Goal: Task Accomplishment & Management: Use online tool/utility

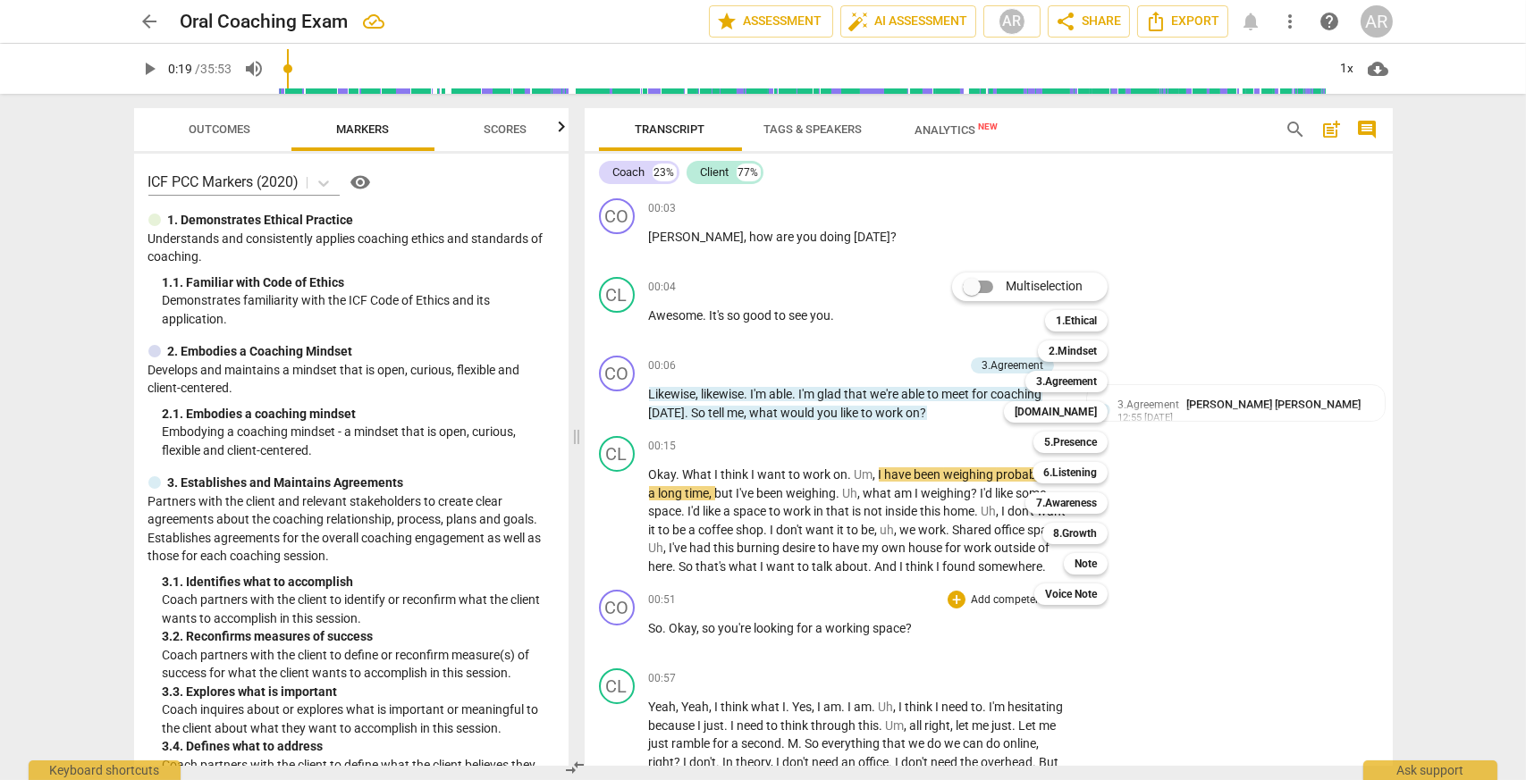
scroll to position [179, 0]
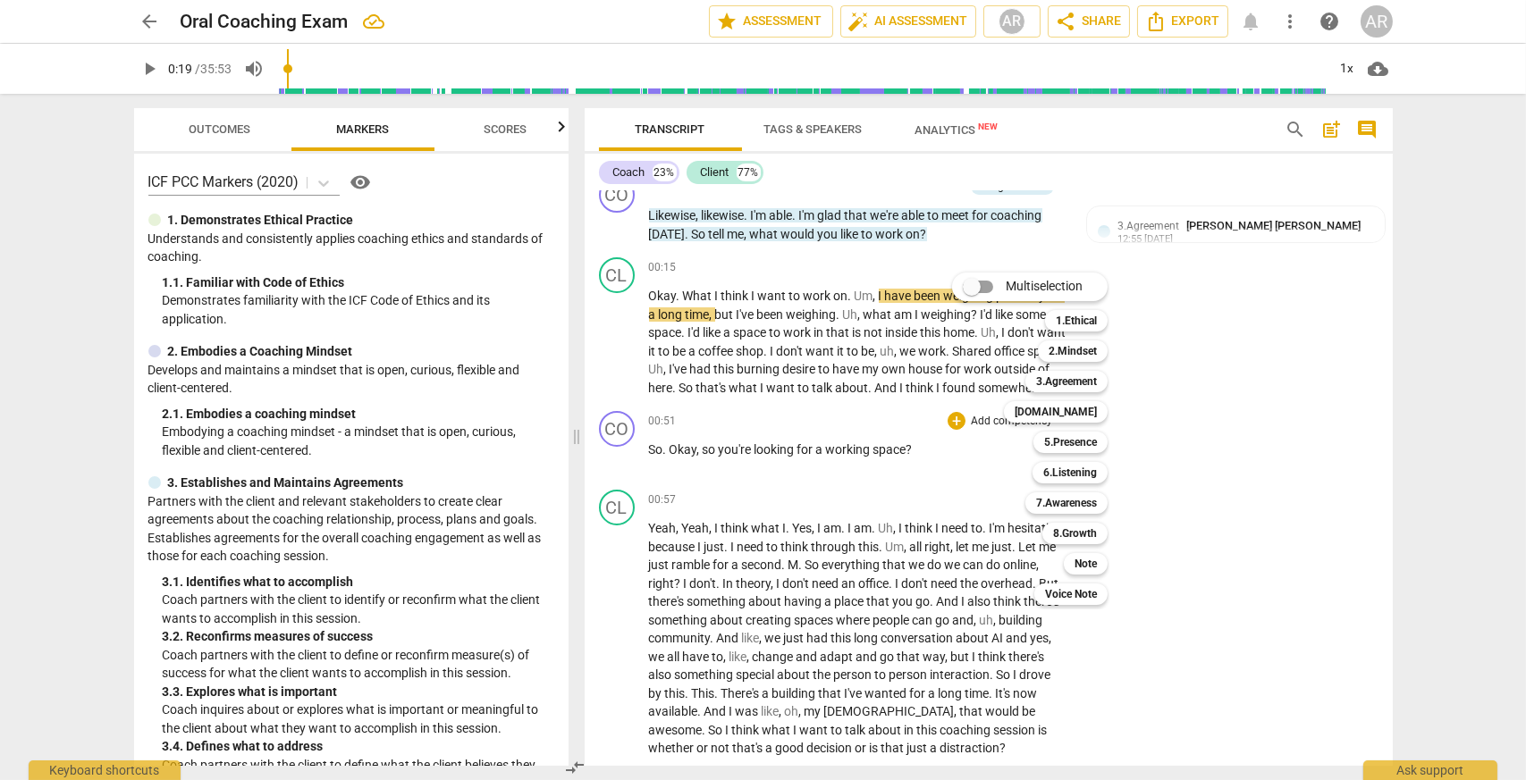
click at [802, 214] on div at bounding box center [763, 390] width 1526 height 780
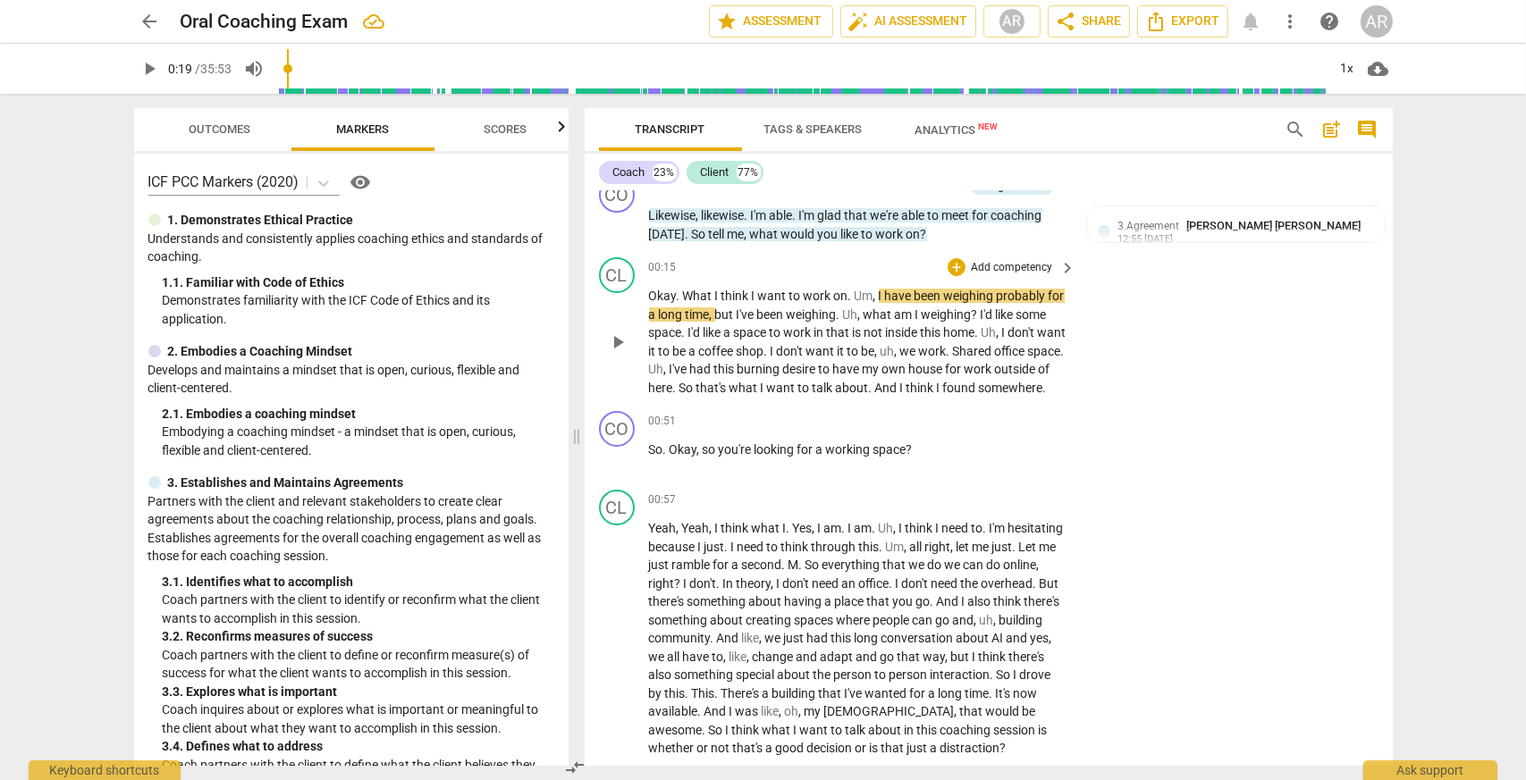
scroll to position [89, 0]
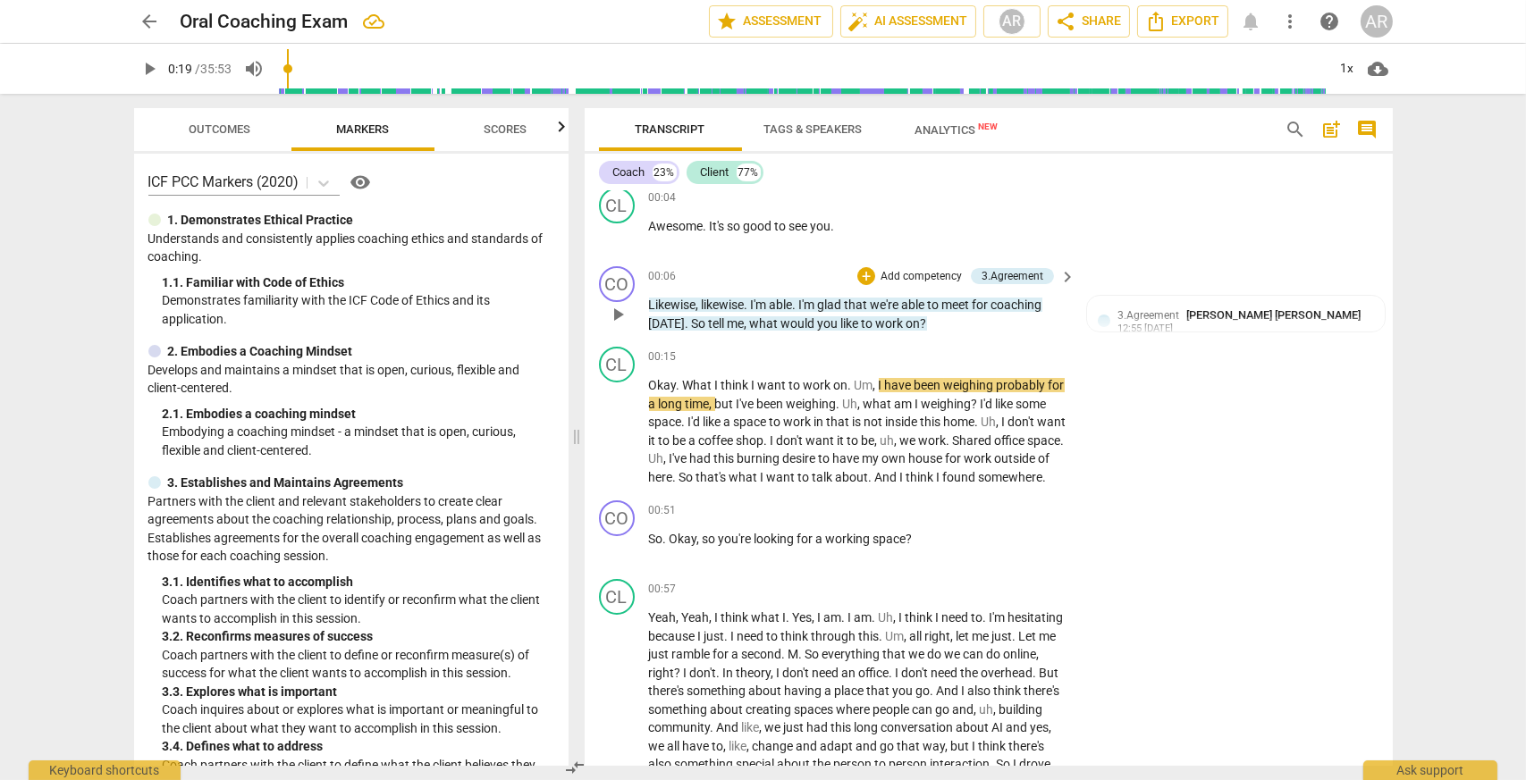
click at [799, 303] on span "." at bounding box center [796, 305] width 6 height 14
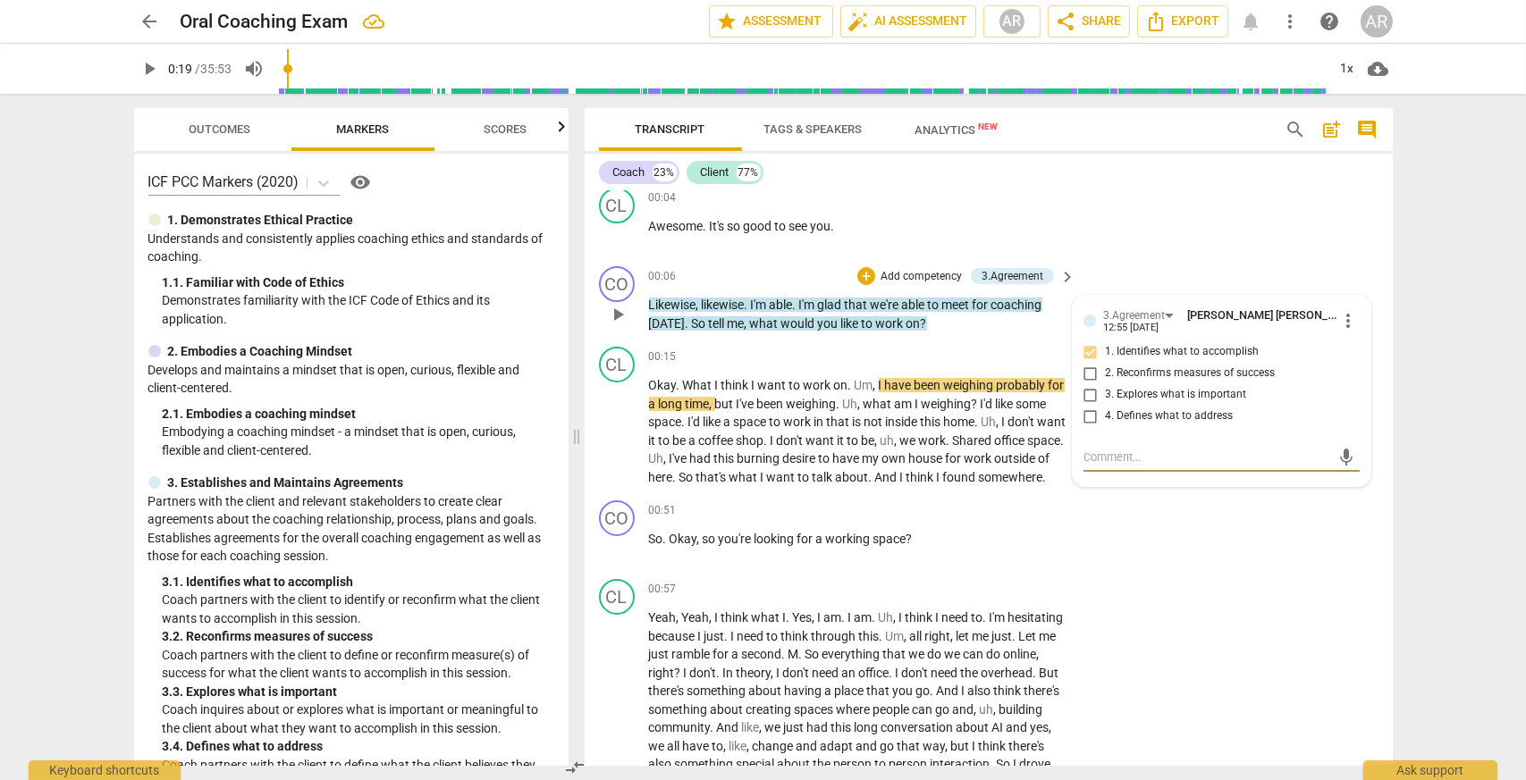
click at [616, 313] on span "play_arrow" at bounding box center [617, 314] width 21 height 21
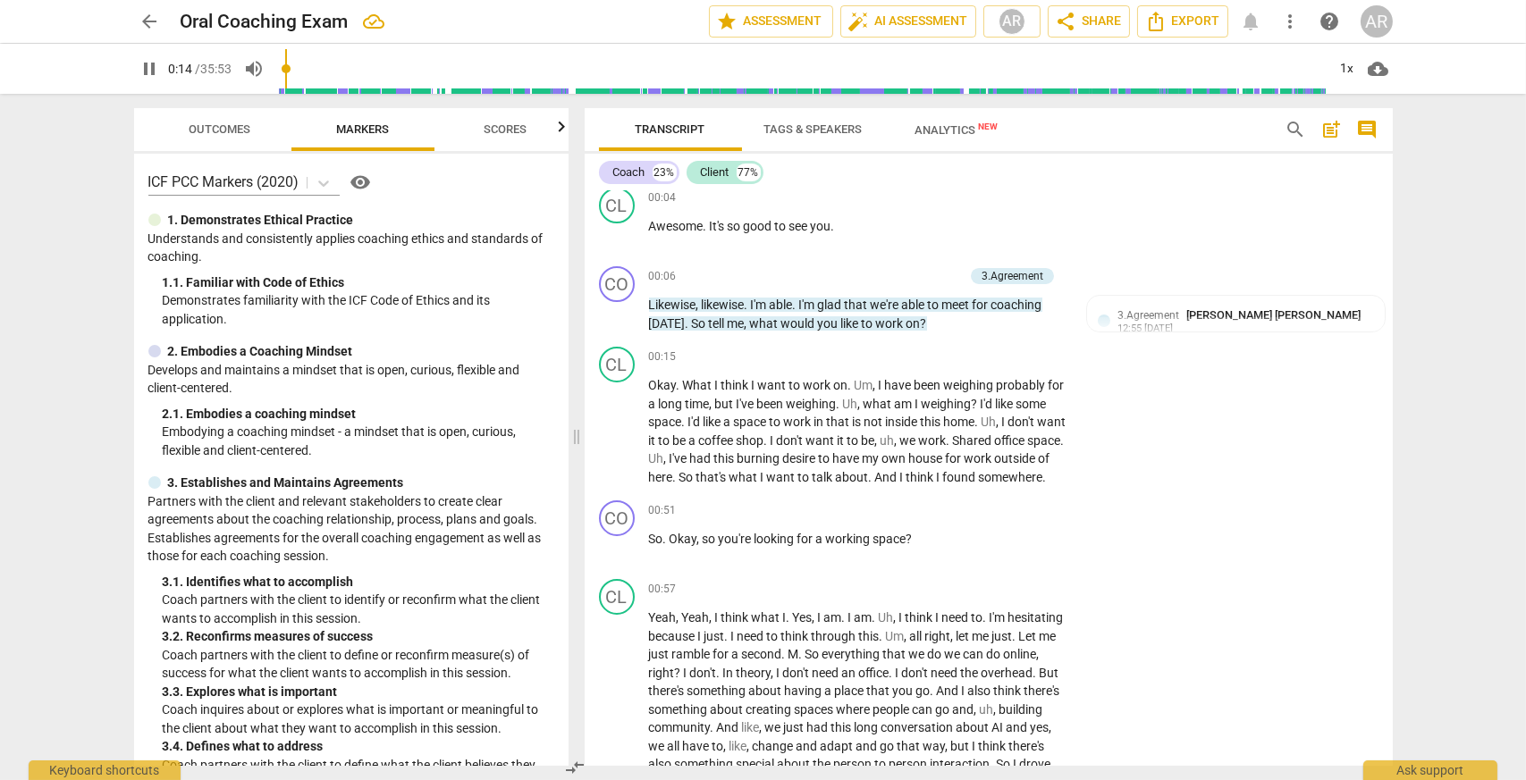
click at [681, 301] on span "Likewise" at bounding box center [672, 305] width 47 height 14
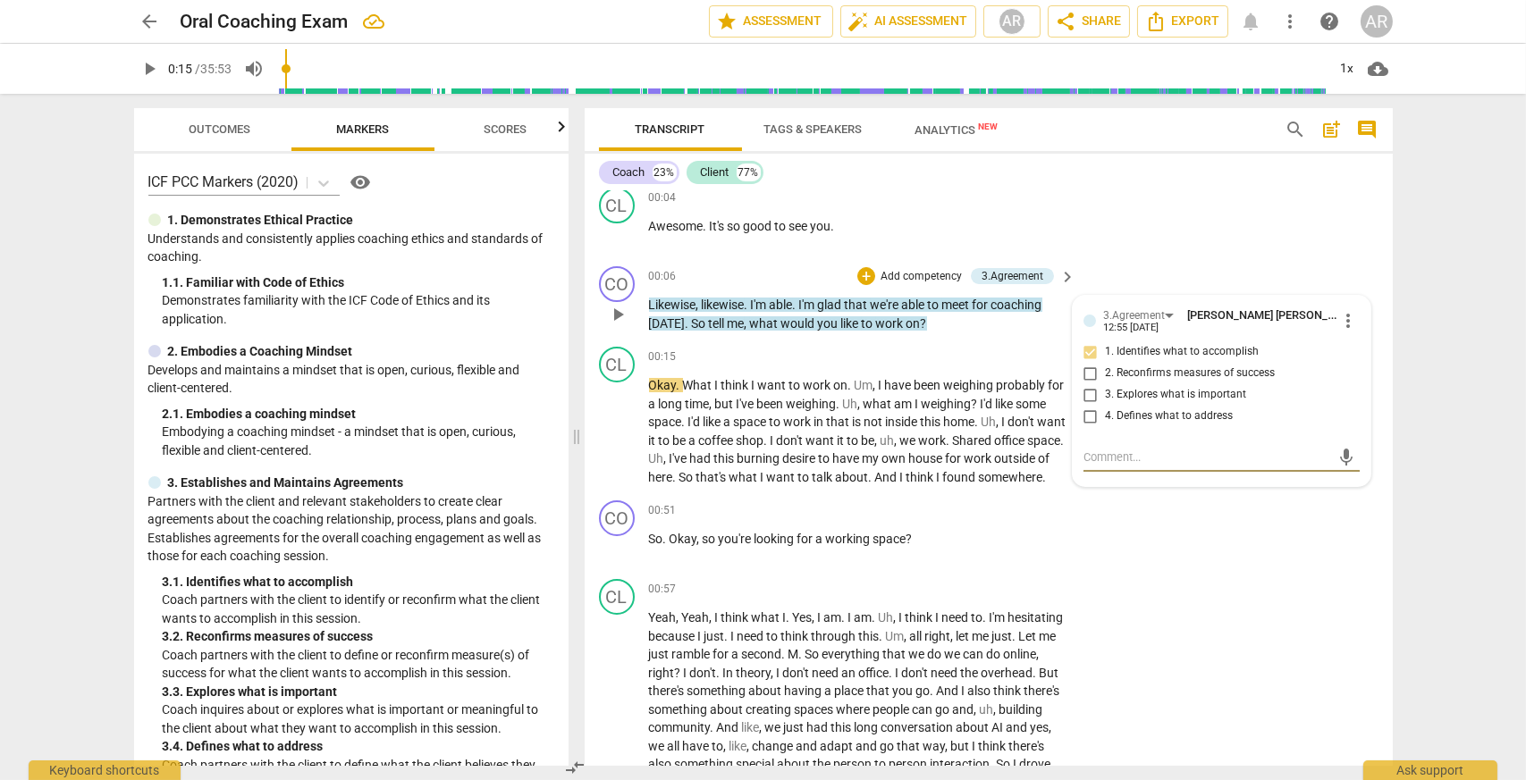
click at [615, 312] on span "play_arrow" at bounding box center [617, 314] width 21 height 21
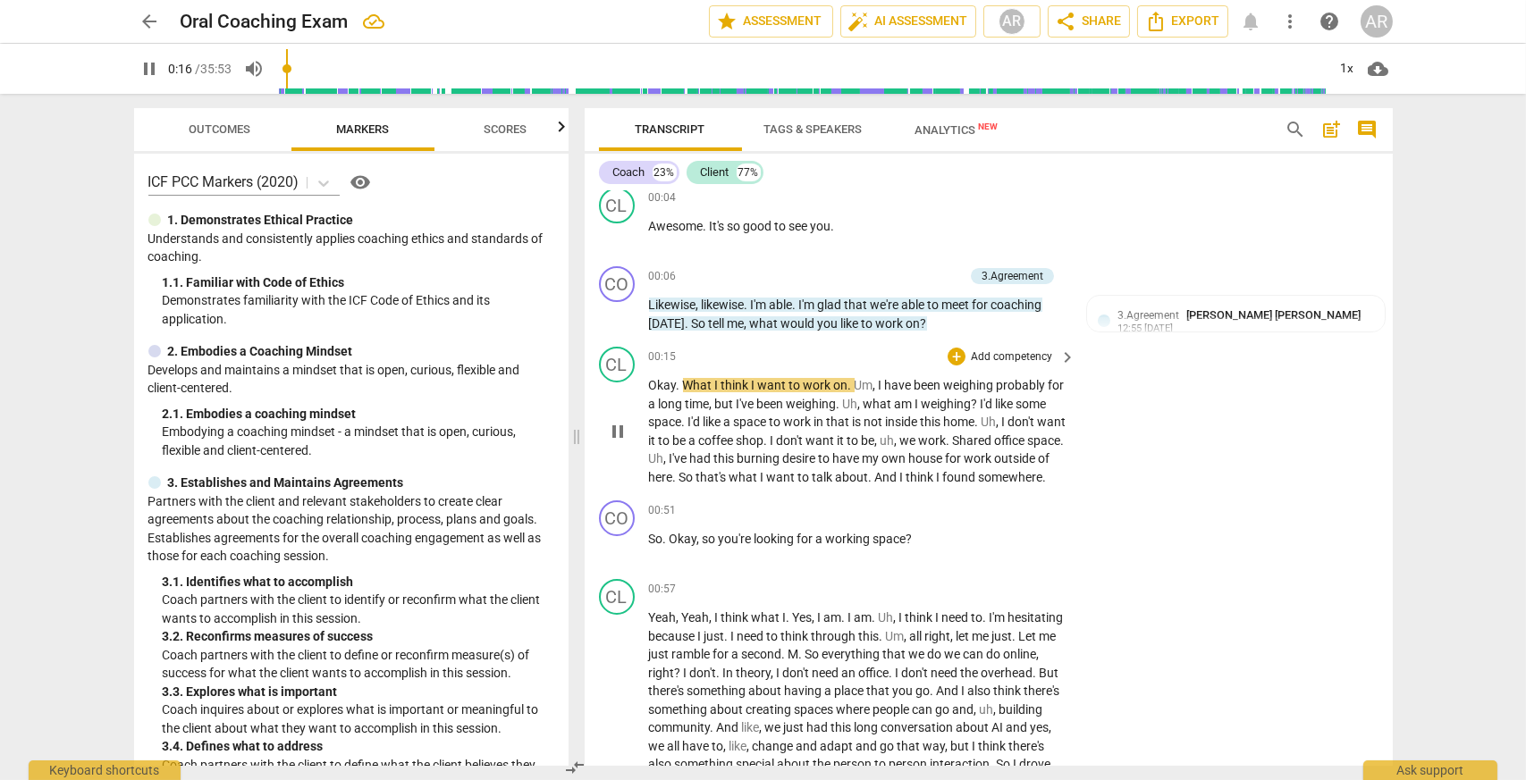
click at [620, 440] on span "pause" at bounding box center [617, 431] width 21 height 21
type input "17"
click at [969, 519] on p "Add competency" at bounding box center [1011, 511] width 85 height 16
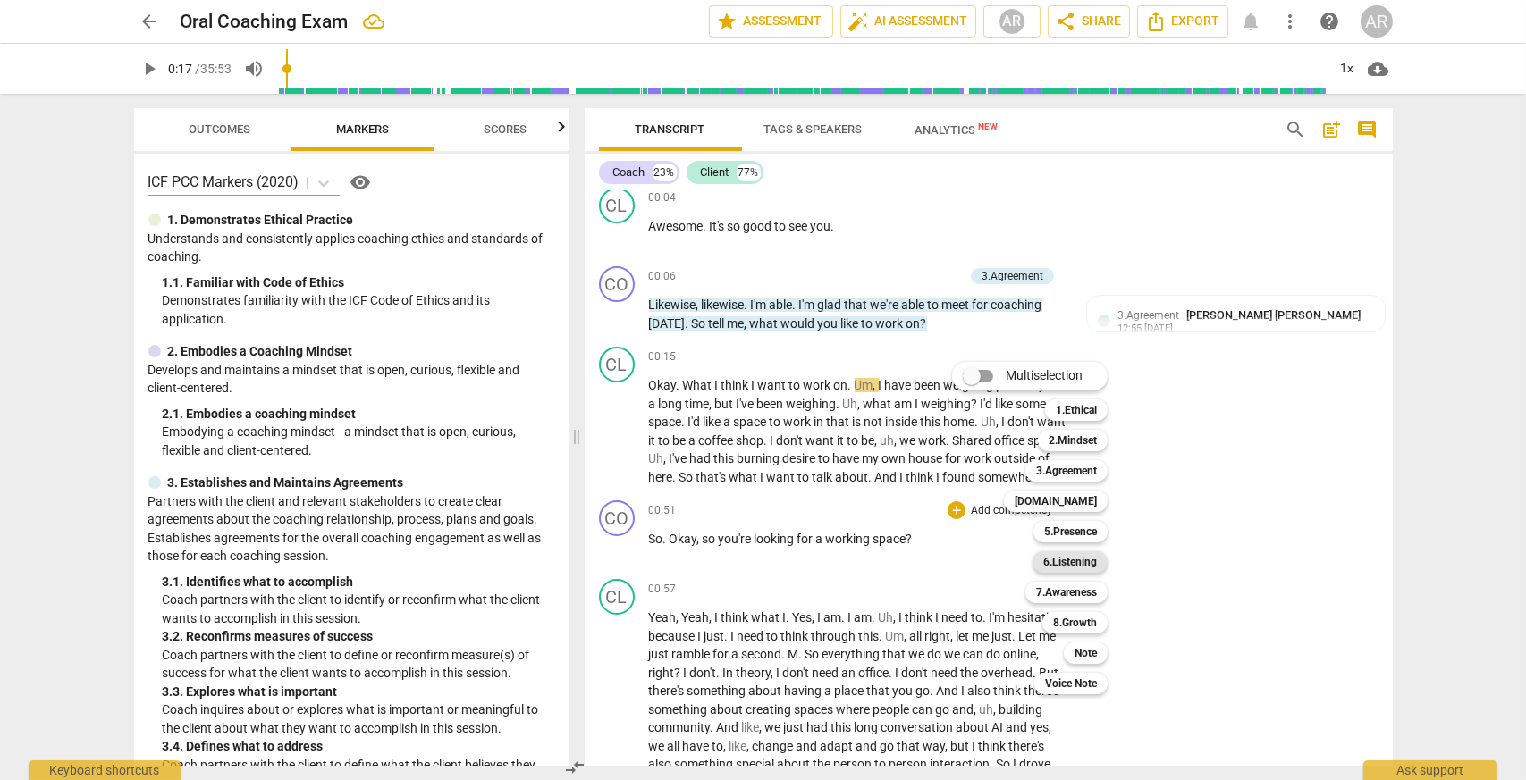
click at [1083, 567] on b "6.Listening" at bounding box center [1070, 561] width 54 height 21
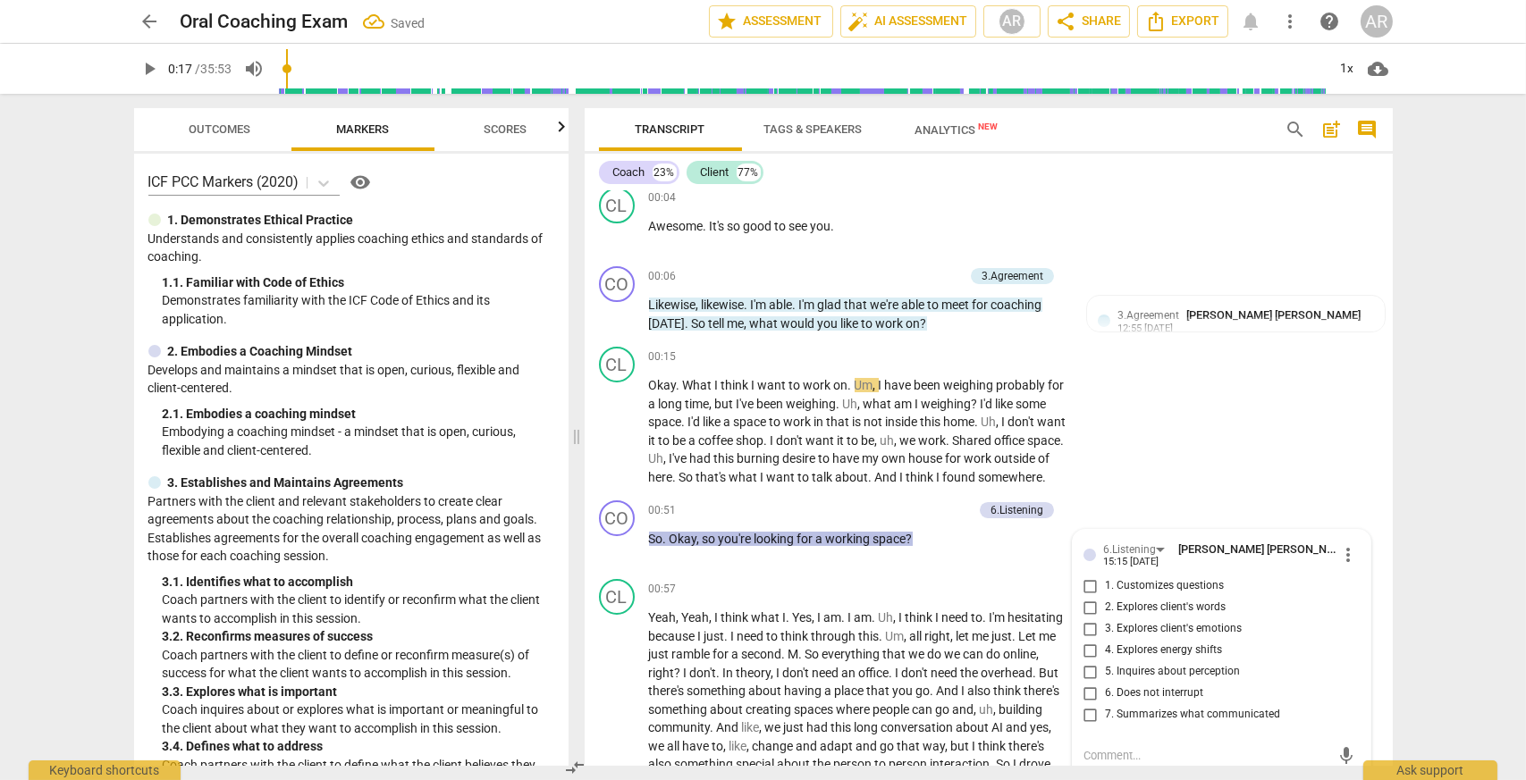
scroll to position [383, 0]
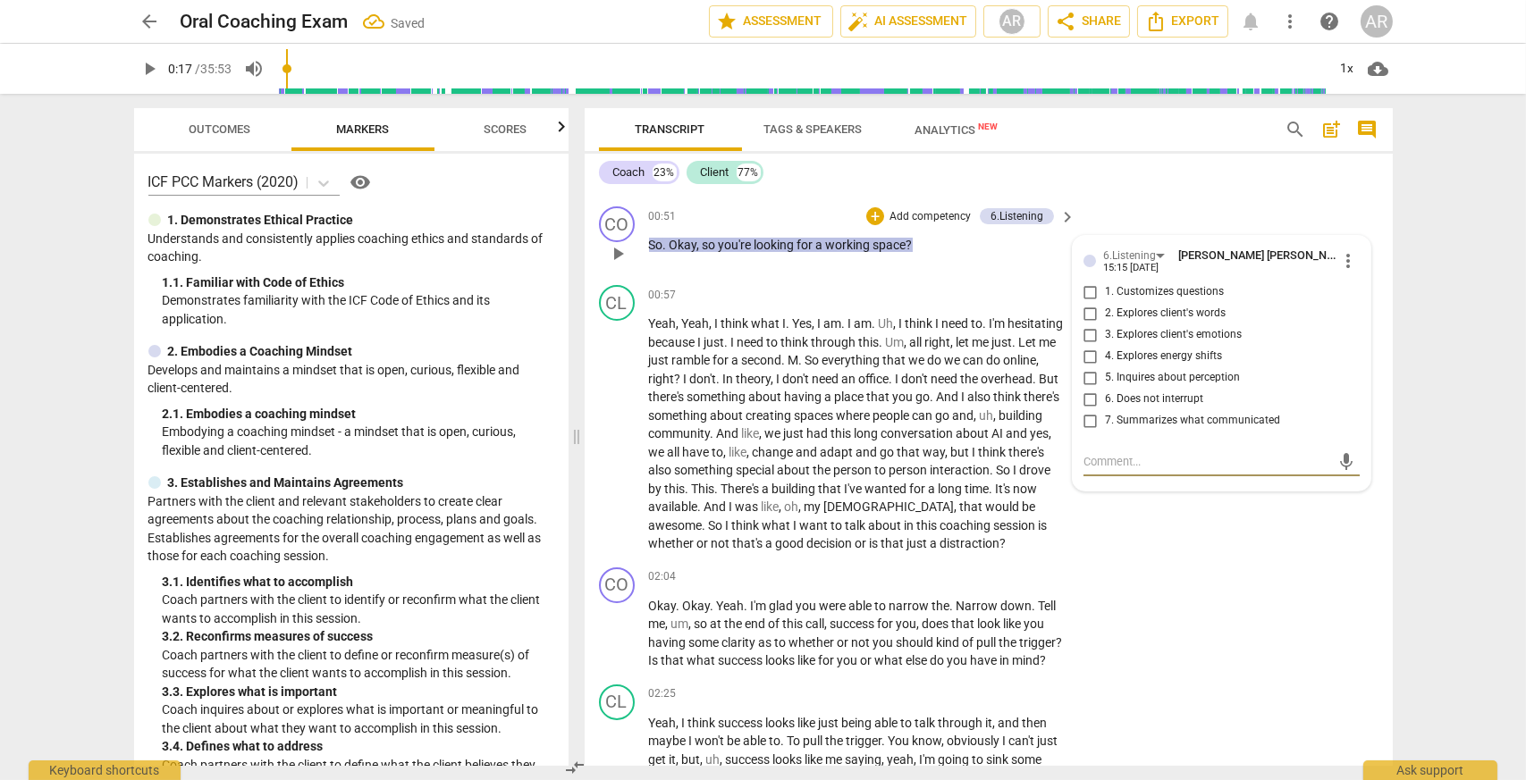
click at [1088, 432] on input "7. Summarizes what communicated" at bounding box center [1090, 420] width 29 height 21
checkbox input "true"
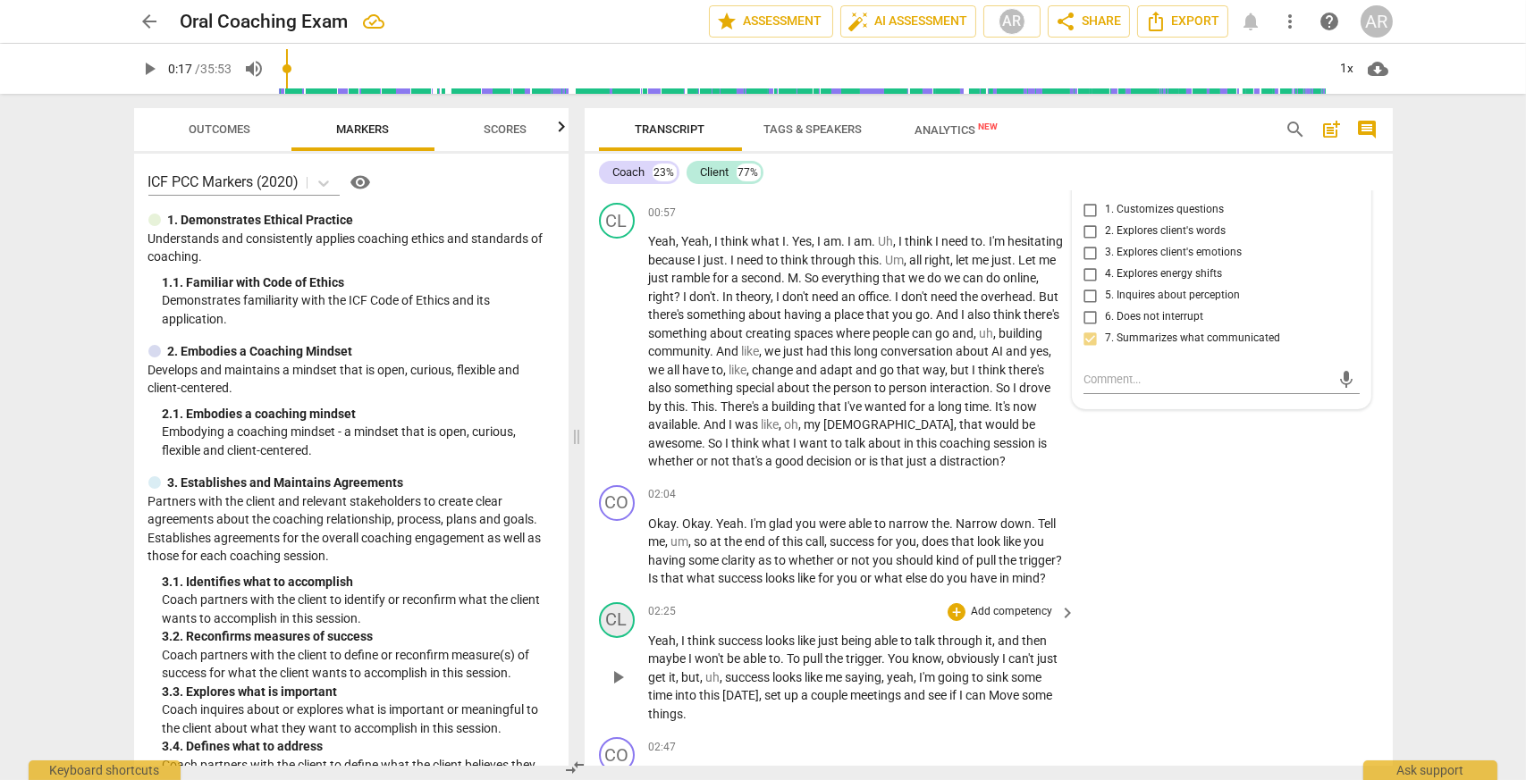
scroll to position [473, 0]
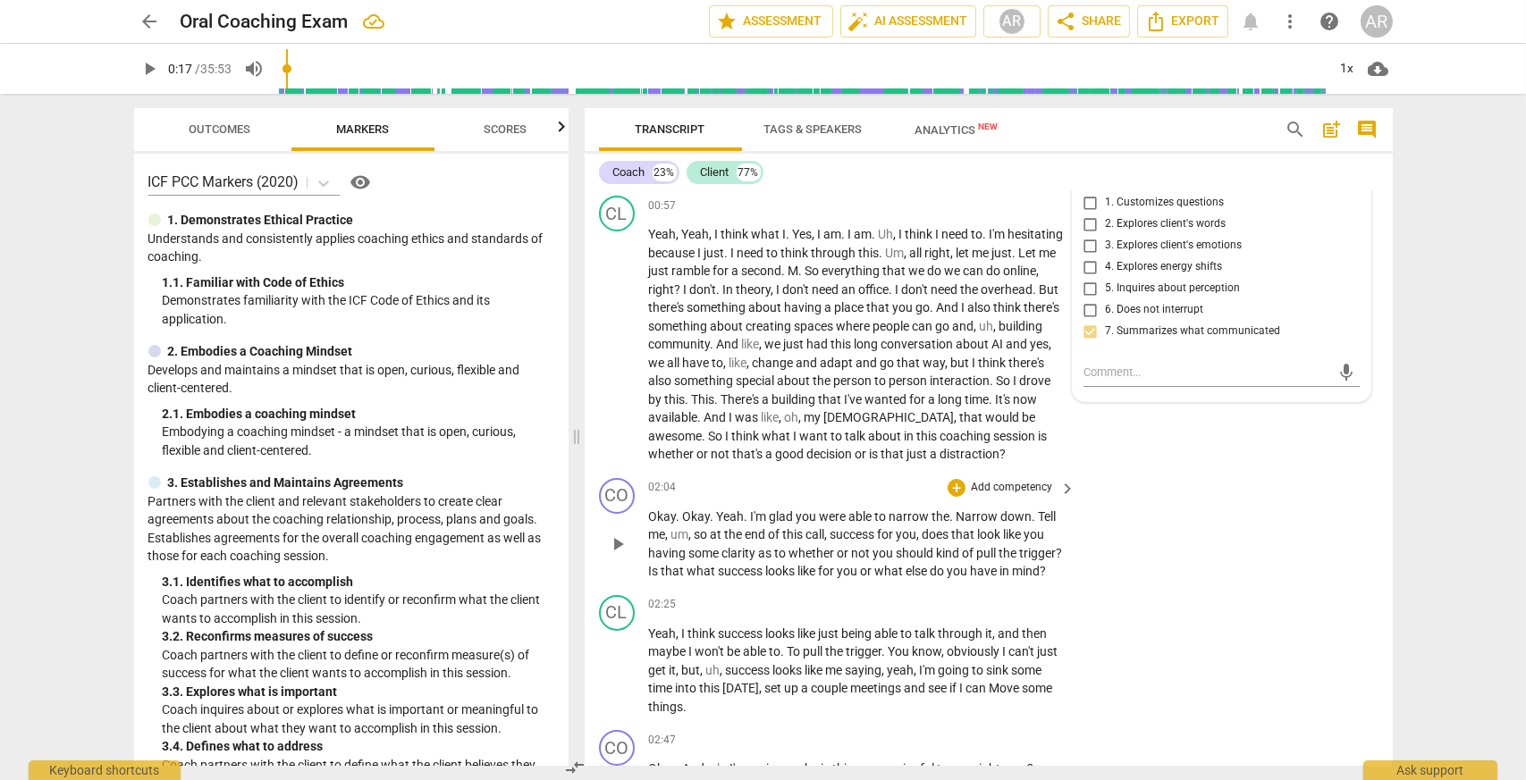
click at [618, 555] on span "play_arrow" at bounding box center [617, 544] width 21 height 21
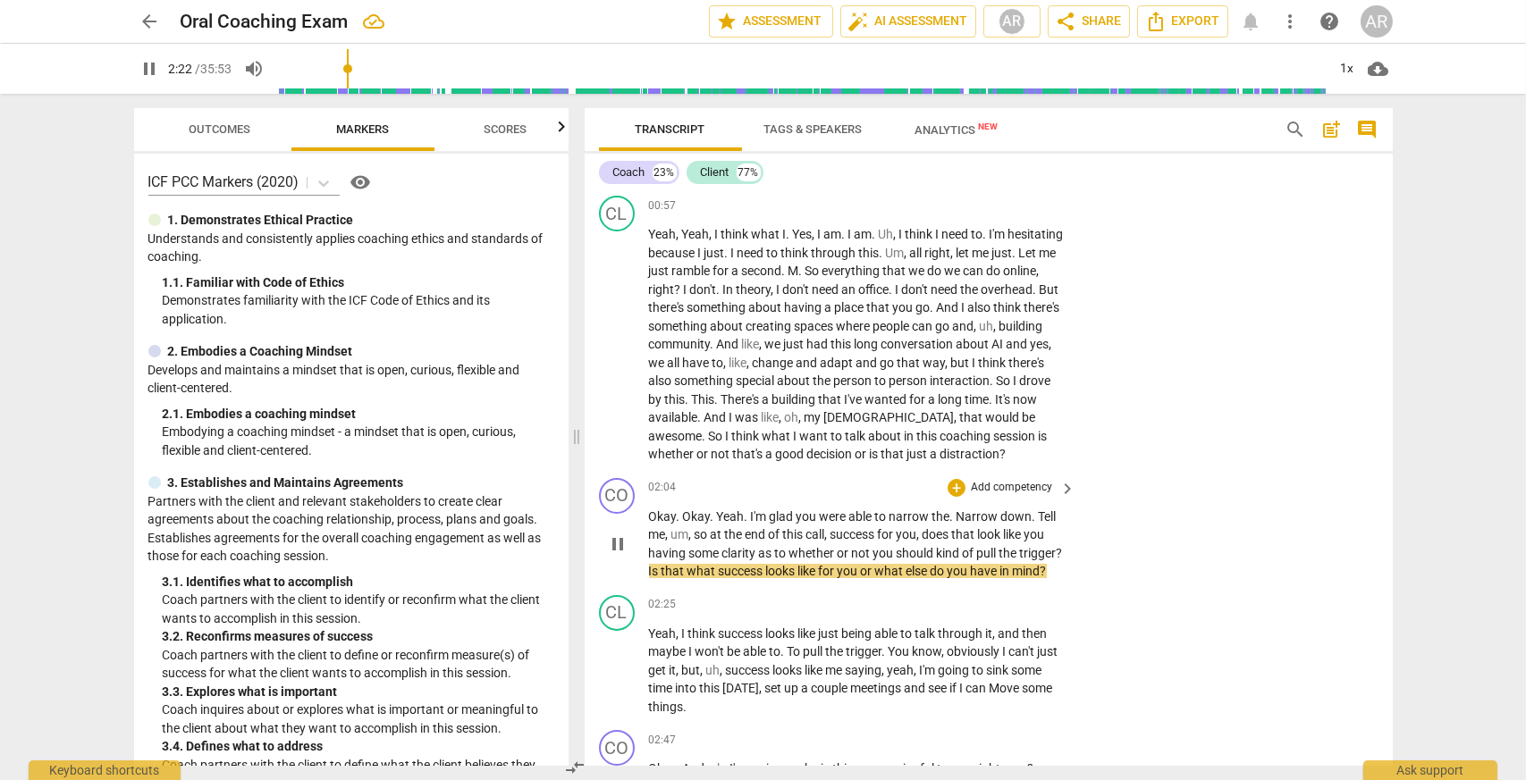
click at [620, 555] on span "pause" at bounding box center [617, 544] width 21 height 21
type input "143"
click at [1050, 498] on div "+ Add competency keyboard_arrow_right" at bounding box center [1010, 488] width 133 height 20
click at [1042, 496] on p "Add competency" at bounding box center [1011, 488] width 85 height 16
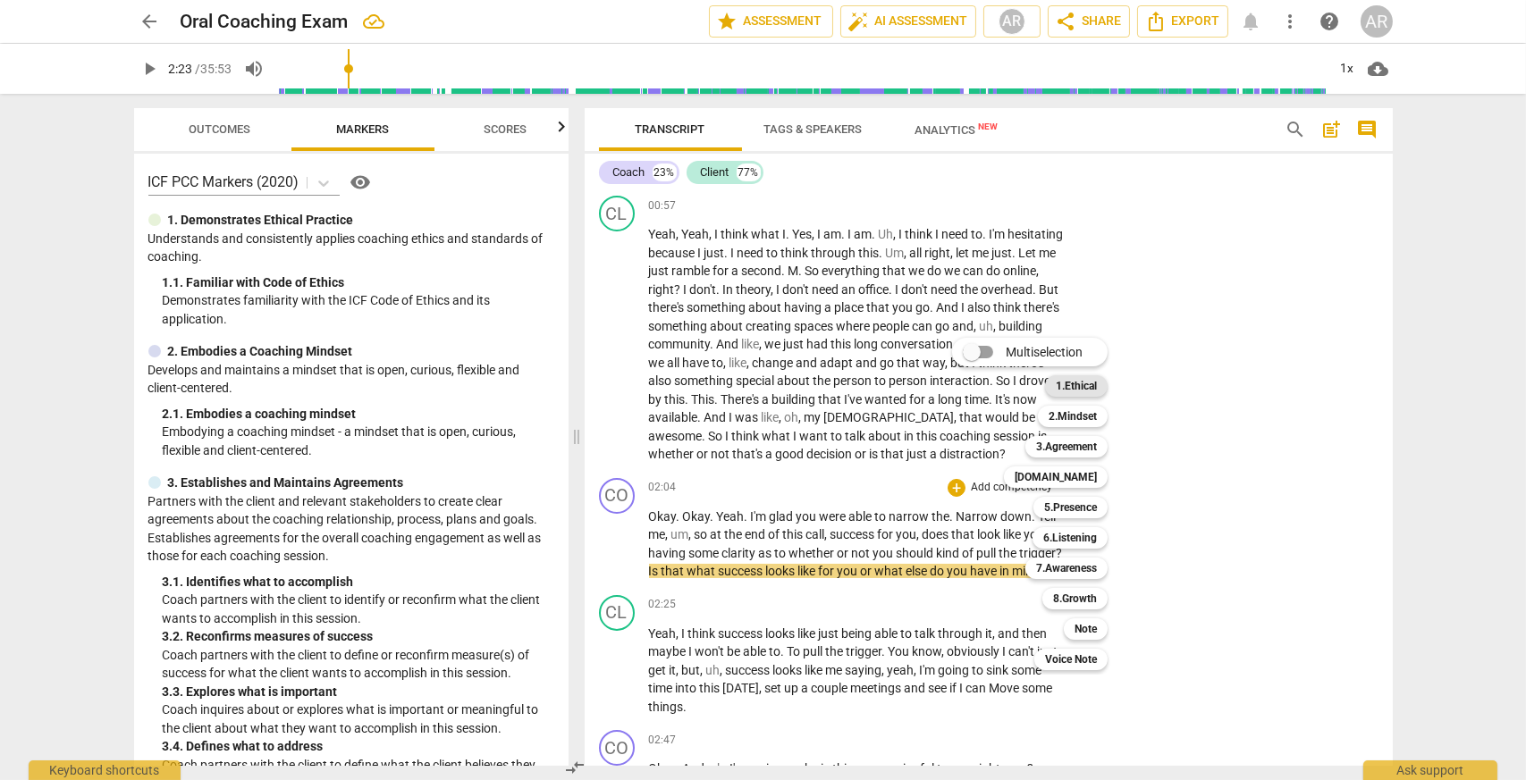
click at [1085, 393] on b "1.Ethical" at bounding box center [1075, 385] width 41 height 21
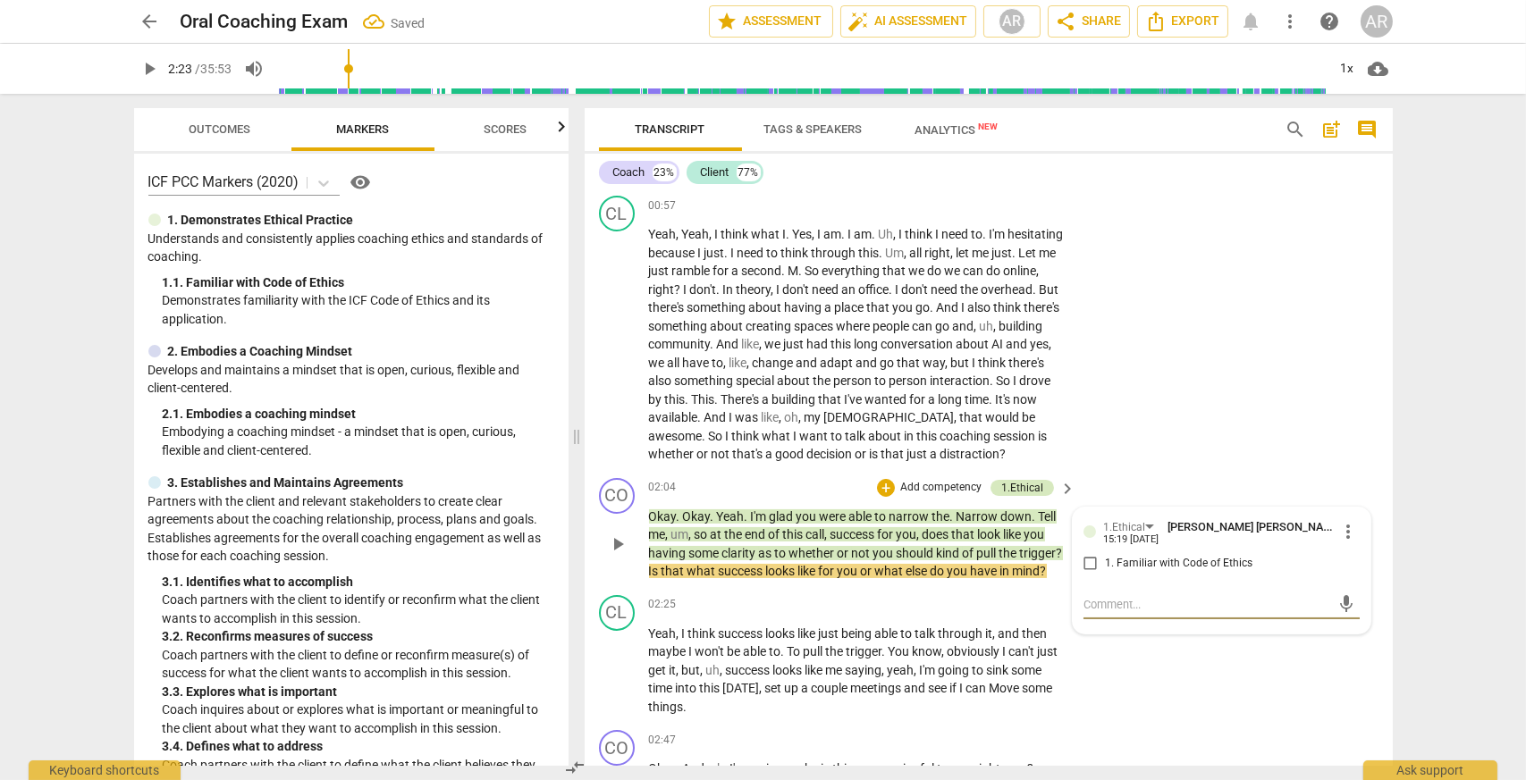
click at [1032, 496] on div "1.Ethical" at bounding box center [1022, 488] width 42 height 16
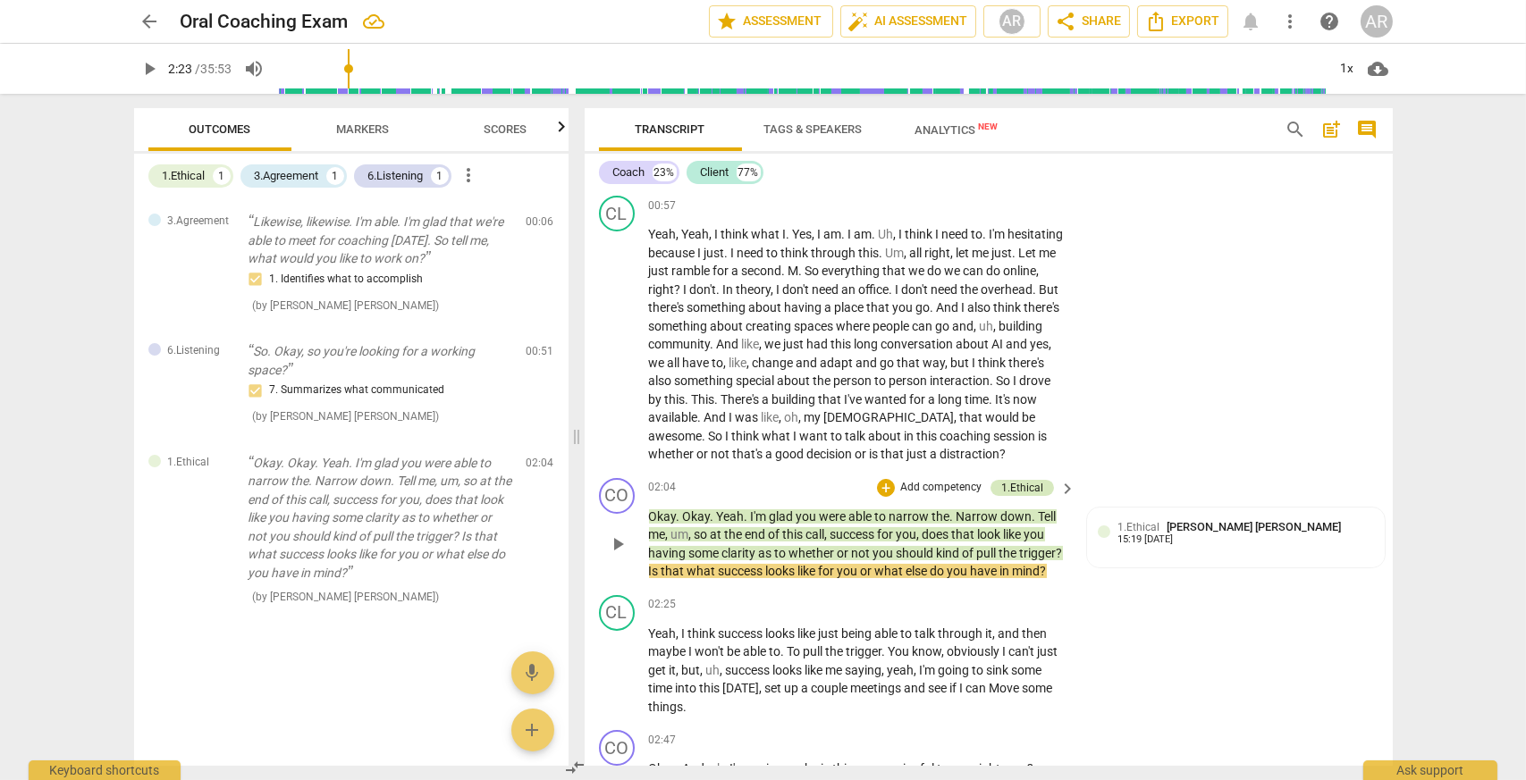
click at [1033, 496] on div "1.Ethical" at bounding box center [1022, 488] width 42 height 16
click at [1349, 542] on span "more_vert" at bounding box center [1348, 531] width 21 height 21
click at [1346, 583] on li "Delete" at bounding box center [1363, 582] width 62 height 34
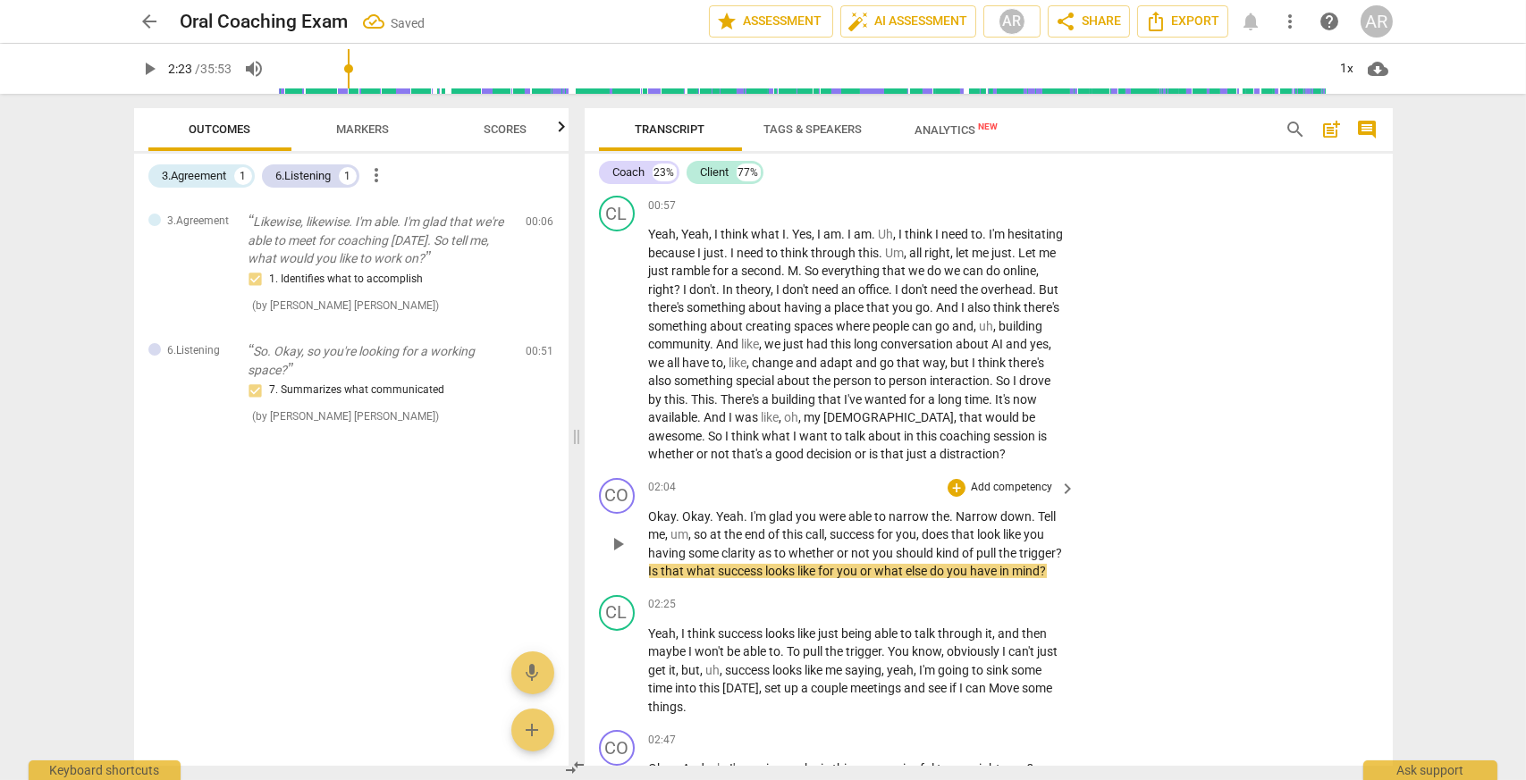
click at [1023, 496] on p "Add competency" at bounding box center [1011, 488] width 85 height 16
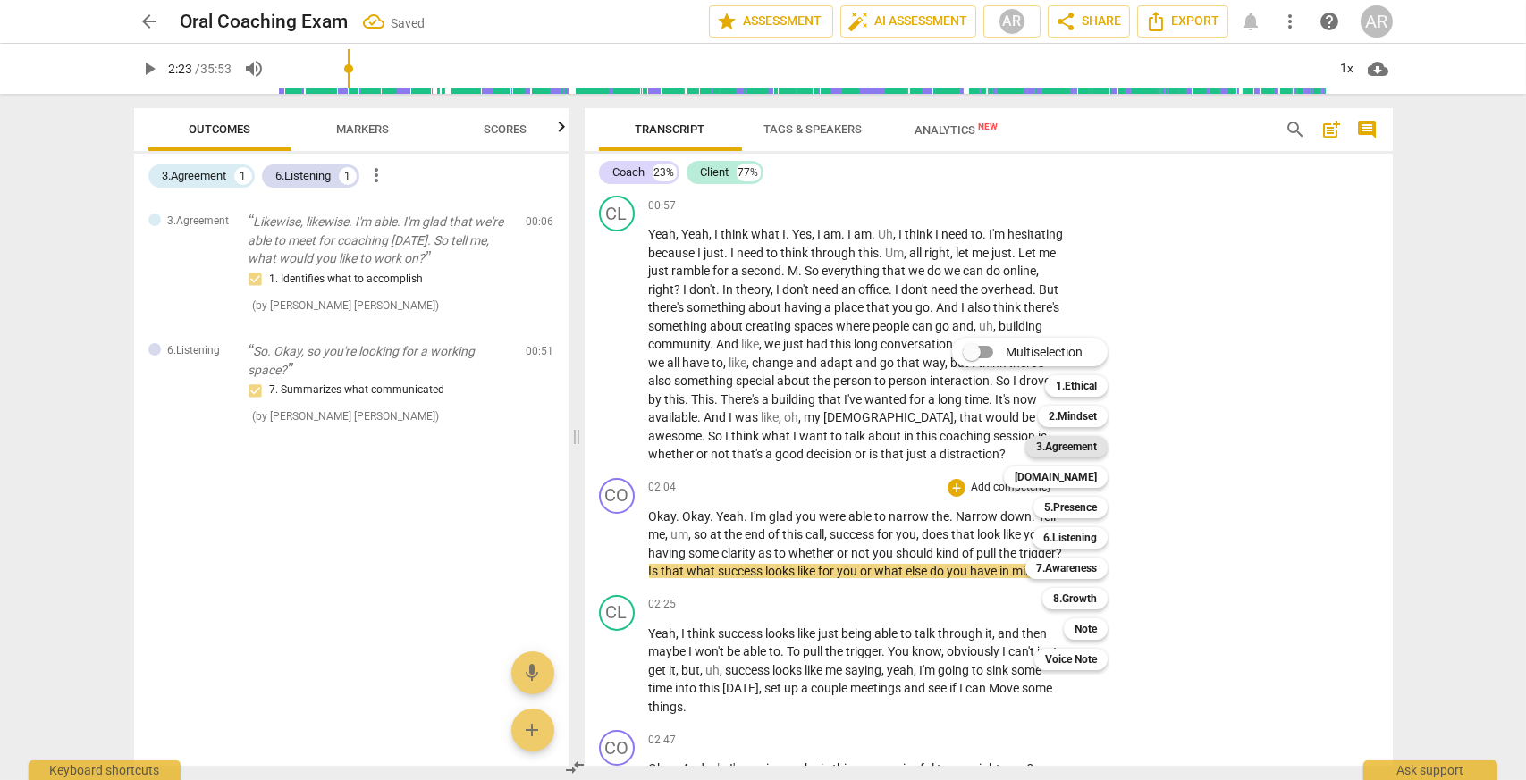
click at [1097, 448] on b "3.Agreement" at bounding box center [1066, 446] width 61 height 21
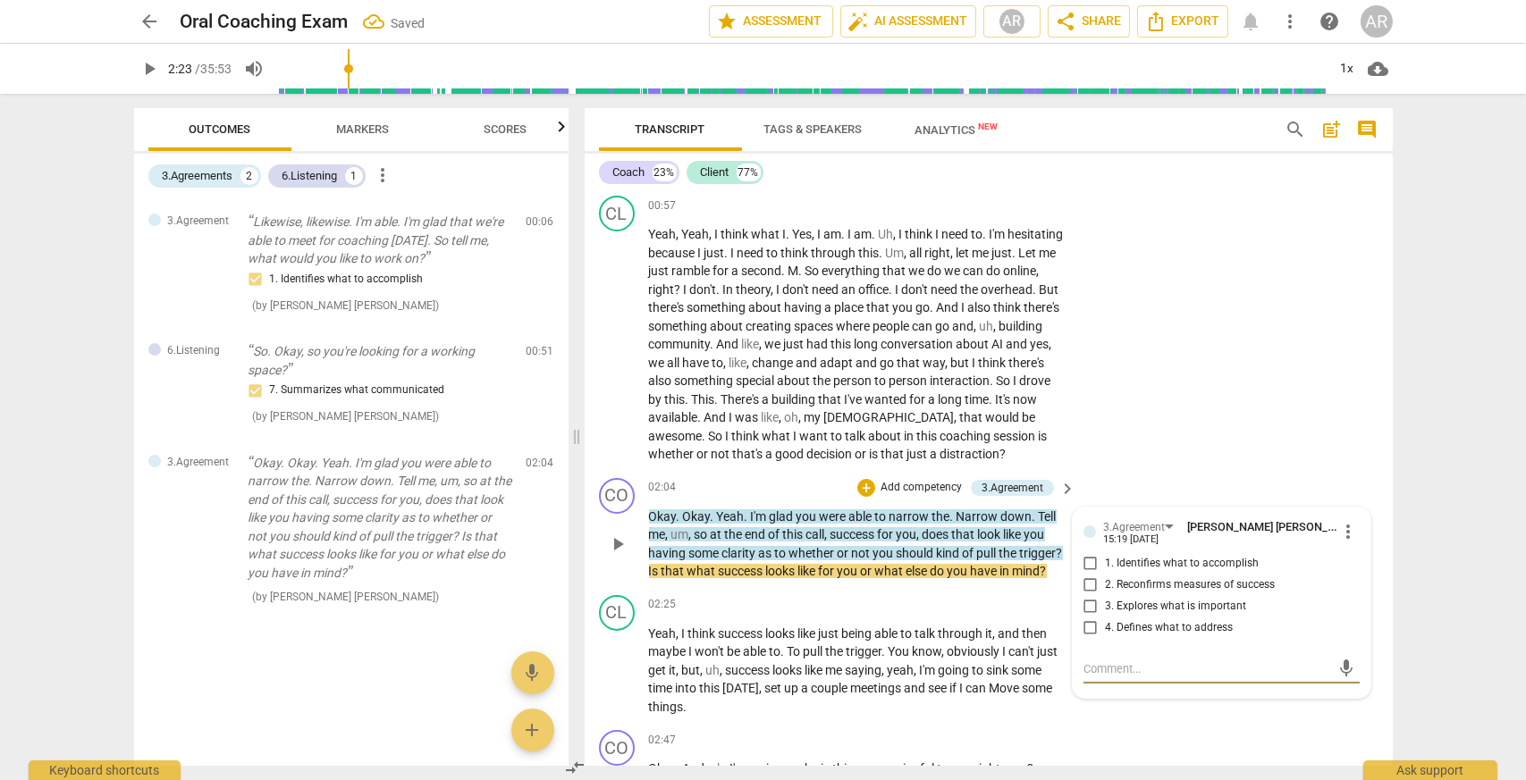
click at [1090, 596] on input "2. Reconfirms measures of success" at bounding box center [1090, 585] width 29 height 21
checkbox input "true"
click at [1117, 492] on div "CO play_arrow pause 02:04 + Add competency 3.Agreement keyboard_arrow_right Oka…" at bounding box center [988, 529] width 808 height 117
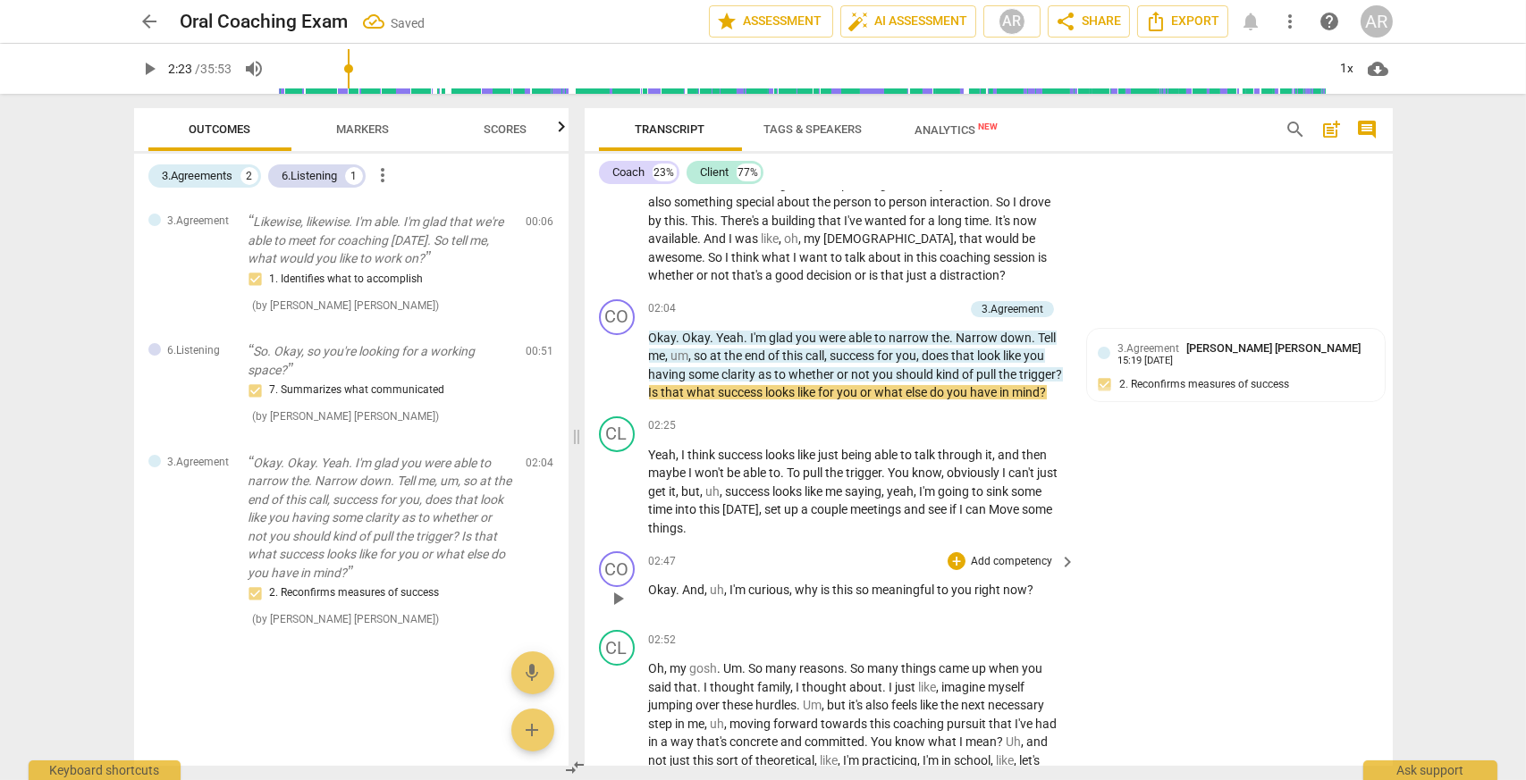
scroll to position [741, 0]
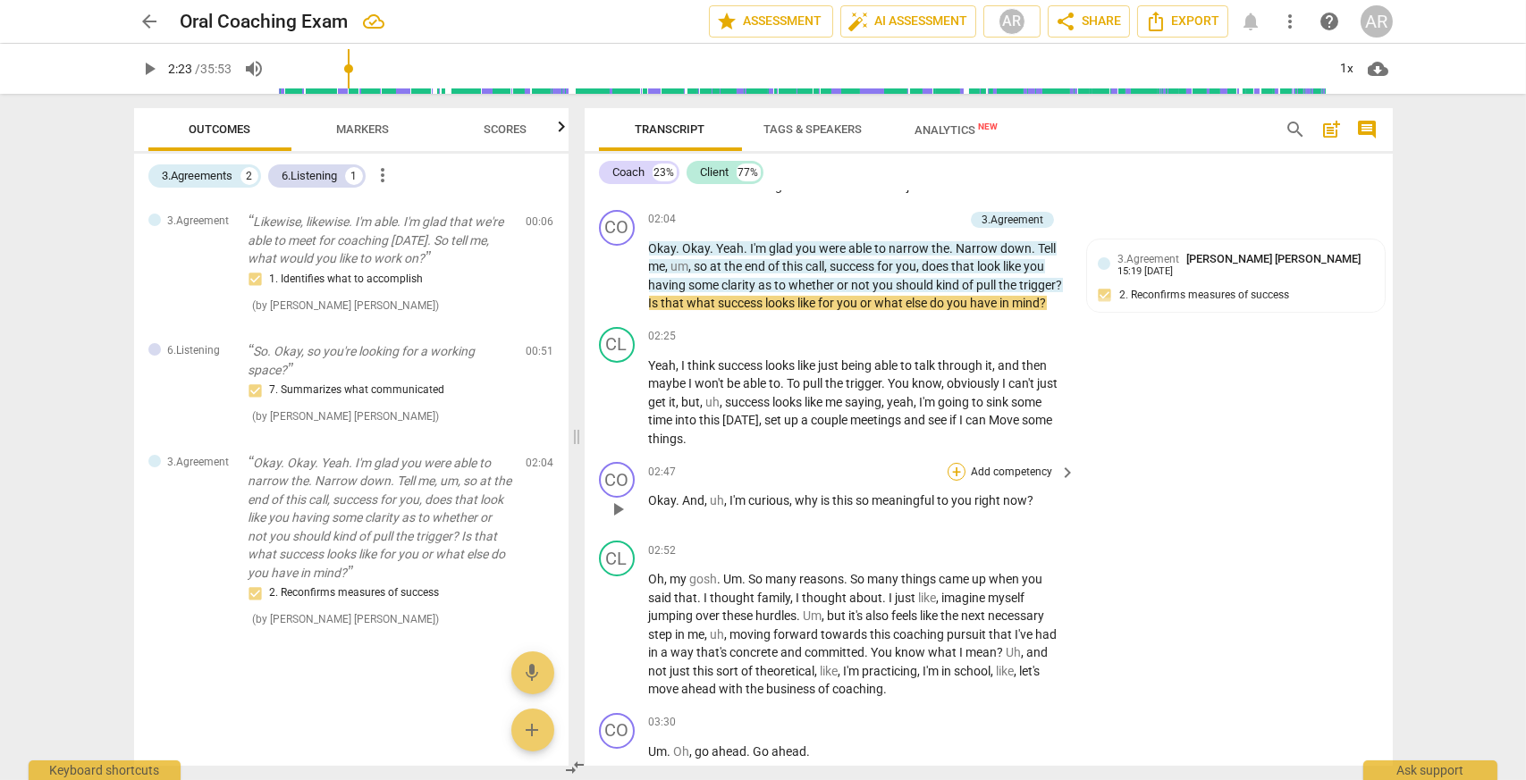
click at [952, 481] on div "+" at bounding box center [956, 472] width 18 height 18
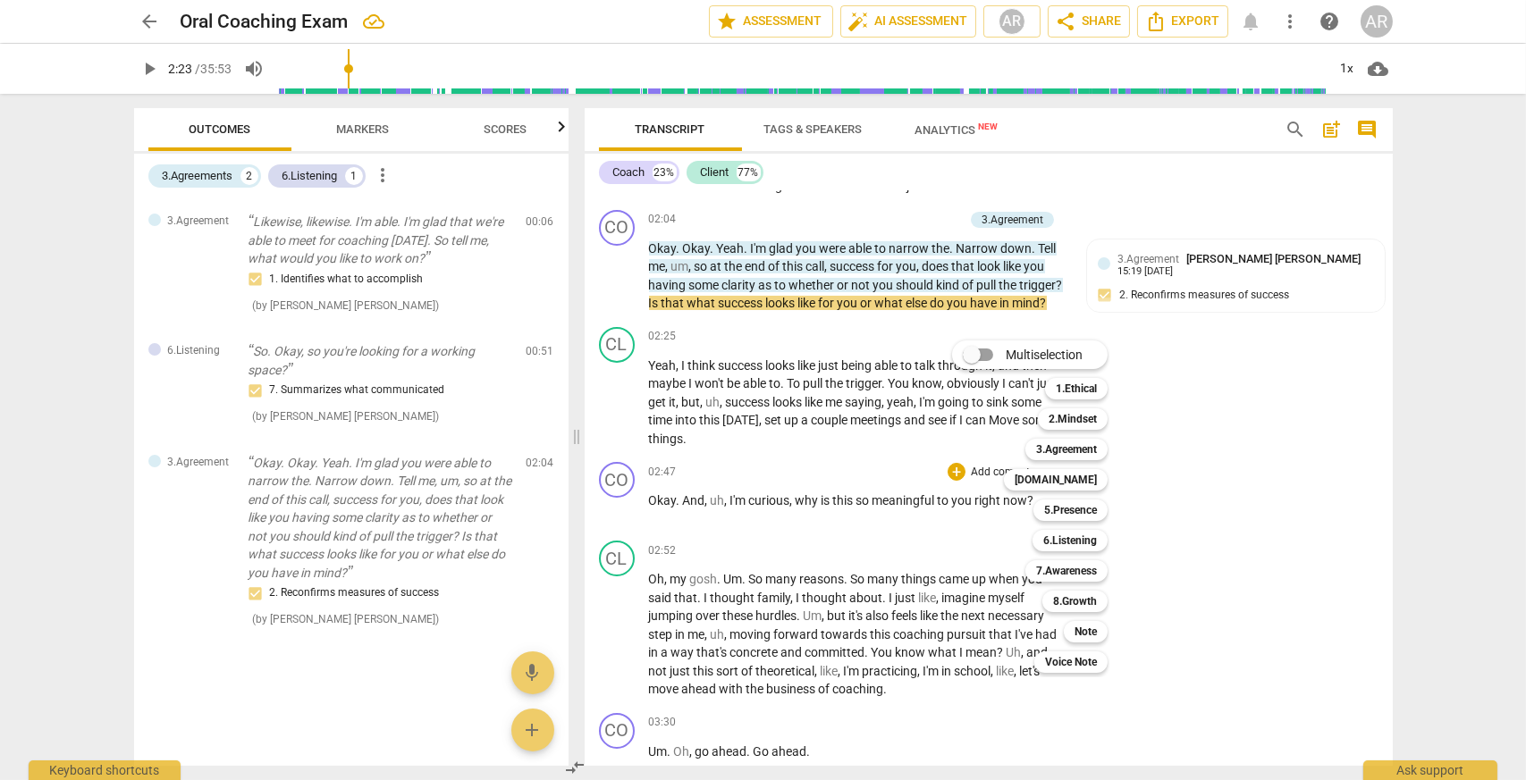
click at [1054, 247] on div at bounding box center [763, 390] width 1526 height 780
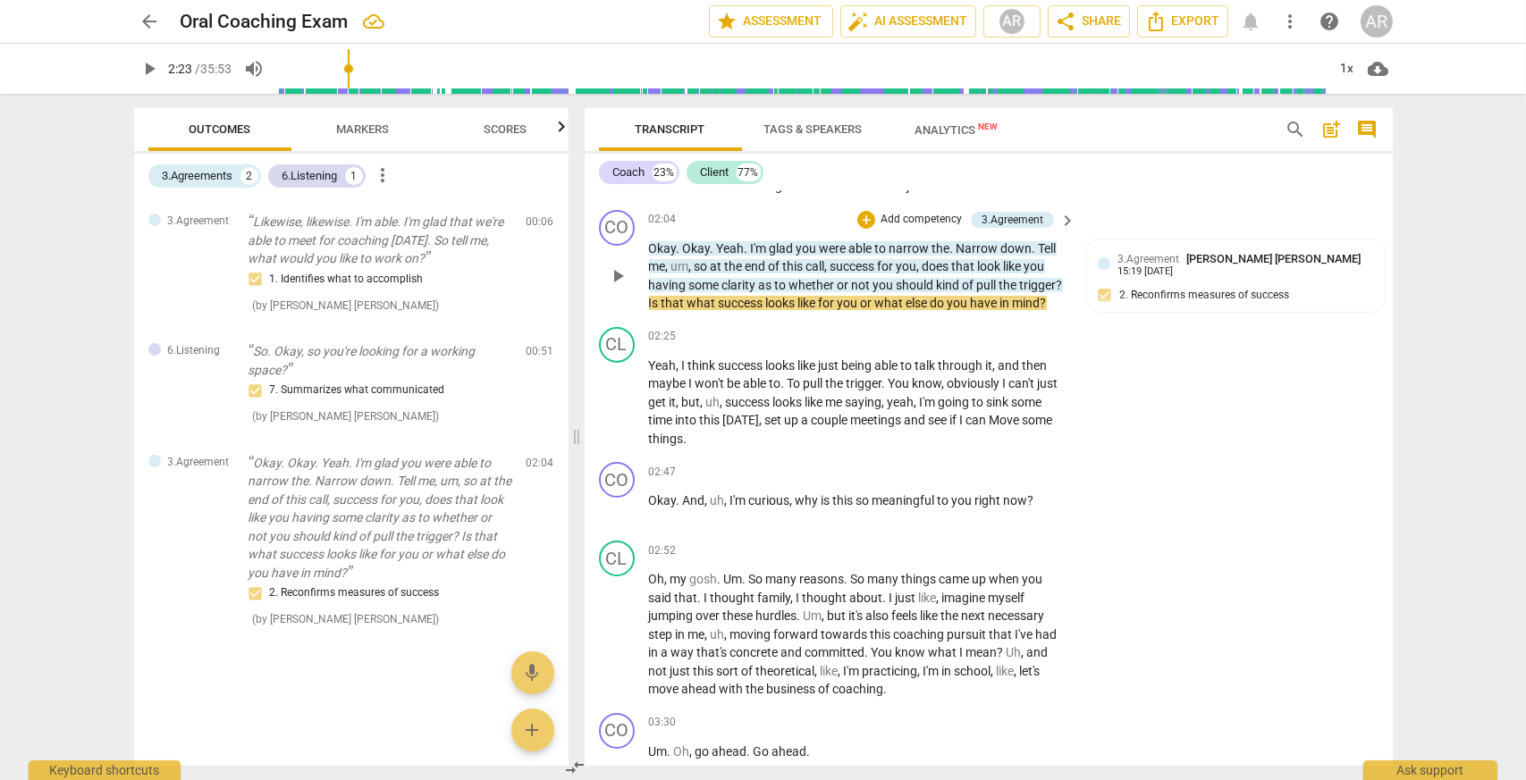
click at [916, 228] on p "Add competency" at bounding box center [920, 220] width 85 height 16
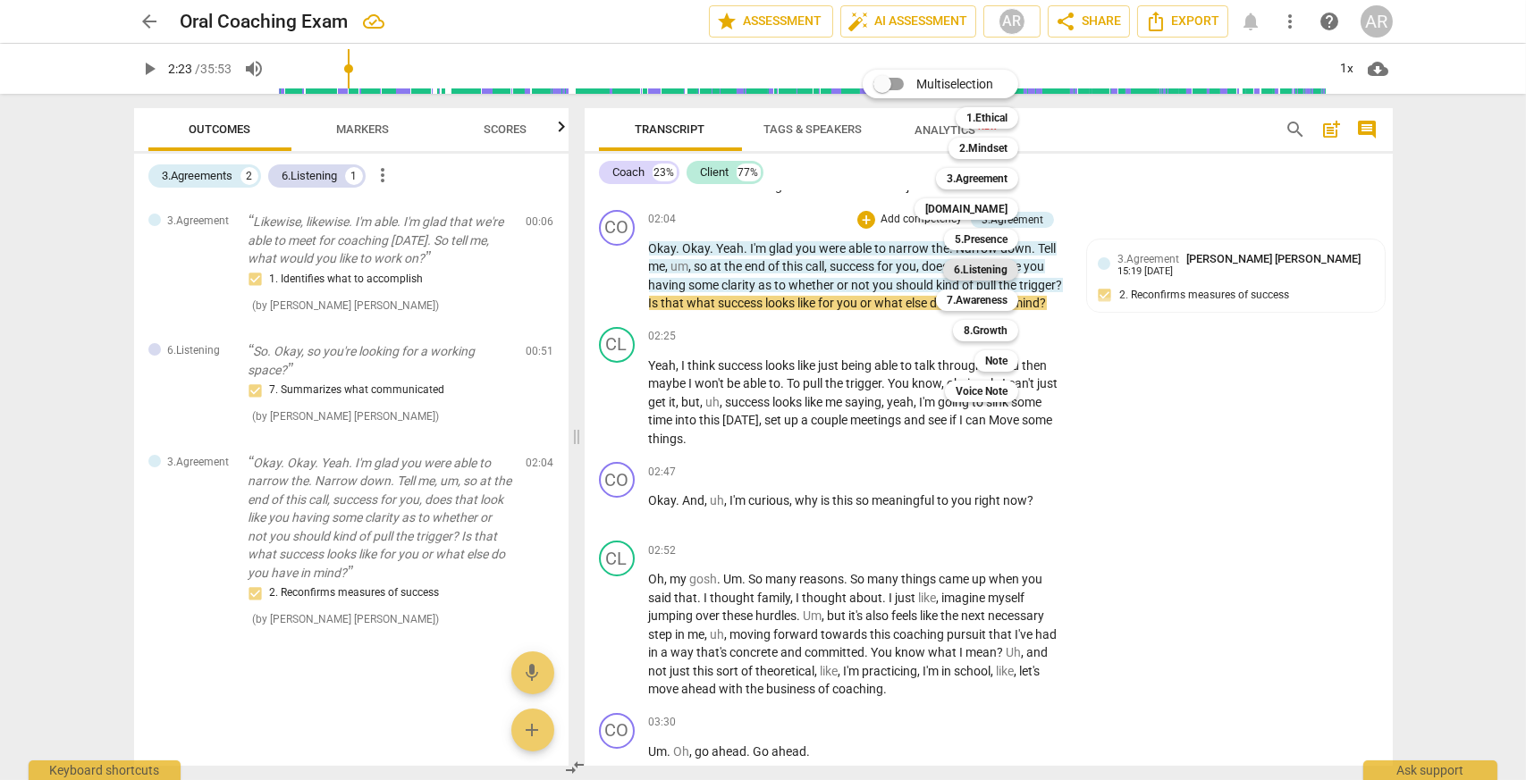
click at [1003, 277] on b "6.Listening" at bounding box center [981, 269] width 54 height 21
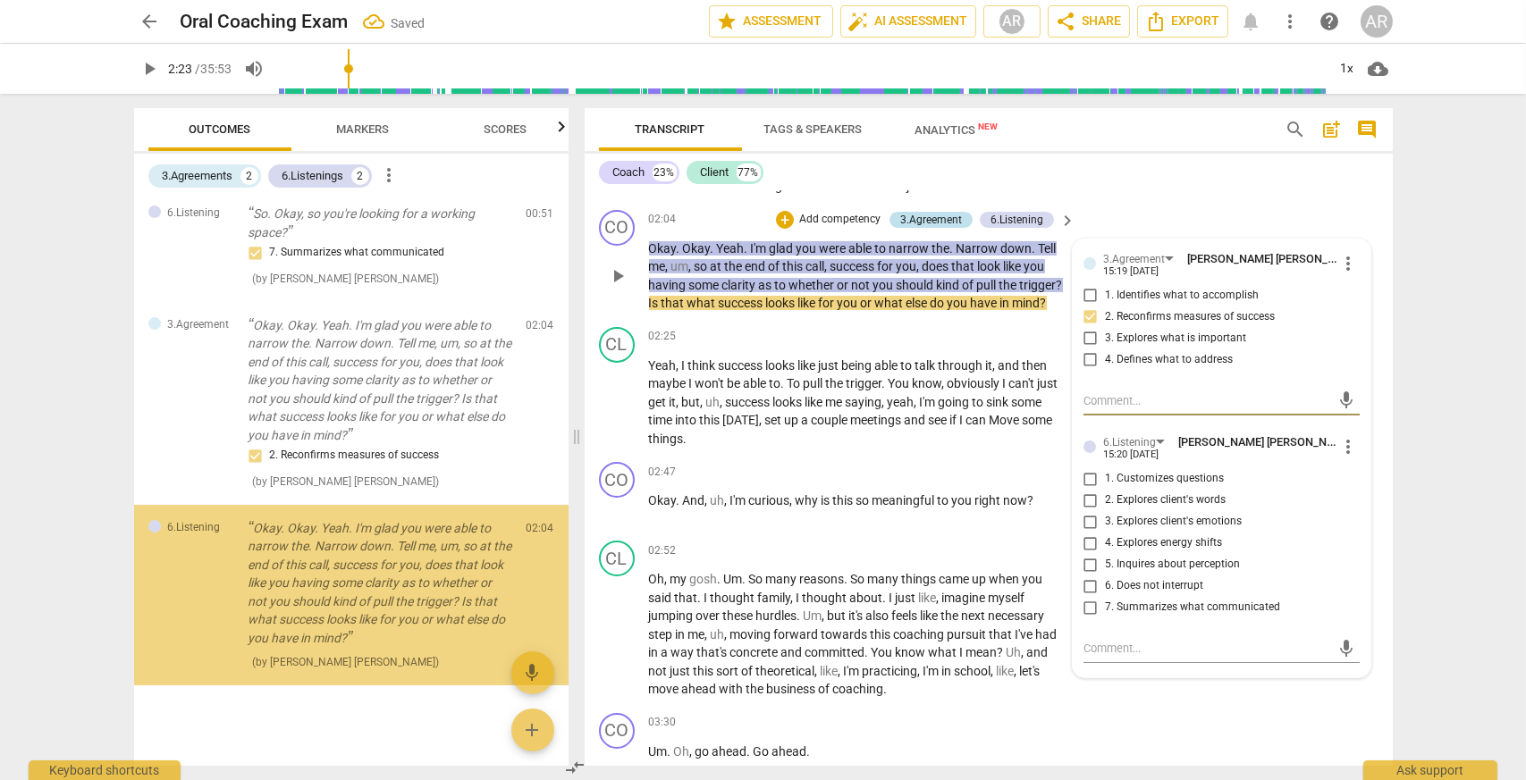
scroll to position [146, 0]
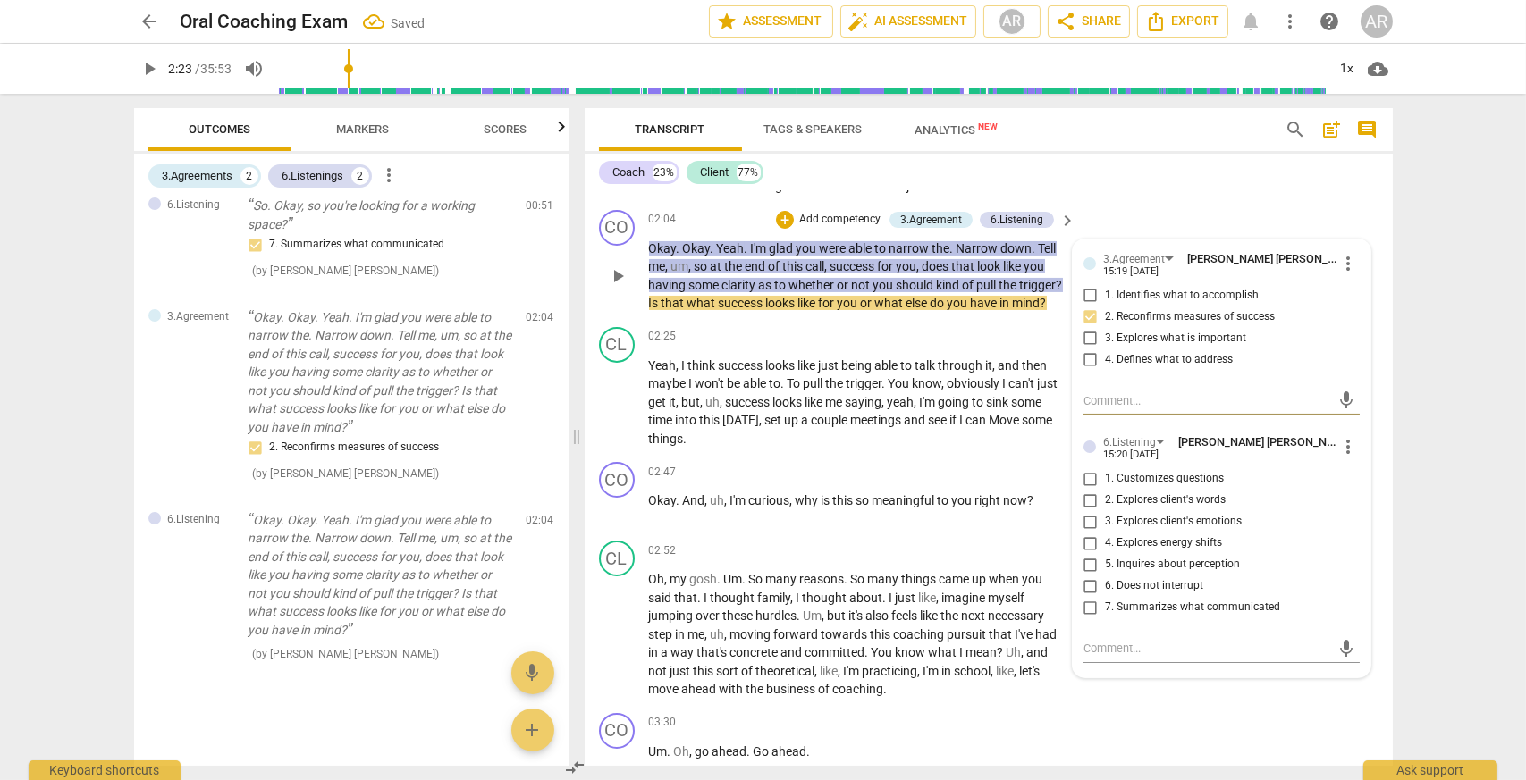
click at [1088, 618] on input "7. Summarizes what communicated" at bounding box center [1090, 607] width 29 height 21
checkbox input "true"
click at [1180, 230] on div "CO play_arrow pause 02:04 + Add competency 3.Agreement 6.Listening keyboard_arr…" at bounding box center [988, 261] width 808 height 117
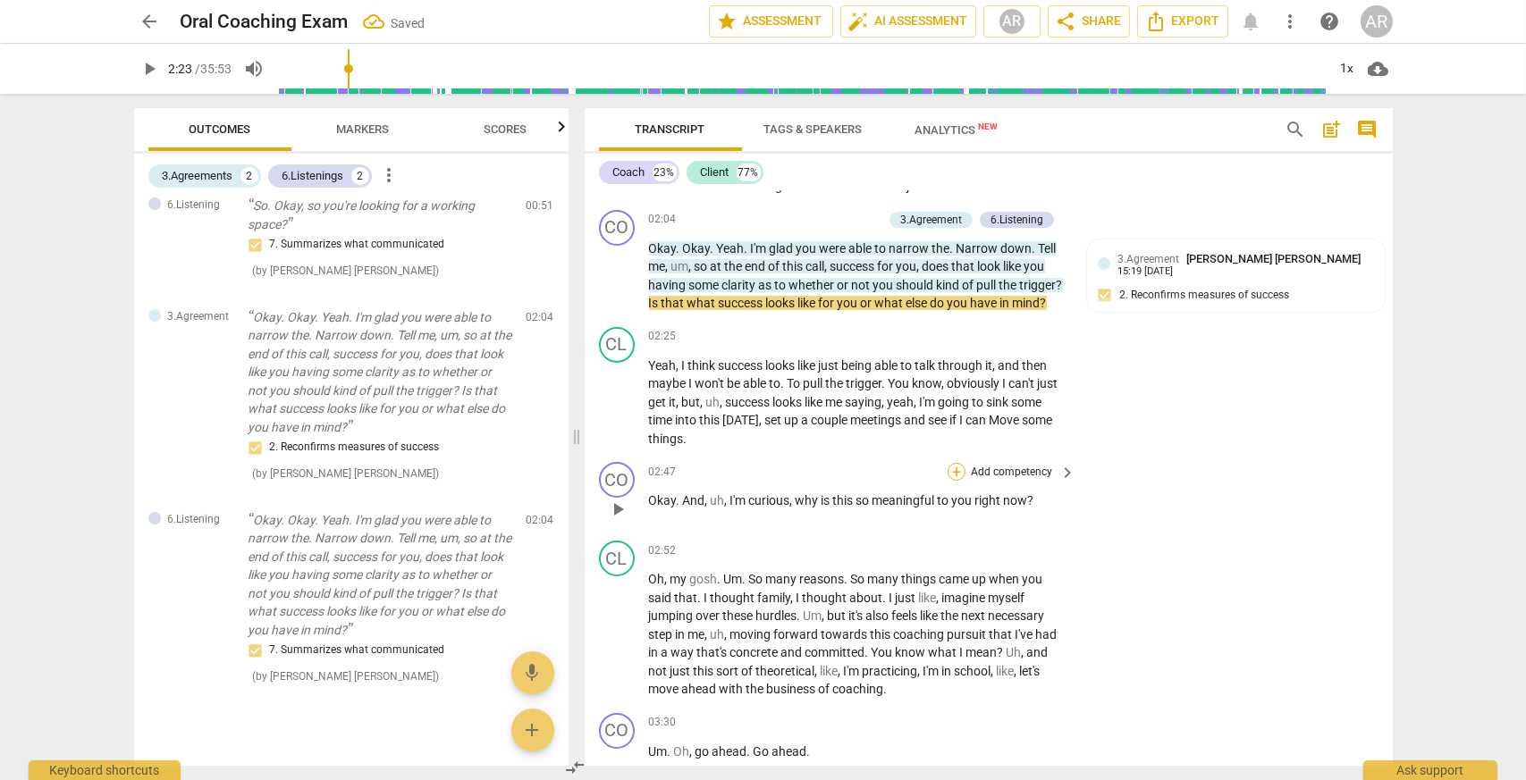
click at [954, 481] on div "+" at bounding box center [956, 472] width 18 height 18
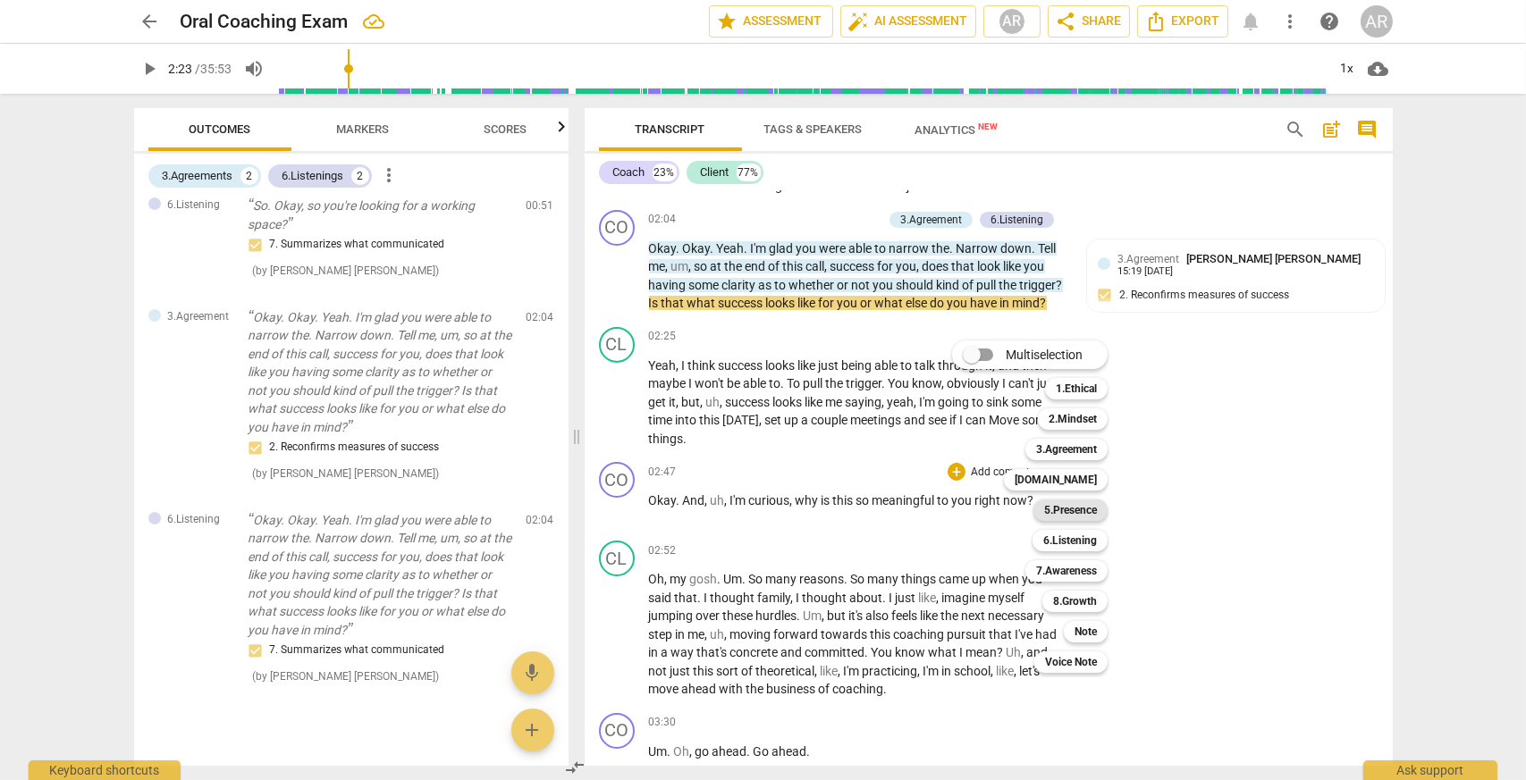
click at [1077, 504] on b "5.Presence" at bounding box center [1070, 510] width 53 height 21
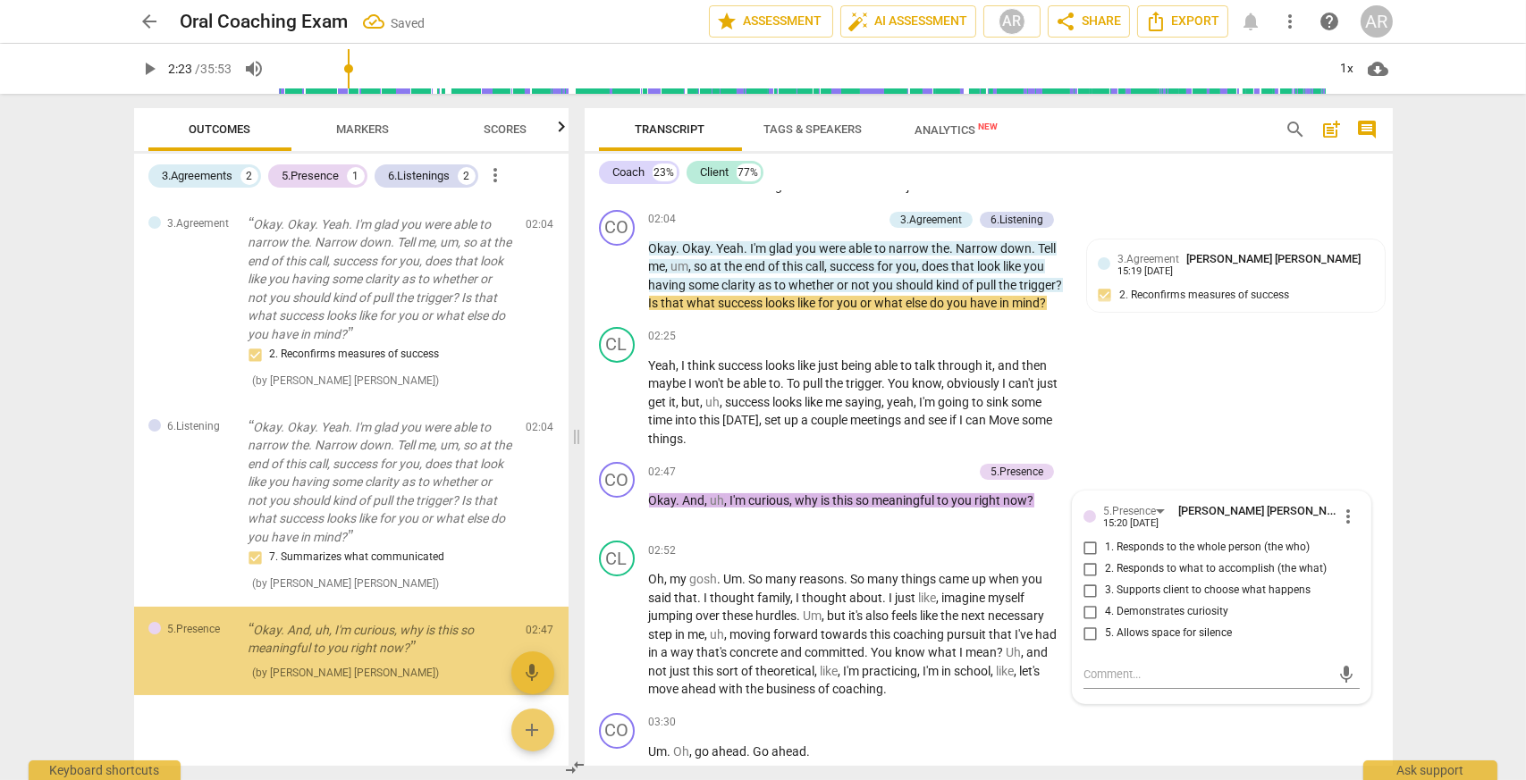
scroll to position [256, 0]
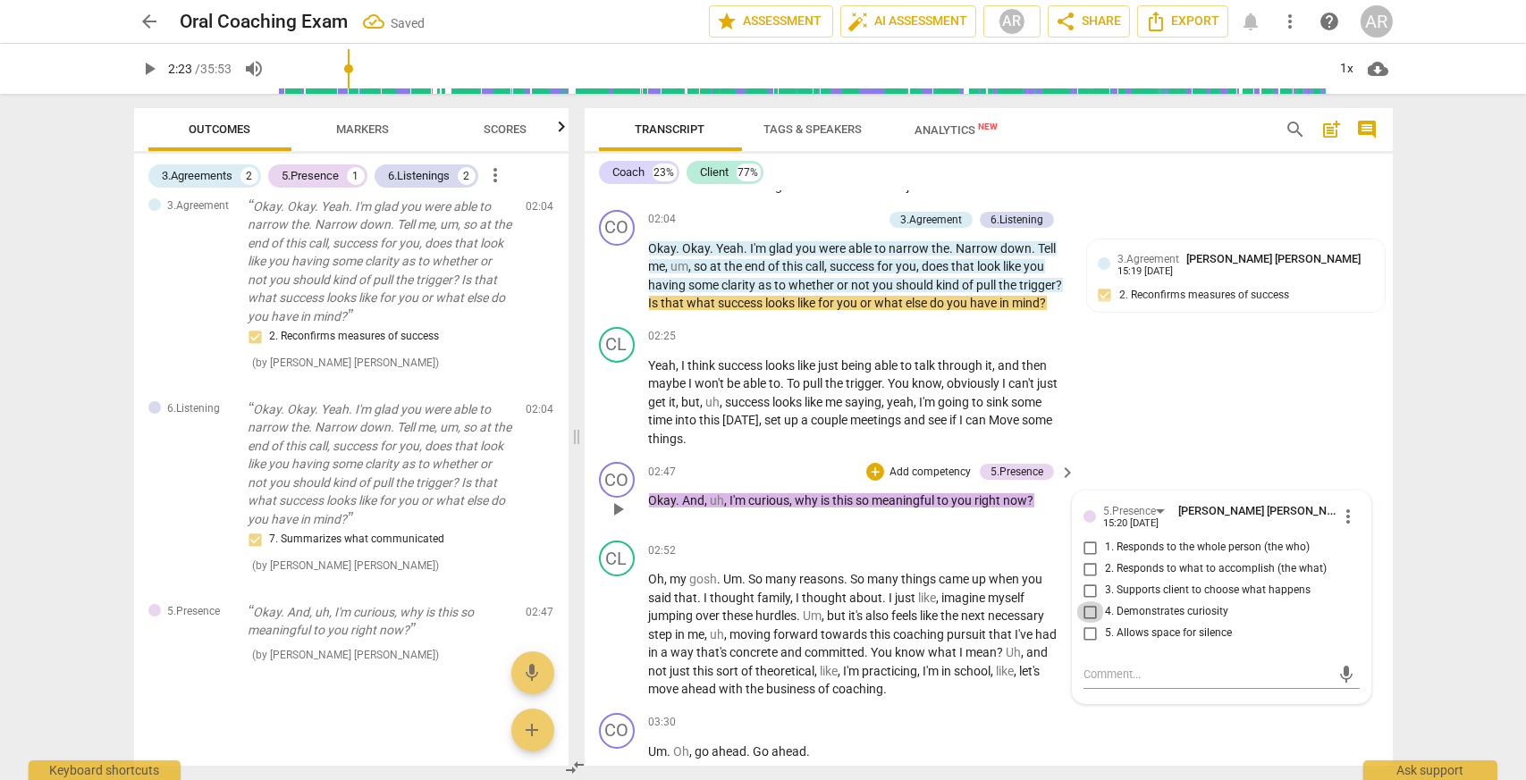
click at [1087, 623] on input "4. Demonstrates curiosity" at bounding box center [1090, 611] width 29 height 21
checkbox input "true"
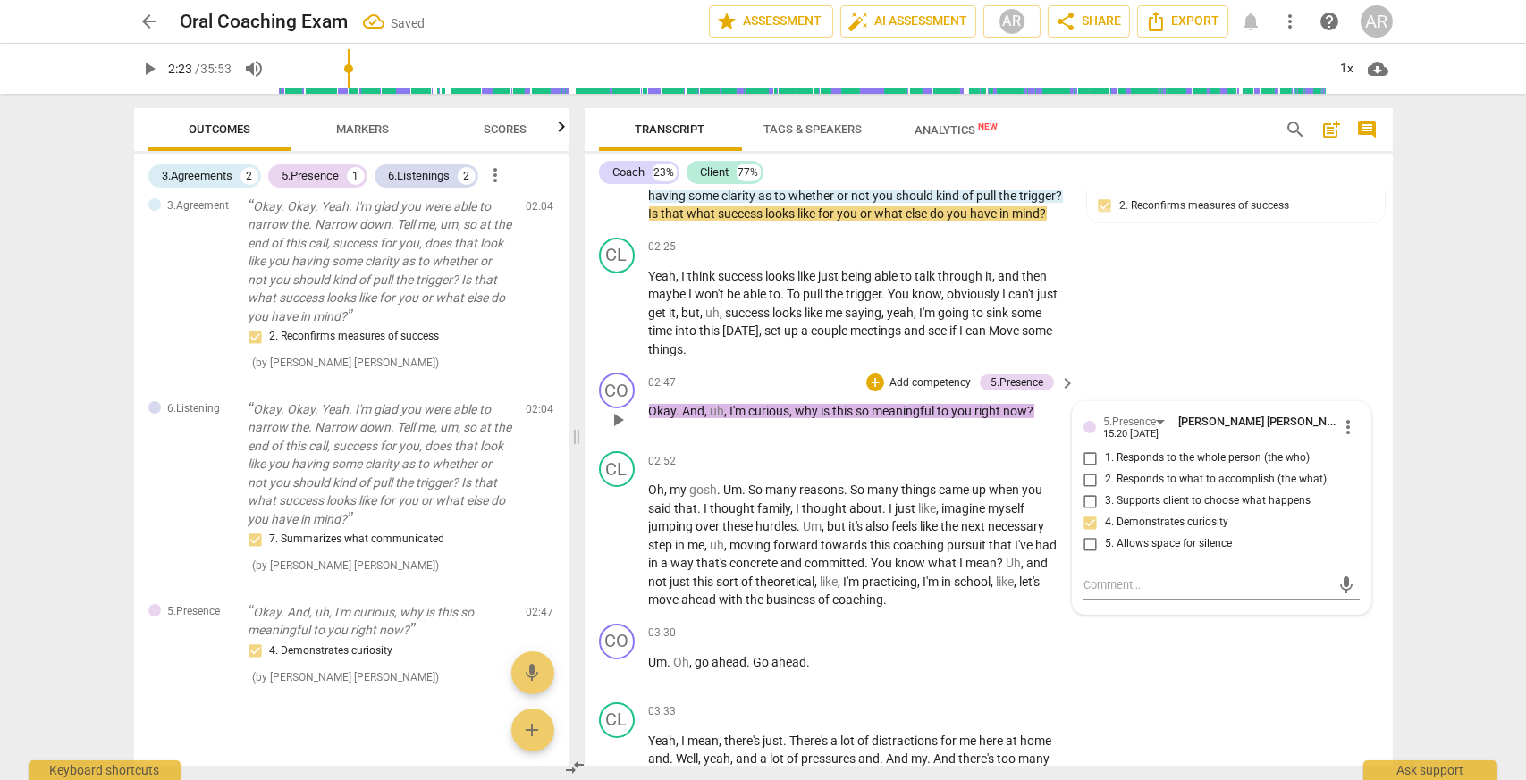
click at [929, 391] on p "Add competency" at bounding box center [929, 383] width 85 height 16
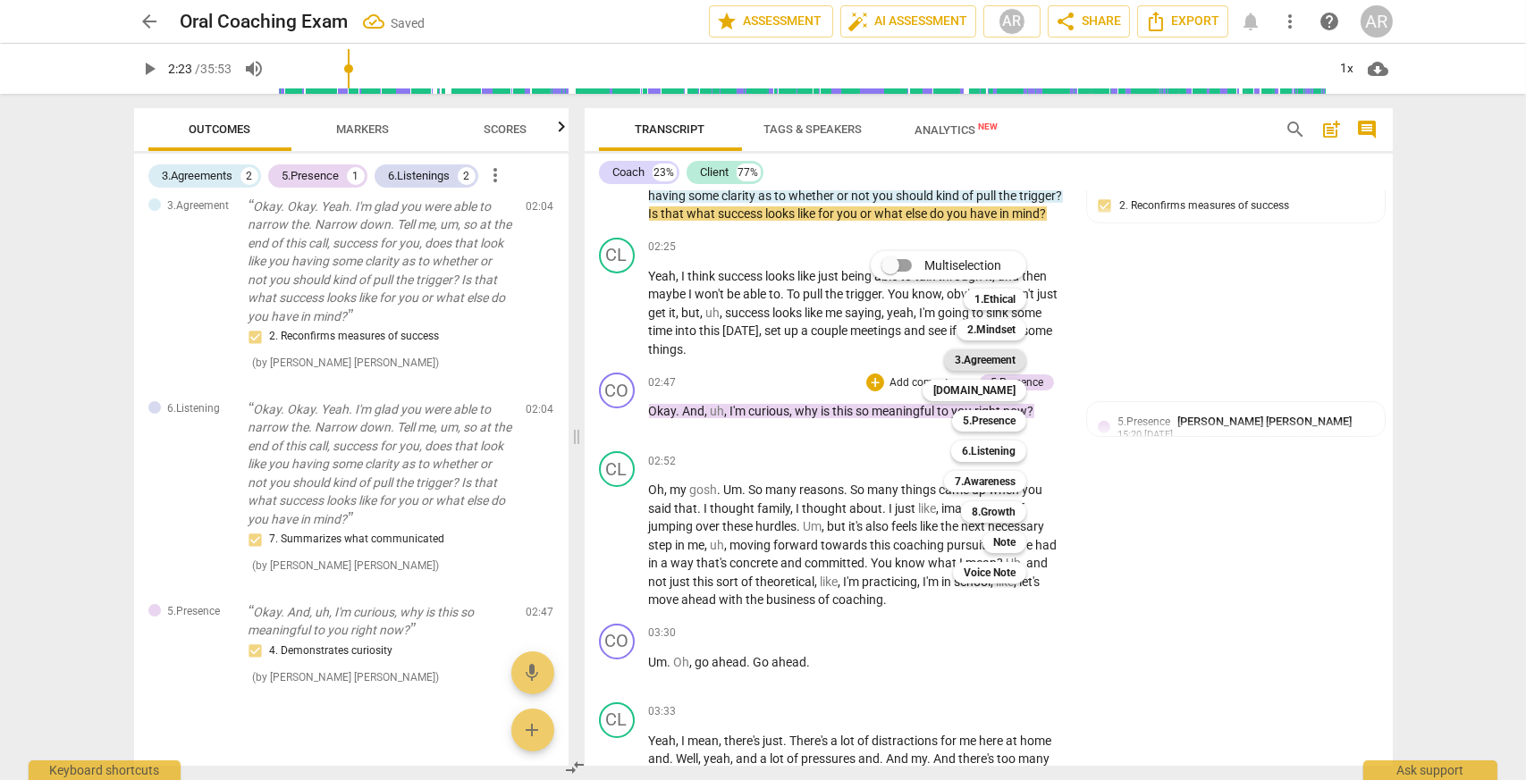
click at [1003, 361] on b "3.Agreement" at bounding box center [984, 359] width 61 height 21
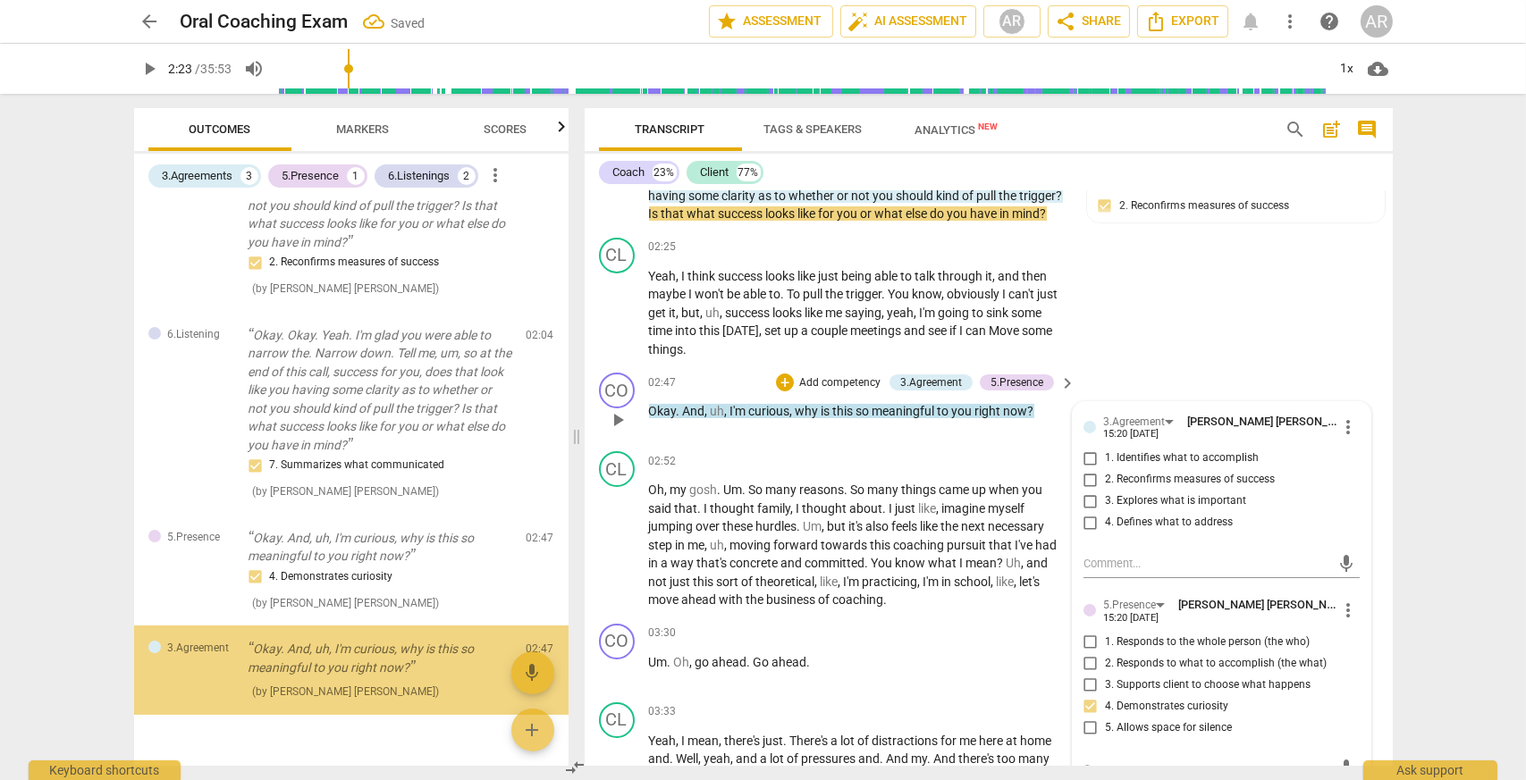
scroll to position [368, 0]
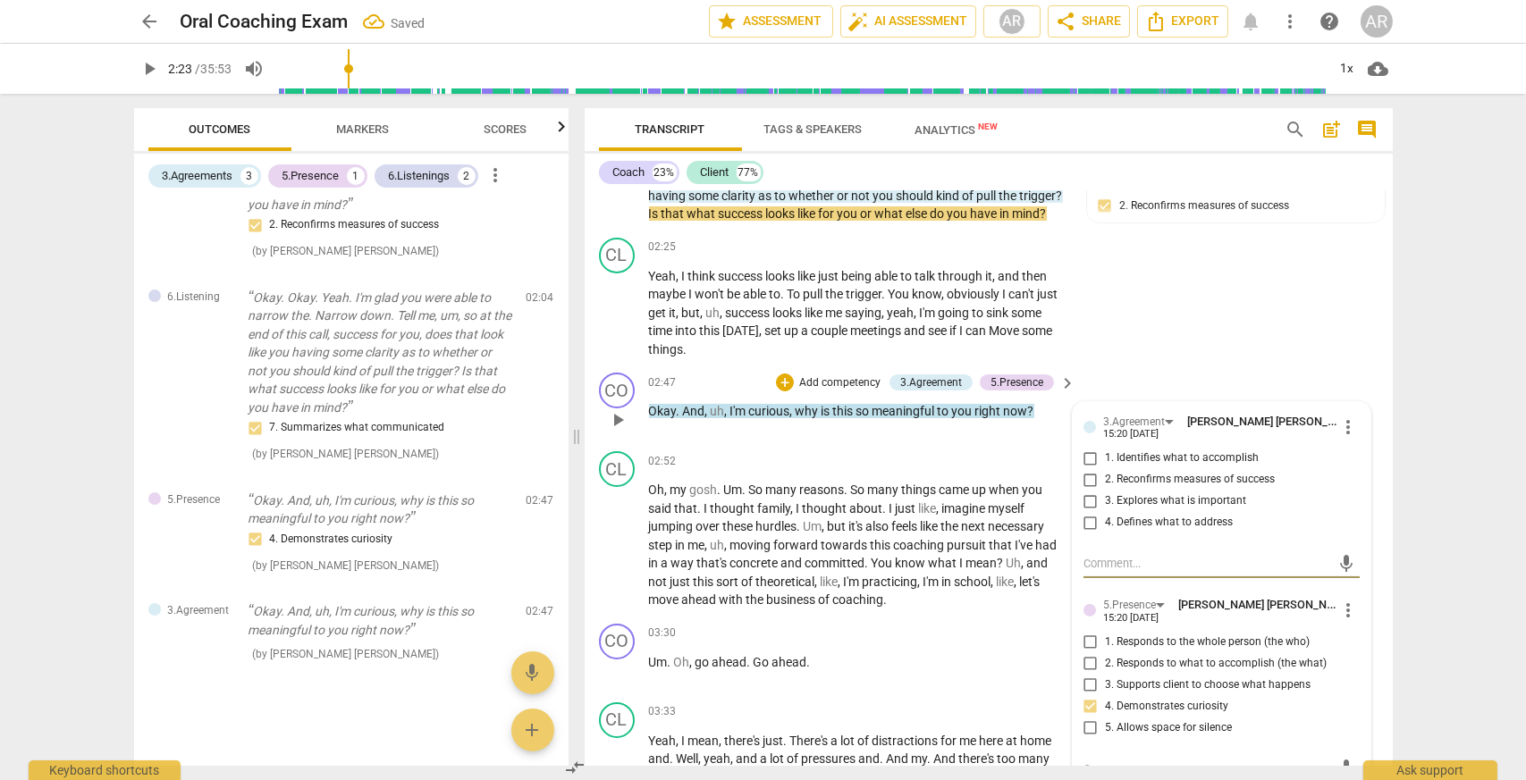
click at [1086, 512] on input "3. Explores what is important" at bounding box center [1090, 501] width 29 height 21
checkbox input "true"
click at [1257, 400] on div "CO play_arrow pause 02:47 + Add competency 3.Agreement 5.Presence keyboard_arro…" at bounding box center [988, 405] width 808 height 79
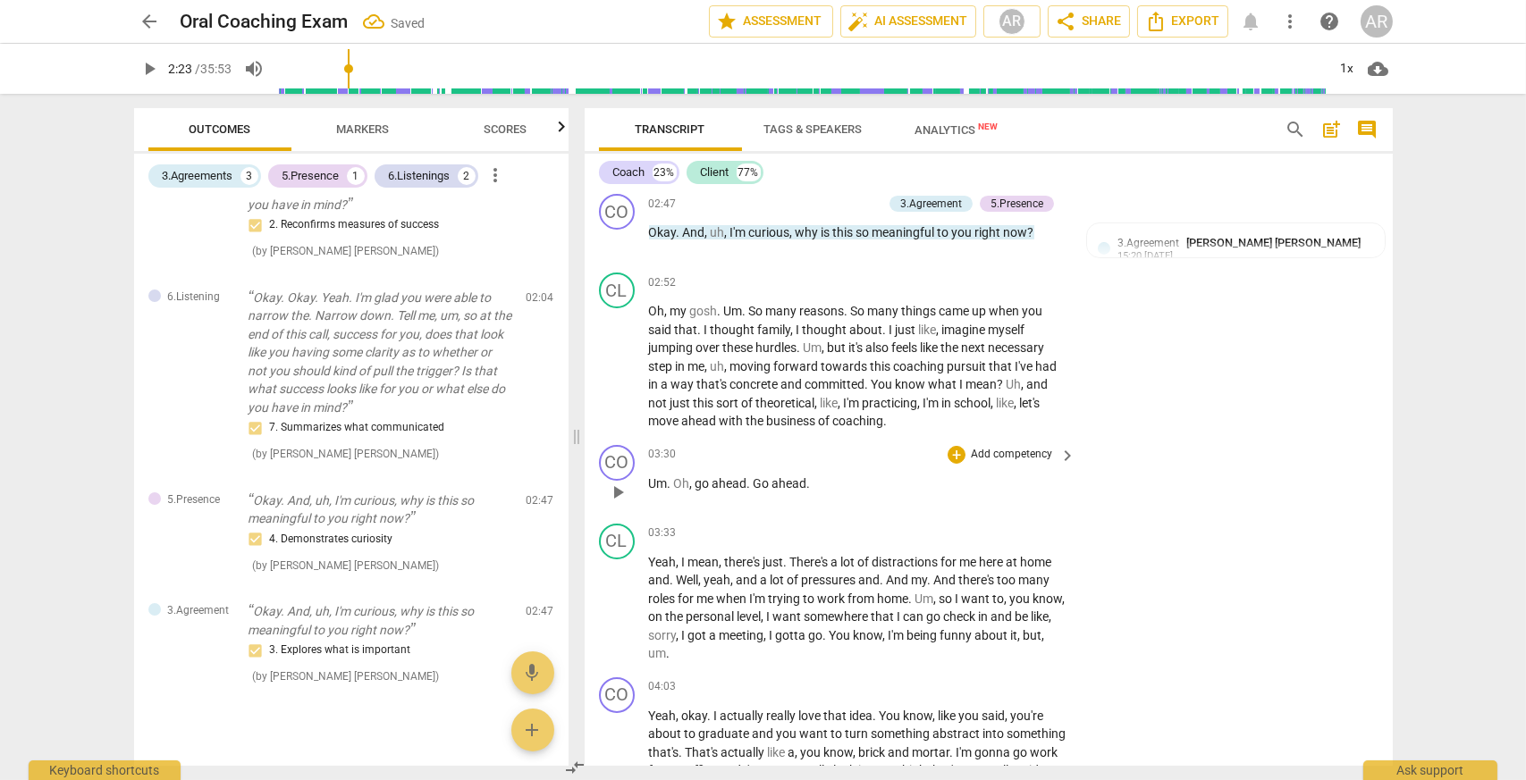
scroll to position [1098, 0]
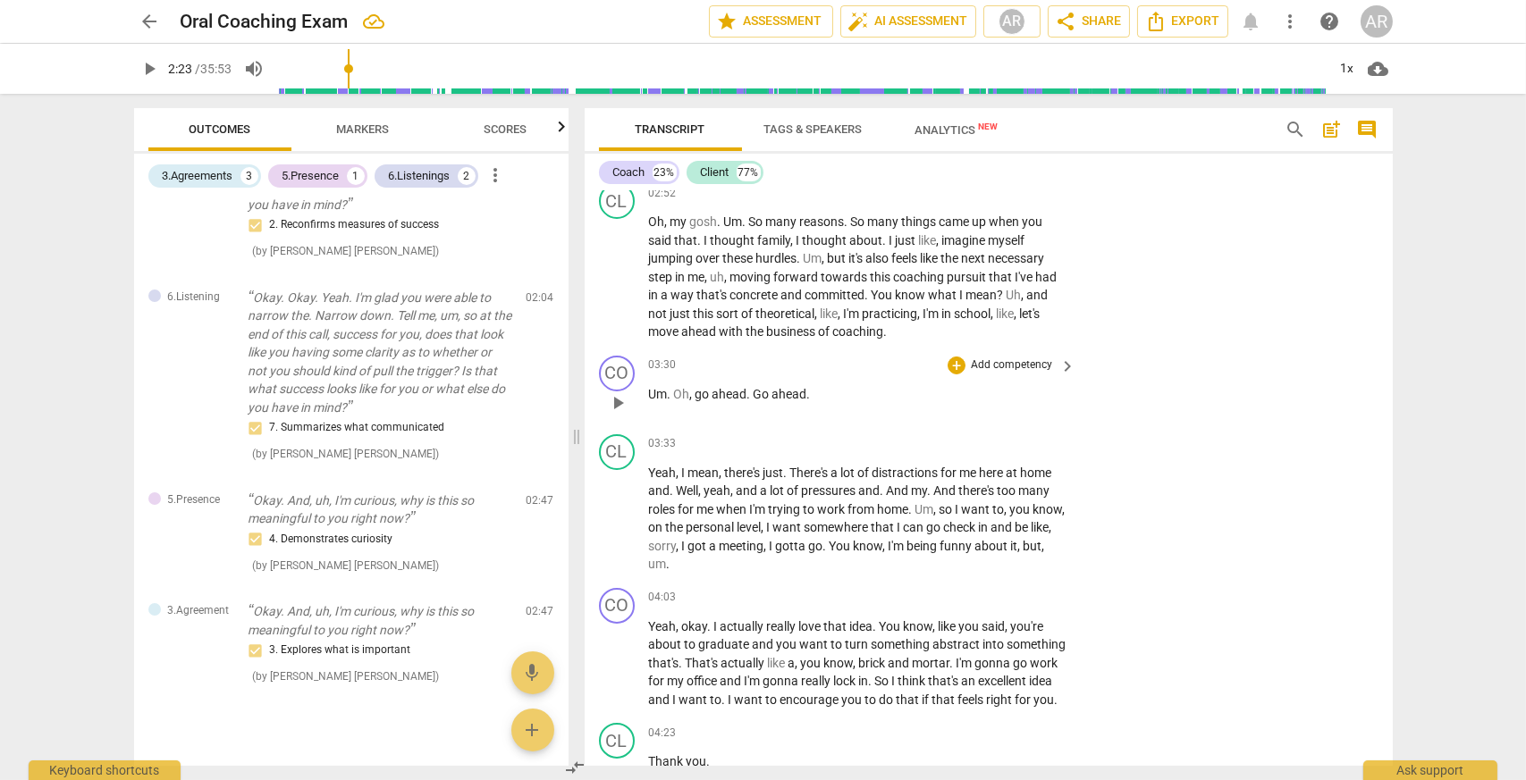
click at [615, 414] on span "play_arrow" at bounding box center [617, 402] width 21 height 21
click at [615, 414] on span "pause" at bounding box center [617, 402] width 21 height 21
type input "213"
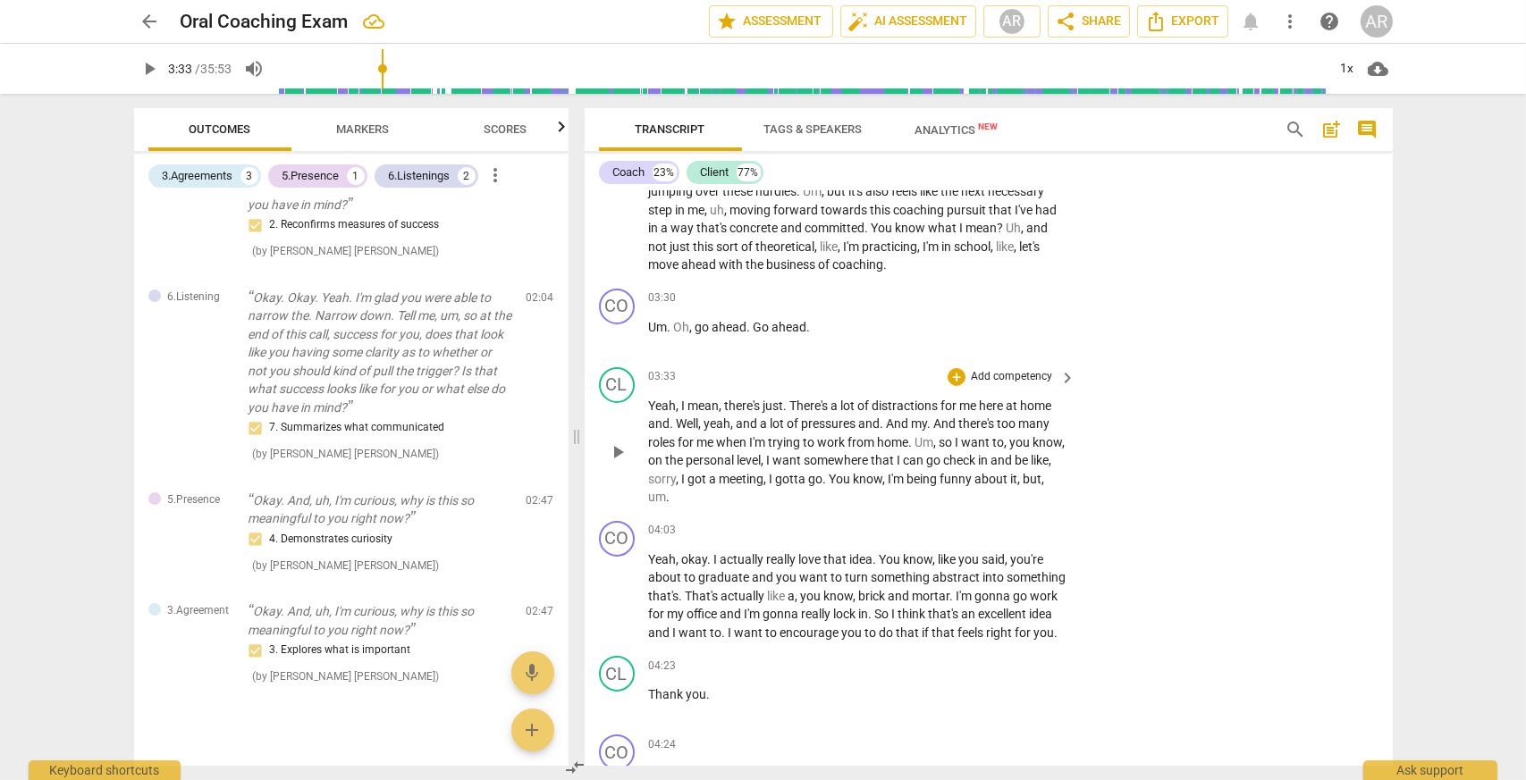
scroll to position [1277, 0]
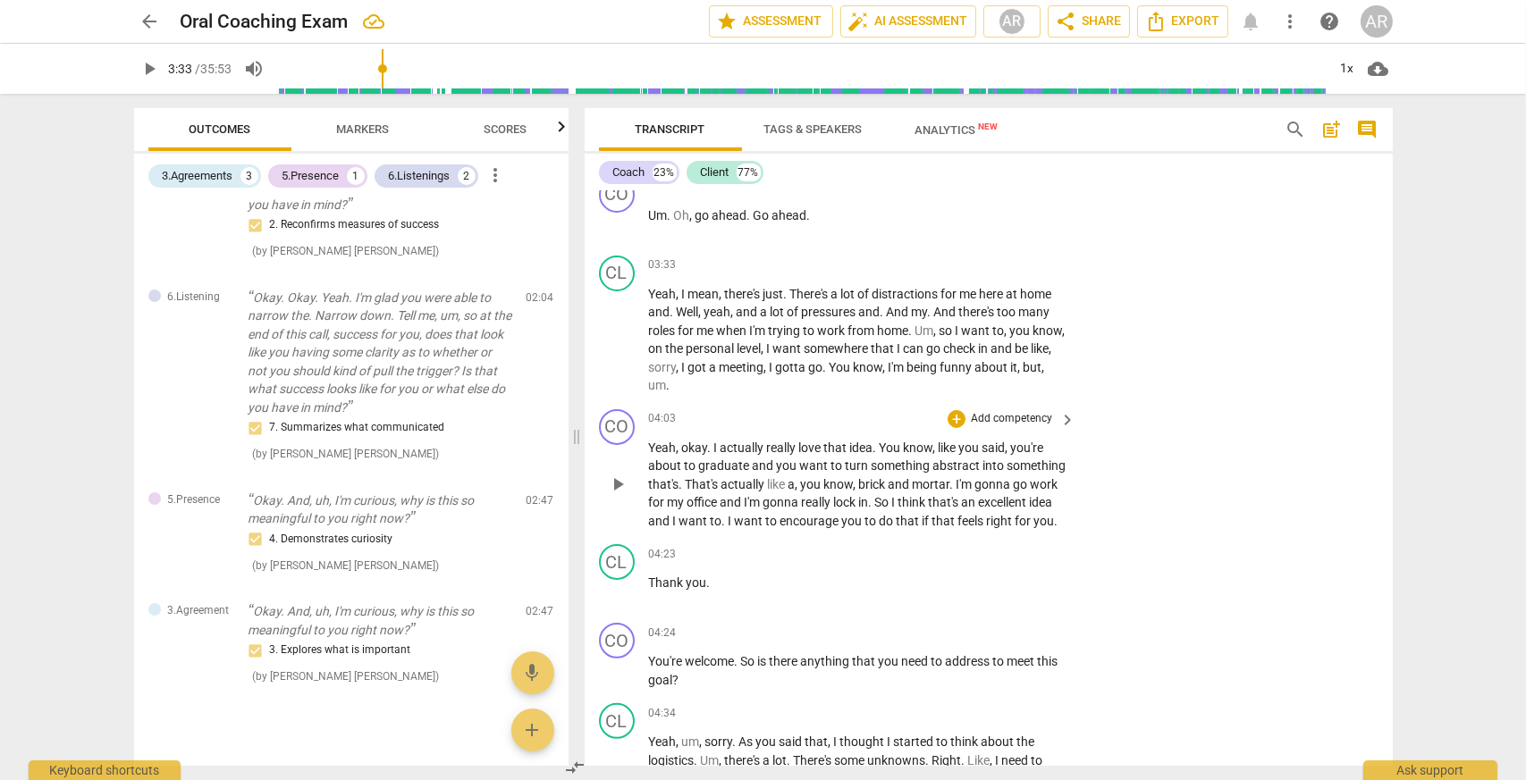
click at [1031, 427] on p "Add competency" at bounding box center [1011, 419] width 85 height 16
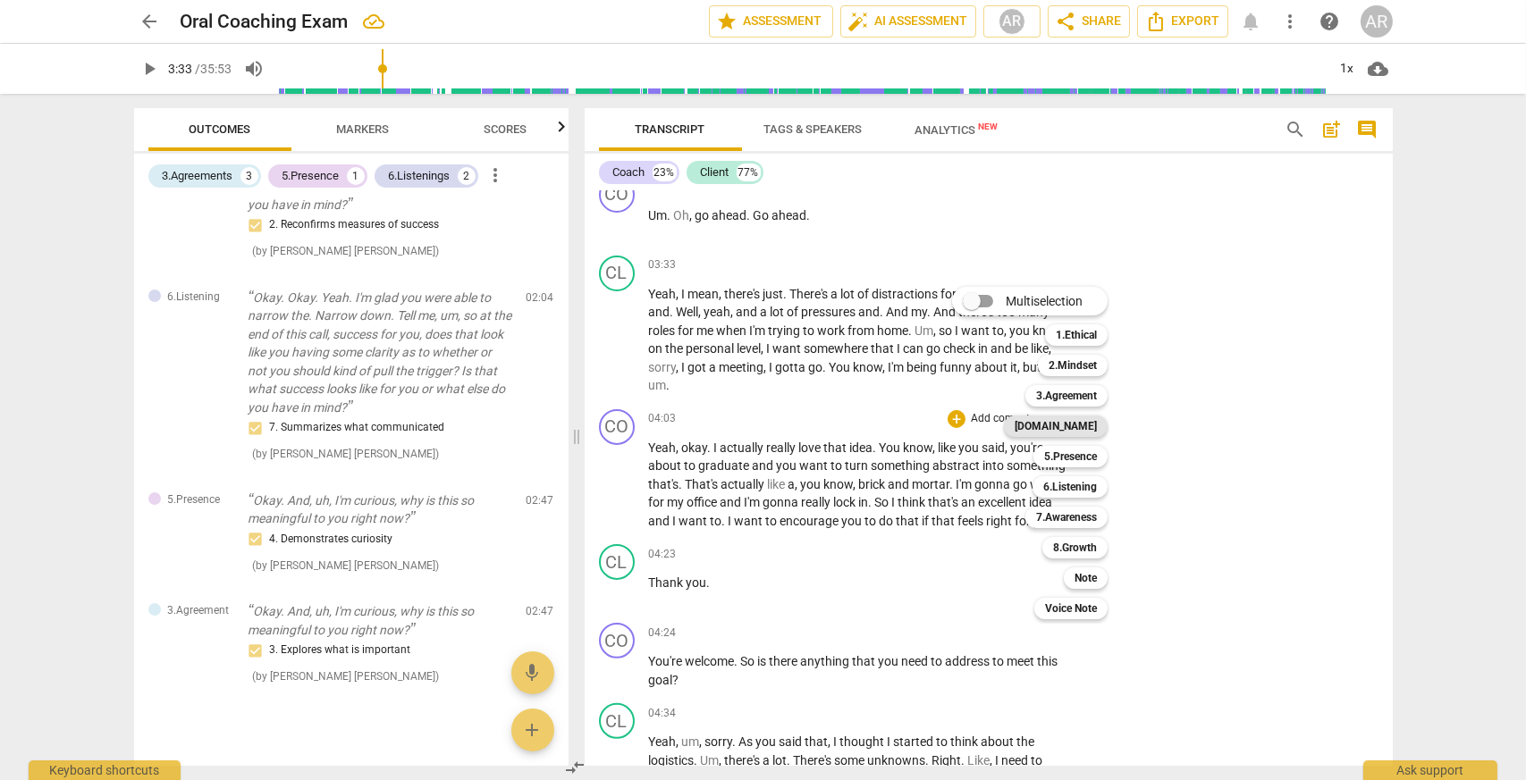
click at [1076, 425] on b "[DOMAIN_NAME]" at bounding box center [1055, 426] width 82 height 21
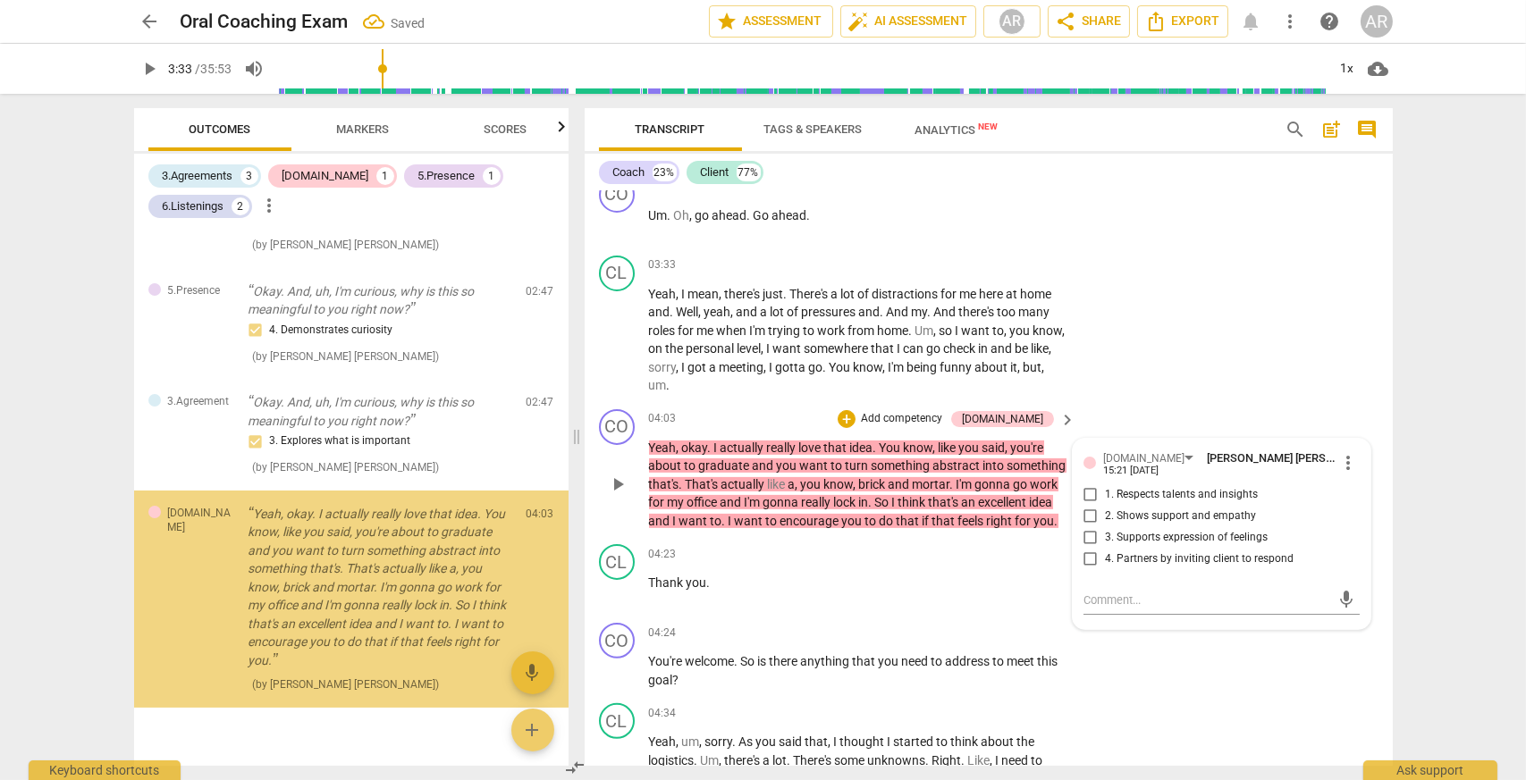
scroll to position [638, 0]
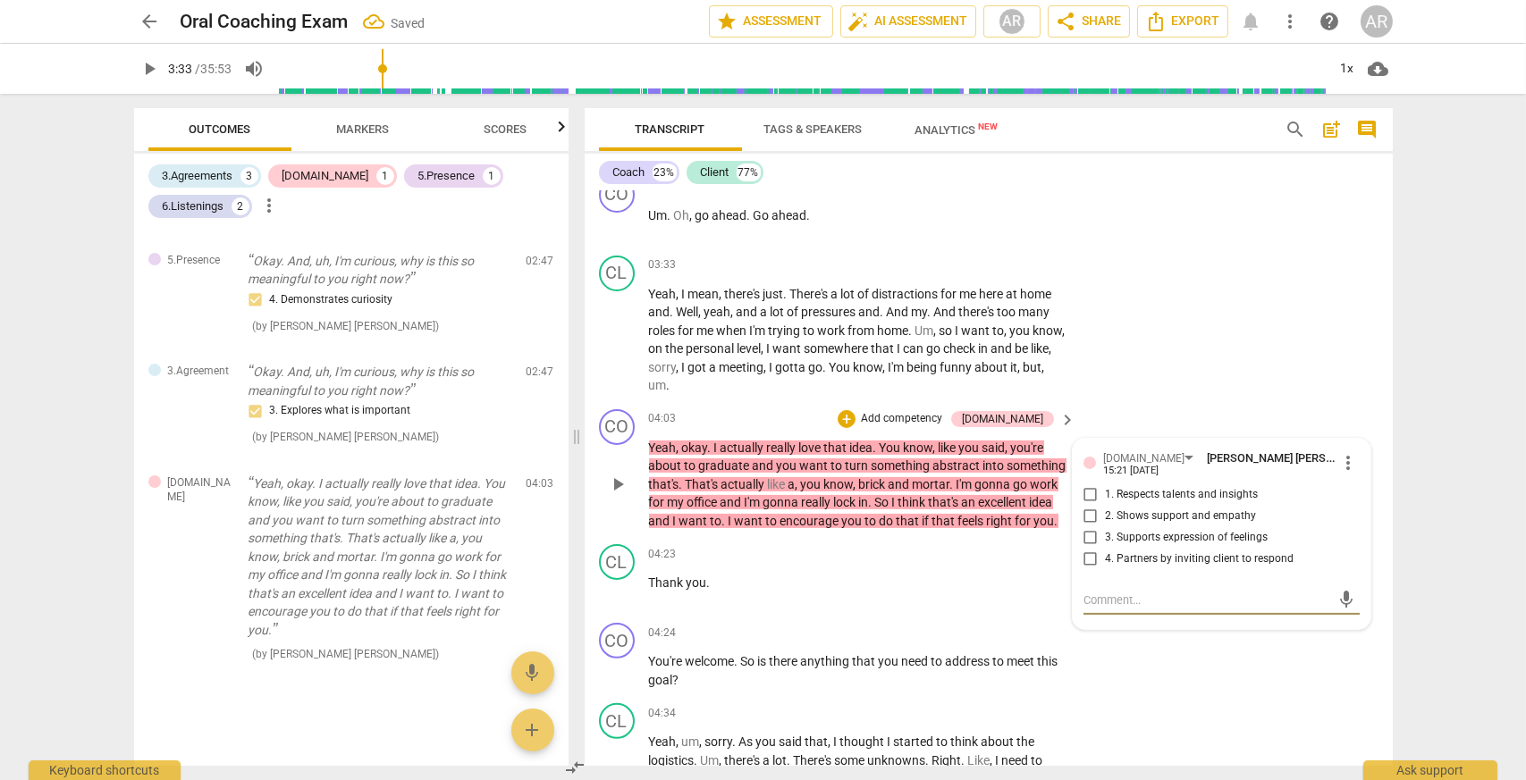
click at [1087, 506] on input "1. Respects talents and insights" at bounding box center [1090, 494] width 29 height 21
checkbox input "true"
click at [1096, 444] on div "CO play_arrow pause 04:03 + Add competency [DOMAIN_NAME] keyboard_arrow_right Y…" at bounding box center [988, 470] width 808 height 136
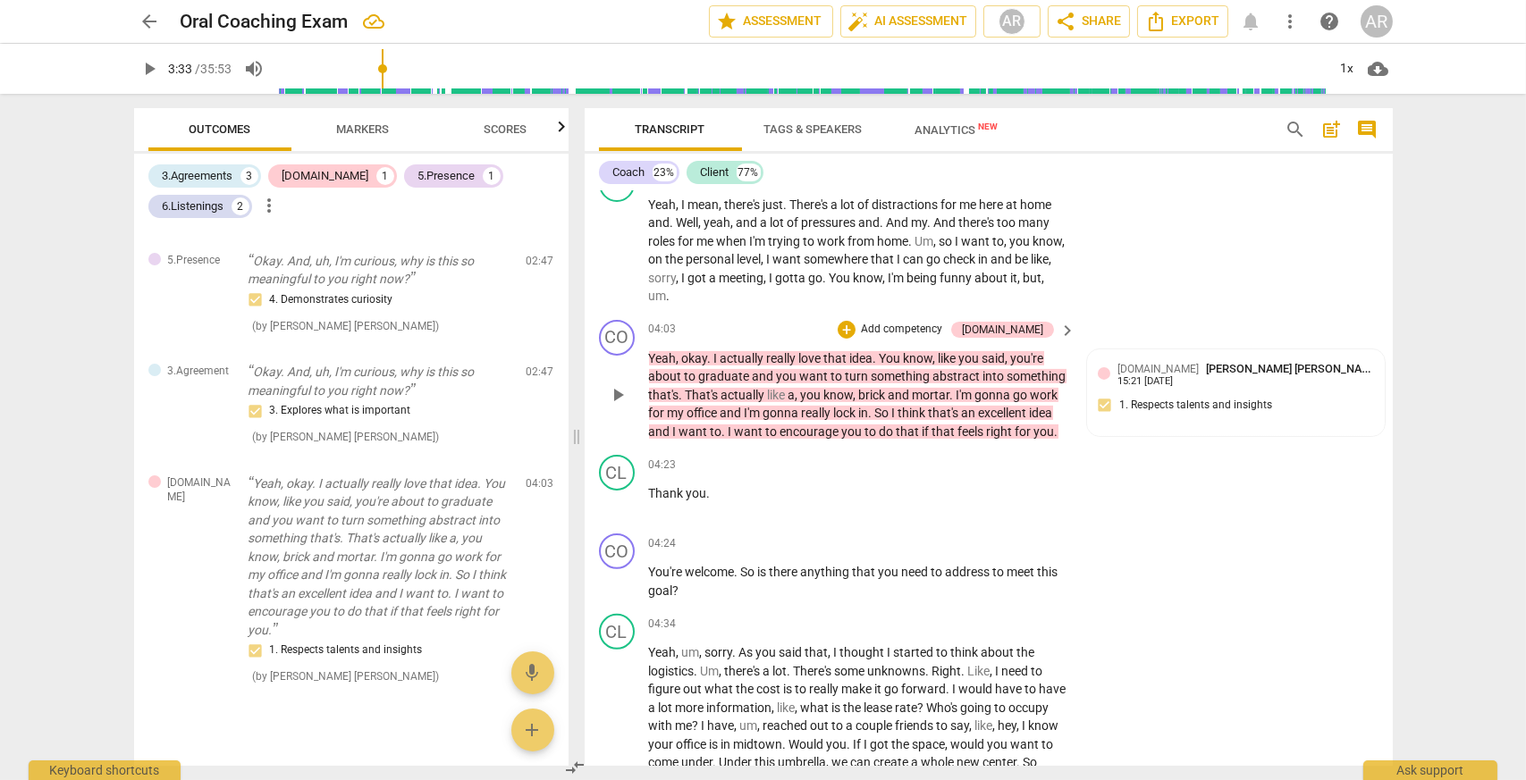
scroll to position [1456, 0]
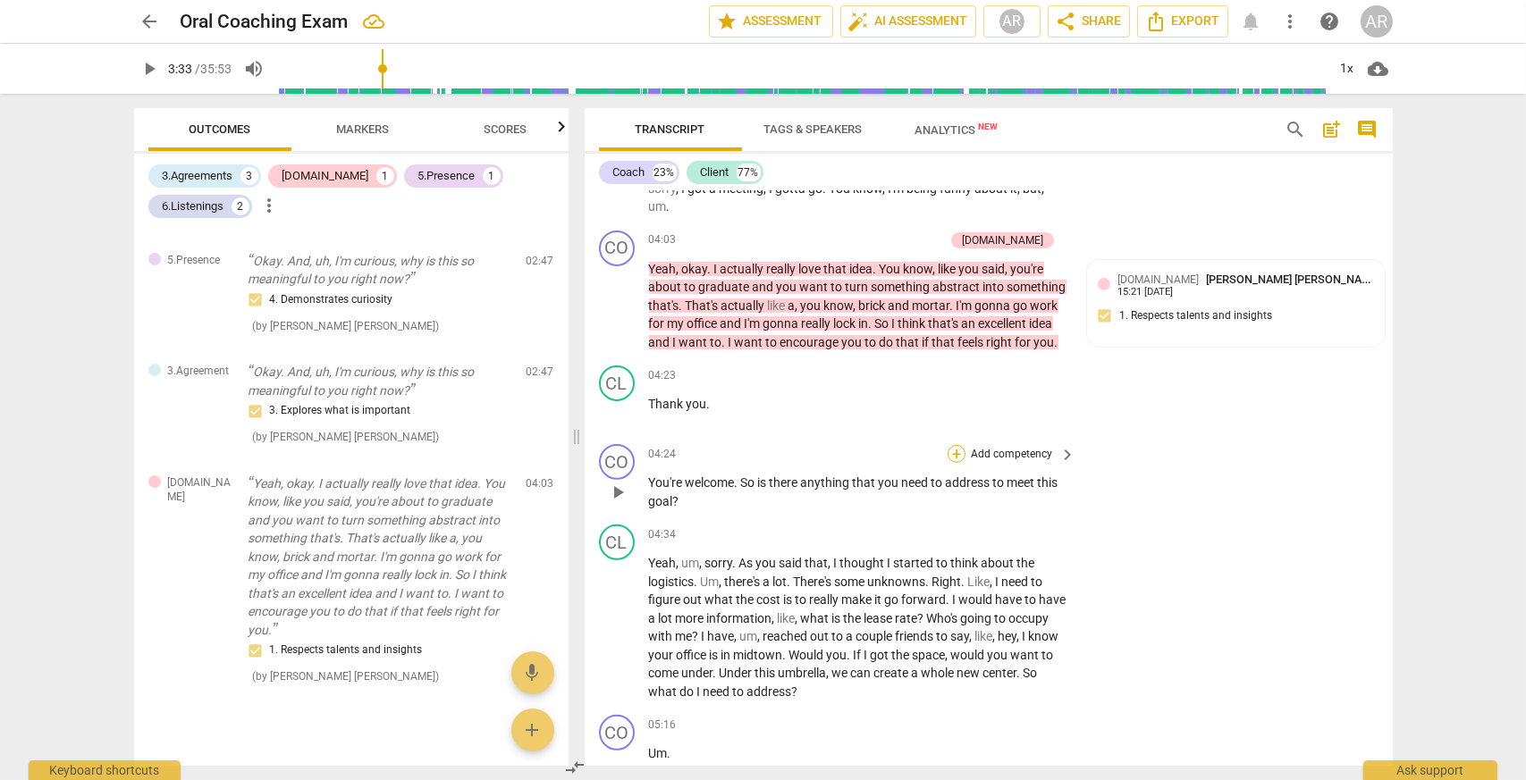
click at [949, 463] on div "+" at bounding box center [956, 454] width 18 height 18
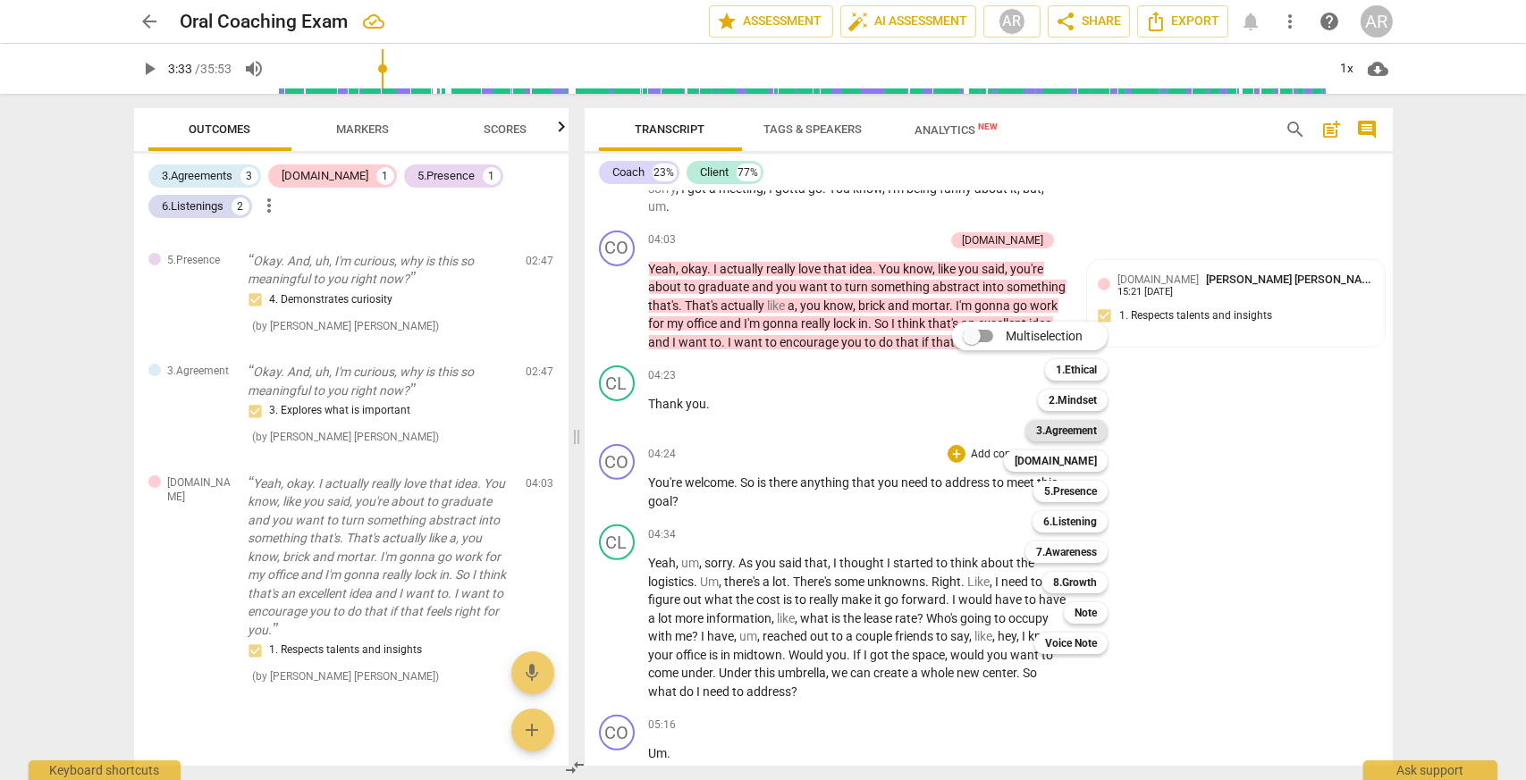
click at [1080, 431] on b "3.Agreement" at bounding box center [1066, 430] width 61 height 21
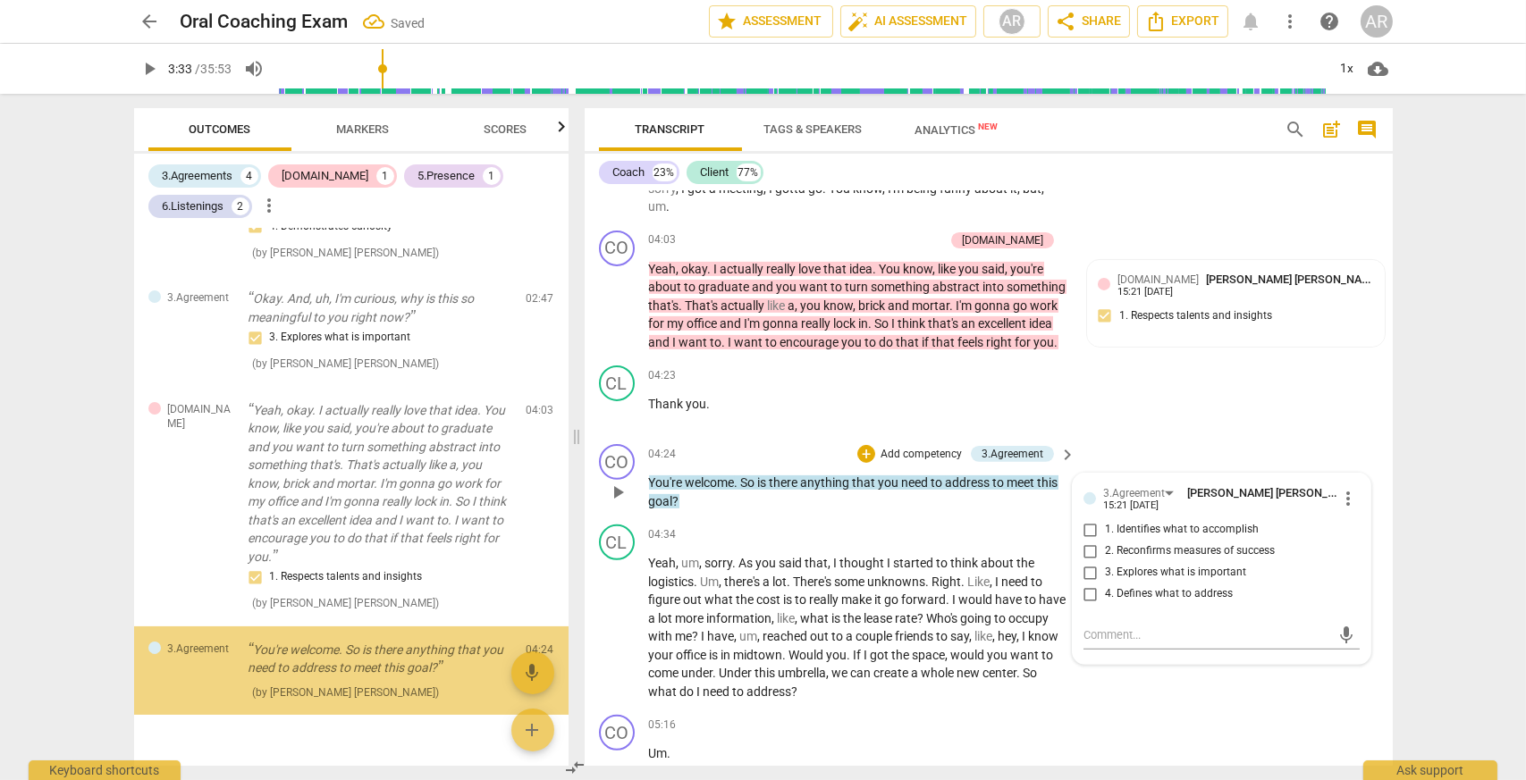
scroll to position [749, 0]
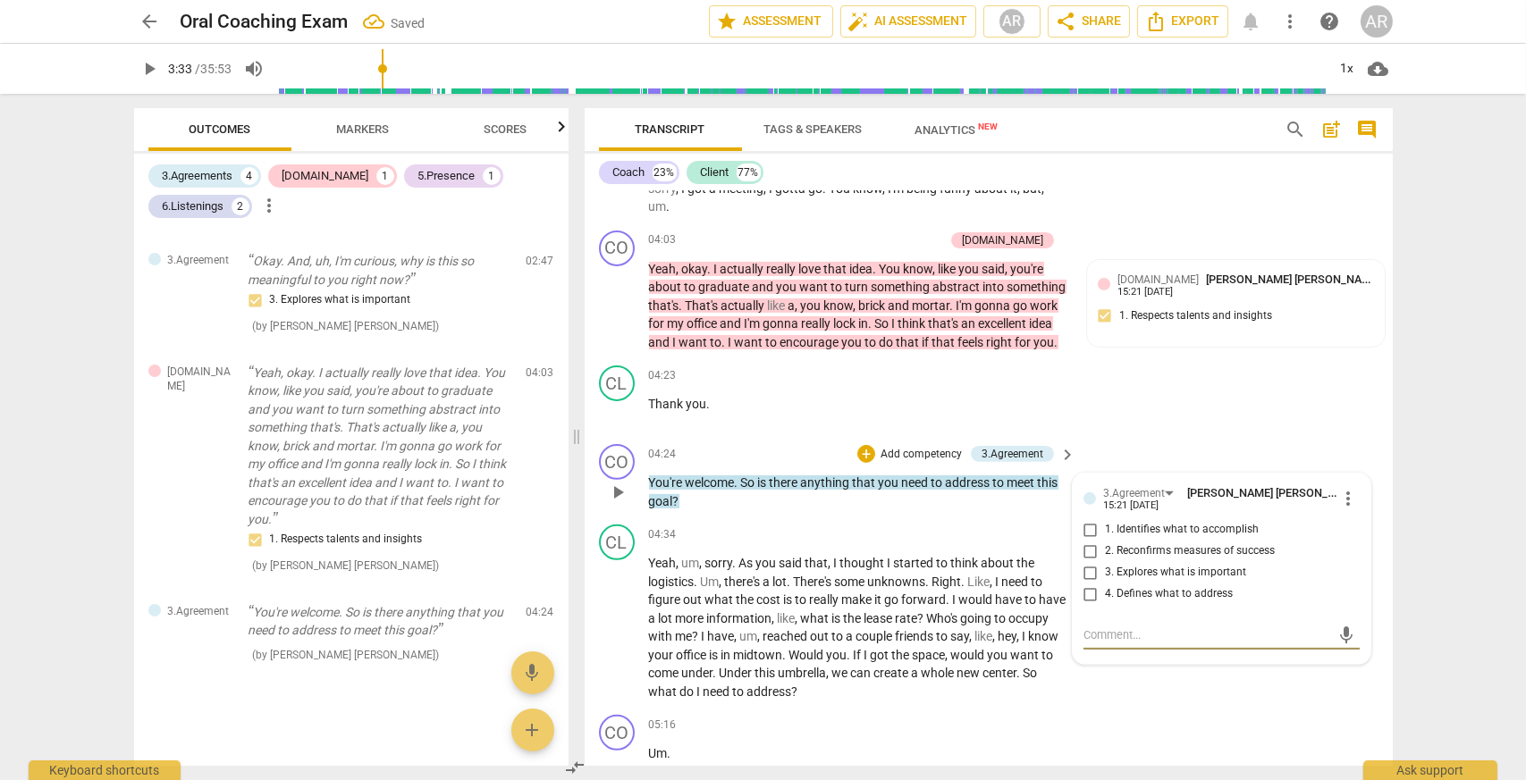
drag, startPoint x: 1092, startPoint y: 627, endPoint x: 1094, endPoint y: 609, distance: 18.0
click at [1092, 605] on input "4. Defines what to address" at bounding box center [1090, 594] width 29 height 21
checkbox input "true"
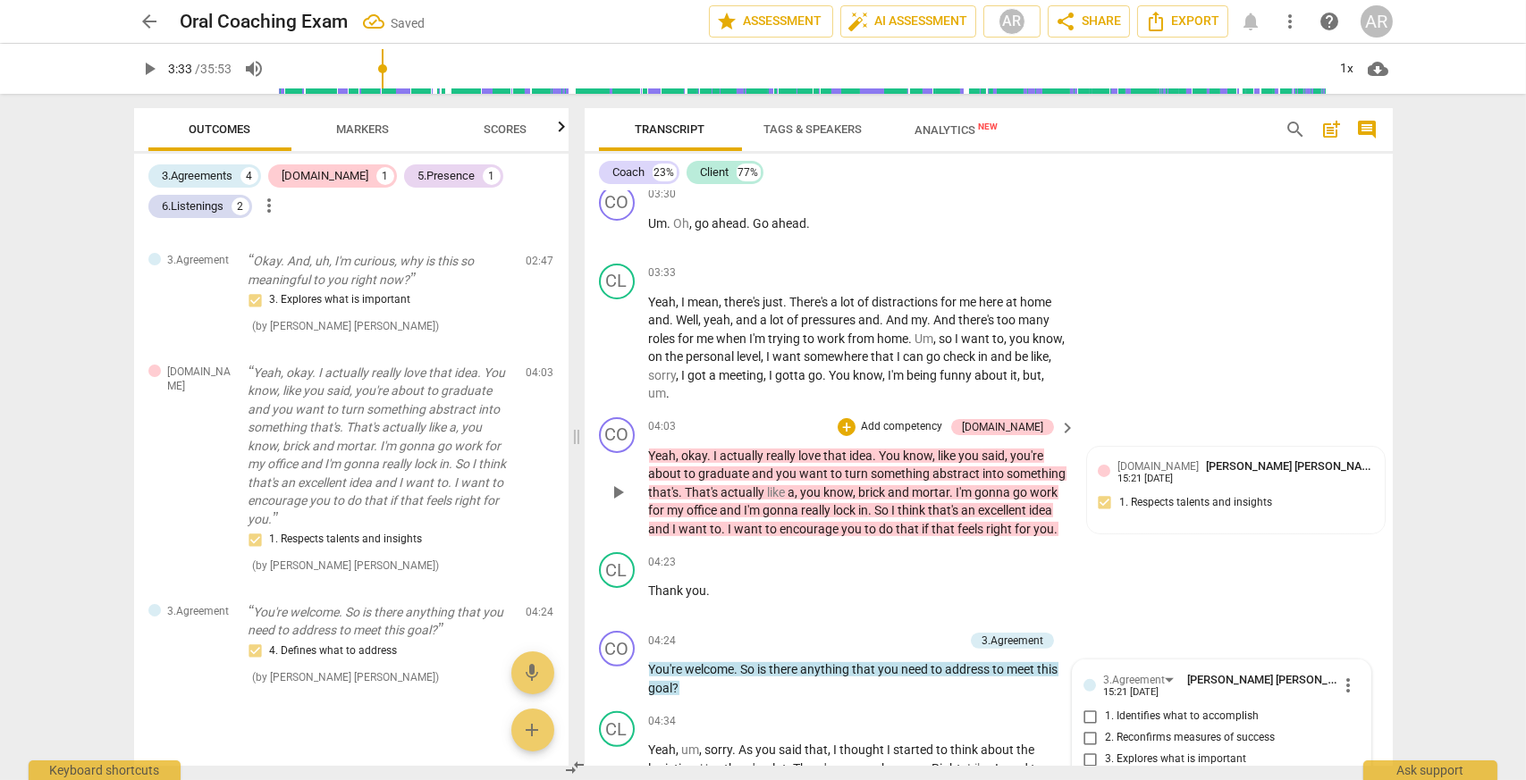
scroll to position [1366, 0]
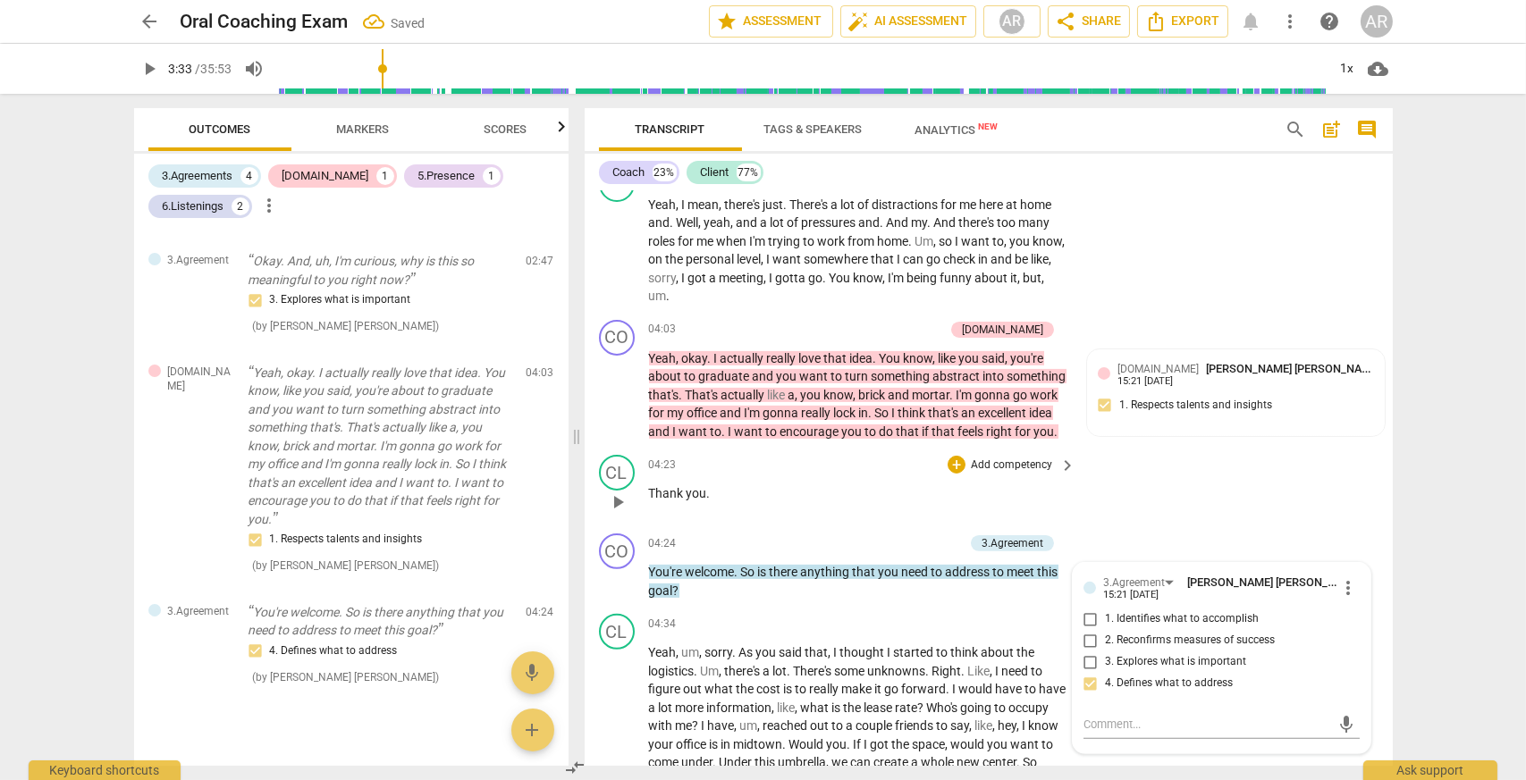
click at [1139, 526] on div "CL play_arrow pause 04:23 + Add competency keyboard_arrow_right Thank you ." at bounding box center [988, 487] width 808 height 79
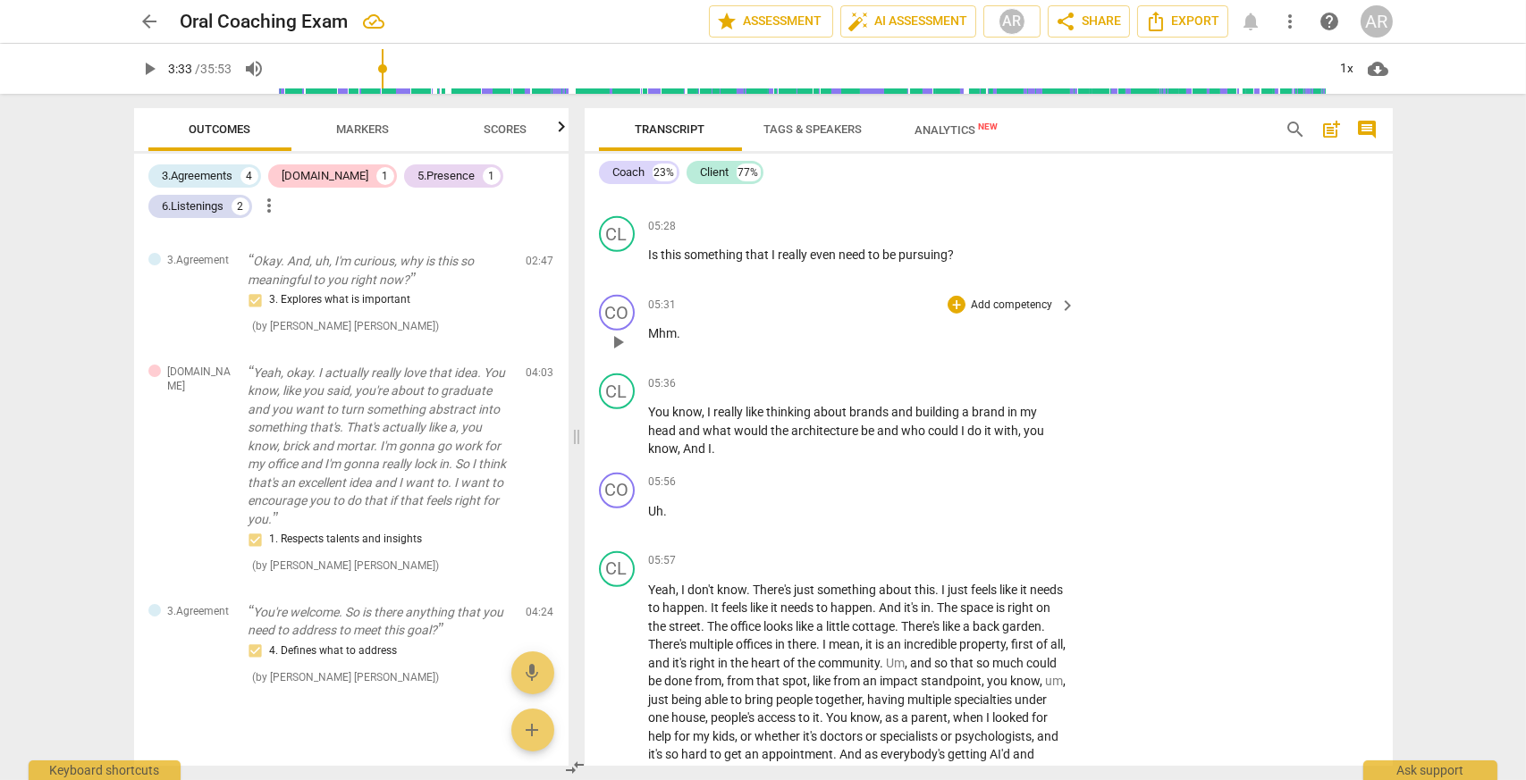
scroll to position [2081, 0]
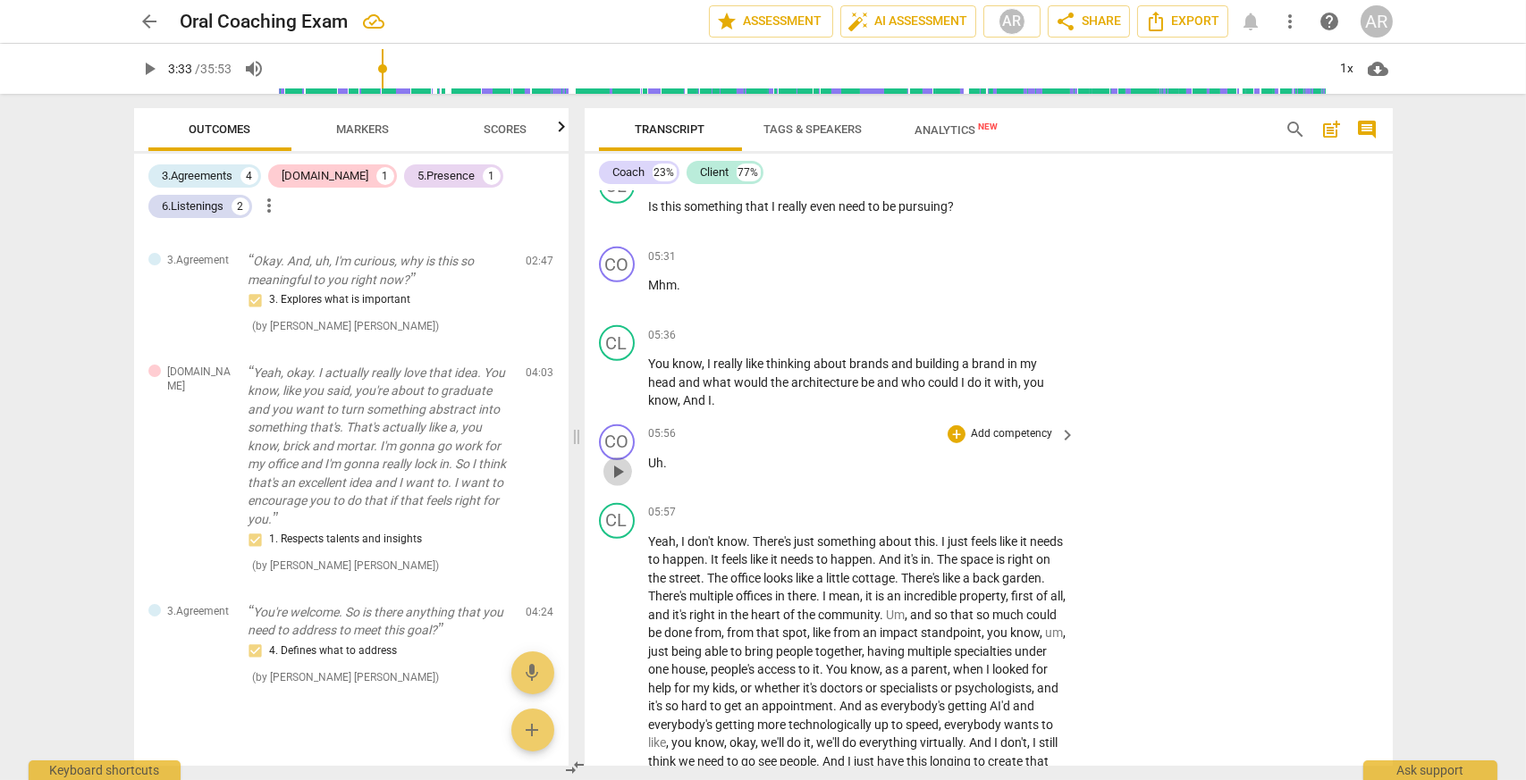
click at [611, 483] on span "play_arrow" at bounding box center [617, 471] width 21 height 21
click at [620, 483] on span "pause" at bounding box center [617, 471] width 21 height 21
click at [627, 483] on span "play_arrow" at bounding box center [617, 471] width 21 height 21
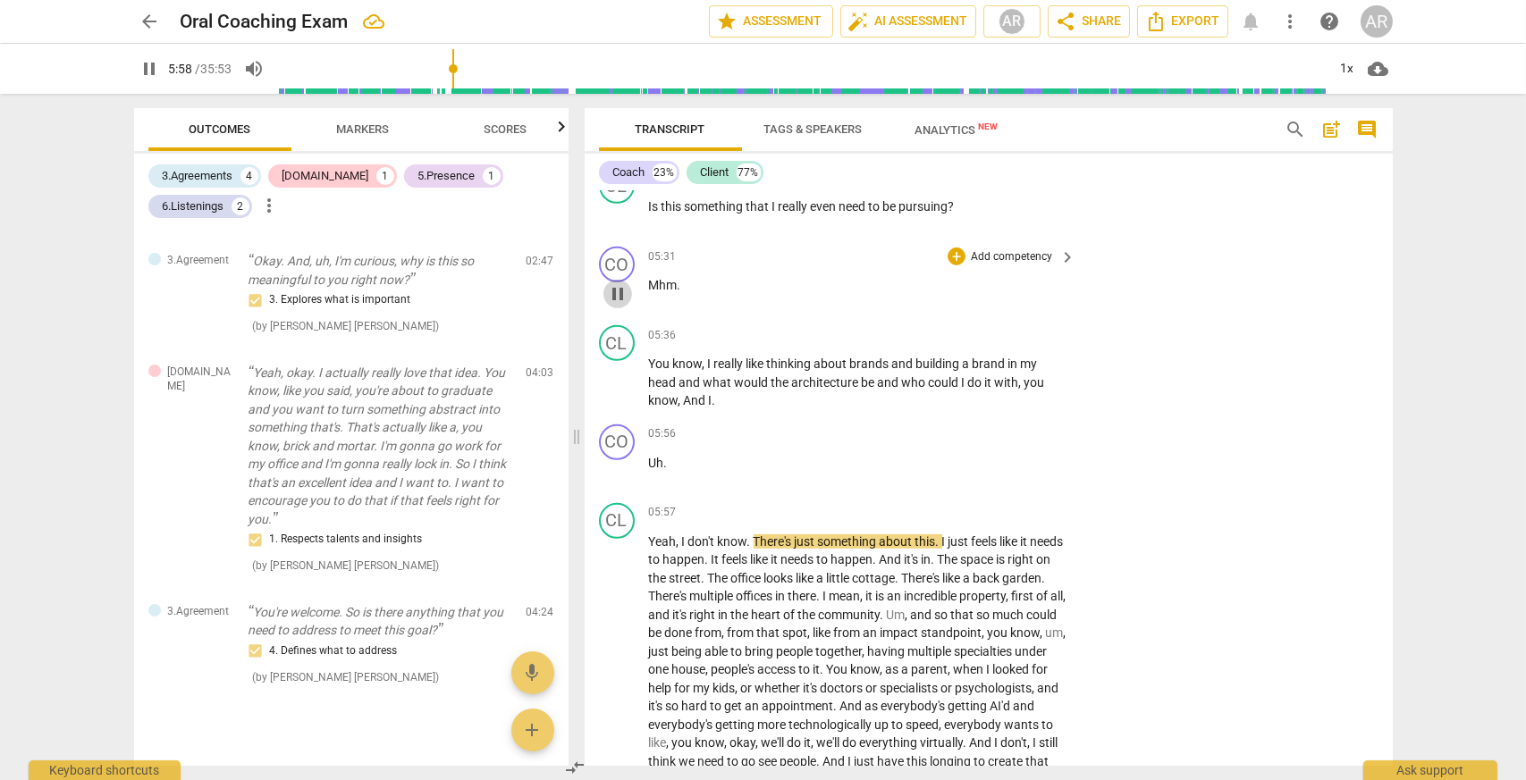
click at [615, 305] on span "pause" at bounding box center [617, 293] width 21 height 21
click at [615, 305] on span "play_arrow" at bounding box center [617, 293] width 21 height 21
click at [757, 444] on div "05:56 + Add competency keyboard_arrow_right" at bounding box center [863, 434] width 429 height 20
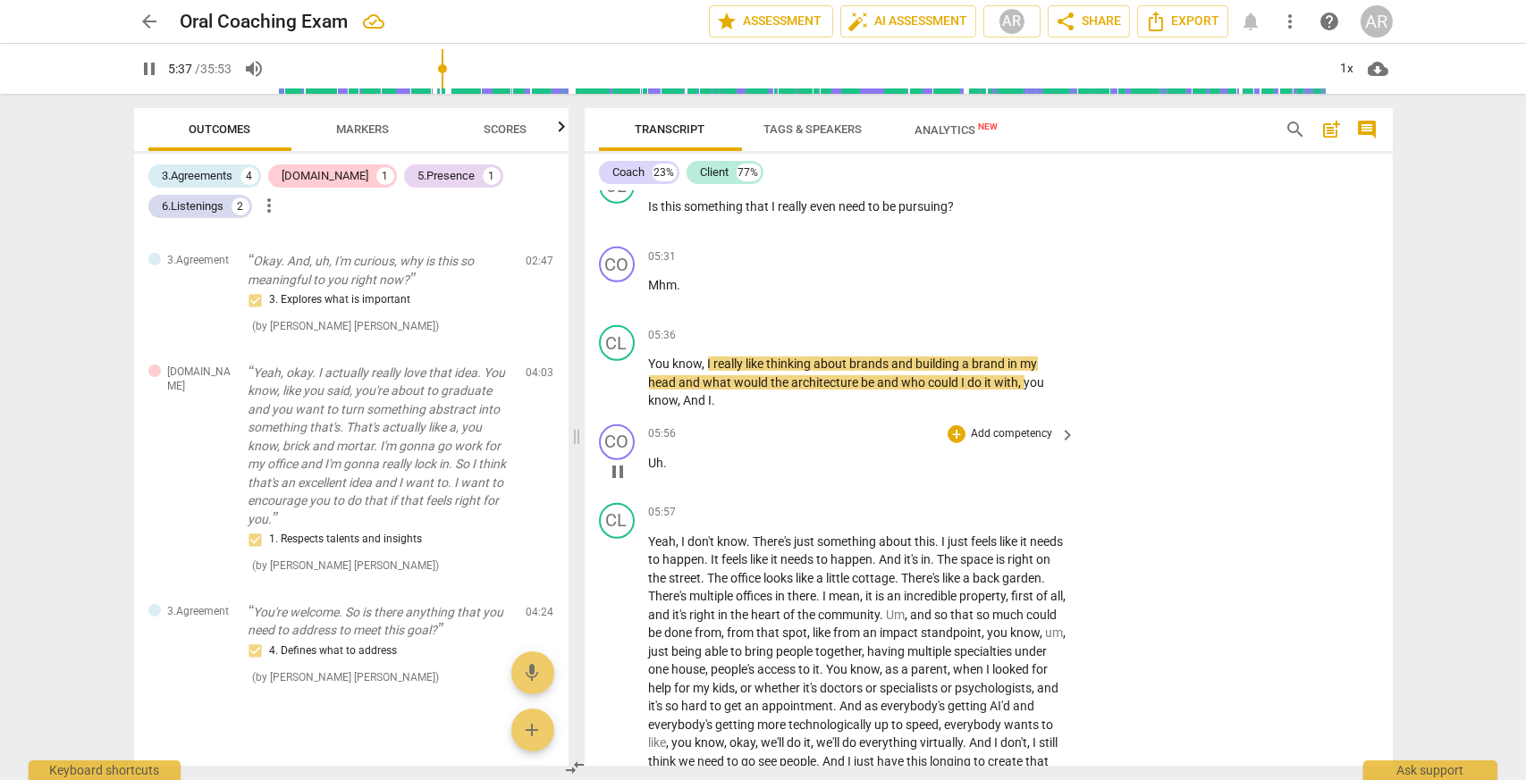
drag, startPoint x: 611, startPoint y: 471, endPoint x: 716, endPoint y: 496, distance: 107.5
click at [716, 473] on p "Uh ." at bounding box center [858, 463] width 418 height 19
click at [697, 473] on p "Uh ." at bounding box center [858, 463] width 418 height 19
click at [621, 483] on span "pause" at bounding box center [617, 471] width 21 height 21
type input "339"
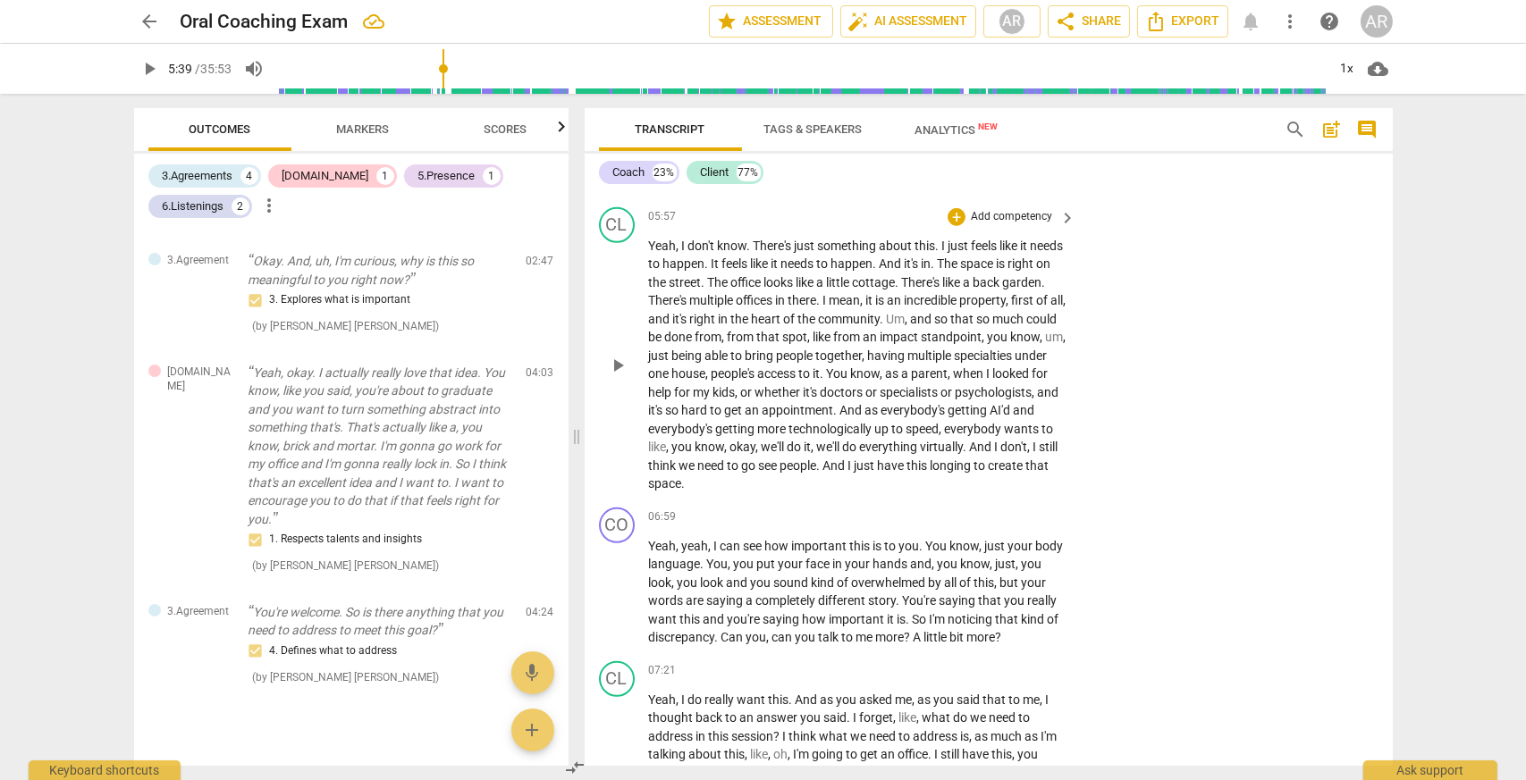
scroll to position [2439, 0]
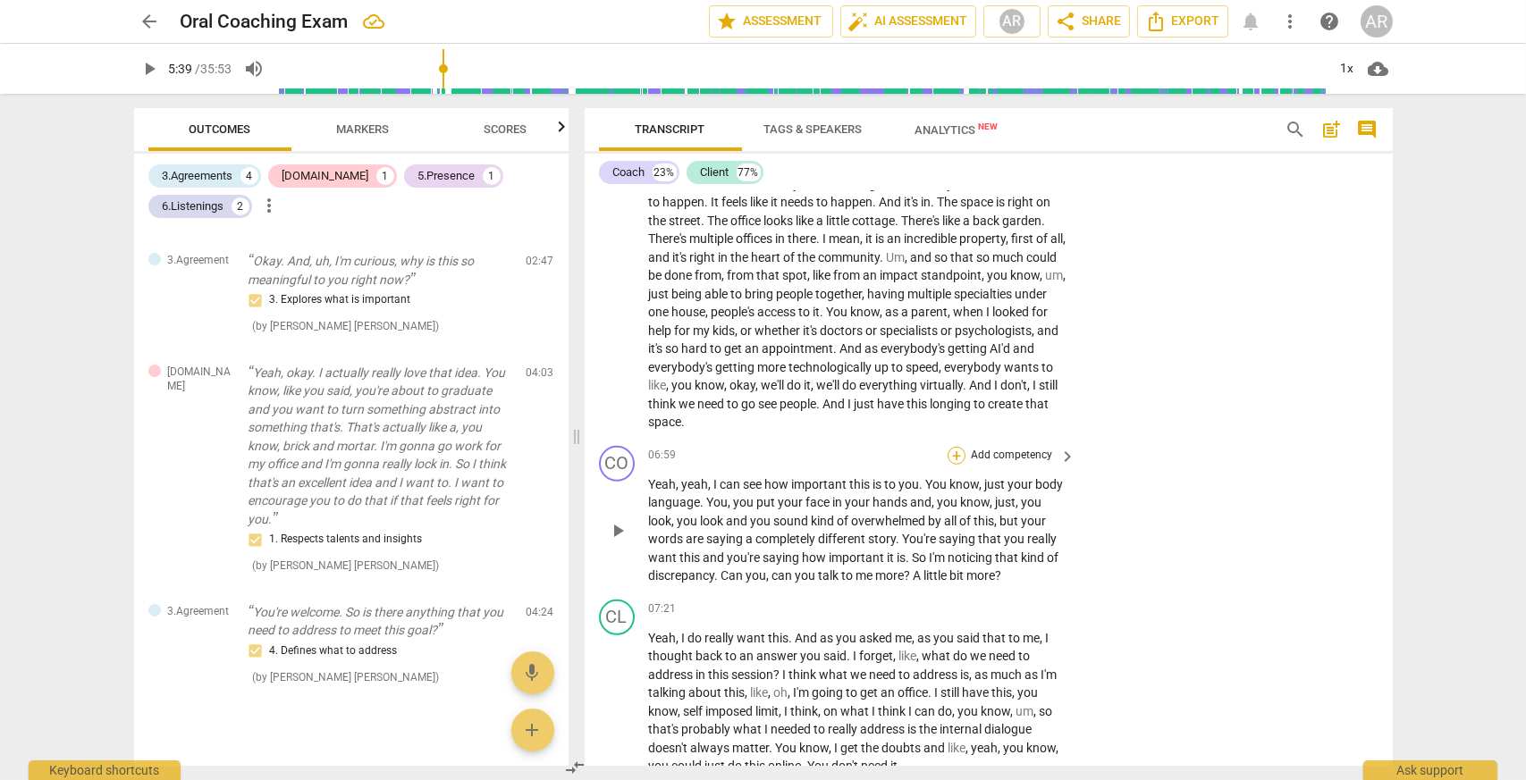
click at [956, 465] on div "+" at bounding box center [956, 456] width 18 height 18
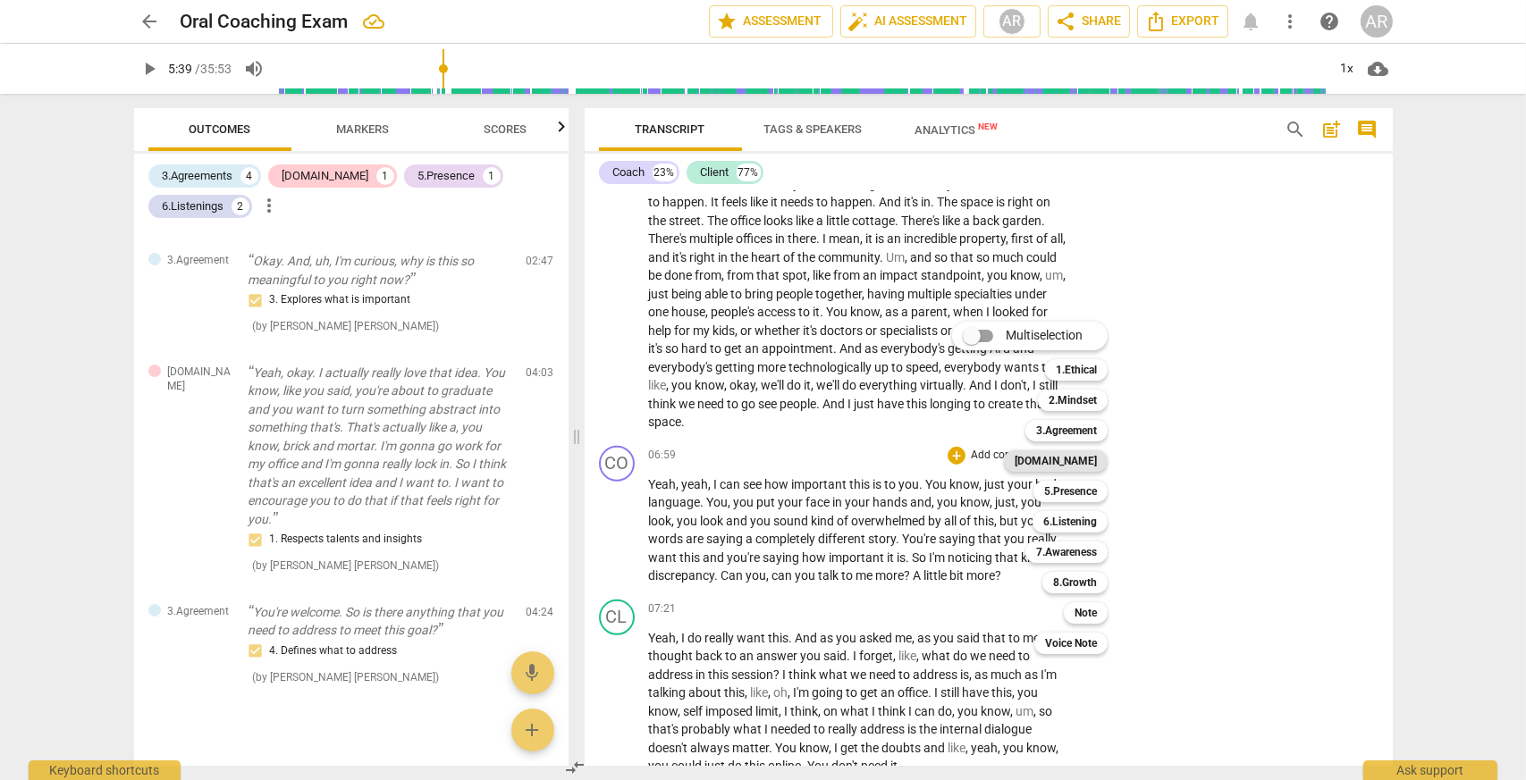
click at [1079, 464] on b "[DOMAIN_NAME]" at bounding box center [1055, 460] width 82 height 21
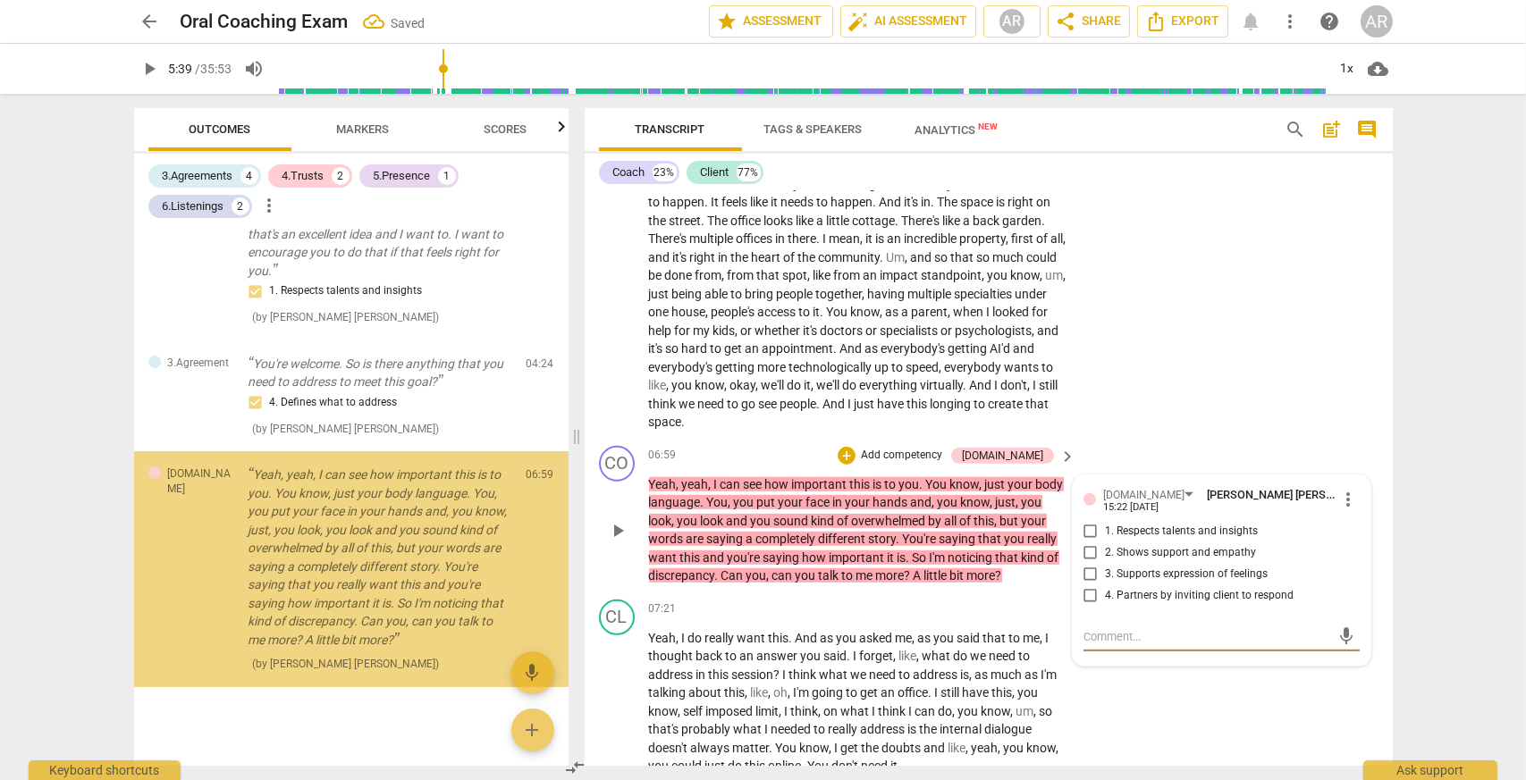
scroll to position [1007, 0]
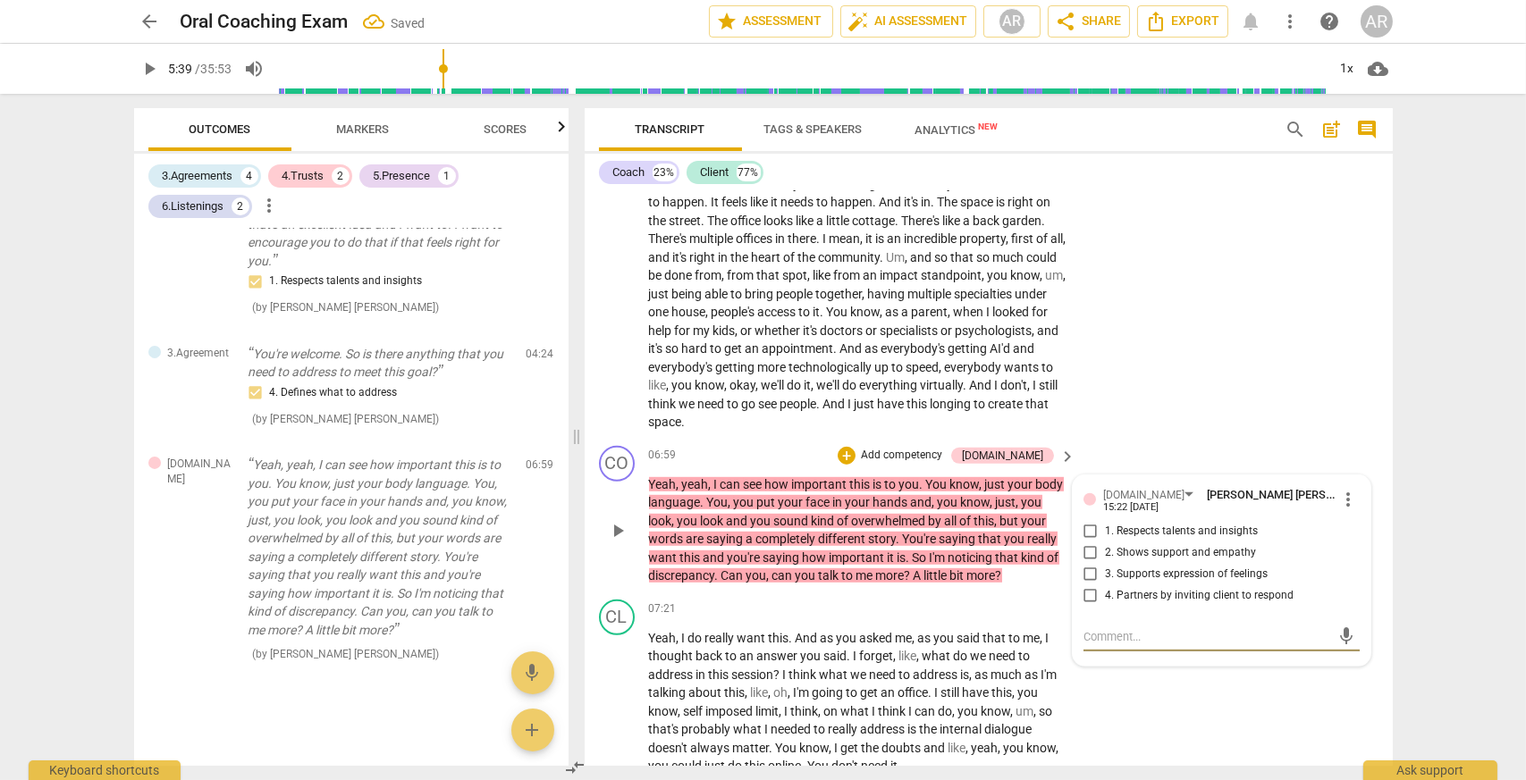
click at [1086, 585] on input "3. Supports expression of feelings" at bounding box center [1090, 574] width 29 height 21
checkbox input "true"
click at [1156, 439] on div "CL play_arrow pause 05:57 + Add competency keyboard_arrow_right Yeah , I don't …" at bounding box center [988, 289] width 808 height 300
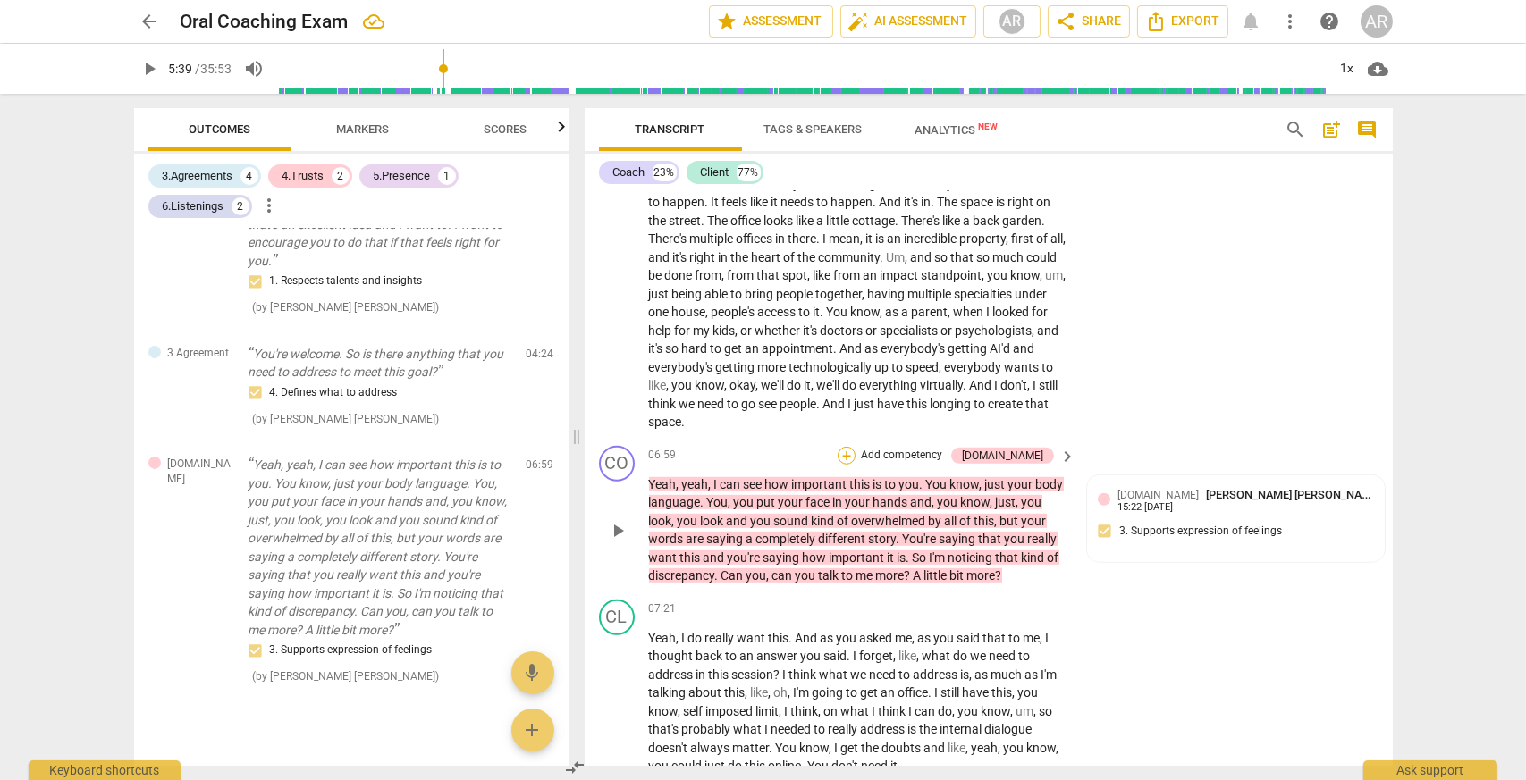
click at [855, 465] on div "+" at bounding box center [846, 456] width 18 height 18
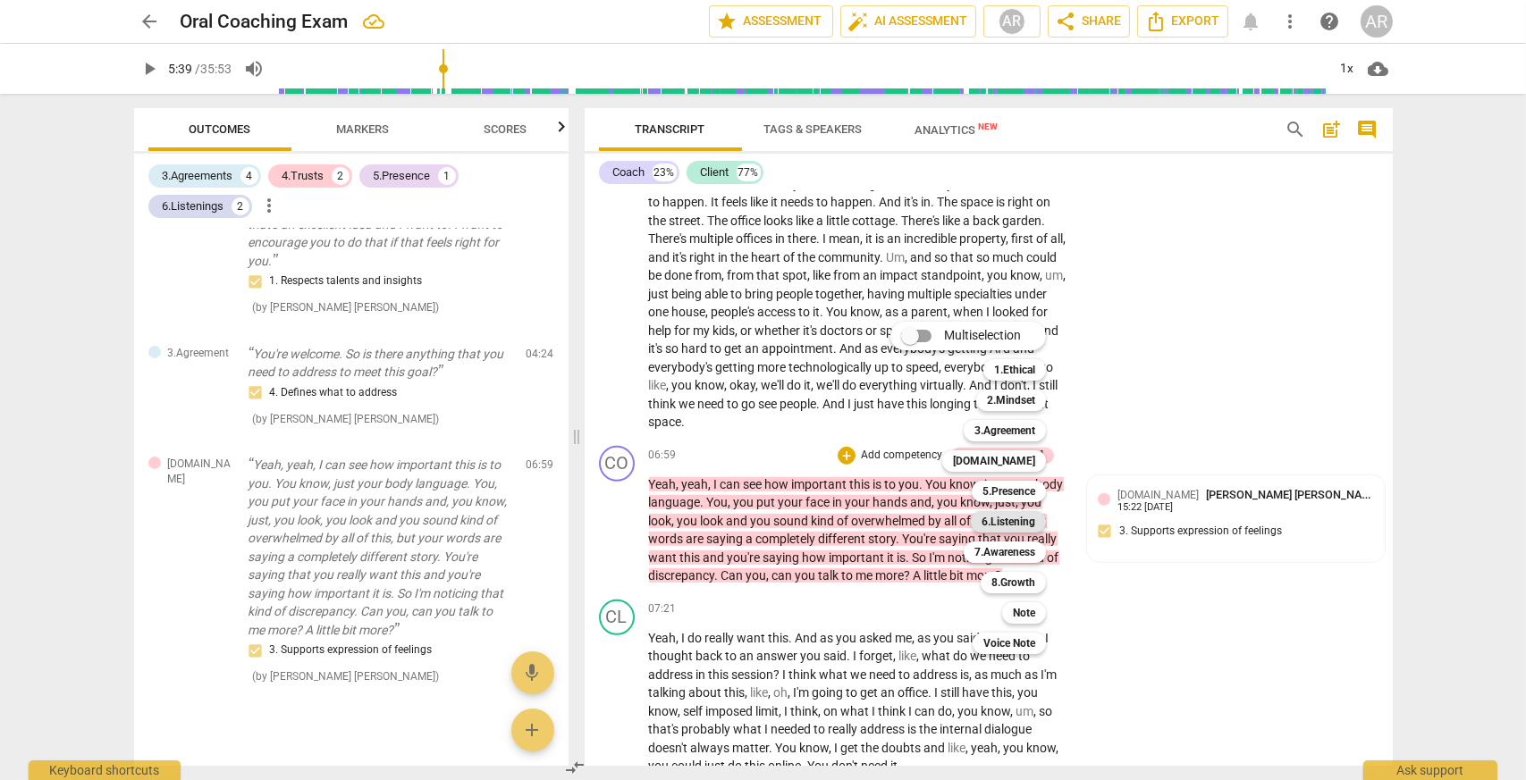
click at [1033, 518] on b "6.Listening" at bounding box center [1008, 521] width 54 height 21
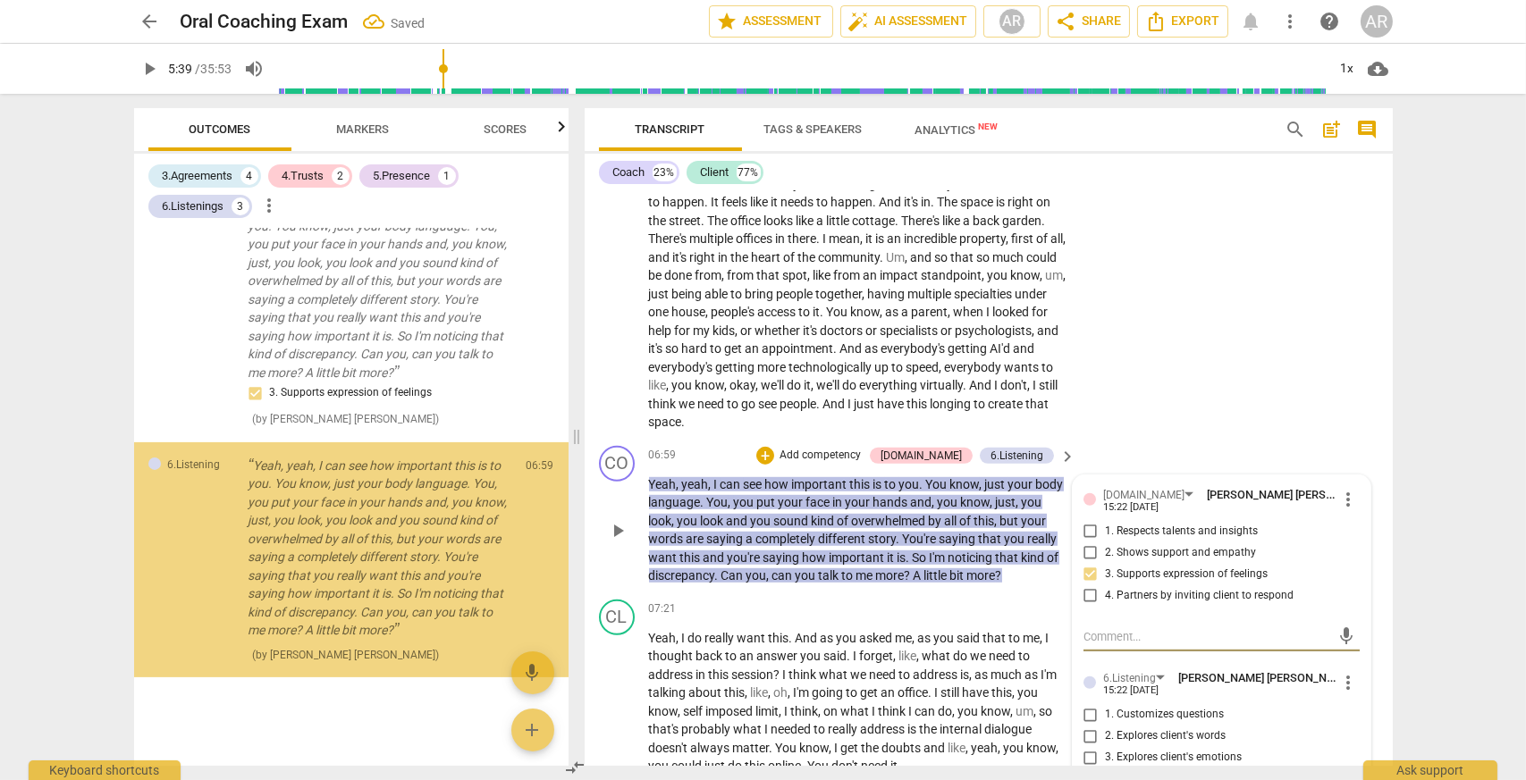
scroll to position [2528, 0]
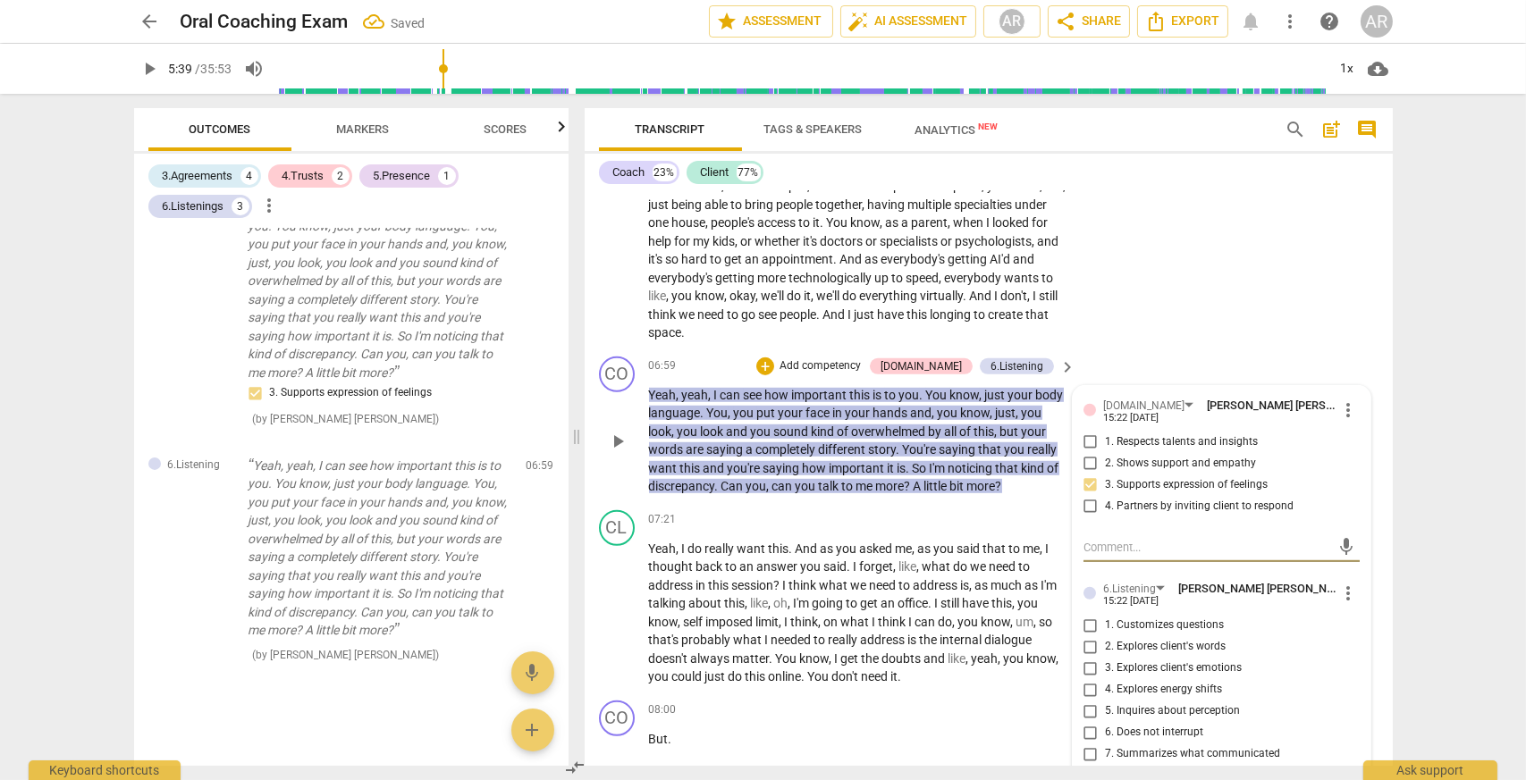
click at [1083, 701] on input "4. Explores energy shifts" at bounding box center [1090, 689] width 29 height 21
checkbox input "true"
click at [1218, 349] on div "CL play_arrow pause 05:57 + Add competency keyboard_arrow_right Yeah , I don't …" at bounding box center [988, 199] width 808 height 300
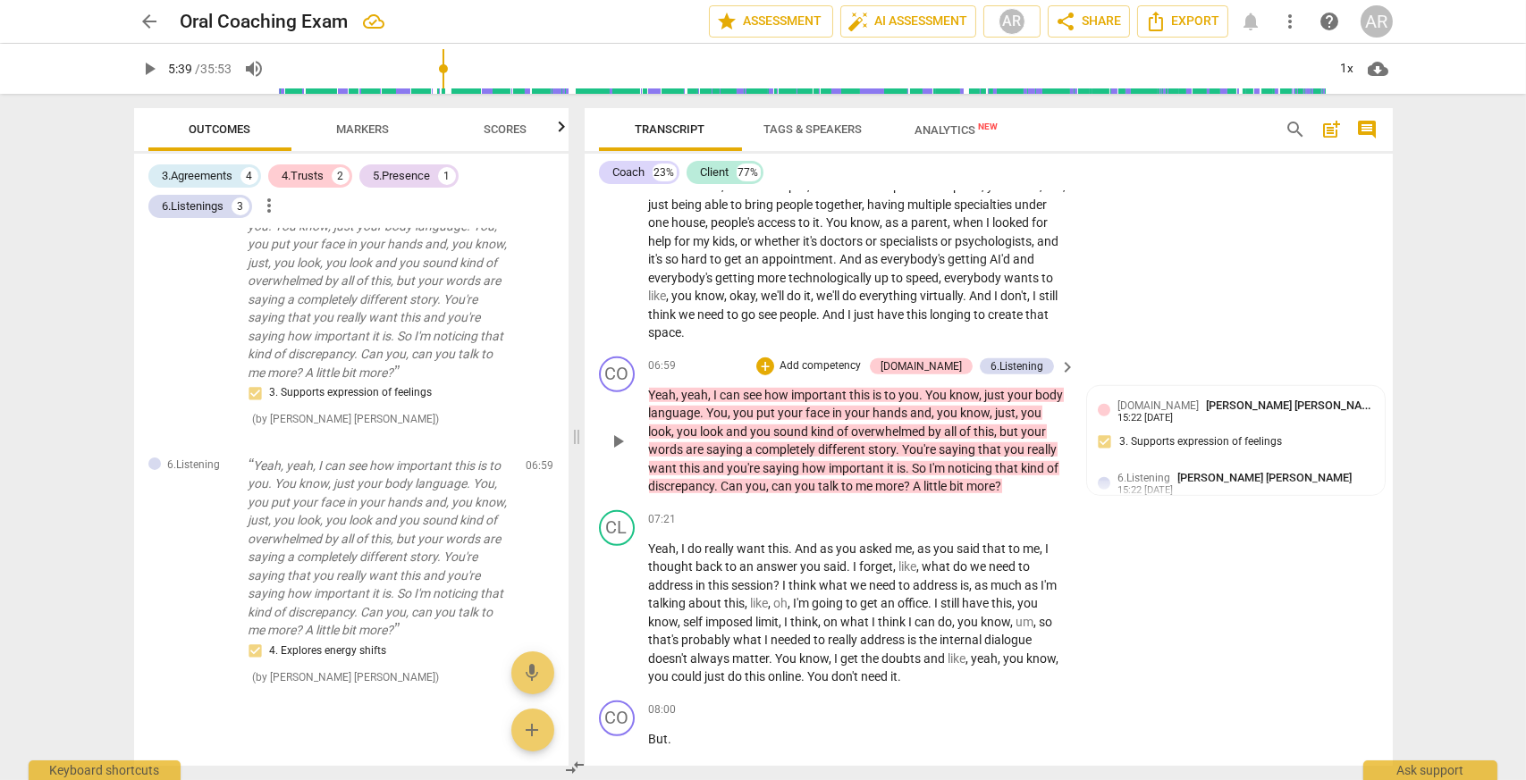
click at [860, 374] on p "Add competency" at bounding box center [819, 366] width 85 height 16
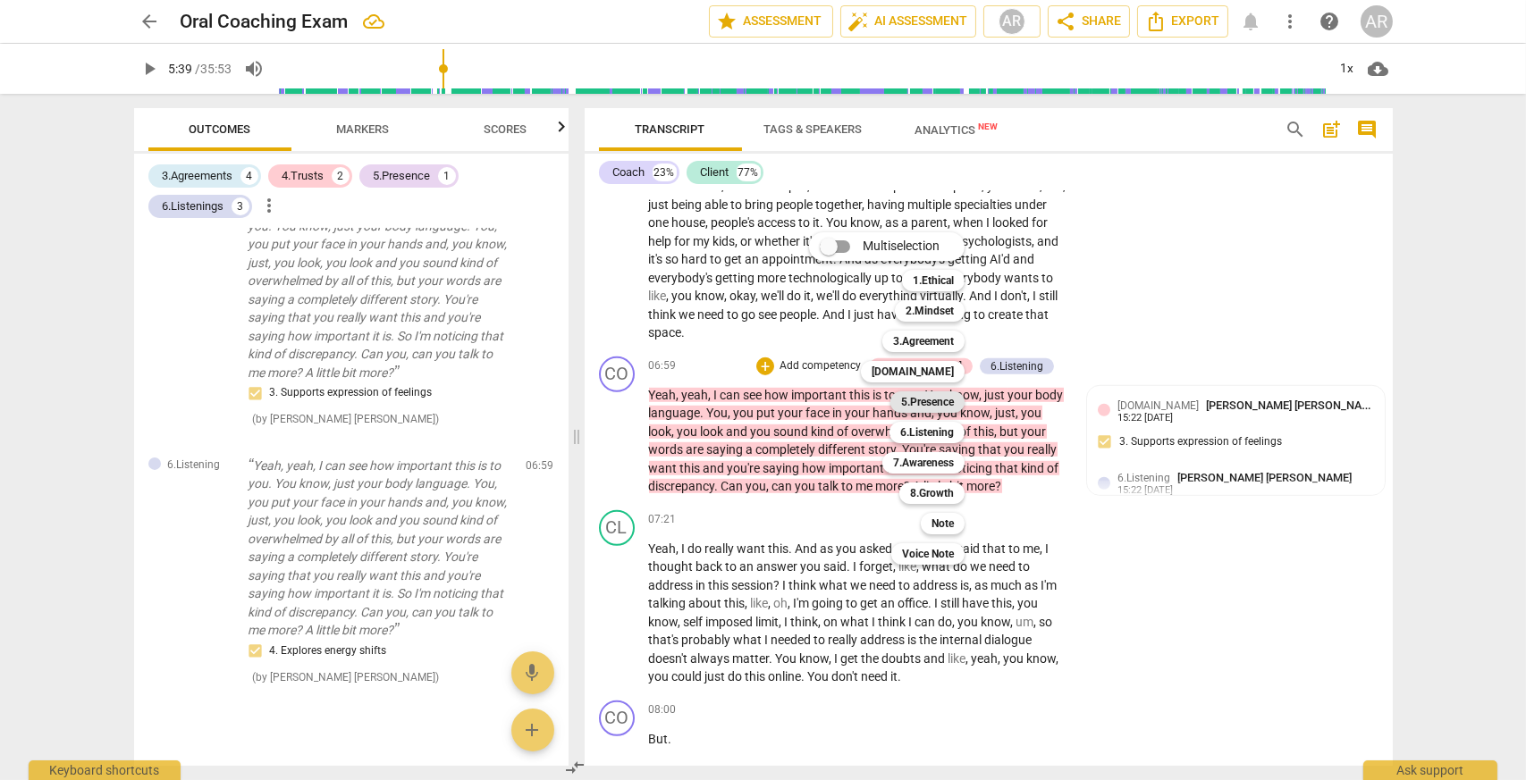
click at [930, 404] on b "5.Presence" at bounding box center [927, 401] width 53 height 21
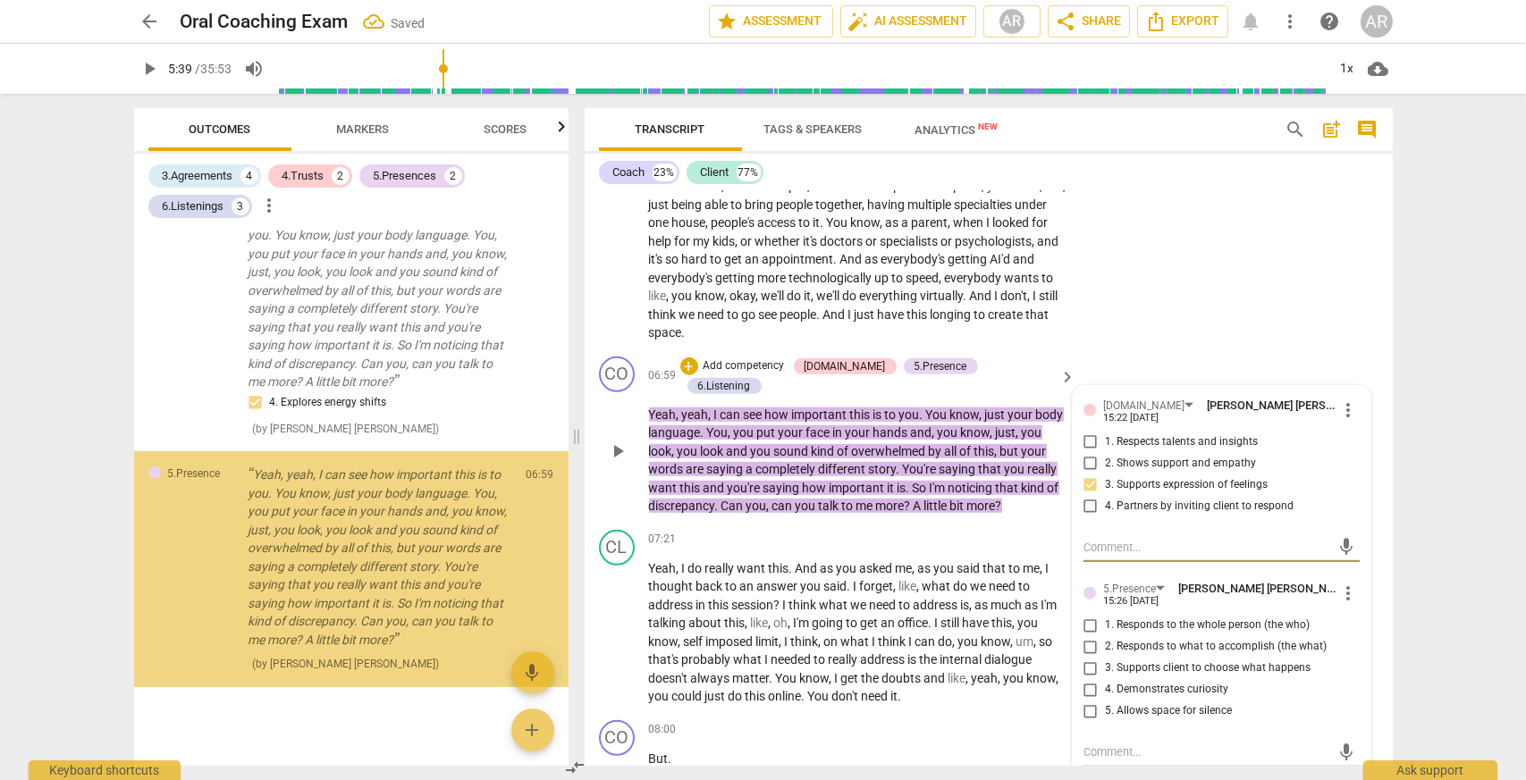
scroll to position [1523, 0]
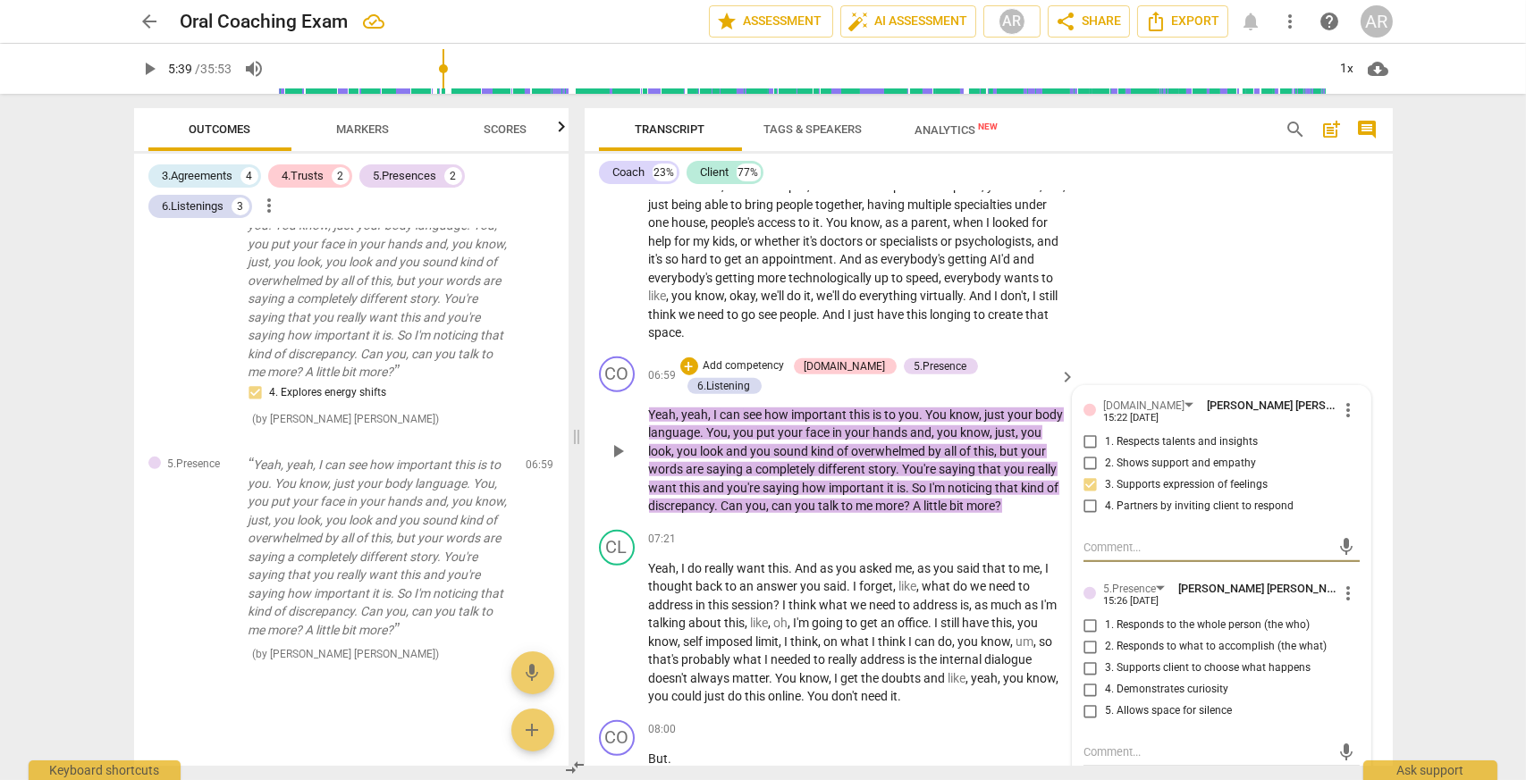
click at [1089, 636] on input "1. Responds to the whole person (the who)" at bounding box center [1090, 625] width 29 height 21
checkbox input "true"
click at [758, 374] on p "Add competency" at bounding box center [744, 366] width 85 height 16
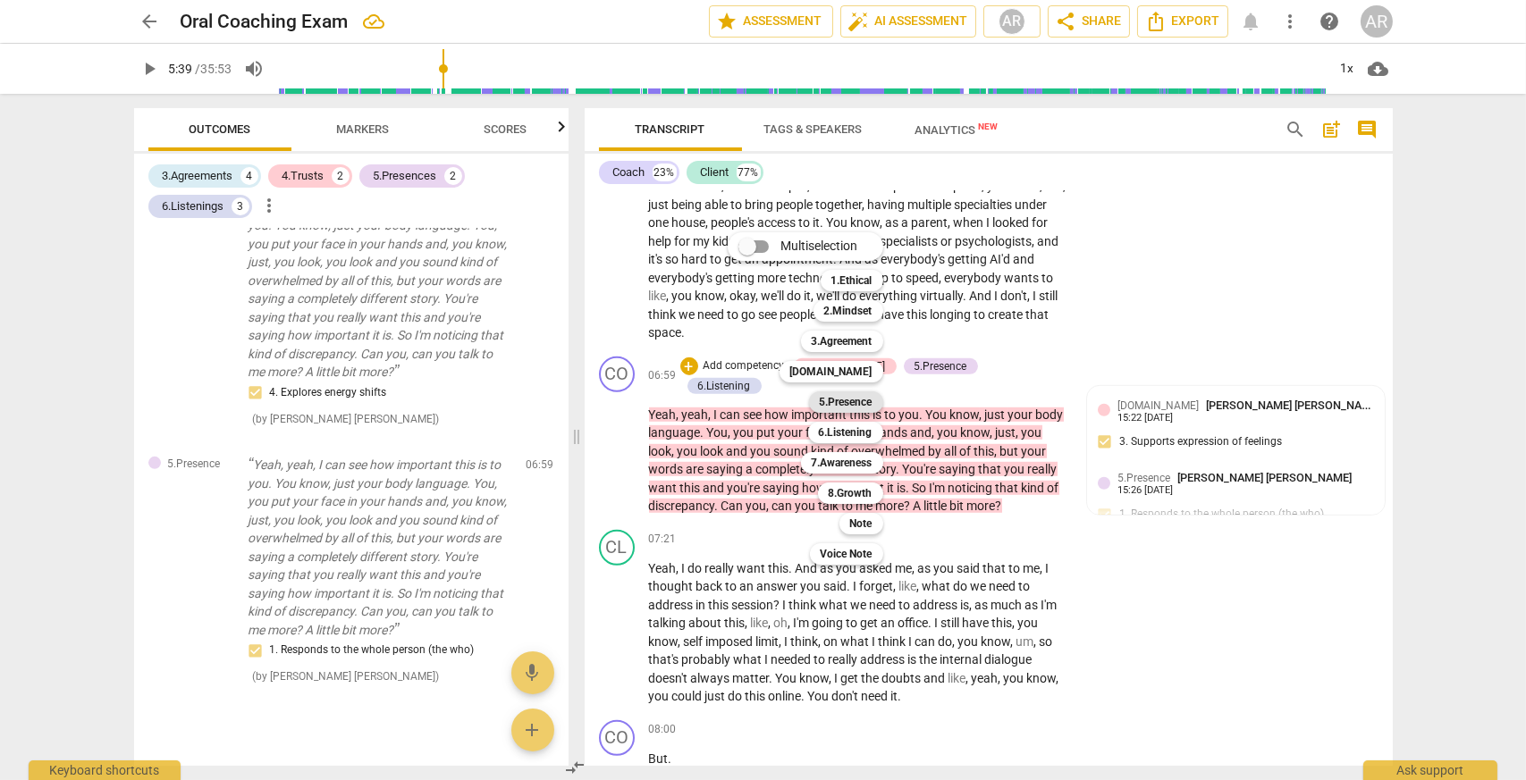
click at [847, 398] on b "5.Presence" at bounding box center [846, 401] width 53 height 21
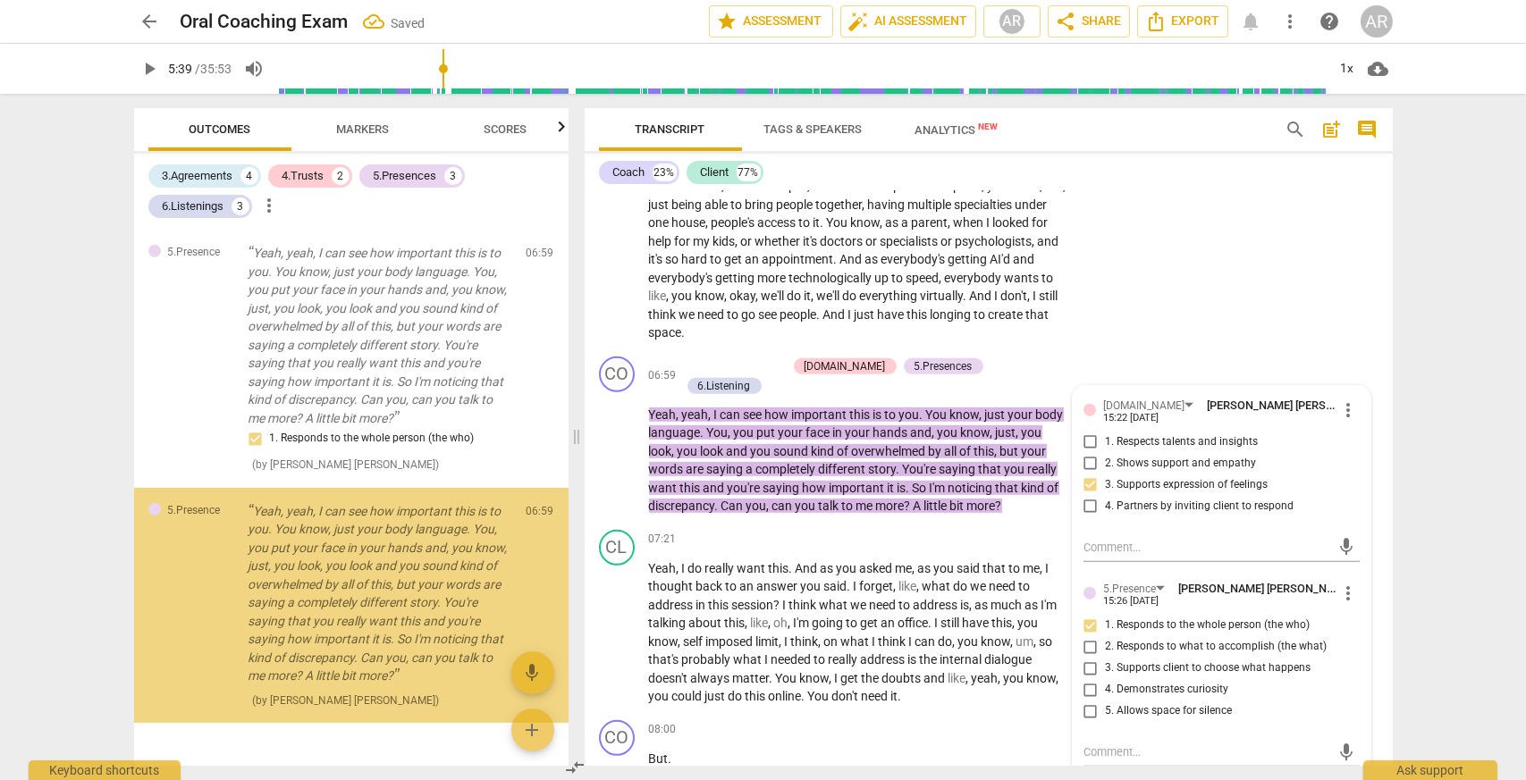
scroll to position [1780, 0]
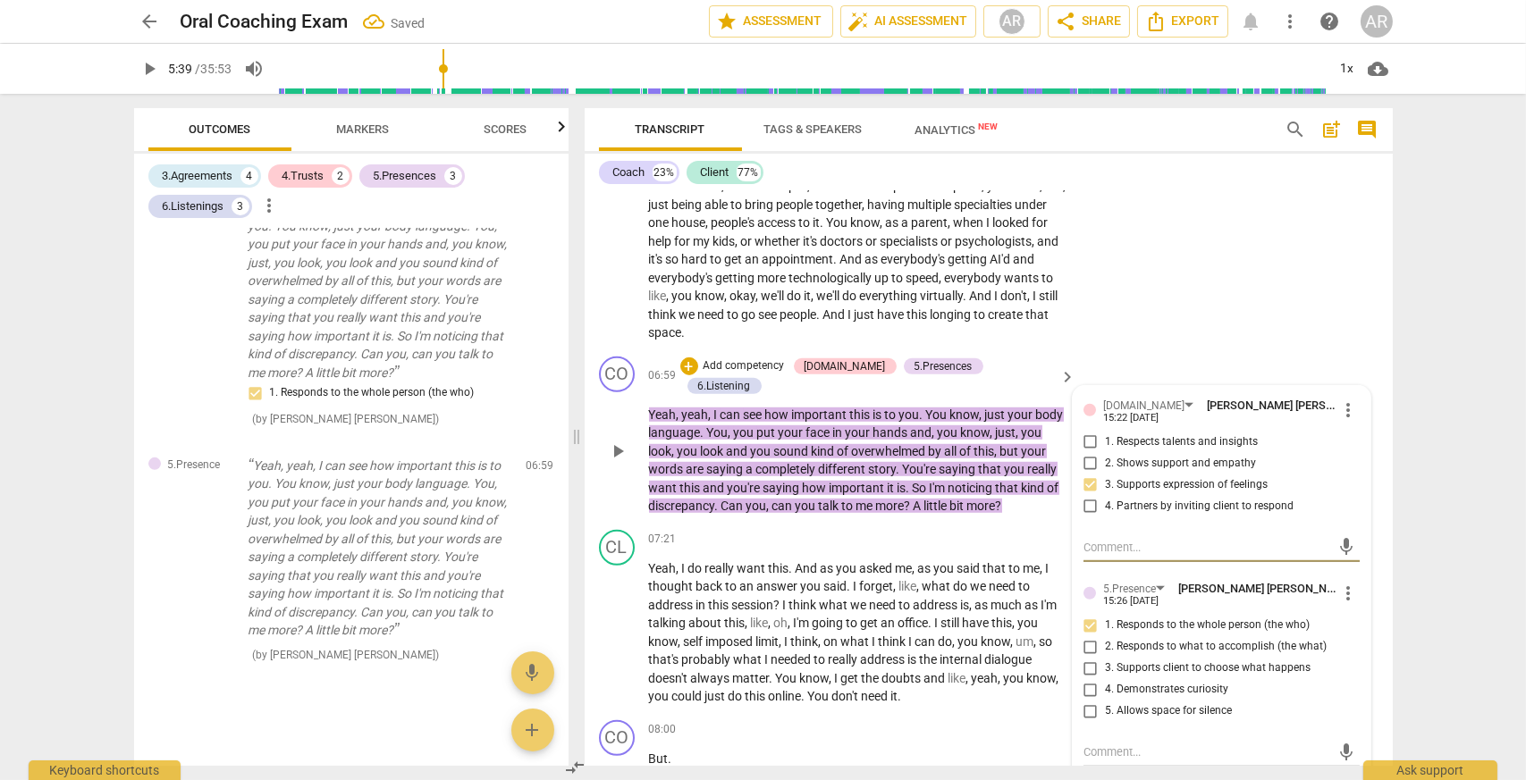
click at [1089, 701] on input "4. Demonstrates curiosity" at bounding box center [1090, 689] width 29 height 21
checkbox input "true"
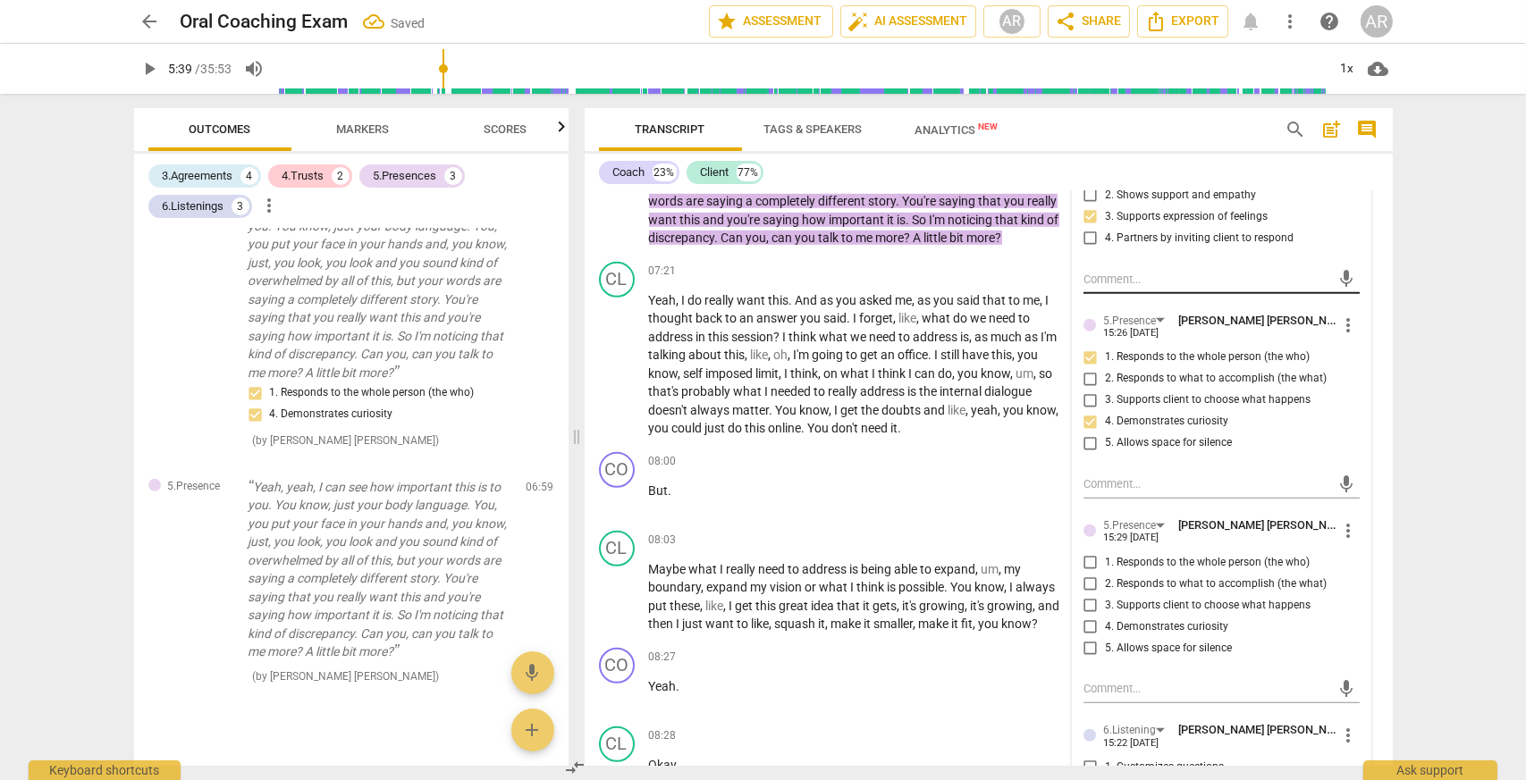
scroll to position [2528, 0]
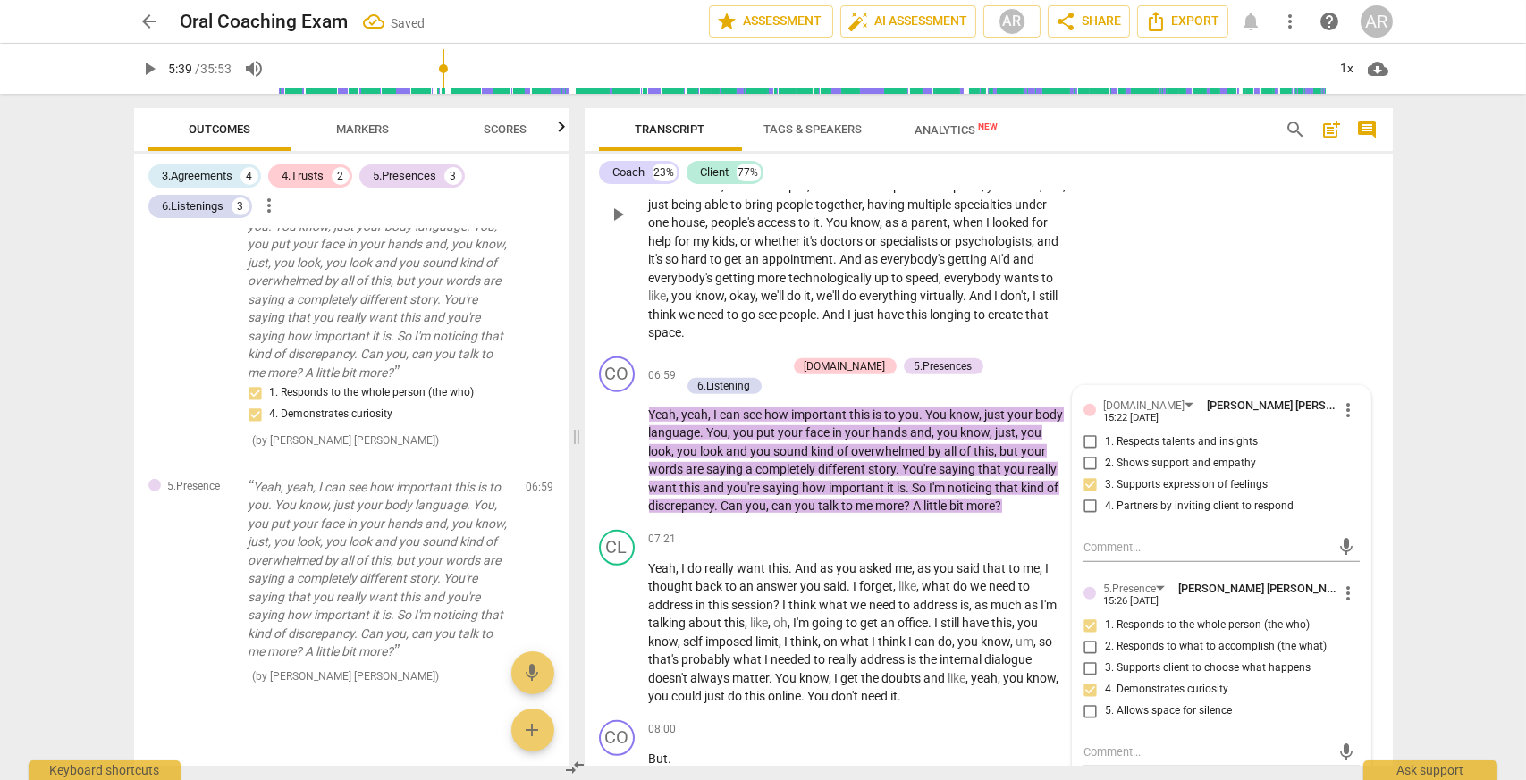
click at [1153, 349] on div "CL play_arrow pause 05:57 + Add competency keyboard_arrow_right Yeah , I don't …" at bounding box center [988, 199] width 808 height 300
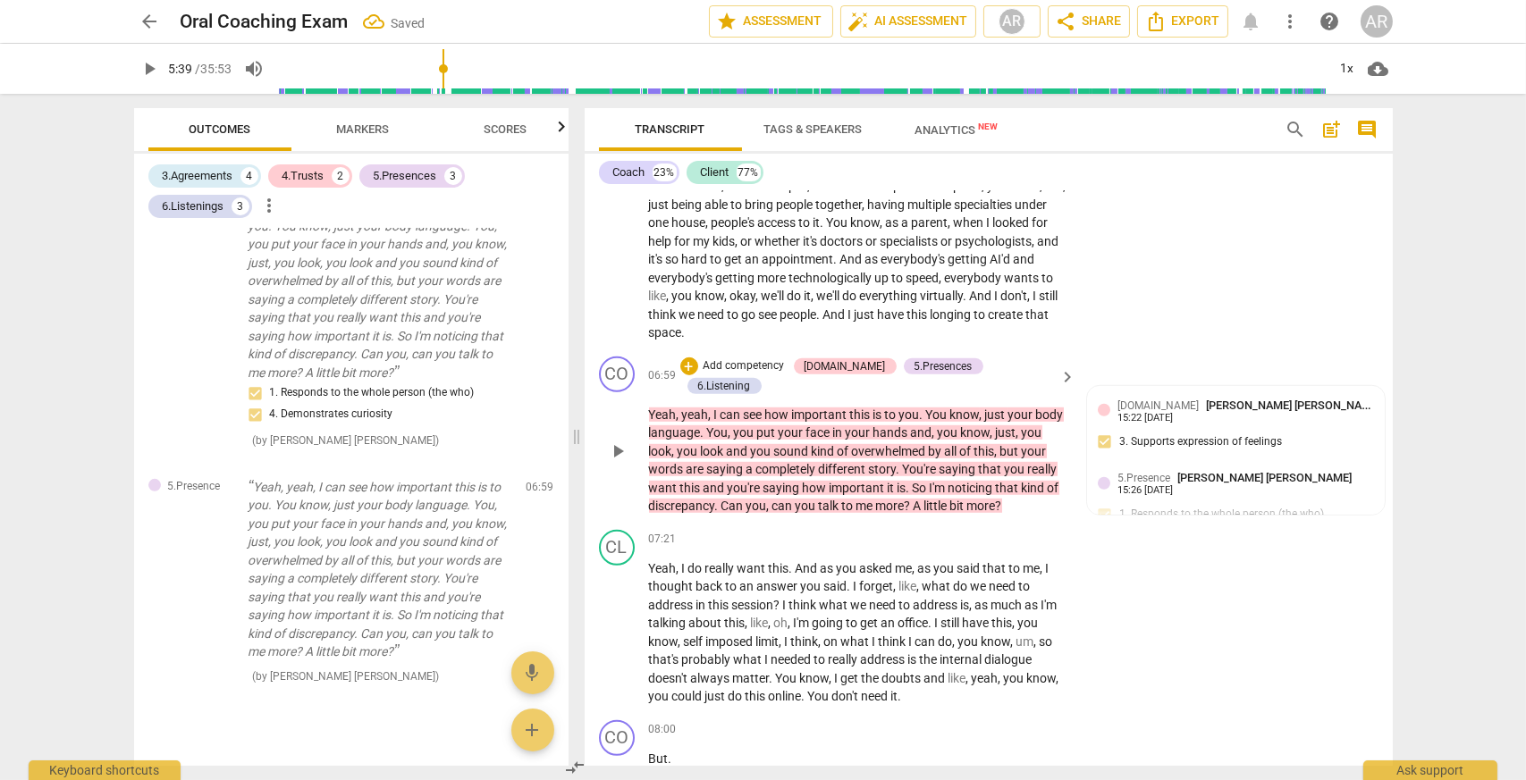
click at [1065, 388] on span "keyboard_arrow_right" at bounding box center [1066, 376] width 21 height 21
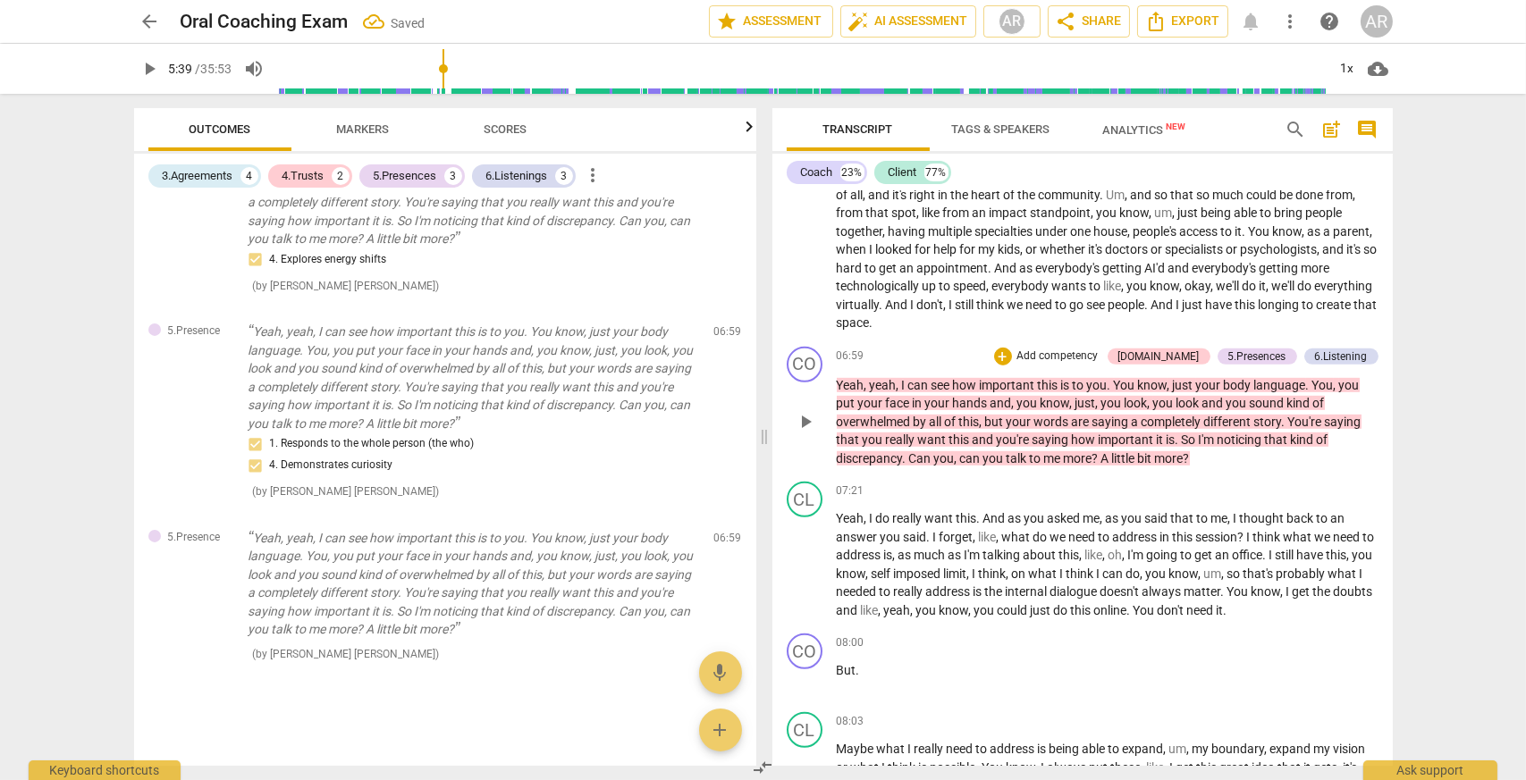
scroll to position [1222, 0]
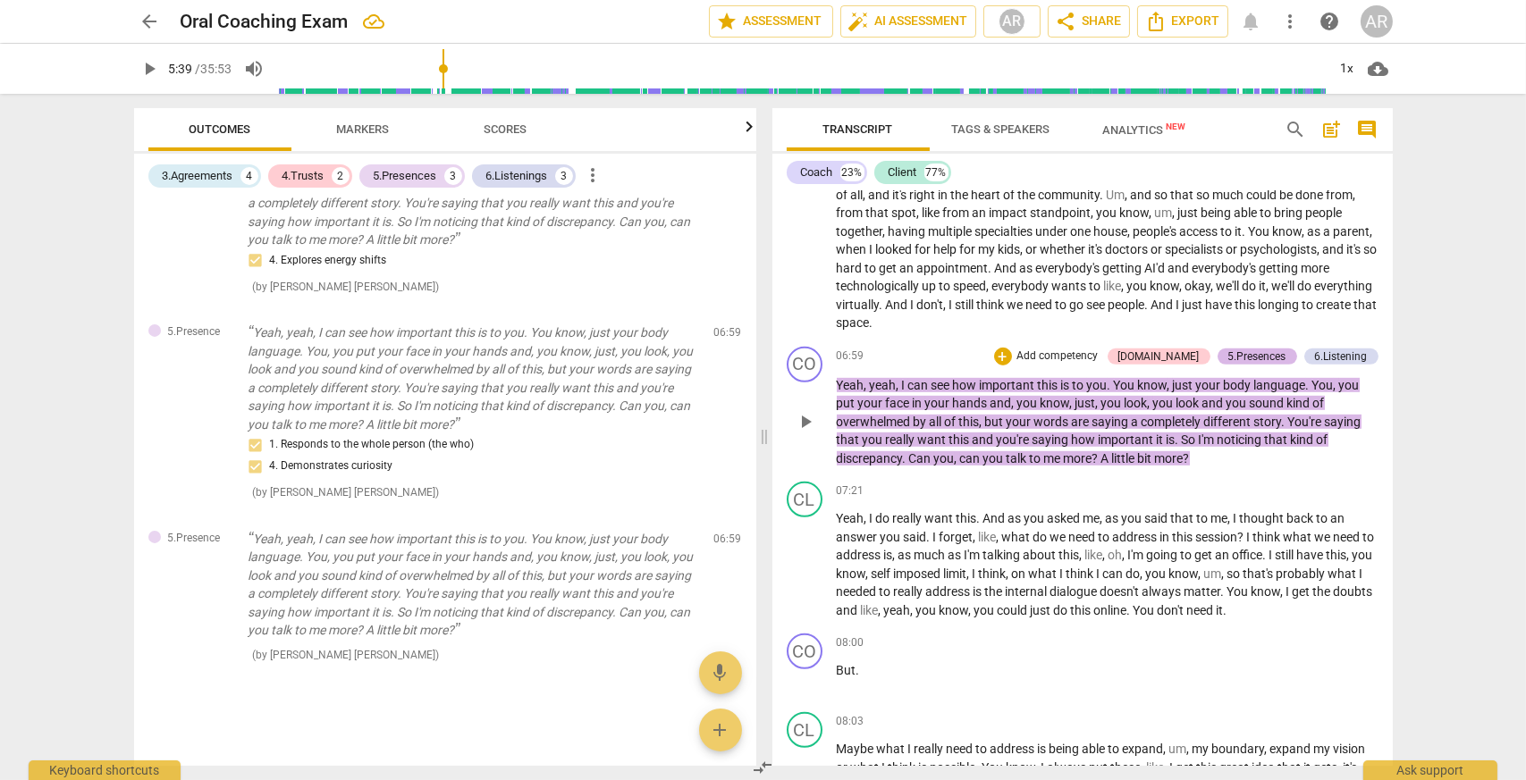
click at [1264, 365] on div "5.Presences" at bounding box center [1257, 357] width 58 height 16
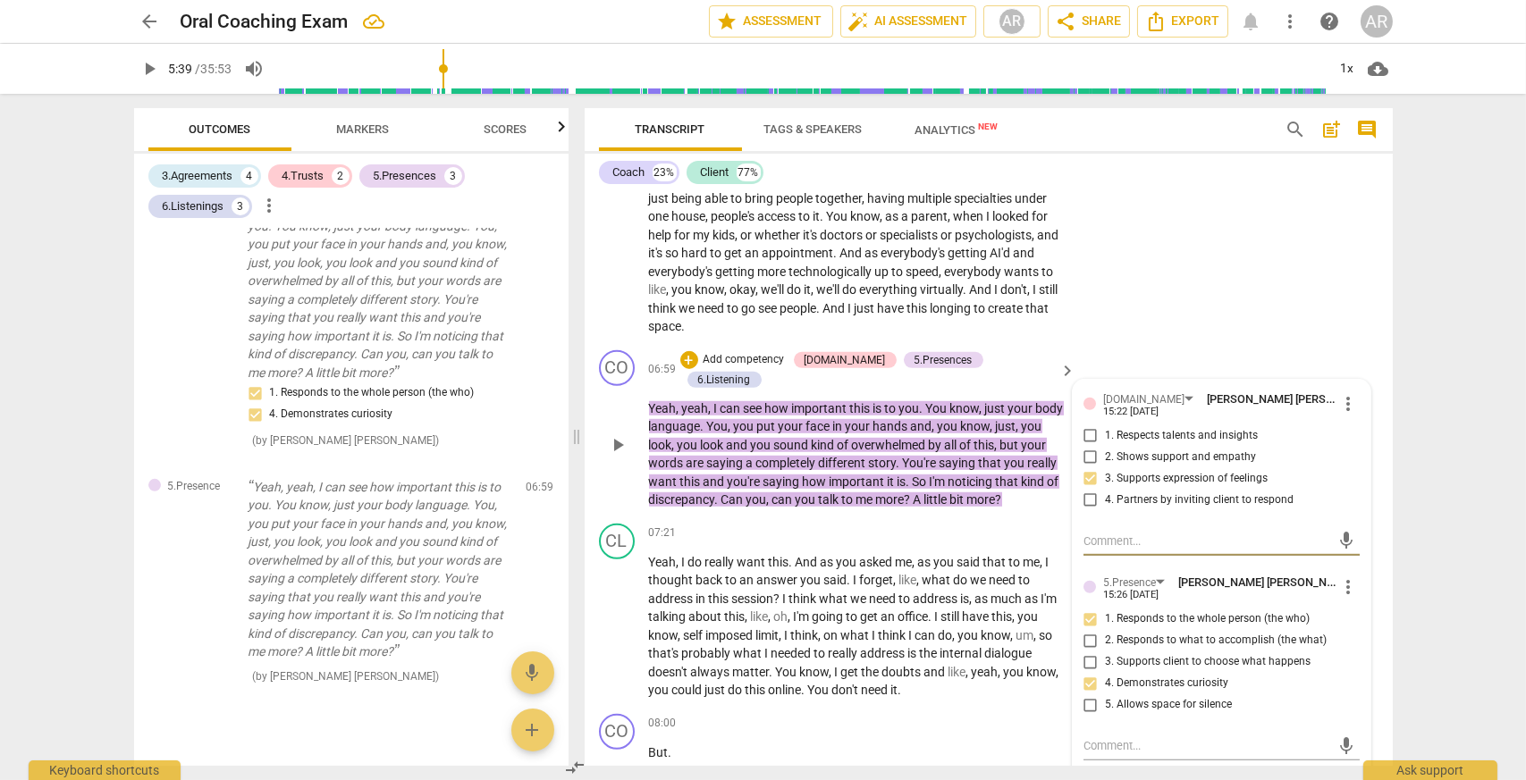
scroll to position [2528, 0]
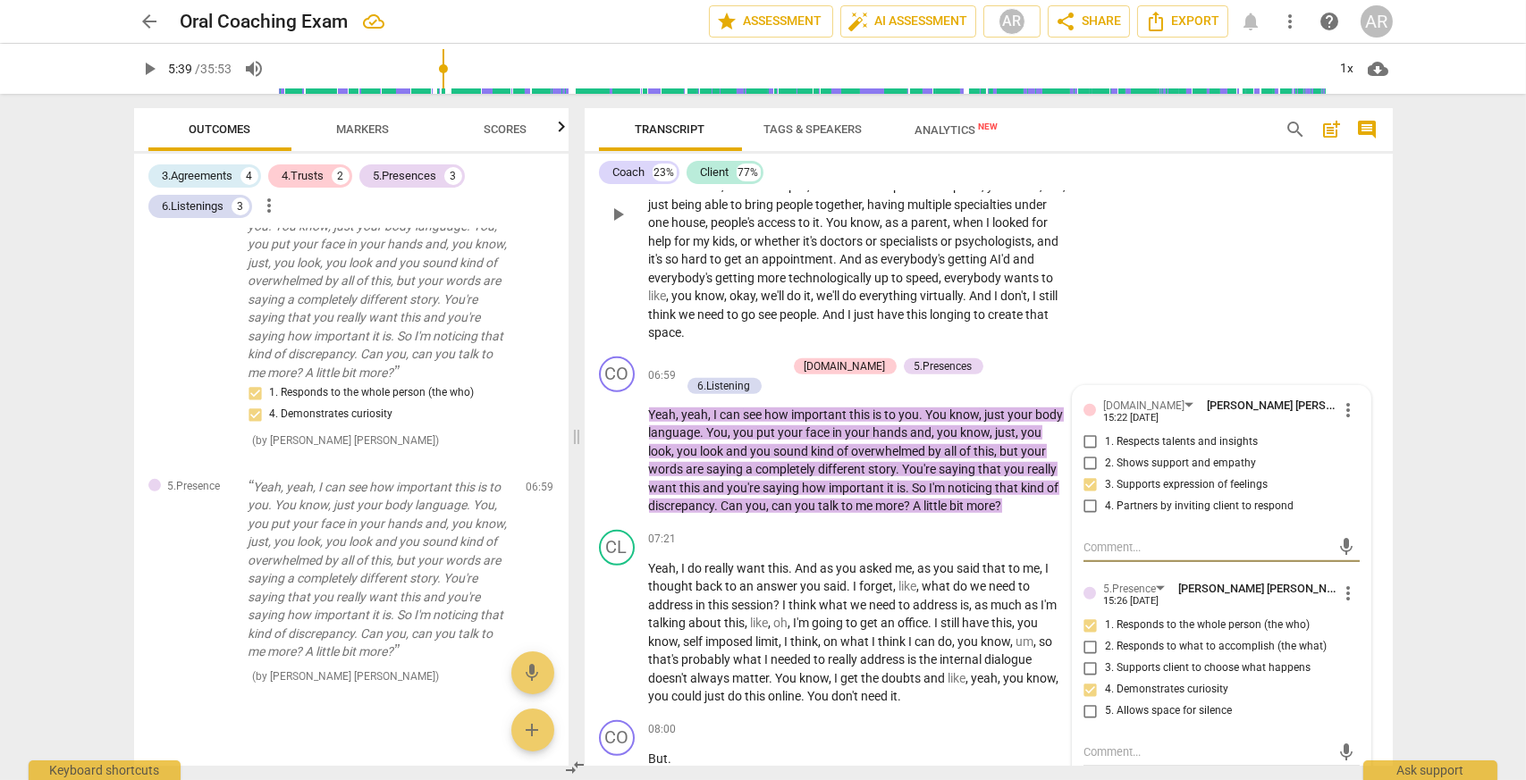
click at [1143, 349] on div "CL play_arrow pause 05:57 + Add competency keyboard_arrow_right Yeah , I don't …" at bounding box center [988, 199] width 808 height 300
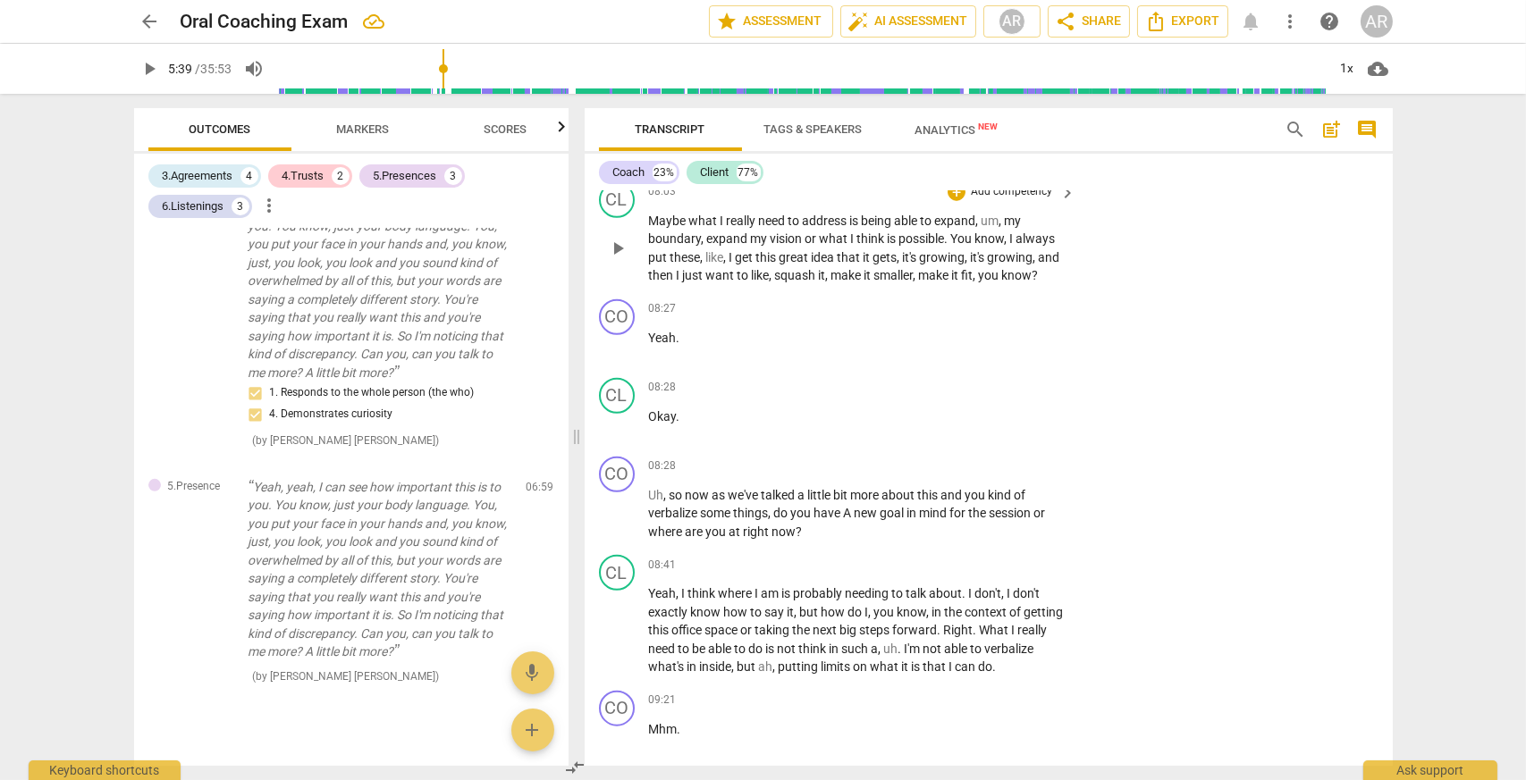
scroll to position [3154, 0]
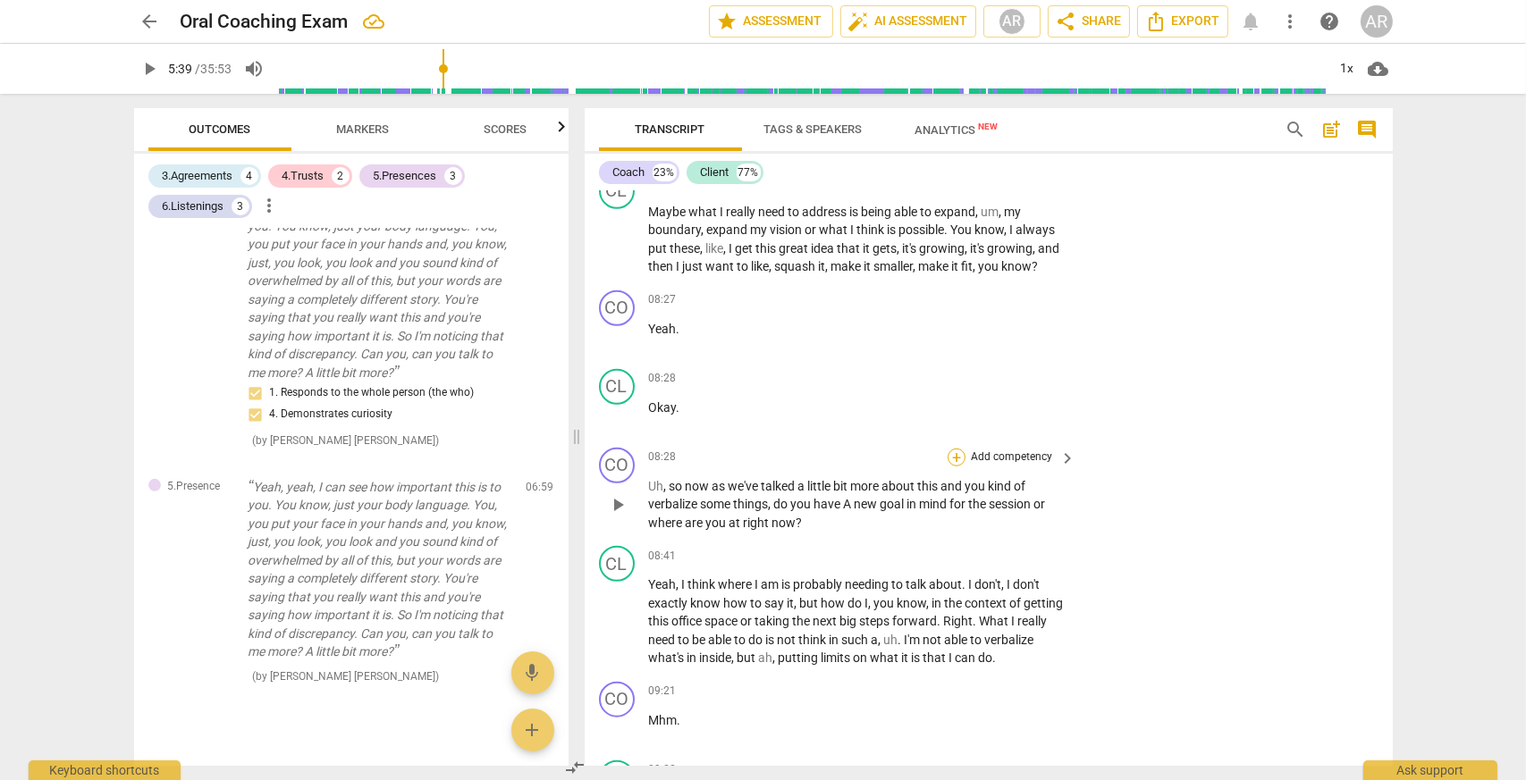
click at [950, 466] on div "+" at bounding box center [956, 458] width 18 height 18
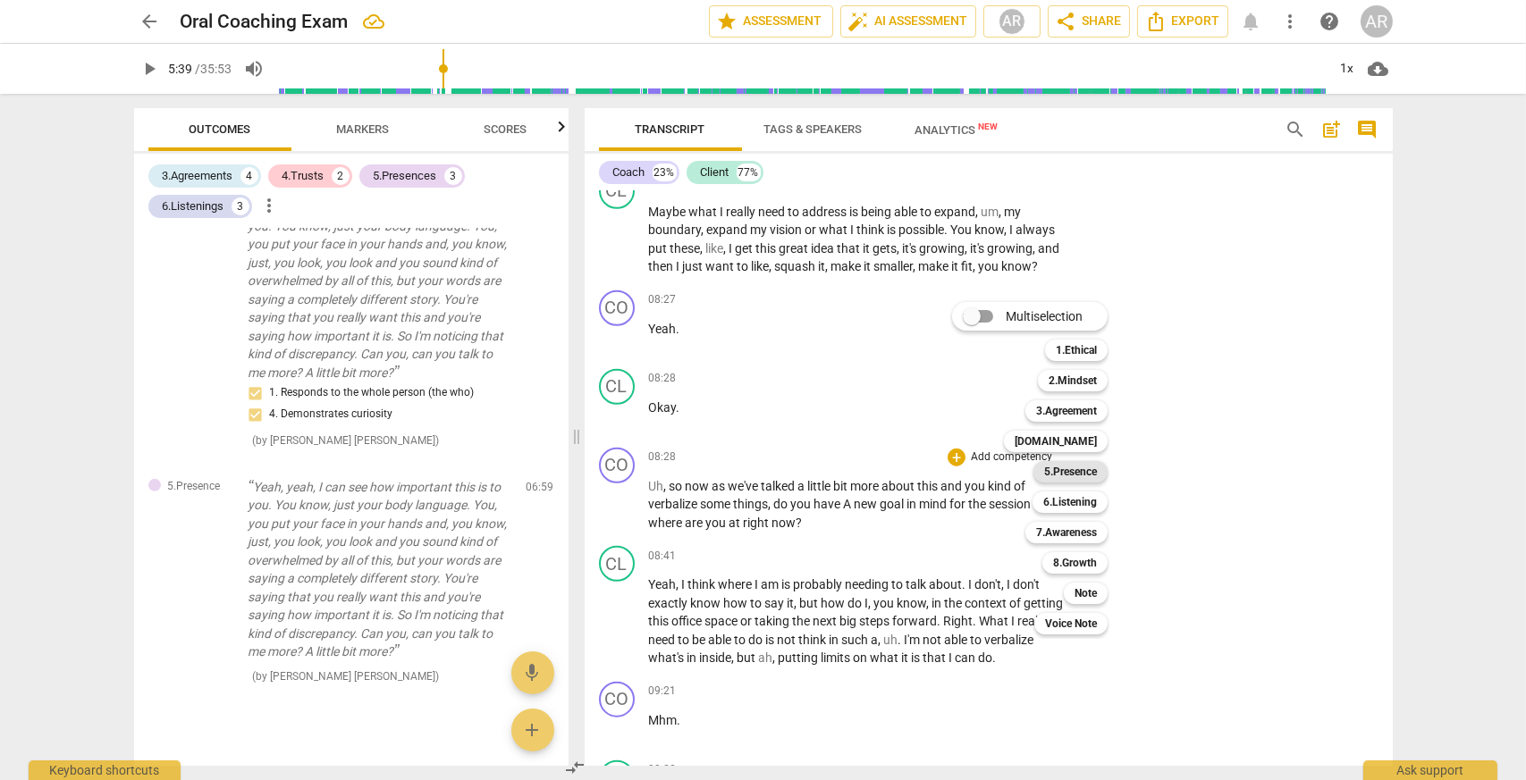
click at [1085, 466] on b "5.Presence" at bounding box center [1070, 471] width 53 height 21
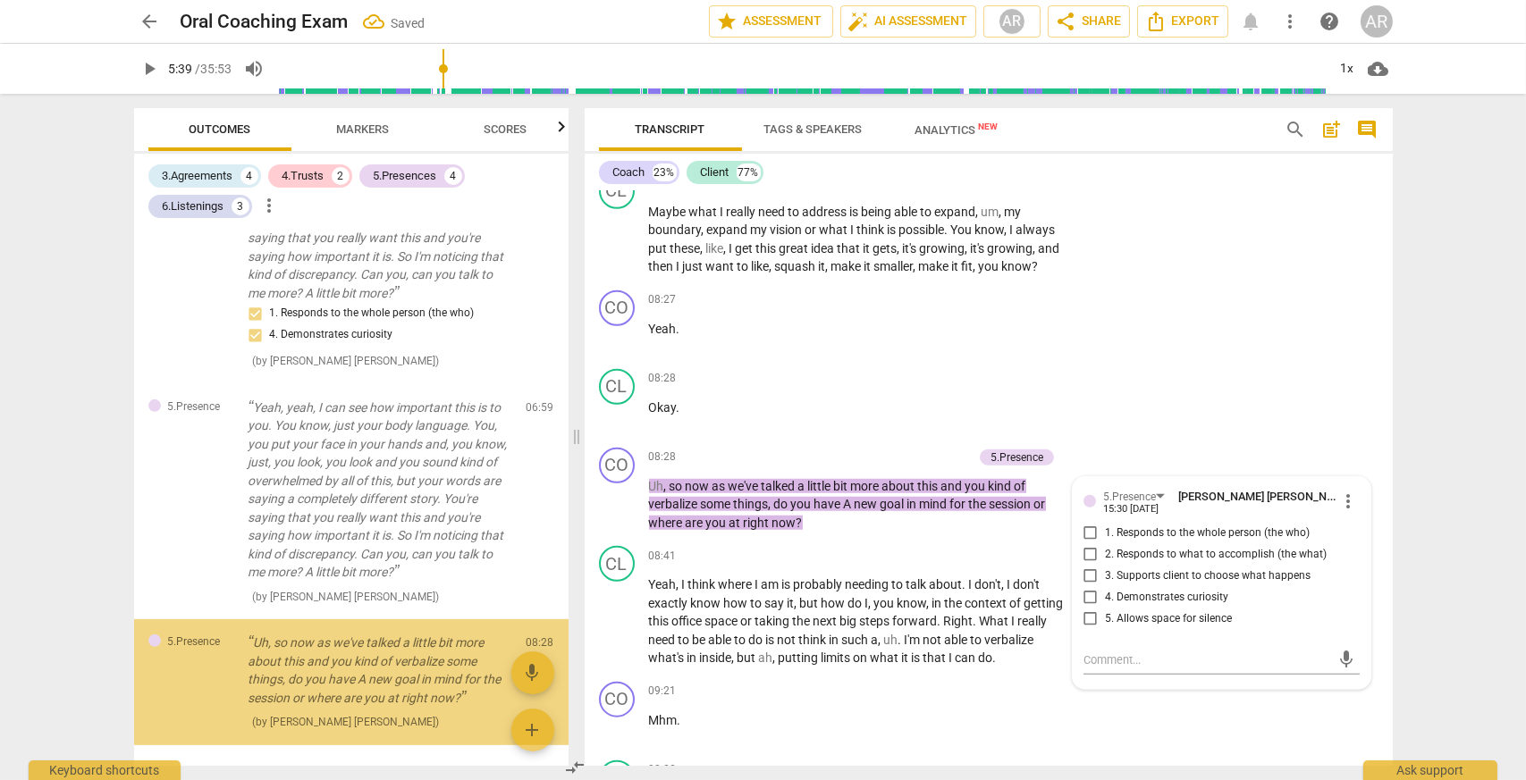
scroll to position [1928, 0]
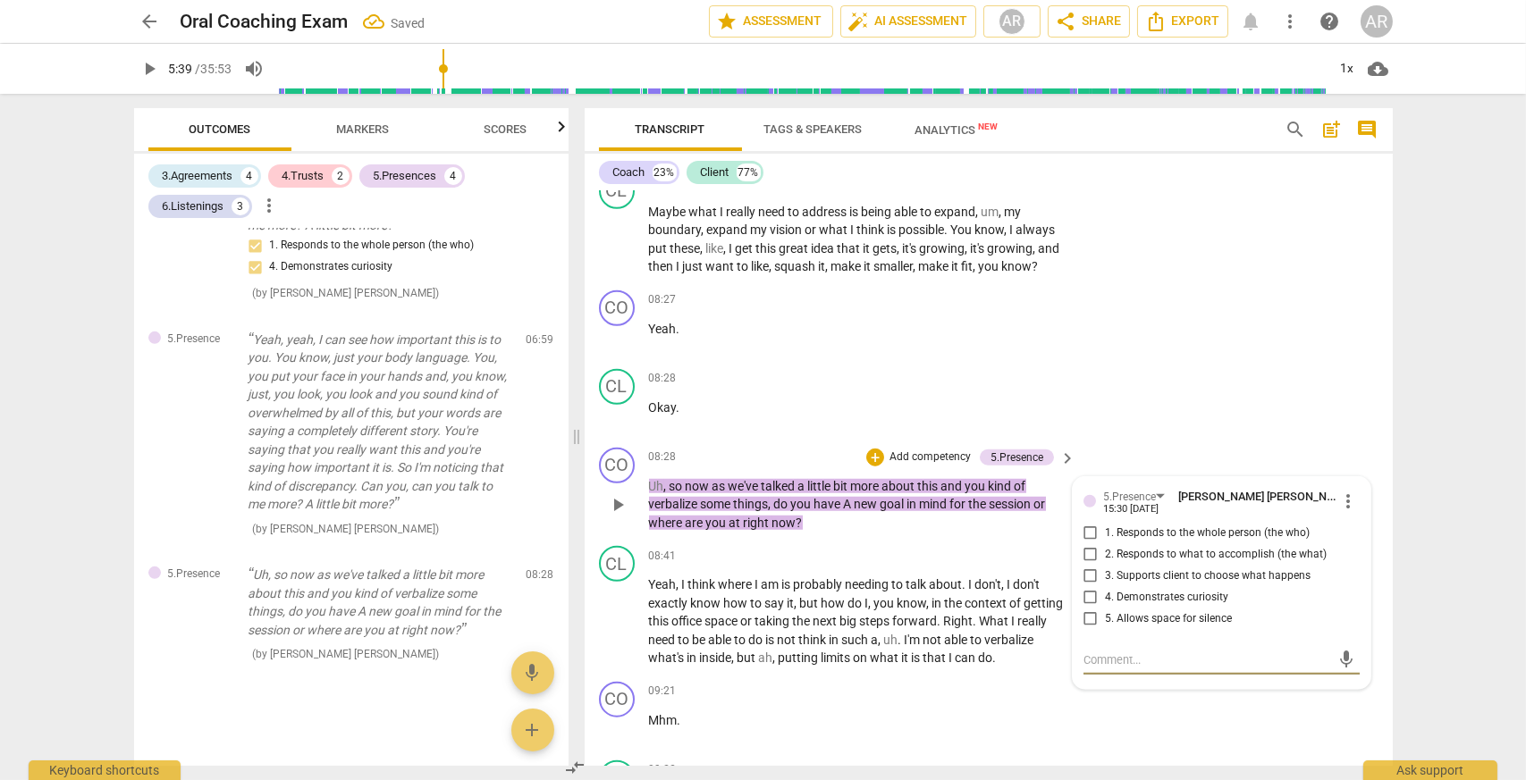
click at [1085, 587] on input "3. Supports client to choose what happens" at bounding box center [1090, 576] width 29 height 21
checkbox input "true"
click at [1230, 441] on div "CL play_arrow pause 08:28 + Add competency keyboard_arrow_right Okay ." at bounding box center [988, 401] width 808 height 79
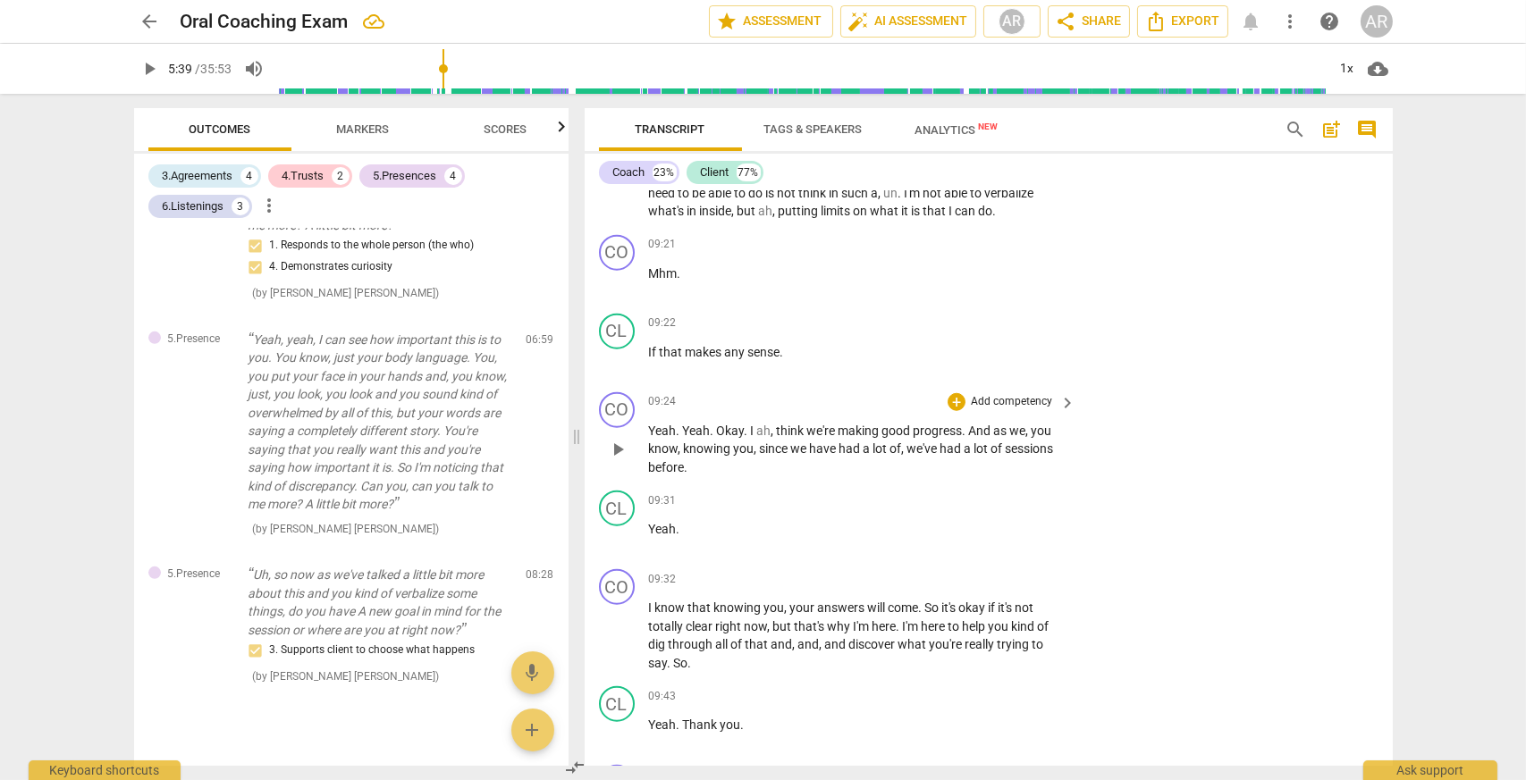
scroll to position [3690, 0]
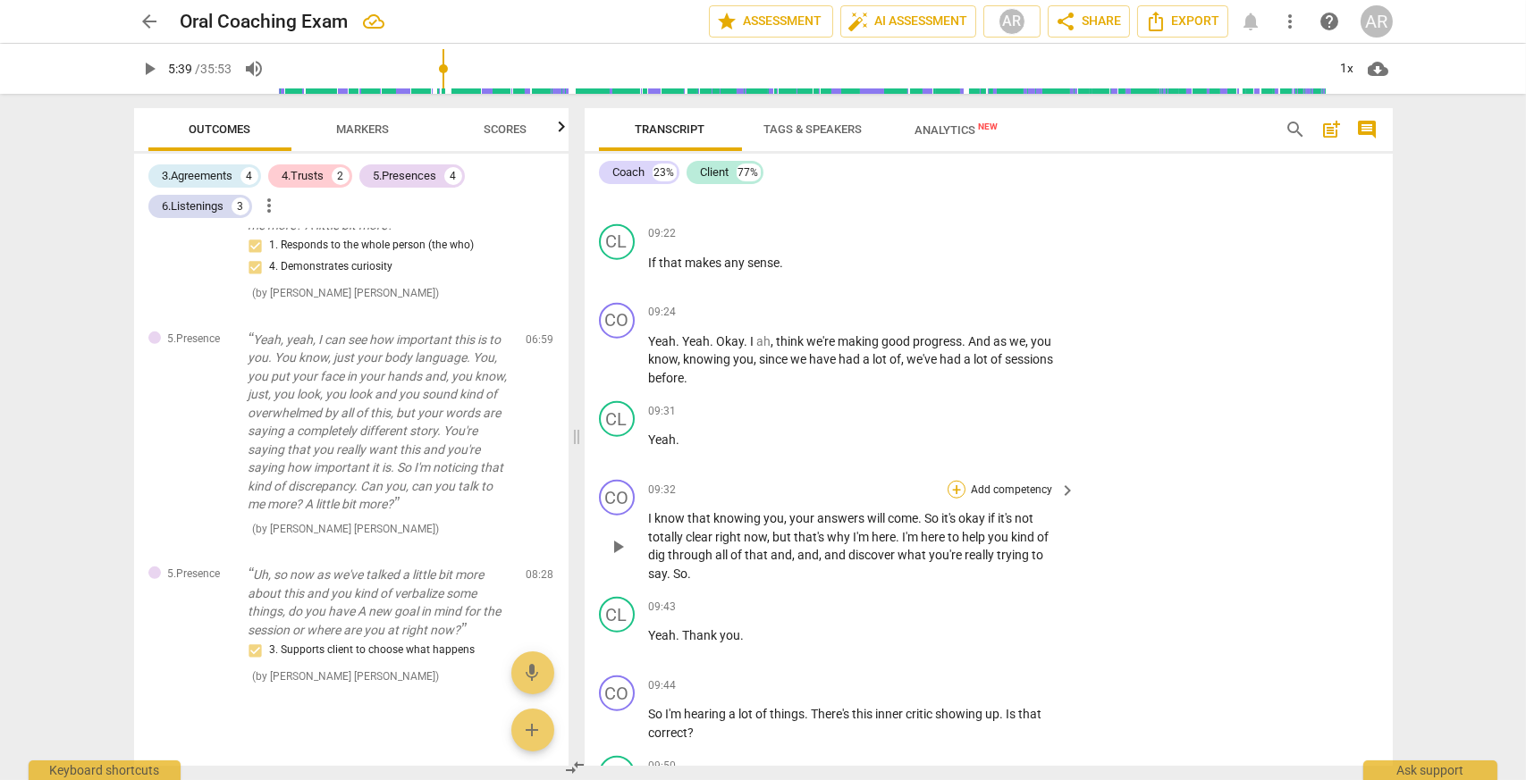
click at [954, 497] on div "+" at bounding box center [956, 490] width 18 height 18
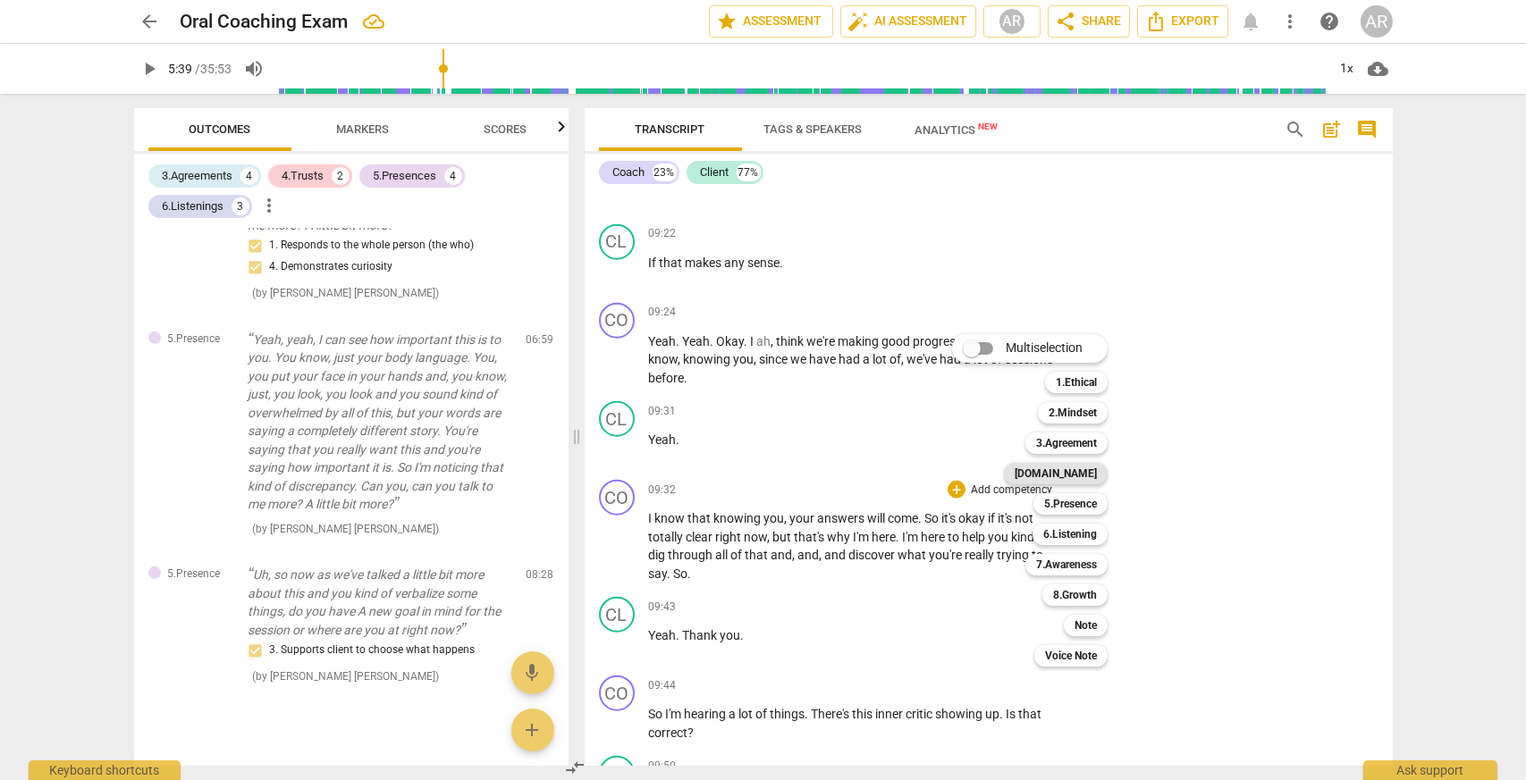
click at [1076, 470] on b "[DOMAIN_NAME]" at bounding box center [1055, 473] width 82 height 21
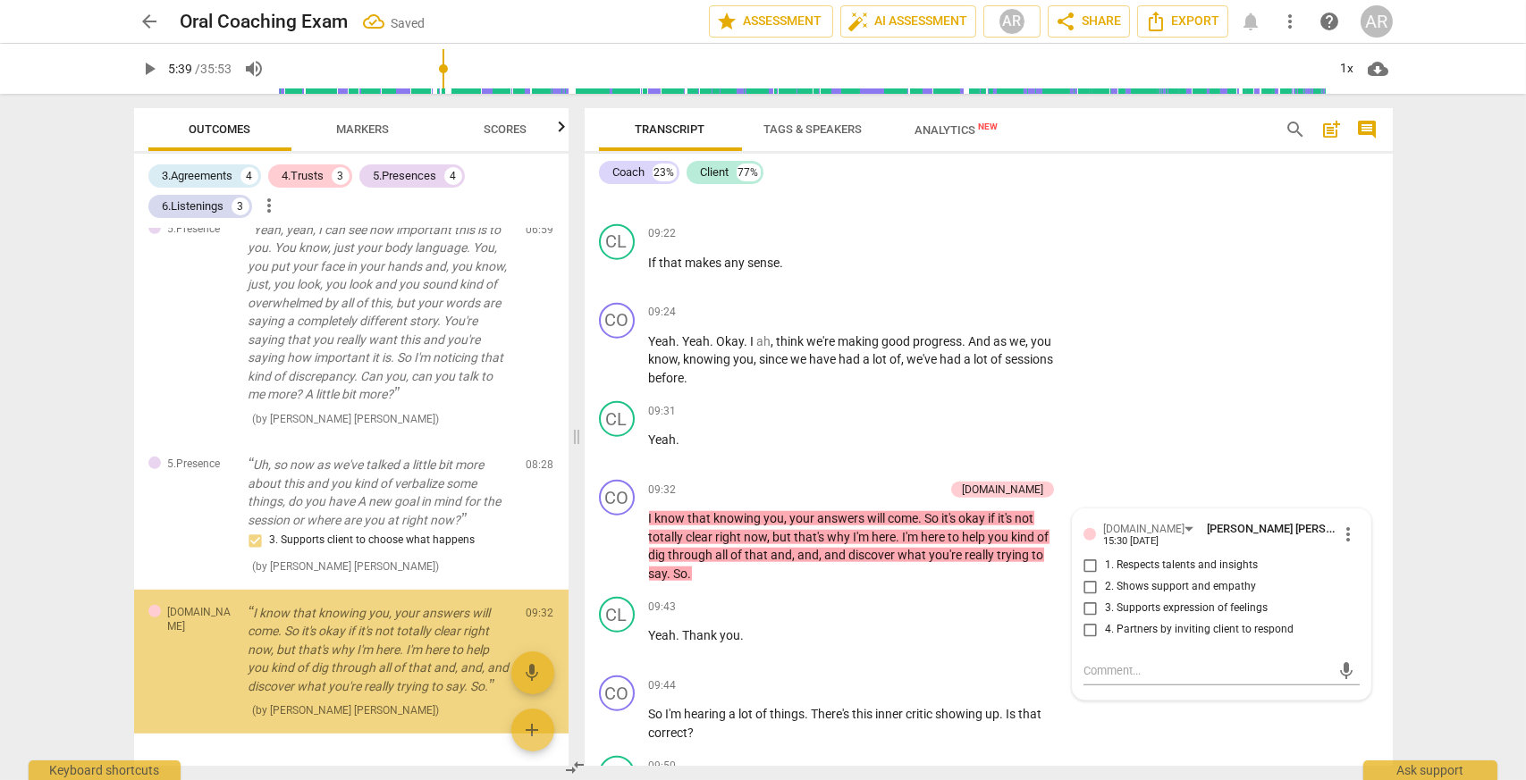
scroll to position [2112, 0]
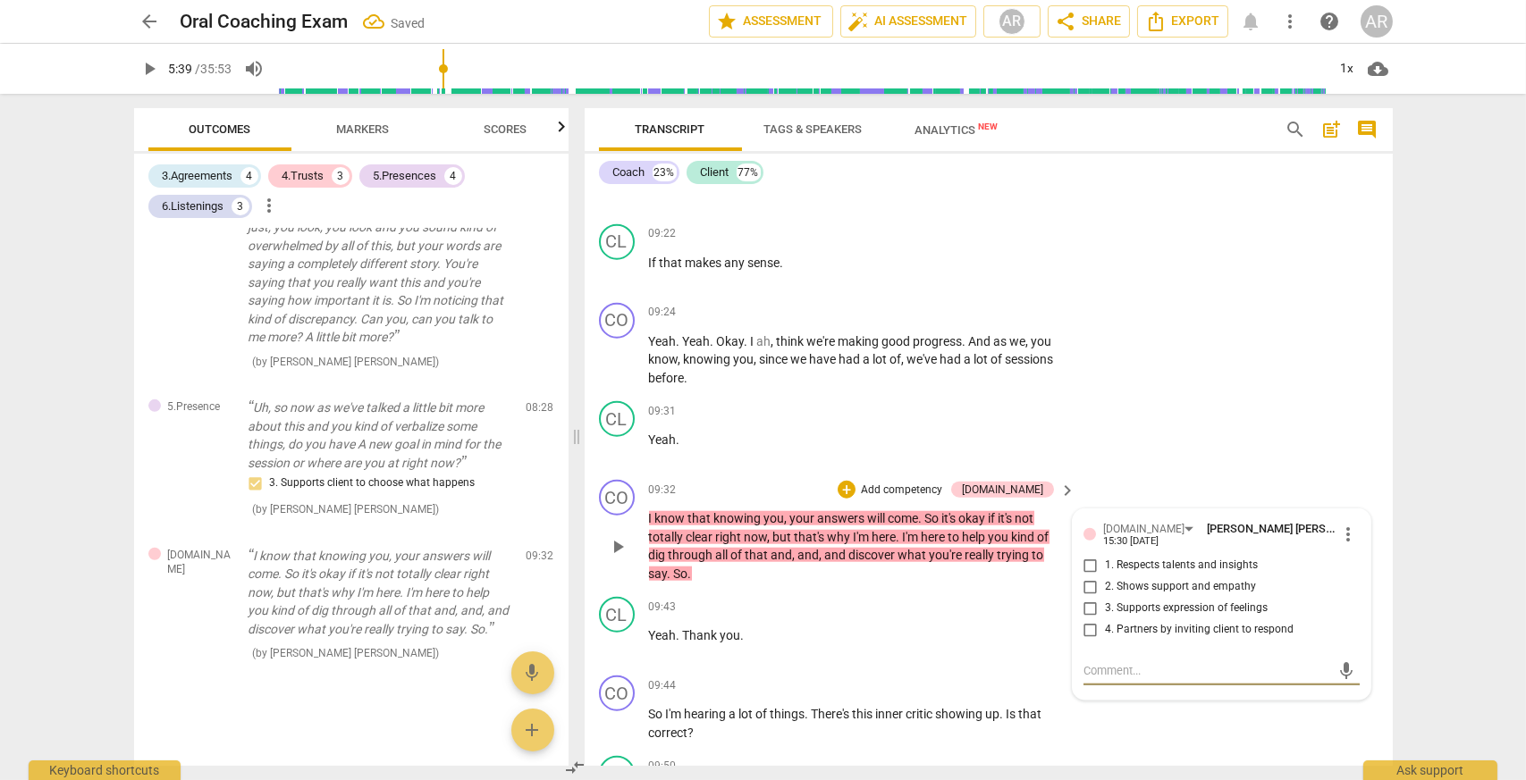
click at [1091, 594] on input "2. Shows support and empathy" at bounding box center [1090, 586] width 29 height 21
checkbox input "true"
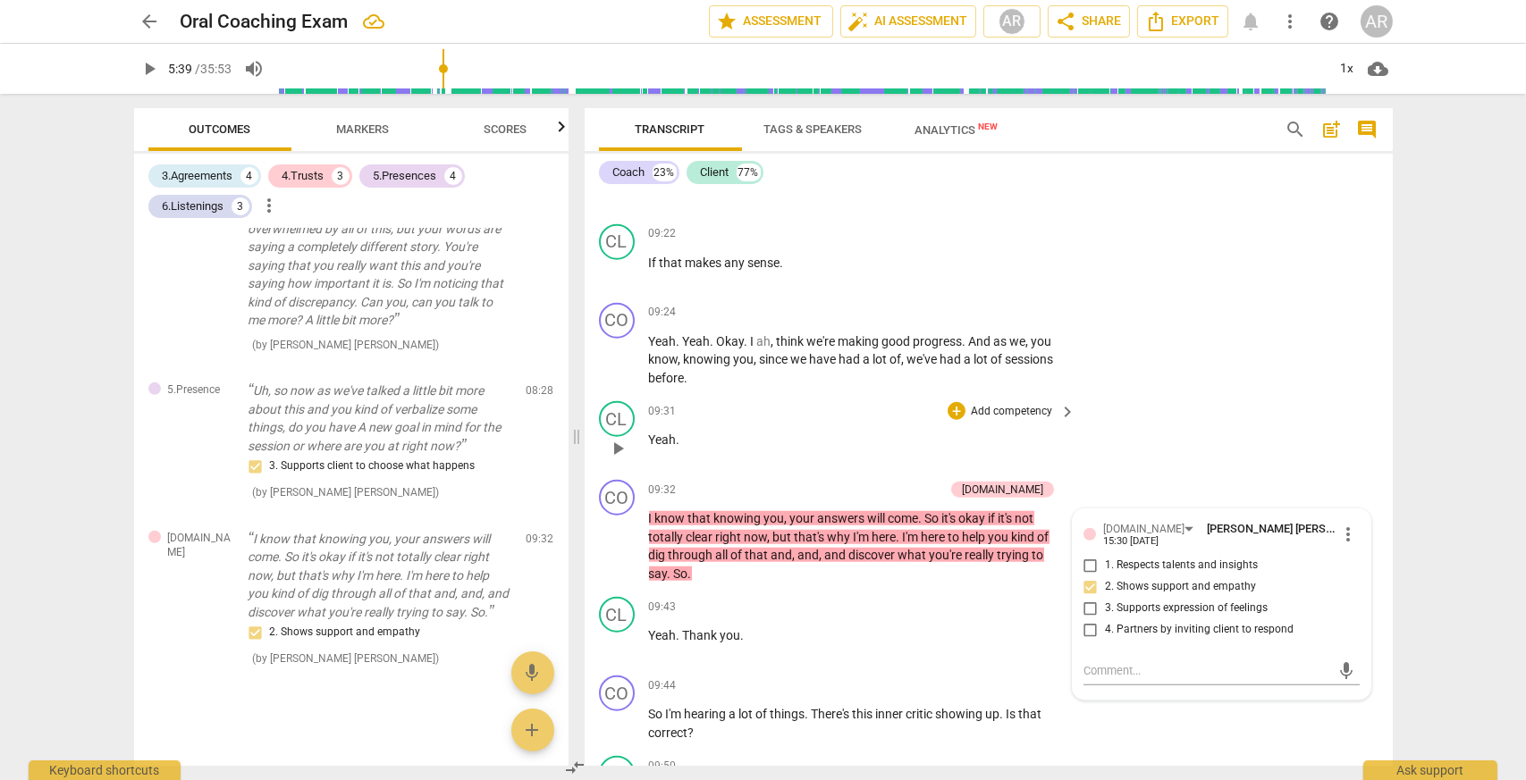
click at [1146, 460] on div "CL play_arrow pause 09:31 + Add competency keyboard_arrow_right Yeah ." at bounding box center [988, 433] width 808 height 79
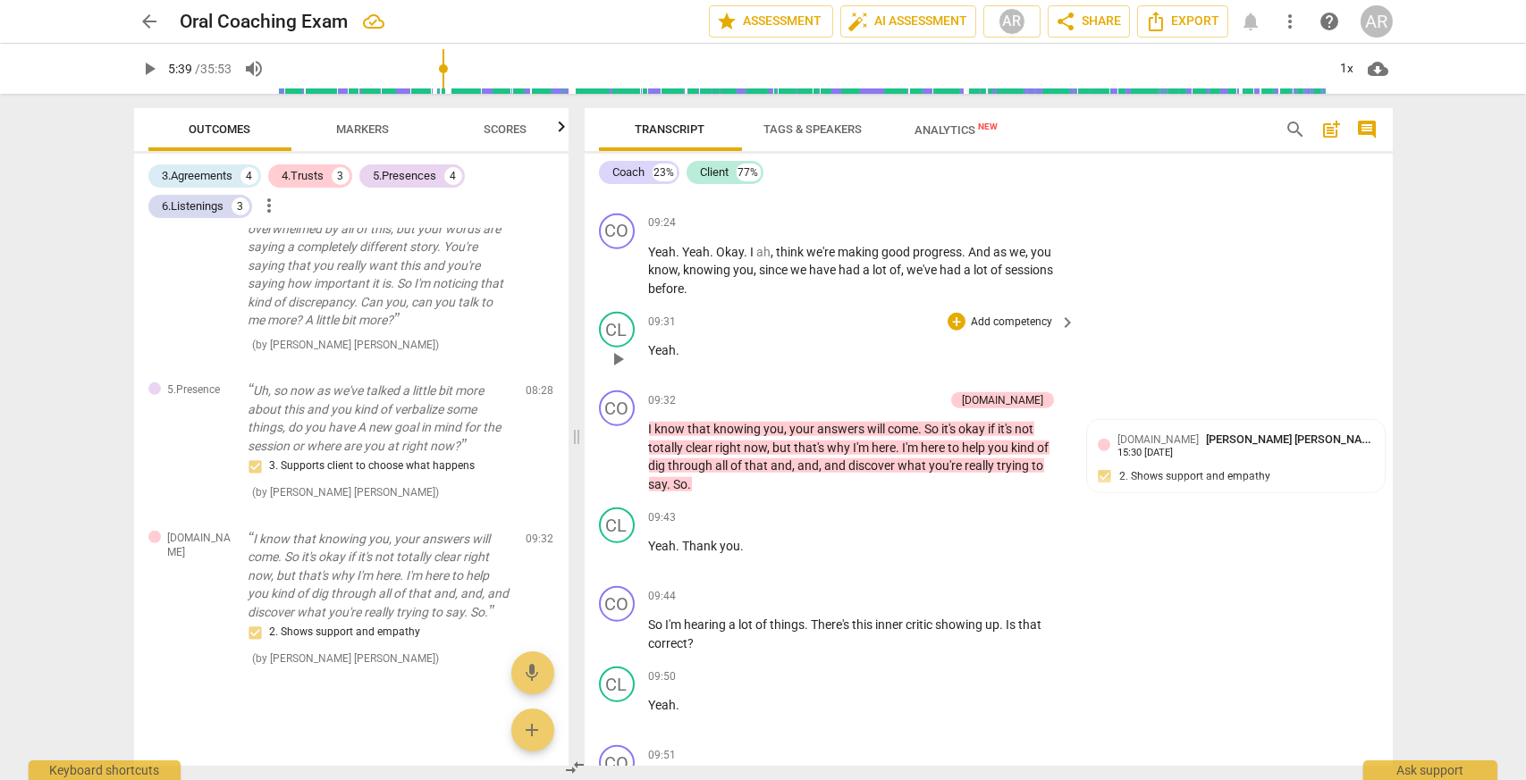
scroll to position [3869, 0]
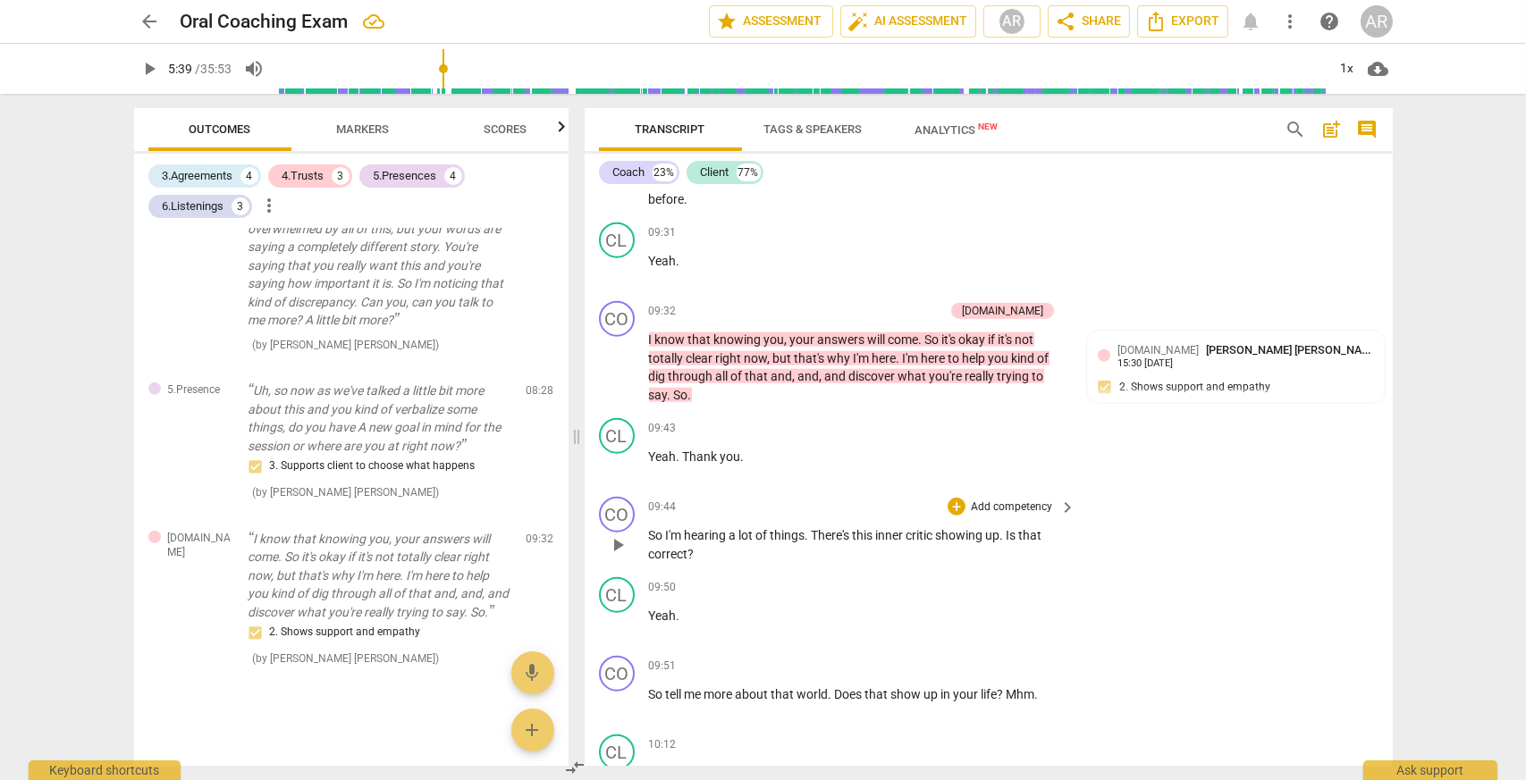
click at [618, 552] on span "play_arrow" at bounding box center [617, 544] width 21 height 21
click at [617, 556] on span "pause" at bounding box center [617, 544] width 21 height 21
type input "591"
click at [954, 516] on div "+" at bounding box center [956, 507] width 18 height 18
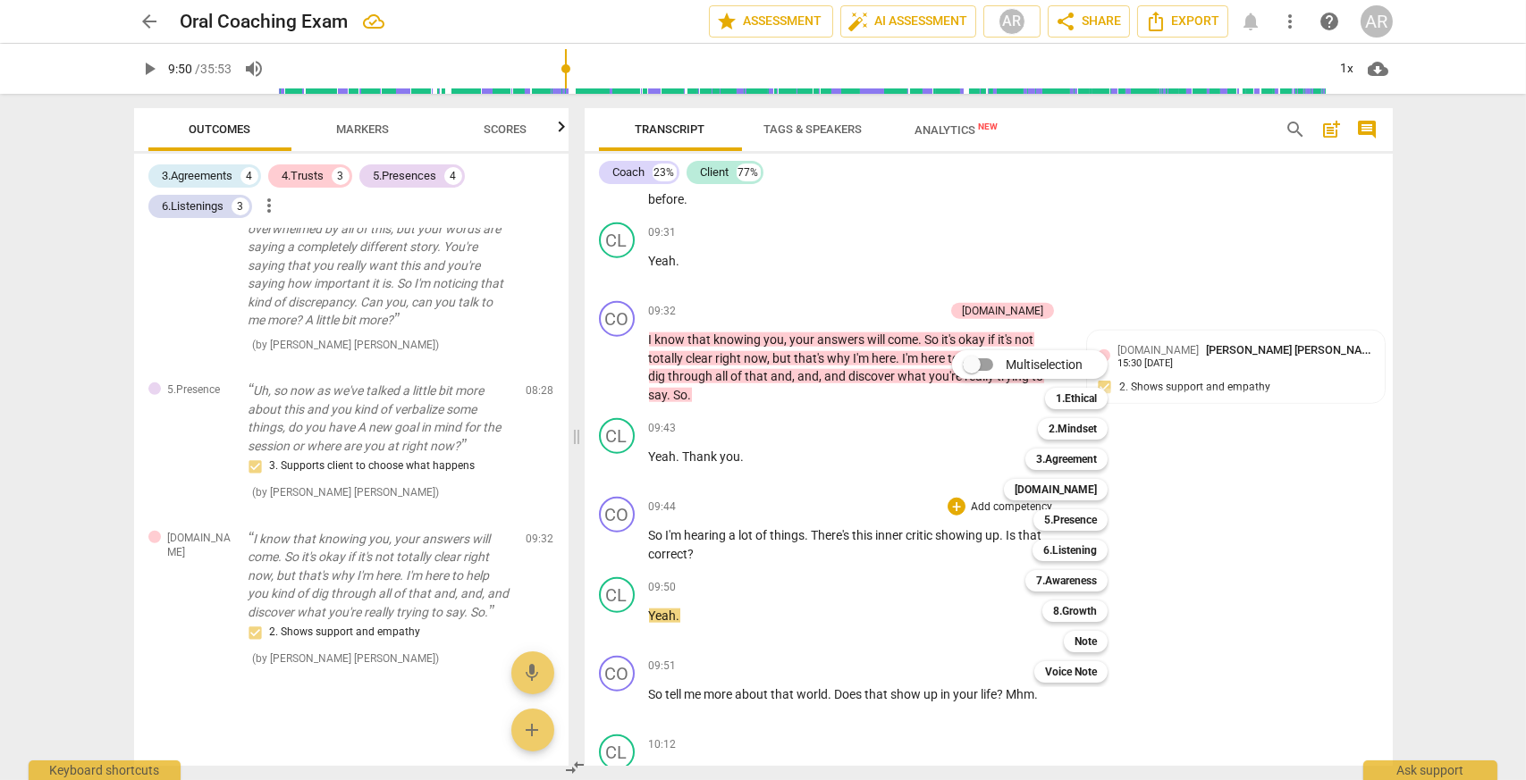
click at [1072, 475] on div "[DOMAIN_NAME] 4" at bounding box center [1065, 490] width 138 height 30
click at [1072, 489] on b "[DOMAIN_NAME]" at bounding box center [1055, 489] width 82 height 21
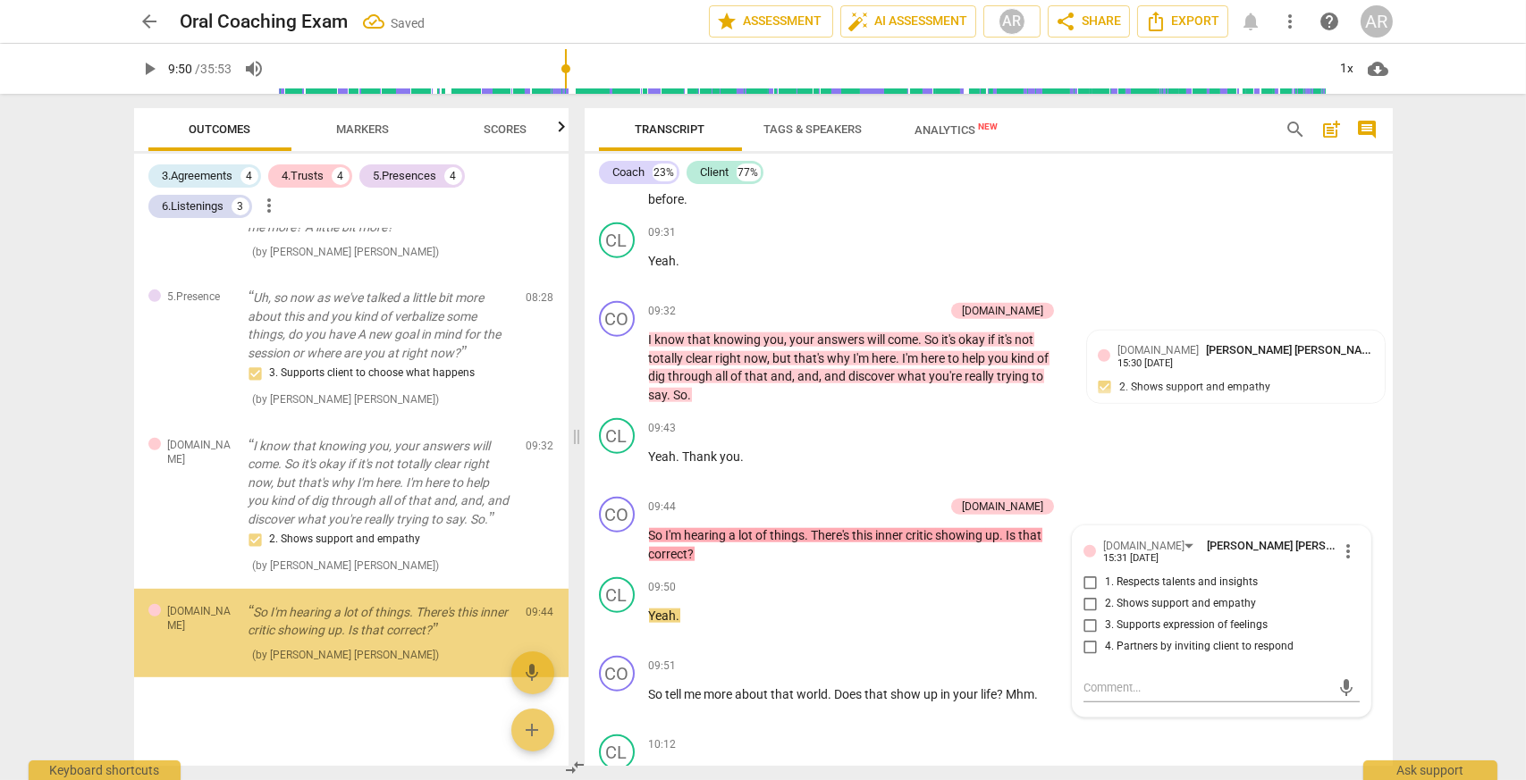
scroll to position [2223, 0]
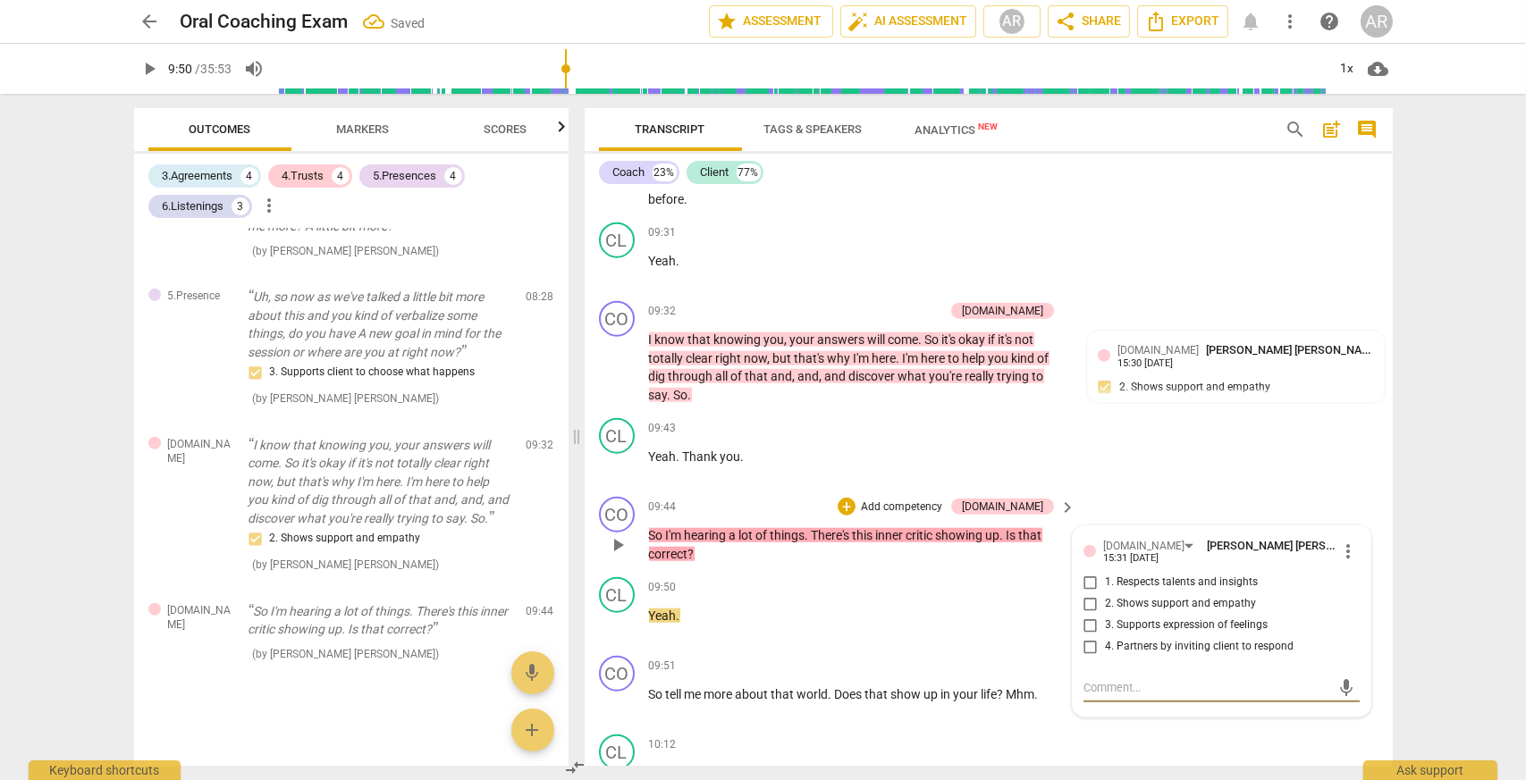
click at [1084, 655] on input "4. Partners by inviting client to respond" at bounding box center [1090, 646] width 29 height 21
checkbox input "true"
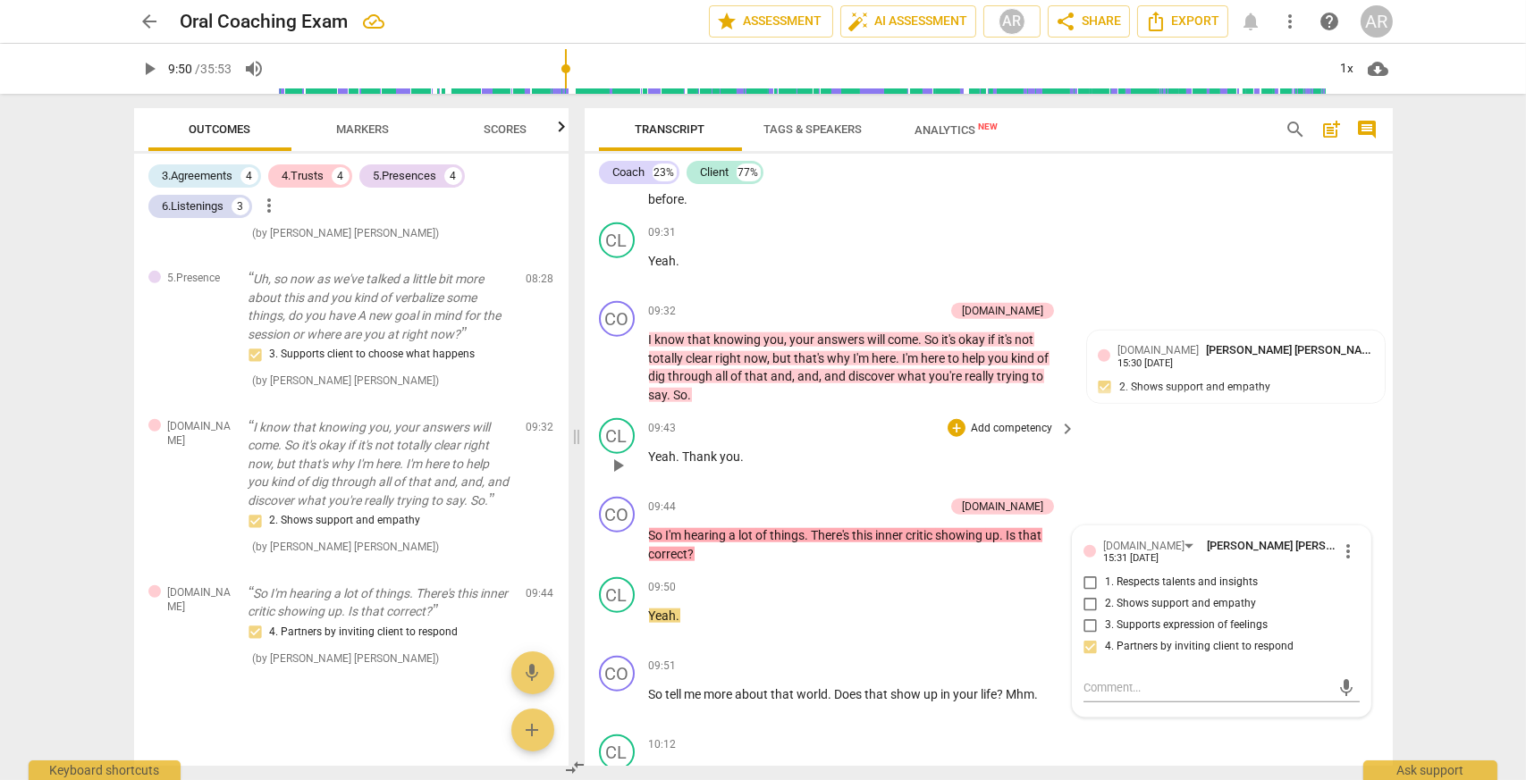
click at [1244, 482] on div "CL play_arrow pause 09:43 + Add competency keyboard_arrow_right Yeah . Thank yo…" at bounding box center [988, 450] width 808 height 79
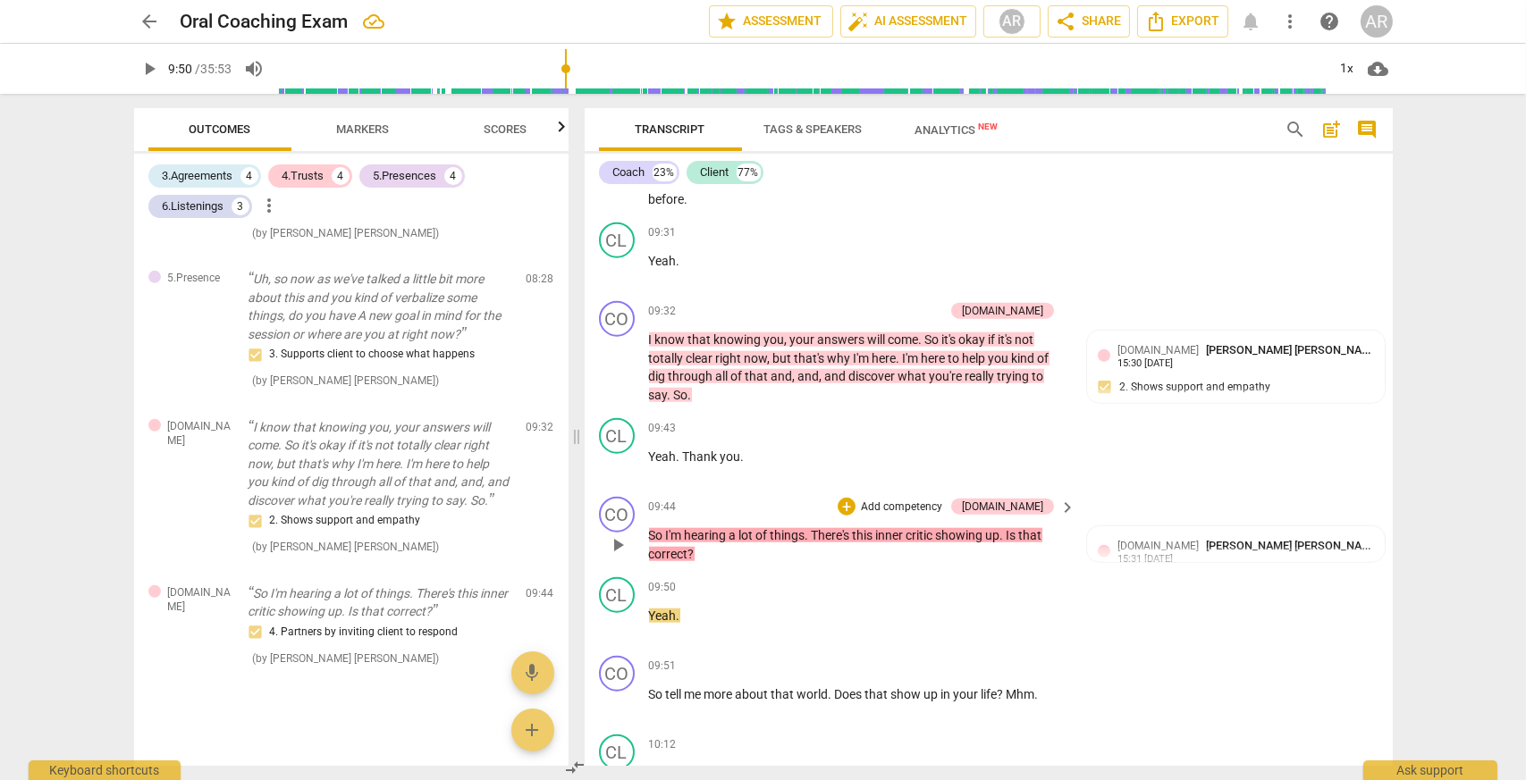
scroll to position [3958, 0]
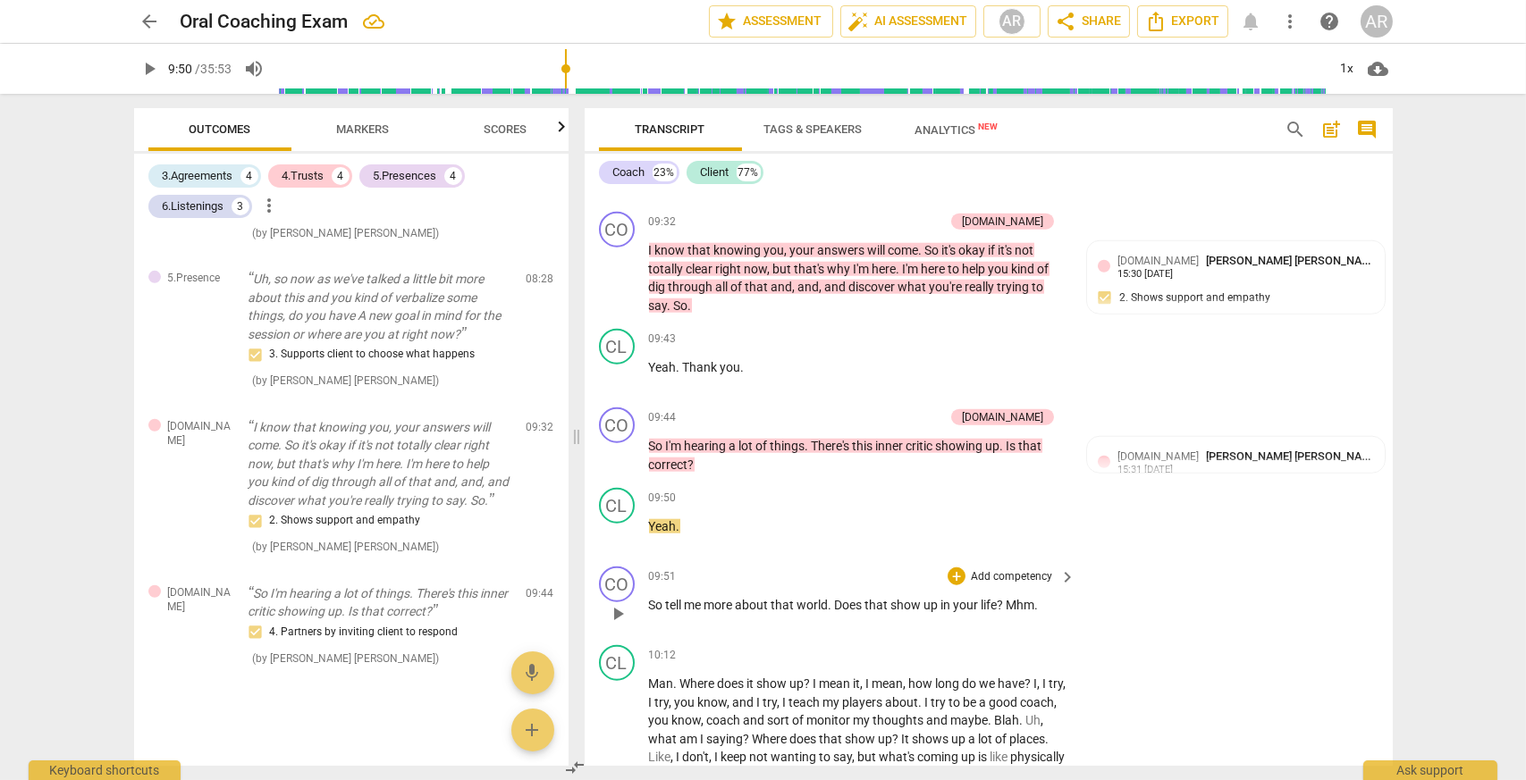
click at [613, 625] on span "play_arrow" at bounding box center [617, 613] width 21 height 21
click at [609, 623] on span "pause" at bounding box center [617, 613] width 21 height 21
type input "595"
click at [831, 612] on span "." at bounding box center [831, 605] width 6 height 14
drag, startPoint x: 831, startPoint y: 615, endPoint x: 798, endPoint y: 615, distance: 33.1
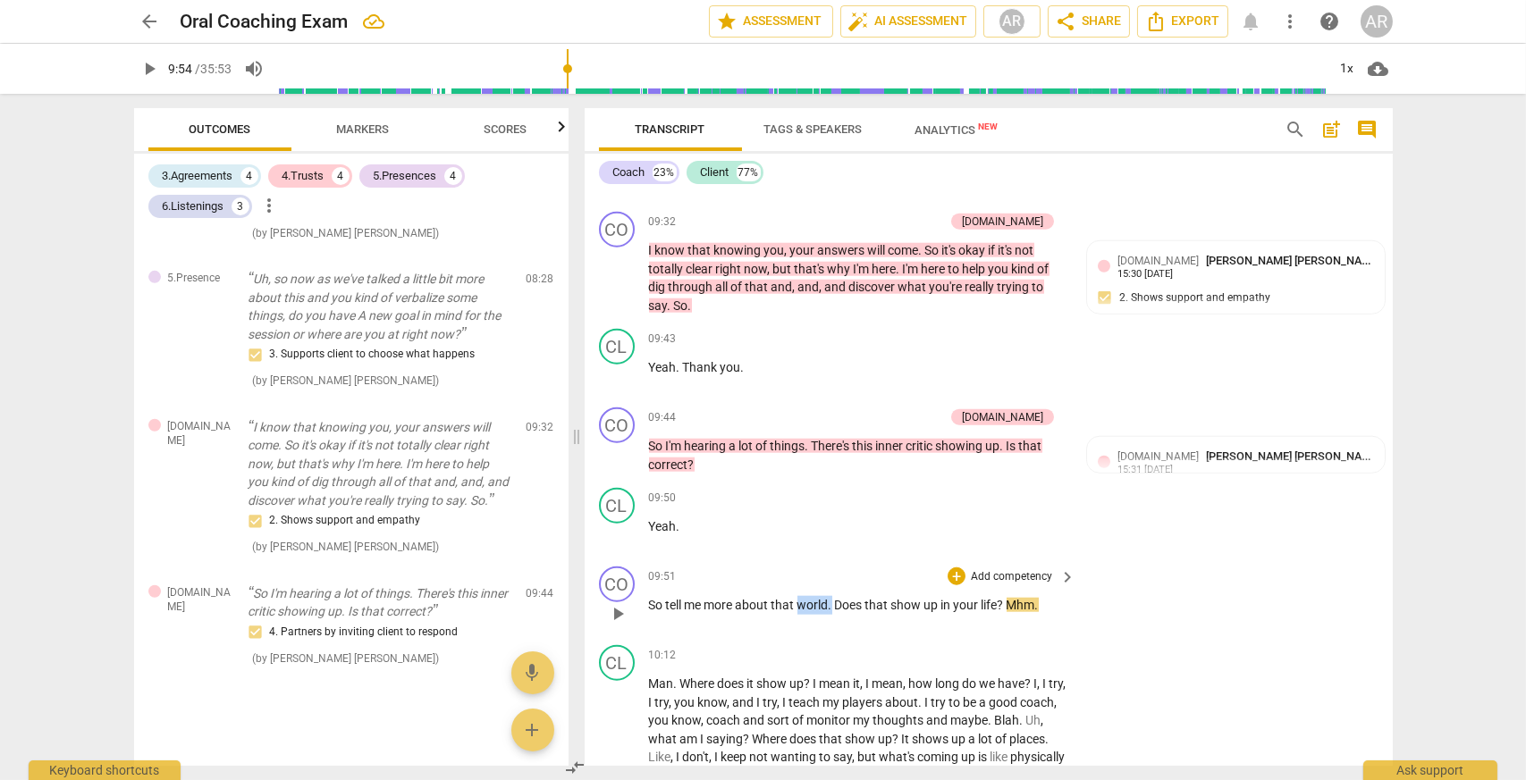
click at [798, 615] on p "So tell me more about that world . Does that show up in your life ? Mhm ." at bounding box center [858, 605] width 418 height 19
click at [954, 585] on div "+" at bounding box center [956, 576] width 18 height 18
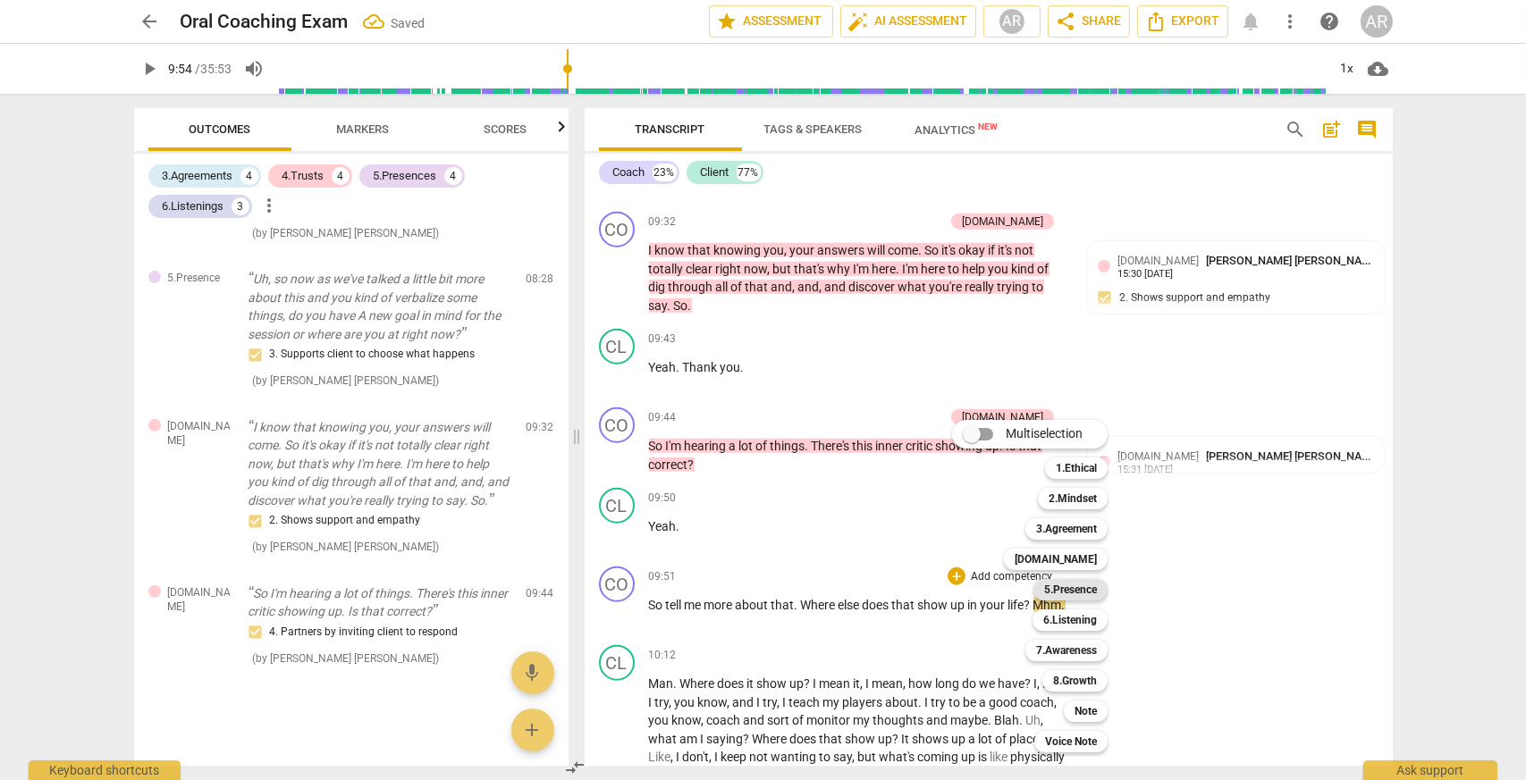
click at [1078, 594] on b "5.Presence" at bounding box center [1070, 589] width 53 height 21
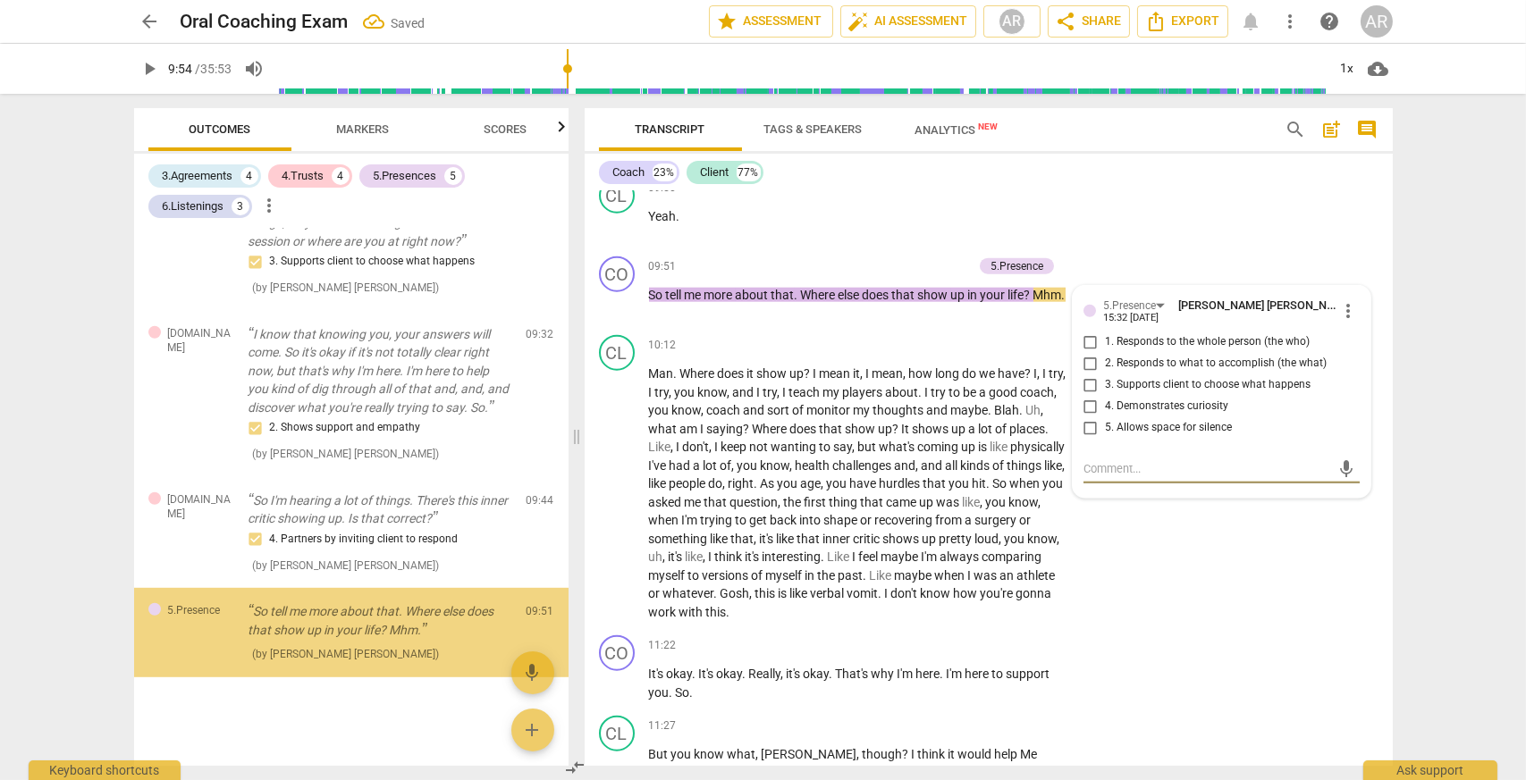
scroll to position [2334, 0]
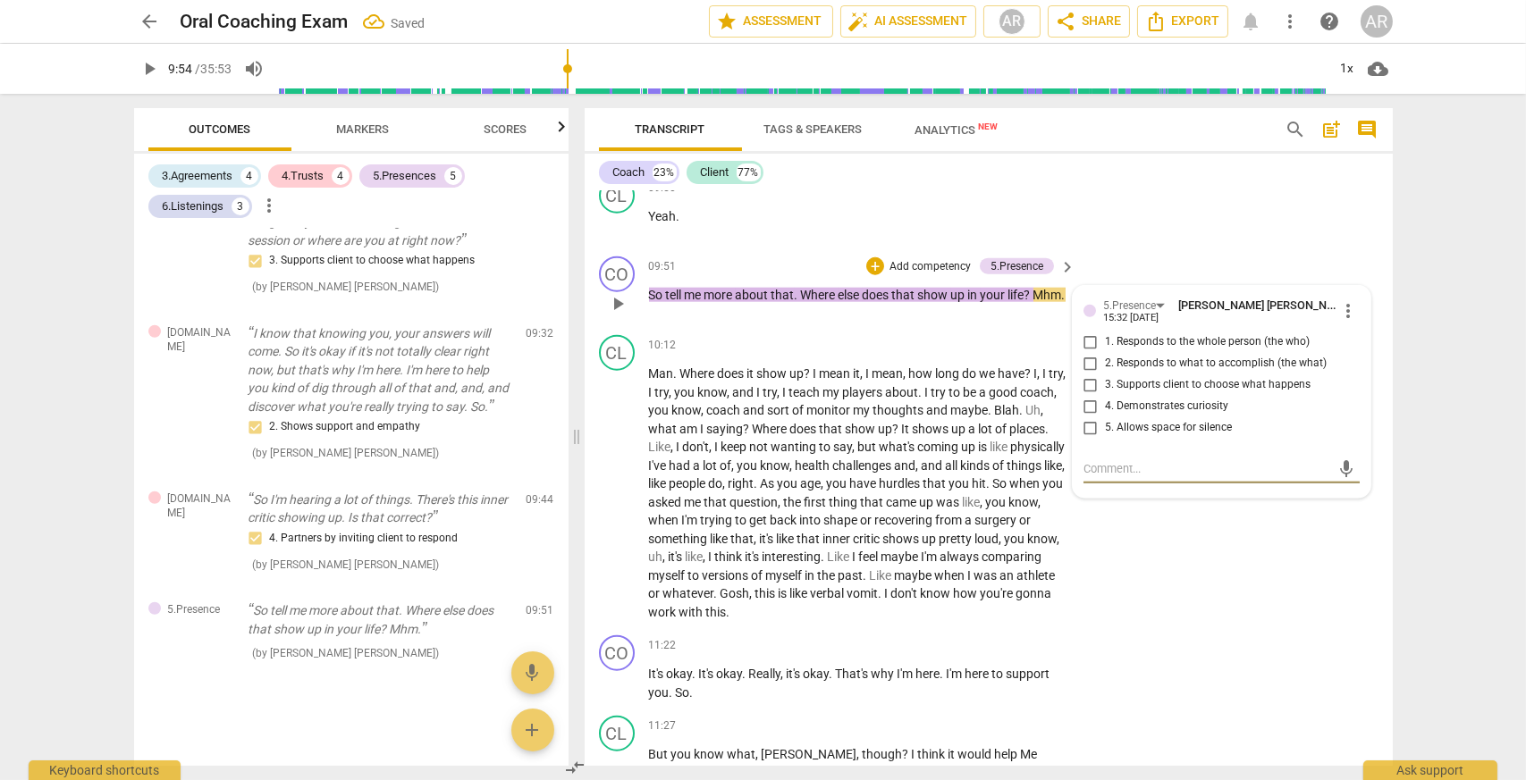
click at [1088, 416] on input "4. Demonstrates curiosity" at bounding box center [1090, 406] width 29 height 21
checkbox input "true"
click at [1101, 576] on div "CL play_arrow pause 10:12 + Add competency keyboard_arrow_right Man . Where doe…" at bounding box center [988, 478] width 808 height 300
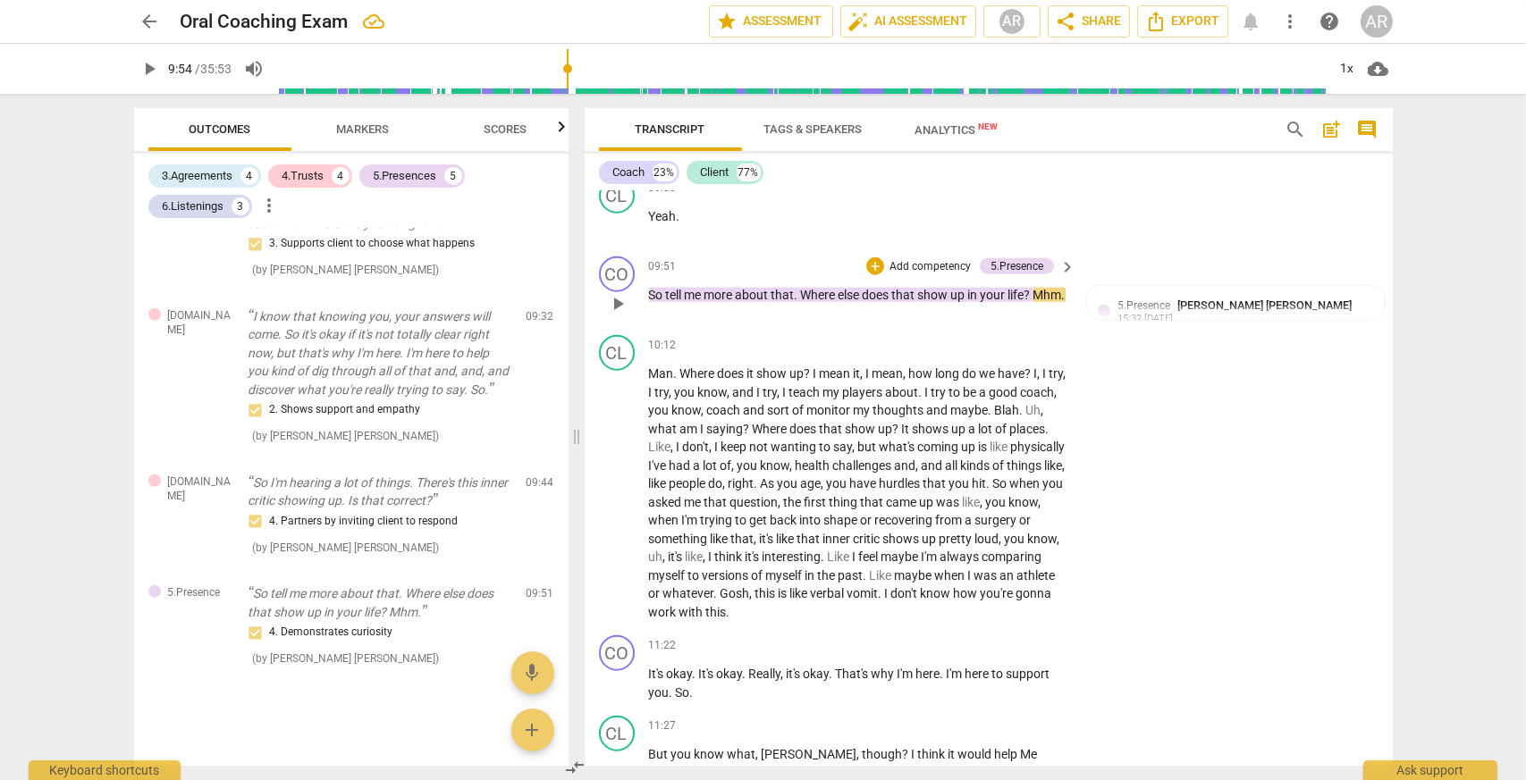
click at [903, 274] on p "Add competency" at bounding box center [929, 267] width 85 height 16
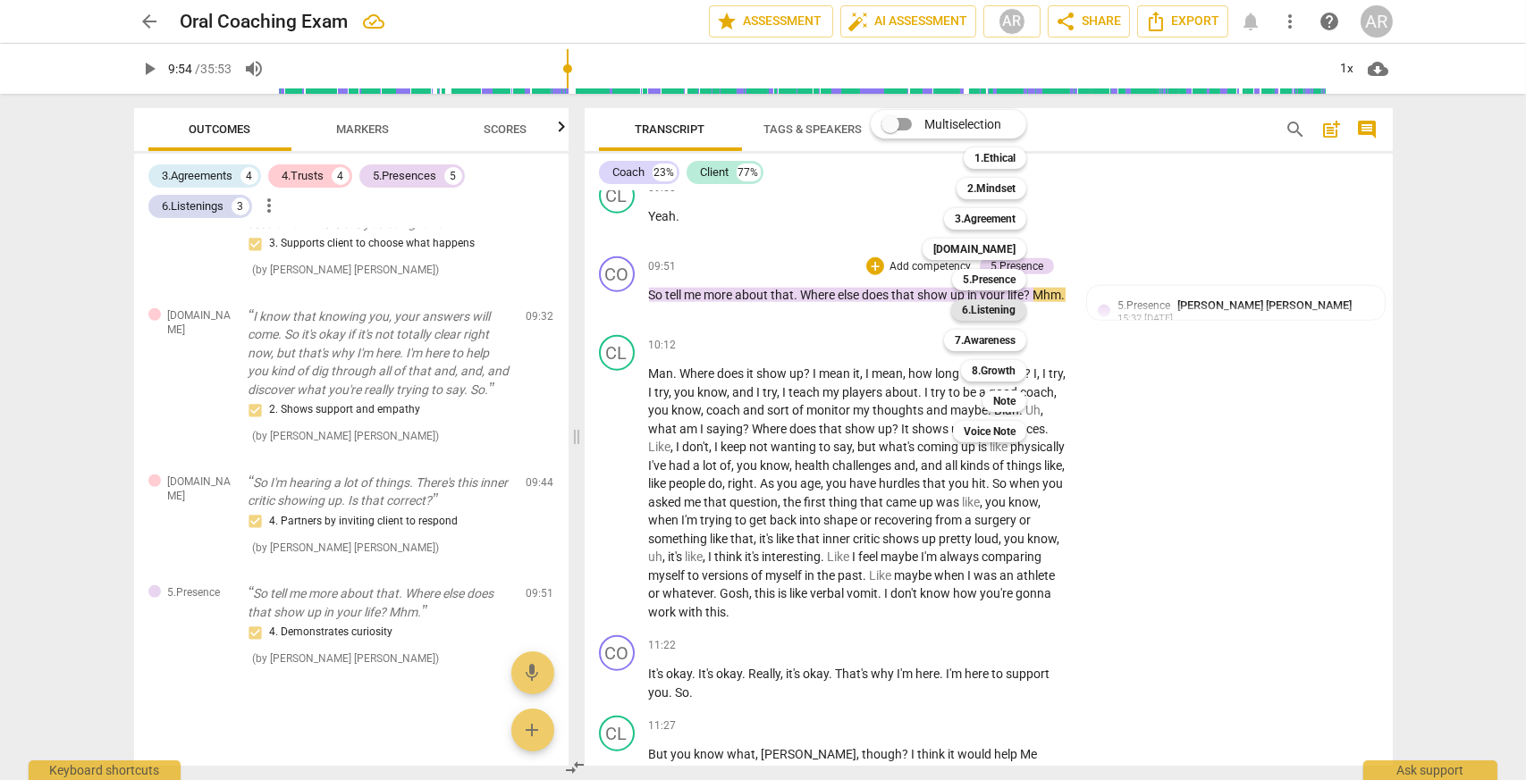
click at [1017, 309] on div "6.Listening" at bounding box center [988, 309] width 75 height 21
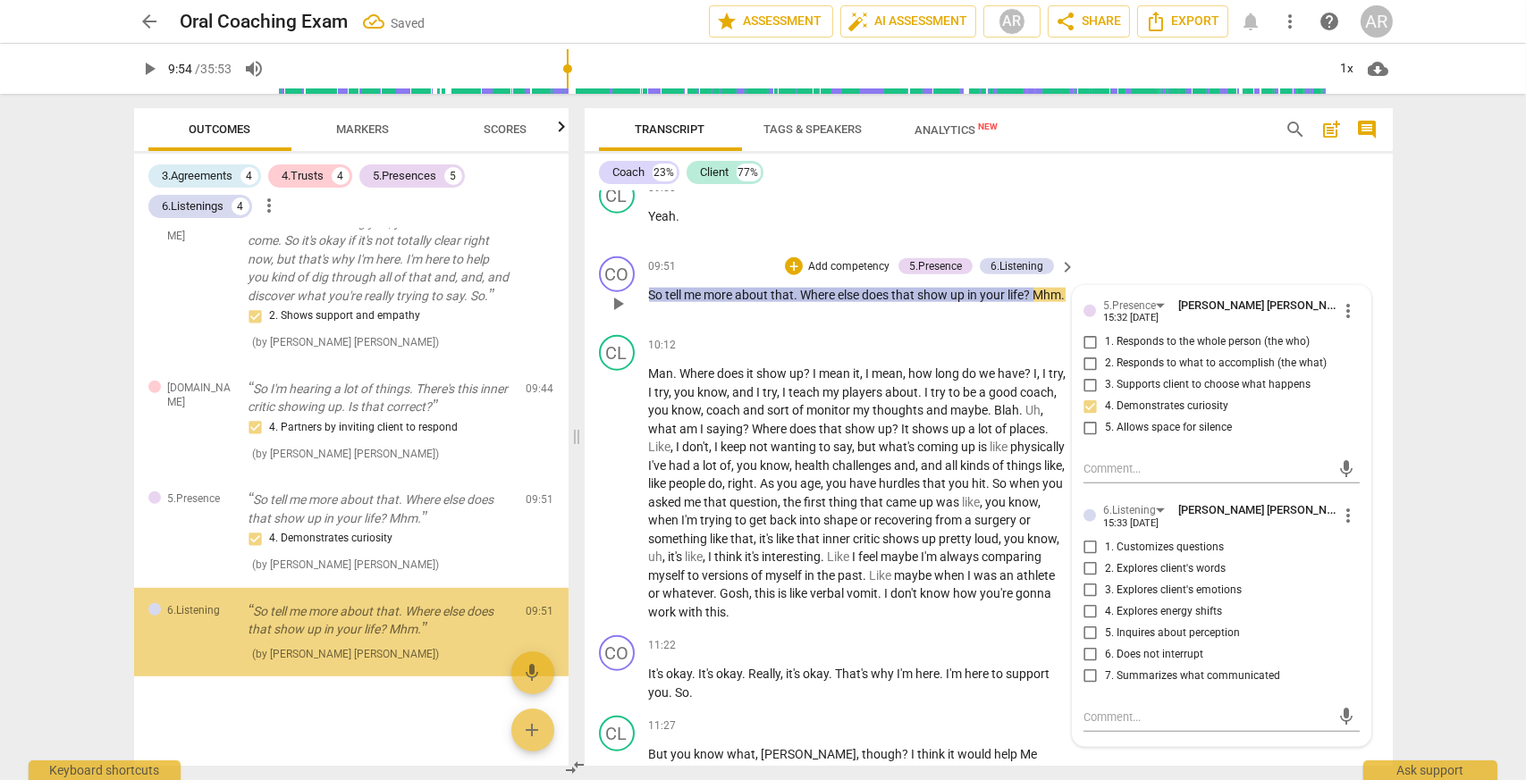
scroll to position [2446, 0]
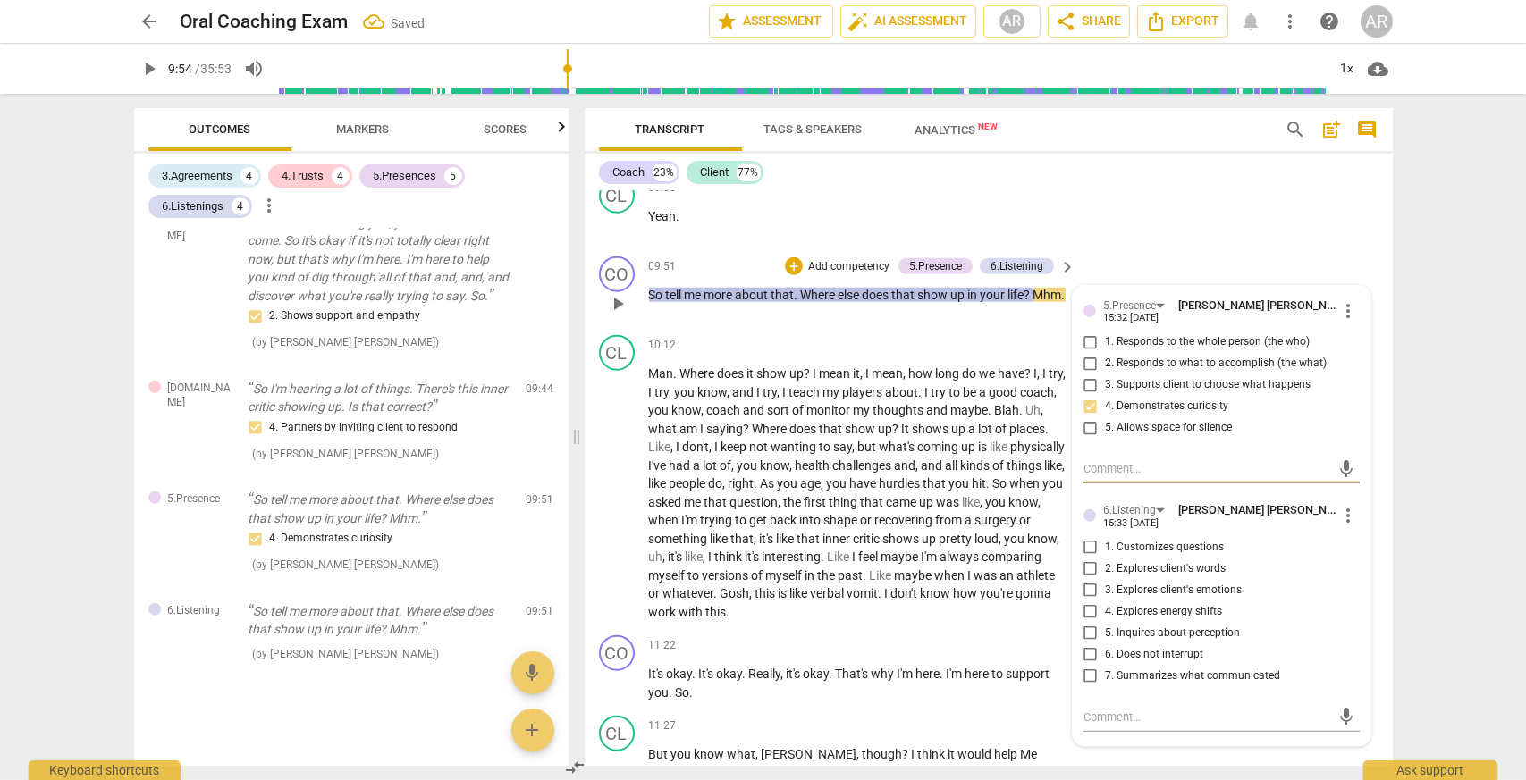
click at [1083, 641] on input "5. Inquires about perception" at bounding box center [1090, 633] width 29 height 21
checkbox input "true"
click at [1163, 239] on div "CL play_arrow pause 09:50 + Add competency keyboard_arrow_right Yeah ." at bounding box center [988, 210] width 808 height 79
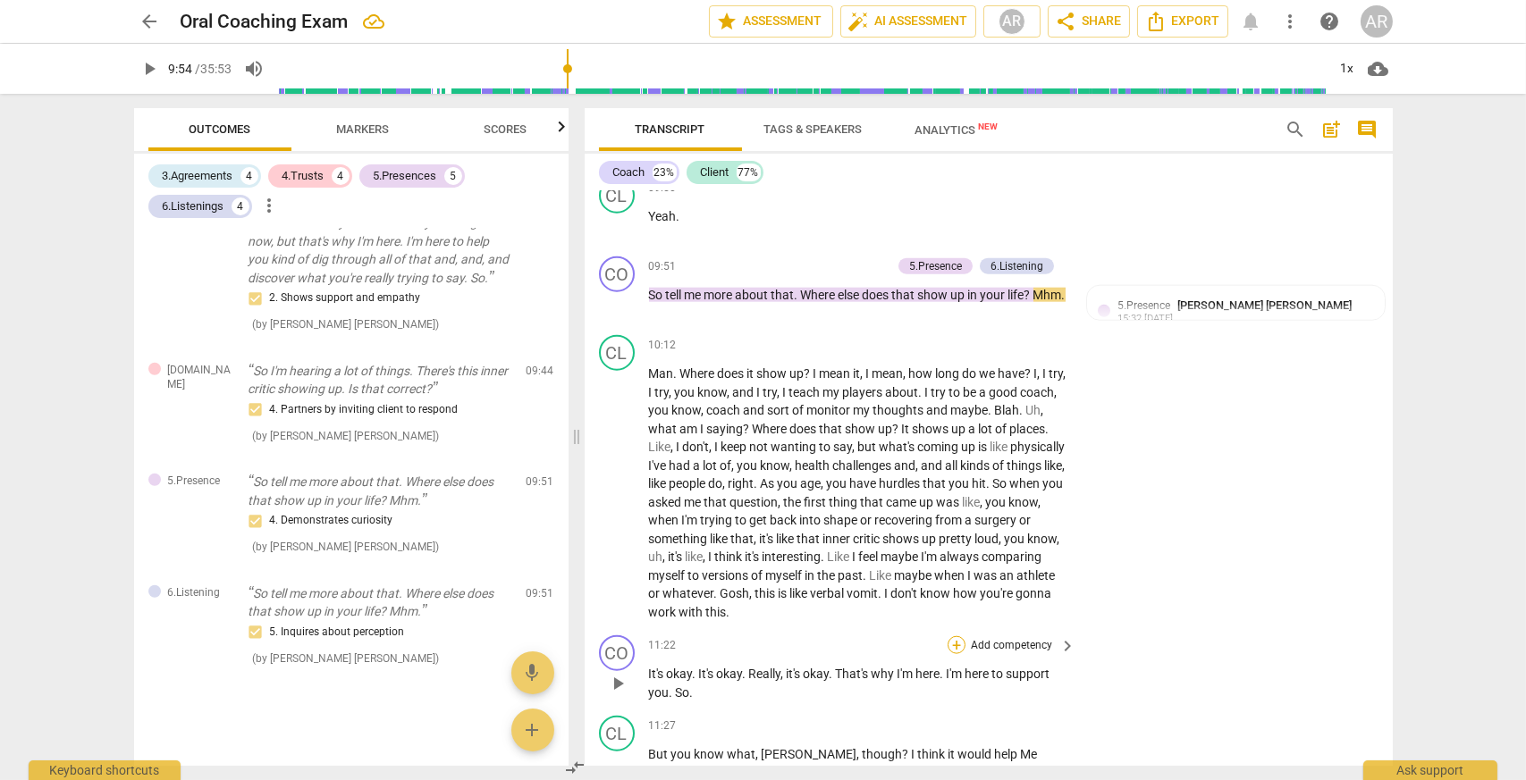
click at [956, 654] on div "+" at bounding box center [956, 645] width 18 height 18
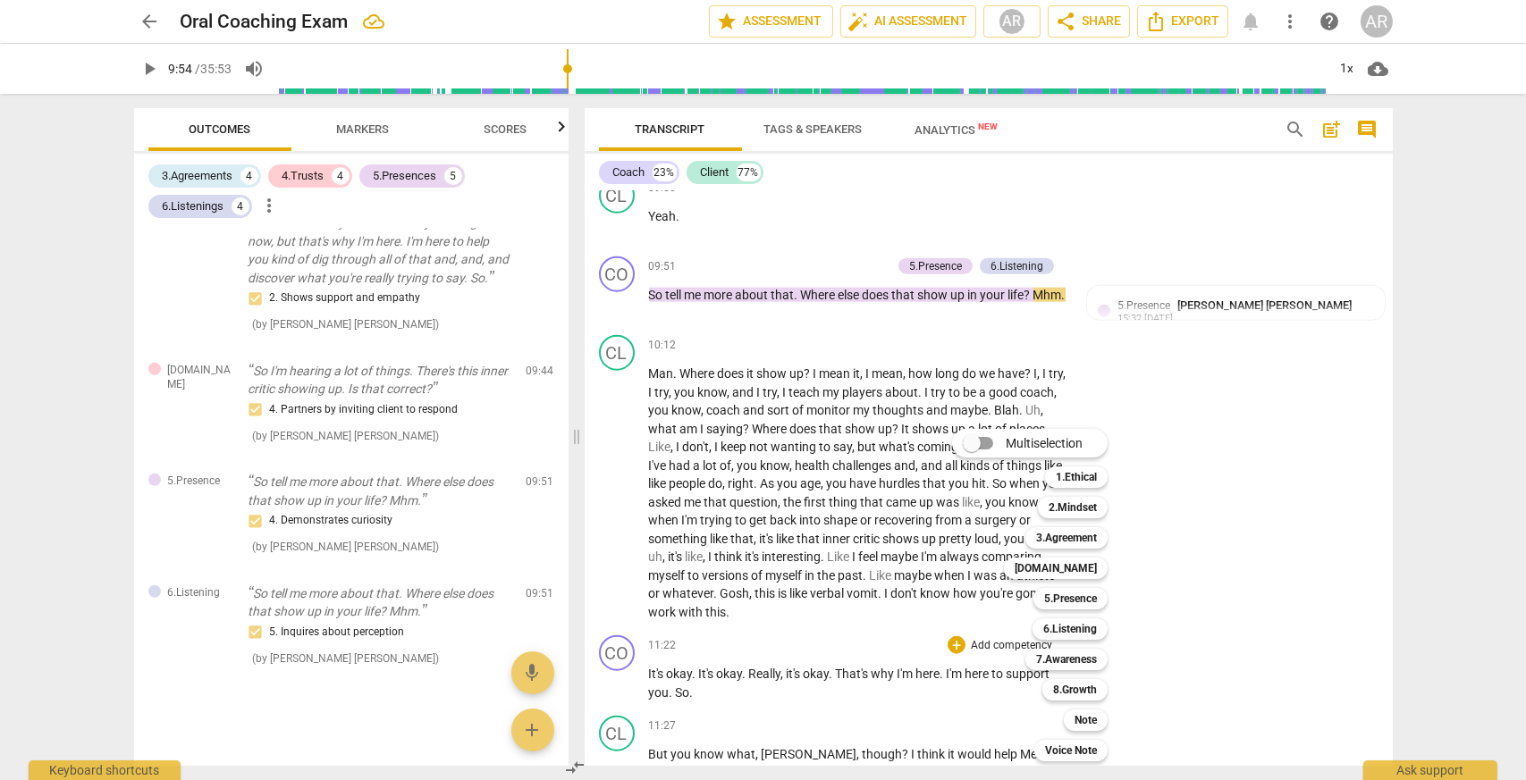
click at [1084, 580] on div "[DOMAIN_NAME] 4" at bounding box center [1065, 568] width 138 height 30
click at [1086, 570] on b "[DOMAIN_NAME]" at bounding box center [1055, 568] width 82 height 21
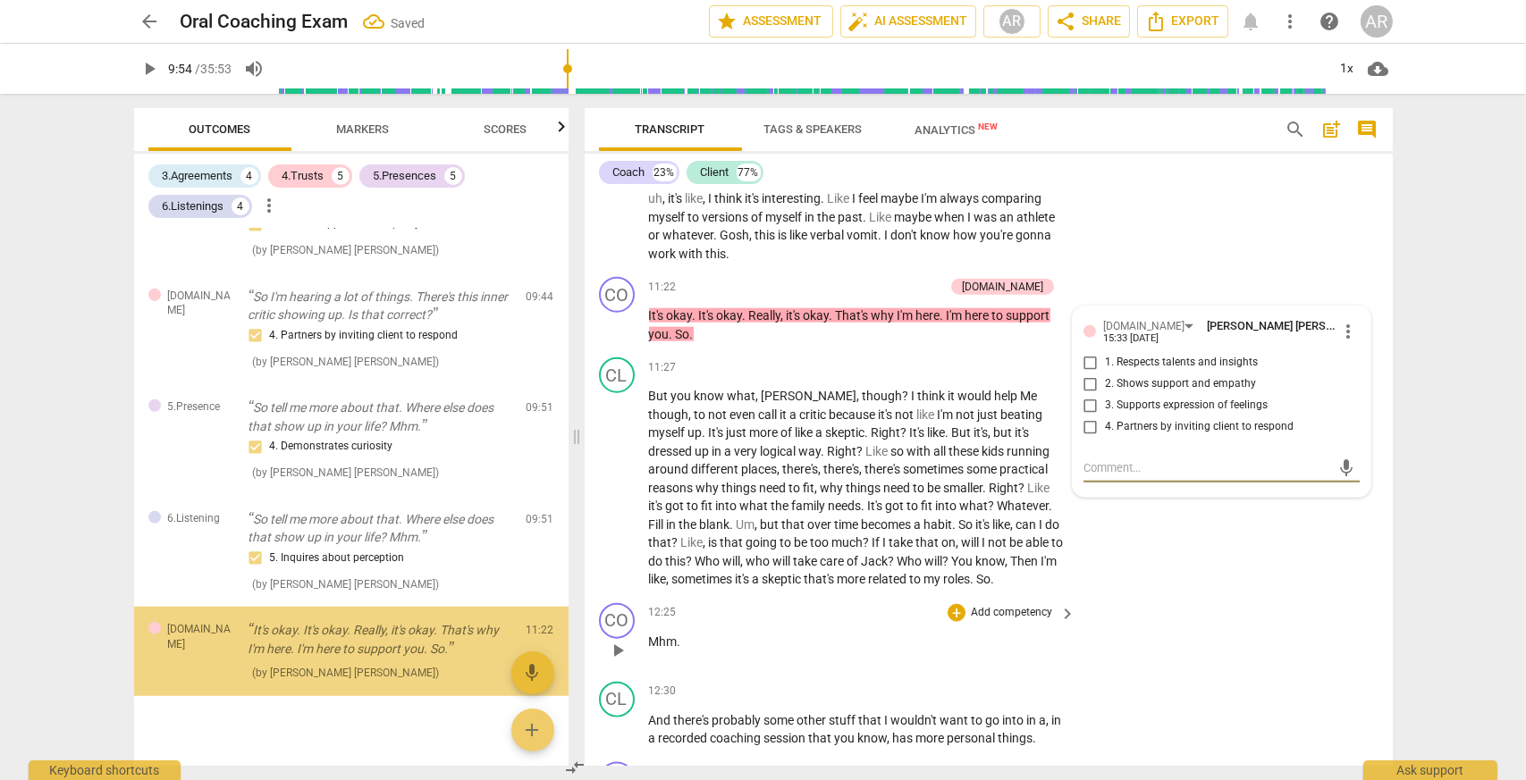
scroll to position [2557, 0]
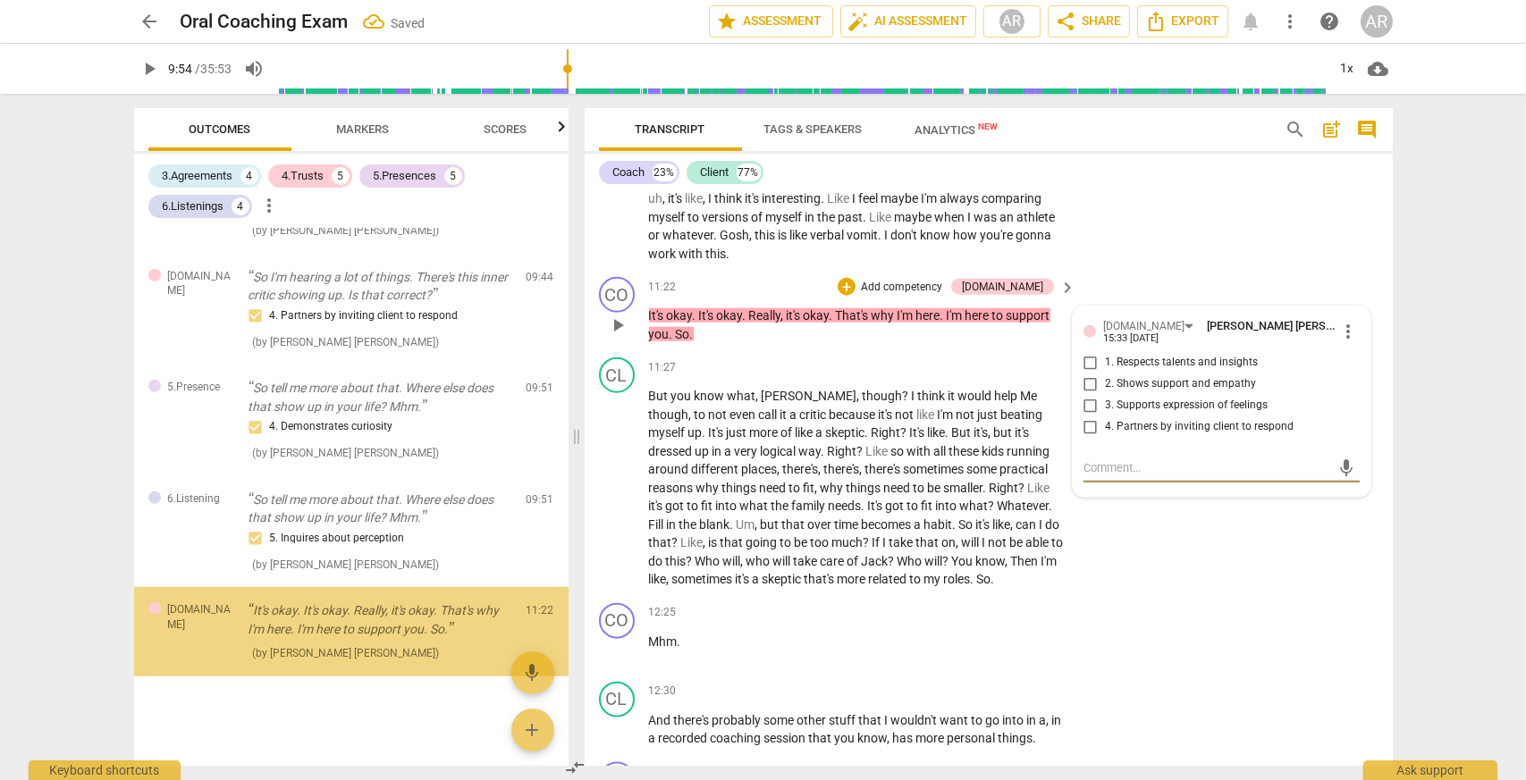
click at [1087, 389] on input "2. Shows support and empathy" at bounding box center [1090, 384] width 29 height 21
checkbox input "true"
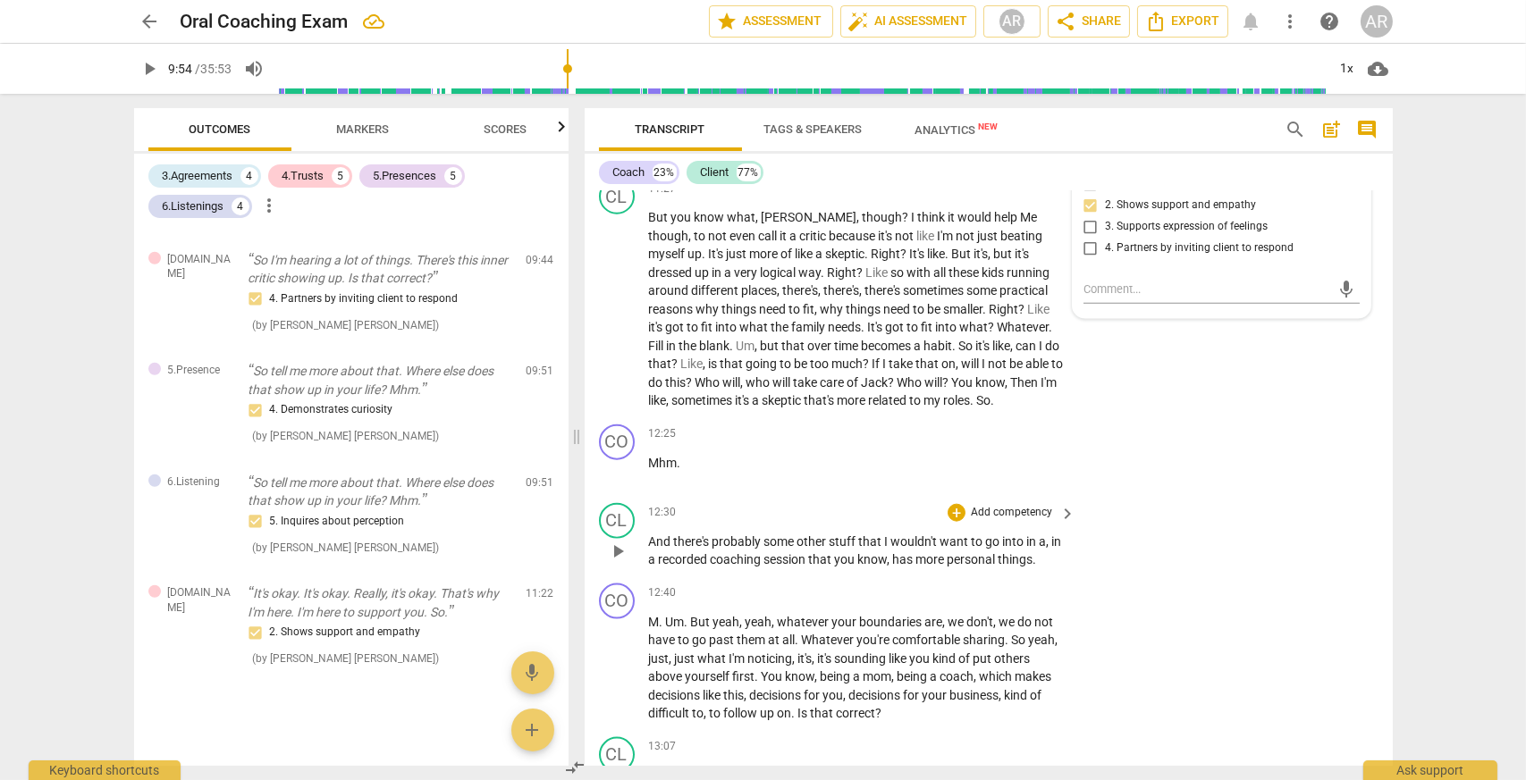
scroll to position [4895, 0]
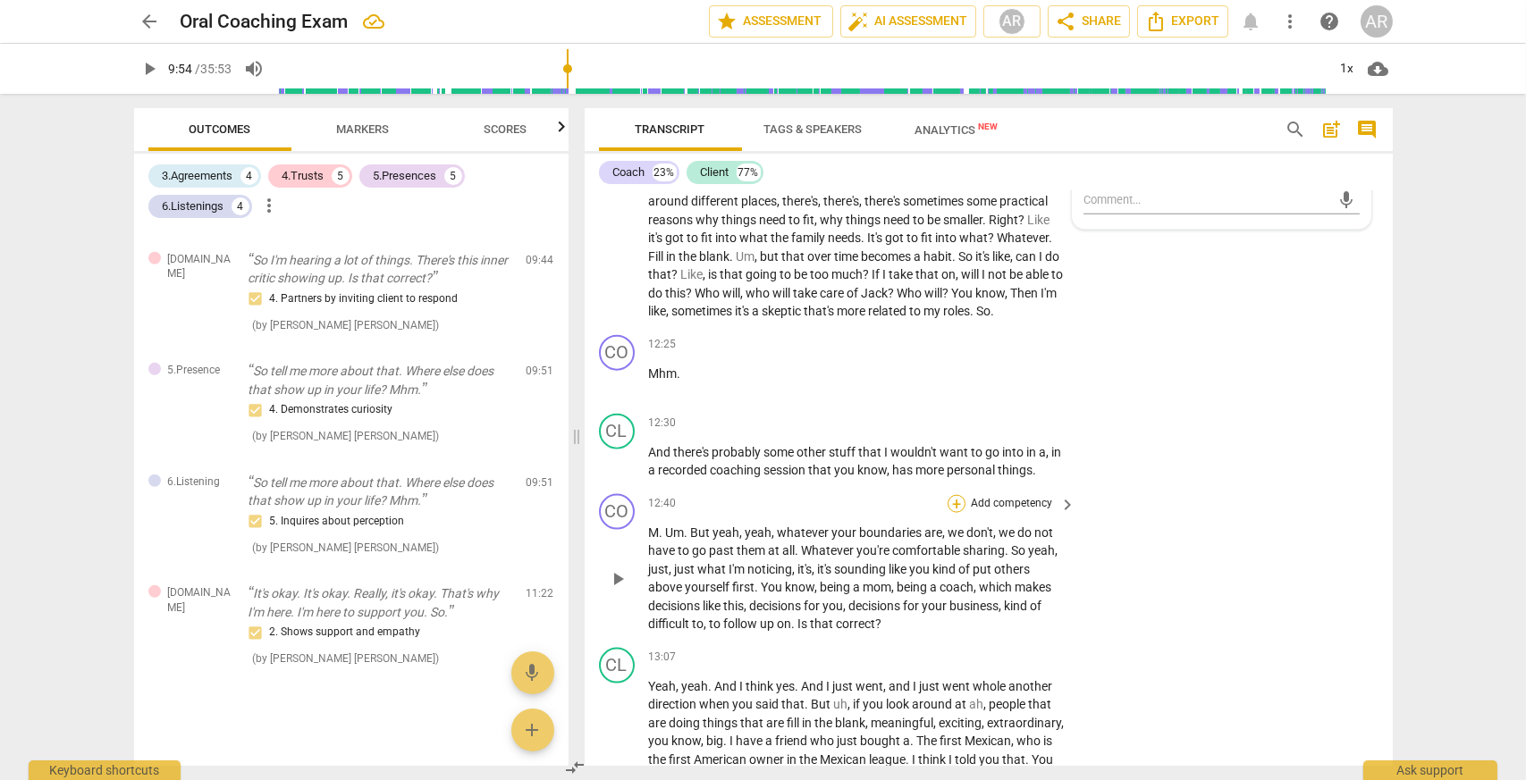
click at [951, 511] on div "+" at bounding box center [956, 504] width 18 height 18
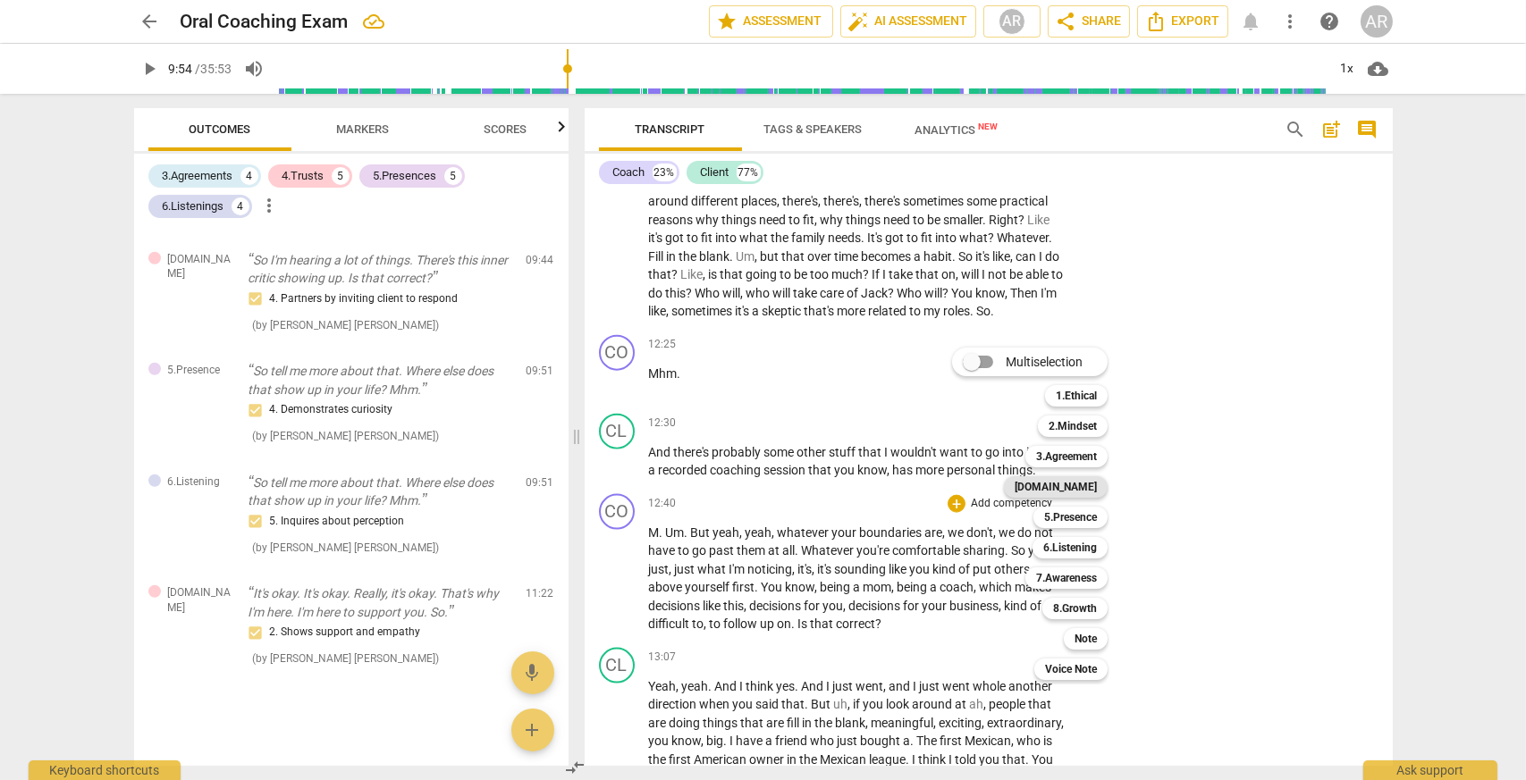
click at [1080, 491] on b "[DOMAIN_NAME]" at bounding box center [1055, 486] width 82 height 21
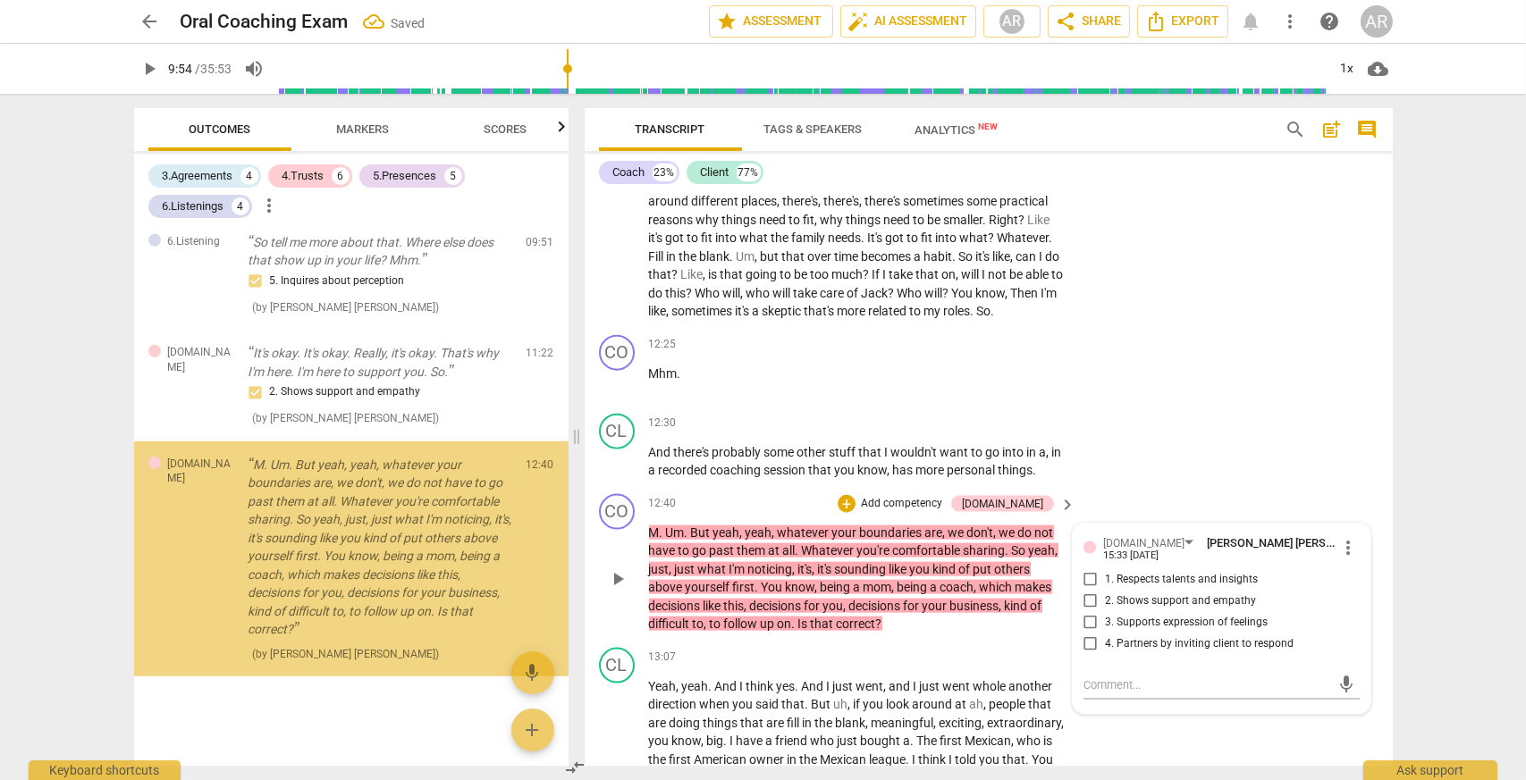
scroll to position [2815, 0]
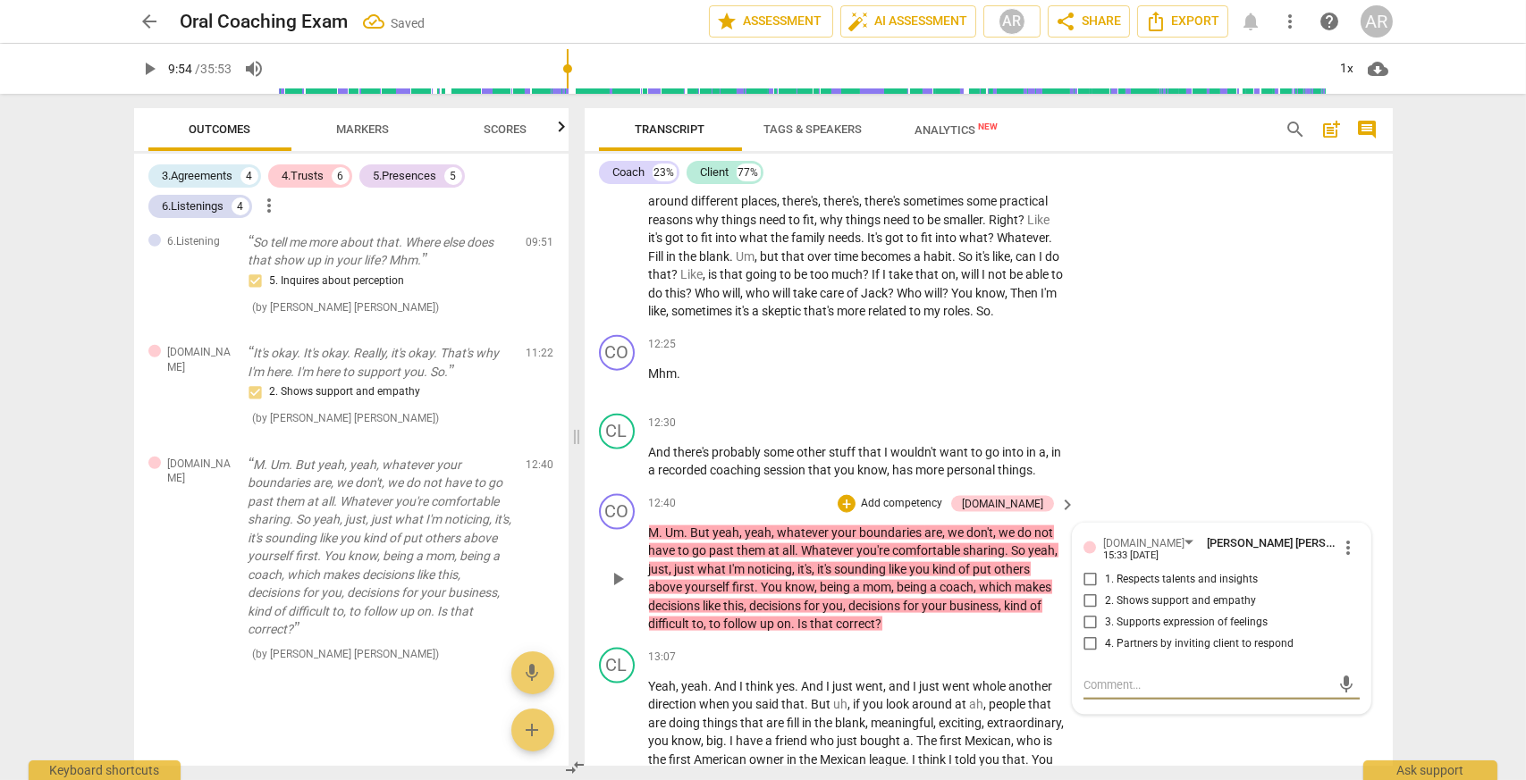
click at [1084, 630] on input "3. Supports expression of feelings" at bounding box center [1090, 622] width 29 height 21
checkbox input "true"
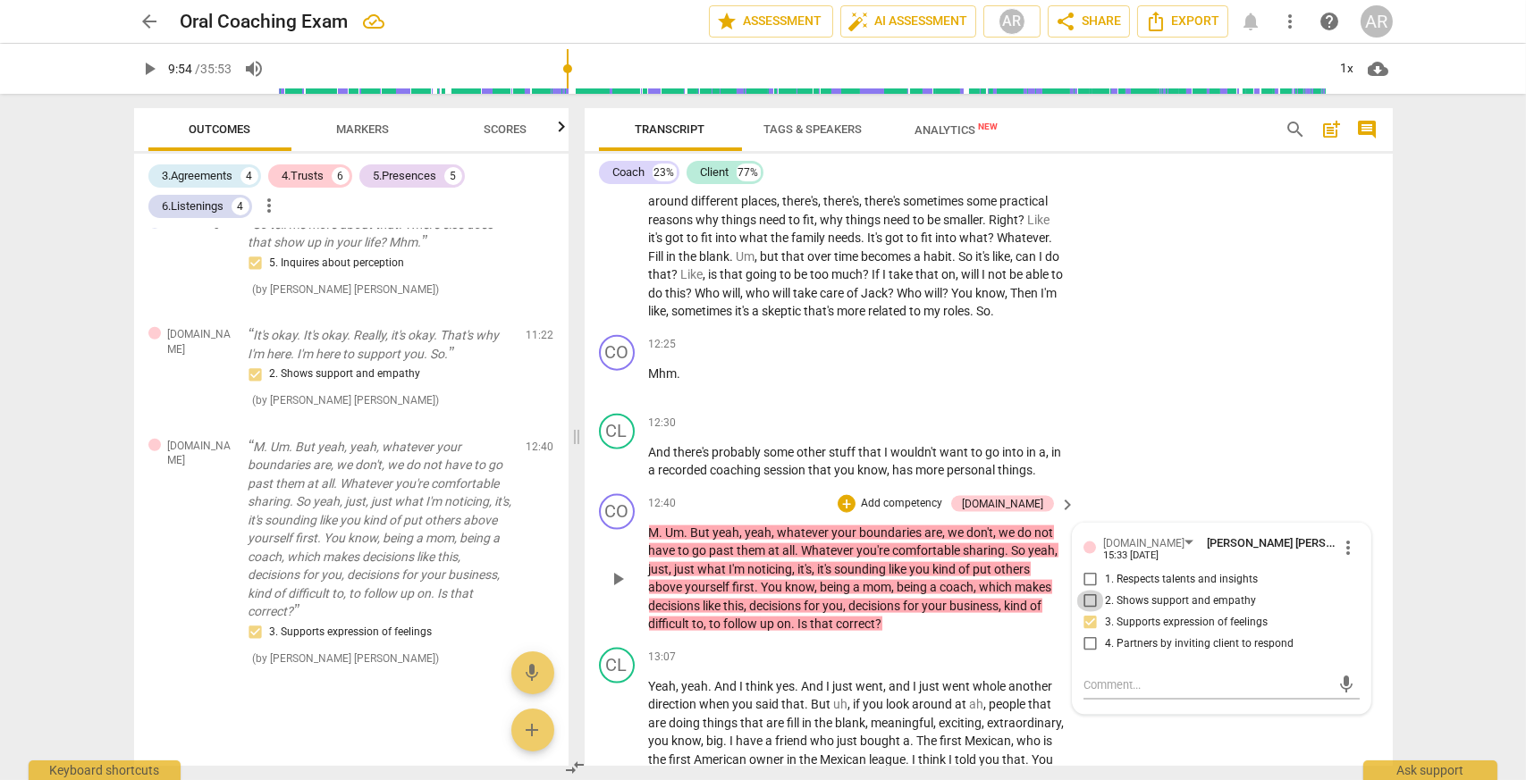
click at [1081, 609] on input "2. Shows support and empathy" at bounding box center [1090, 601] width 29 height 21
checkbox input "true"
click at [944, 512] on p "Add competency" at bounding box center [901, 504] width 85 height 16
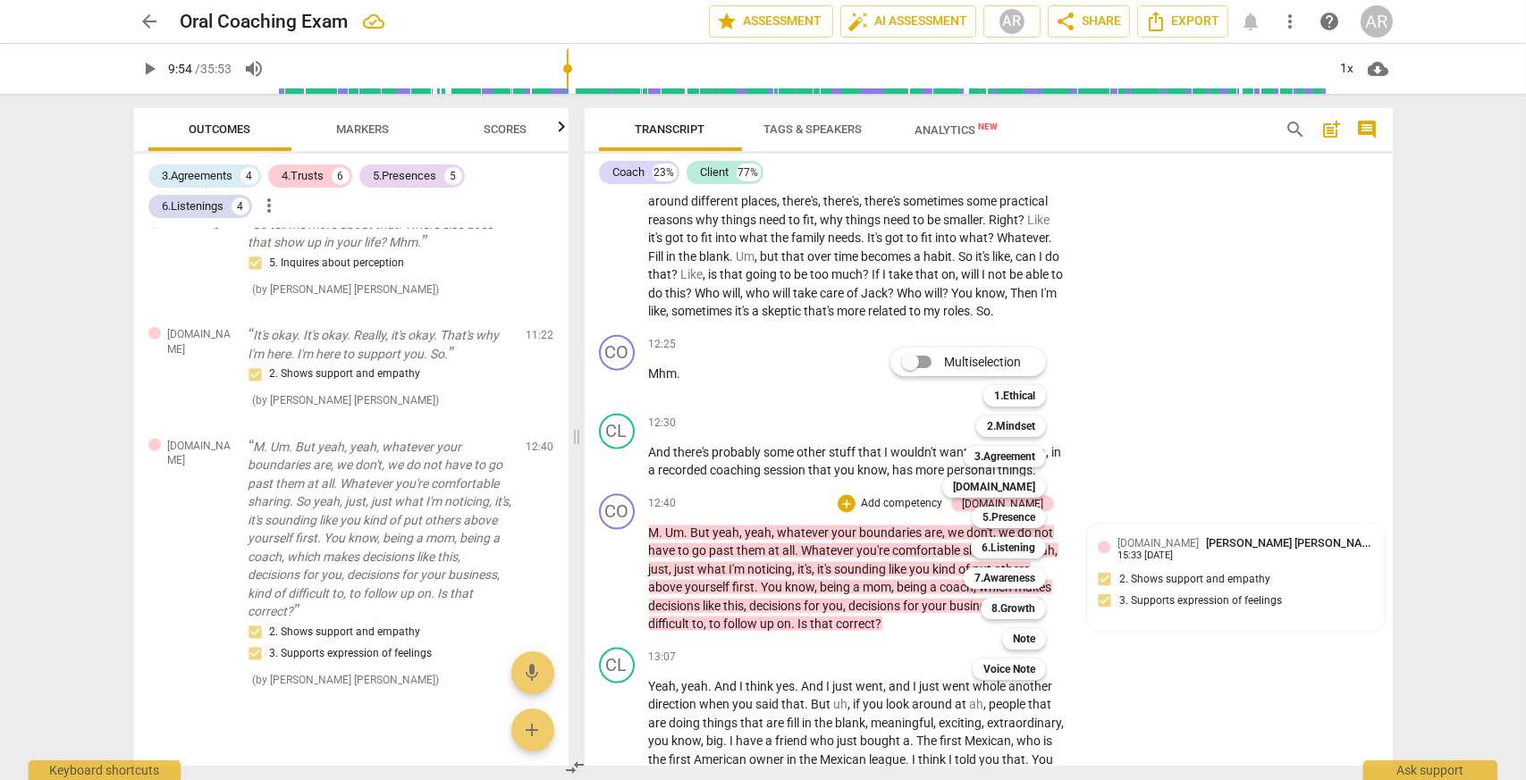
click at [1147, 588] on div at bounding box center [763, 390] width 1526 height 780
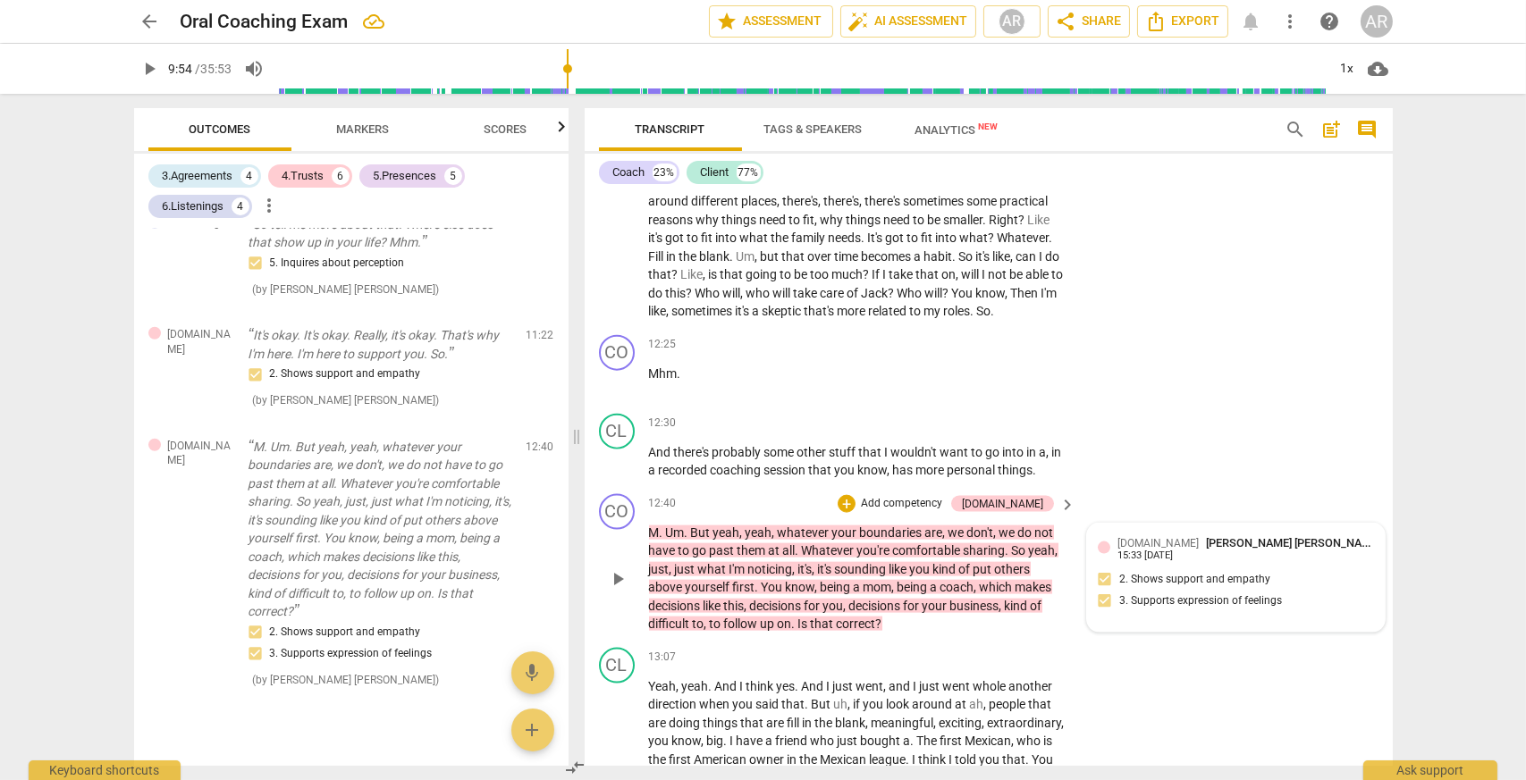
click at [1165, 584] on div "[DOMAIN_NAME] [PERSON_NAME] [PERSON_NAME] 15:33 [DATE] 2. Shows support and emp…" at bounding box center [1235, 577] width 276 height 87
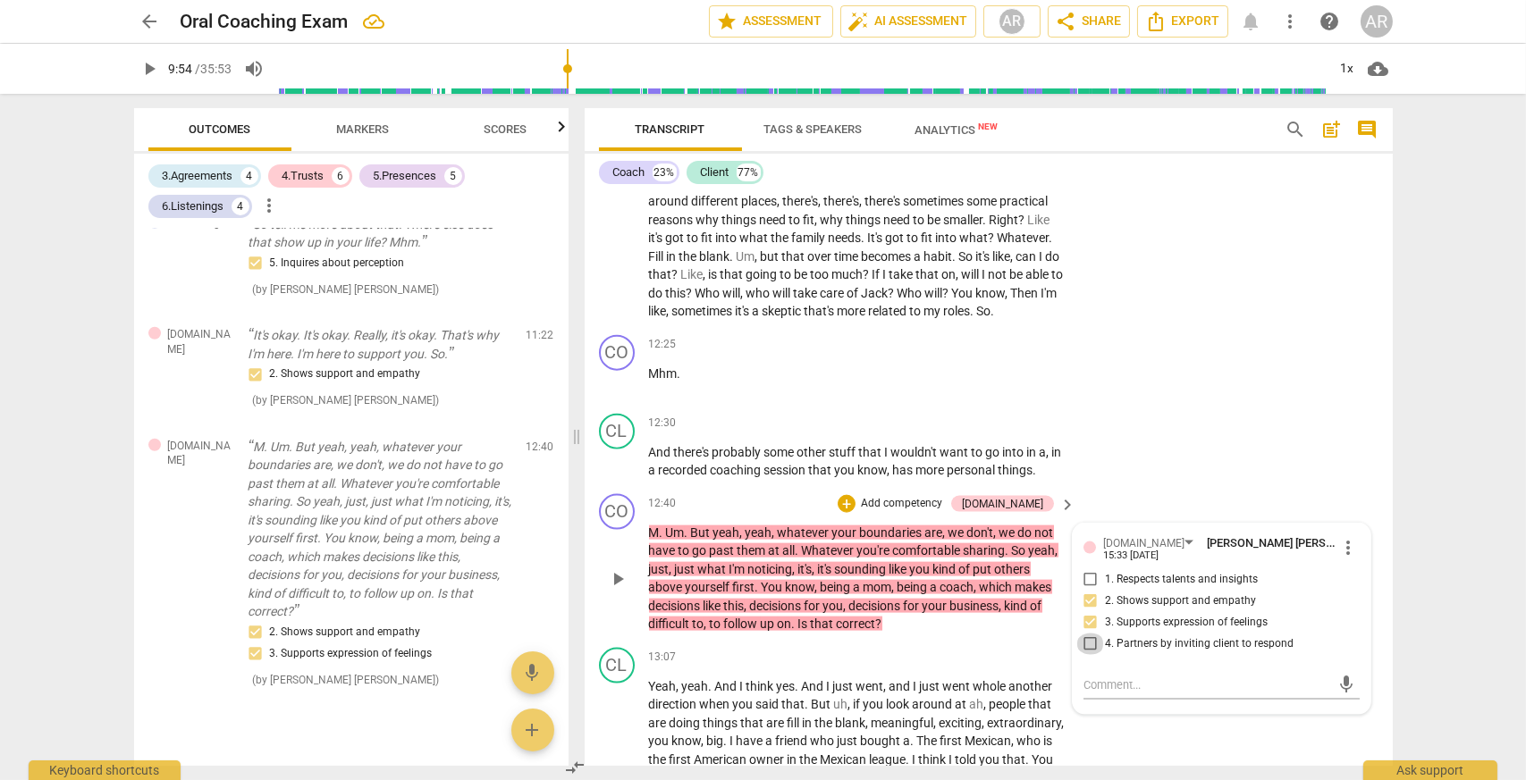
click at [1084, 653] on input "4. Partners by inviting client to respond" at bounding box center [1090, 644] width 29 height 21
checkbox input "true"
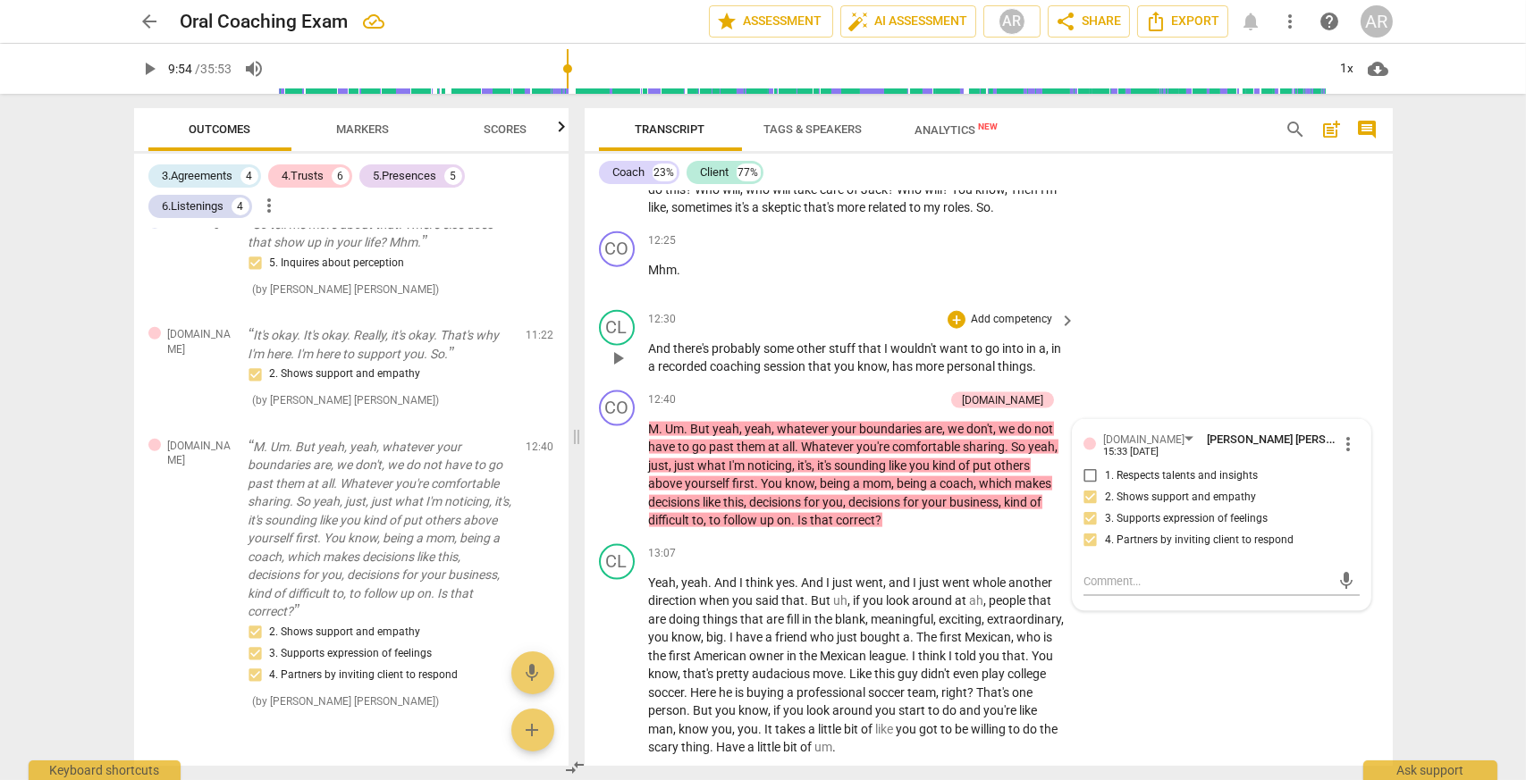
scroll to position [5073, 0]
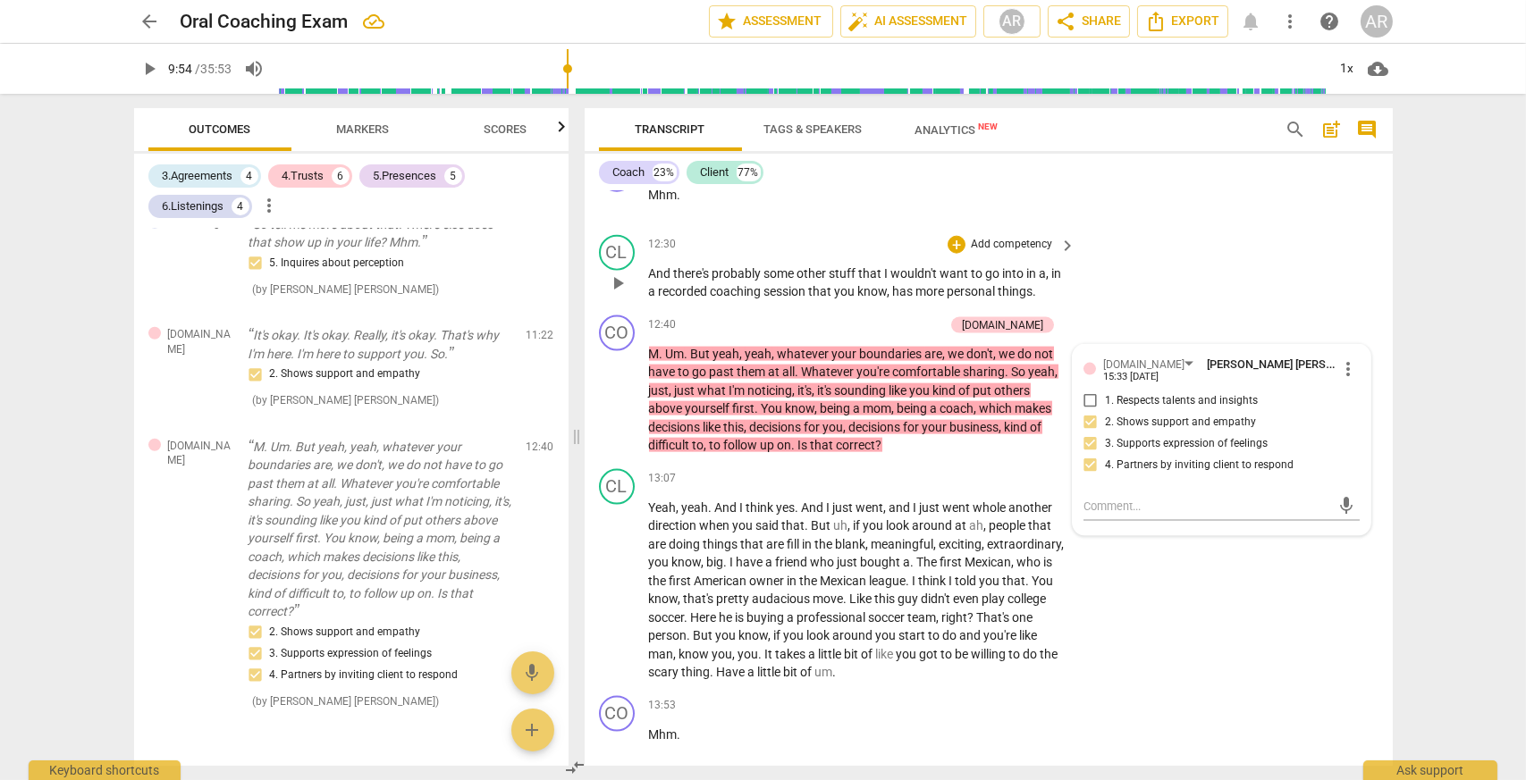
click at [1203, 278] on div "CL play_arrow pause 12:30 + Add competency keyboard_arrow_right And there's pro…" at bounding box center [988, 268] width 808 height 80
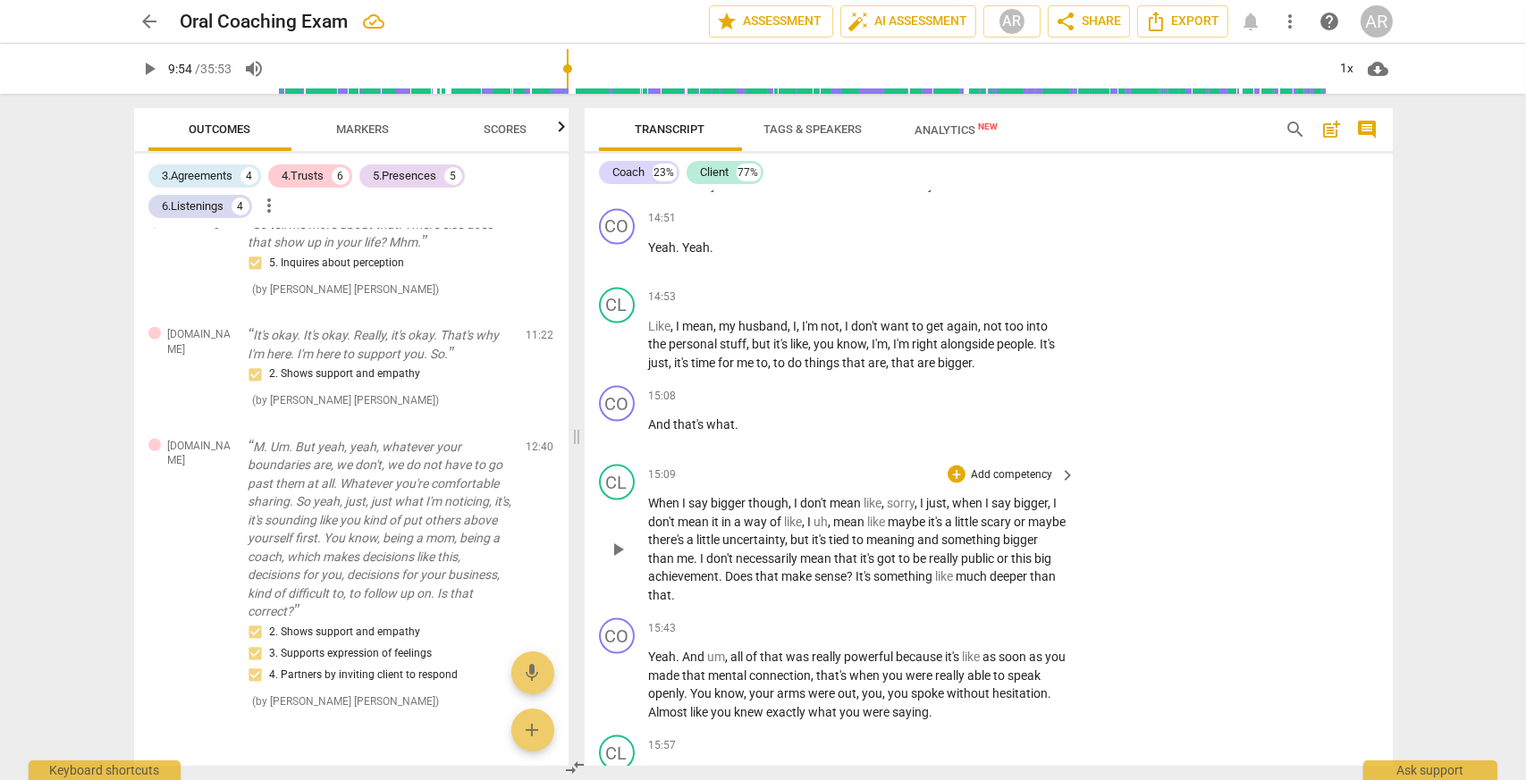
scroll to position [6146, 0]
click at [758, 434] on p "And that's what ." at bounding box center [858, 425] width 418 height 19
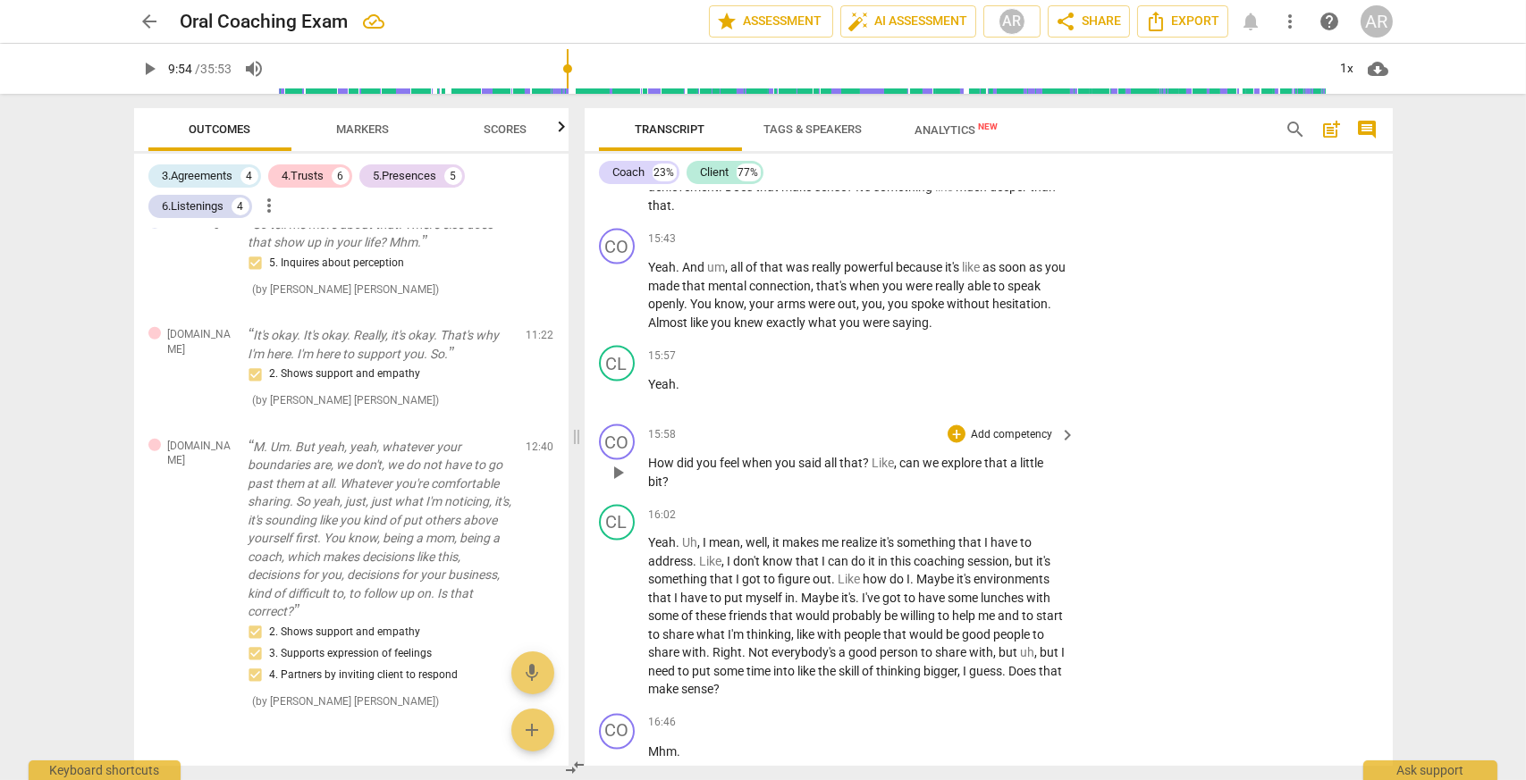
scroll to position [6593, 0]
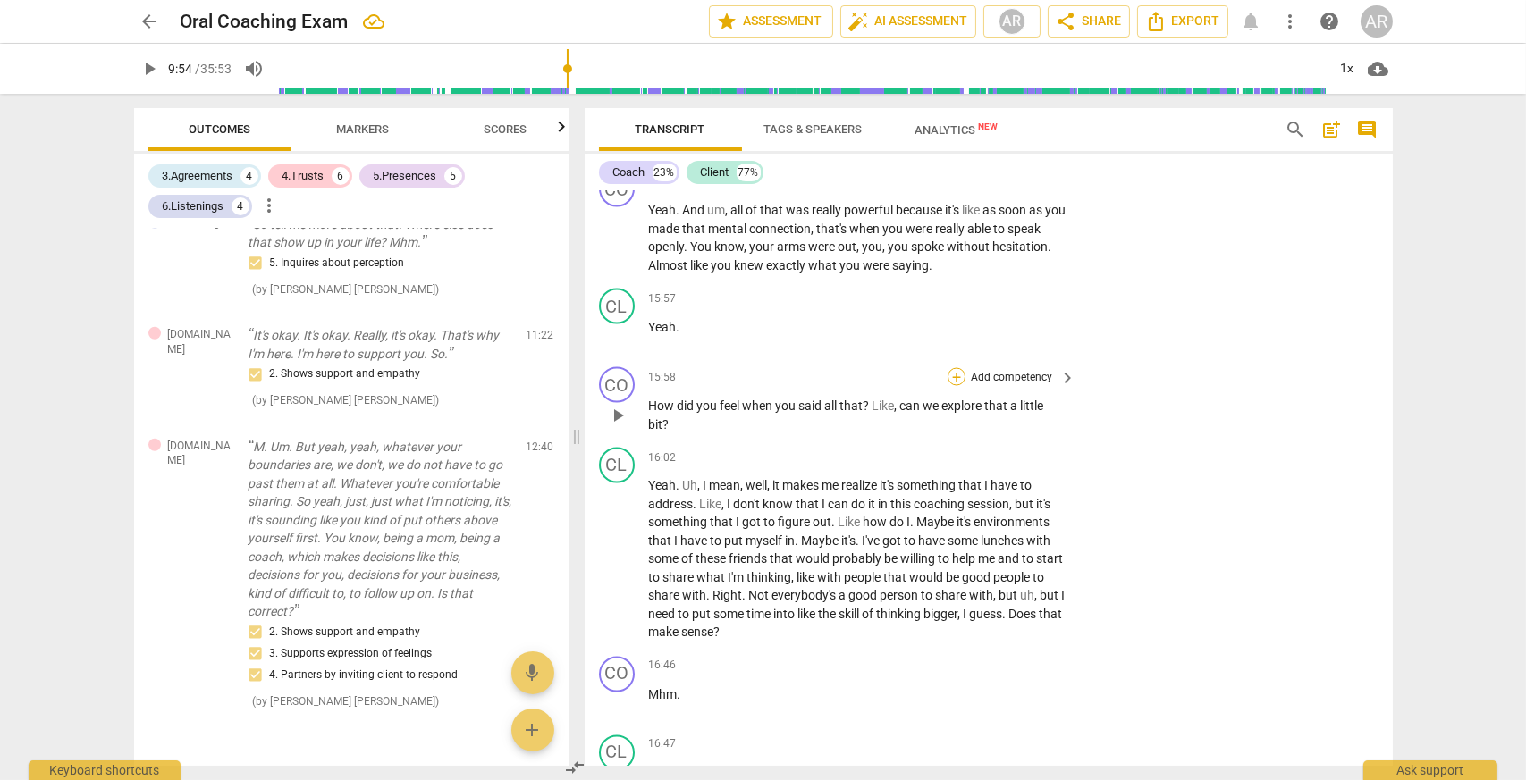
click at [954, 382] on div "+" at bounding box center [956, 377] width 18 height 18
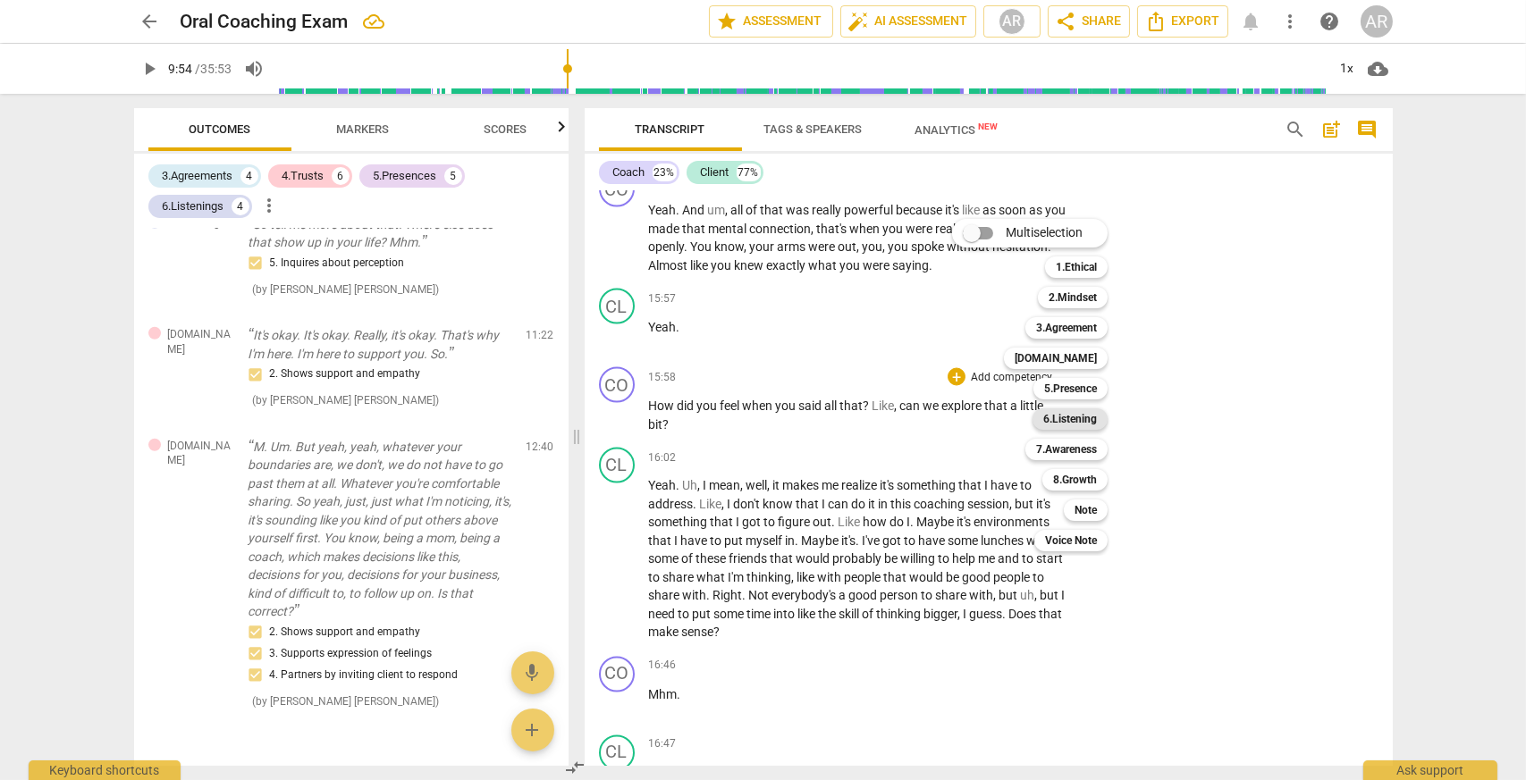
click at [1082, 417] on b "6.Listening" at bounding box center [1070, 418] width 54 height 21
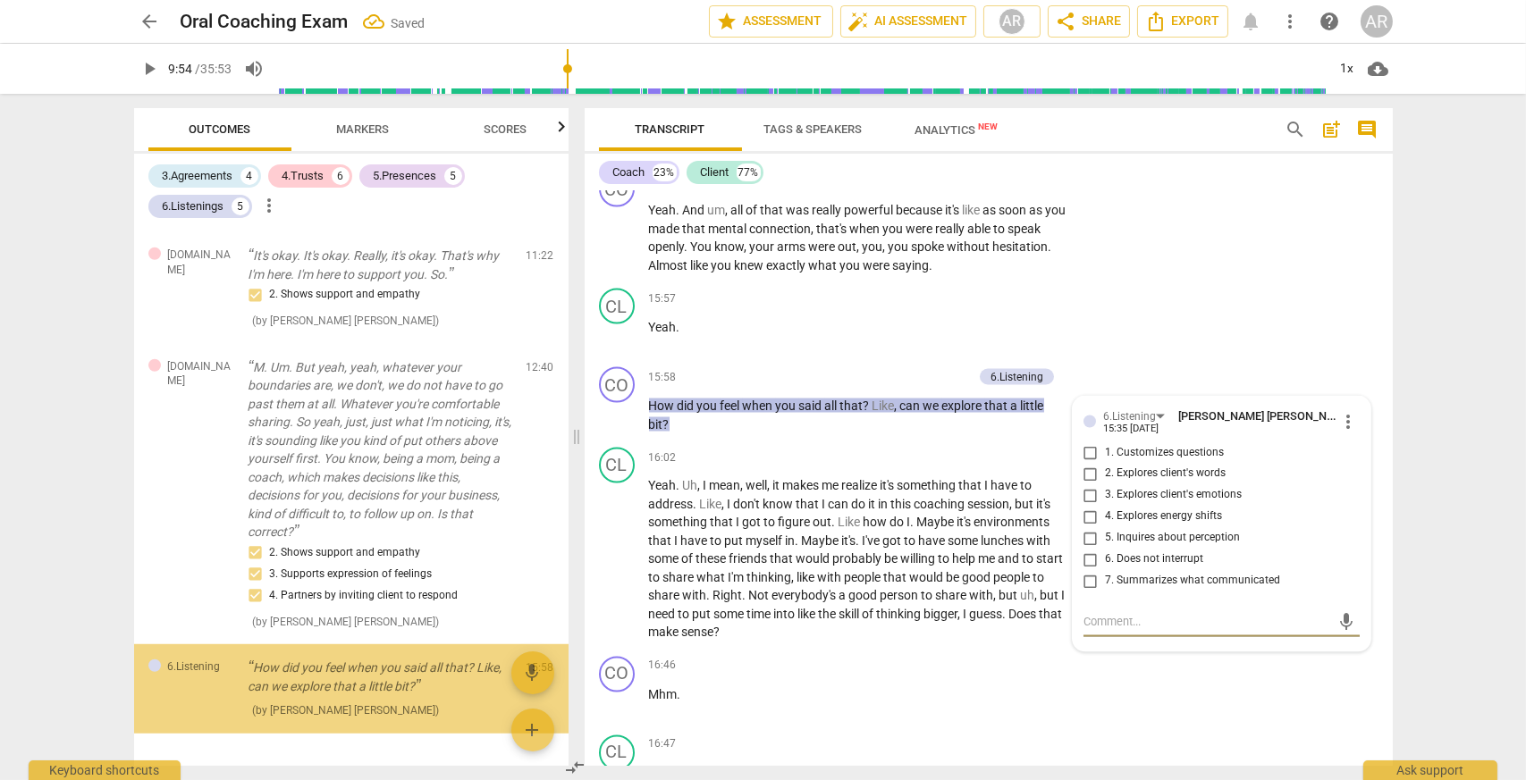
scroll to position [2969, 0]
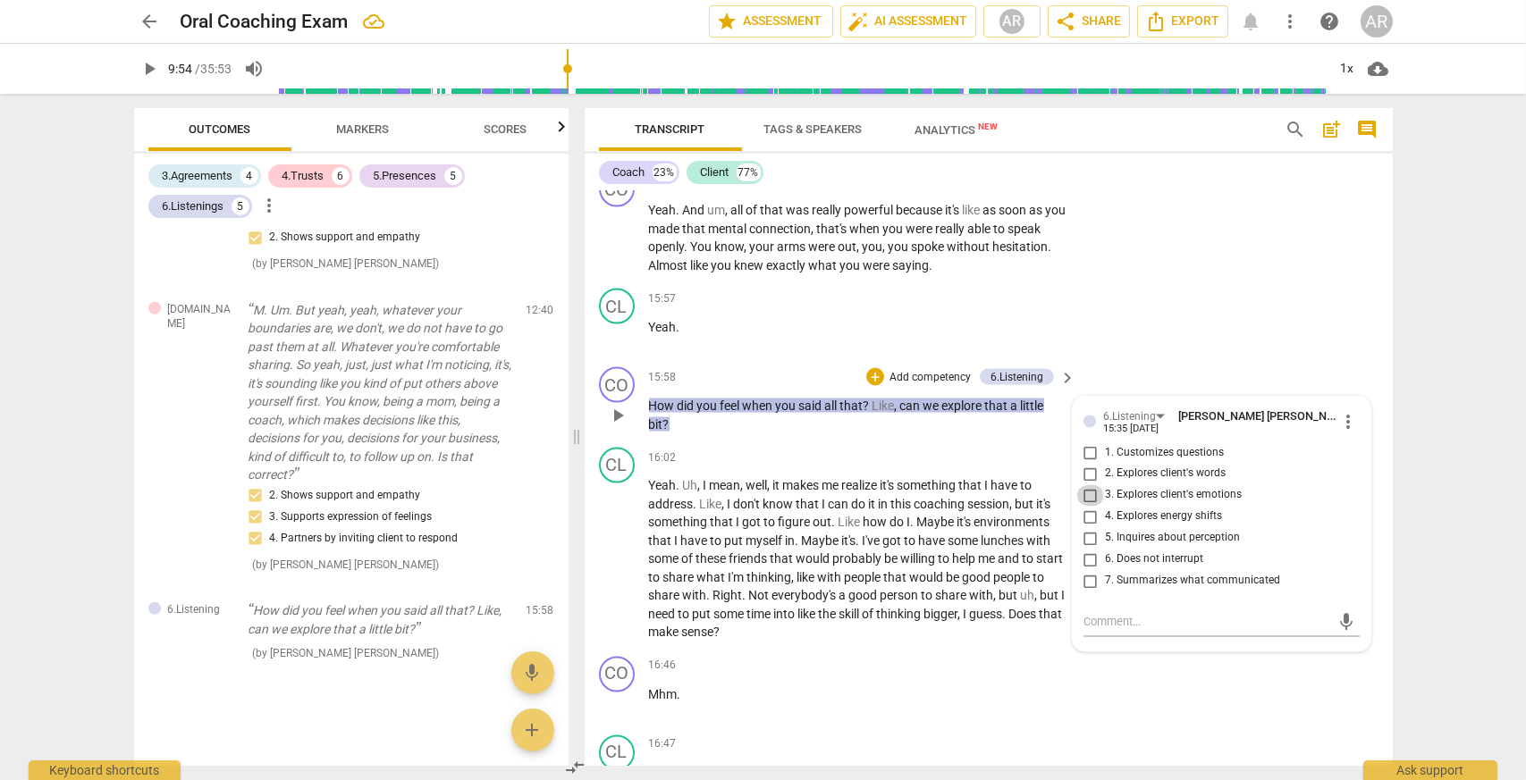
click at [1088, 502] on input "3. Explores client's emotions" at bounding box center [1090, 495] width 29 height 21
checkbox input "true"
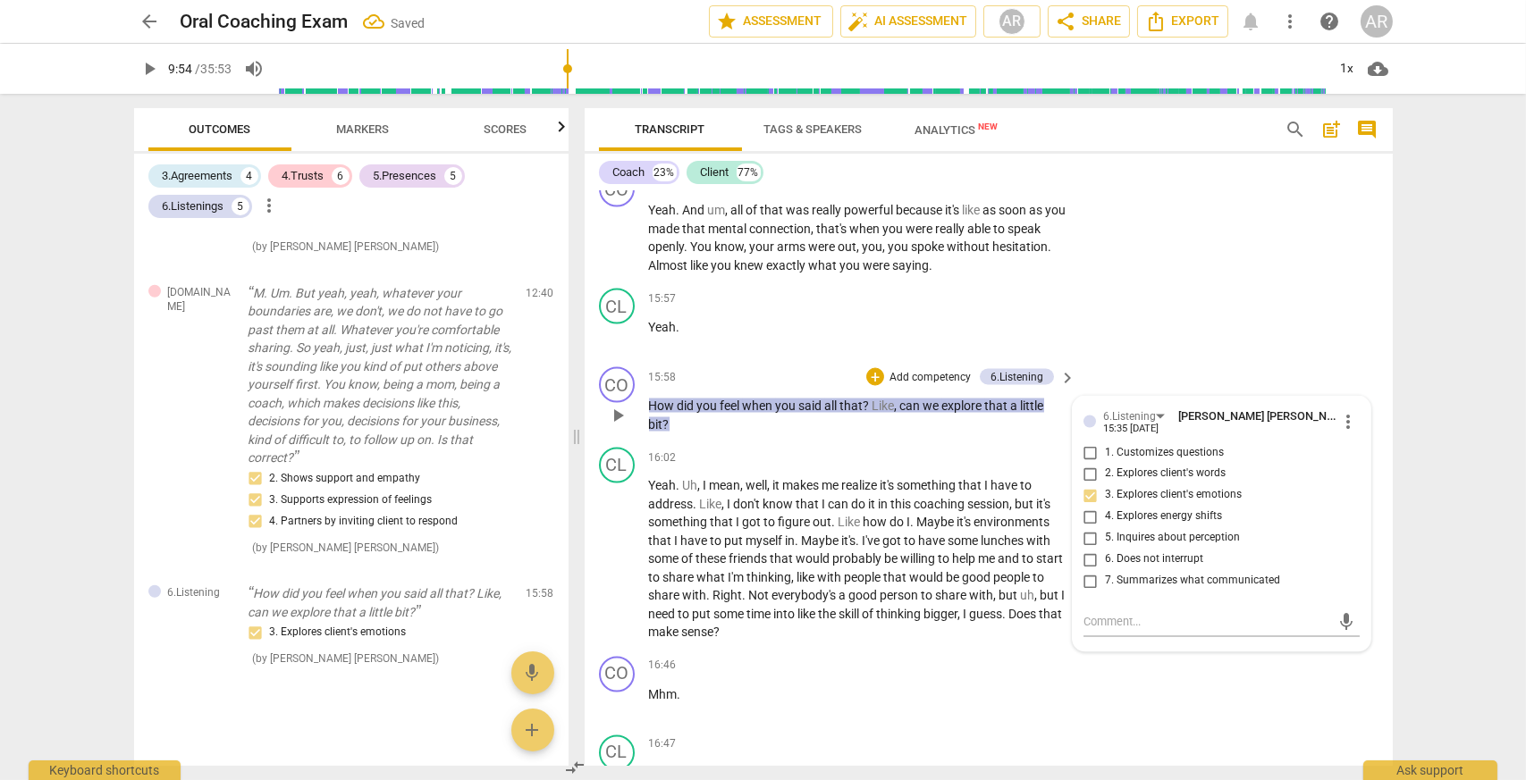
click at [956, 387] on div "+ Add competency 6.Listening" at bounding box center [960, 377] width 188 height 20
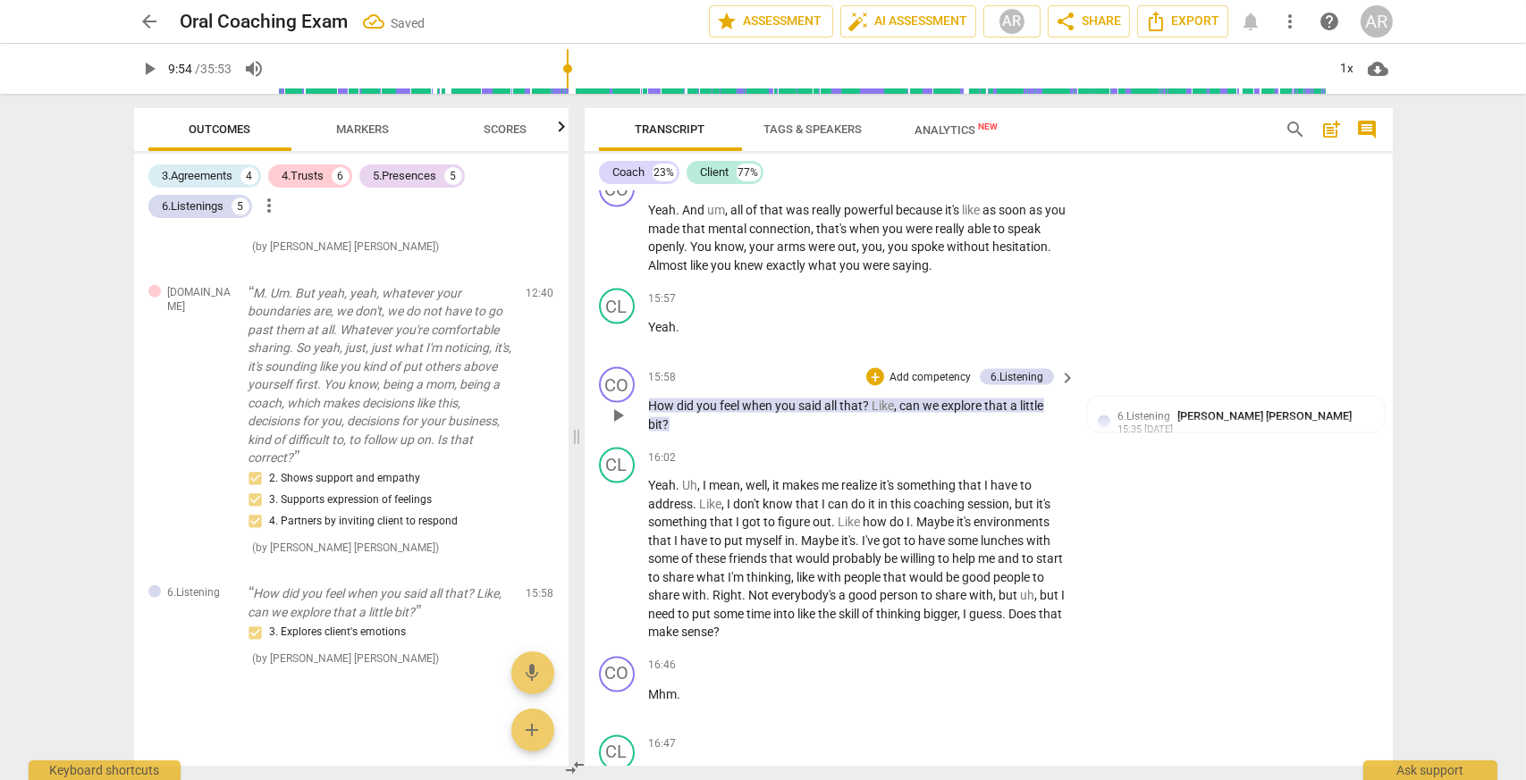
click at [934, 384] on p "Add competency" at bounding box center [929, 378] width 85 height 16
click at [1000, 360] on b "[DOMAIN_NAME]" at bounding box center [975, 358] width 82 height 21
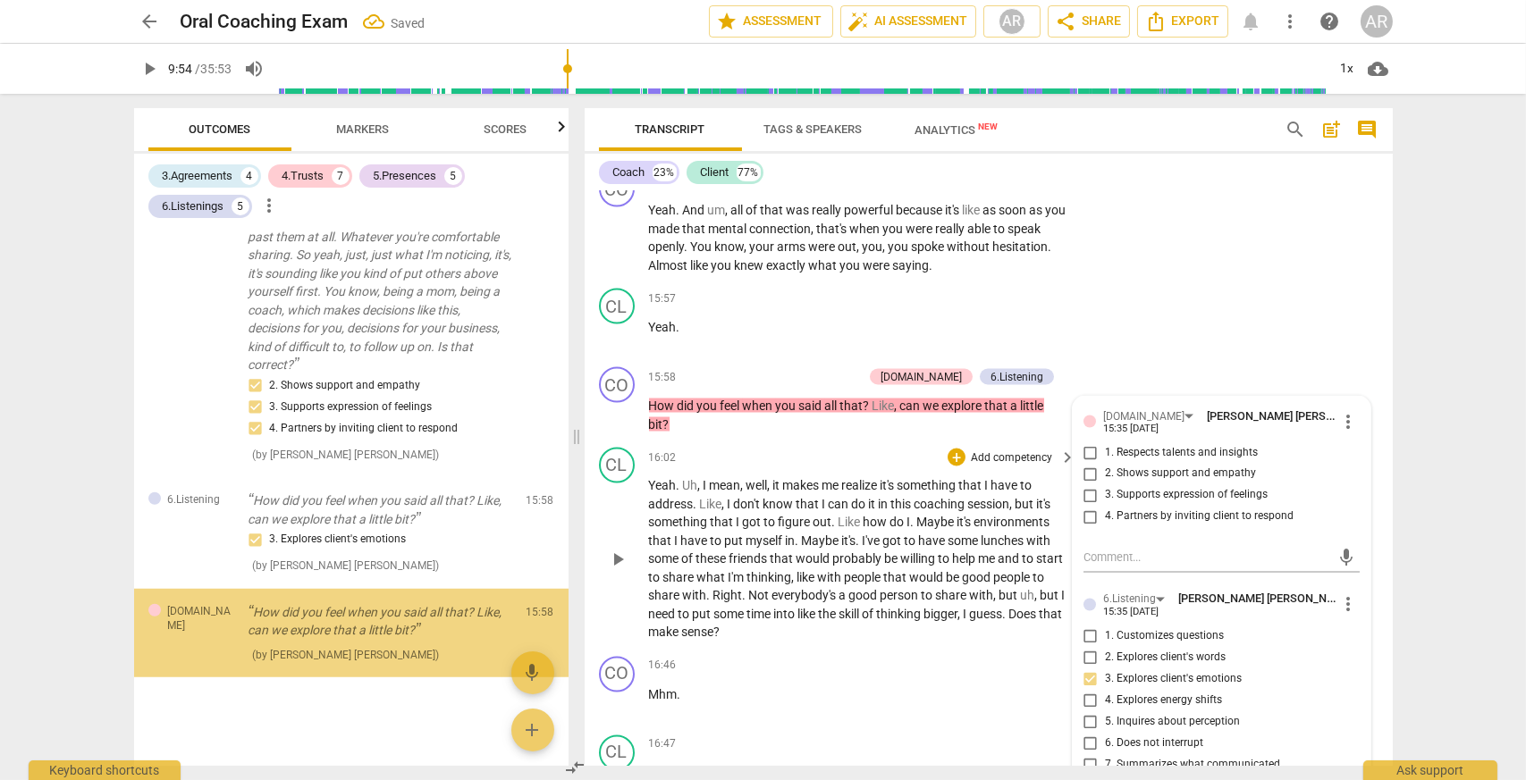
scroll to position [3081, 0]
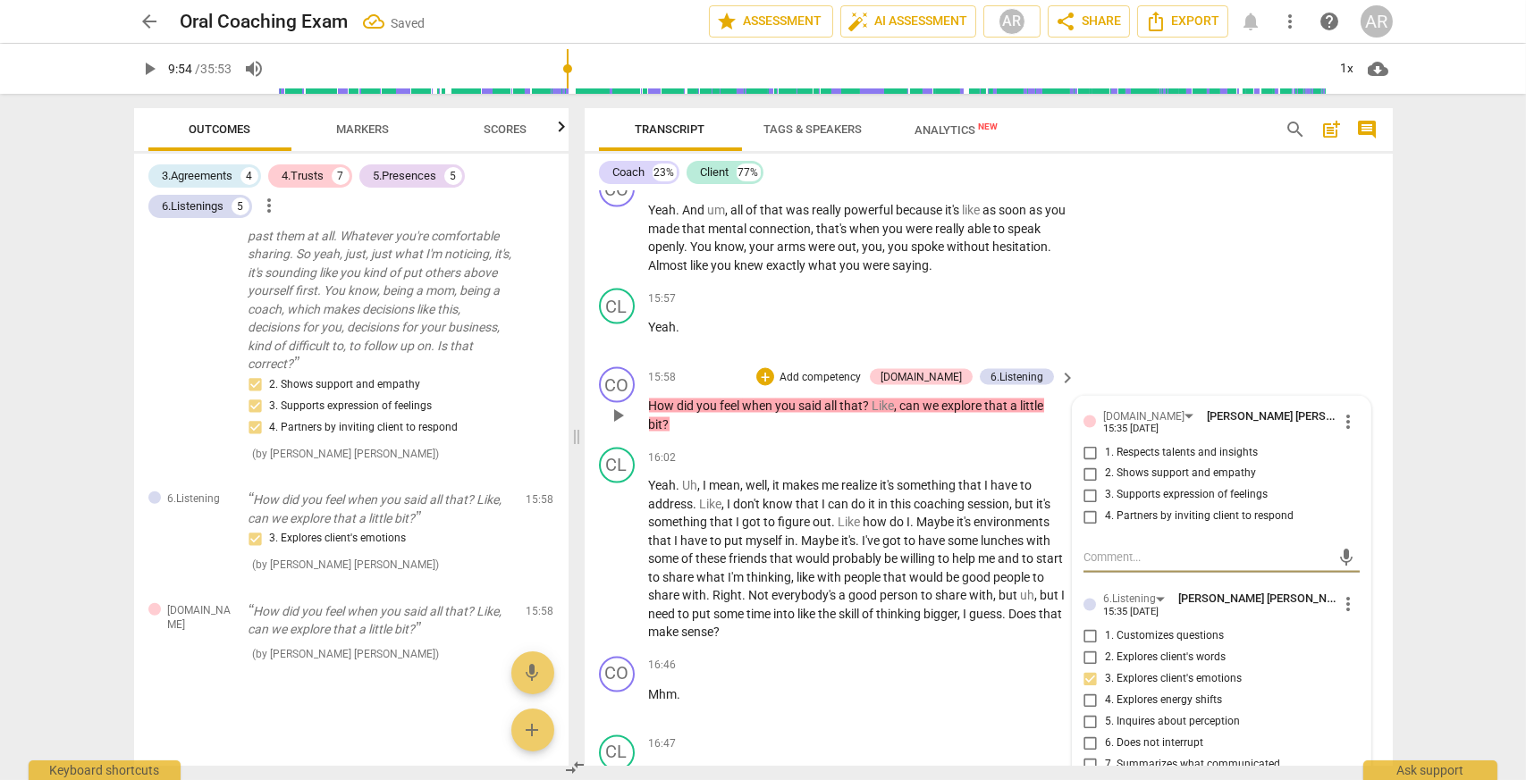
click at [1088, 521] on input "4. Partners by inviting client to respond" at bounding box center [1090, 517] width 29 height 21
checkbox input "true"
click at [1171, 273] on div "CO play_arrow pause 15:43 + Add competency keyboard_arrow_right Yeah . And um ,…" at bounding box center [988, 222] width 808 height 117
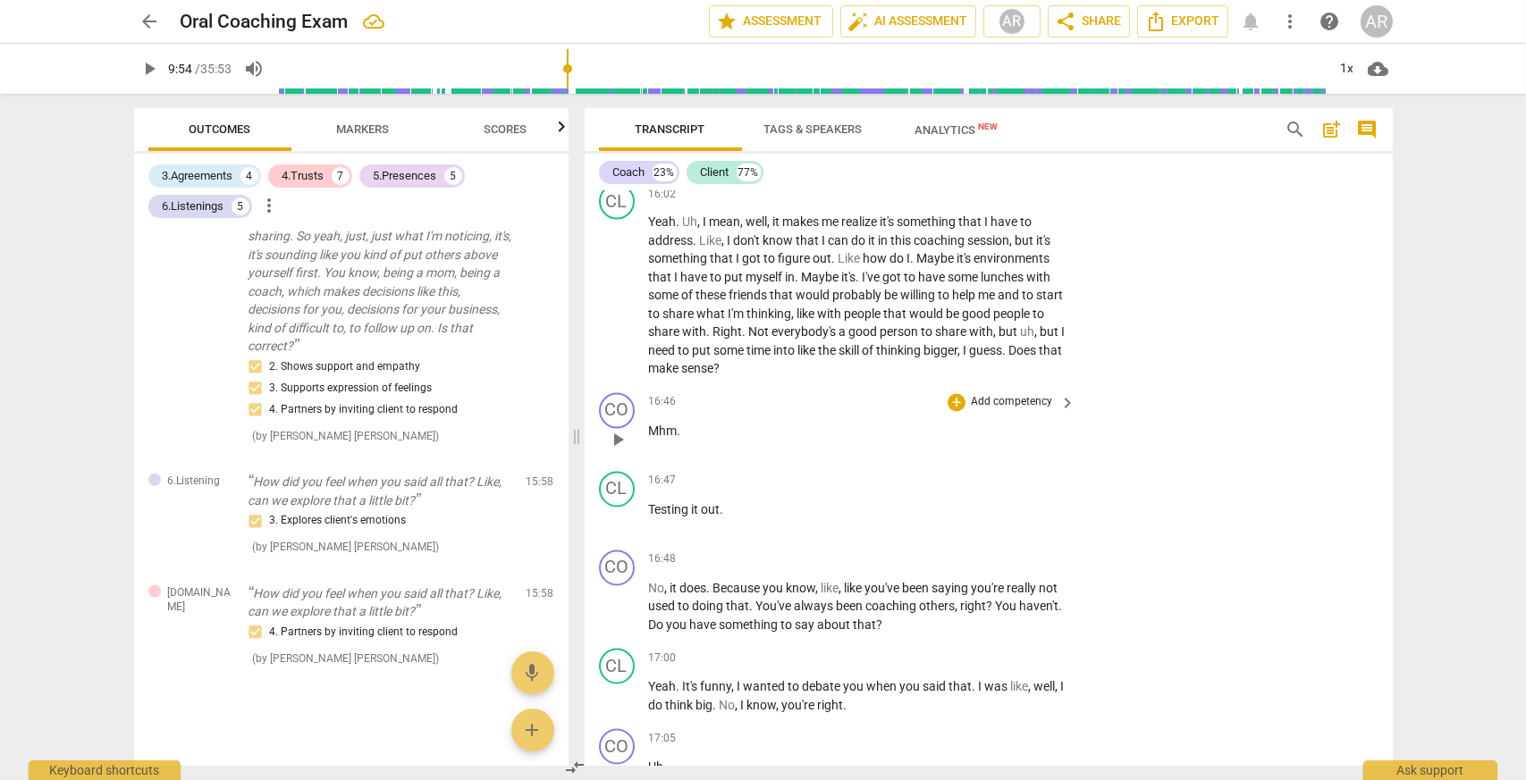
scroll to position [6861, 0]
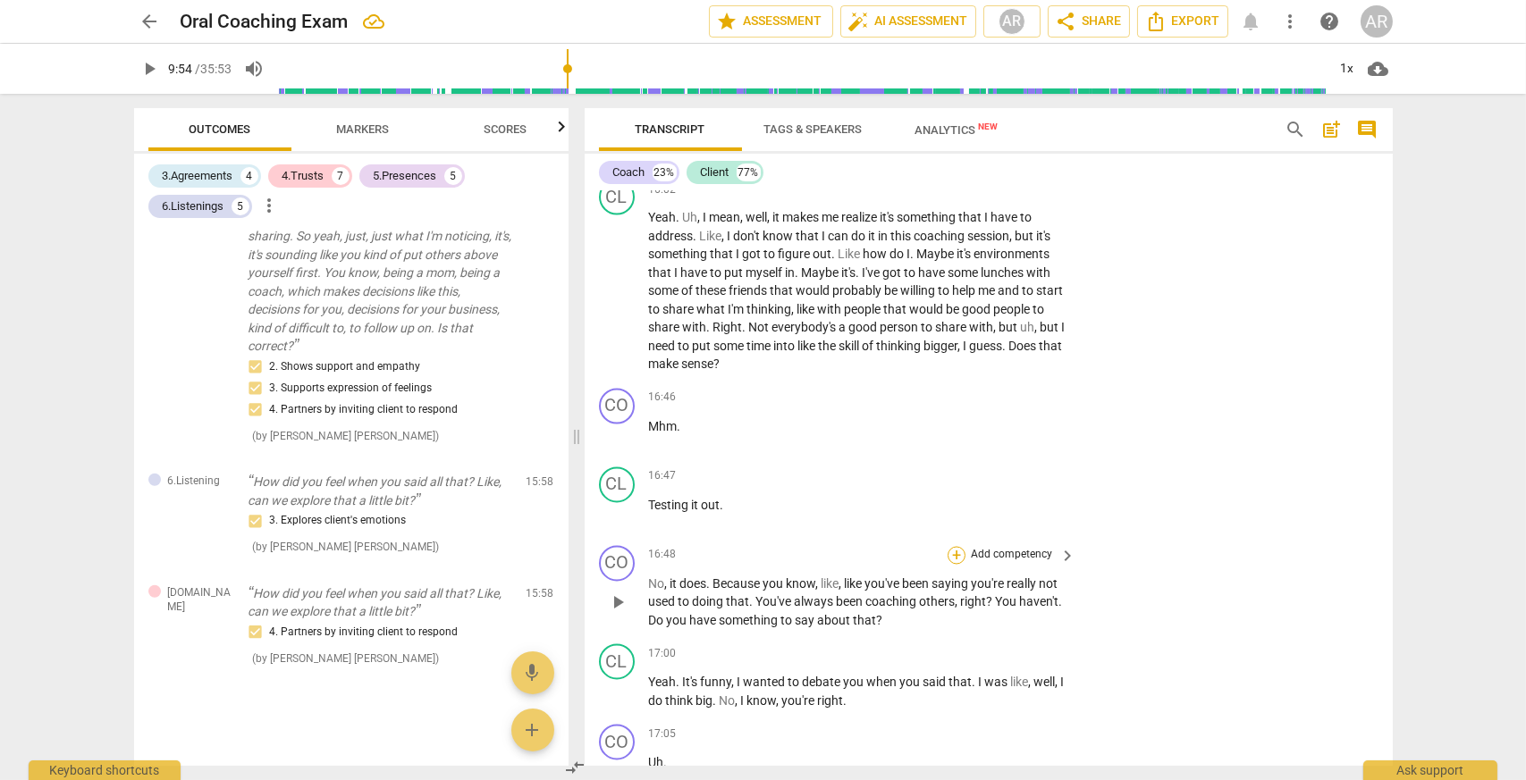
click at [960, 562] on div "+" at bounding box center [956, 556] width 18 height 18
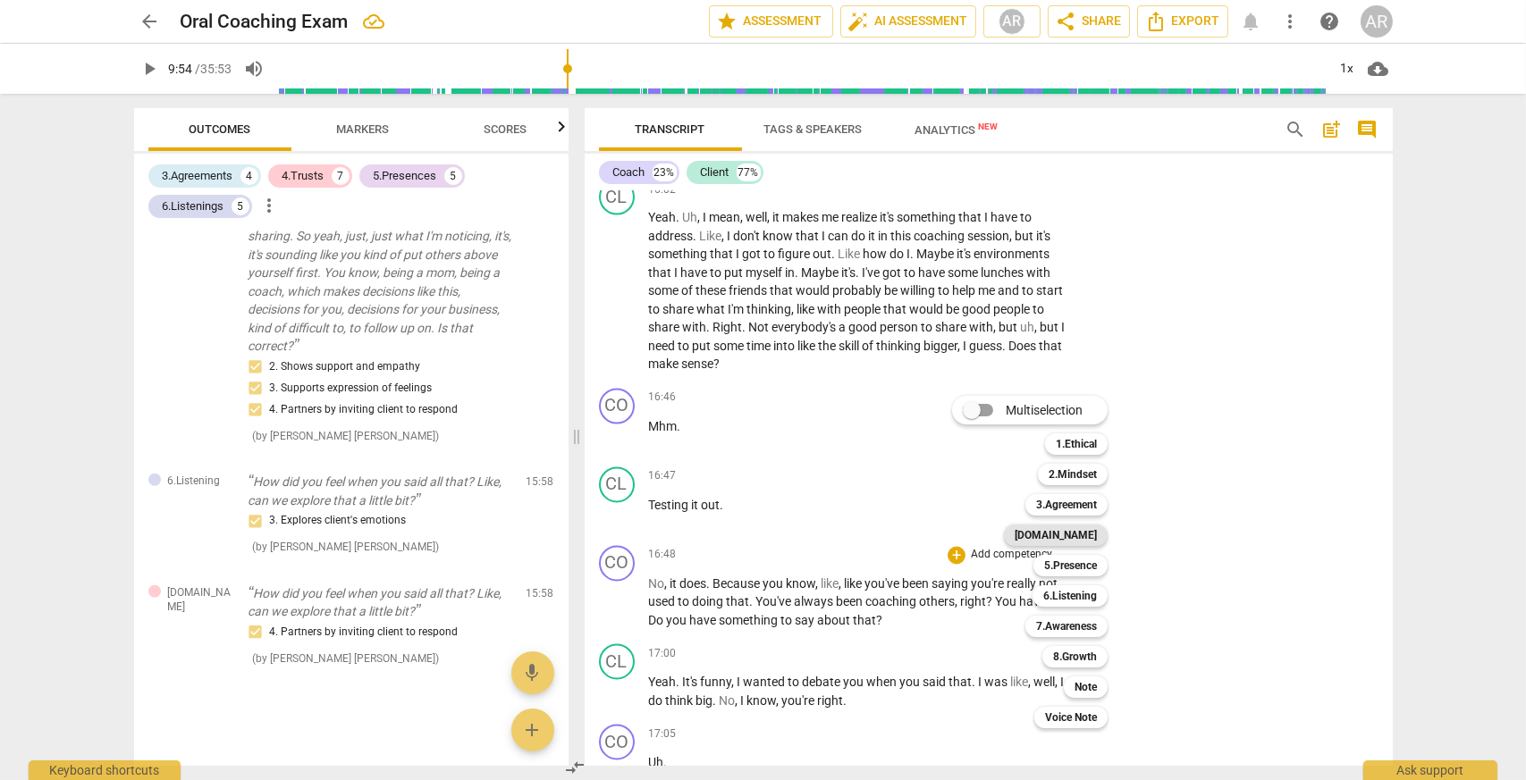
click at [1071, 538] on b "[DOMAIN_NAME]" at bounding box center [1055, 535] width 82 height 21
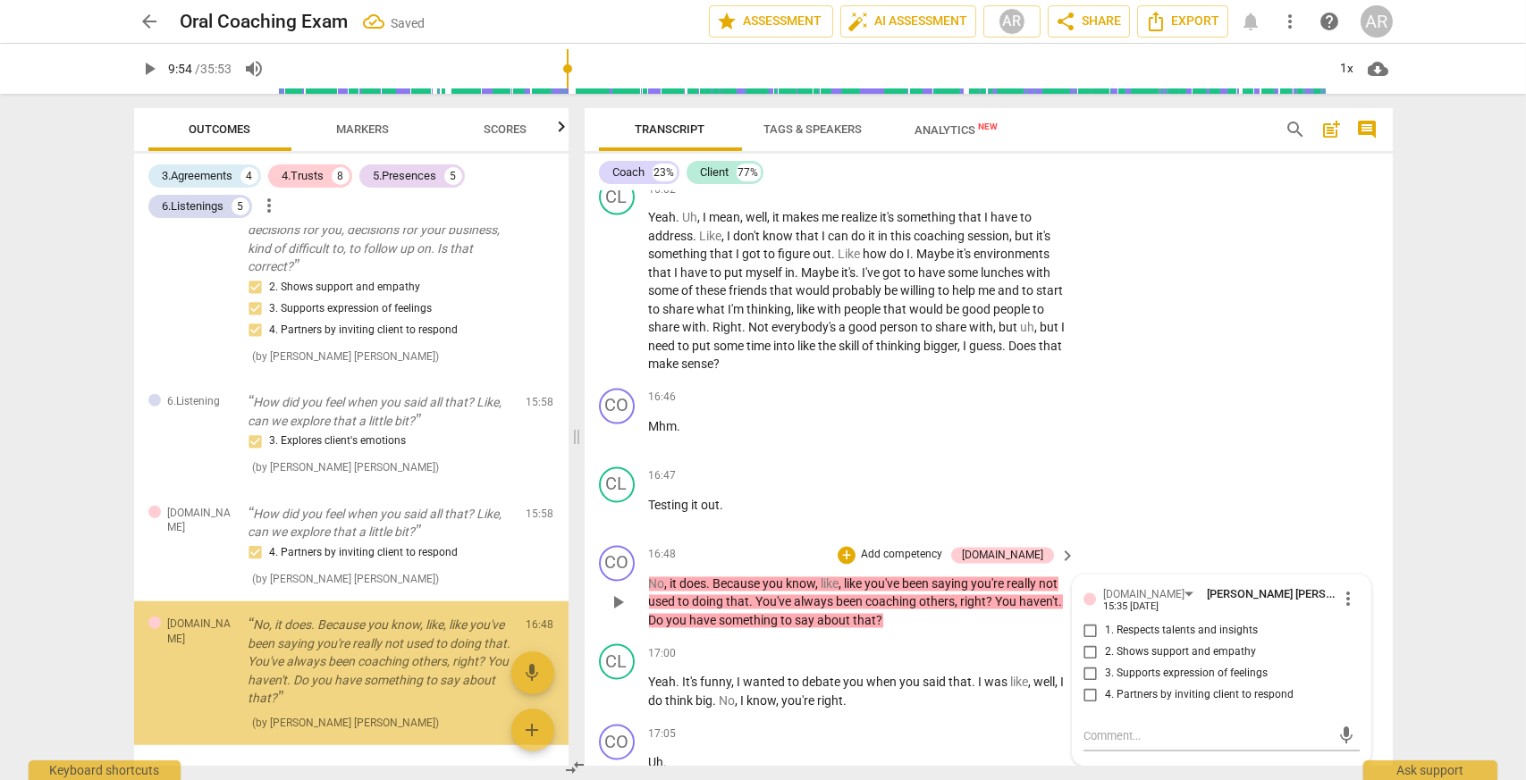
scroll to position [3247, 0]
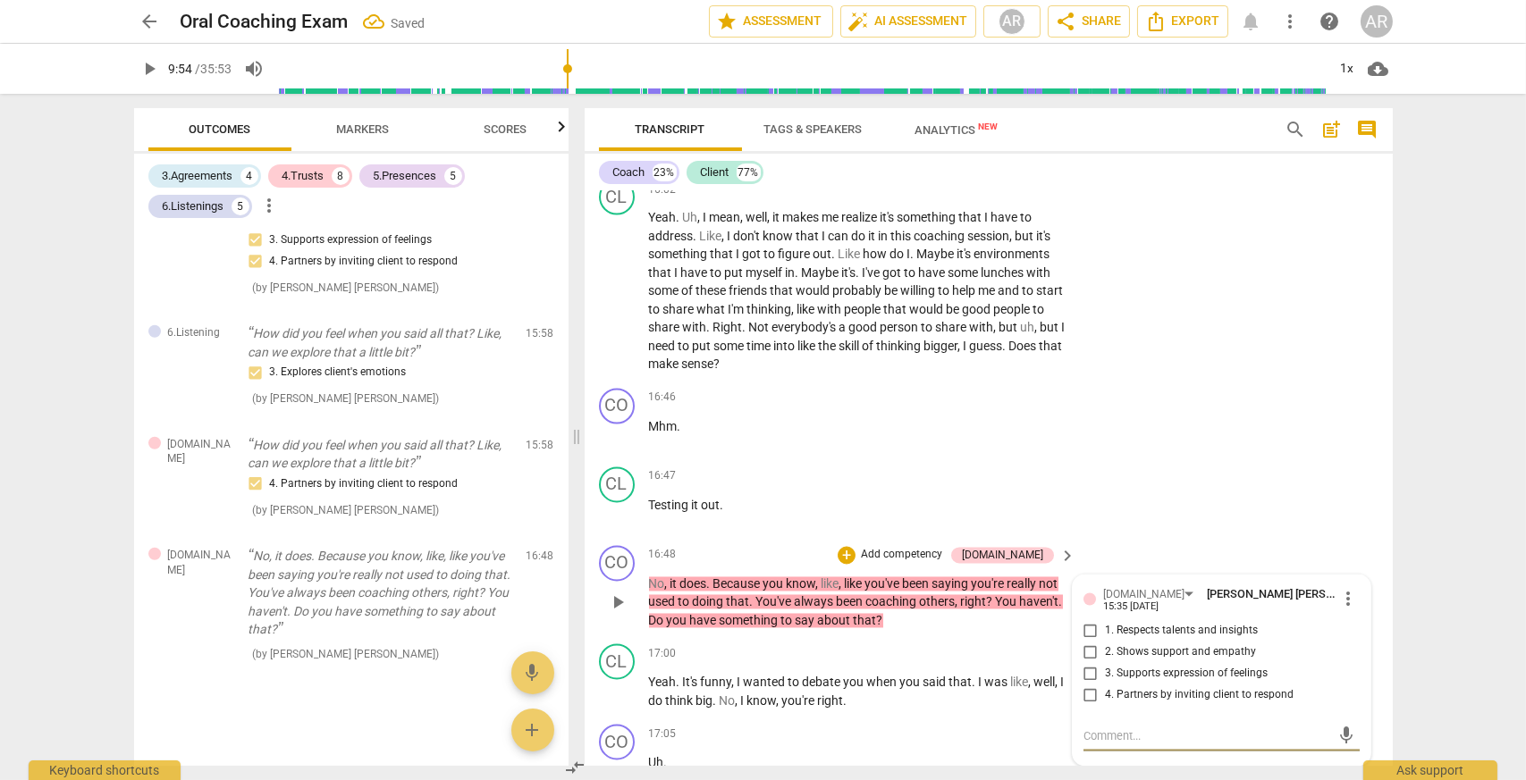
click at [1087, 698] on input "4. Partners by inviting client to respond" at bounding box center [1090, 695] width 29 height 21
checkbox input "true"
click at [1139, 518] on div "CL play_arrow pause 16:47 + Add competency keyboard_arrow_right Testing it out ." at bounding box center [988, 499] width 808 height 79
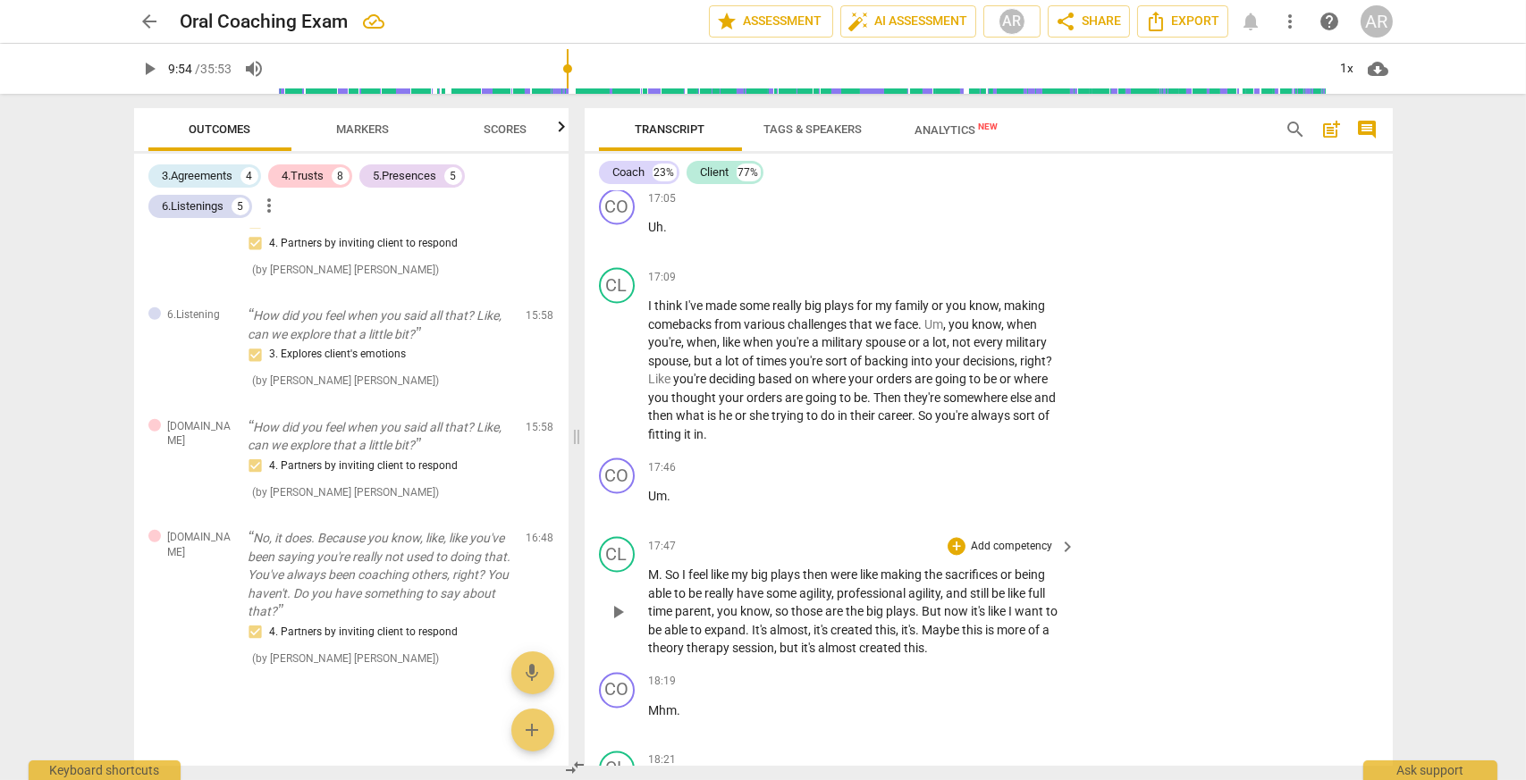
scroll to position [7486, 0]
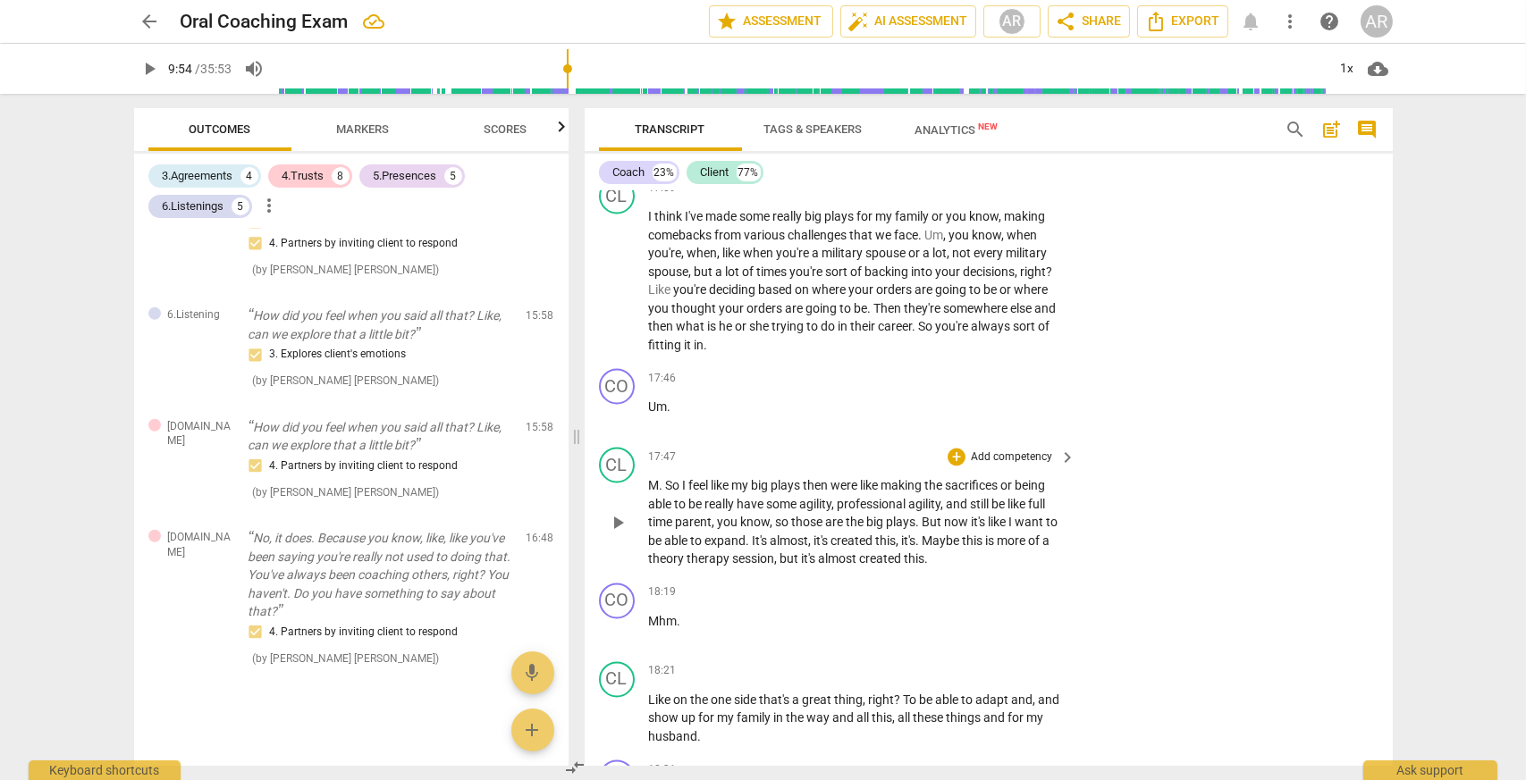
click at [668, 490] on span "So" at bounding box center [674, 485] width 17 height 14
click at [1166, 488] on div "CL play_arrow pause 17:47 + Add competency keyboard_arrow_right so I feel like …" at bounding box center [988, 508] width 808 height 136
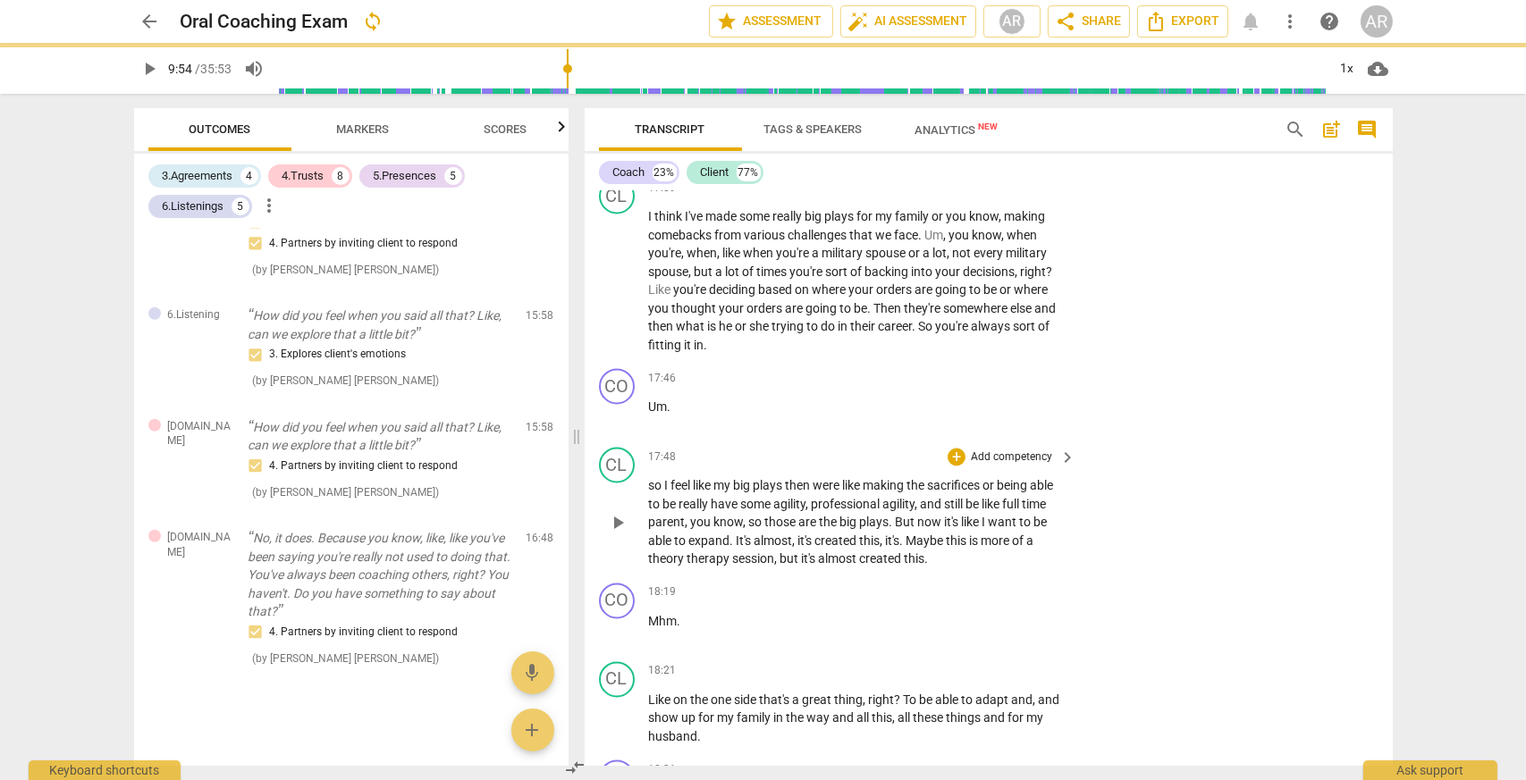
scroll to position [7576, 0]
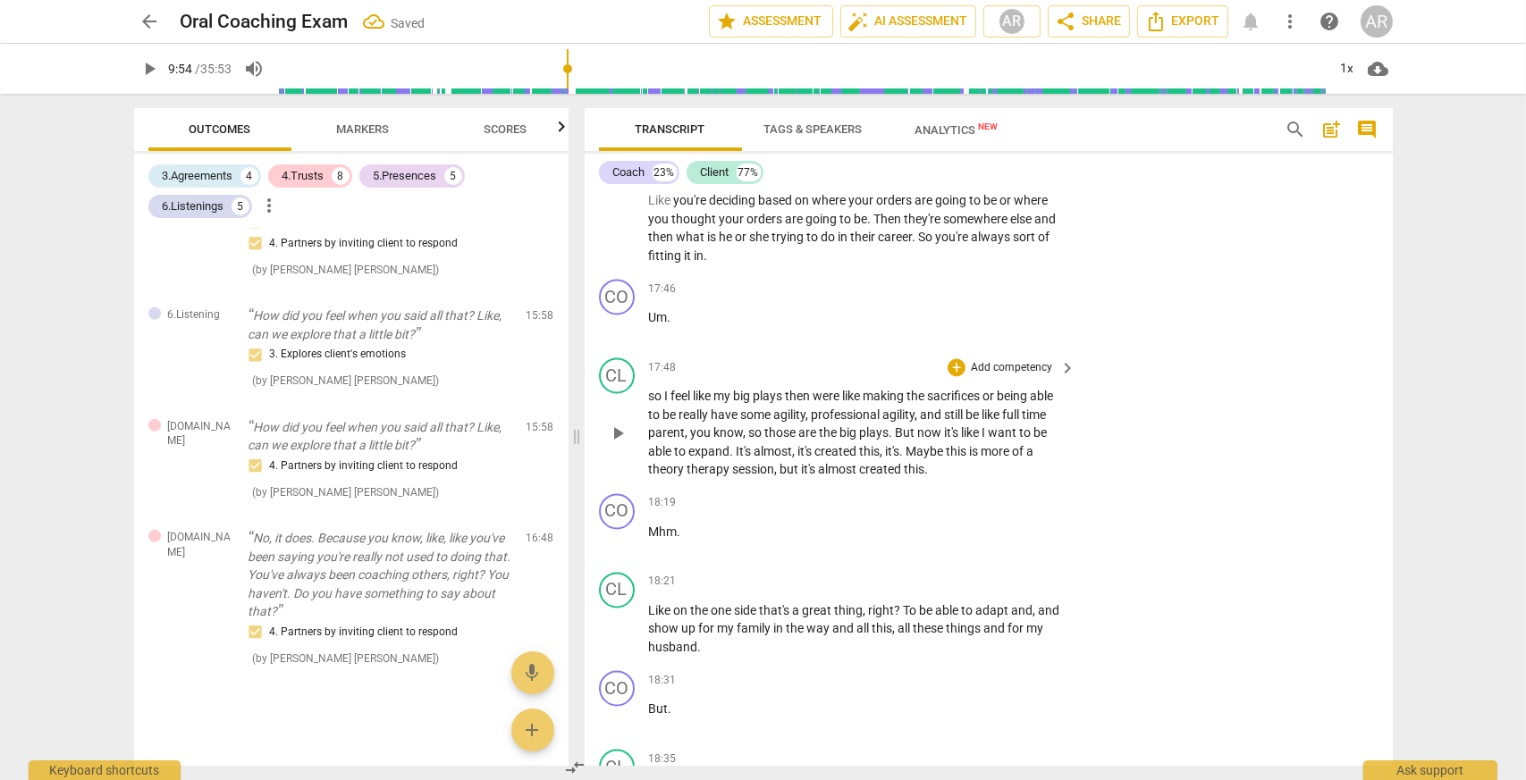
click at [654, 397] on span "so" at bounding box center [657, 396] width 16 height 14
click at [1100, 564] on div "CO play_arrow pause 18:19 + Add competency keyboard_arrow_right Mhm ." at bounding box center [988, 525] width 808 height 79
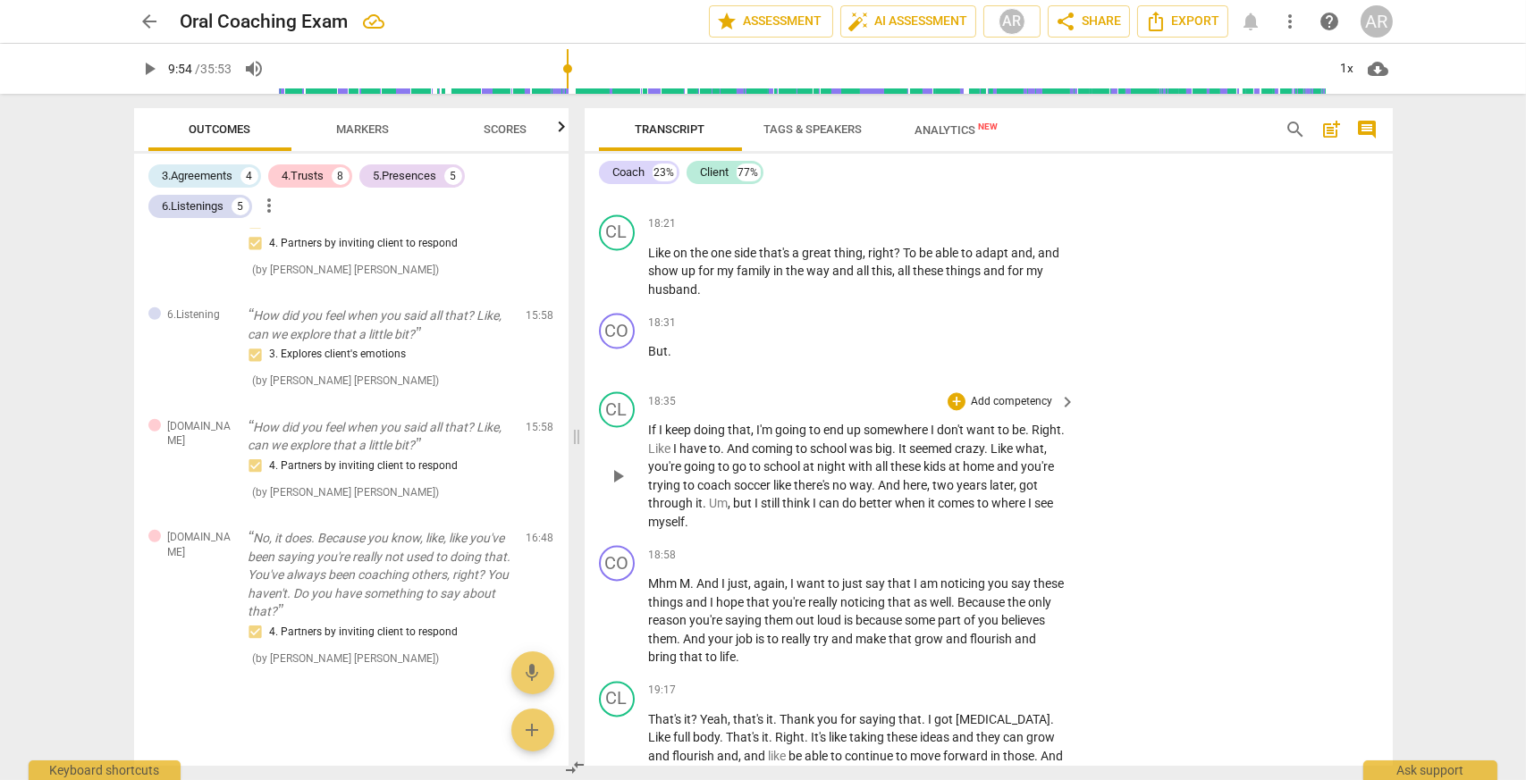
scroll to position [8023, 0]
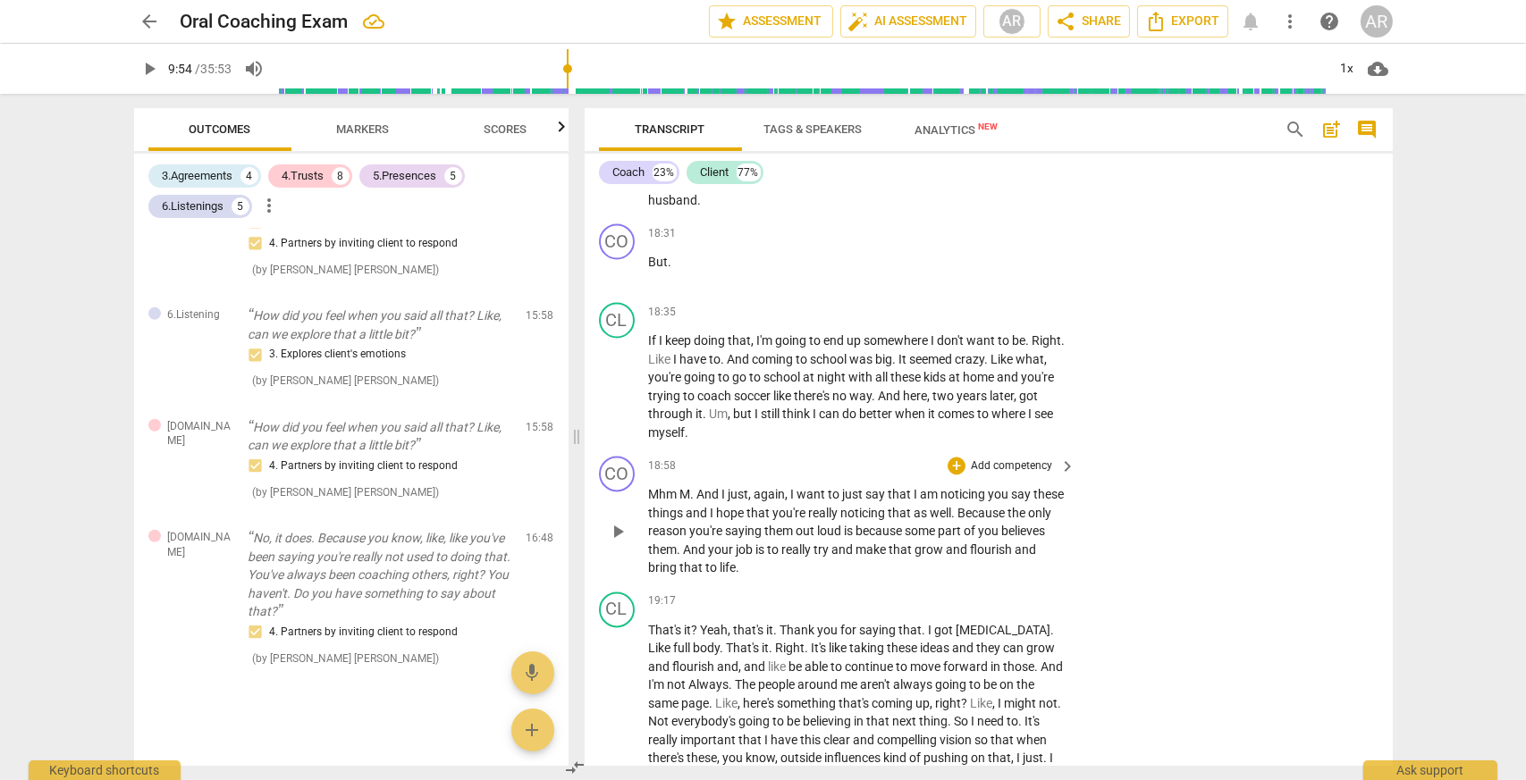
click at [987, 466] on p "Add competency" at bounding box center [1011, 466] width 85 height 16
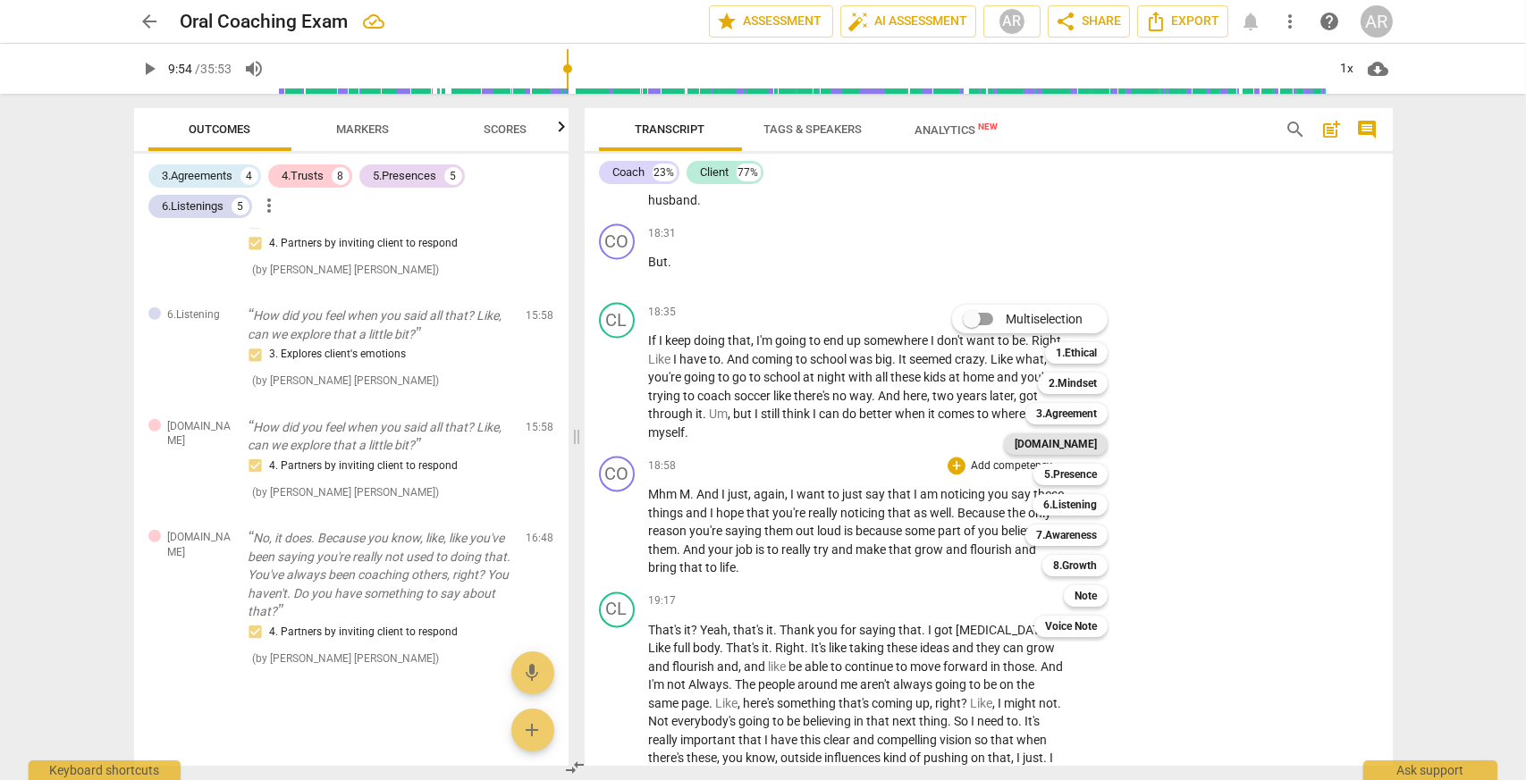
click at [1061, 441] on div "[DOMAIN_NAME]" at bounding box center [1056, 443] width 104 height 21
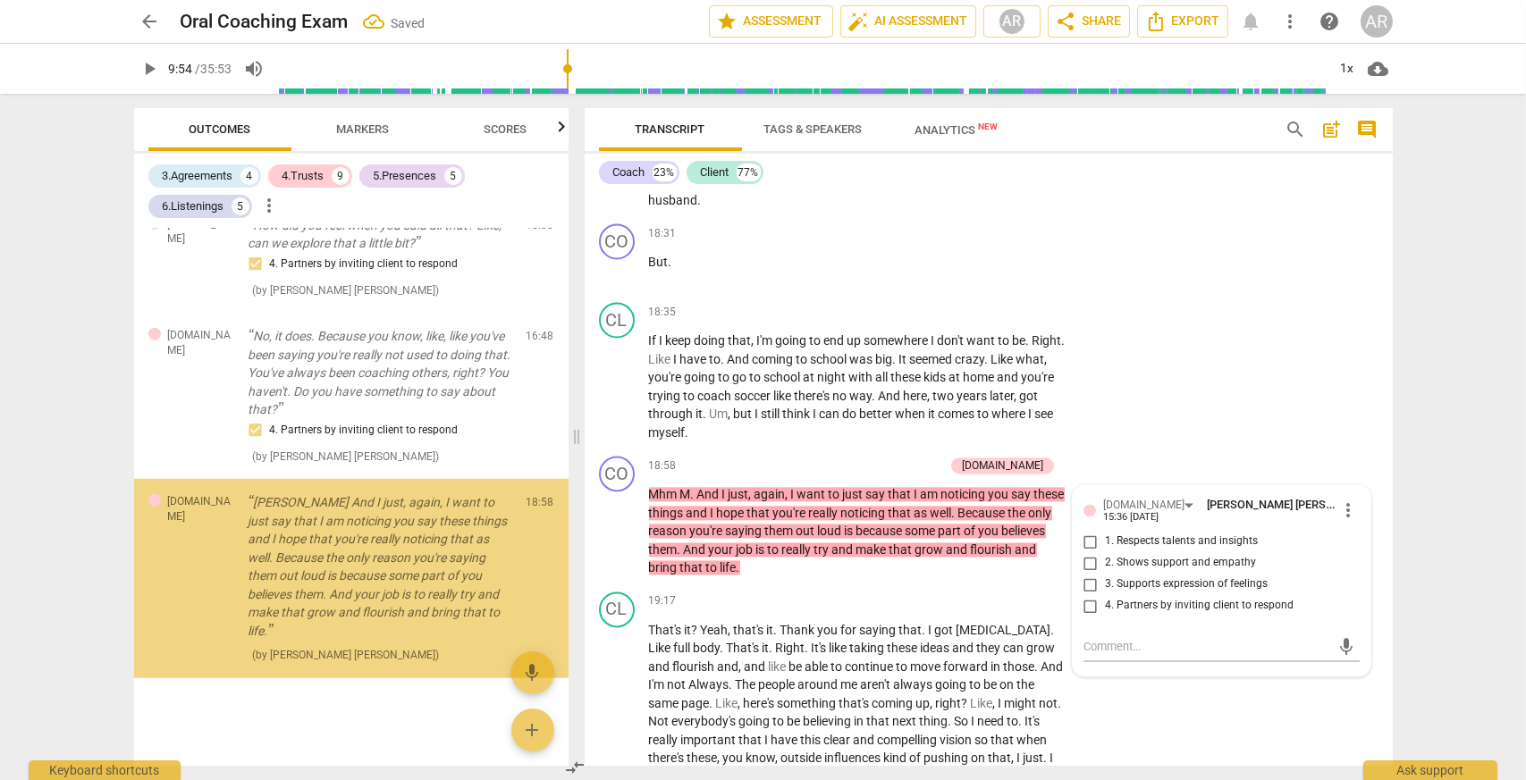
scroll to position [3450, 0]
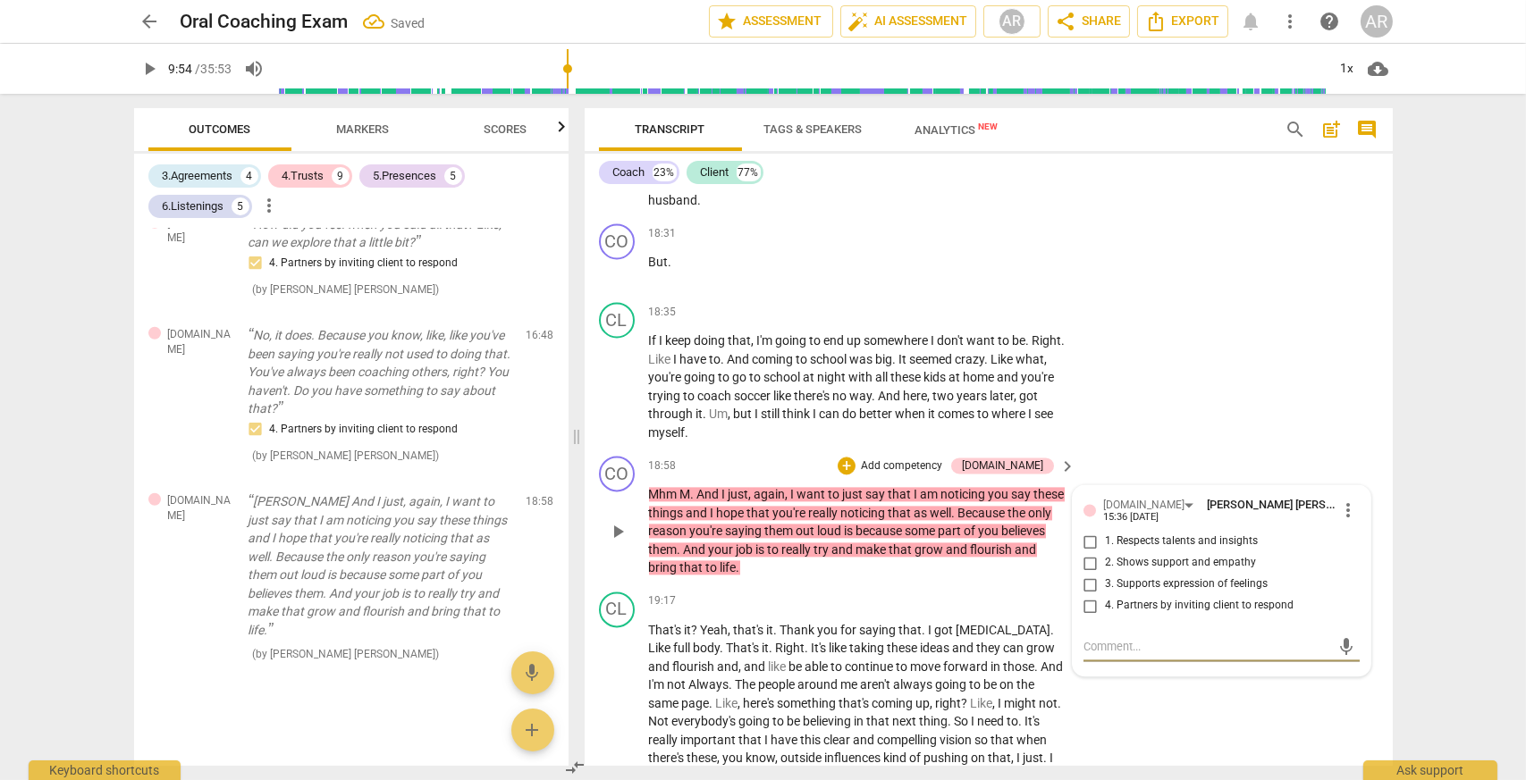
click at [1087, 564] on input "2. Shows support and empathy" at bounding box center [1090, 562] width 29 height 21
checkbox input "true"
click at [1124, 430] on div "CL play_arrow pause 18:35 + Add competency keyboard_arrow_right If I keep doing…" at bounding box center [988, 372] width 808 height 154
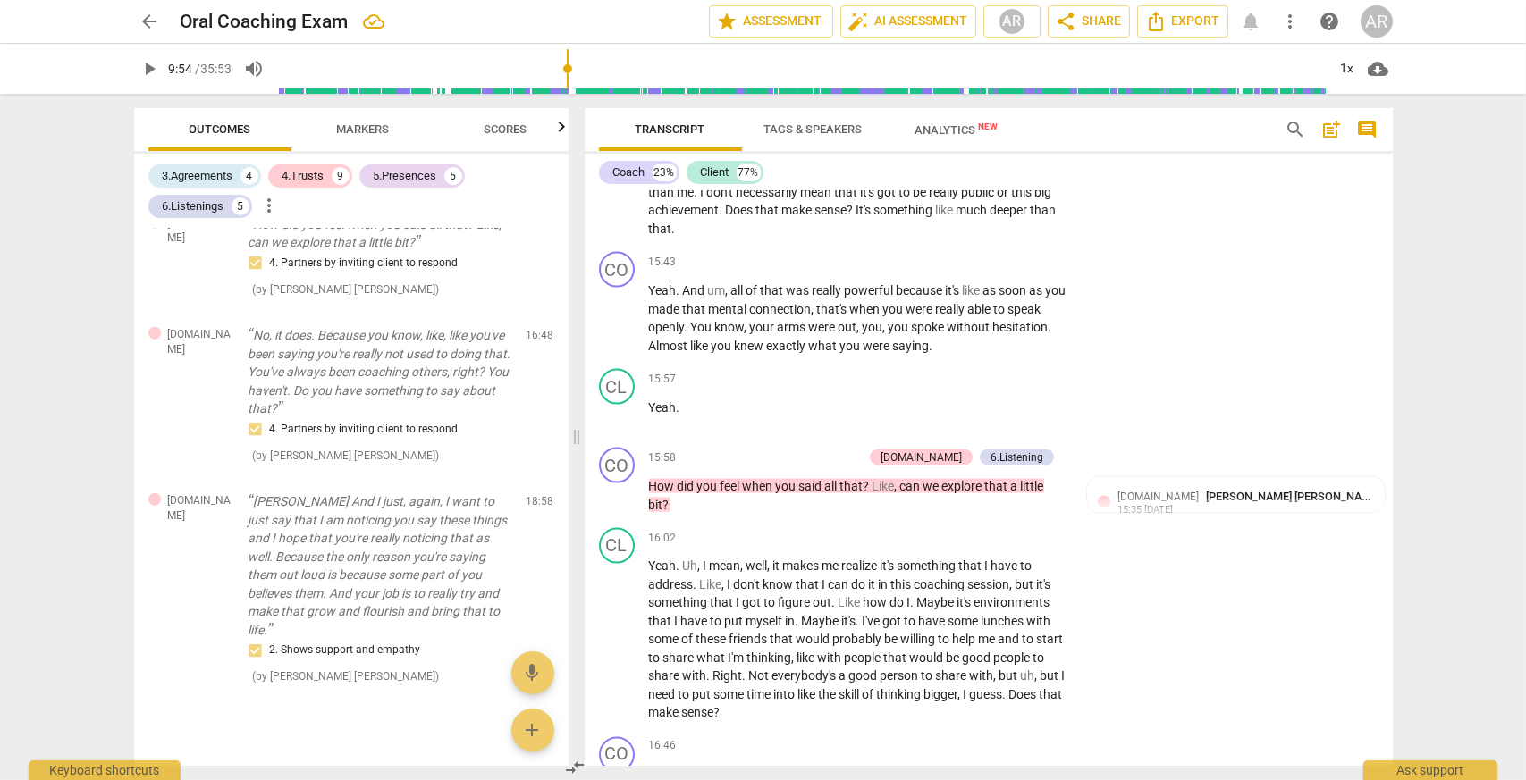
scroll to position [6503, 0]
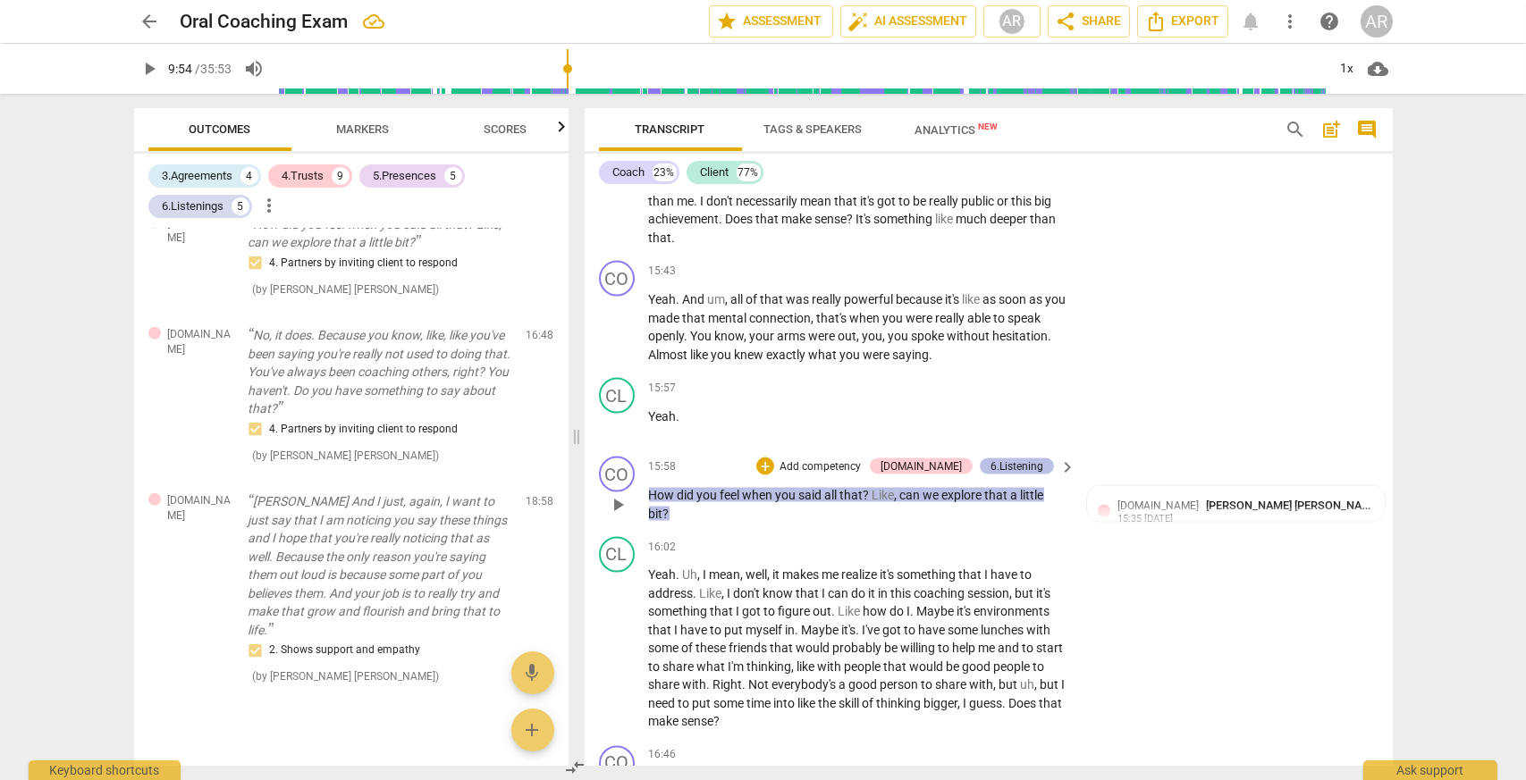
click at [999, 473] on div "6.Listening" at bounding box center [1016, 466] width 53 height 16
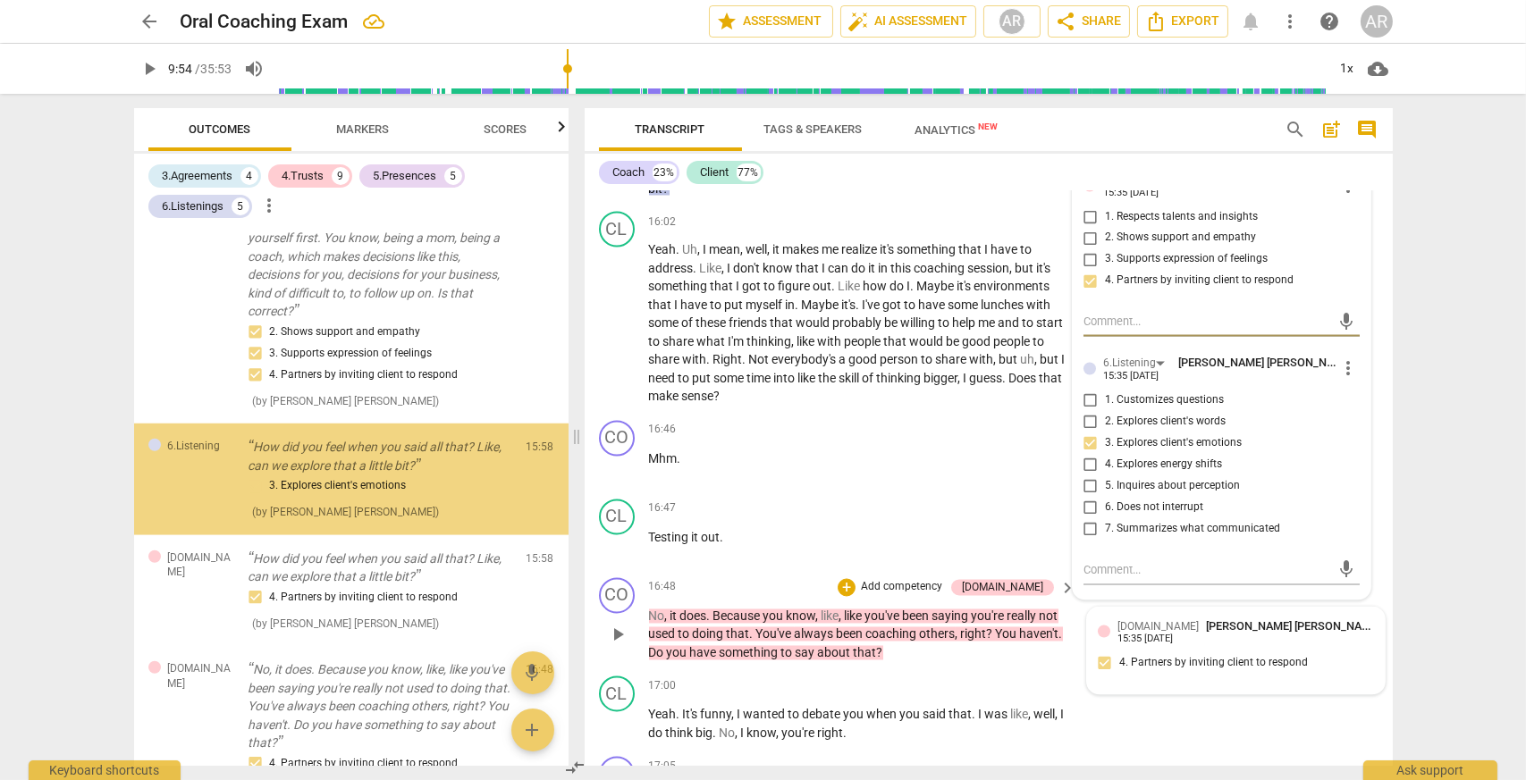
scroll to position [6861, 0]
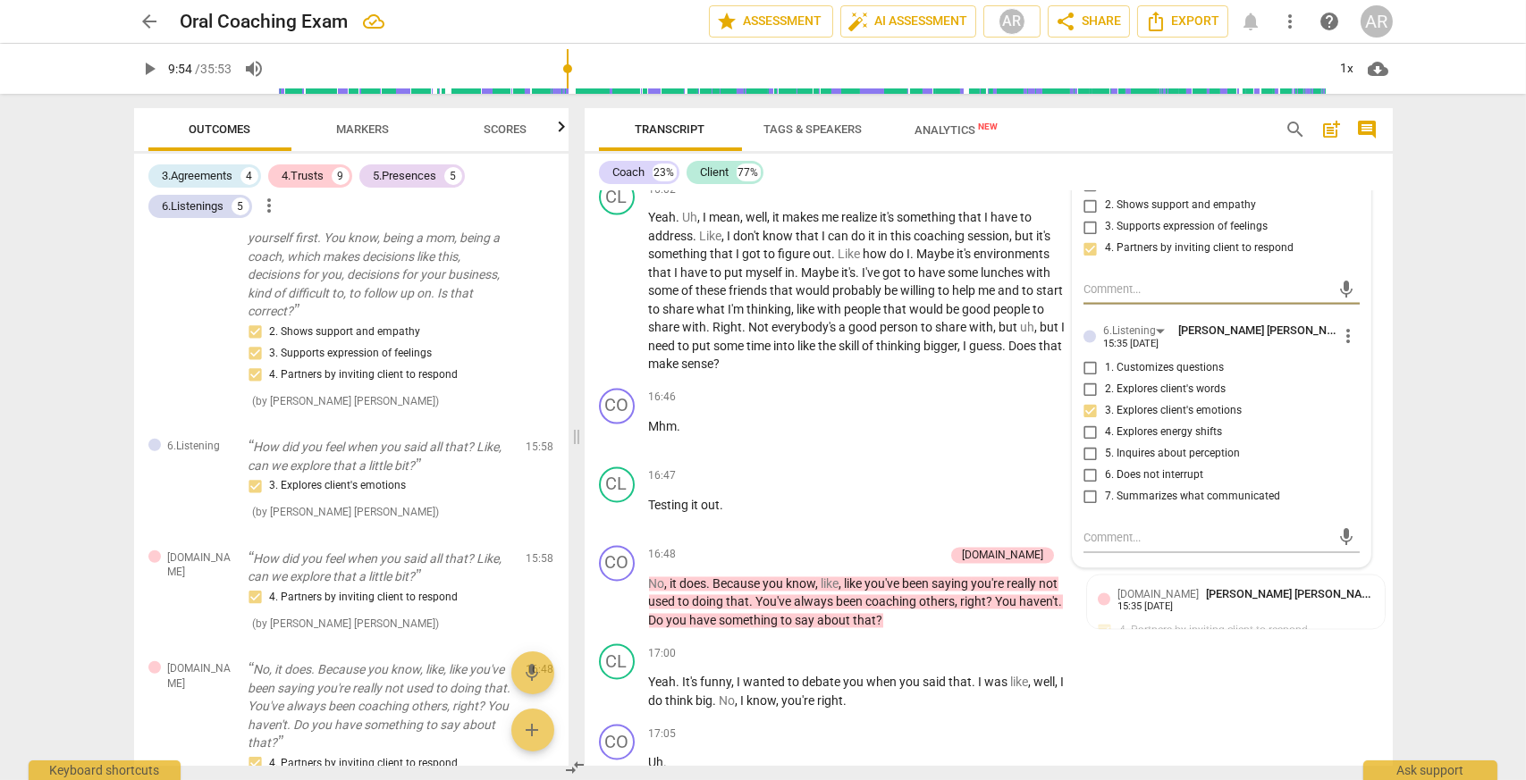
click at [1339, 342] on span "more_vert" at bounding box center [1348, 336] width 21 height 21
click at [1364, 379] on li "Delete" at bounding box center [1363, 378] width 62 height 34
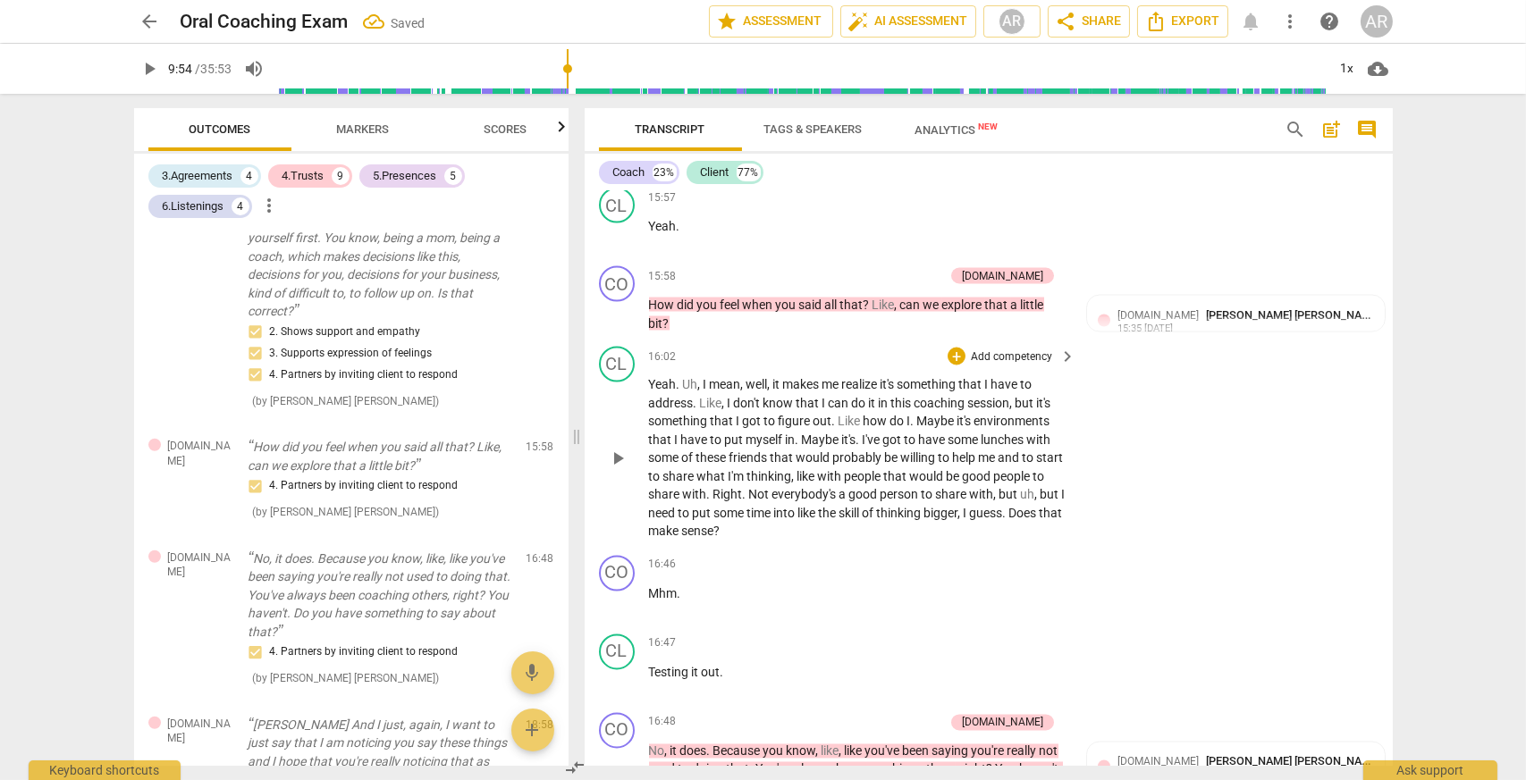
scroll to position [6593, 0]
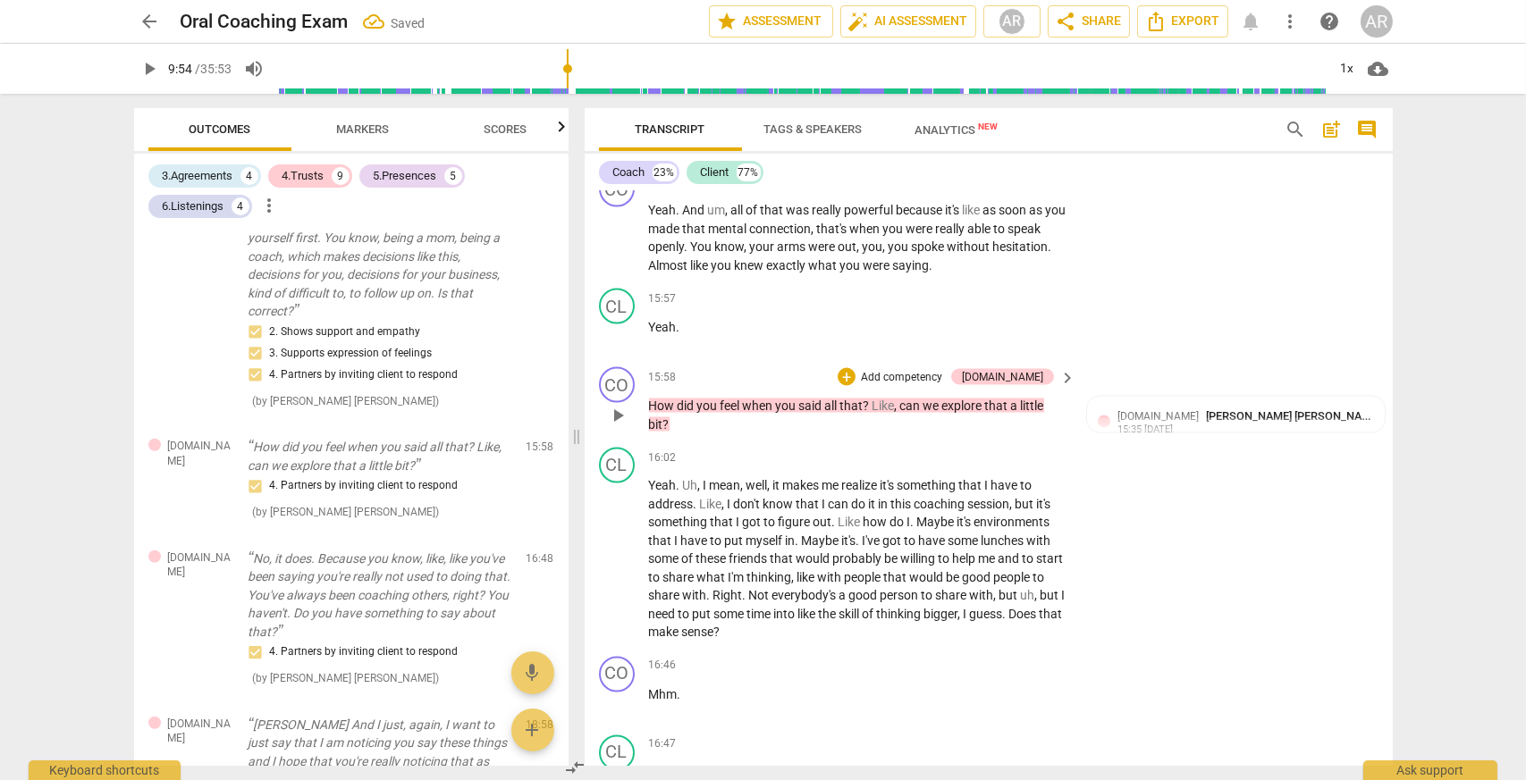
click at [944, 379] on p "Add competency" at bounding box center [901, 378] width 85 height 16
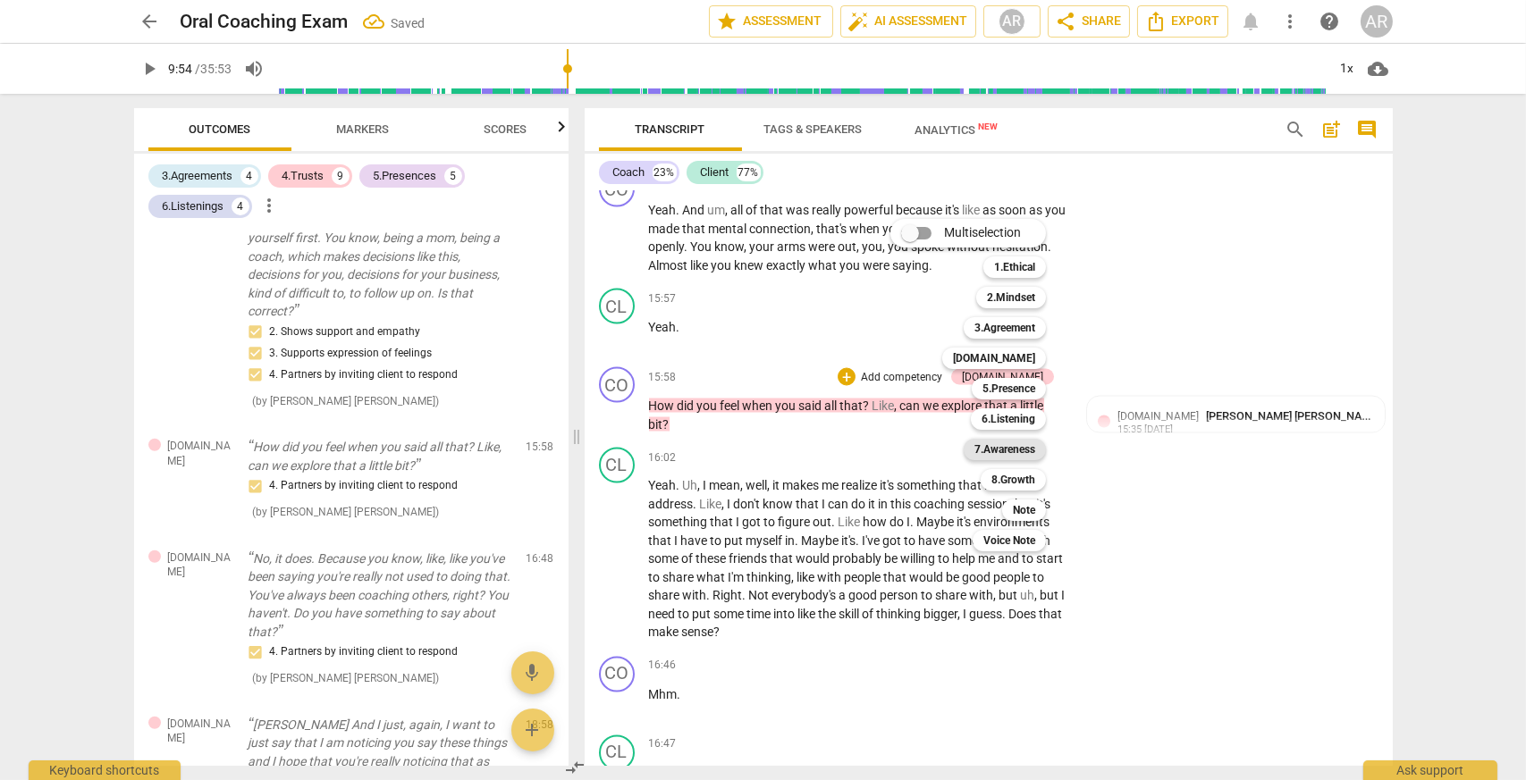
click at [1023, 447] on b "7.Awareness" at bounding box center [1004, 449] width 61 height 21
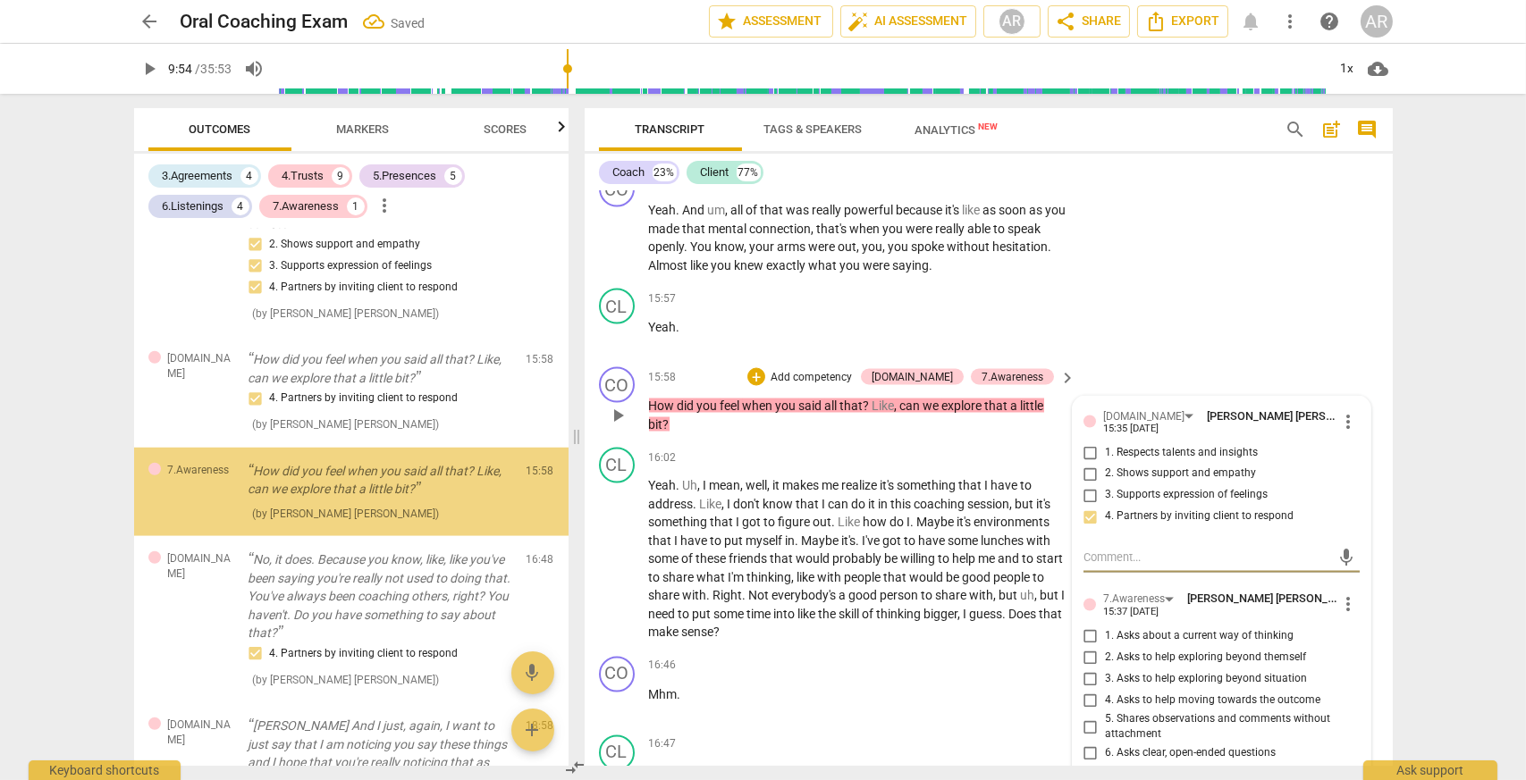
scroll to position [3215, 0]
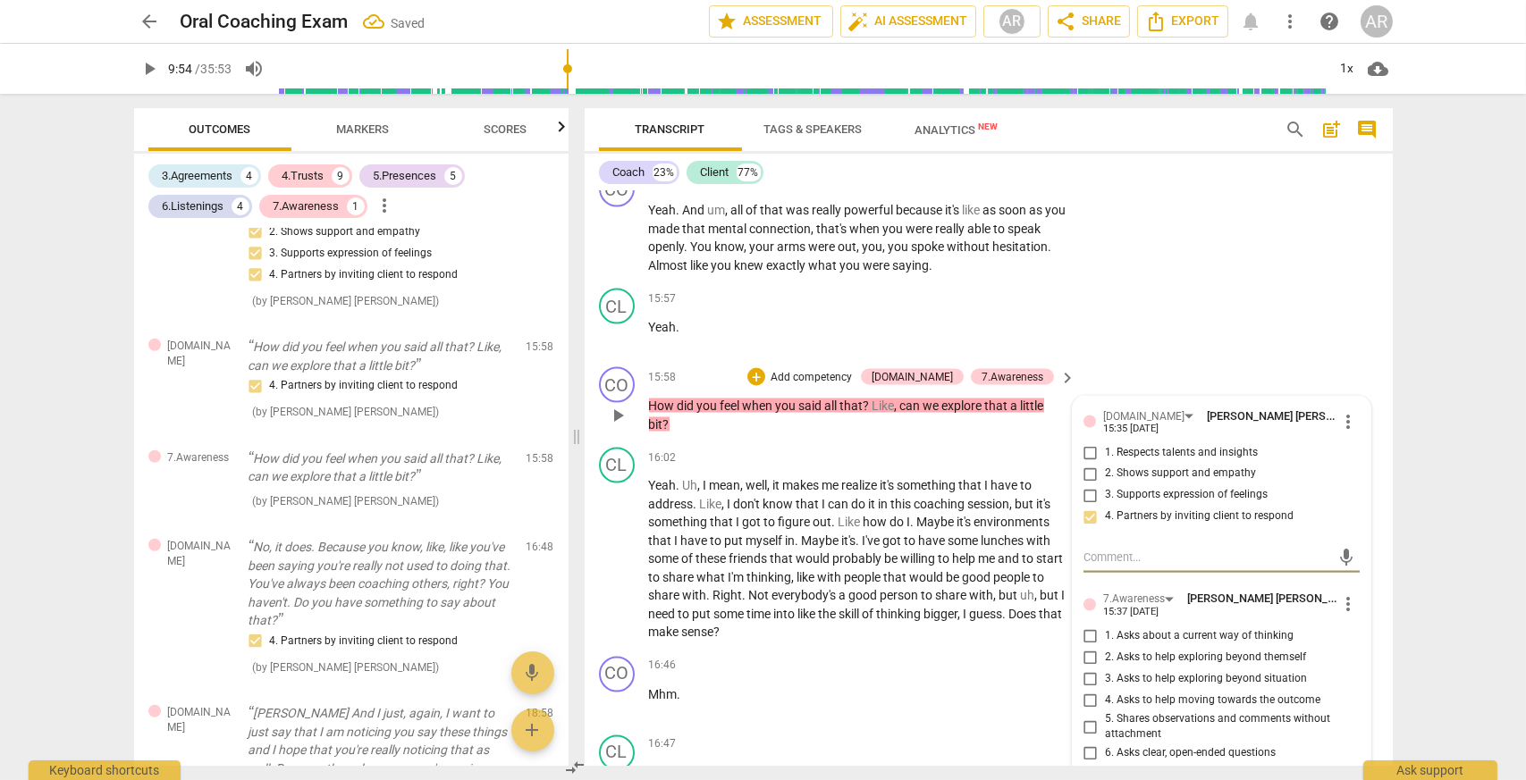
click at [1088, 643] on input "1. Asks about a current way of thinking" at bounding box center [1090, 636] width 29 height 21
checkbox input "true"
click at [1177, 331] on div "CL play_arrow pause 15:57 + Add competency keyboard_arrow_right Yeah ." at bounding box center [988, 321] width 808 height 79
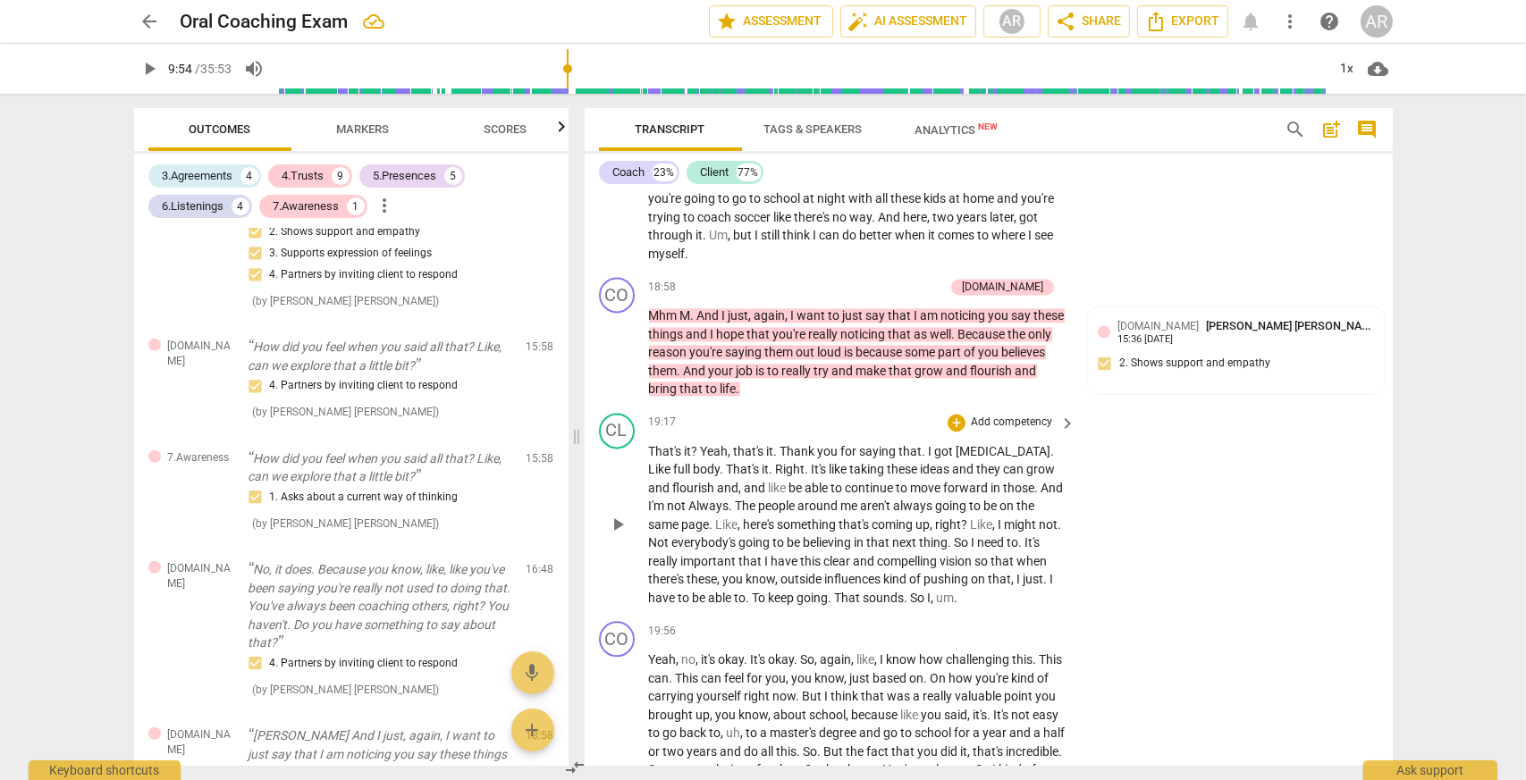
scroll to position [8380, 0]
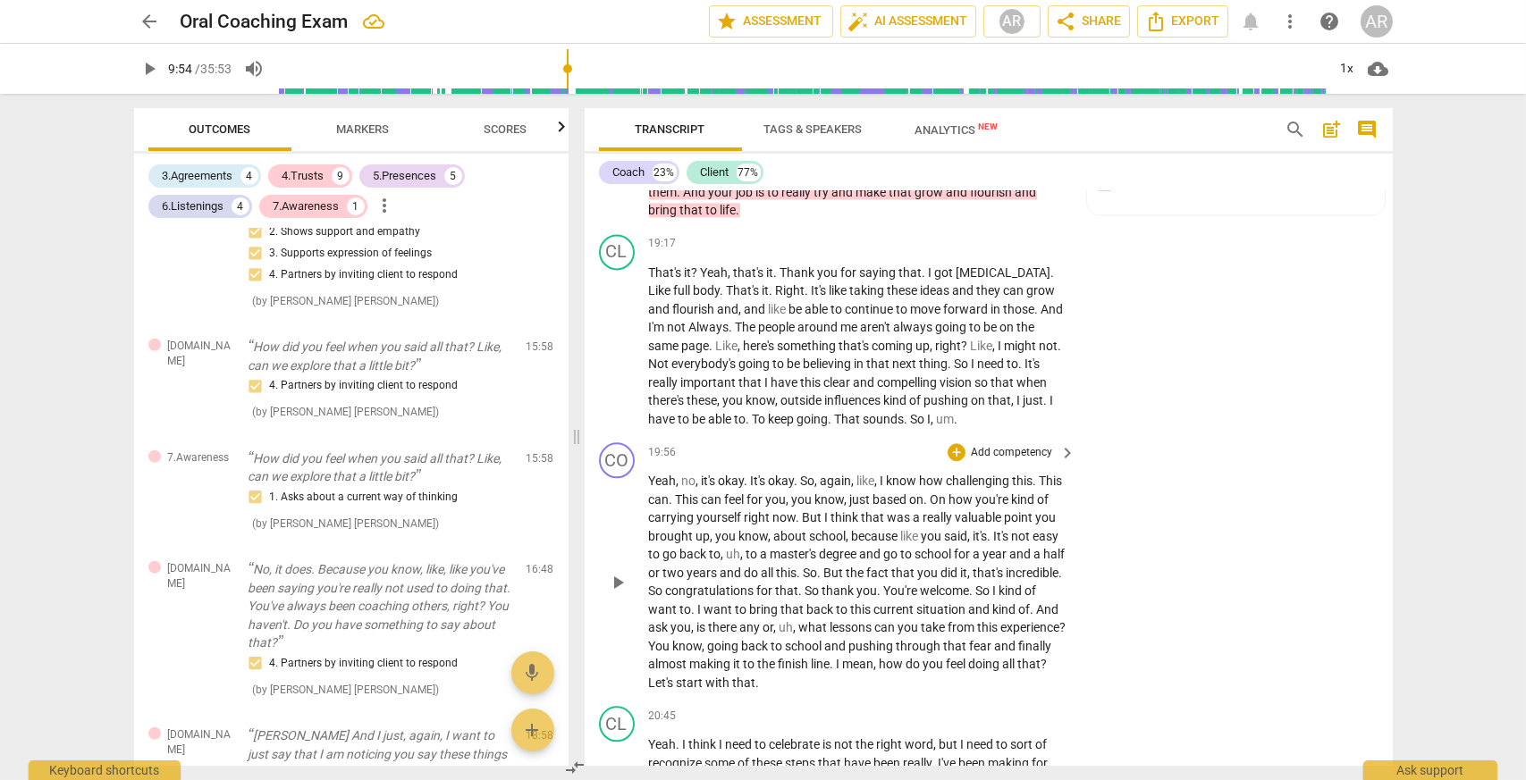
click at [1005, 459] on p "Add competency" at bounding box center [1011, 453] width 85 height 16
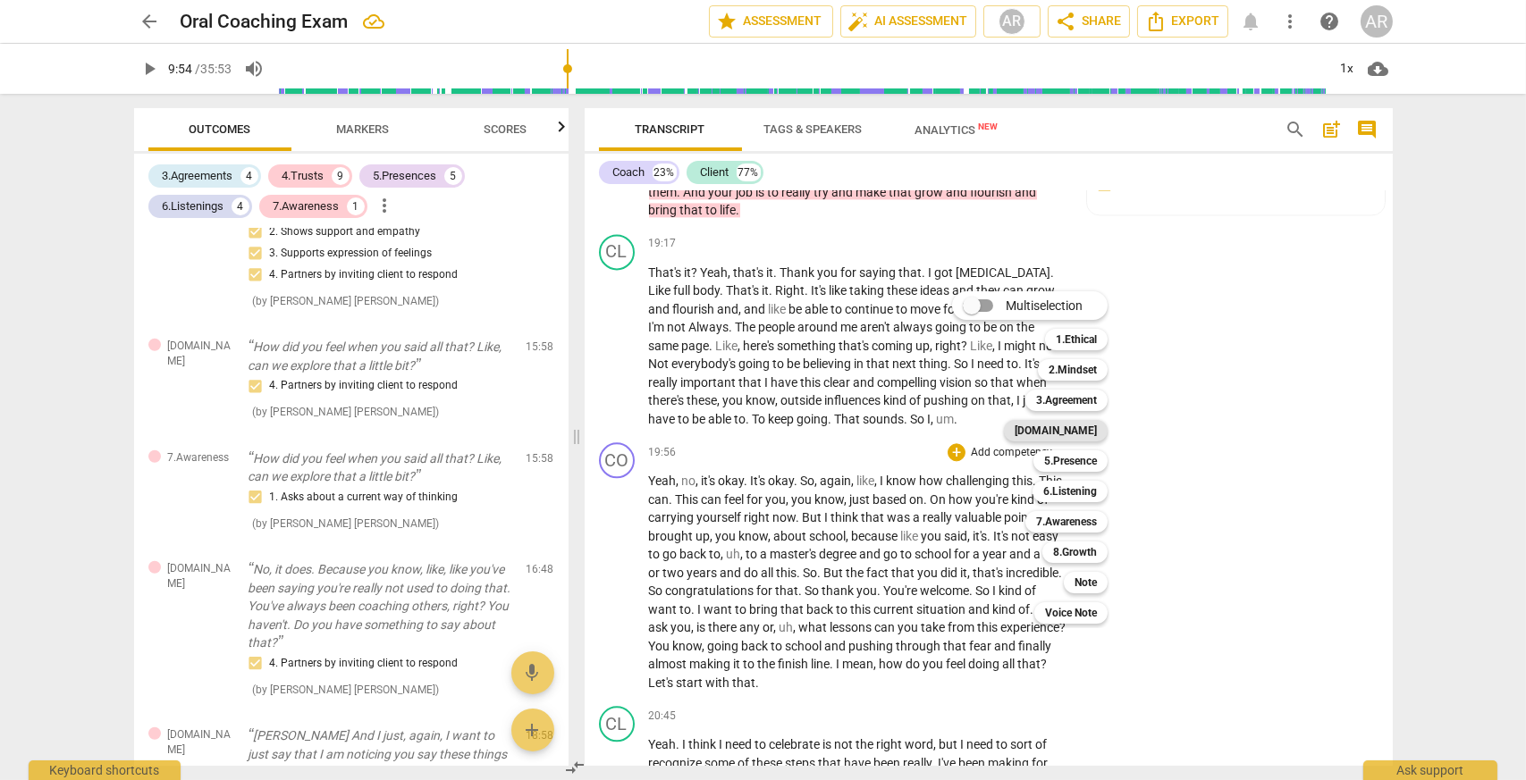
click at [1076, 435] on b "[DOMAIN_NAME]" at bounding box center [1055, 430] width 82 height 21
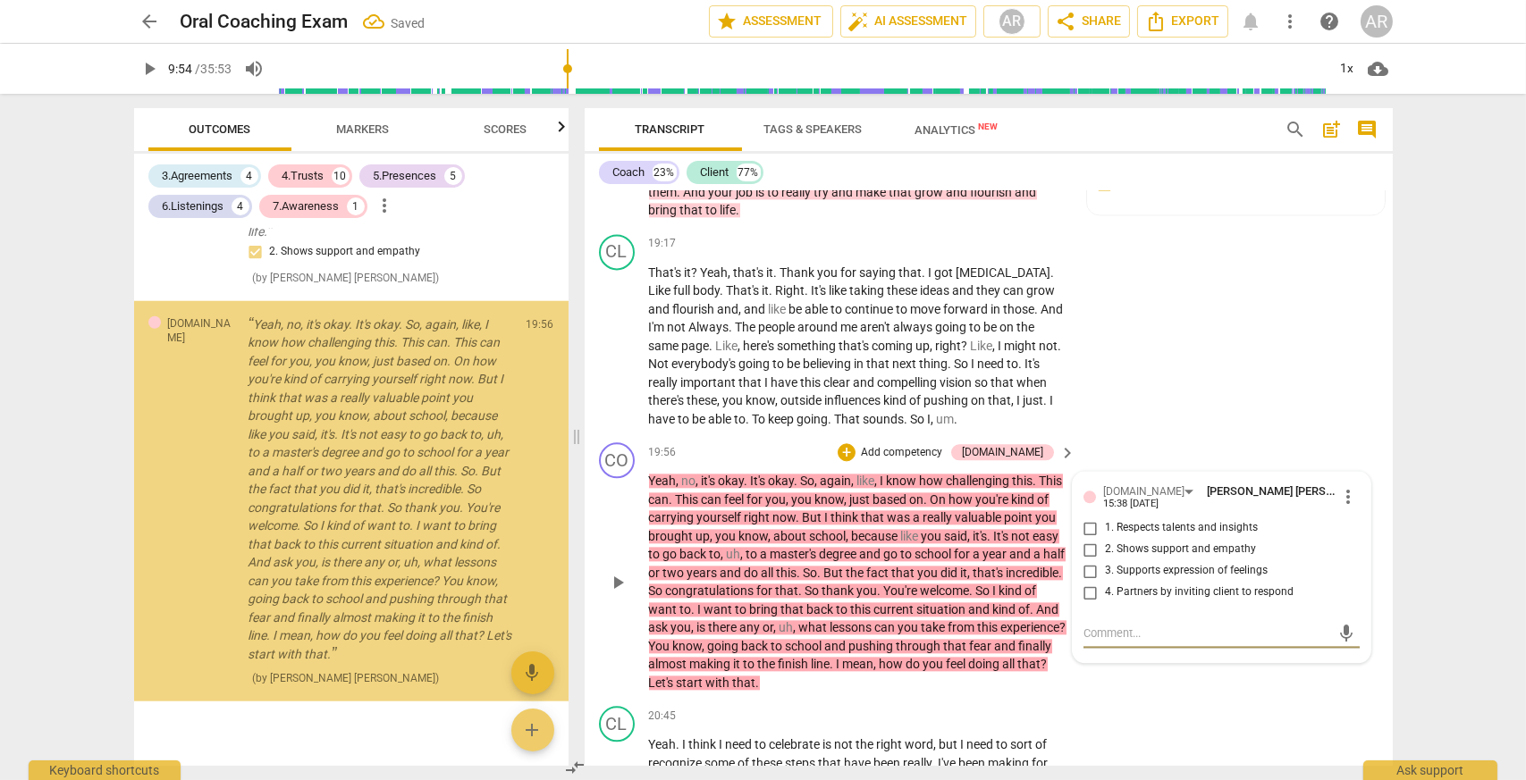
scroll to position [3851, 0]
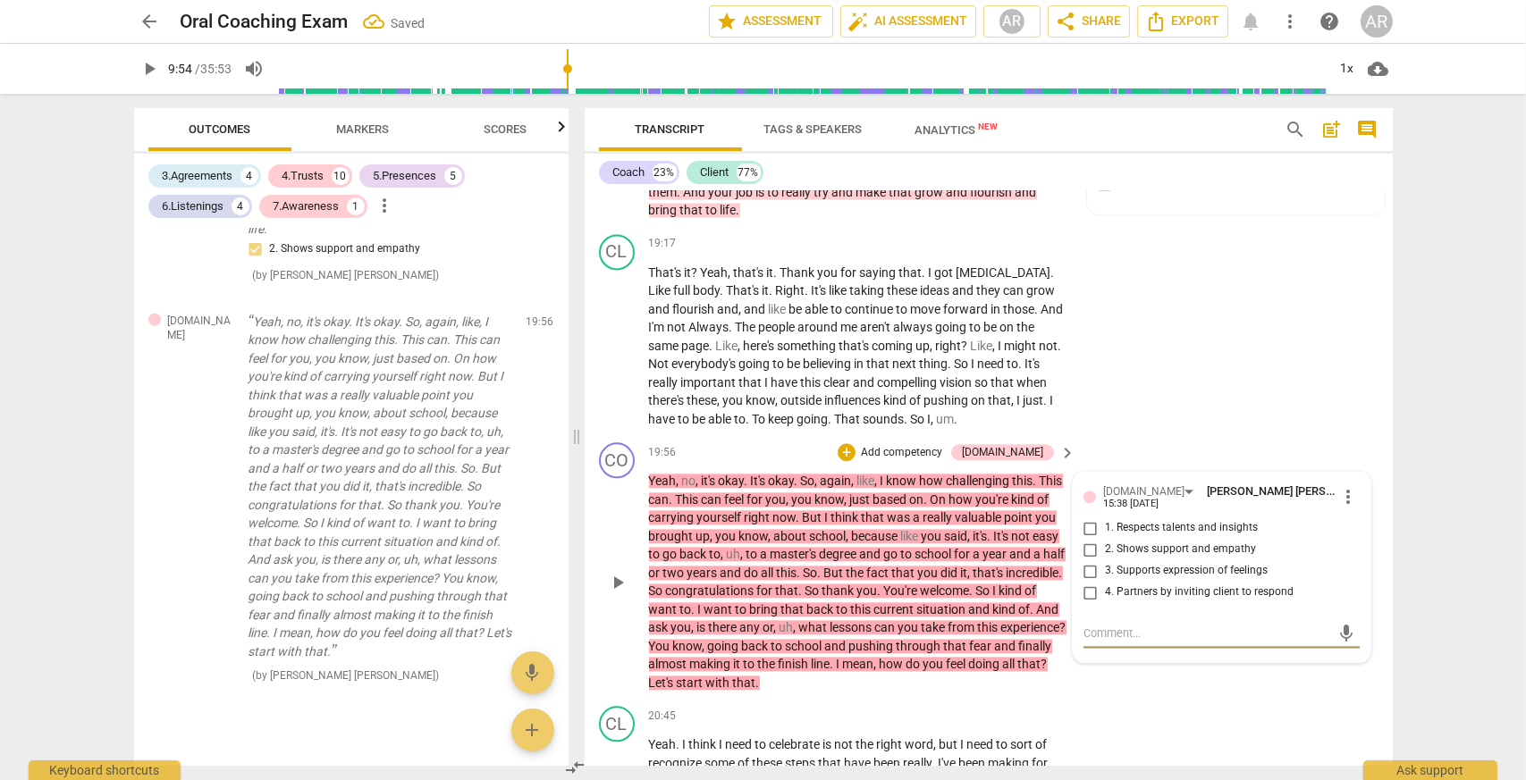
click at [1084, 555] on input "2. Shows support and empathy" at bounding box center [1090, 549] width 29 height 21
checkbox input "true"
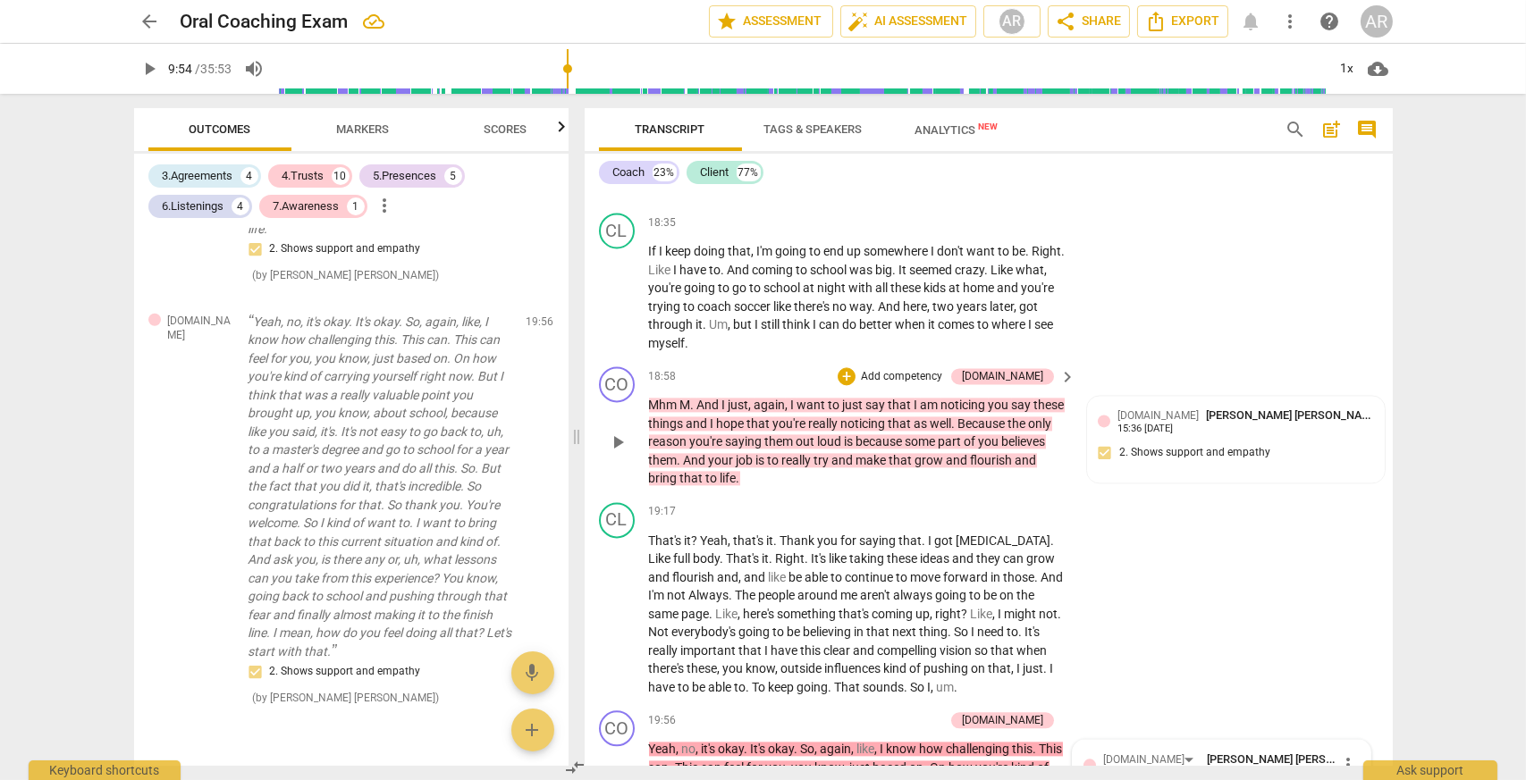
scroll to position [8380, 0]
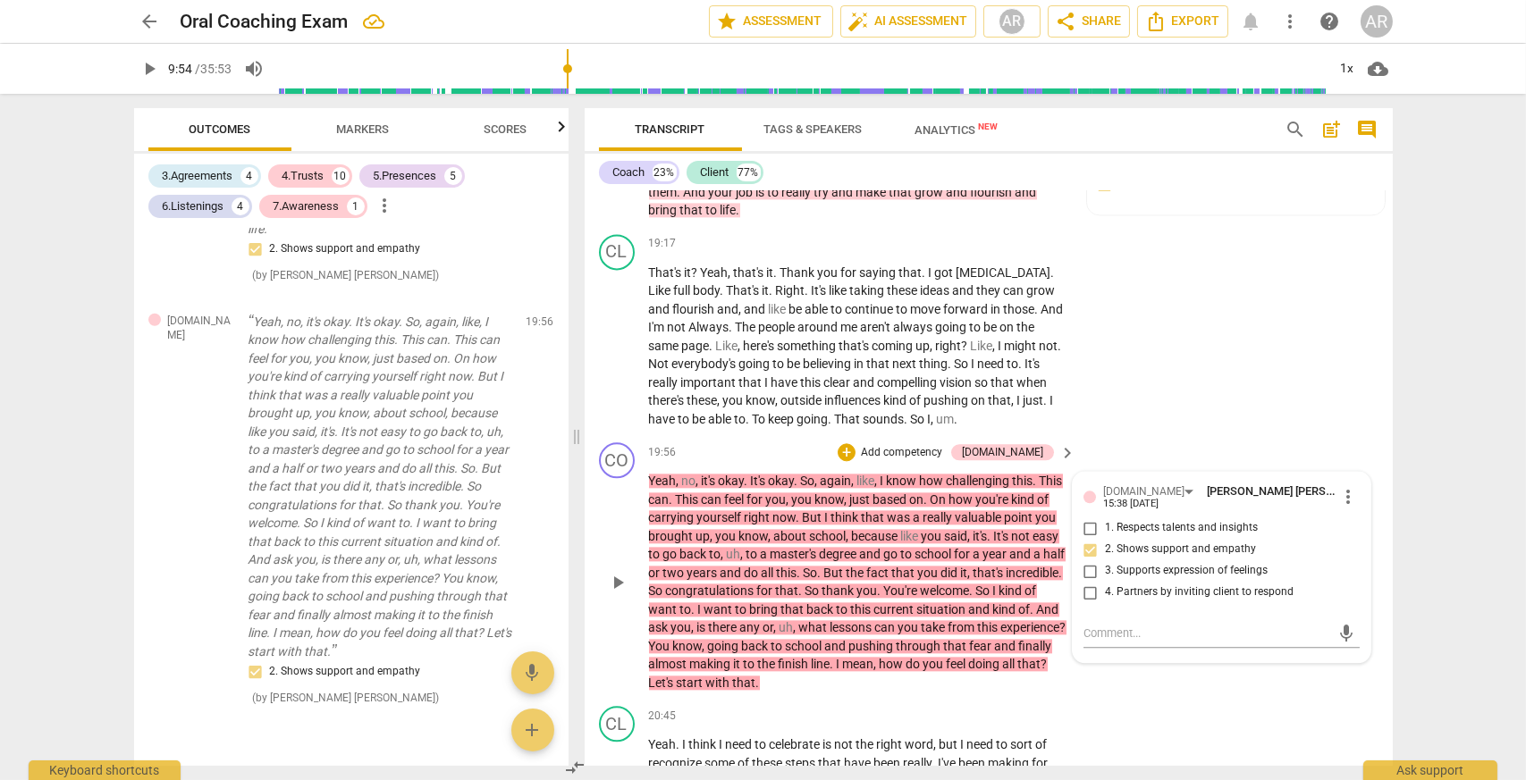
click at [1087, 531] on input "1. Respects talents and insights" at bounding box center [1090, 527] width 29 height 21
checkbox input "true"
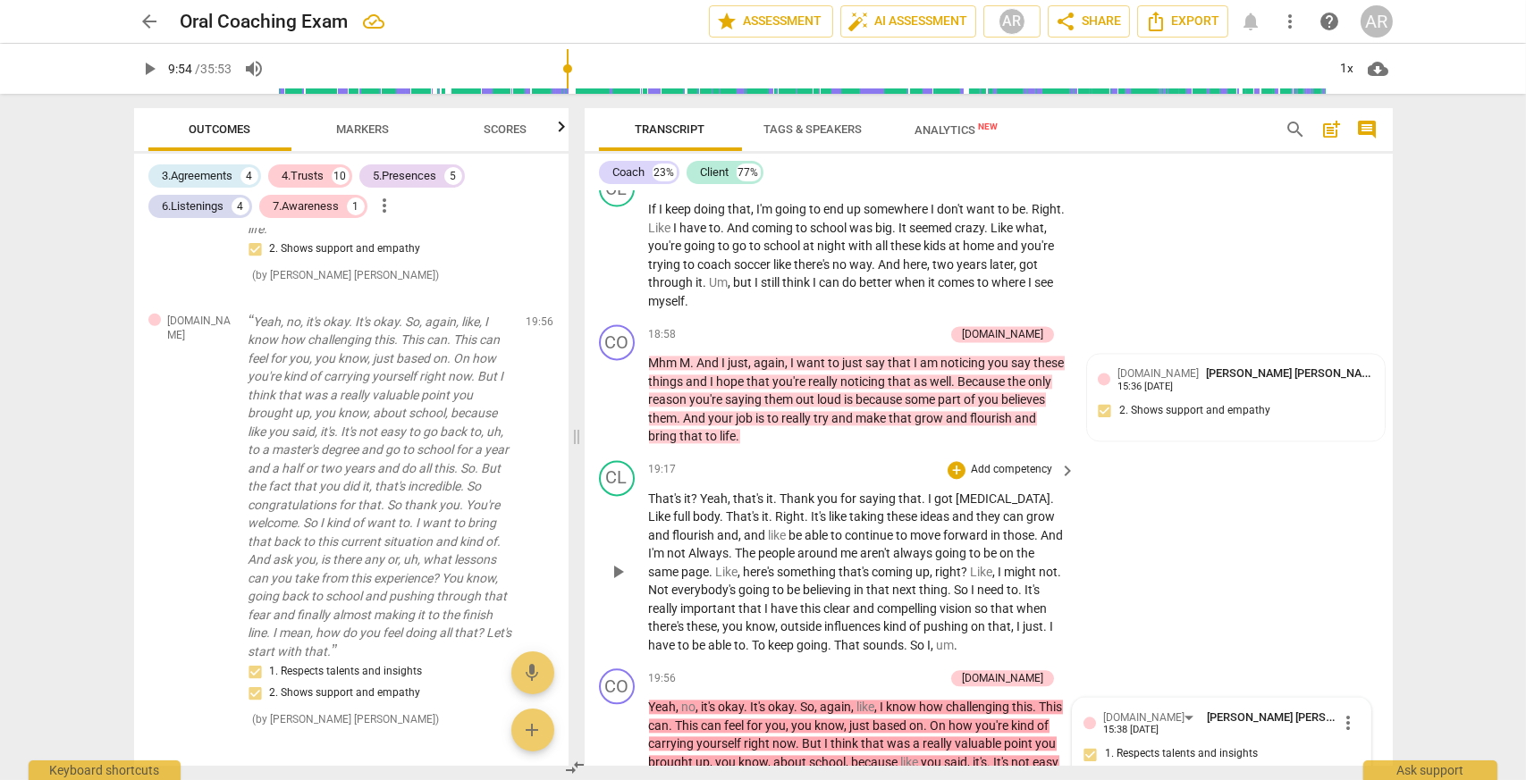
scroll to position [8291, 0]
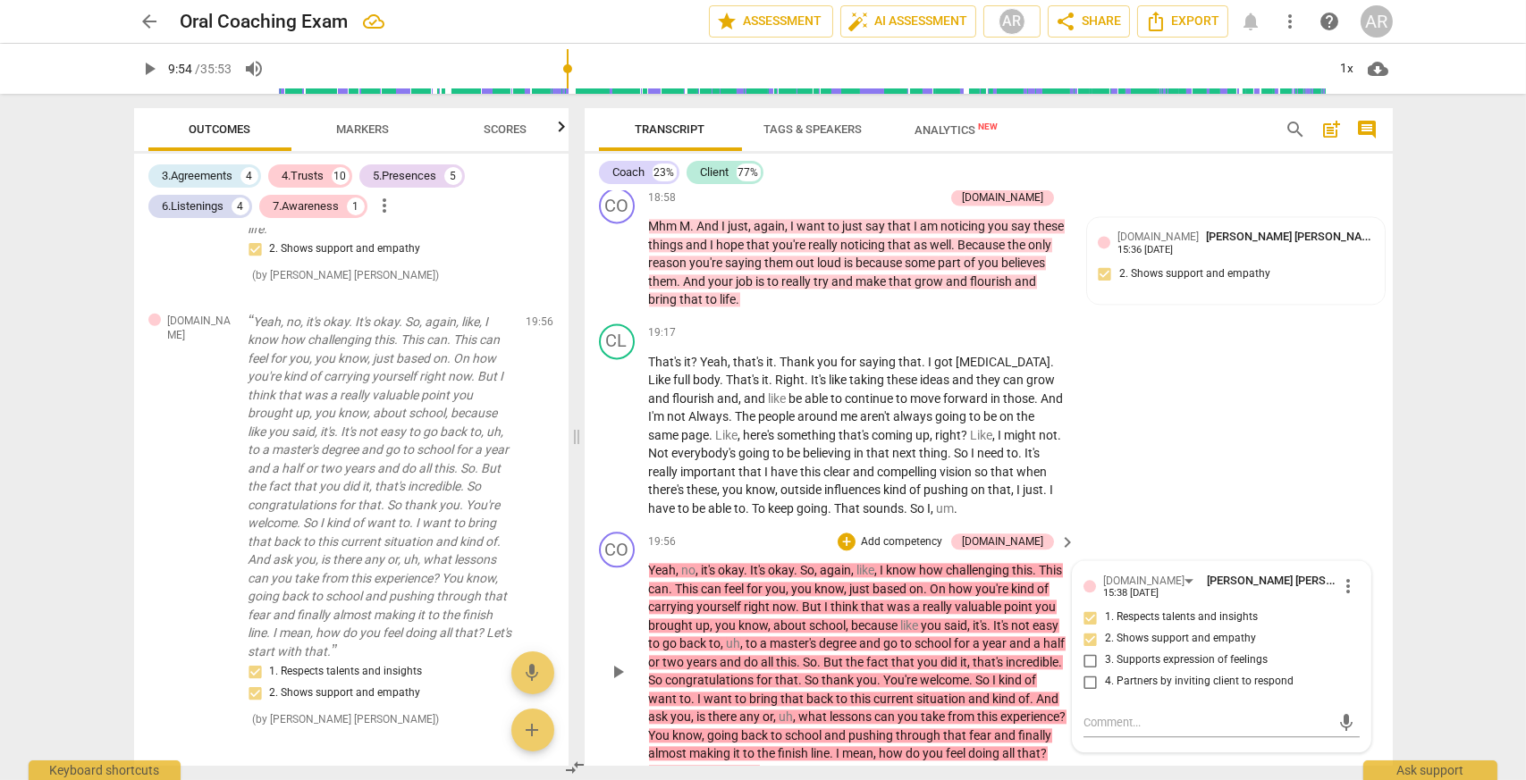
click at [1091, 667] on input "3. Supports expression of feelings" at bounding box center [1090, 660] width 29 height 21
checkbox input "true"
click at [314, 172] on div "4.Trusts" at bounding box center [303, 176] width 42 height 18
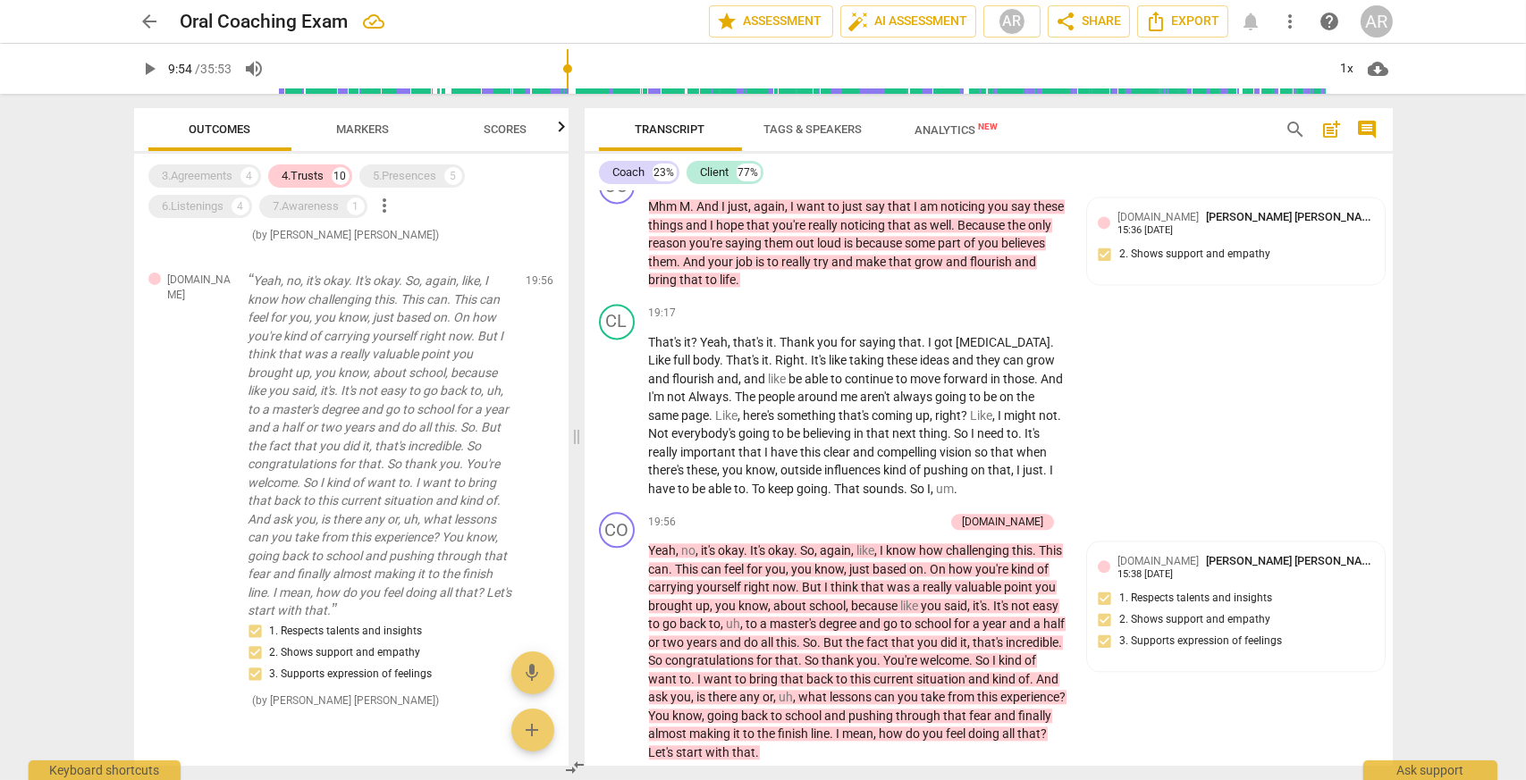
scroll to position [1702, 0]
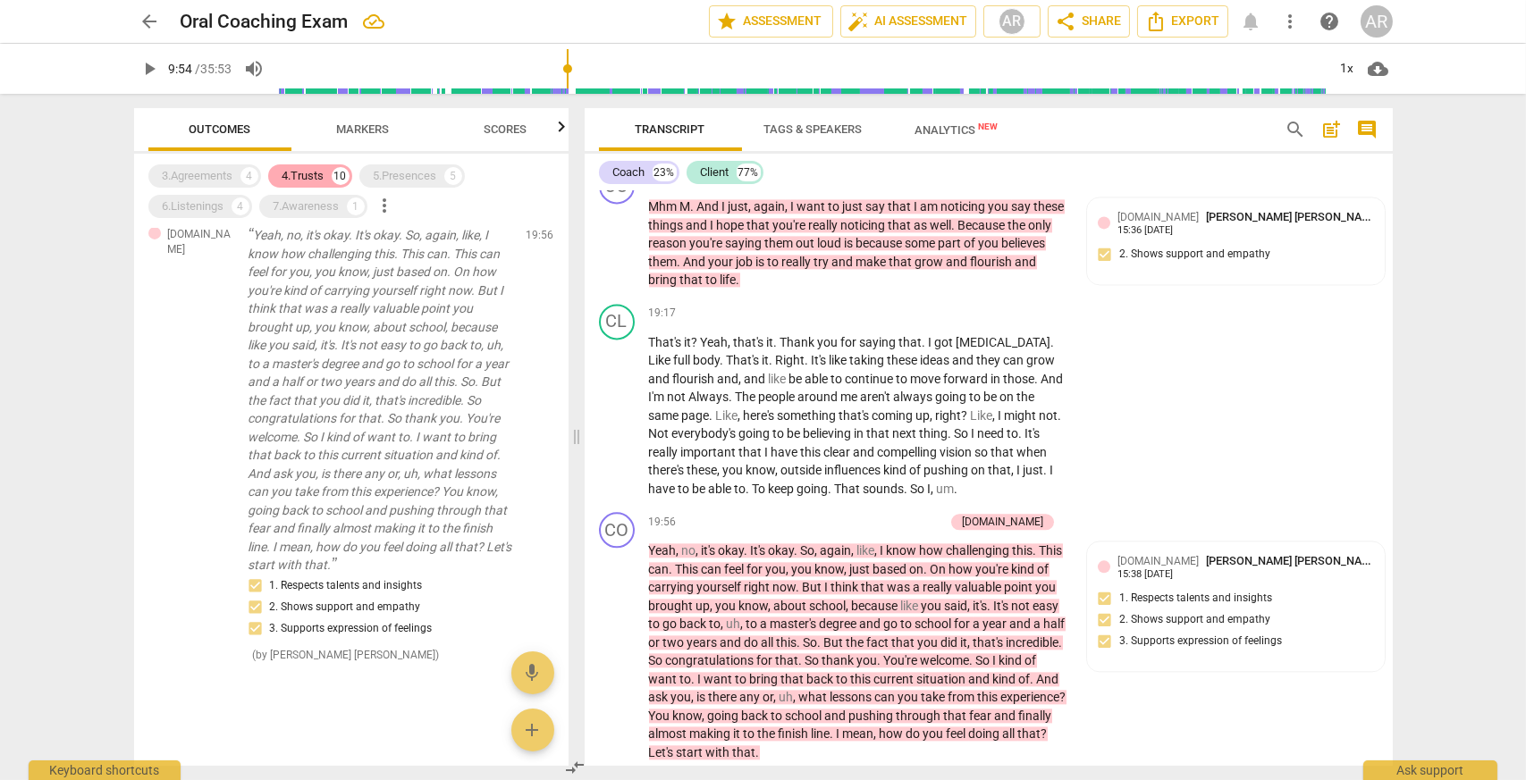
click at [319, 171] on div "4.Trusts" at bounding box center [303, 176] width 42 height 18
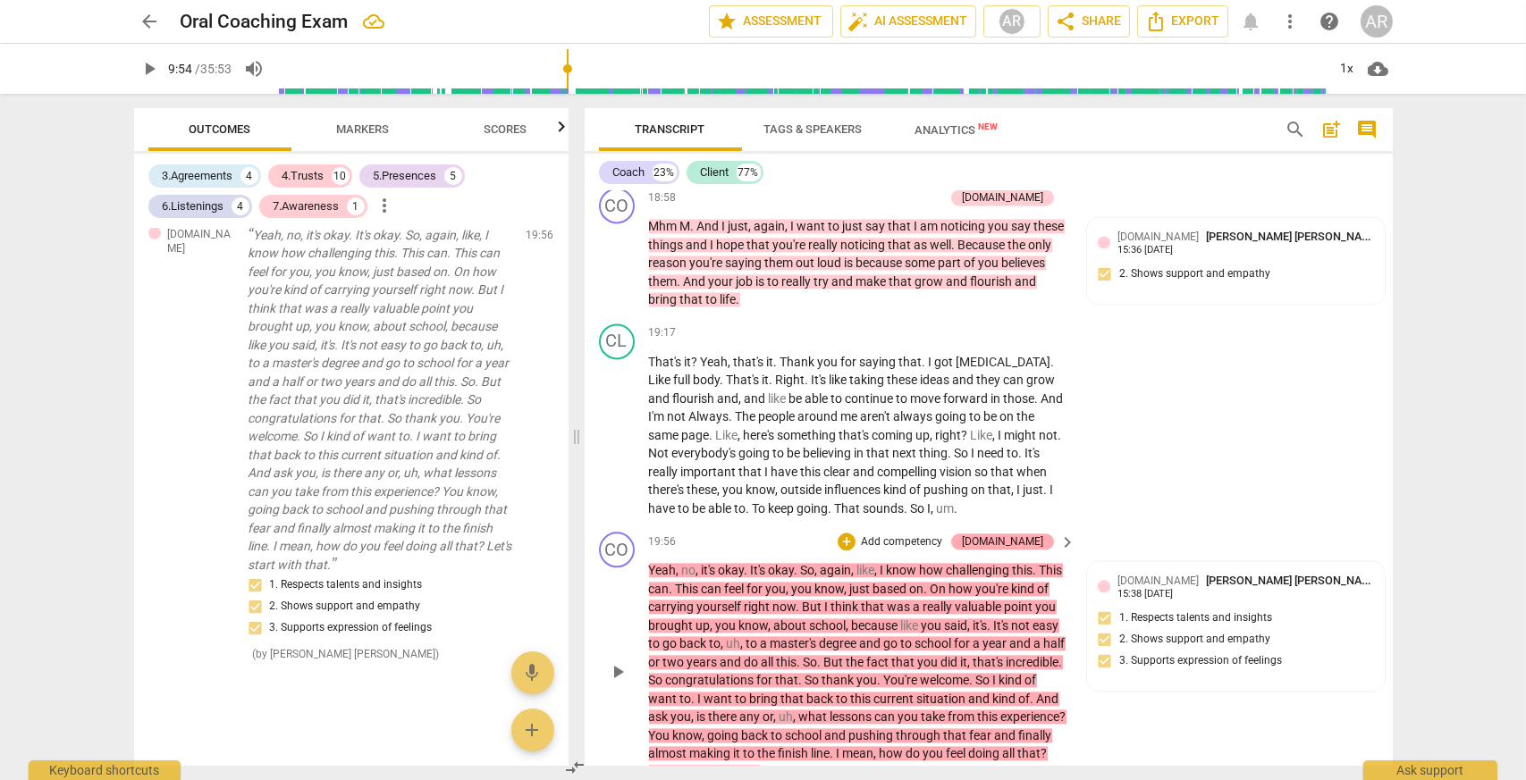
scroll to position [8380, 0]
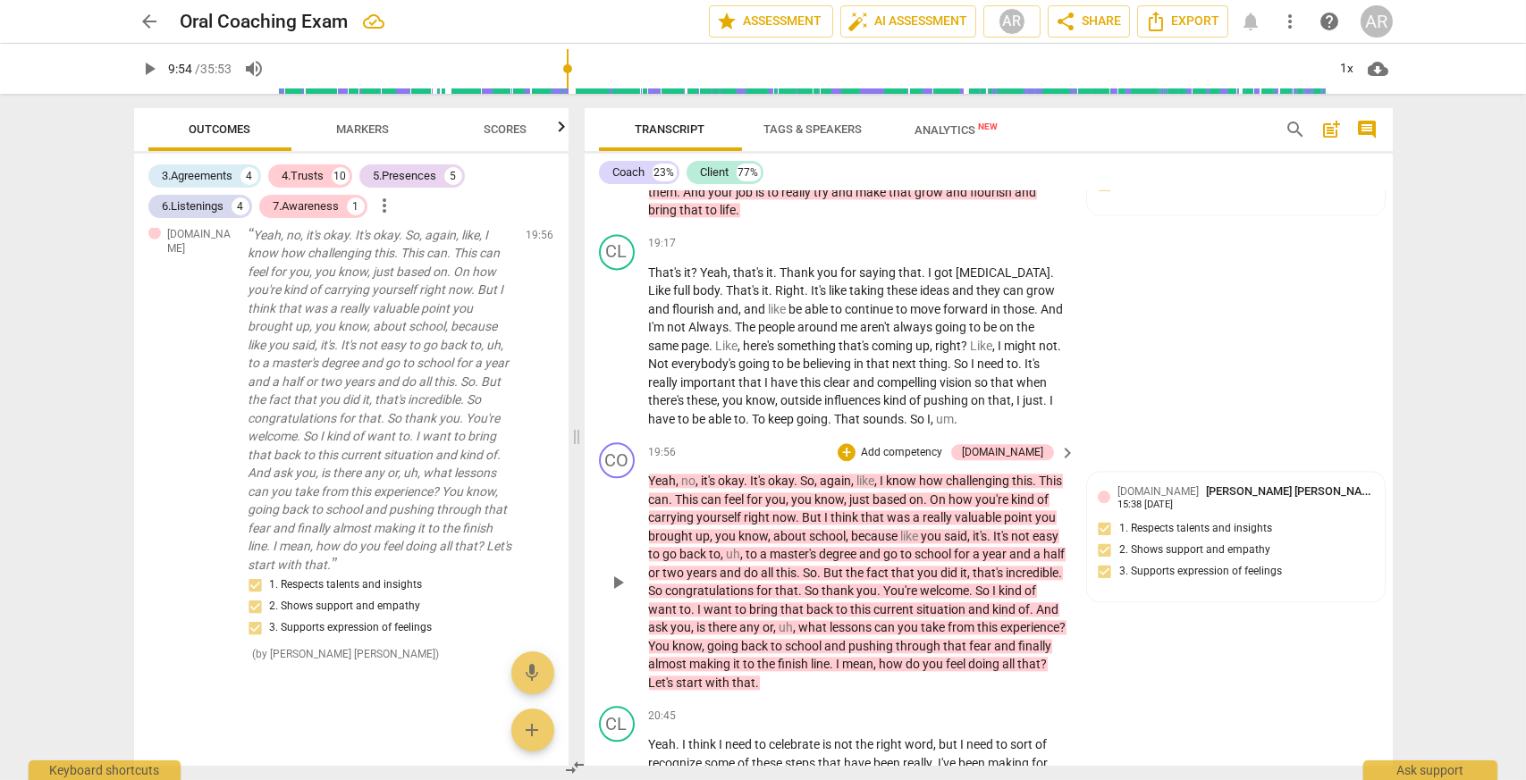
click at [881, 451] on div "+ Add competency [DOMAIN_NAME] keyboard_arrow_right" at bounding box center [955, 452] width 243 height 20
click at [855, 456] on div "+" at bounding box center [846, 452] width 18 height 18
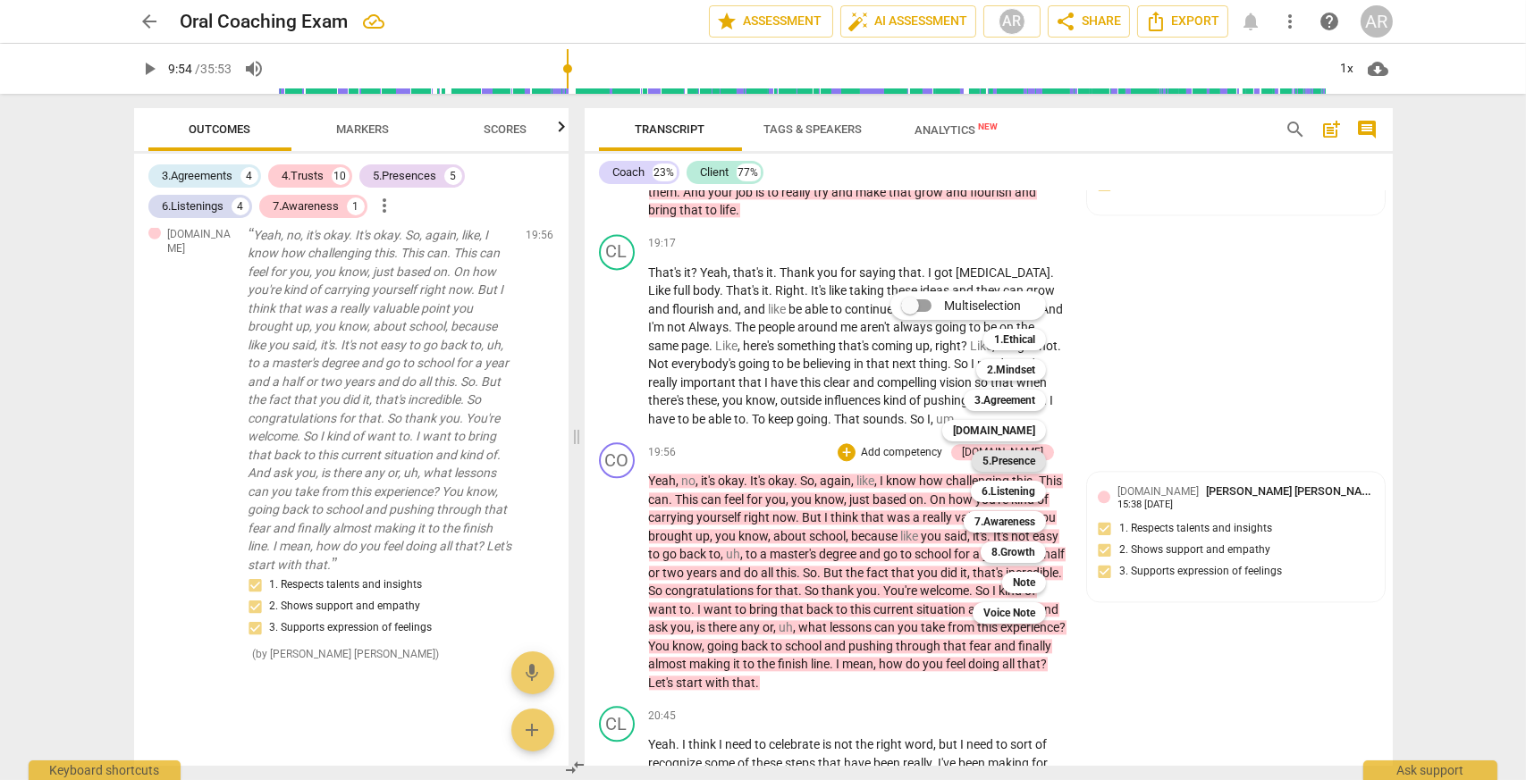
click at [1015, 458] on b "5.Presence" at bounding box center [1008, 460] width 53 height 21
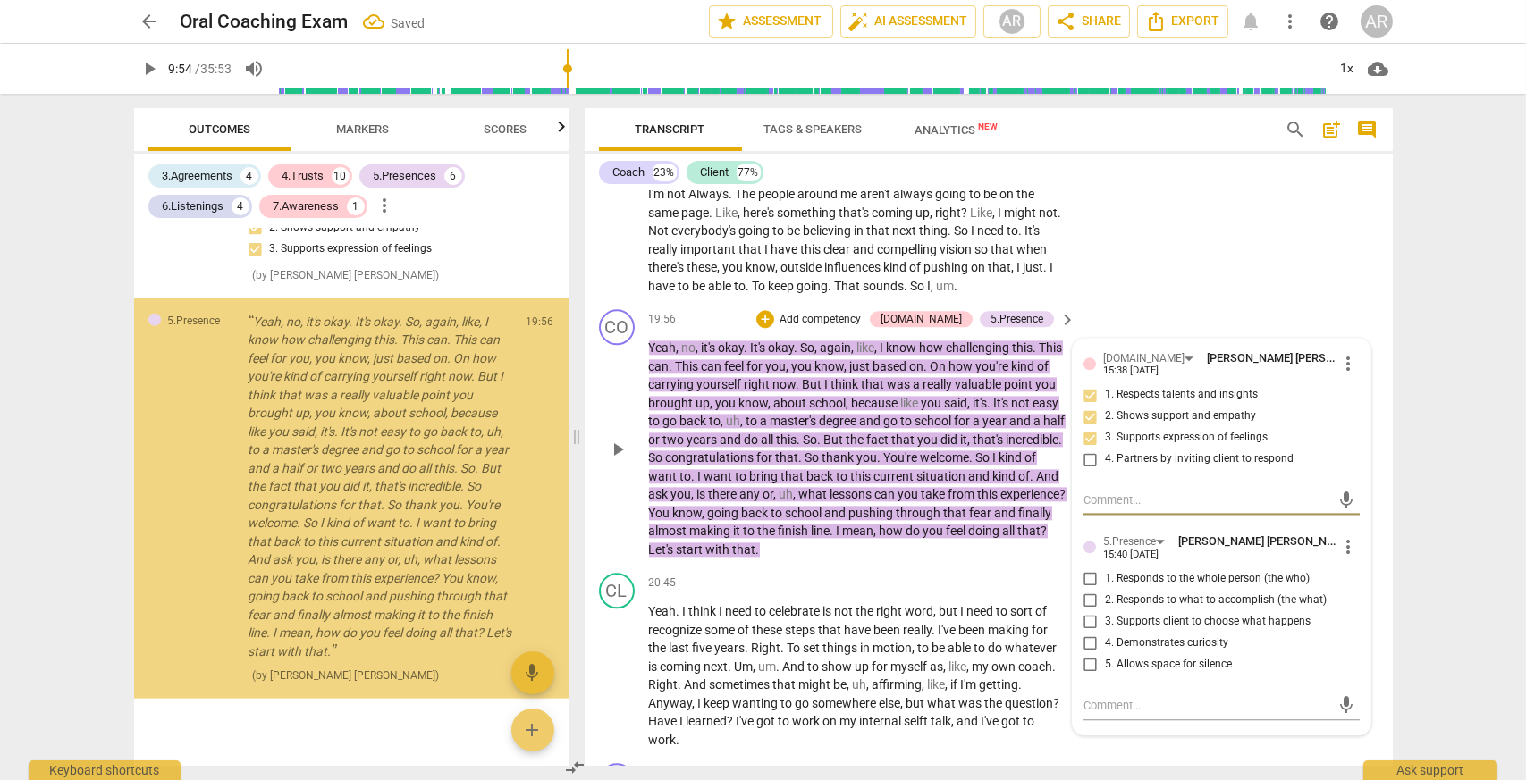
scroll to position [8559, 0]
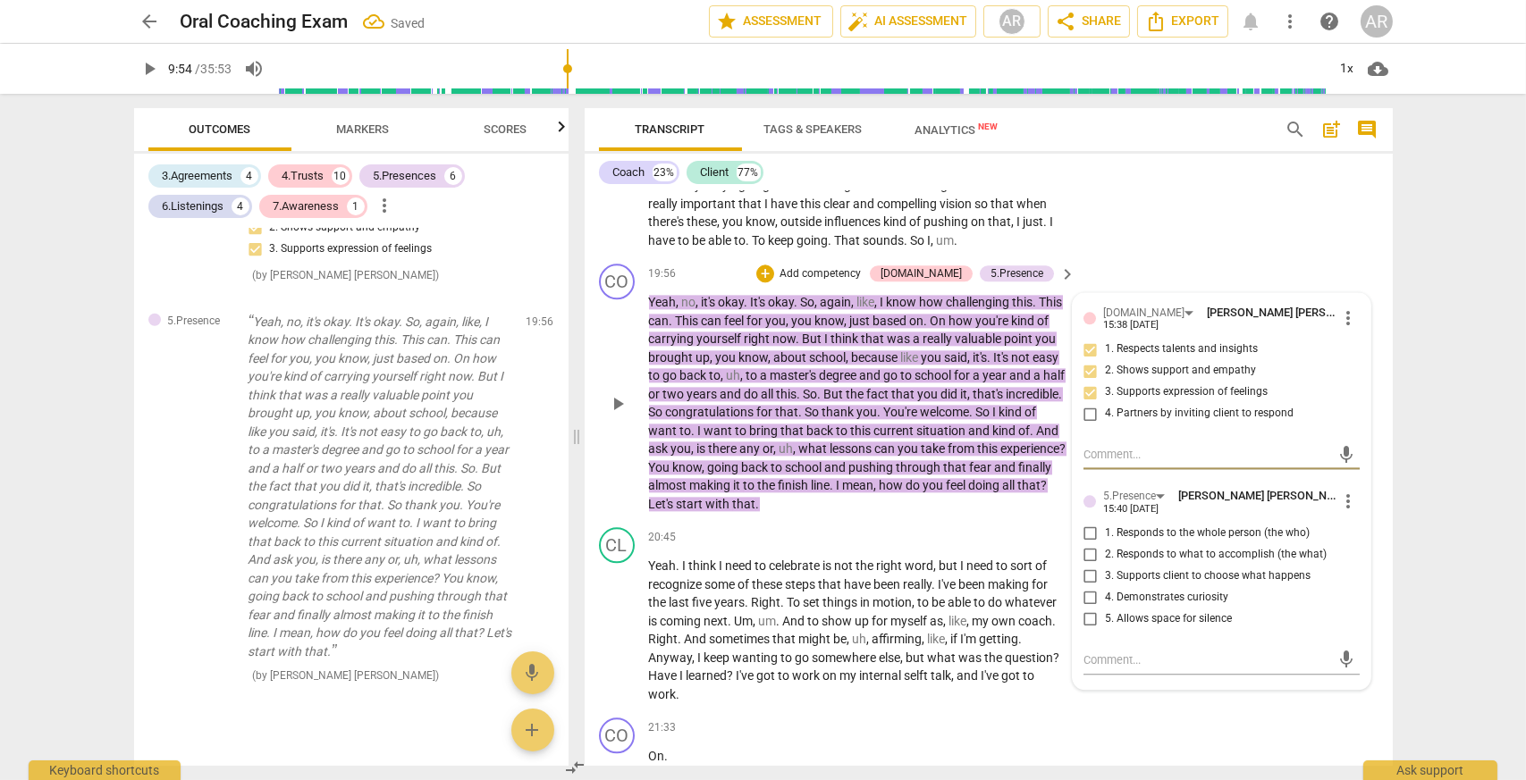
click at [1088, 540] on input "1. Responds to the whole person (the who)" at bounding box center [1090, 533] width 29 height 21
checkbox input "true"
click at [1088, 559] on input "2. Responds to what to accomplish (the what)" at bounding box center [1090, 554] width 29 height 21
checkbox input "true"
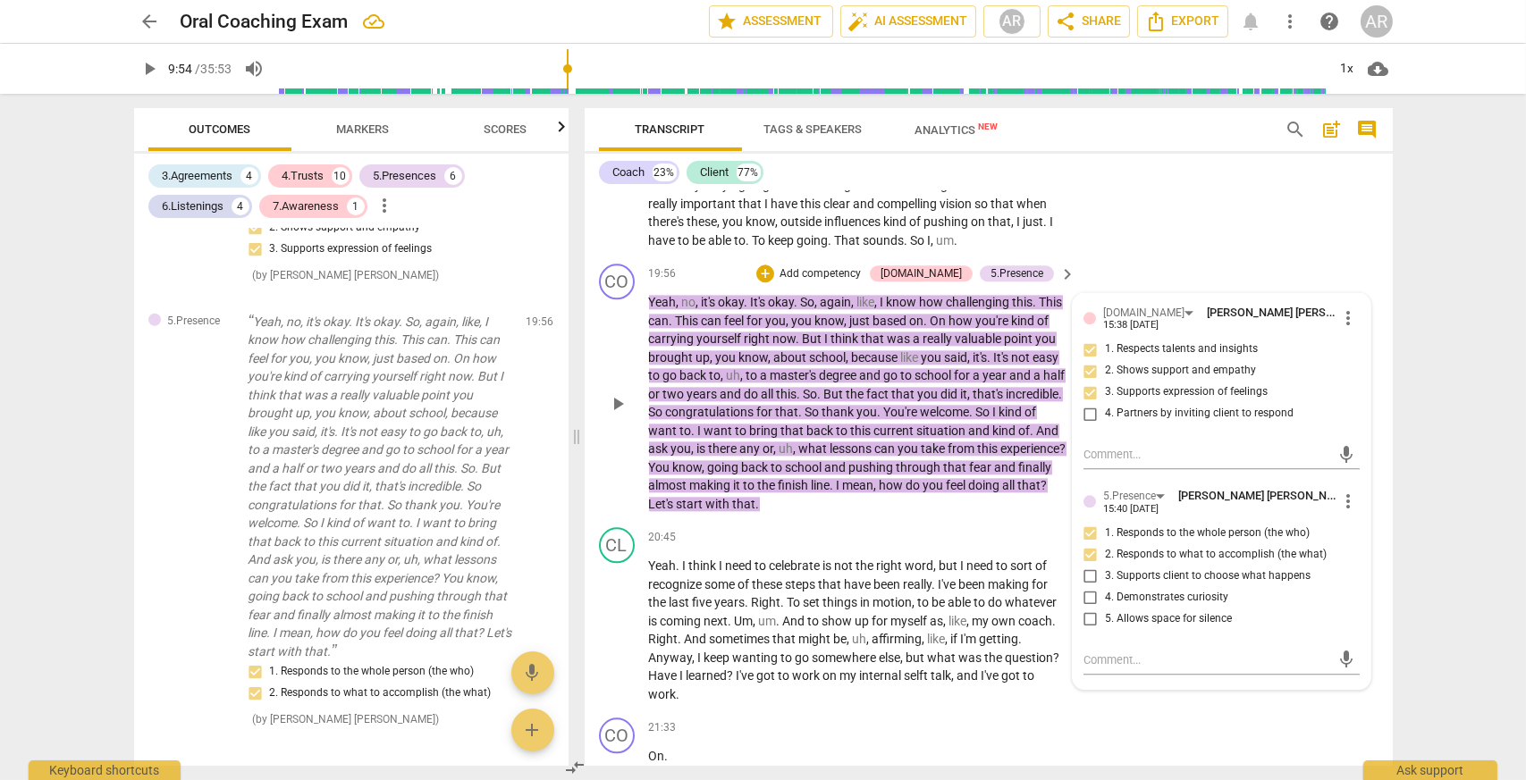
click at [833, 282] on p "Add competency" at bounding box center [819, 274] width 85 height 16
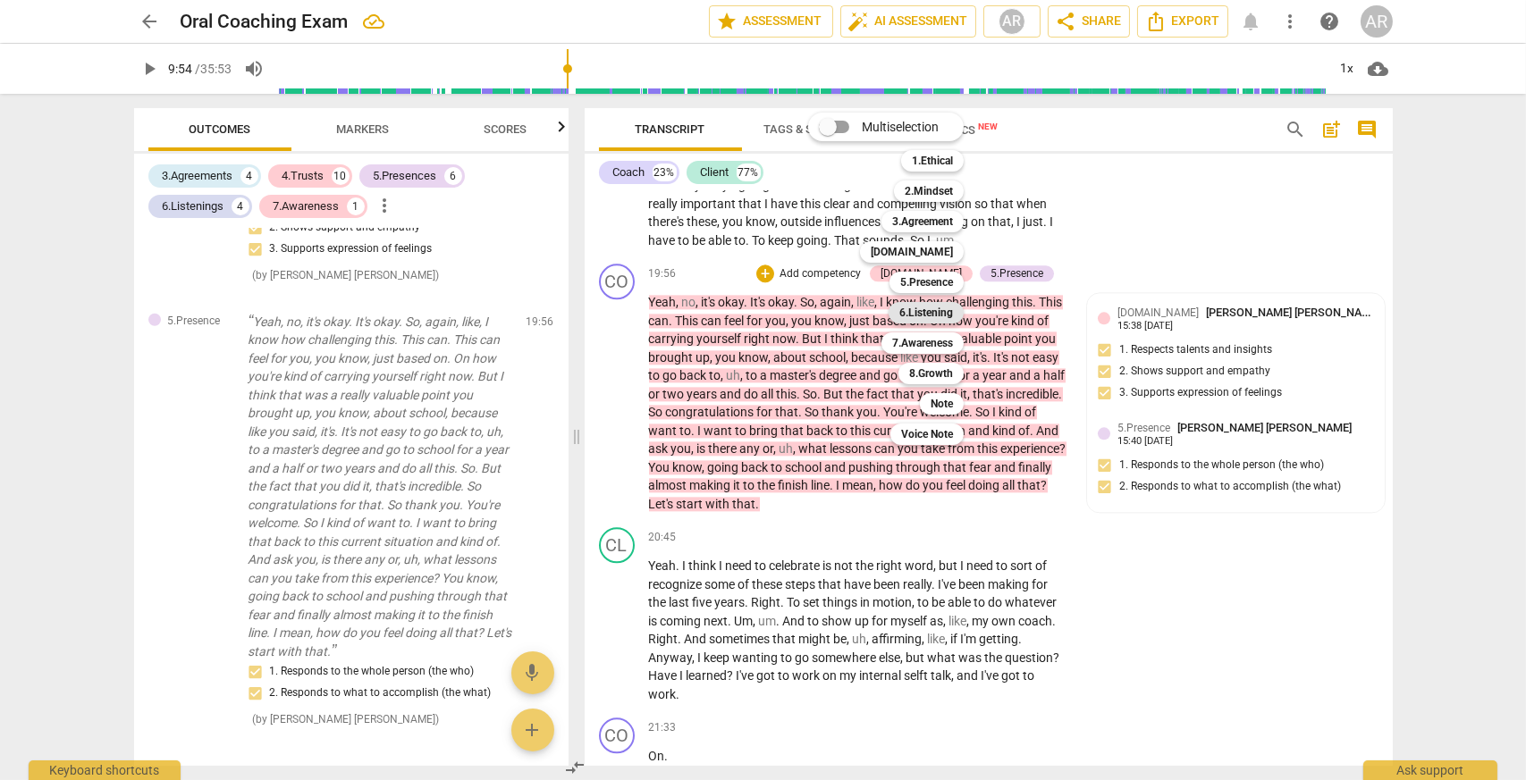
click at [940, 312] on b "6.Listening" at bounding box center [926, 312] width 54 height 21
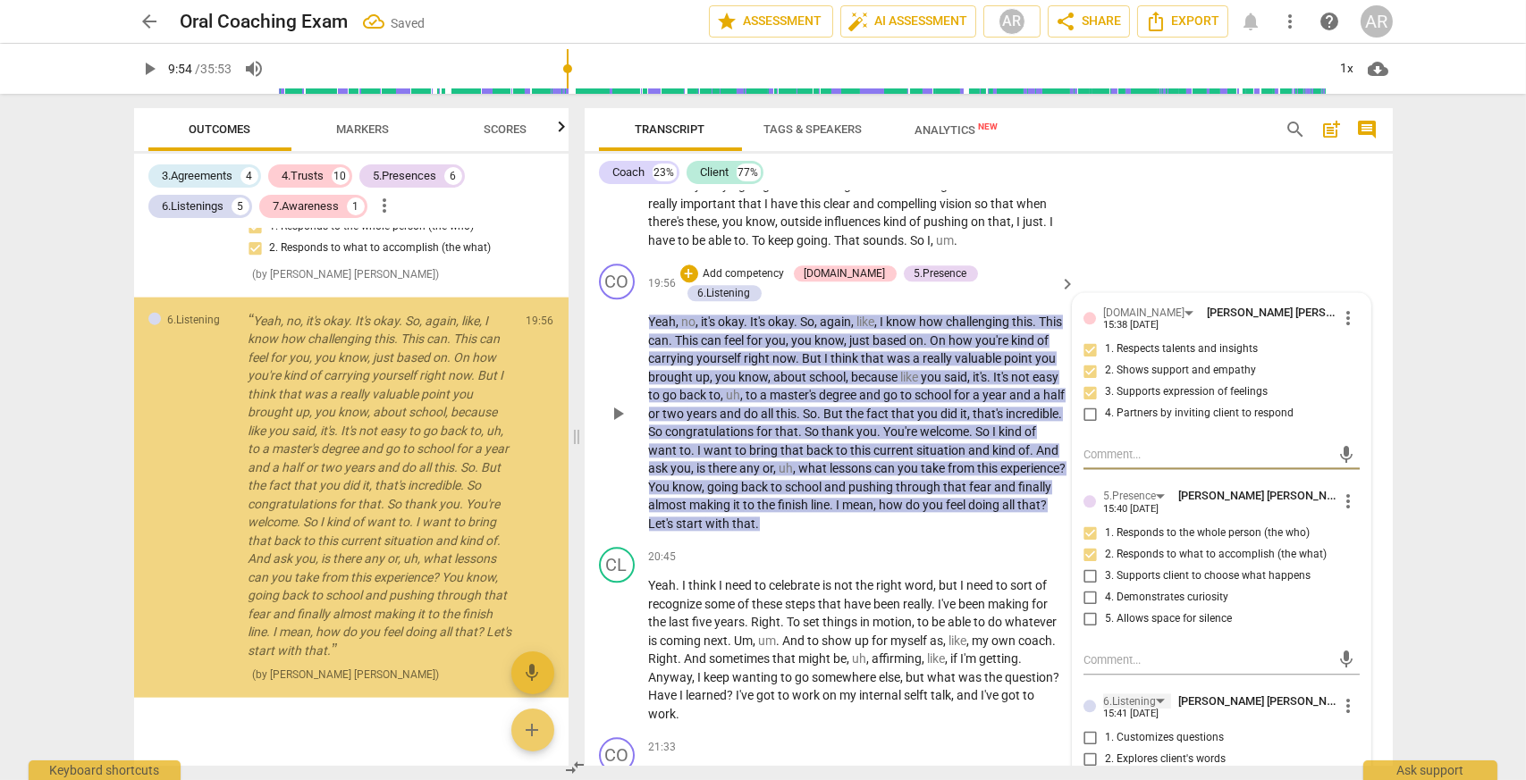
scroll to position [8648, 0]
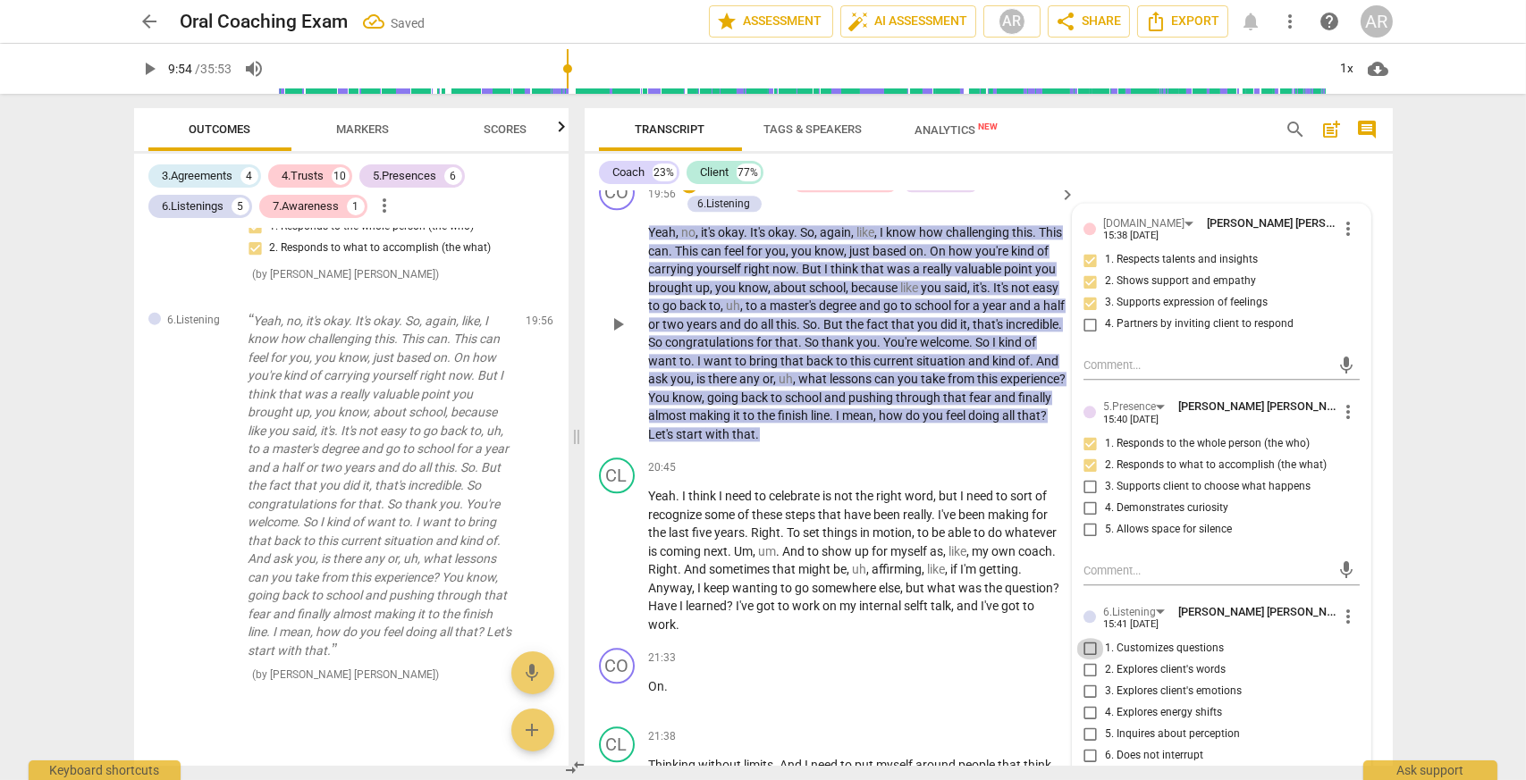
click at [1083, 651] on input "1. Customizes questions" at bounding box center [1090, 648] width 29 height 21
checkbox input "true"
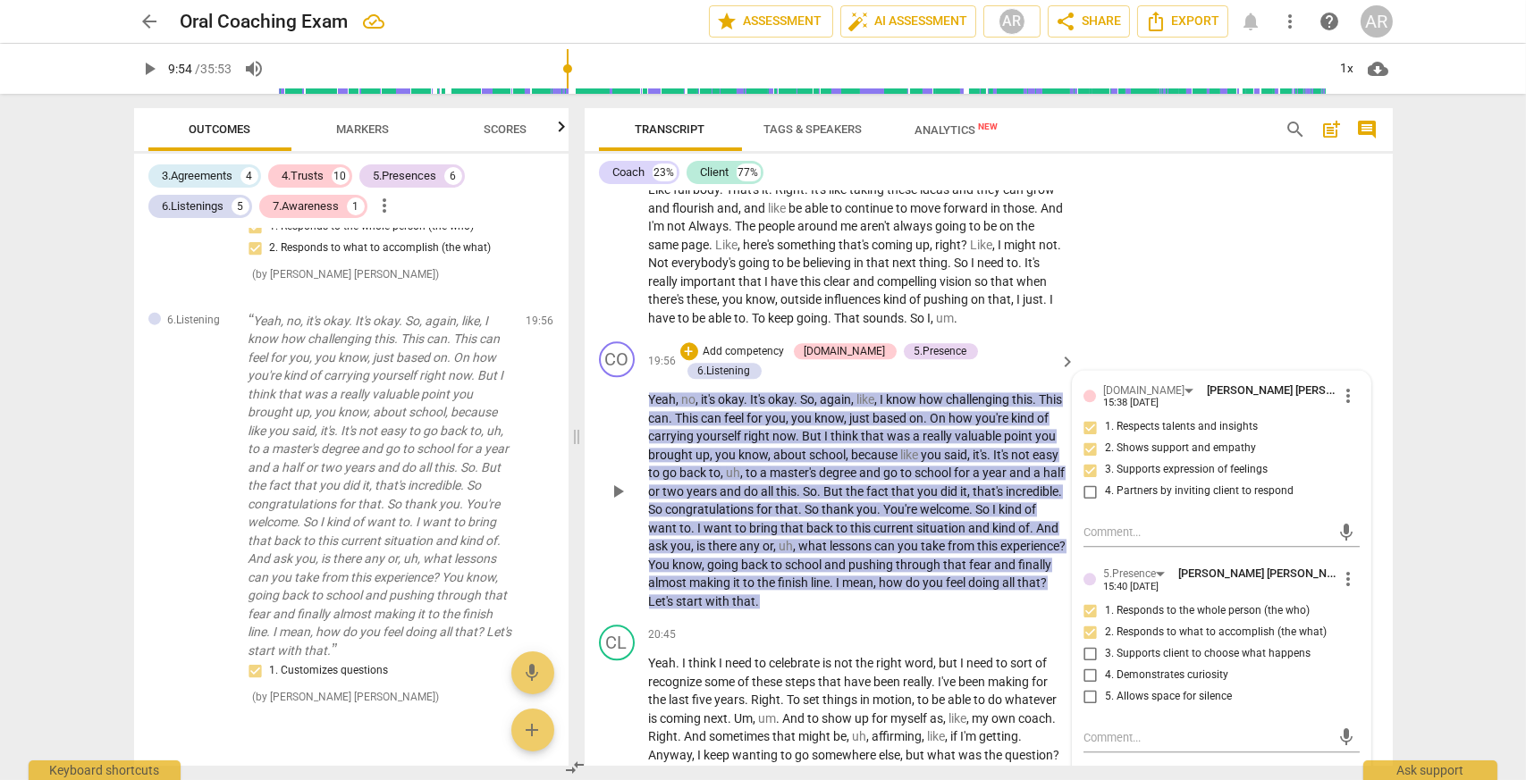
scroll to position [8469, 0]
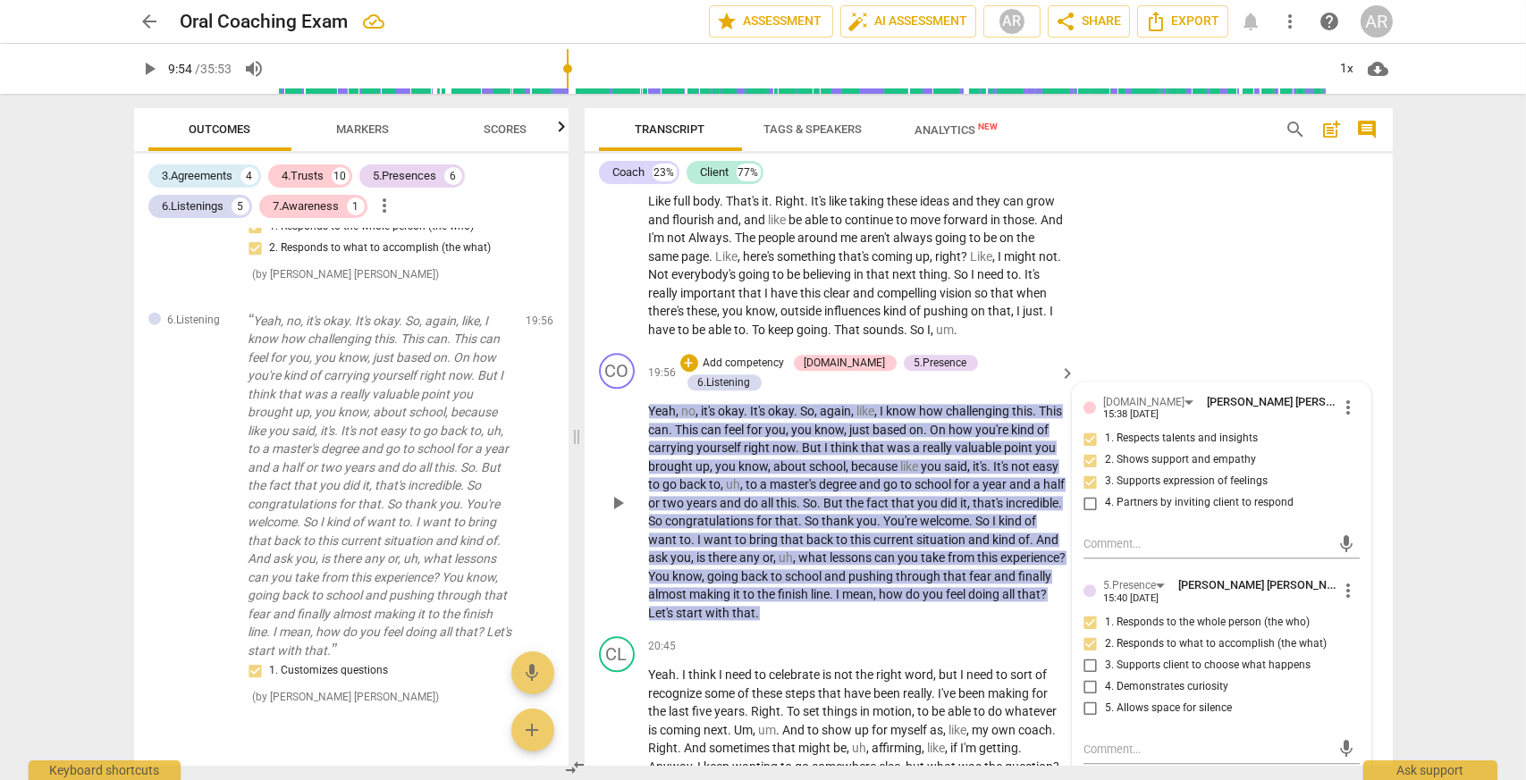
click at [785, 369] on p "Add competency" at bounding box center [744, 364] width 85 height 16
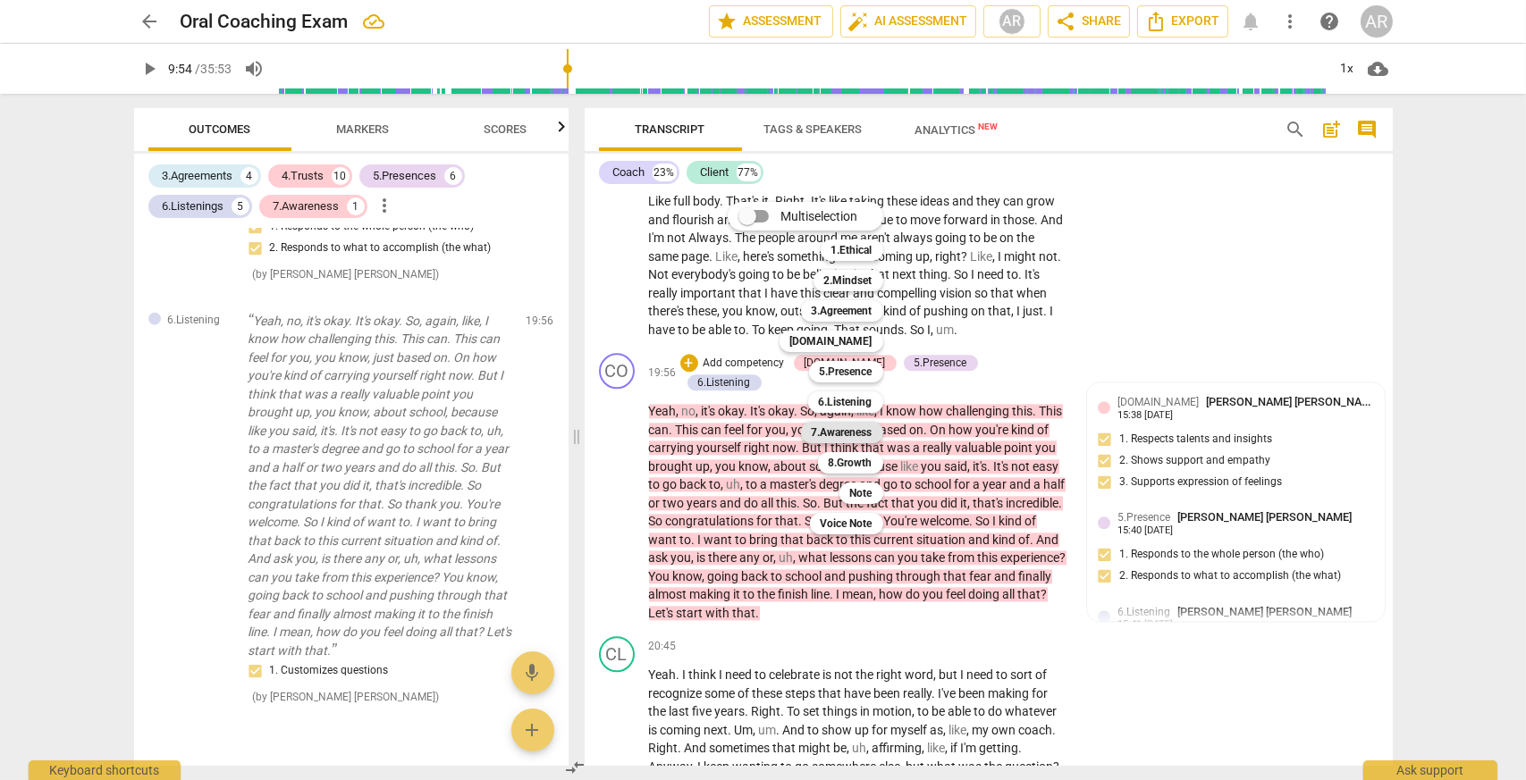
click at [853, 424] on b "7.Awareness" at bounding box center [841, 432] width 61 height 21
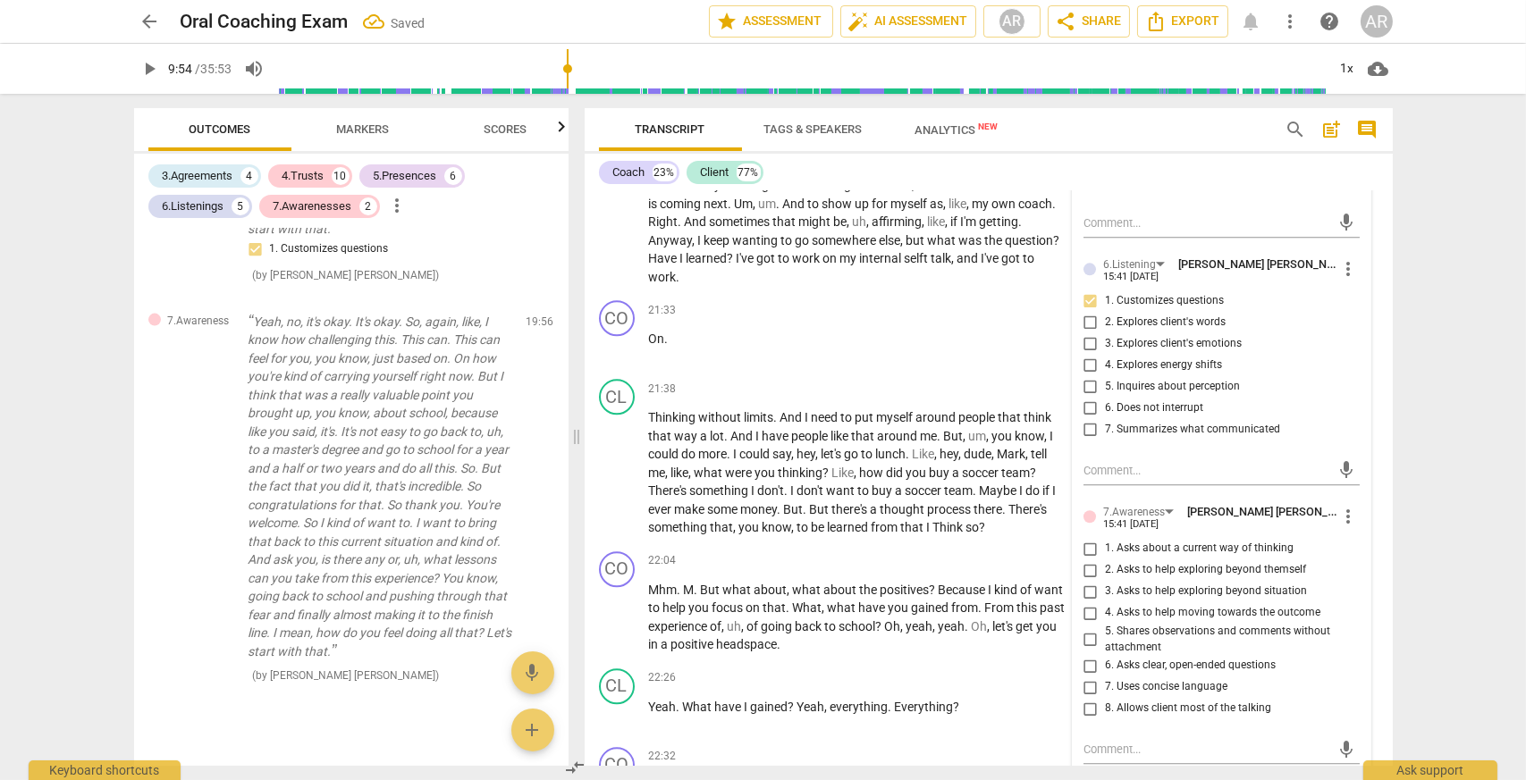
scroll to position [9006, 0]
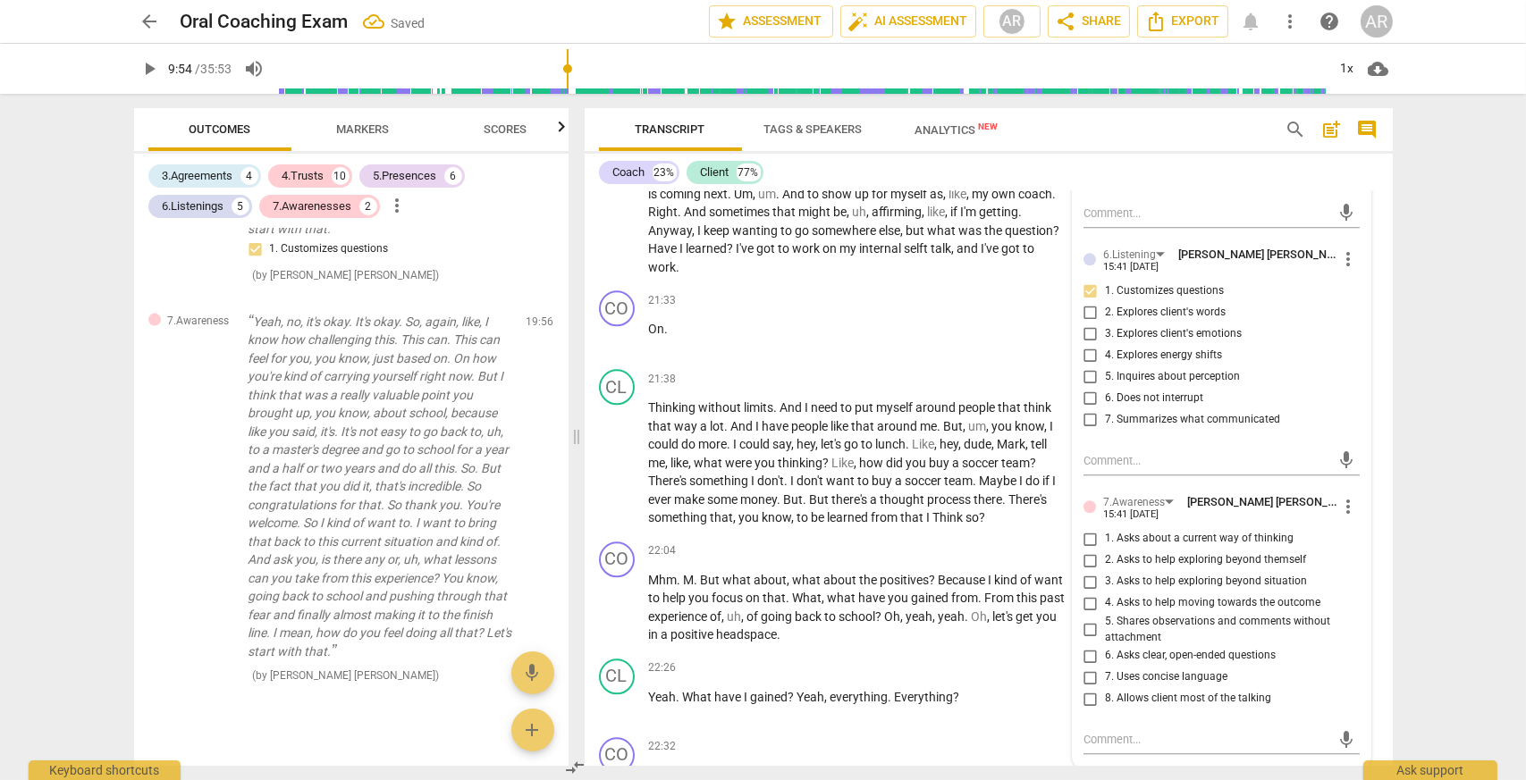
click at [1081, 545] on input "1. Asks about a current way of thinking" at bounding box center [1090, 538] width 29 height 21
checkbox input "true"
click at [1084, 586] on input "3. Asks to help exploring beyond situation" at bounding box center [1090, 581] width 29 height 21
checkbox input "true"
click at [953, 555] on div "+" at bounding box center [956, 551] width 18 height 18
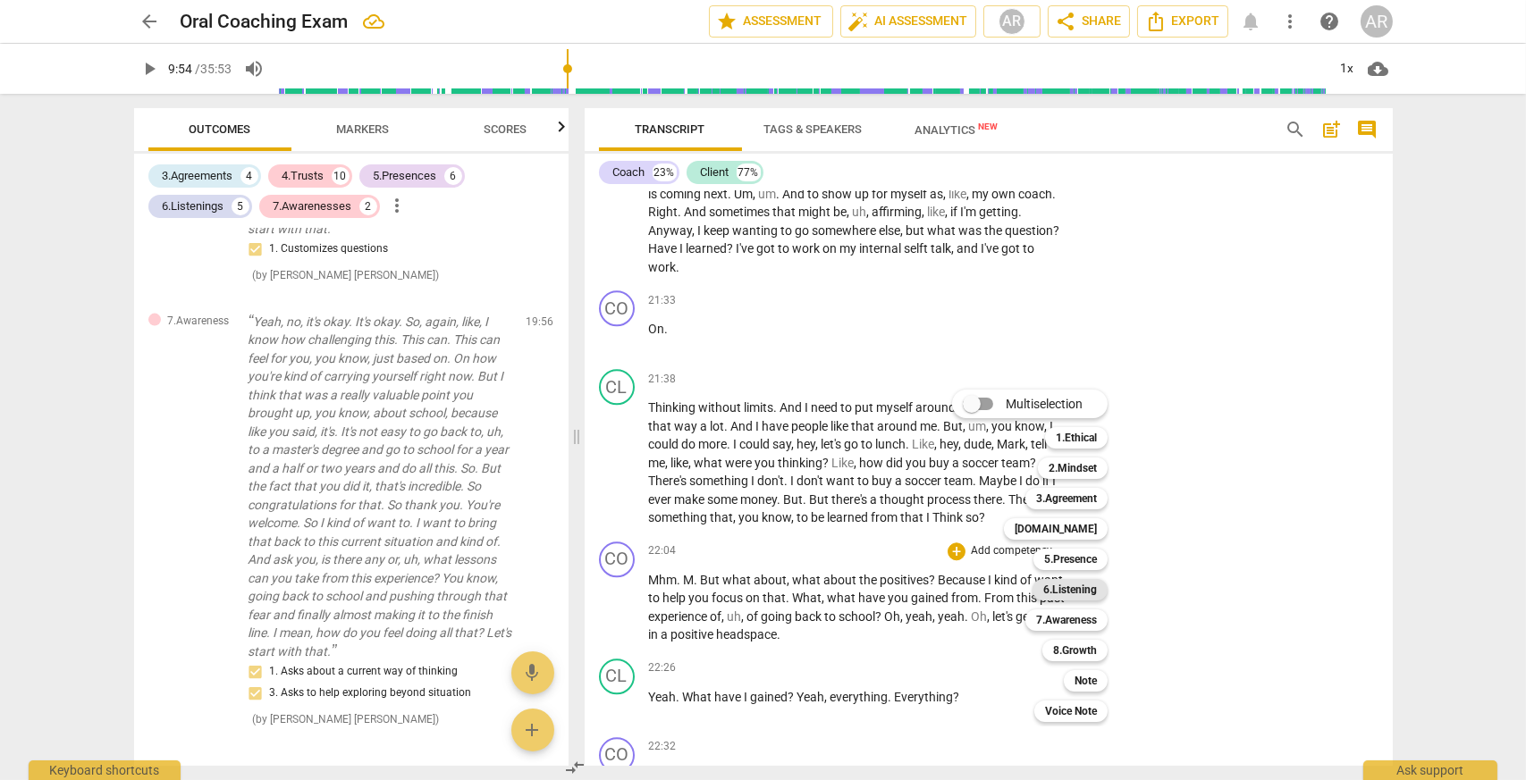
click at [1072, 591] on b "6.Listening" at bounding box center [1070, 589] width 54 height 21
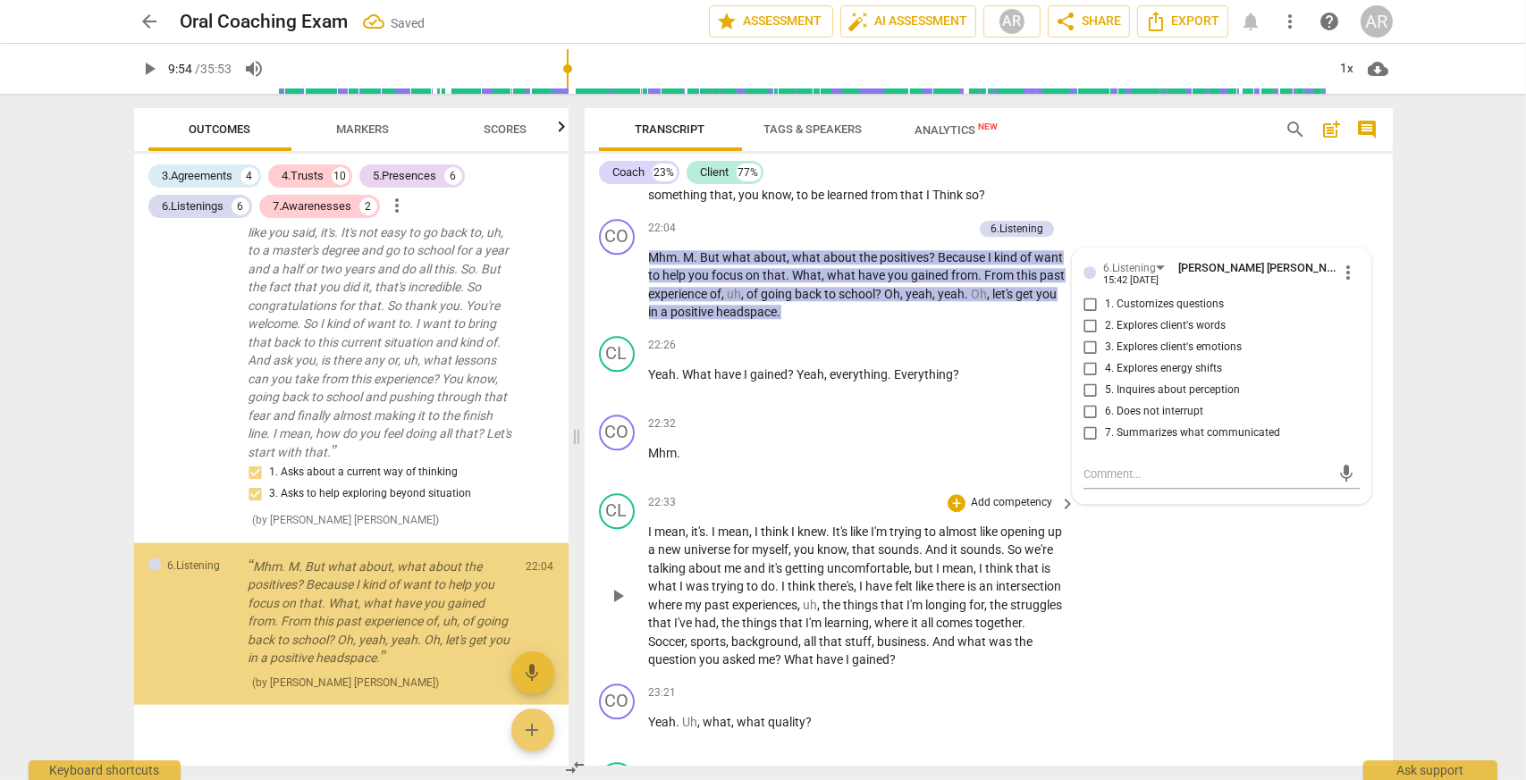
scroll to position [5410, 0]
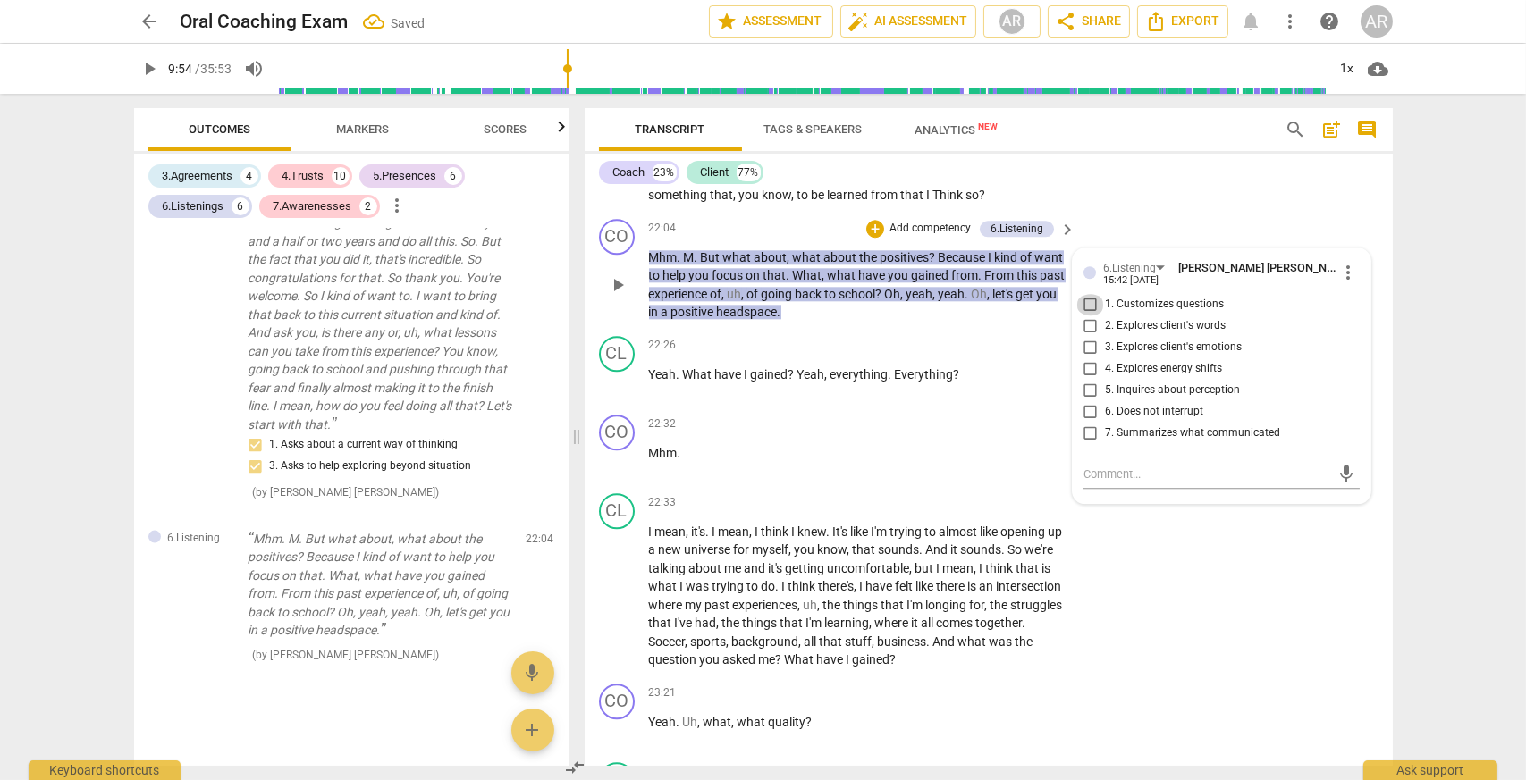
click at [1088, 312] on input "1. Customizes questions" at bounding box center [1090, 304] width 29 height 21
checkbox input "true"
click at [929, 231] on p "Add competency" at bounding box center [929, 229] width 85 height 16
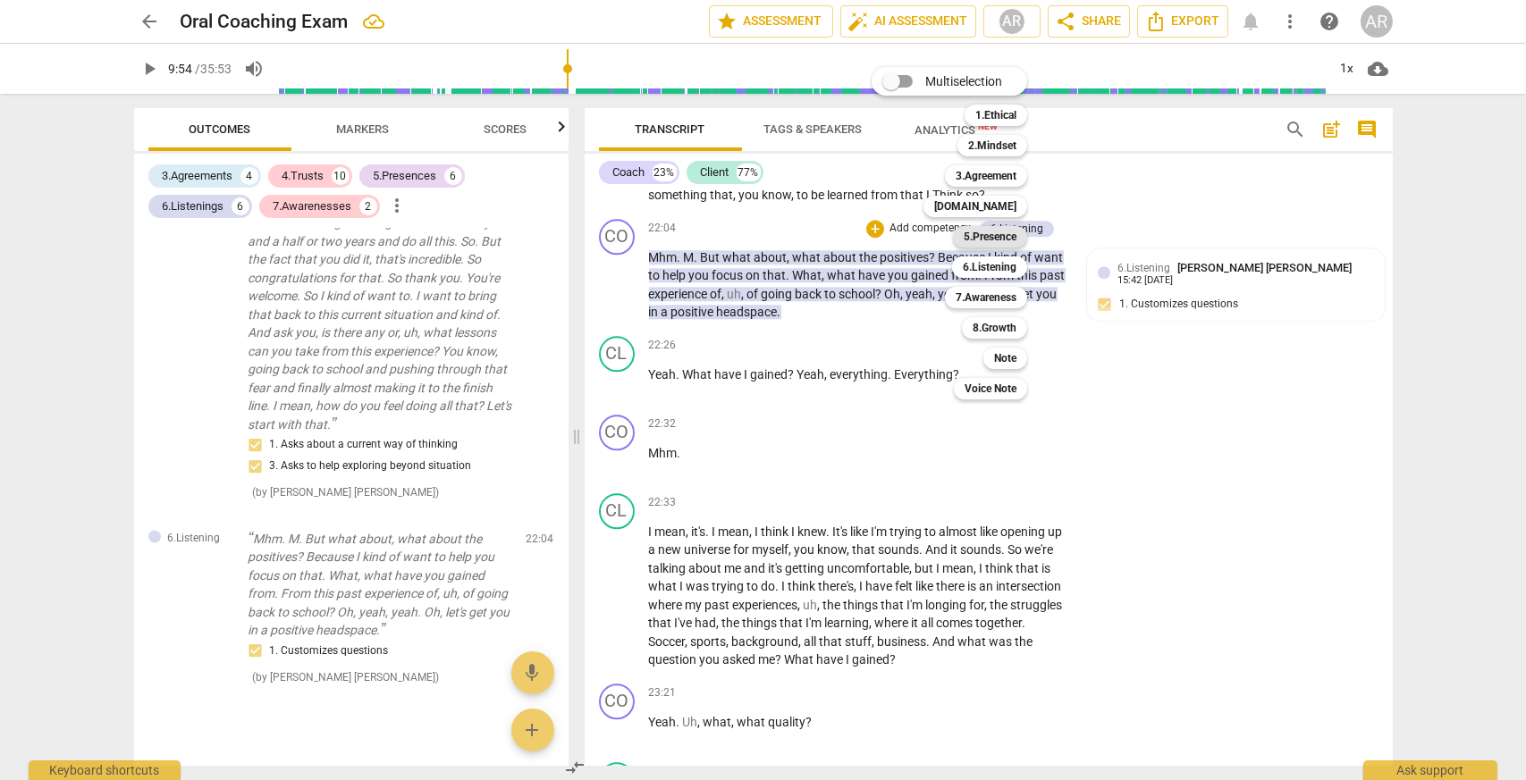
click at [996, 240] on b "5.Presence" at bounding box center [989, 236] width 53 height 21
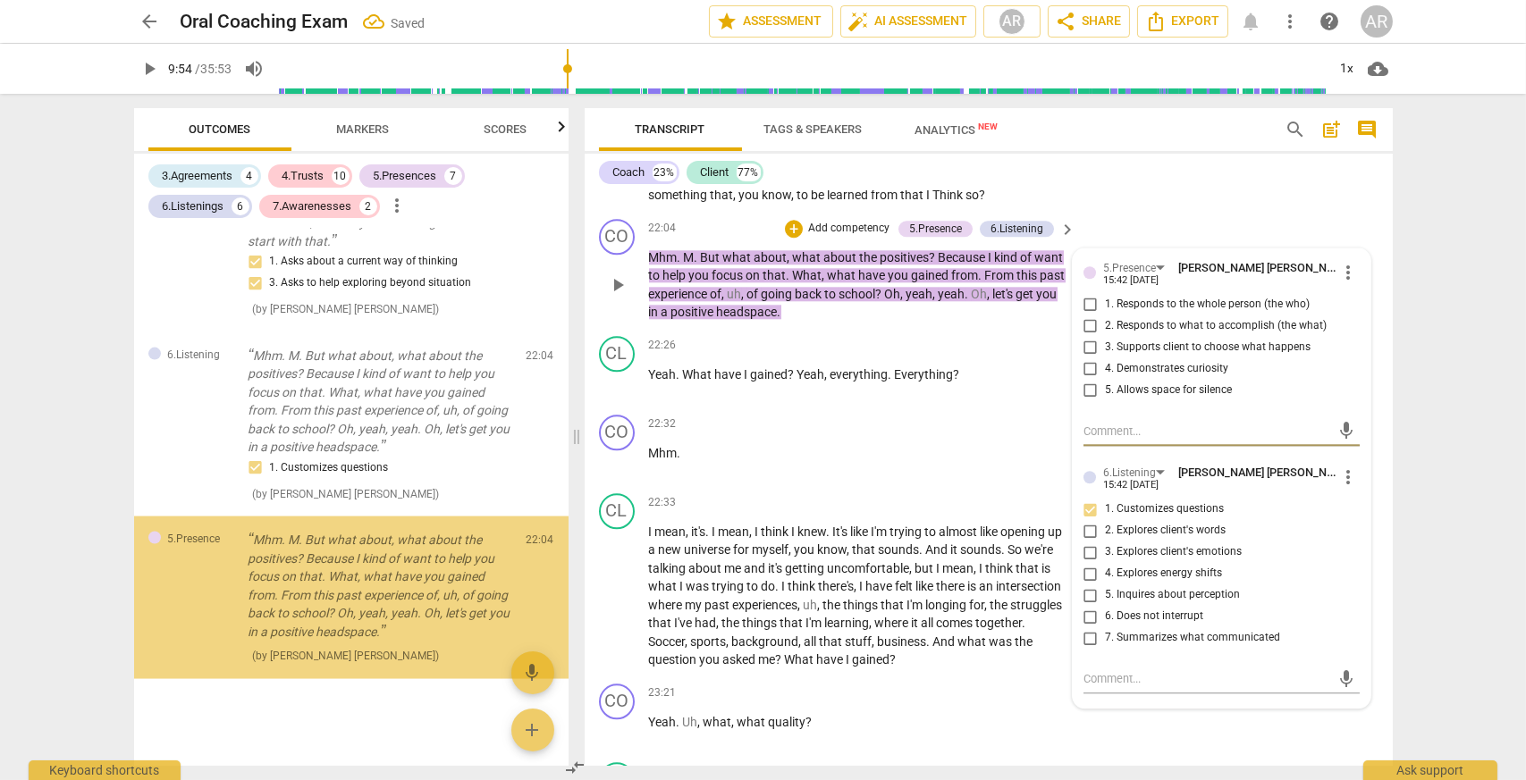
scroll to position [5595, 0]
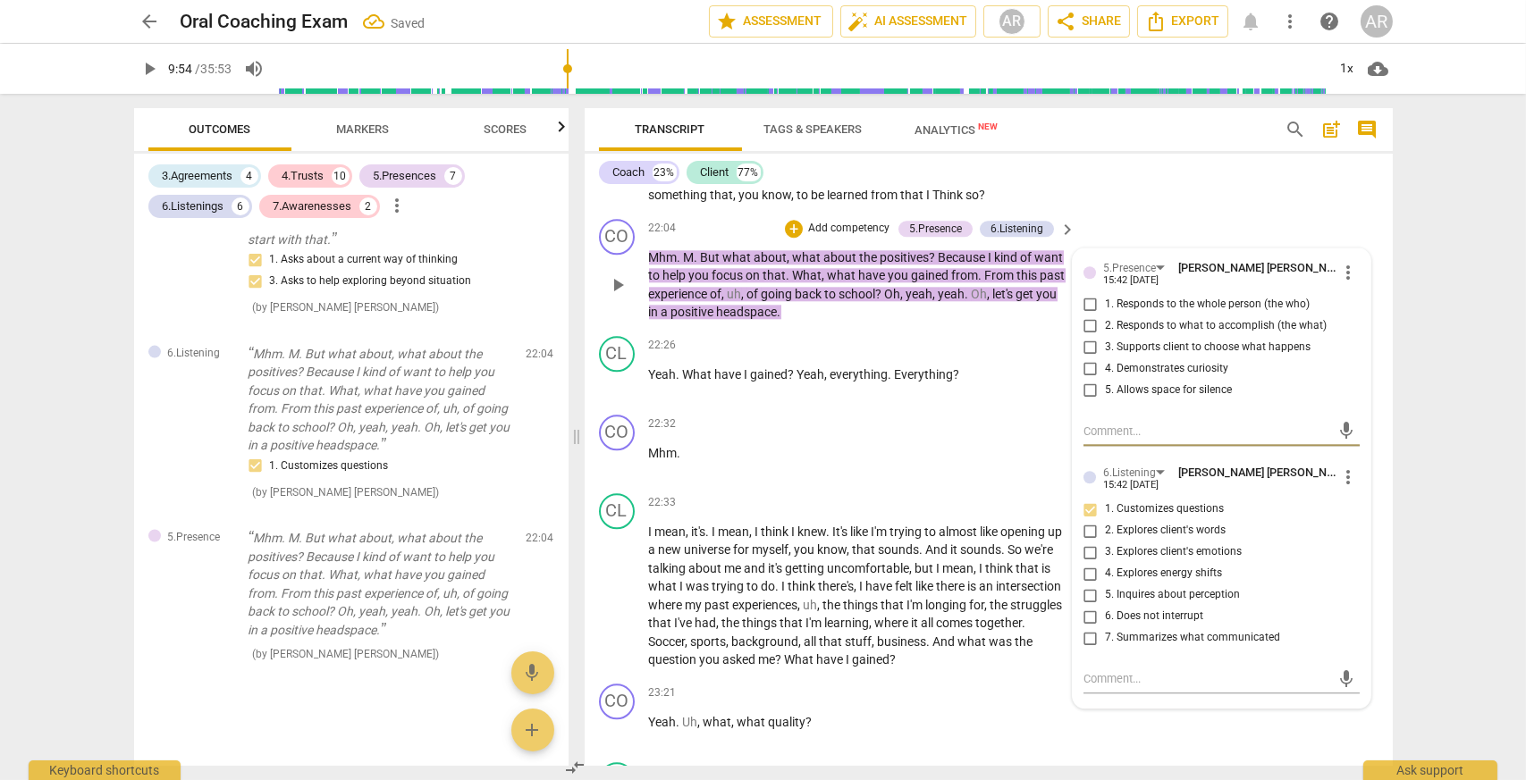
click at [1084, 330] on input "2. Responds to what to accomplish (the what)" at bounding box center [1090, 325] width 29 height 21
checkbox input "true"
click at [1130, 176] on div "Coach 23% Client 77%" at bounding box center [988, 172] width 779 height 30
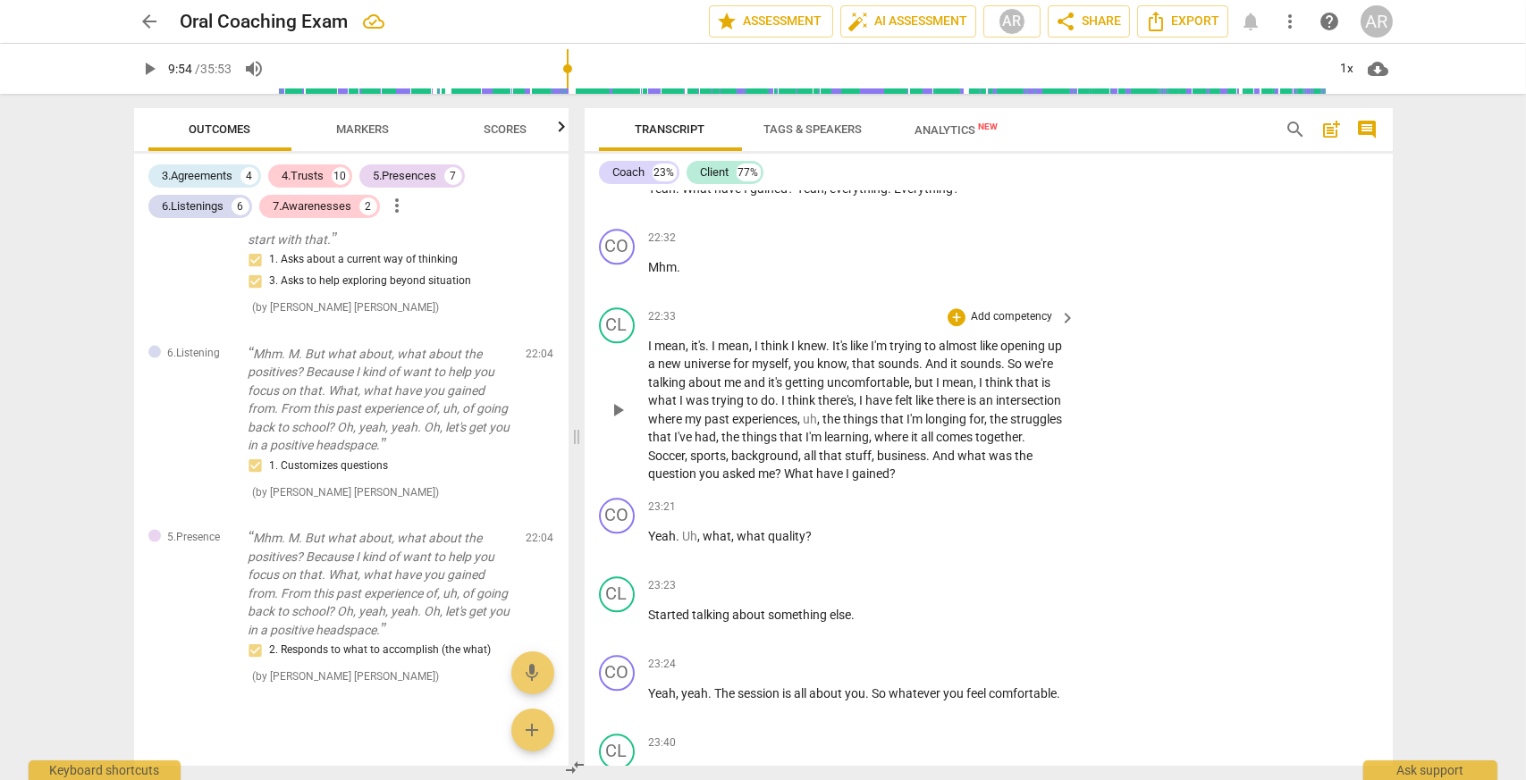
scroll to position [9596, 0]
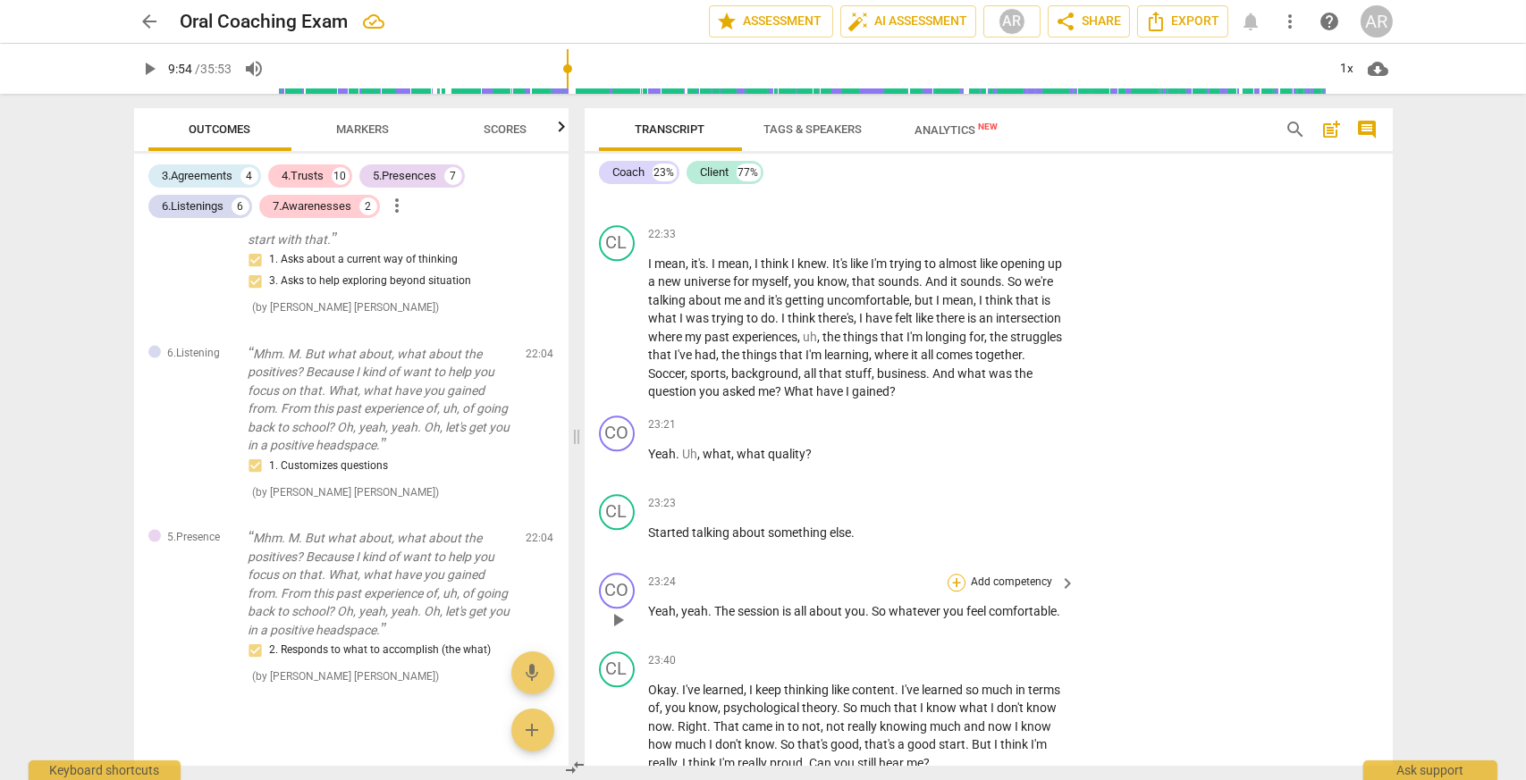
click at [954, 584] on div "+" at bounding box center [956, 583] width 18 height 18
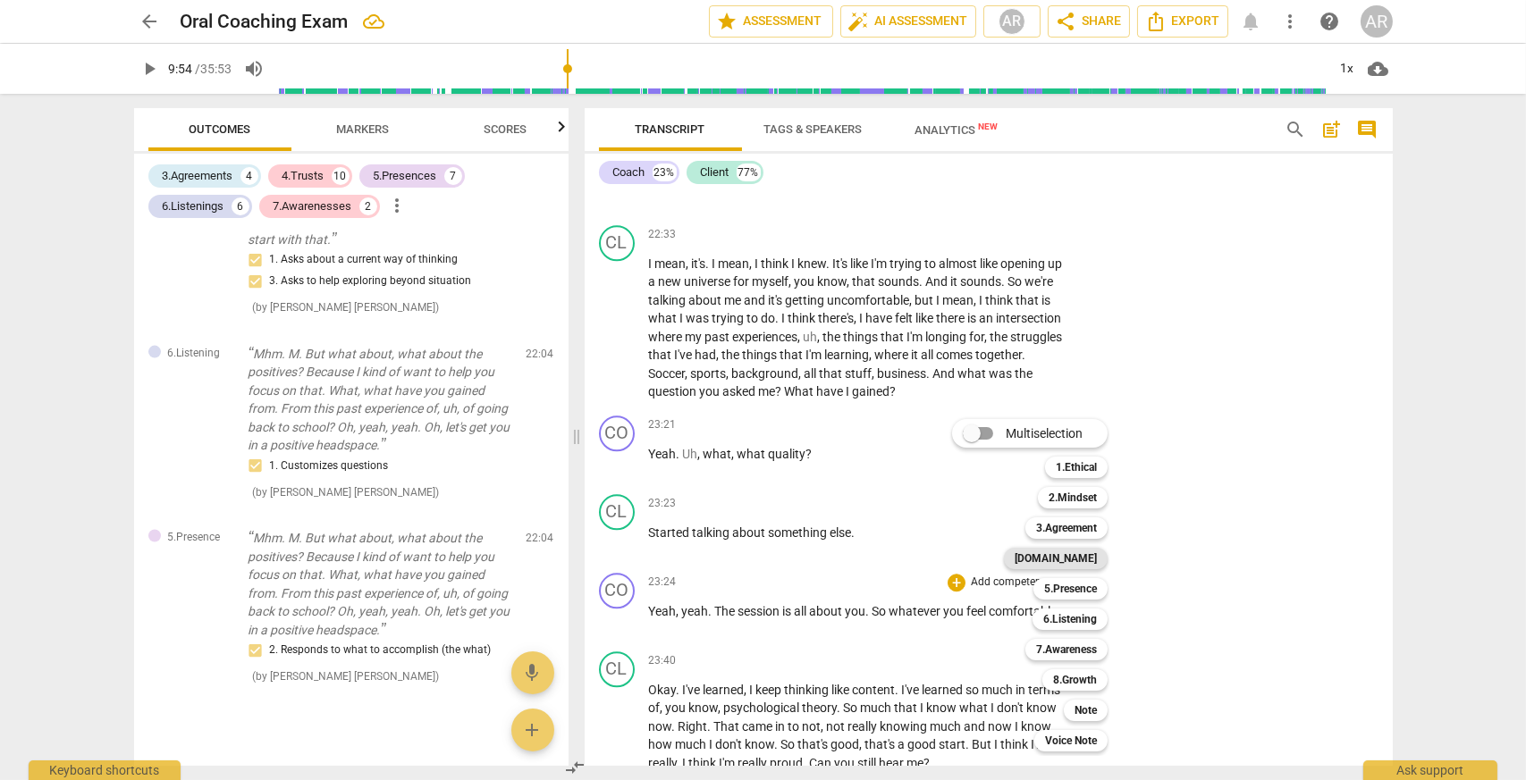
click at [1084, 551] on b "[DOMAIN_NAME]" at bounding box center [1055, 558] width 82 height 21
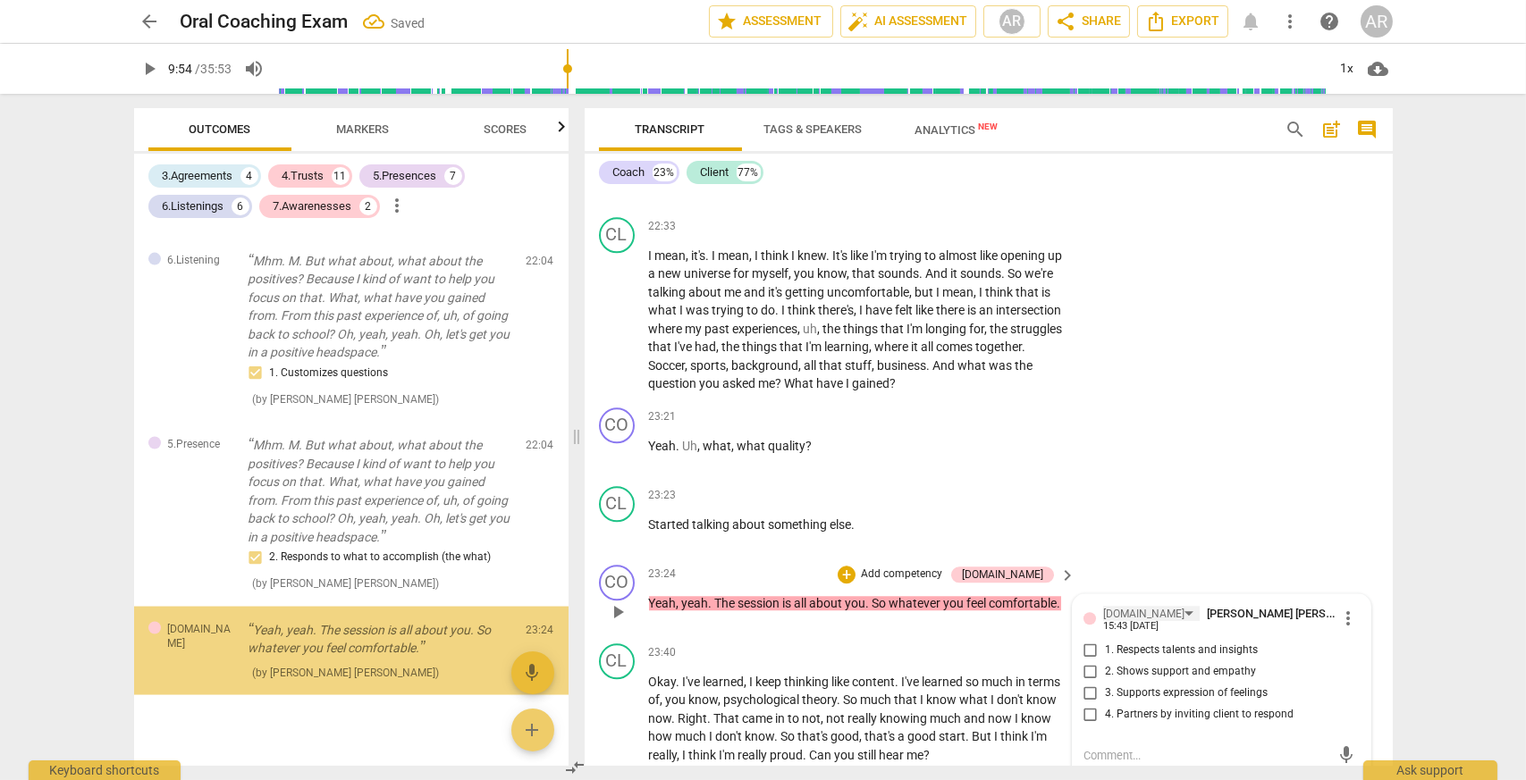
scroll to position [5706, 0]
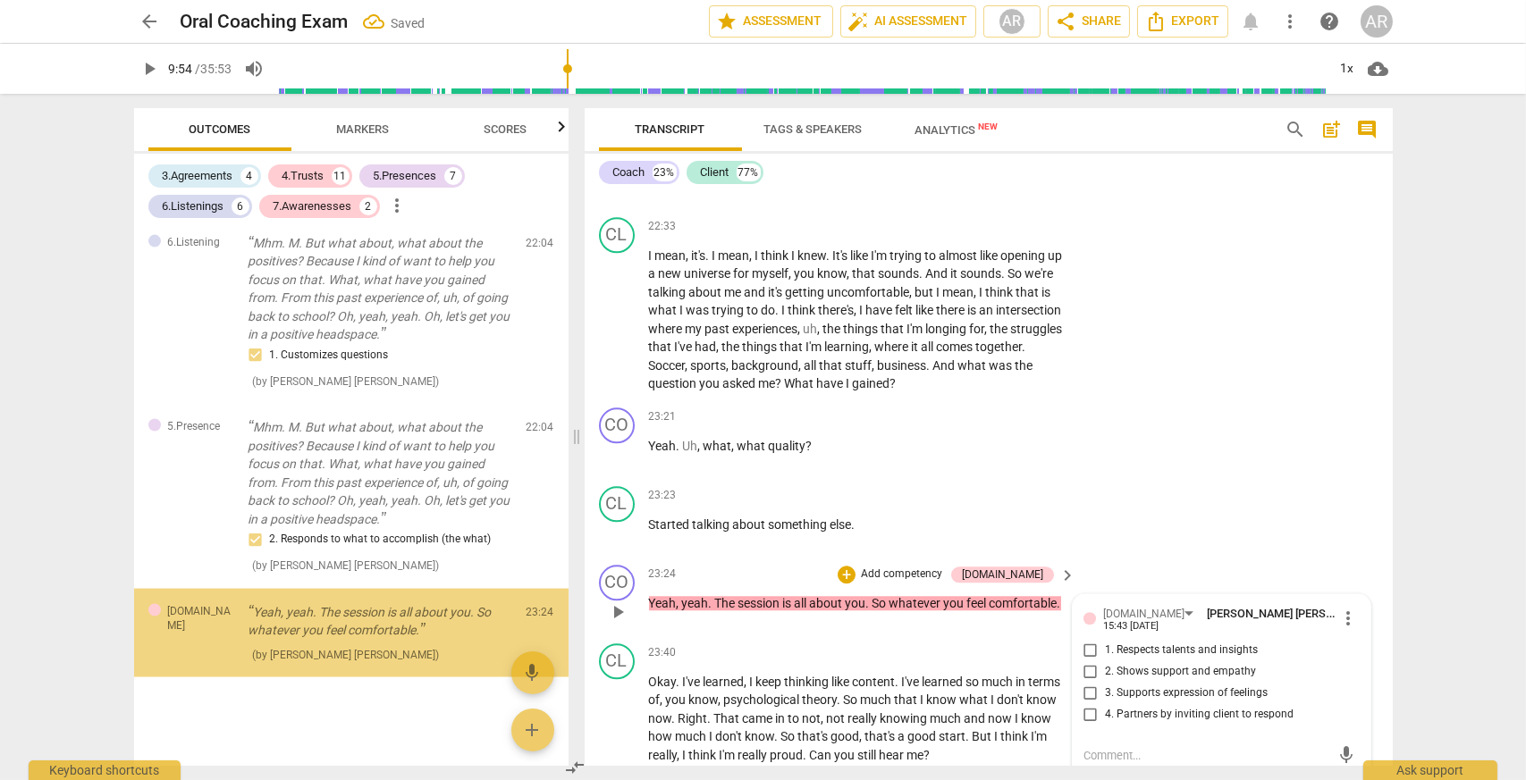
click at [1090, 677] on input "2. Shows support and empathy" at bounding box center [1090, 671] width 29 height 21
checkbox input "true"
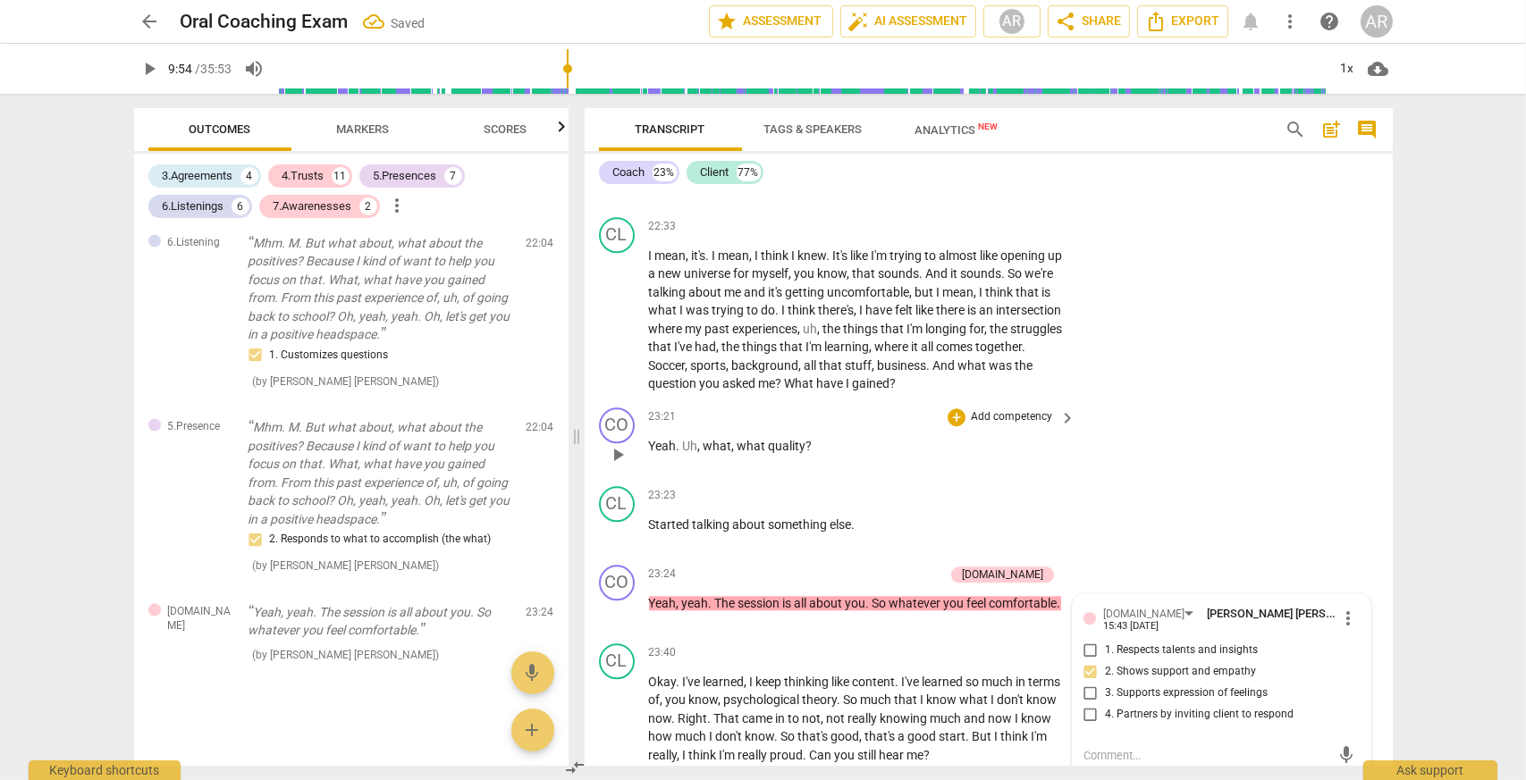
click at [1164, 430] on div "CO play_arrow pause 23:21 + Add competency keyboard_arrow_right Yeah . Uh , wha…" at bounding box center [988, 439] width 808 height 79
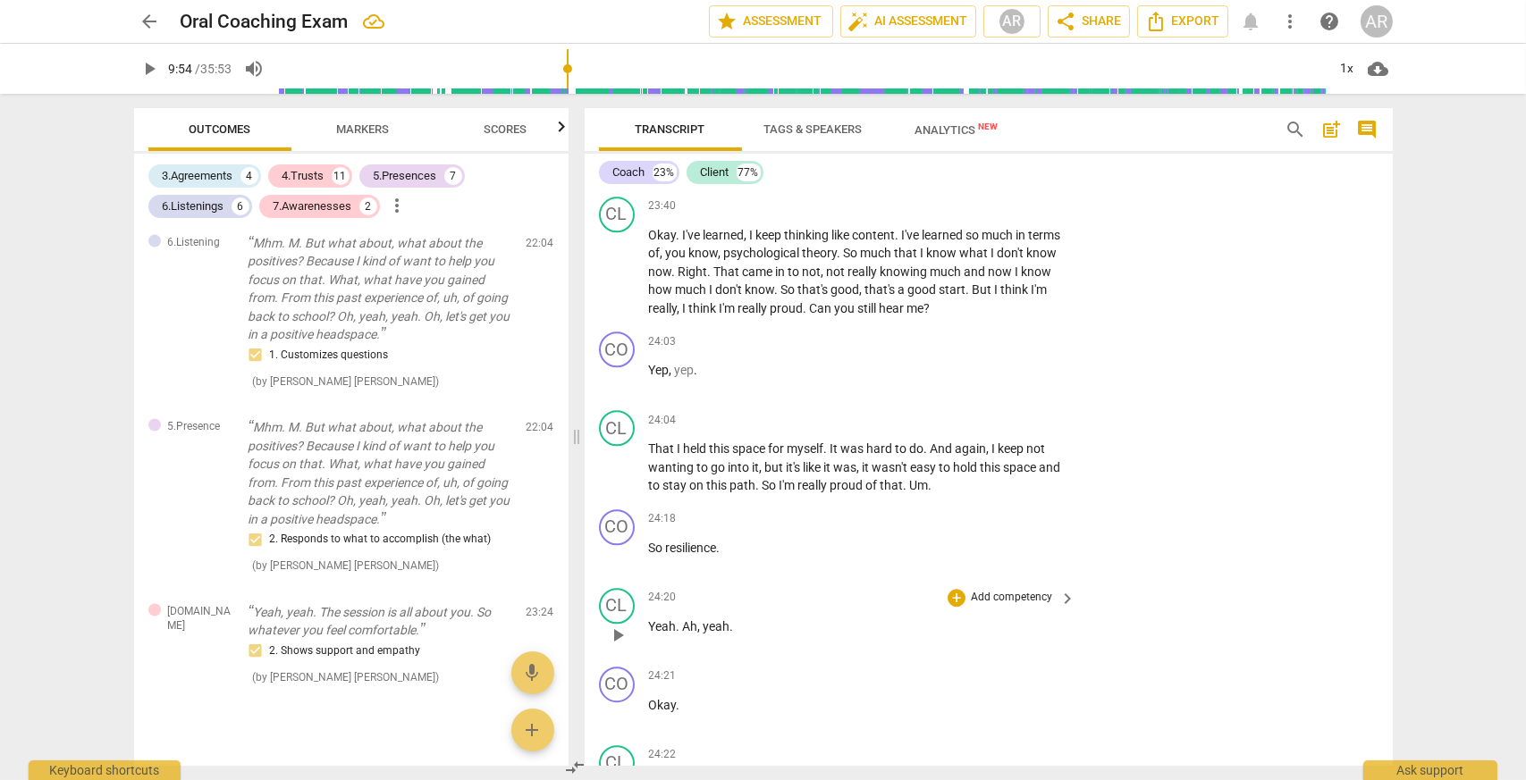
scroll to position [10141, 0]
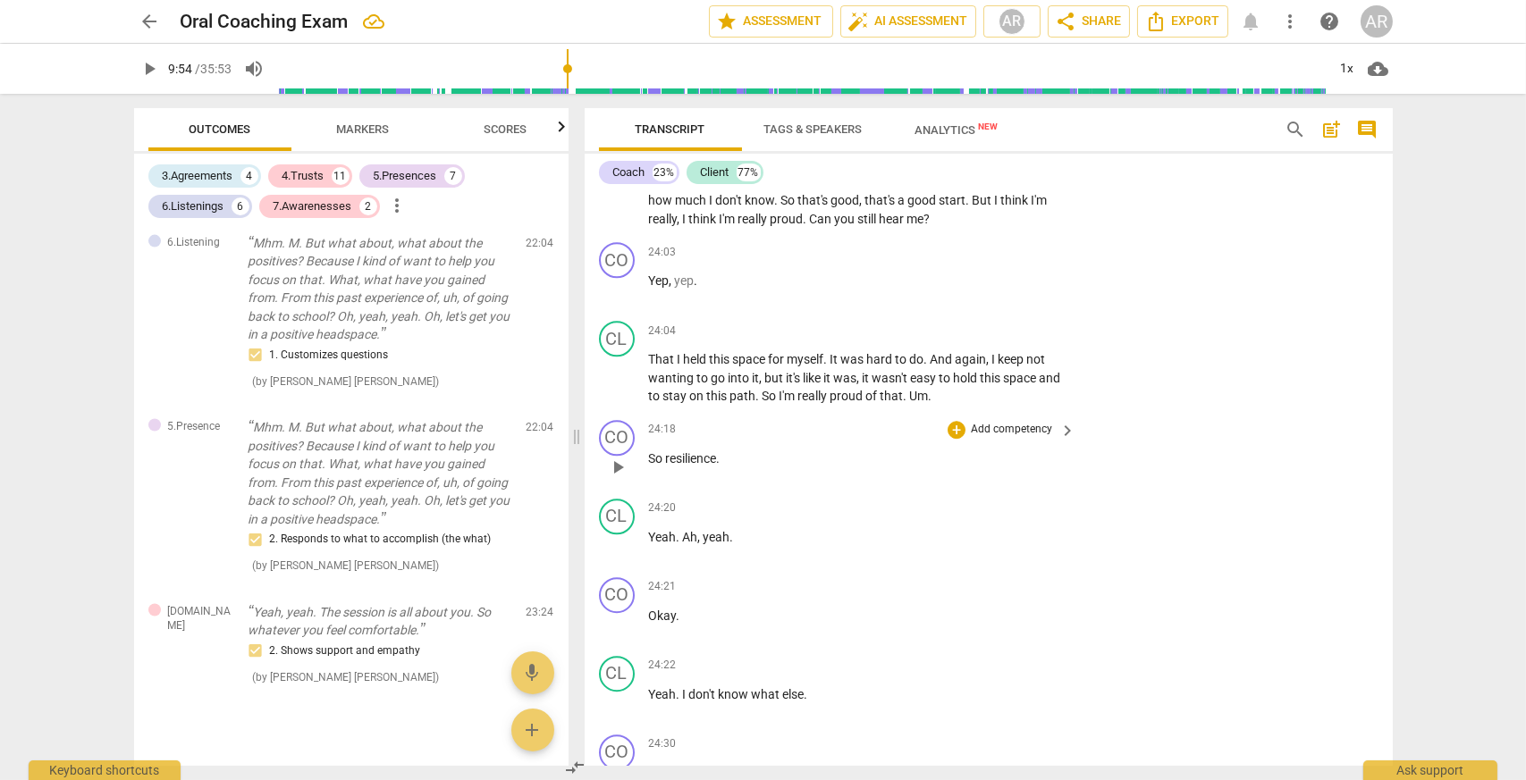
click at [730, 466] on p "So resilience ." at bounding box center [858, 459] width 418 height 19
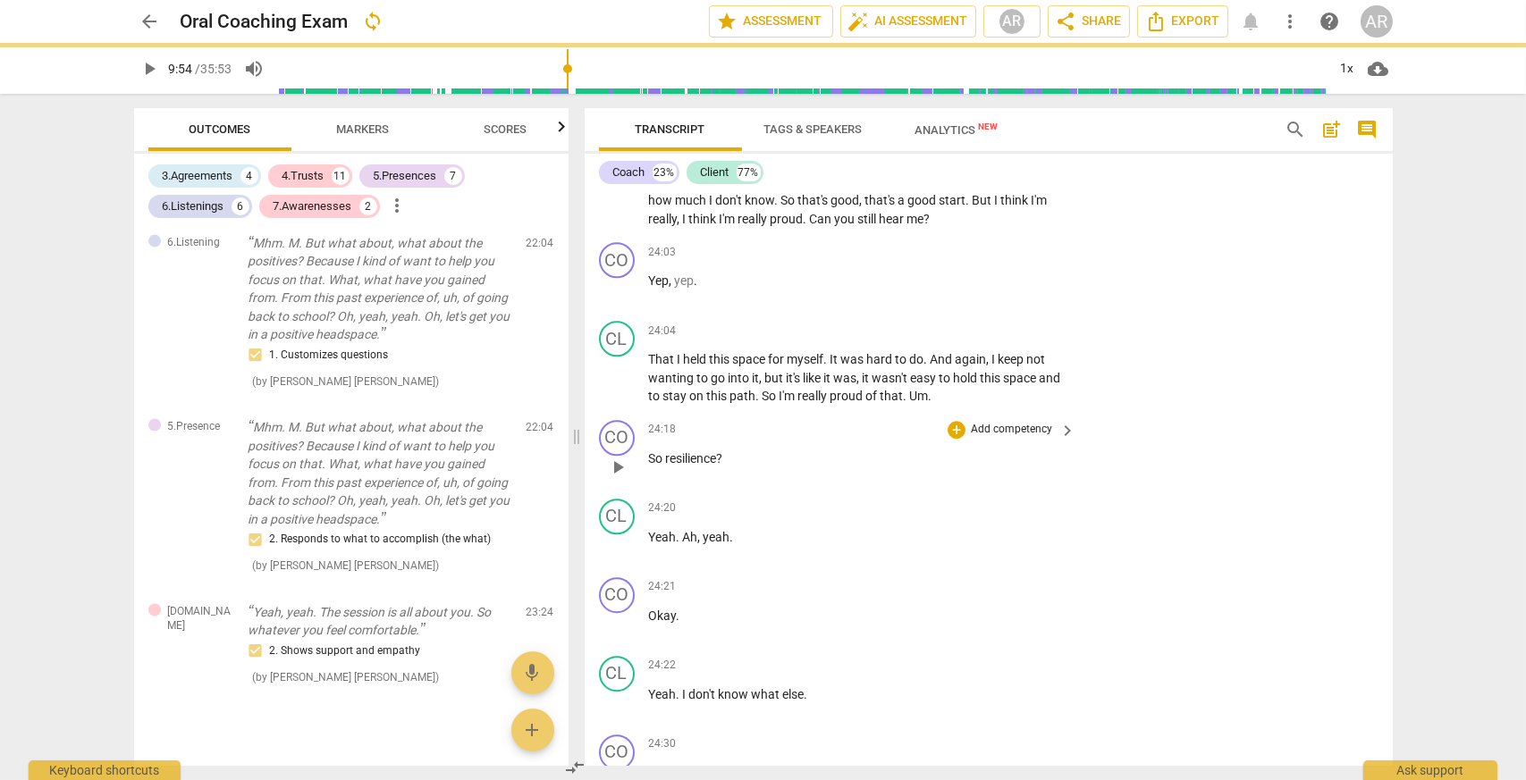
click at [663, 466] on span "So" at bounding box center [657, 458] width 17 height 14
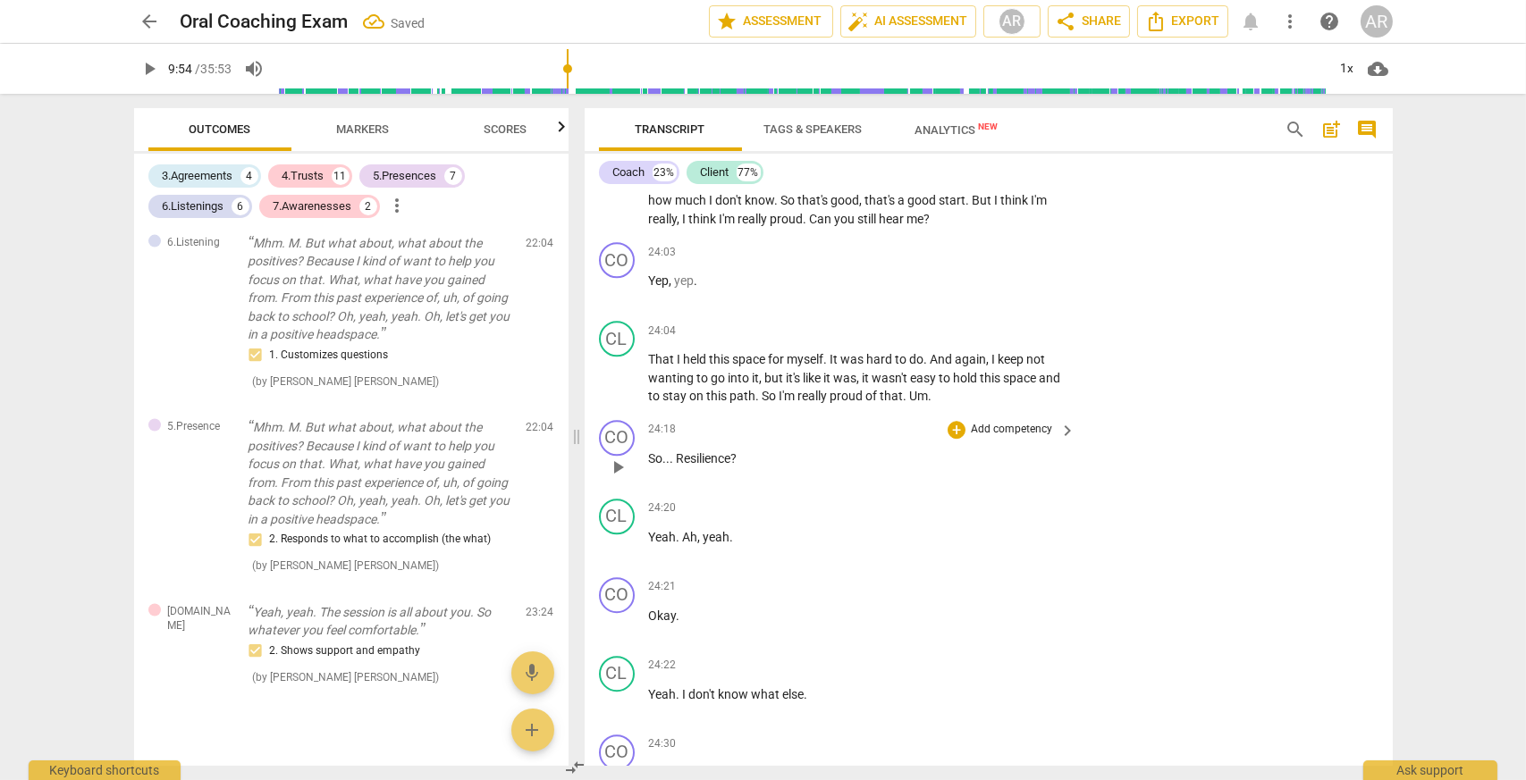
click at [685, 462] on span "Resilience?" at bounding box center [707, 458] width 61 height 14
click at [611, 475] on span "play_arrow" at bounding box center [617, 467] width 21 height 21
click at [611, 475] on span "pause" at bounding box center [617, 467] width 21 height 21
type input "1460"
click at [956, 433] on div "+" at bounding box center [956, 430] width 18 height 18
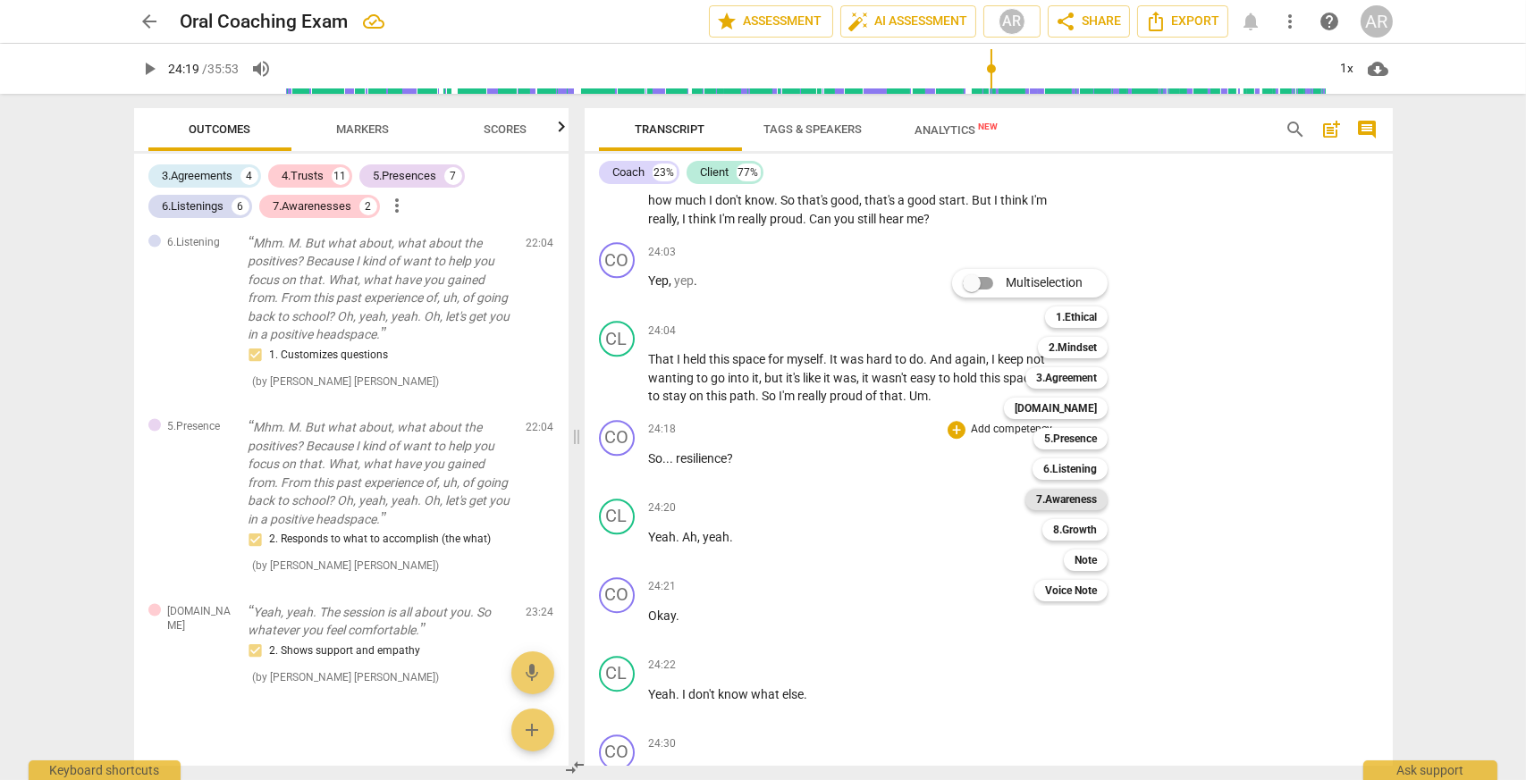
click at [1067, 492] on b "7.Awareness" at bounding box center [1066, 499] width 61 height 21
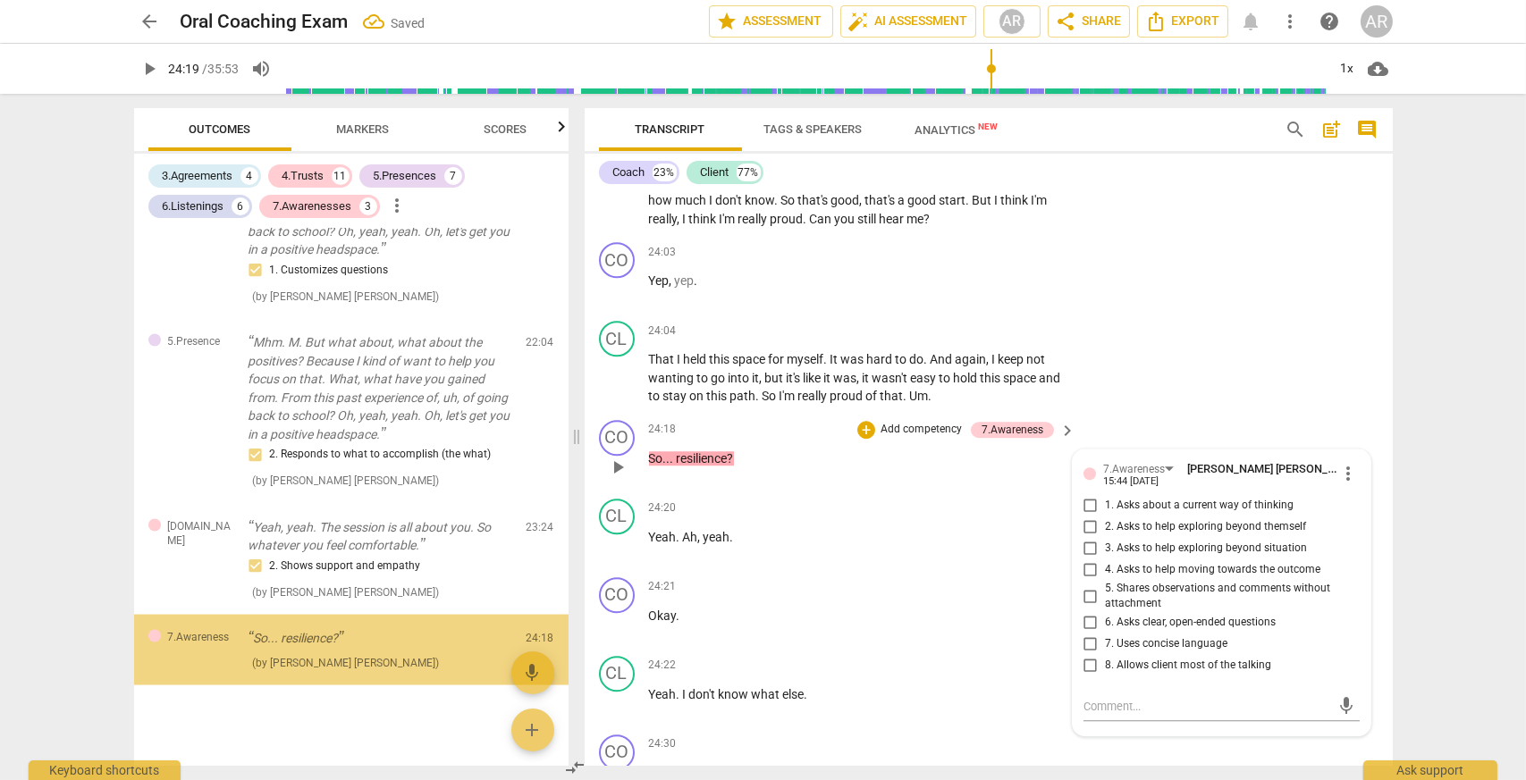
scroll to position [5799, 0]
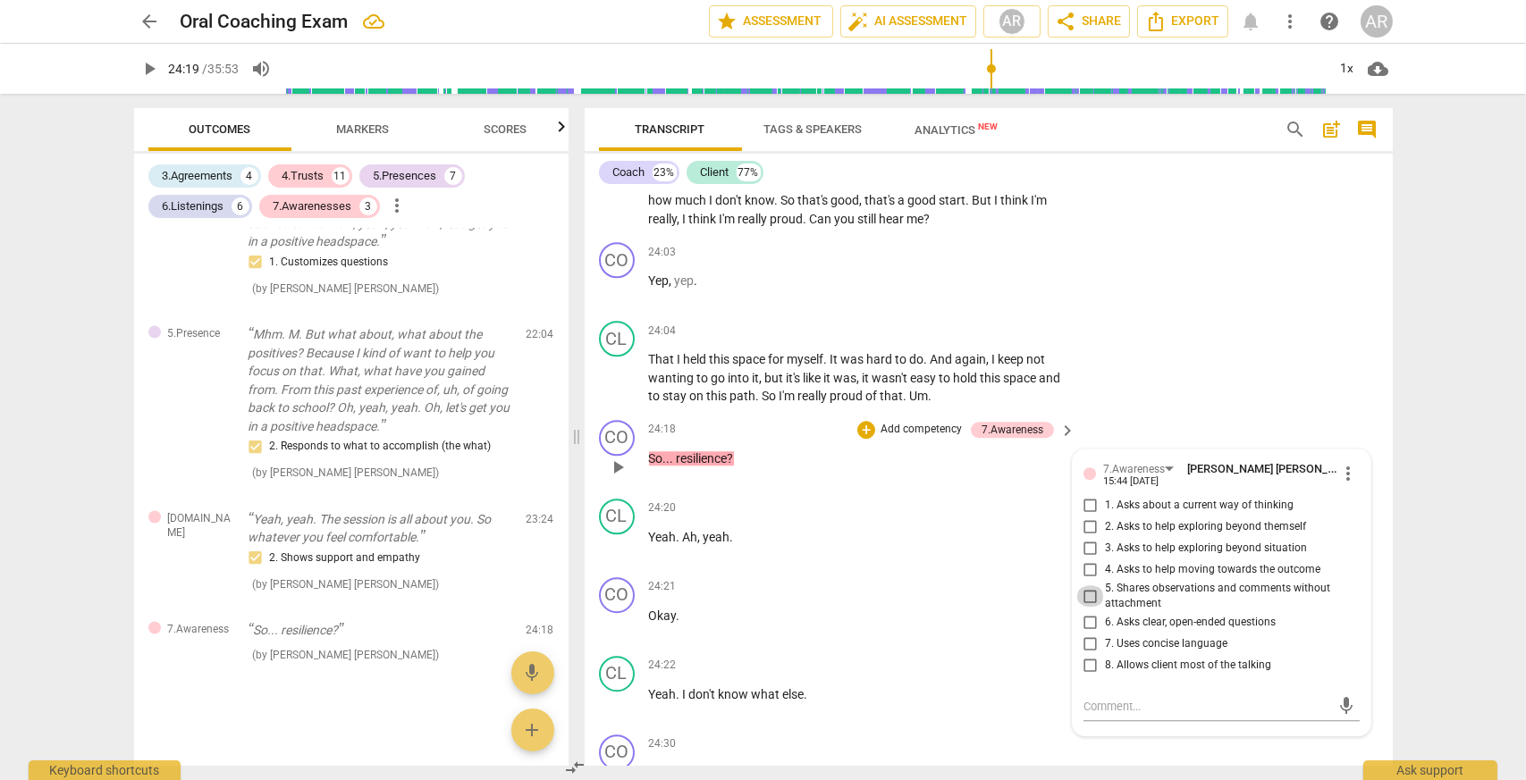
click at [1089, 601] on input "5. Shares observations and comments without attachment" at bounding box center [1090, 595] width 29 height 21
checkbox input "true"
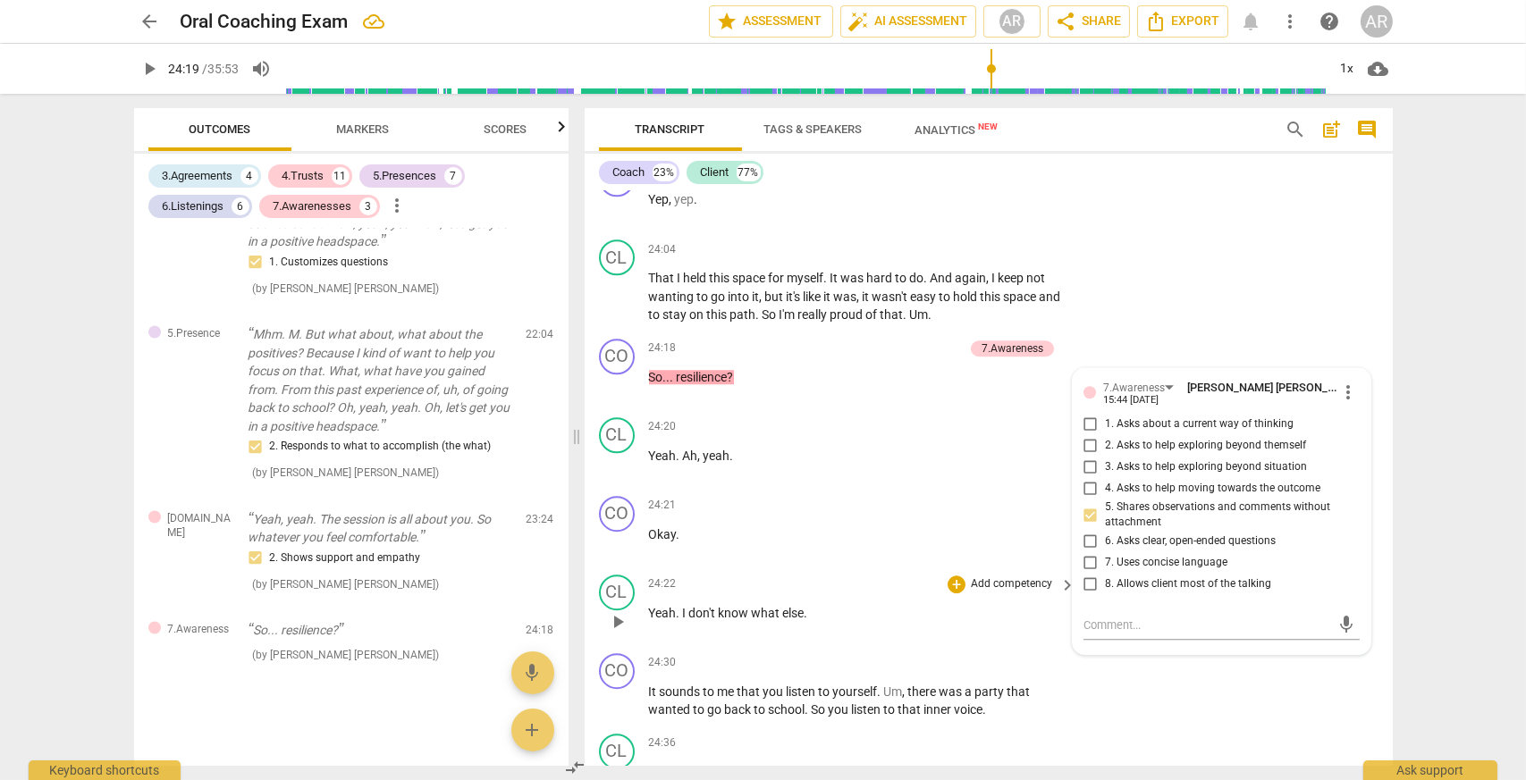
scroll to position [10230, 0]
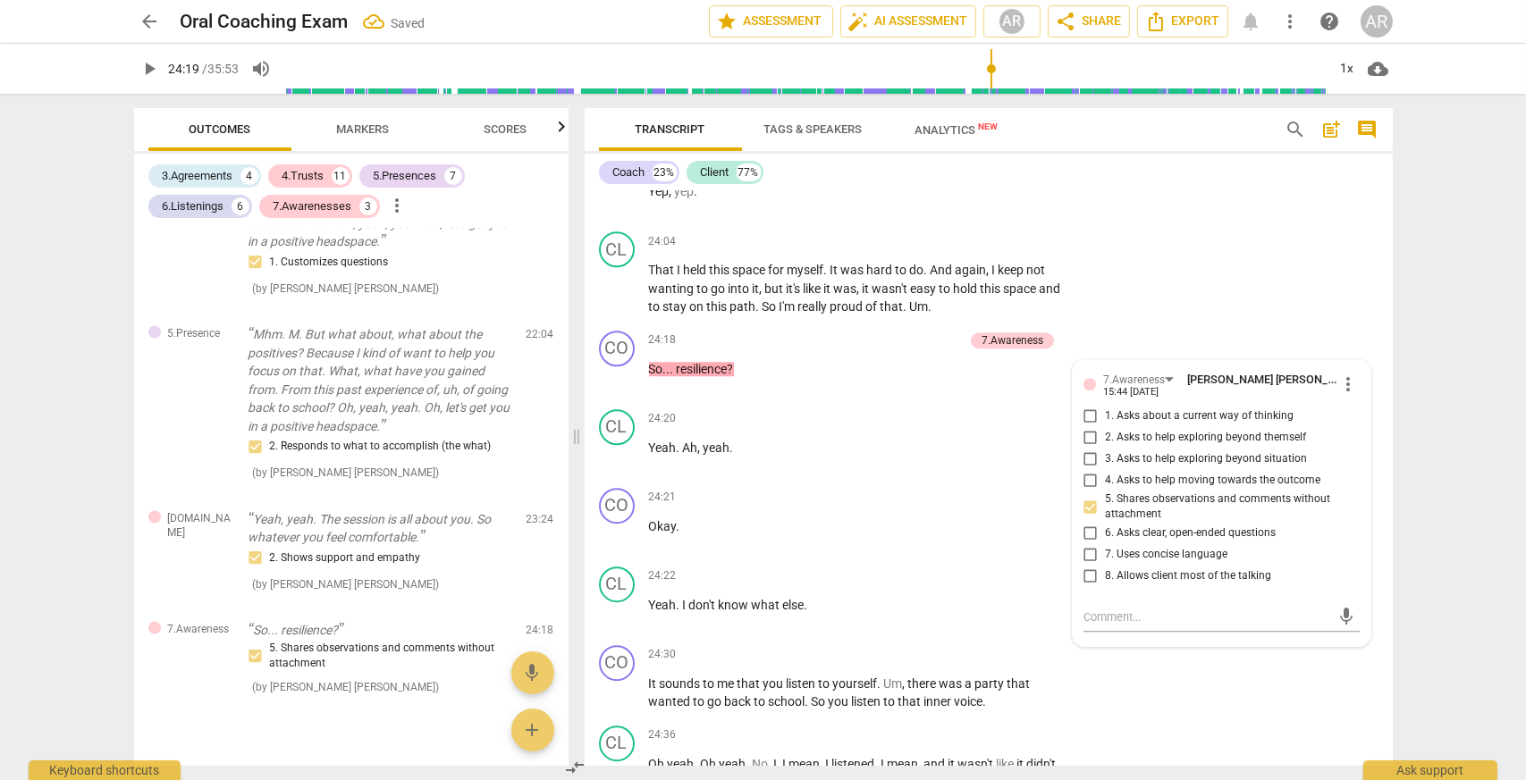
click at [1440, 312] on div "arrow_back Oral Coaching Exam Saved edit star Assessment auto_fix_high AI Asses…" at bounding box center [763, 390] width 1526 height 780
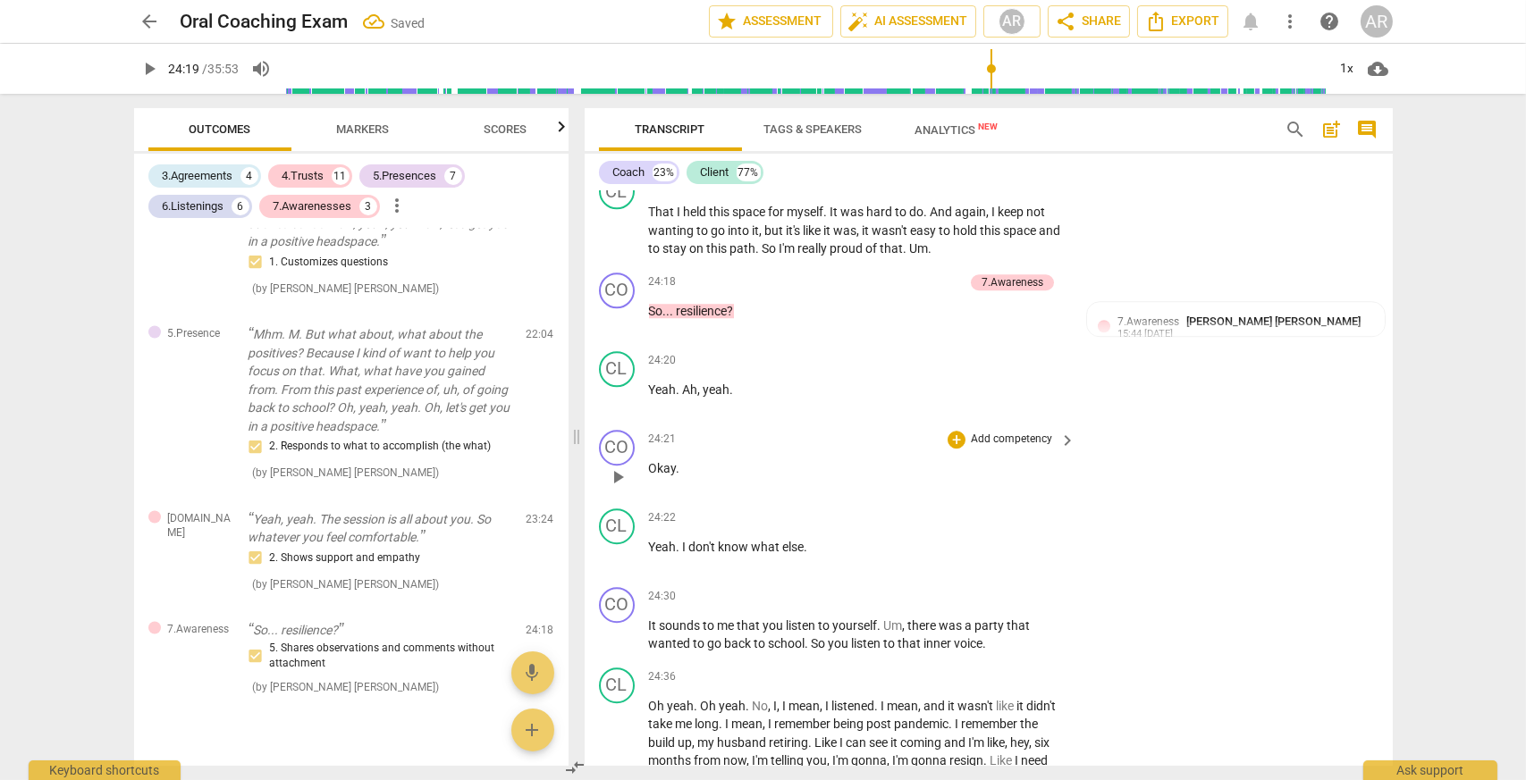
scroll to position [10319, 0]
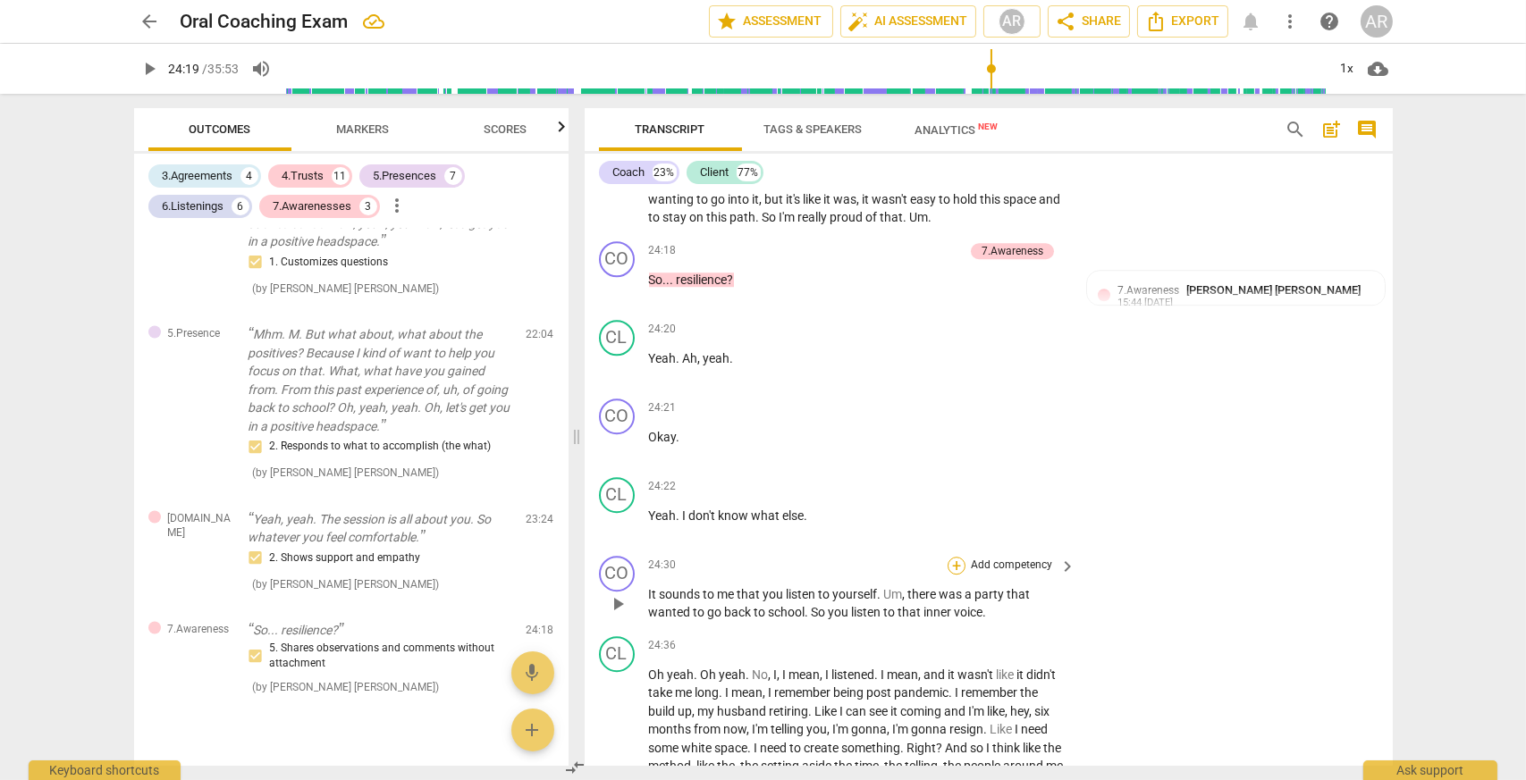
click at [951, 567] on div "+" at bounding box center [956, 566] width 18 height 18
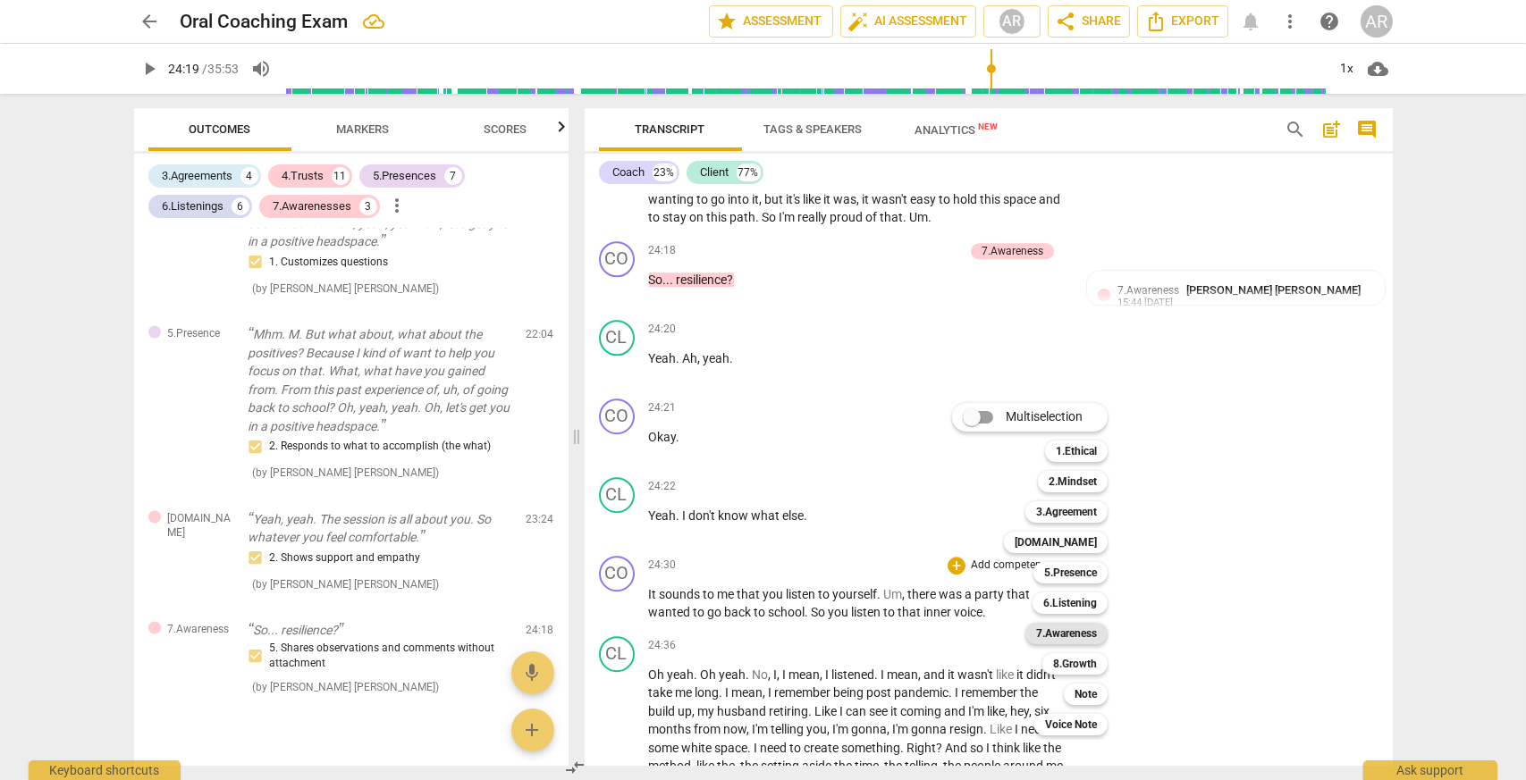
click at [1070, 633] on b "7.Awareness" at bounding box center [1066, 633] width 61 height 21
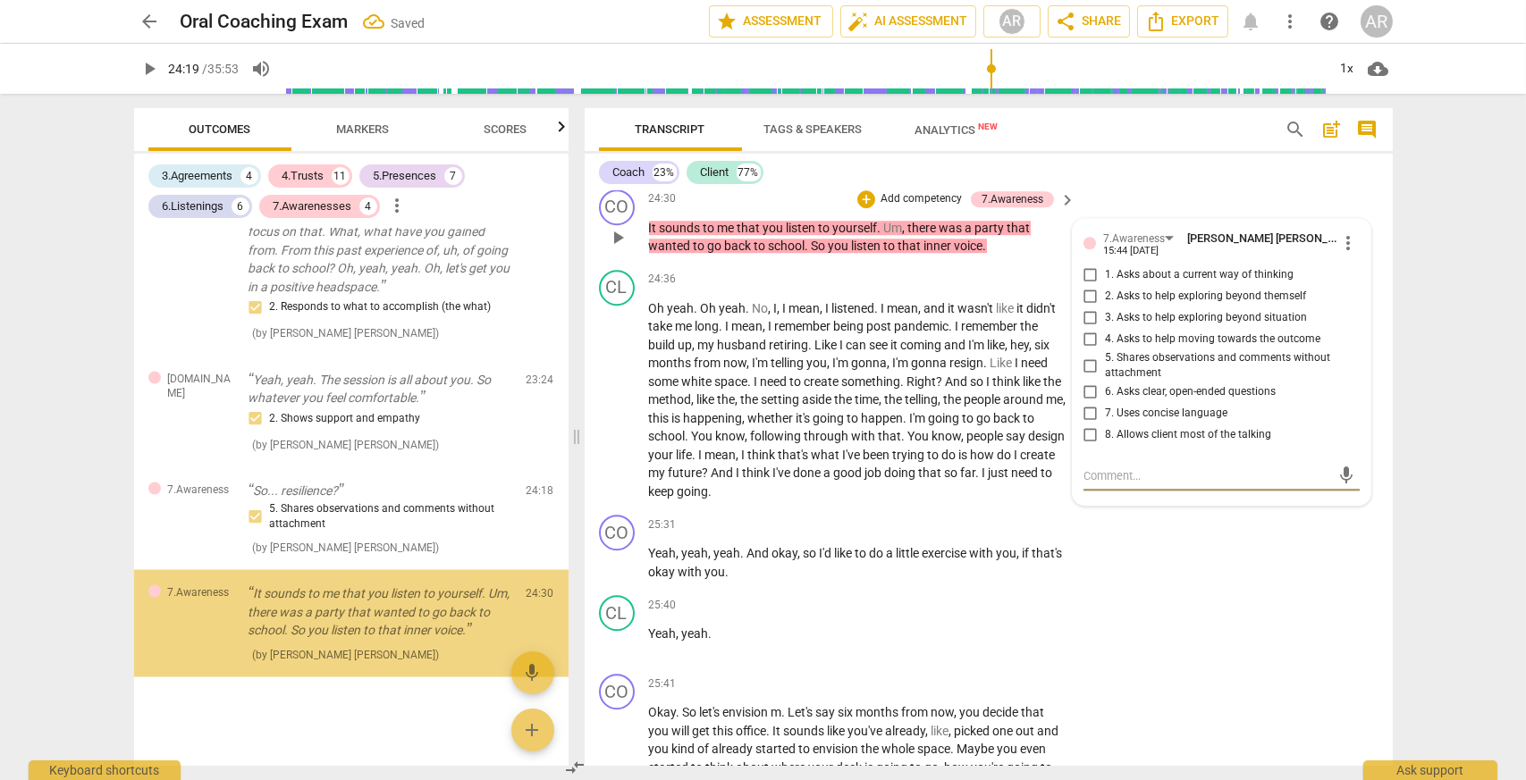
scroll to position [5938, 0]
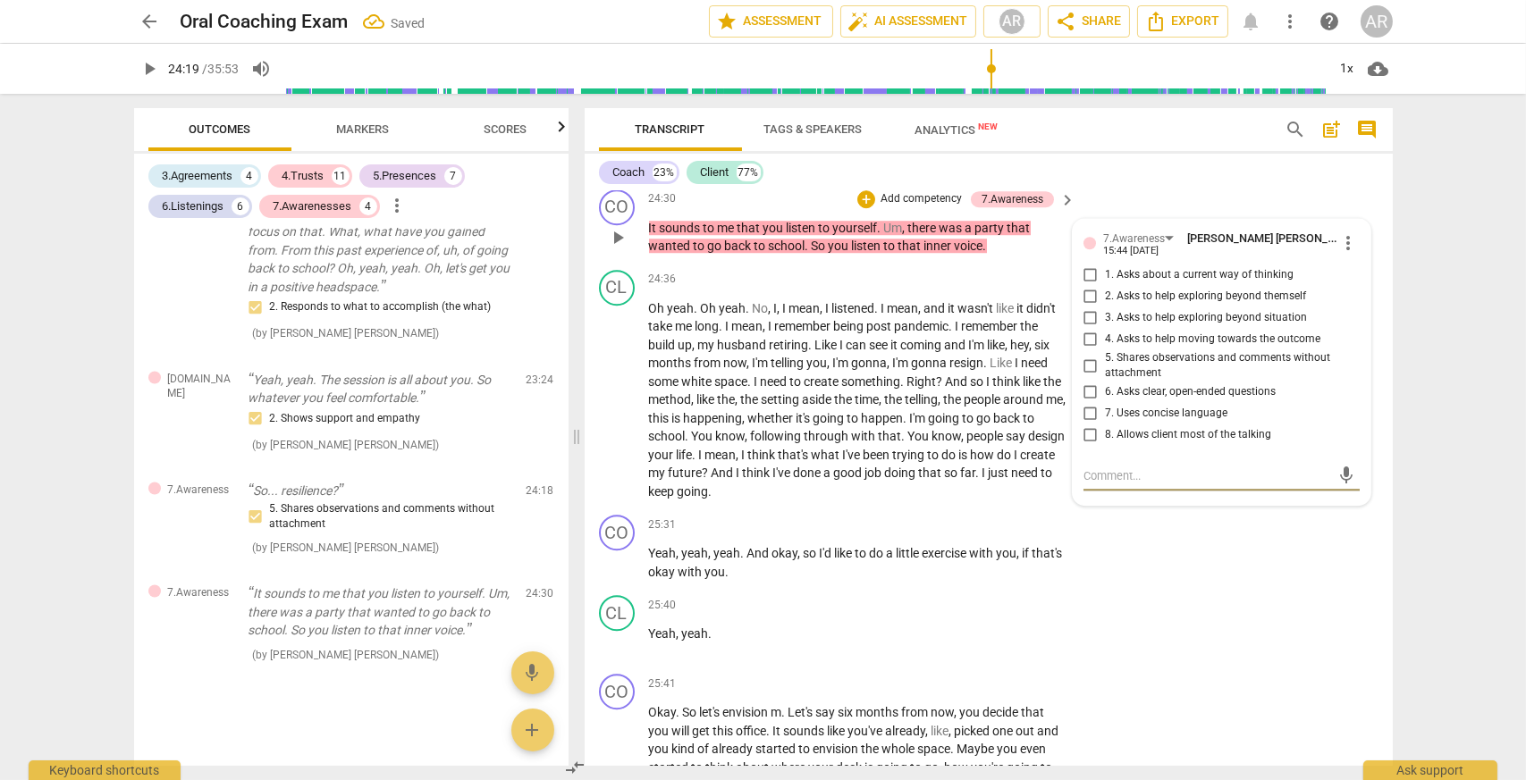
click at [1086, 364] on input "5. Shares observations and comments without attachment" at bounding box center [1090, 365] width 29 height 21
checkbox input "true"
click at [1035, 260] on div "CO play_arrow pause 24:30 + Add competency 7.Awareness keyboard_arrow_right It …" at bounding box center [988, 222] width 808 height 80
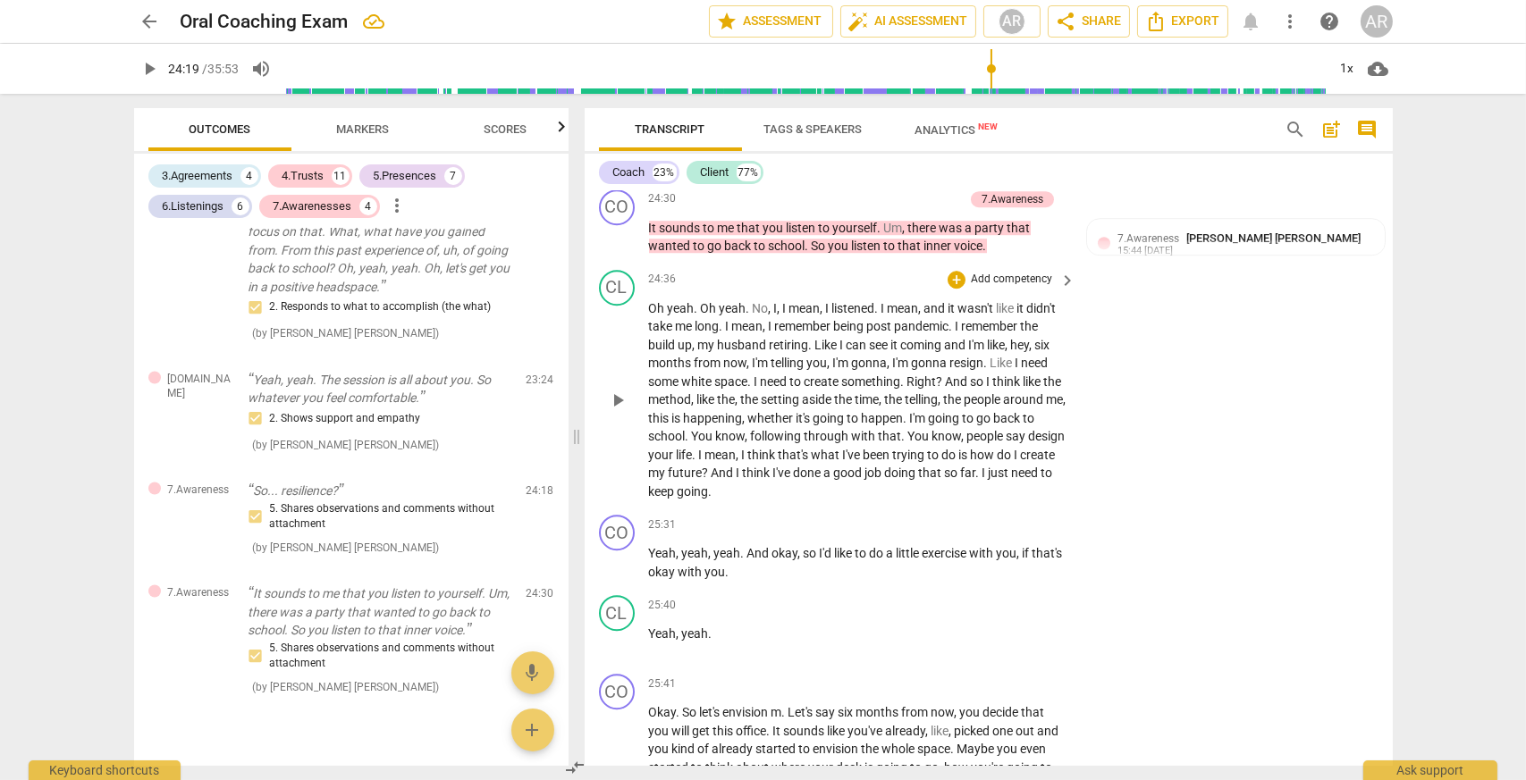
scroll to position [10775, 0]
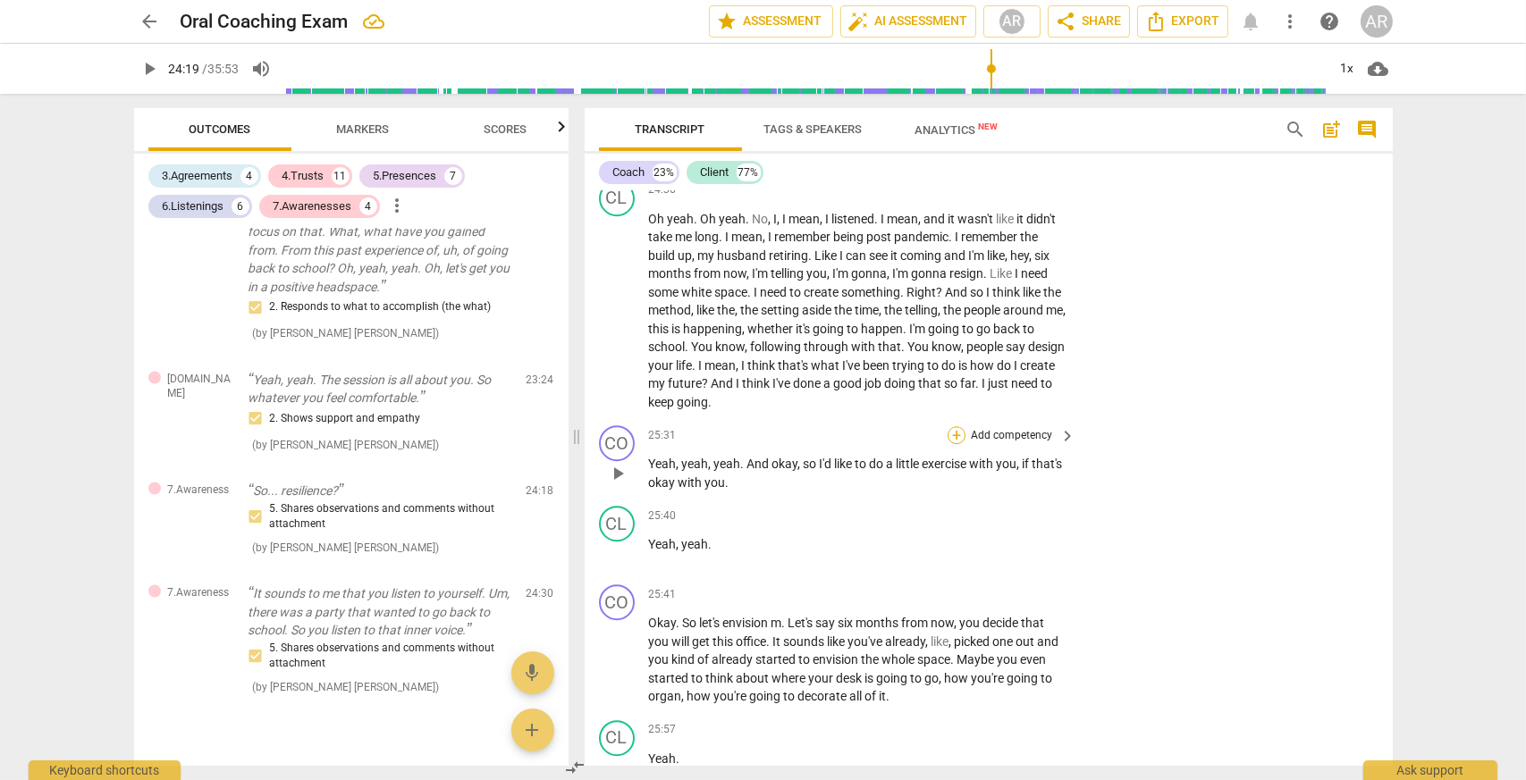
click at [951, 436] on div "+" at bounding box center [956, 435] width 18 height 18
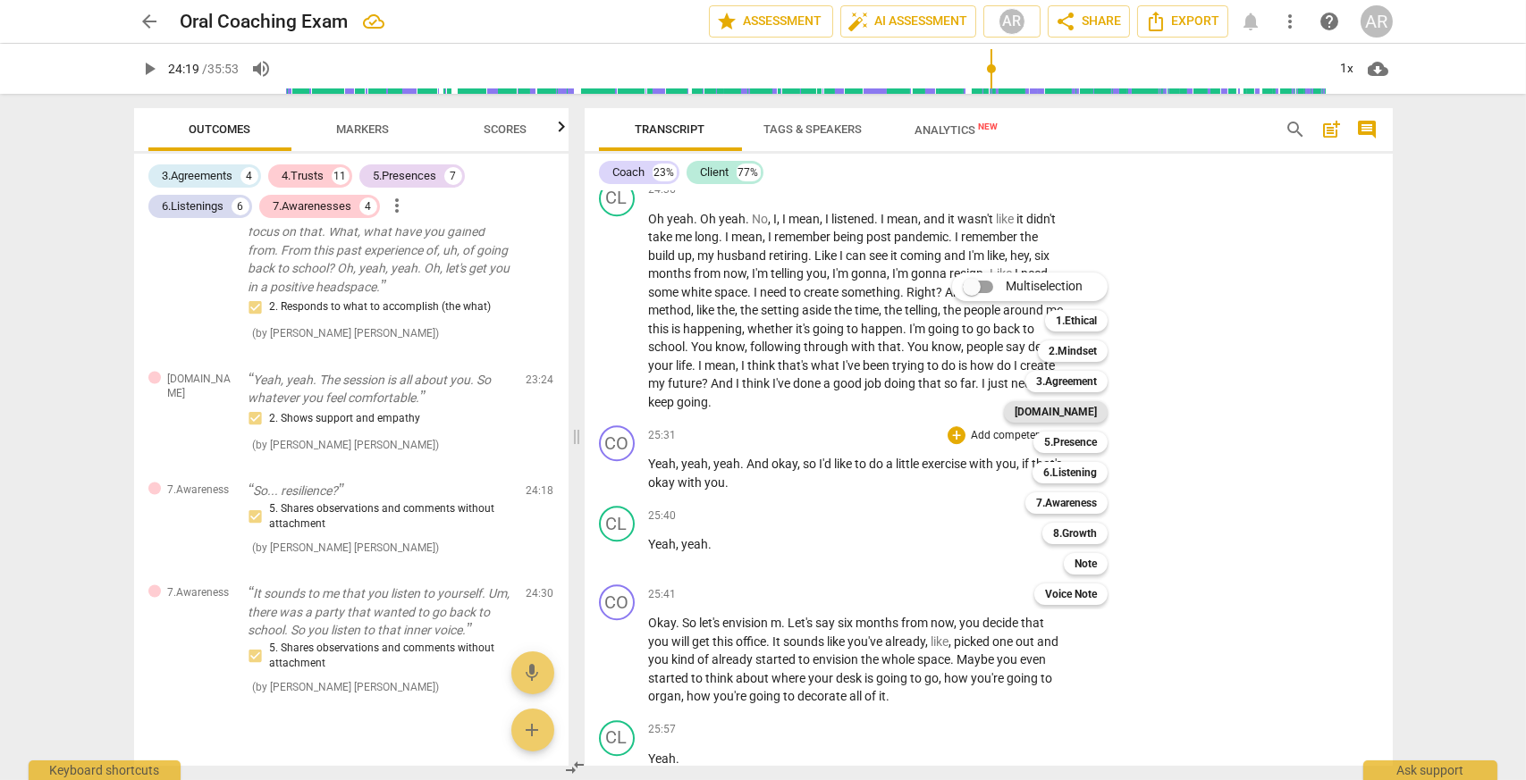
click at [1095, 408] on b "[DOMAIN_NAME]" at bounding box center [1055, 411] width 82 height 21
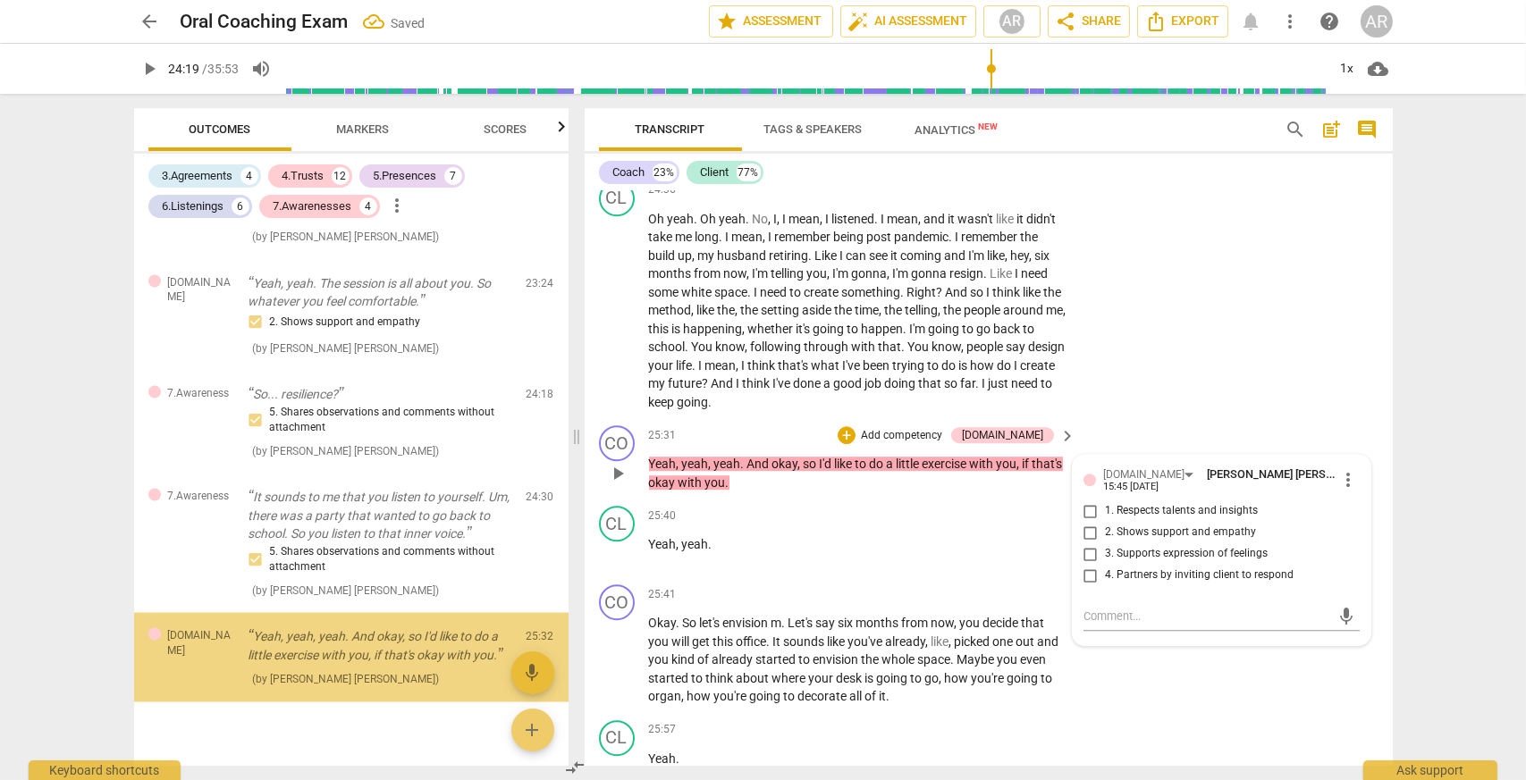
scroll to position [6060, 0]
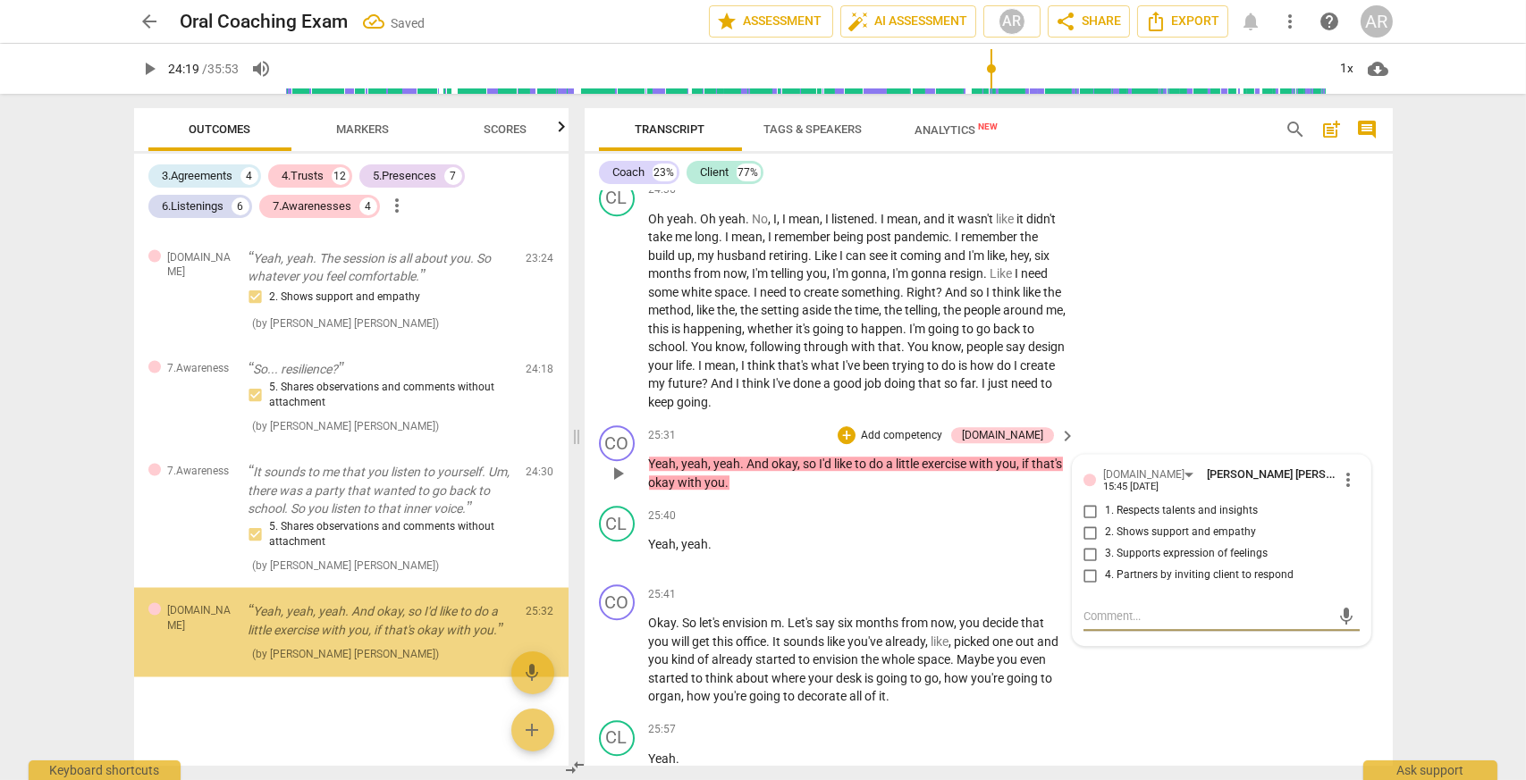
click at [1088, 584] on input "4. Partners by inviting client to respond" at bounding box center [1090, 575] width 29 height 21
checkbox input "true"
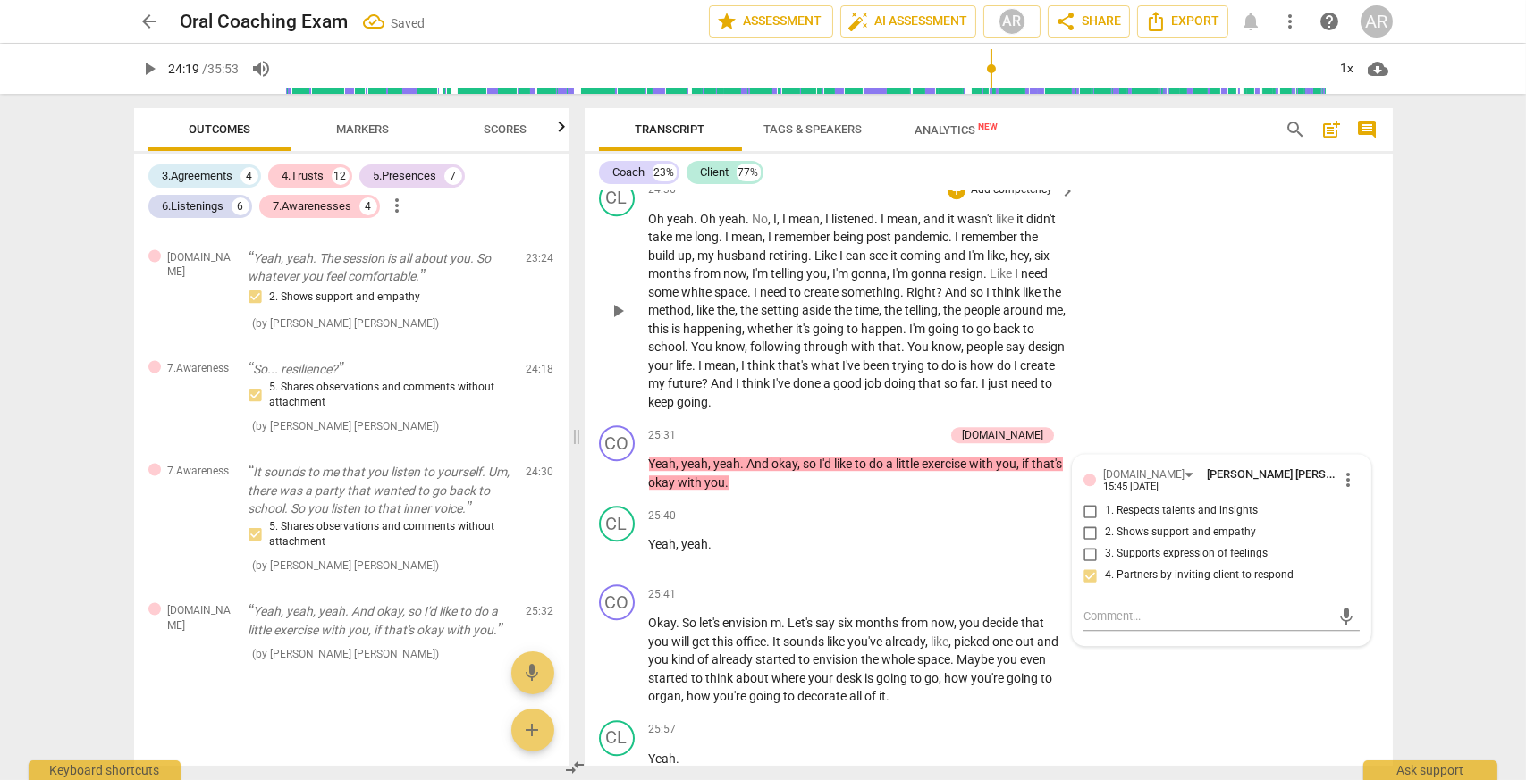
click at [1121, 407] on div "CL play_arrow pause 24:36 + Add competency keyboard_arrow_right Oh yeah . Oh ye…" at bounding box center [988, 296] width 808 height 246
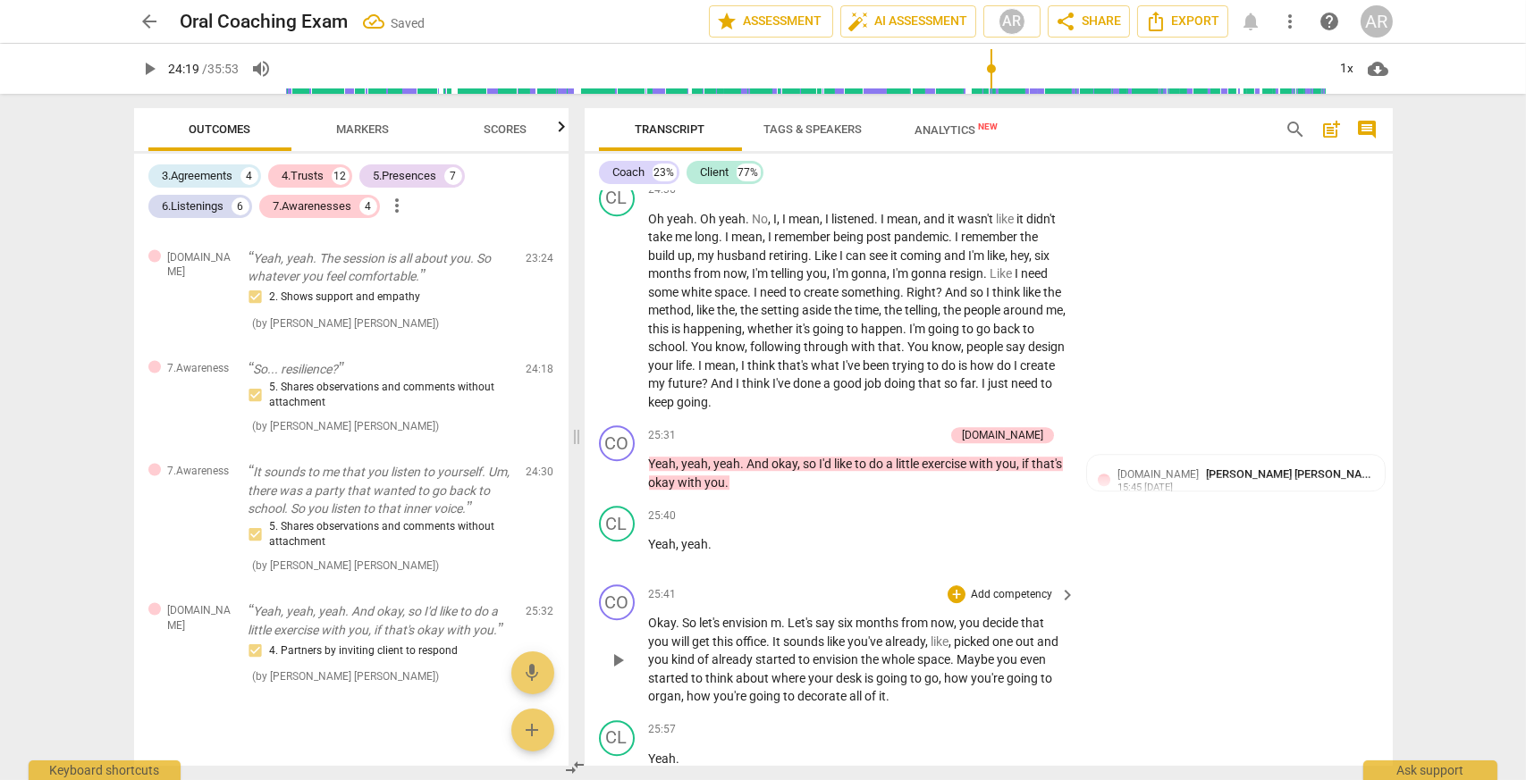
scroll to position [10864, 0]
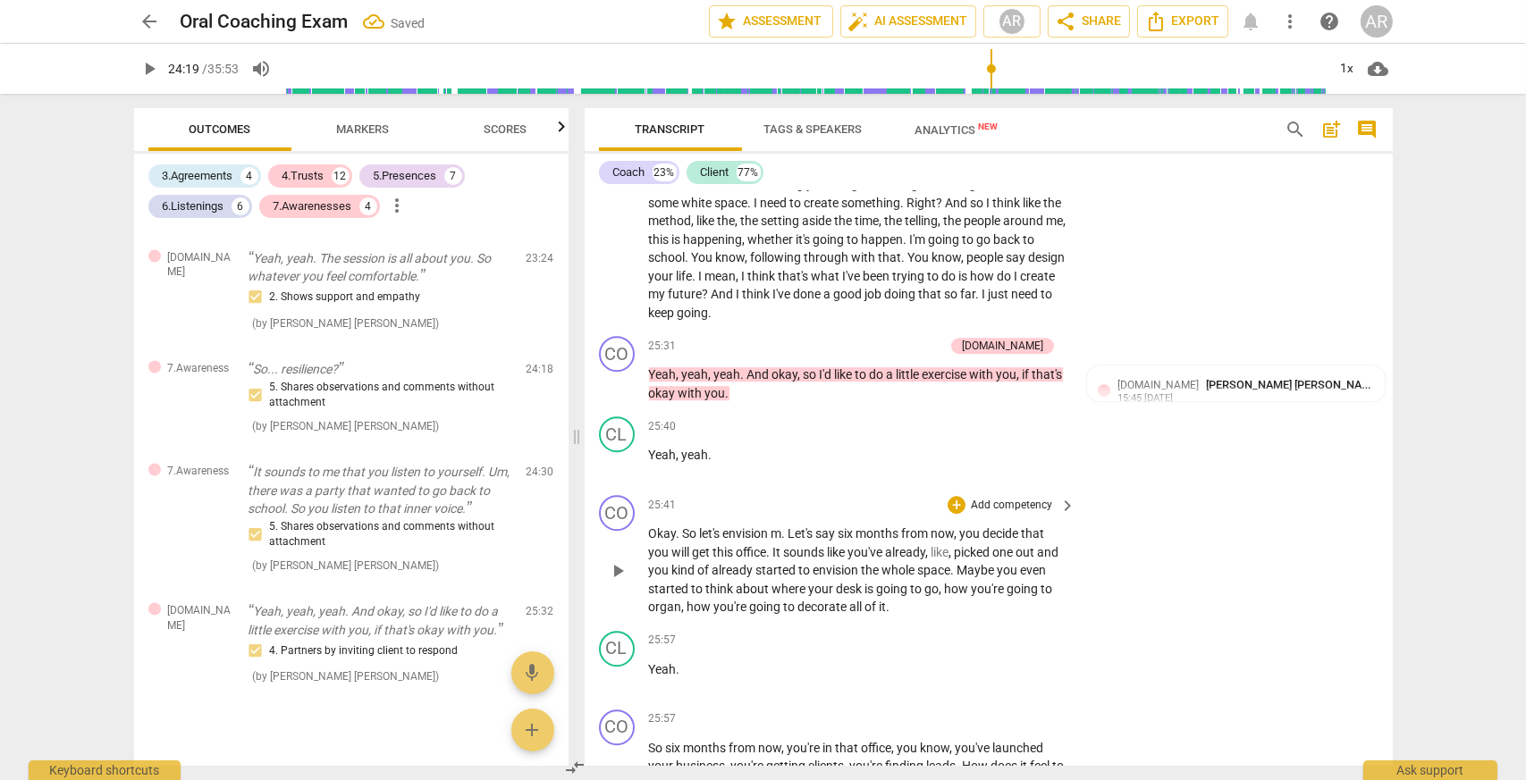
click at [786, 533] on span "." at bounding box center [785, 533] width 6 height 14
click at [616, 572] on span "play_arrow" at bounding box center [617, 570] width 21 height 21
click at [788, 537] on span "." at bounding box center [785, 533] width 6 height 14
type input "1544"
click at [791, 534] on span "Let's" at bounding box center [794, 533] width 25 height 14
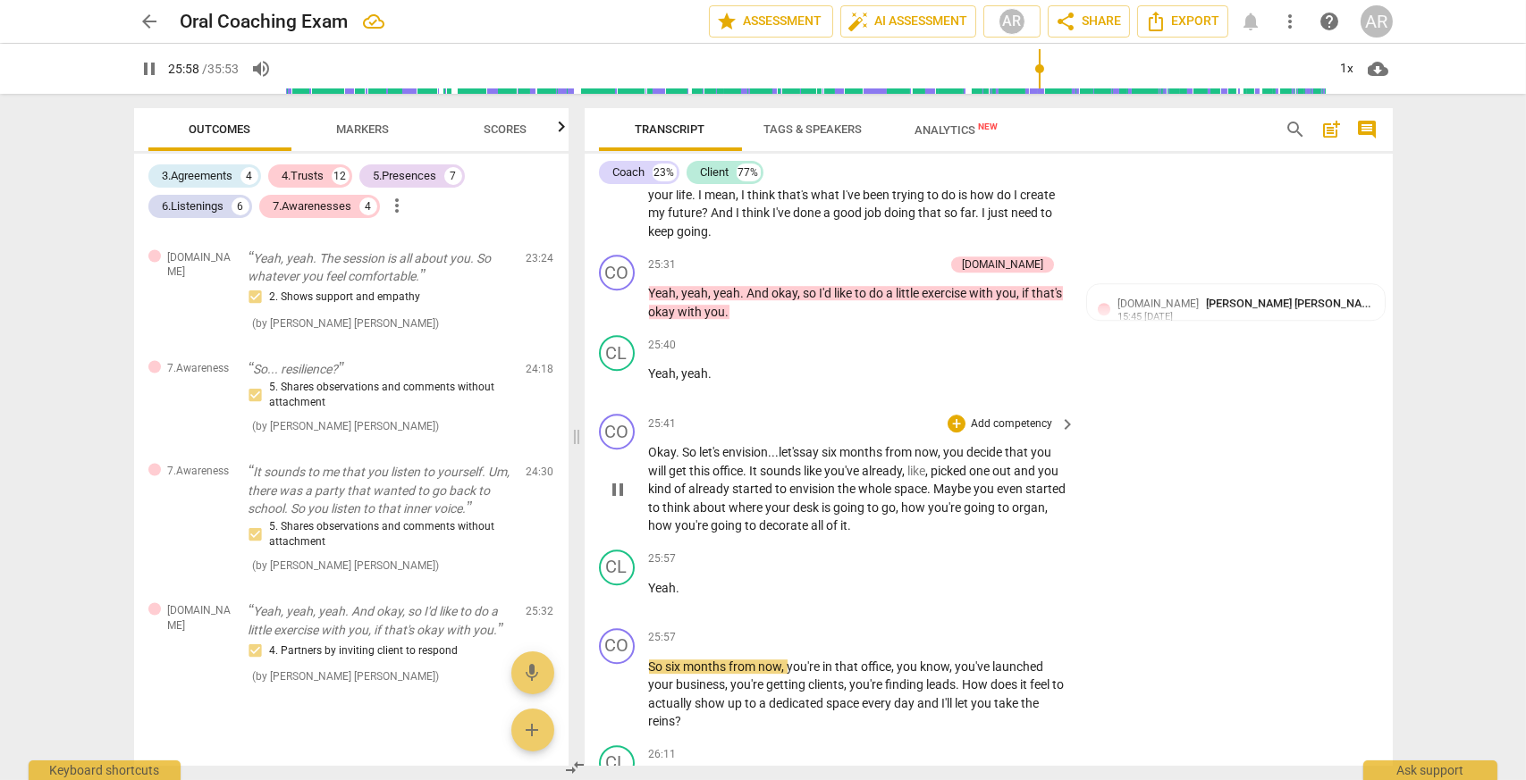
scroll to position [10954, 0]
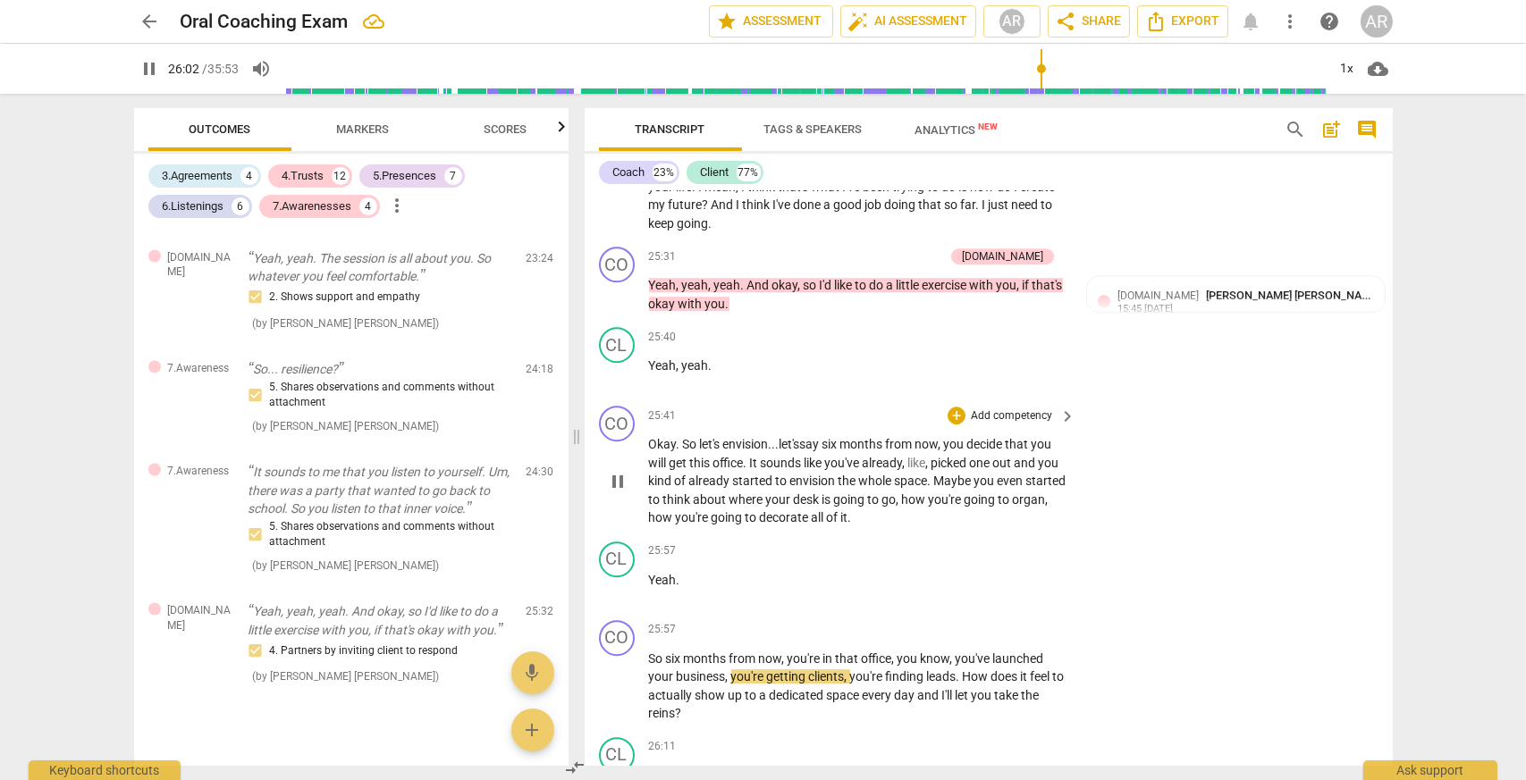
click at [620, 482] on span "pause" at bounding box center [617, 481] width 21 height 21
type input "1563"
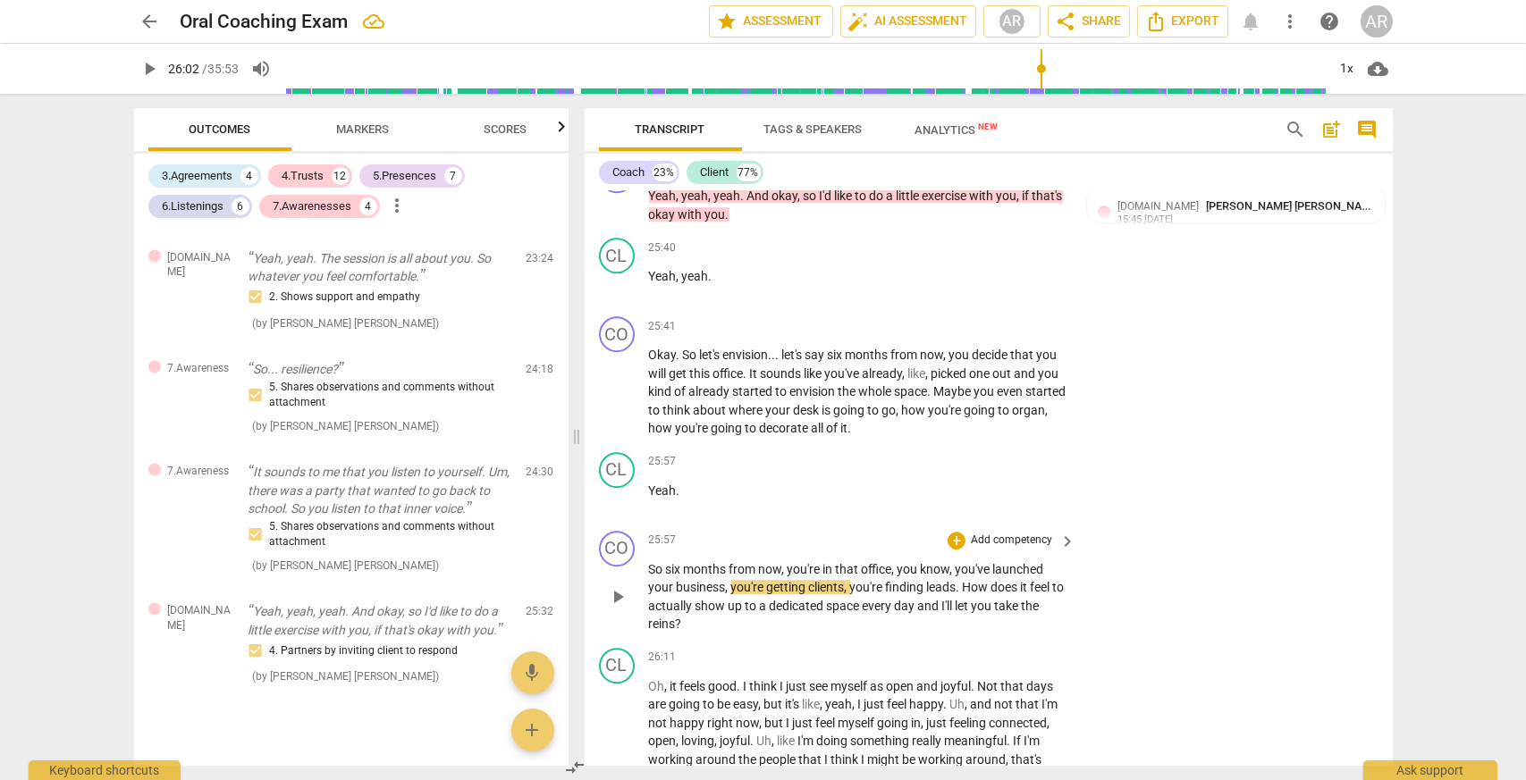
click at [942, 609] on span "and" at bounding box center [930, 606] width 24 height 14
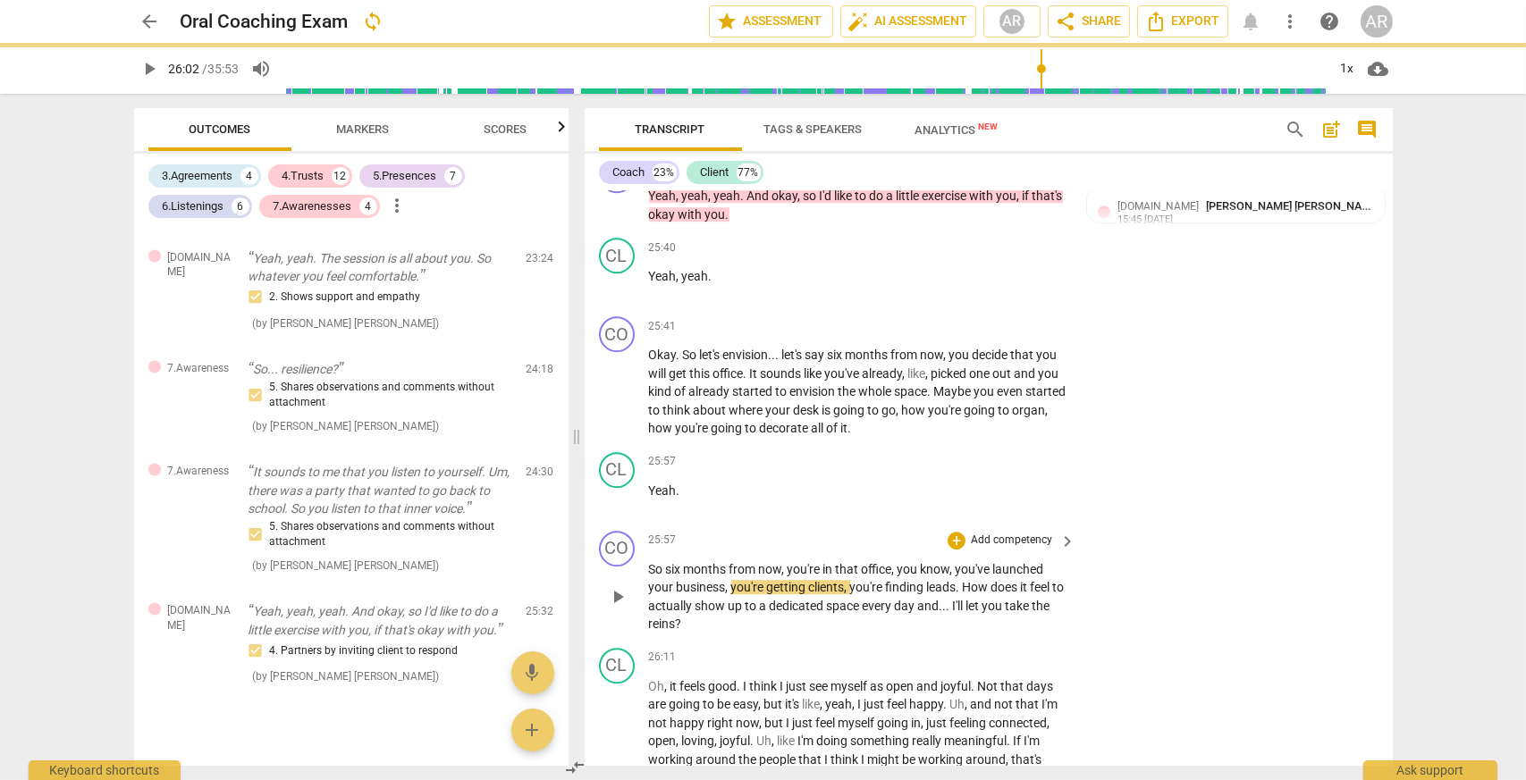
click at [984, 546] on p "Add competency" at bounding box center [1011, 541] width 85 height 16
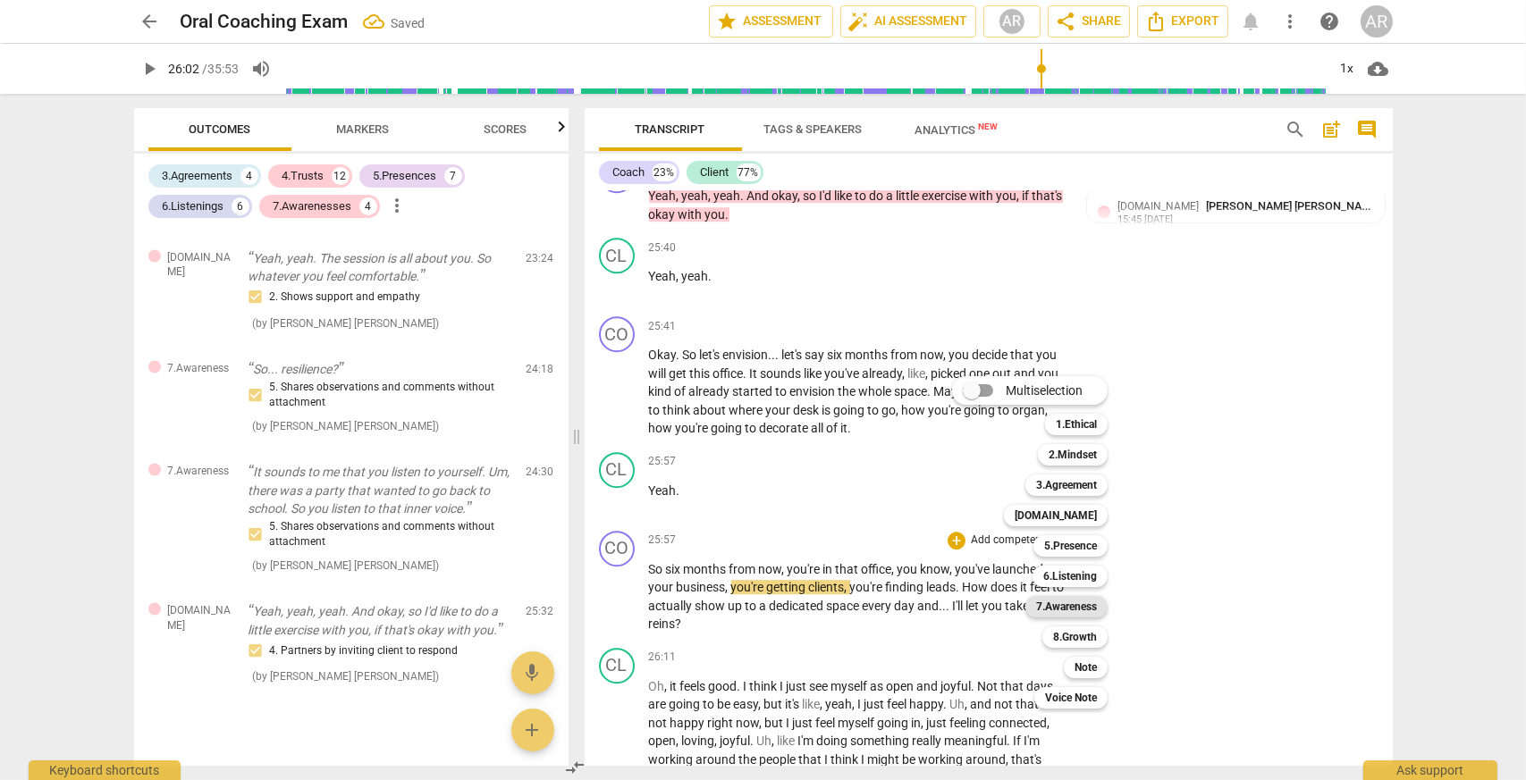
click at [1058, 605] on b "7.Awareness" at bounding box center [1066, 606] width 61 height 21
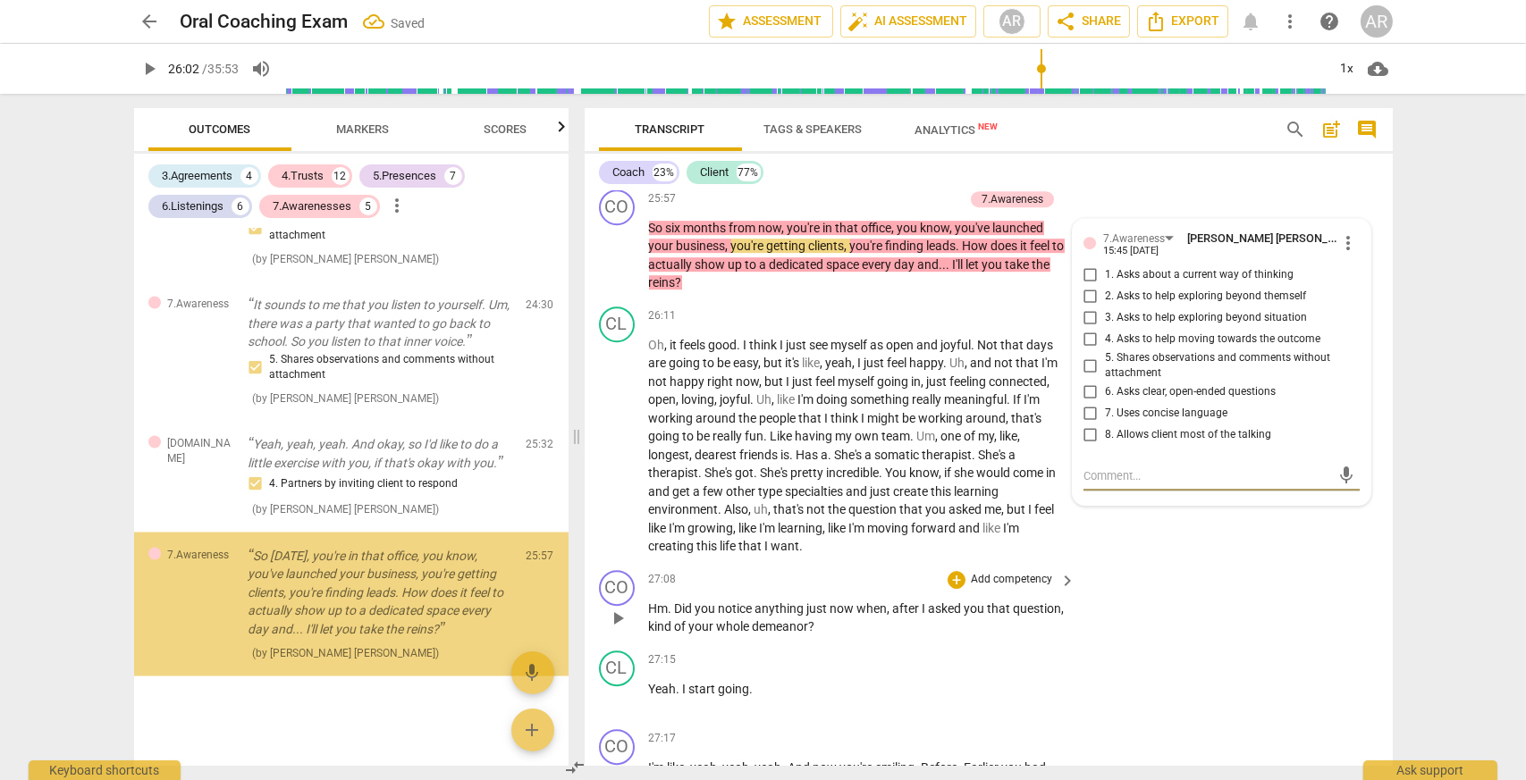
scroll to position [6245, 0]
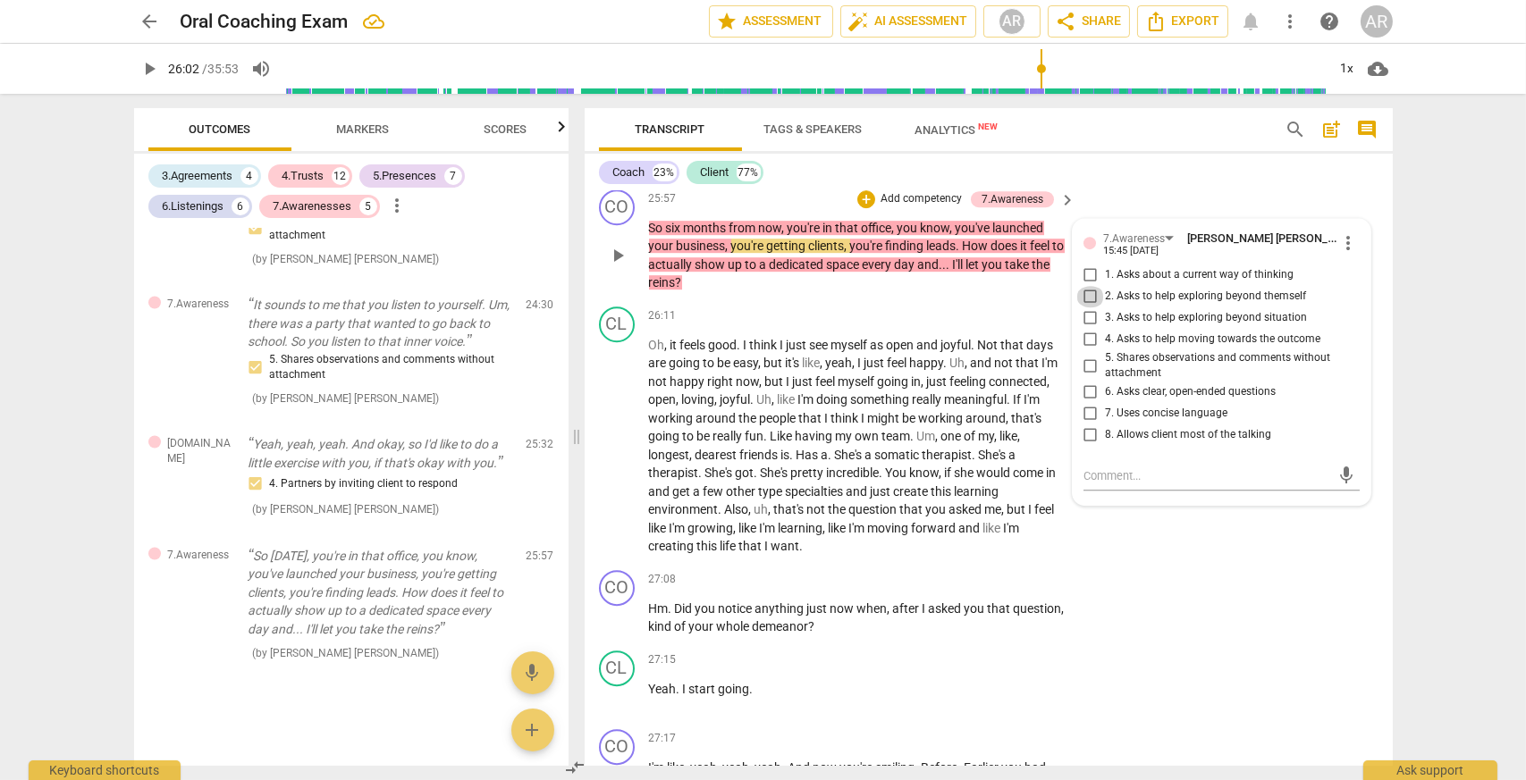
click at [1087, 297] on input "2. Asks to help exploring beyond themself" at bounding box center [1090, 296] width 29 height 21
checkbox input "true"
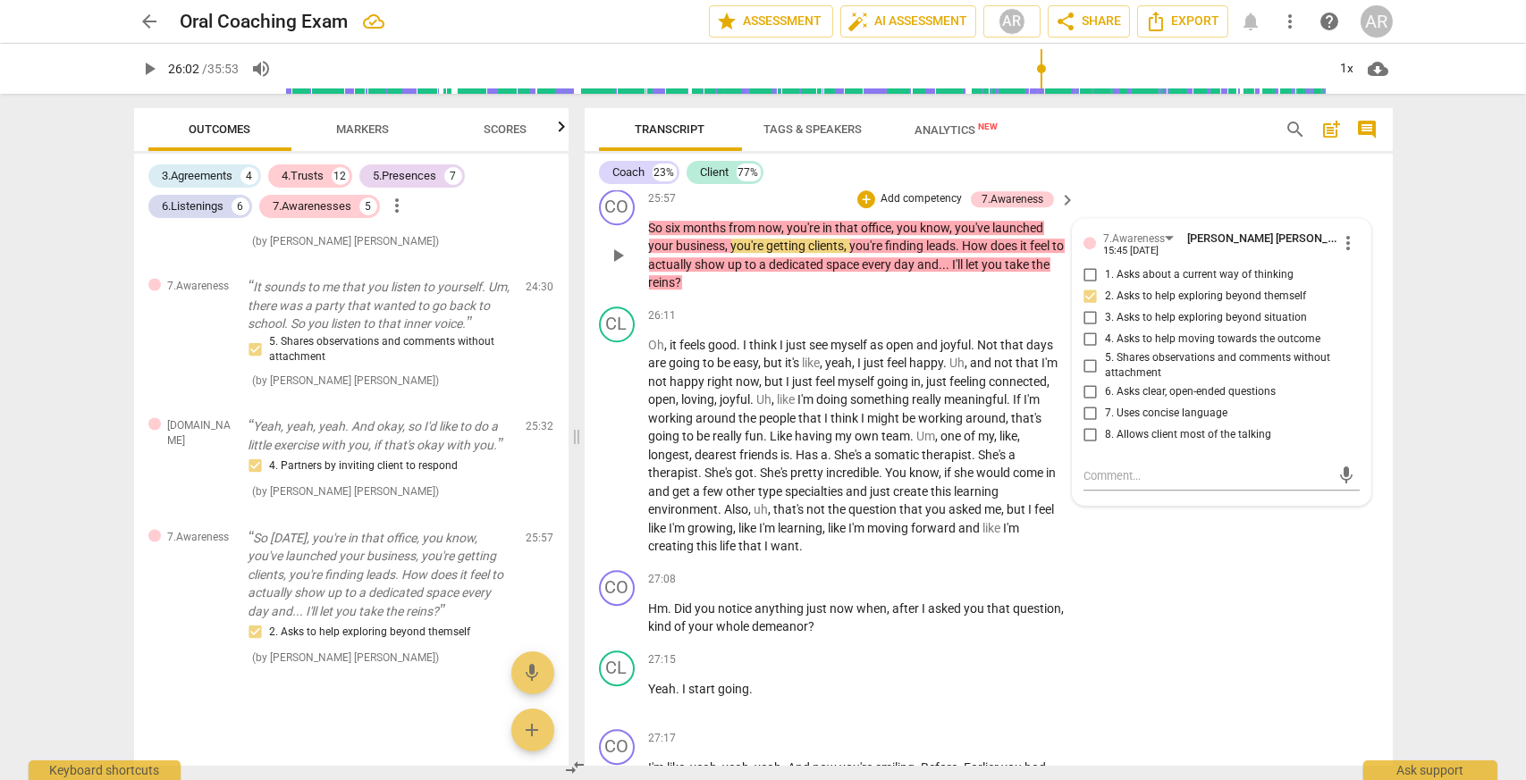
click at [1089, 398] on input "6. Asks clear, open-ended questions" at bounding box center [1090, 392] width 29 height 21
checkbox input "true"
click at [1088, 341] on input "4. Asks to help moving towards the outcome" at bounding box center [1090, 339] width 29 height 21
checkbox input "true"
click at [1147, 198] on div "CO play_arrow pause 25:57 + Add competency 7.Awareness keyboard_arrow_right So …" at bounding box center [988, 240] width 808 height 117
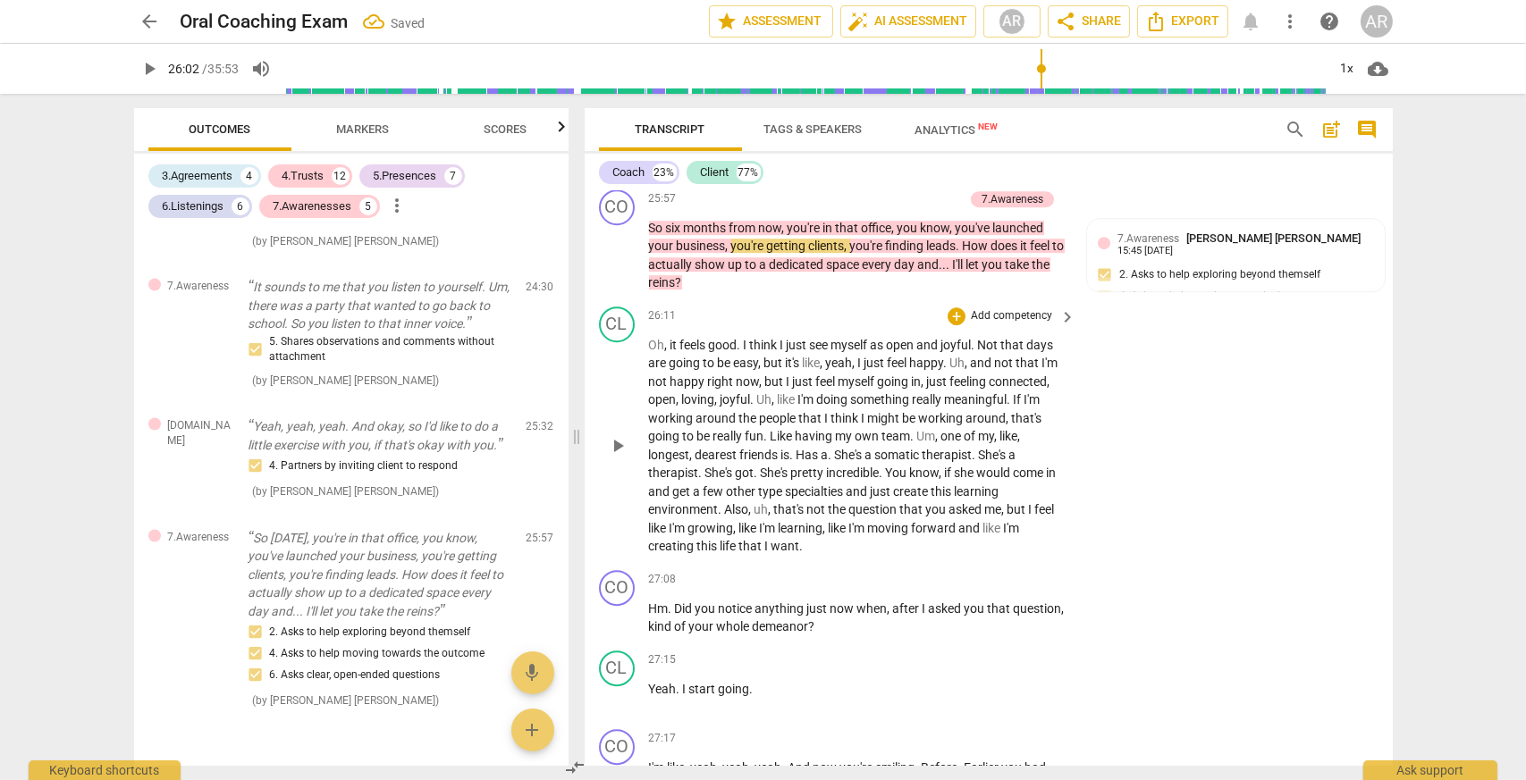
scroll to position [11474, 0]
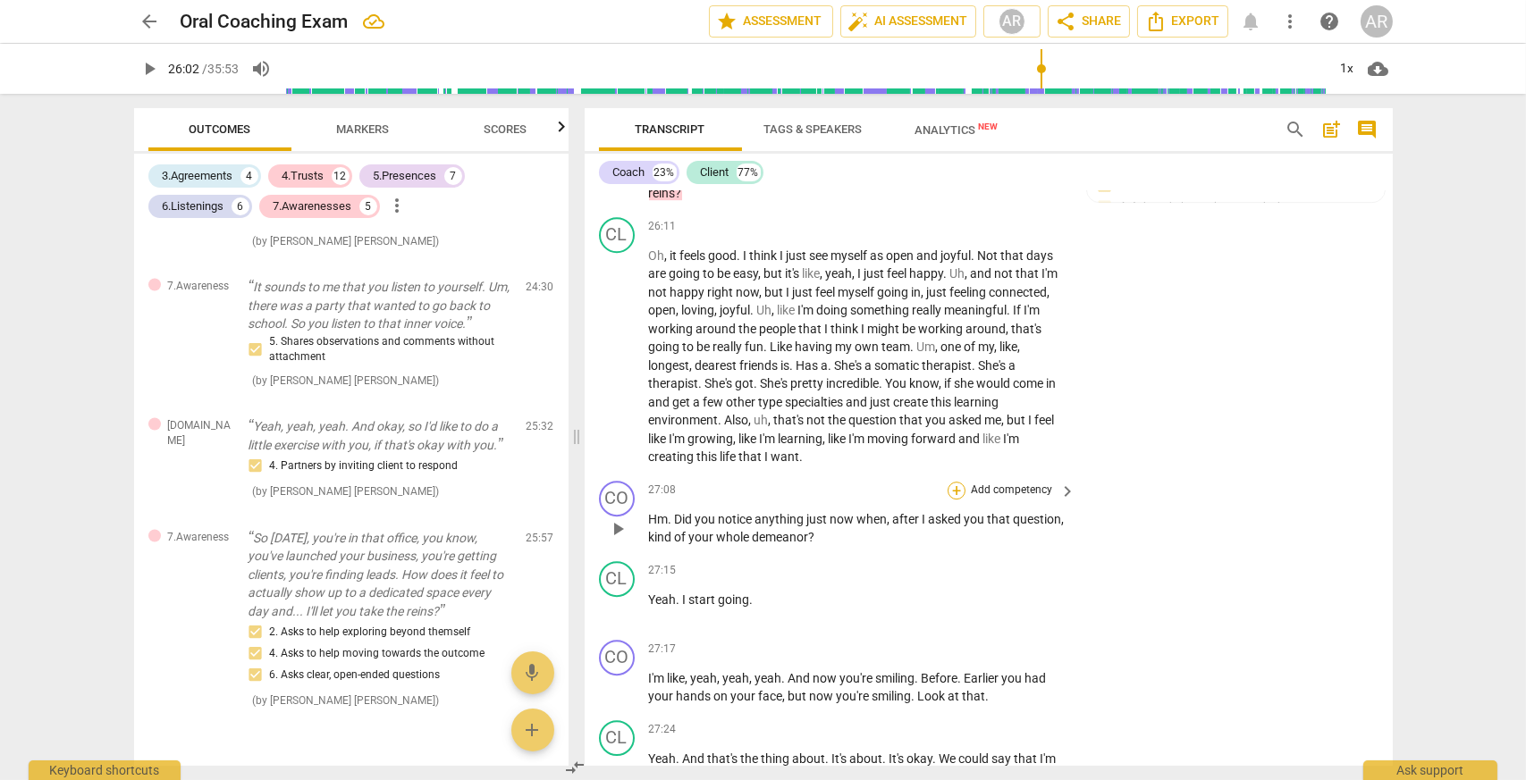
click at [951, 493] on div "+" at bounding box center [956, 491] width 18 height 18
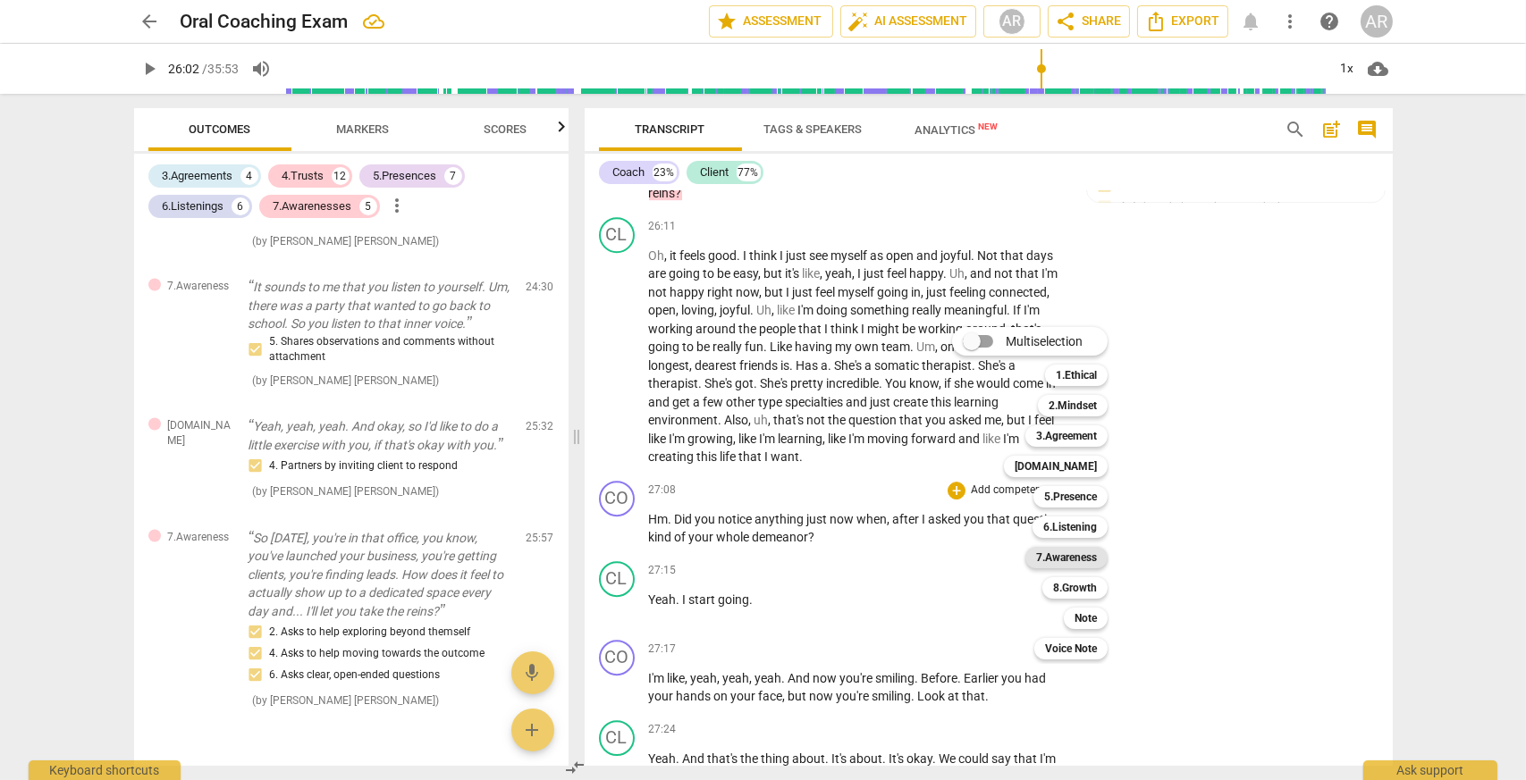
click at [1078, 555] on b "7.Awareness" at bounding box center [1066, 557] width 61 height 21
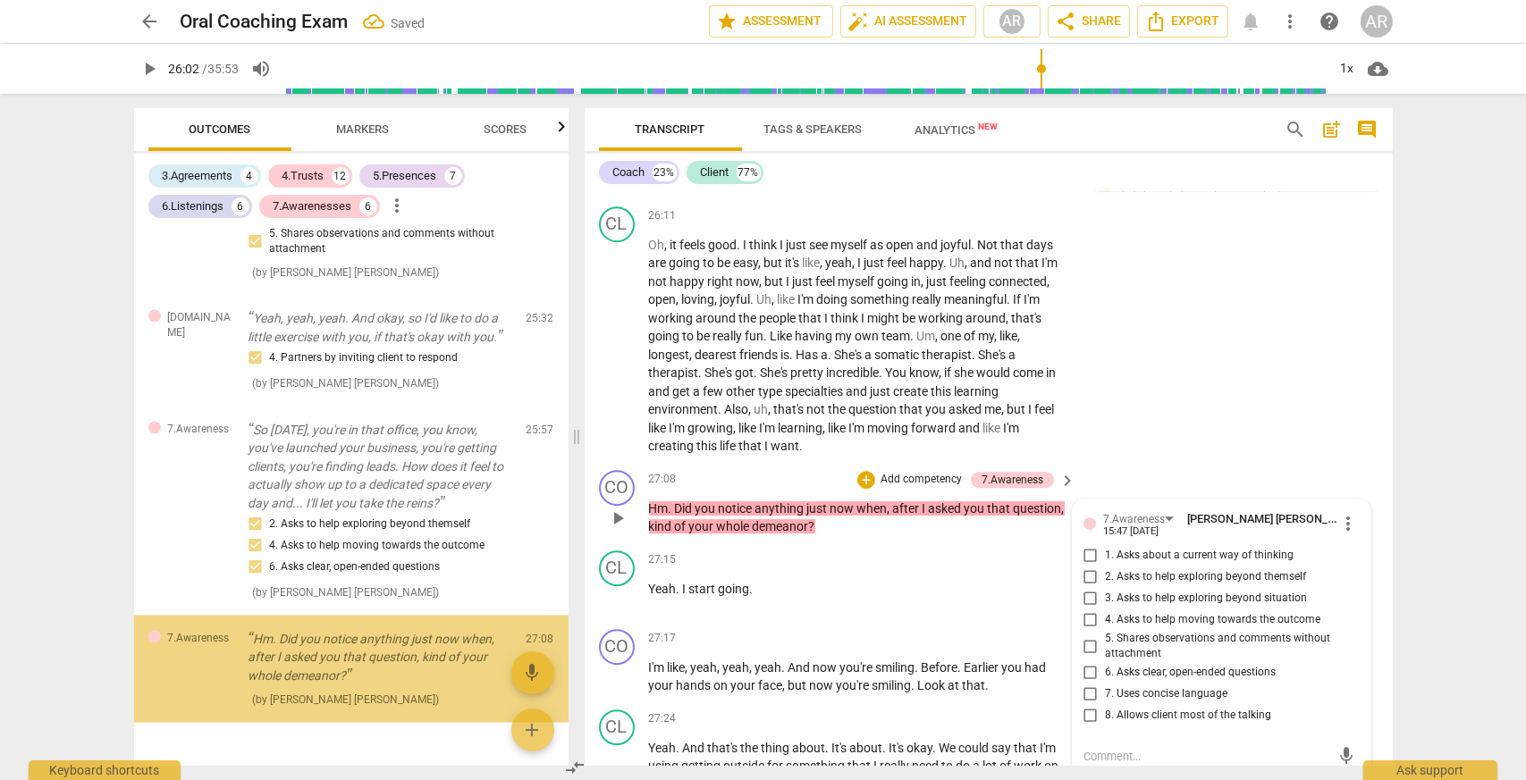
scroll to position [6417, 0]
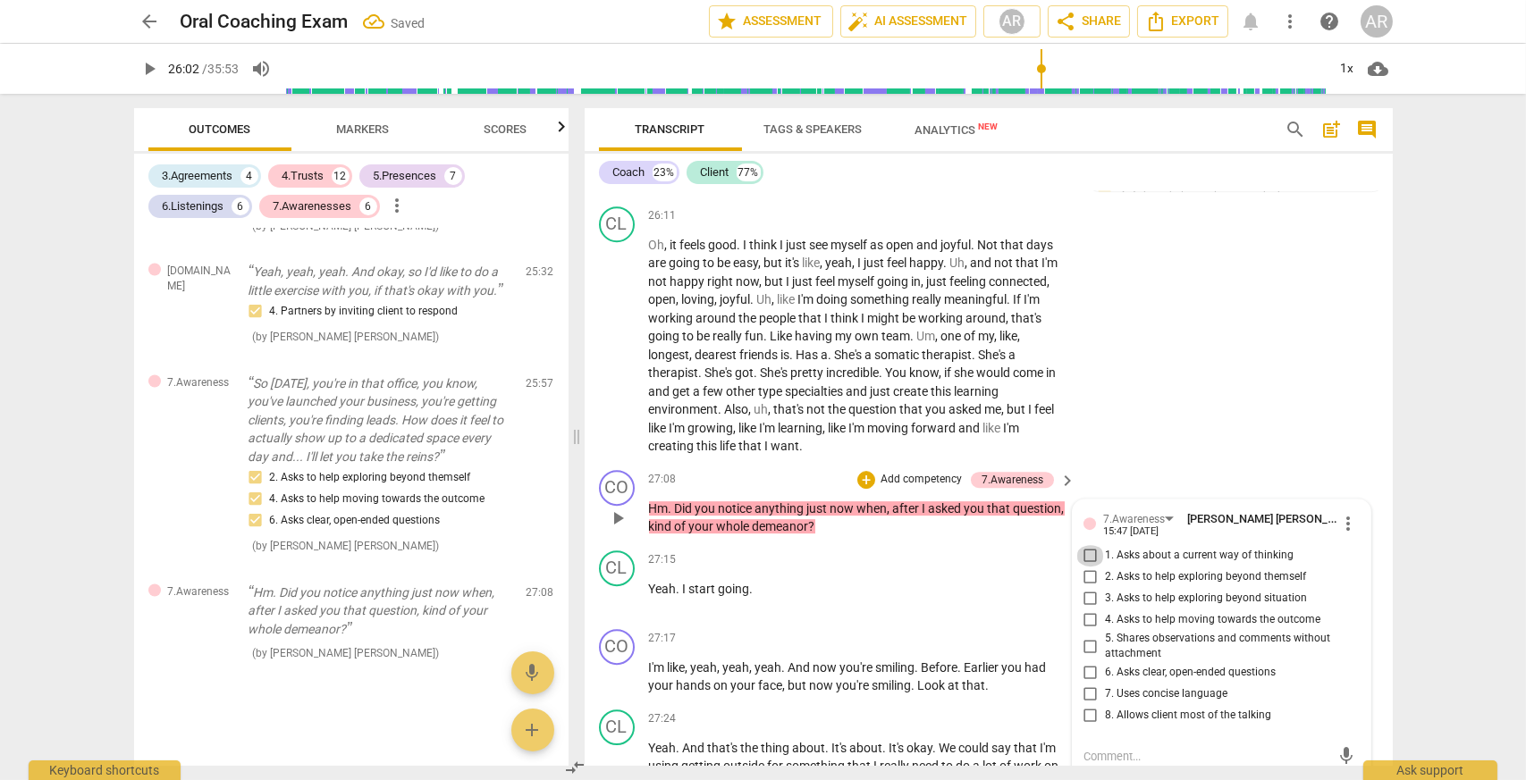
click at [1087, 557] on input "1. Asks about a current way of thinking" at bounding box center [1090, 555] width 29 height 21
checkbox input "true"
click at [1156, 426] on div "CL play_arrow pause 26:11 + Add competency keyboard_arrow_right Oh , it feels g…" at bounding box center [988, 331] width 808 height 264
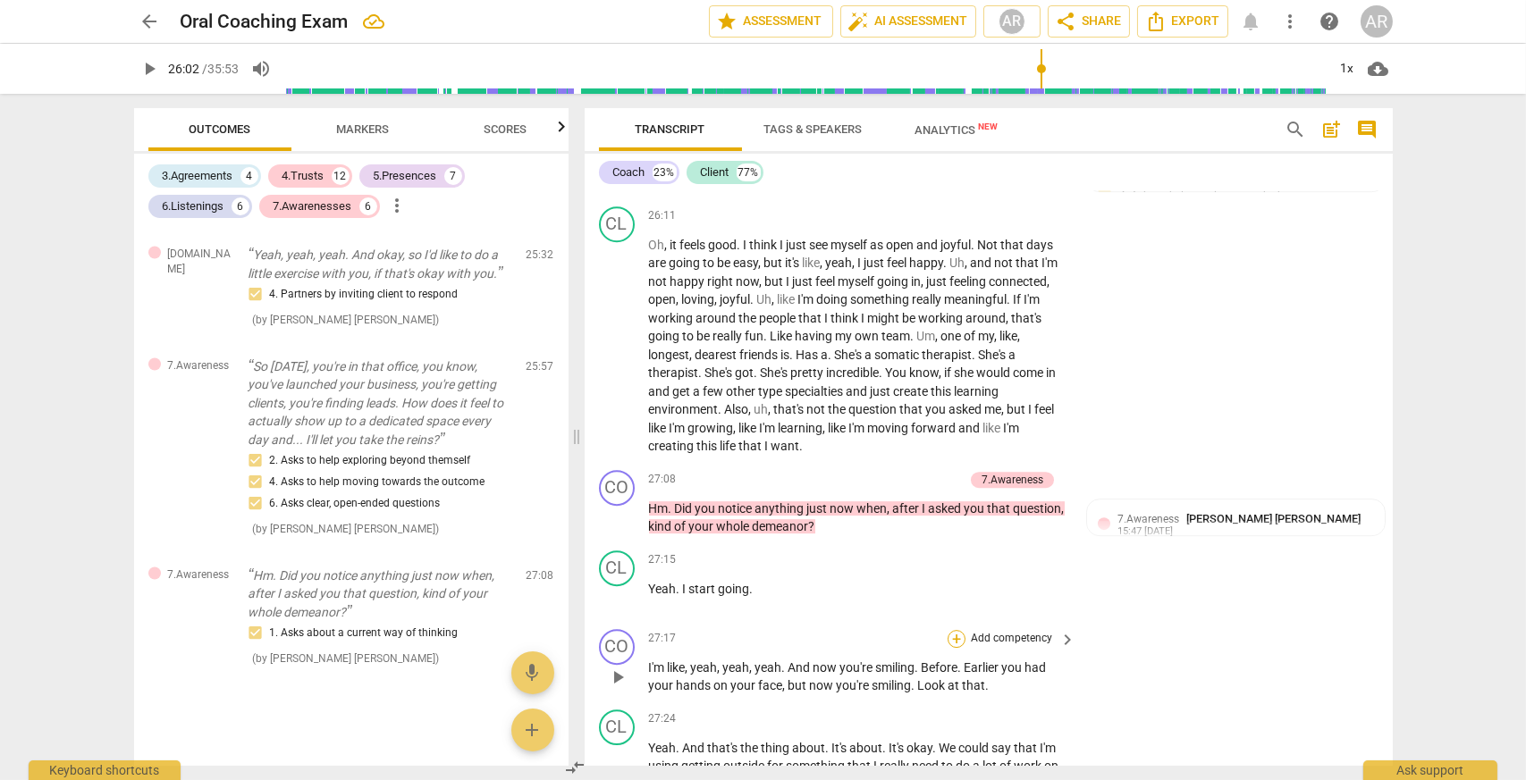
click at [952, 641] on div "+" at bounding box center [956, 639] width 18 height 18
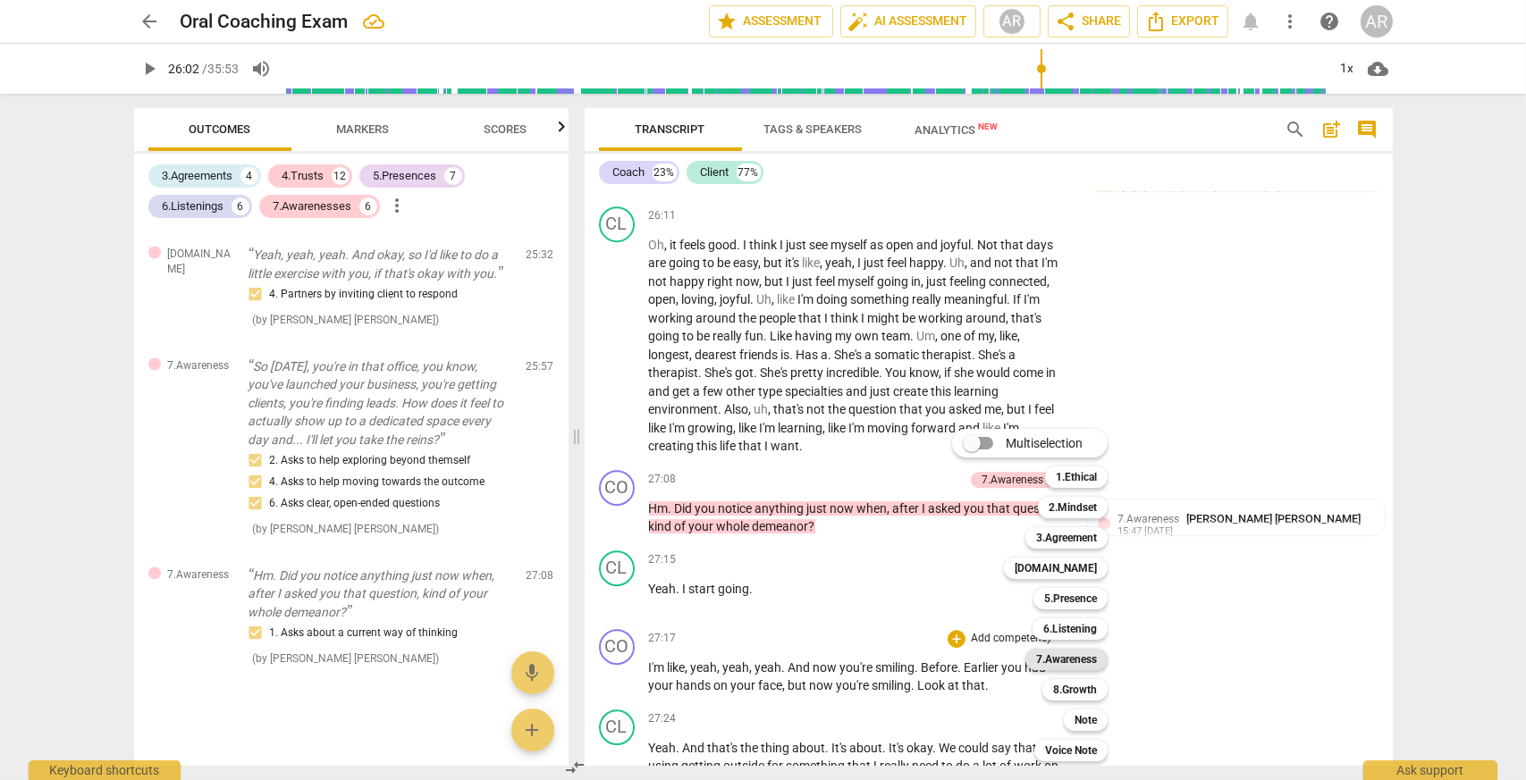
click at [1065, 658] on b "7.Awareness" at bounding box center [1066, 659] width 61 height 21
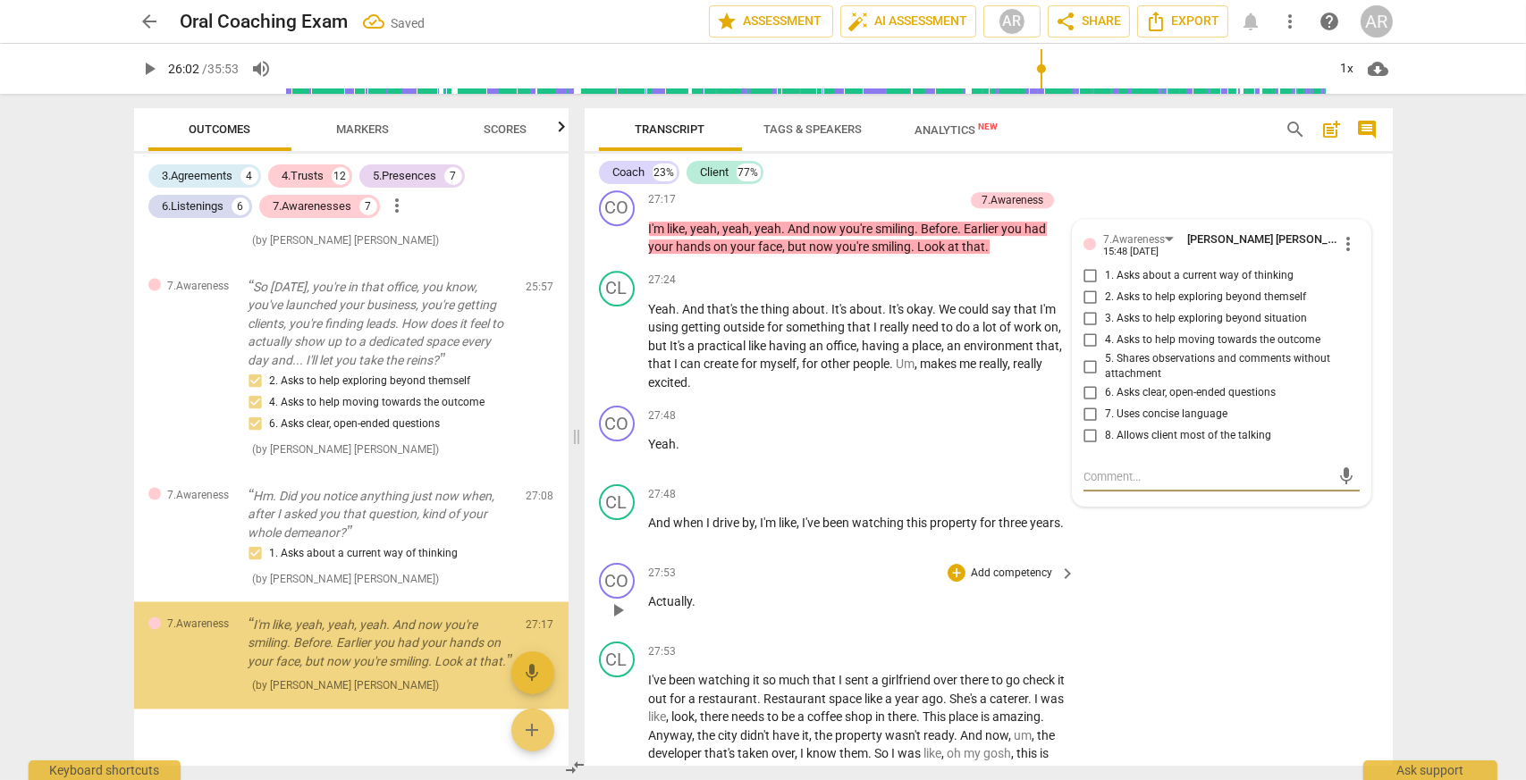
scroll to position [6565, 0]
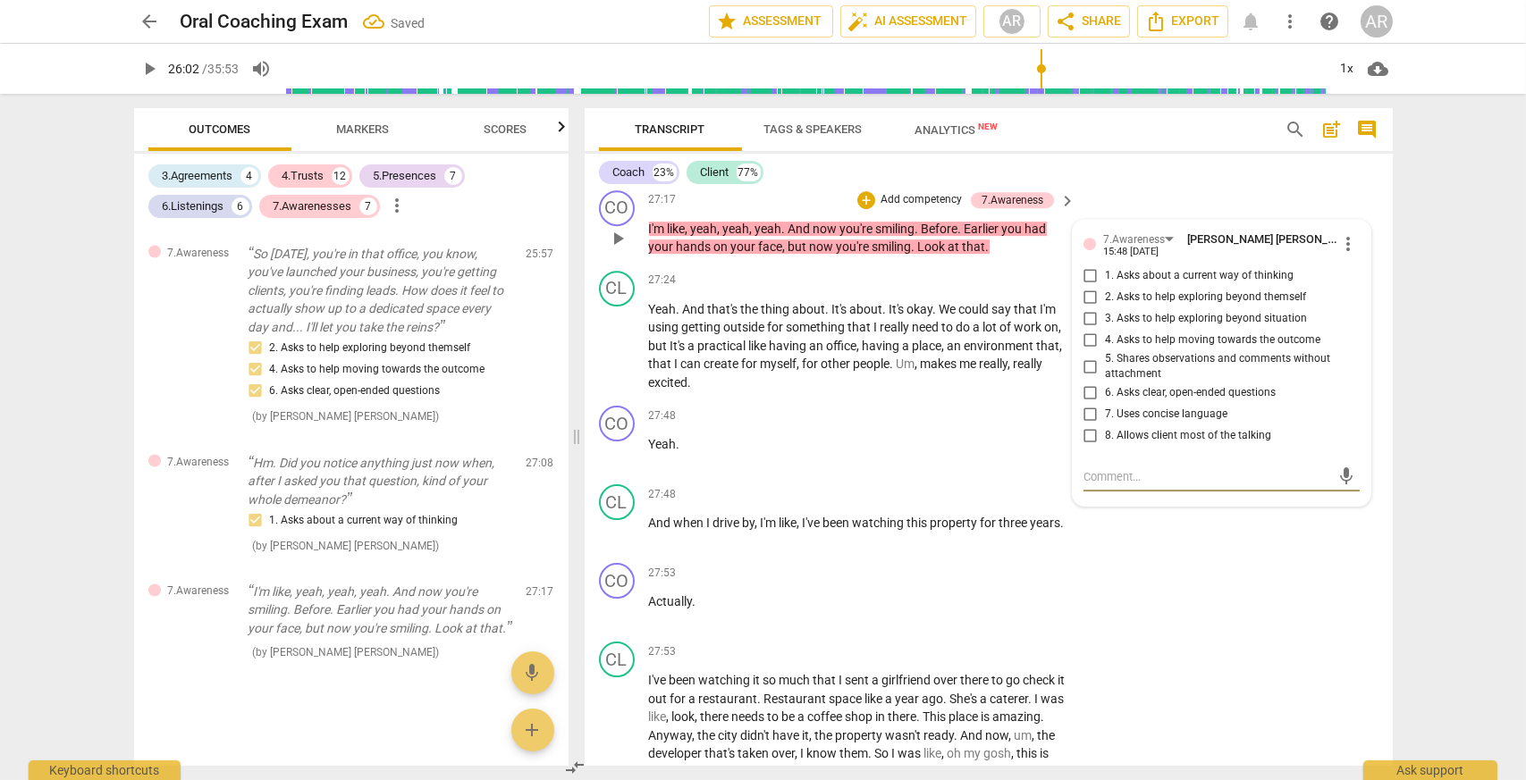
click at [1087, 370] on input "5. Shares observations and comments without attachment" at bounding box center [1090, 366] width 29 height 21
checkbox input "true"
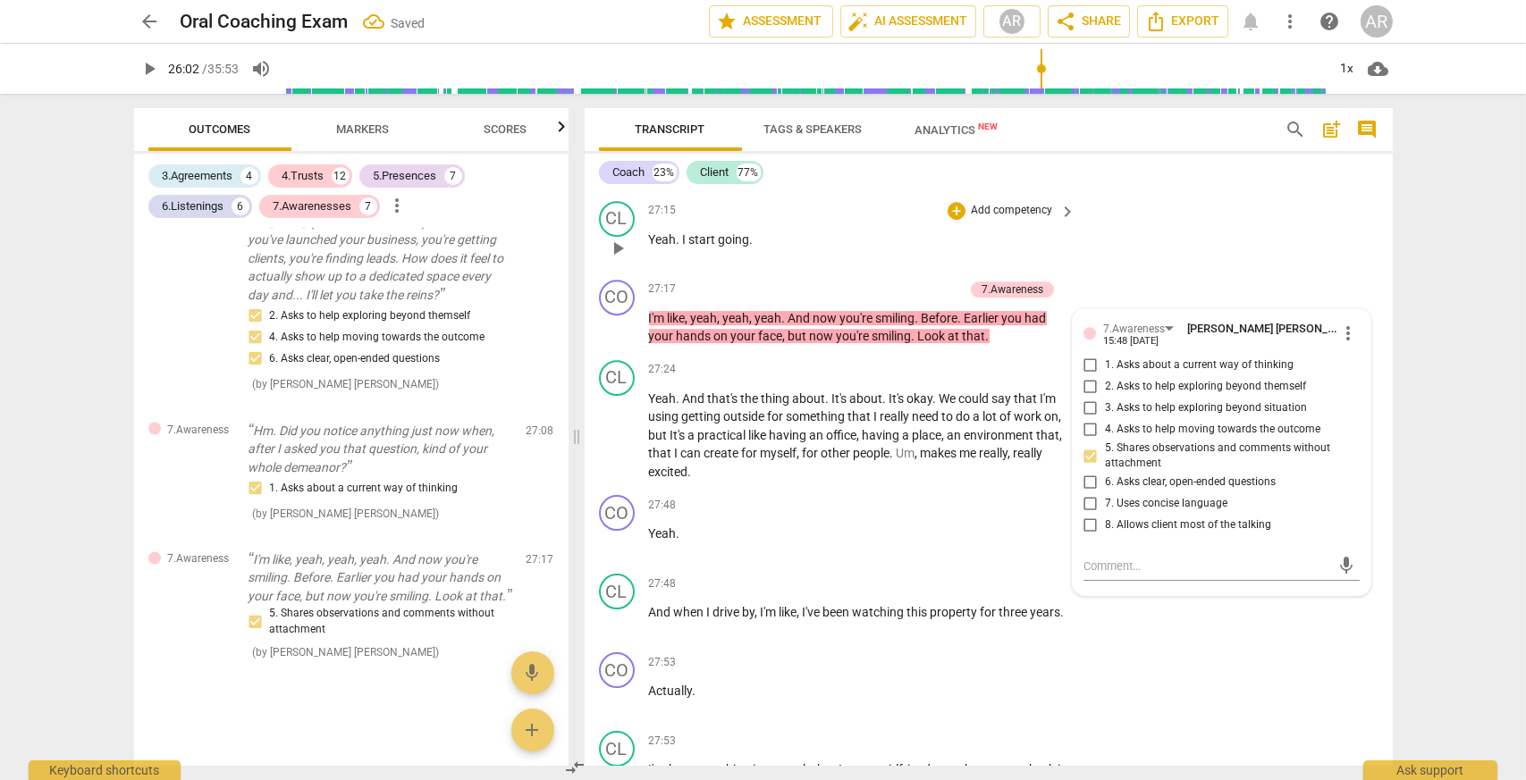
click at [1068, 262] on div "27:15 + Add competency keyboard_arrow_right Yeah . I start going ." at bounding box center [863, 233] width 429 height 64
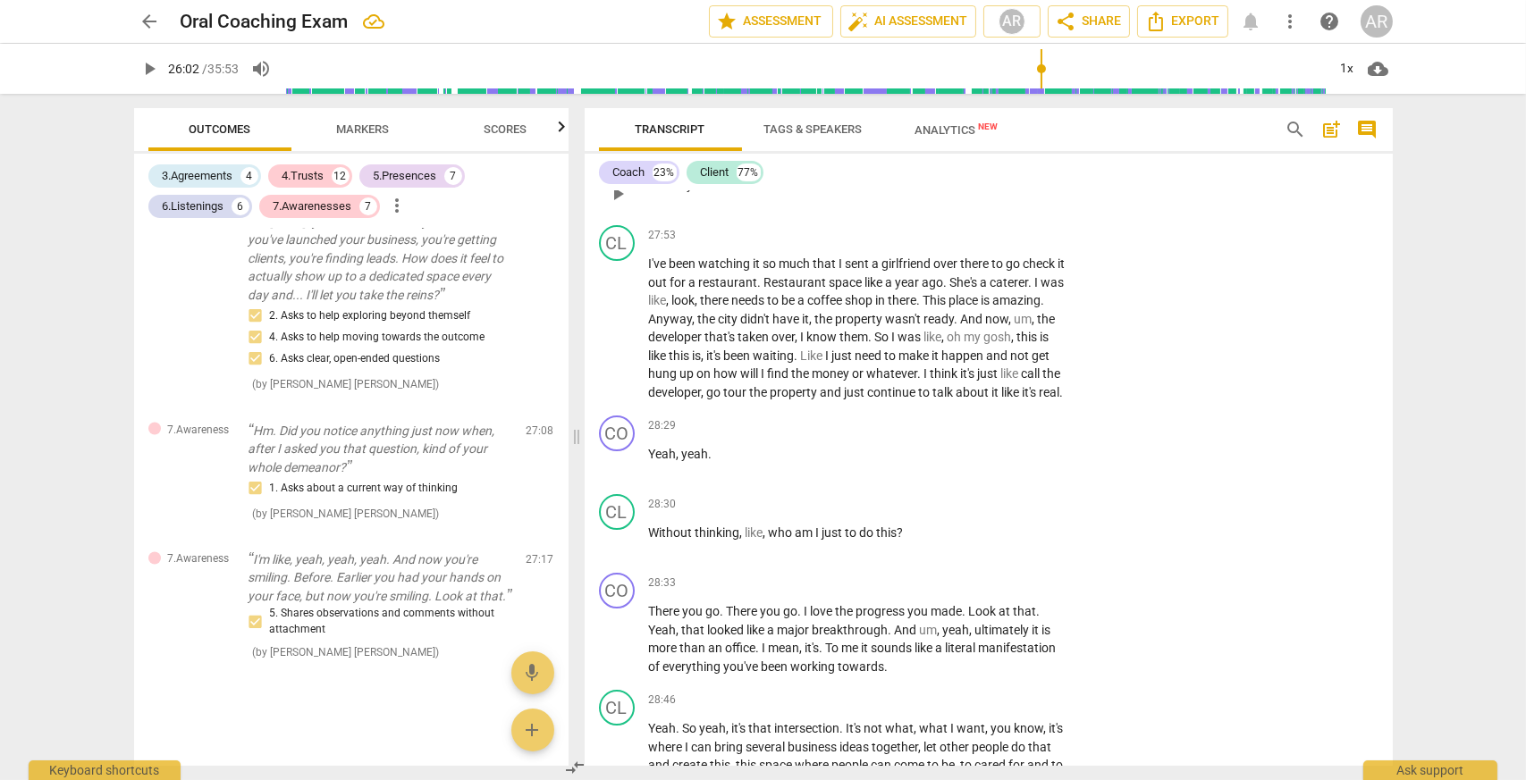
scroll to position [12370, 0]
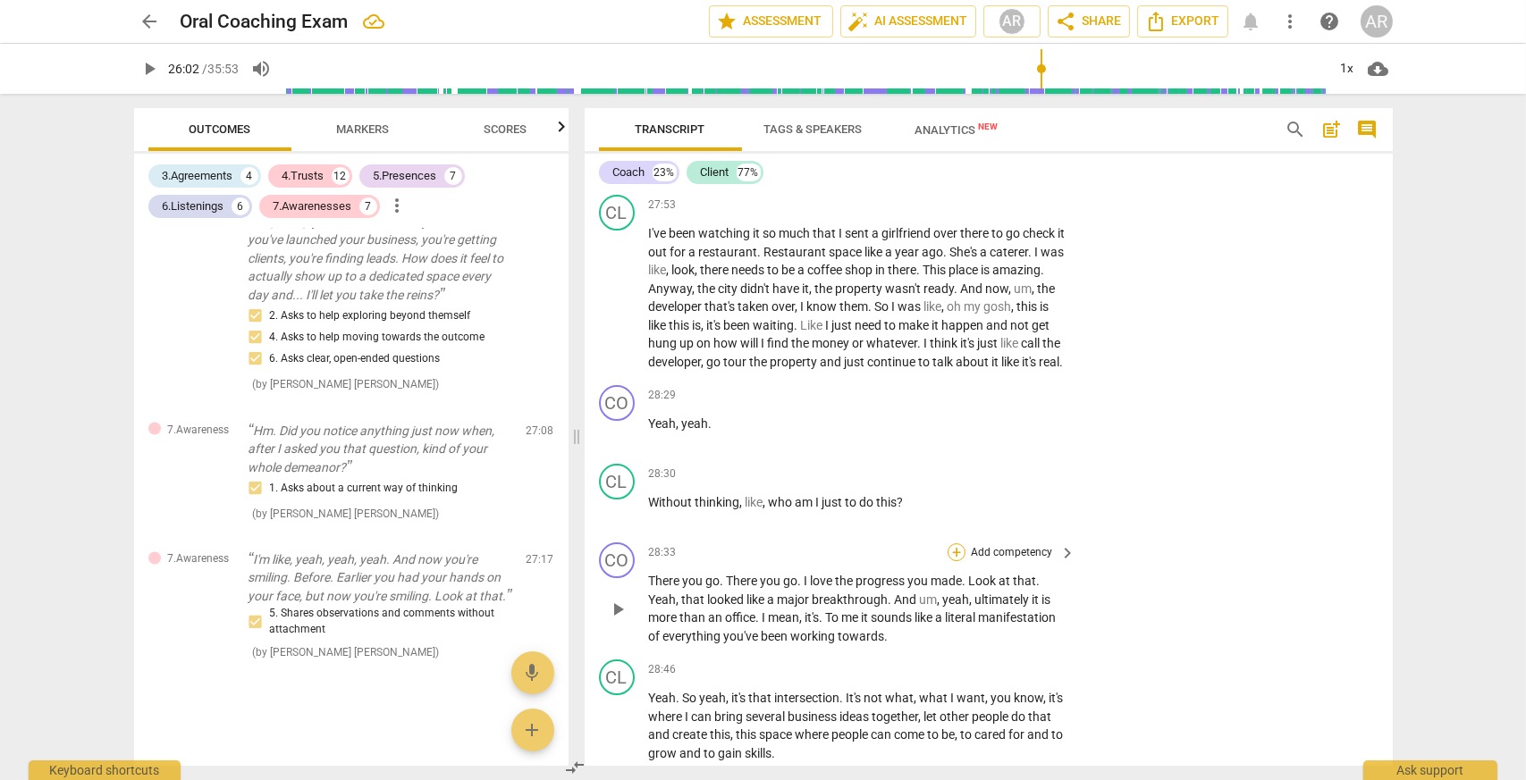
click at [954, 561] on div "+" at bounding box center [956, 552] width 18 height 18
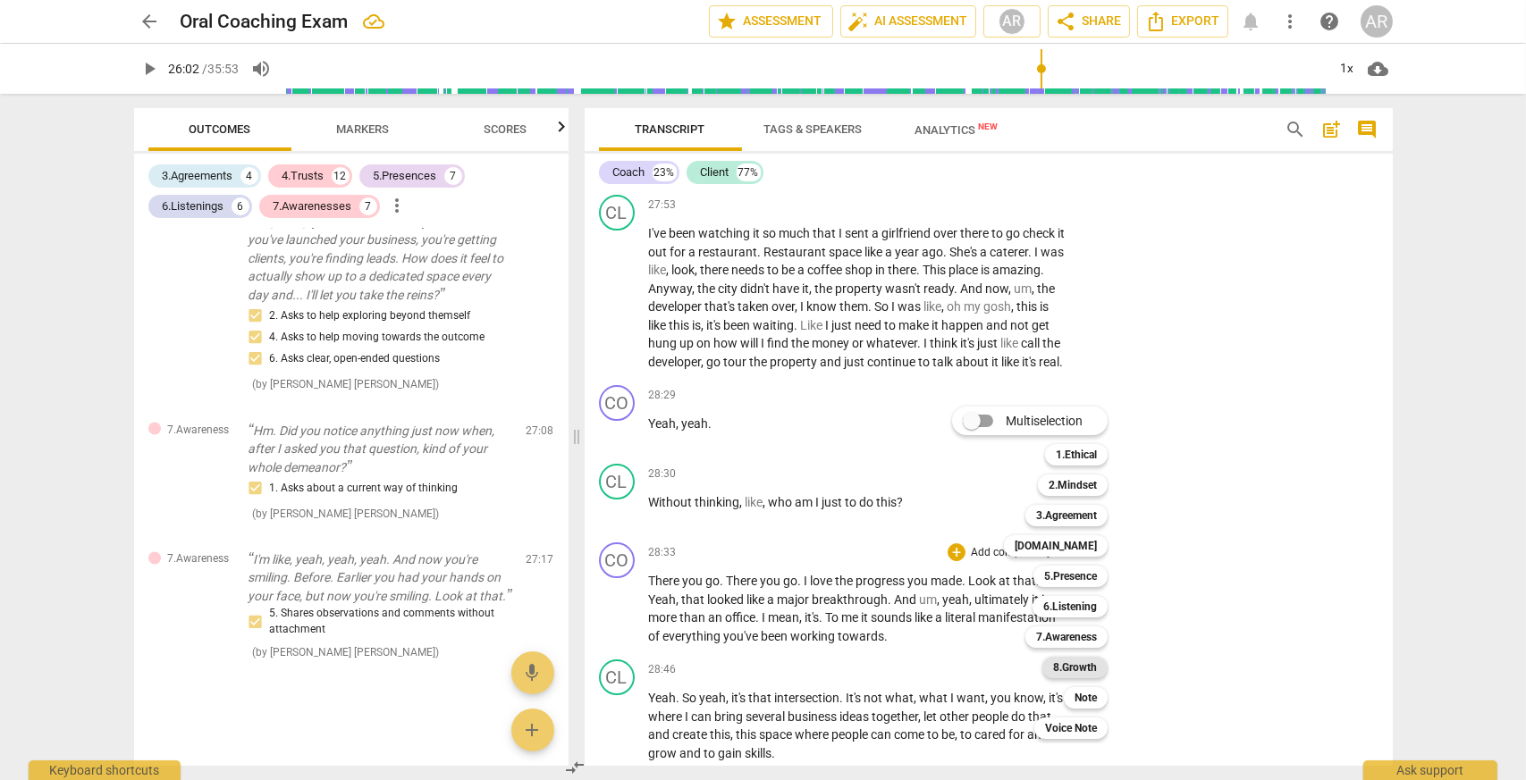
click at [1087, 661] on b "8.Growth" at bounding box center [1075, 667] width 44 height 21
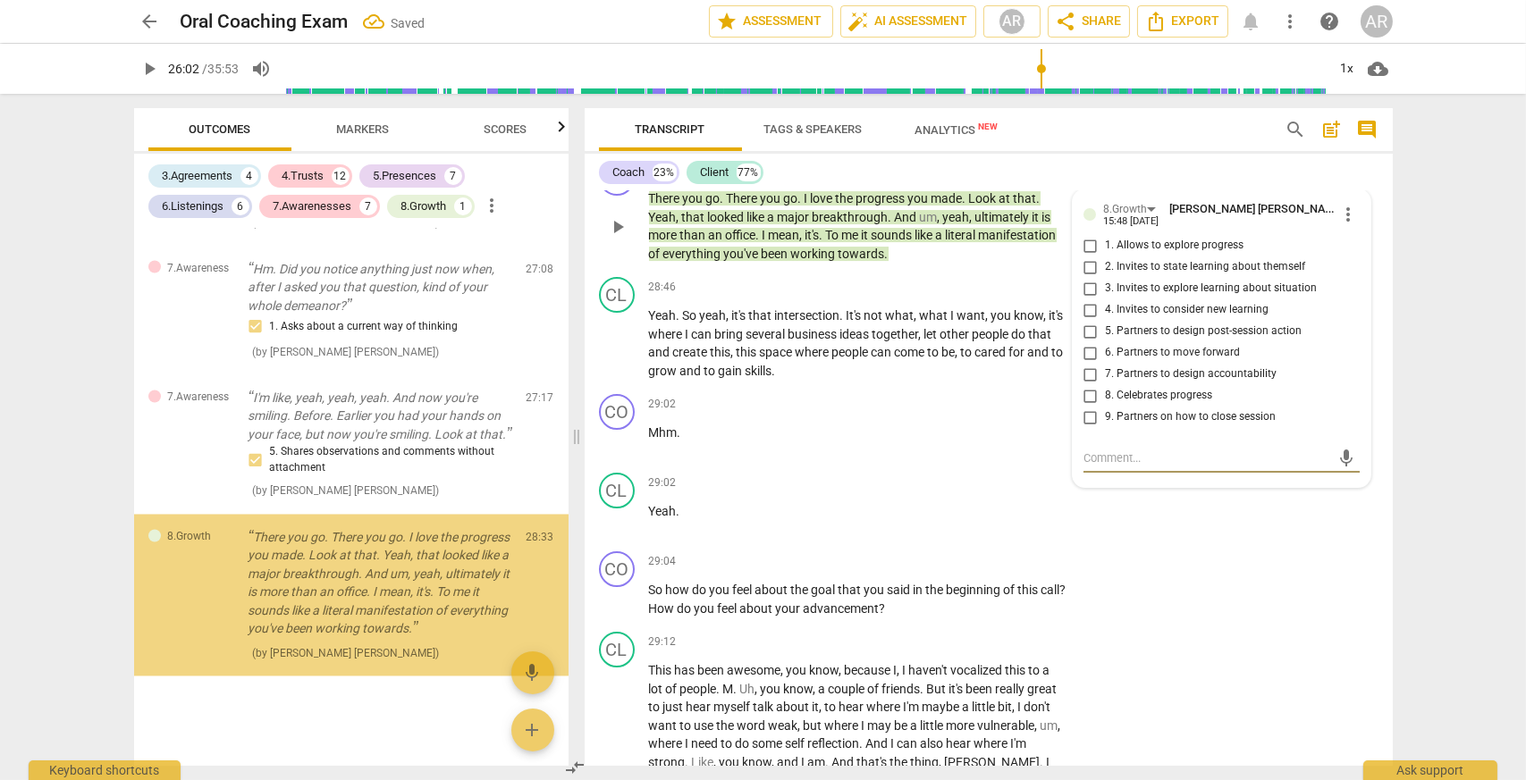
scroll to position [6778, 0]
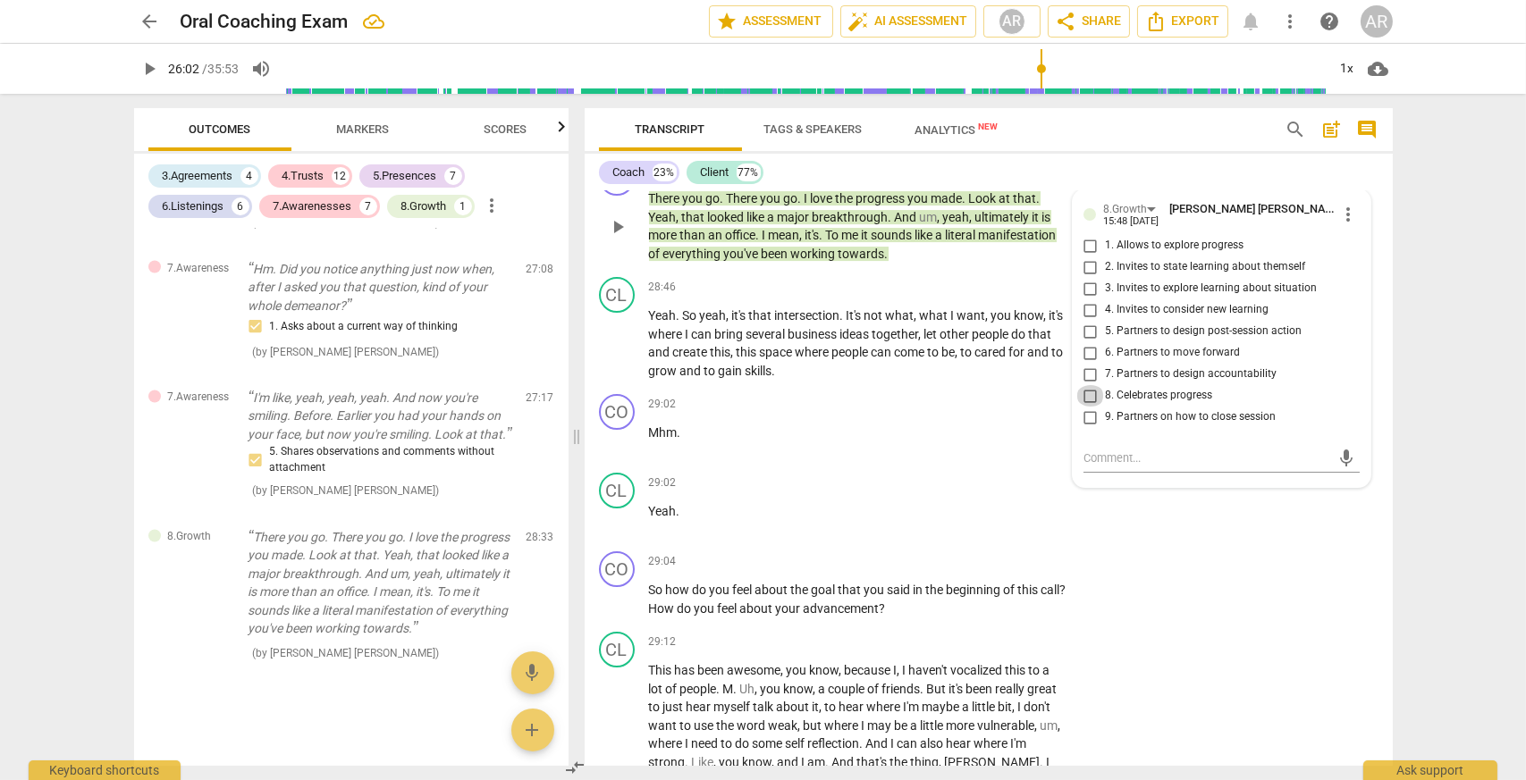
click at [1090, 407] on input "8. Celebrates progress" at bounding box center [1090, 395] width 29 height 21
checkbox input "true"
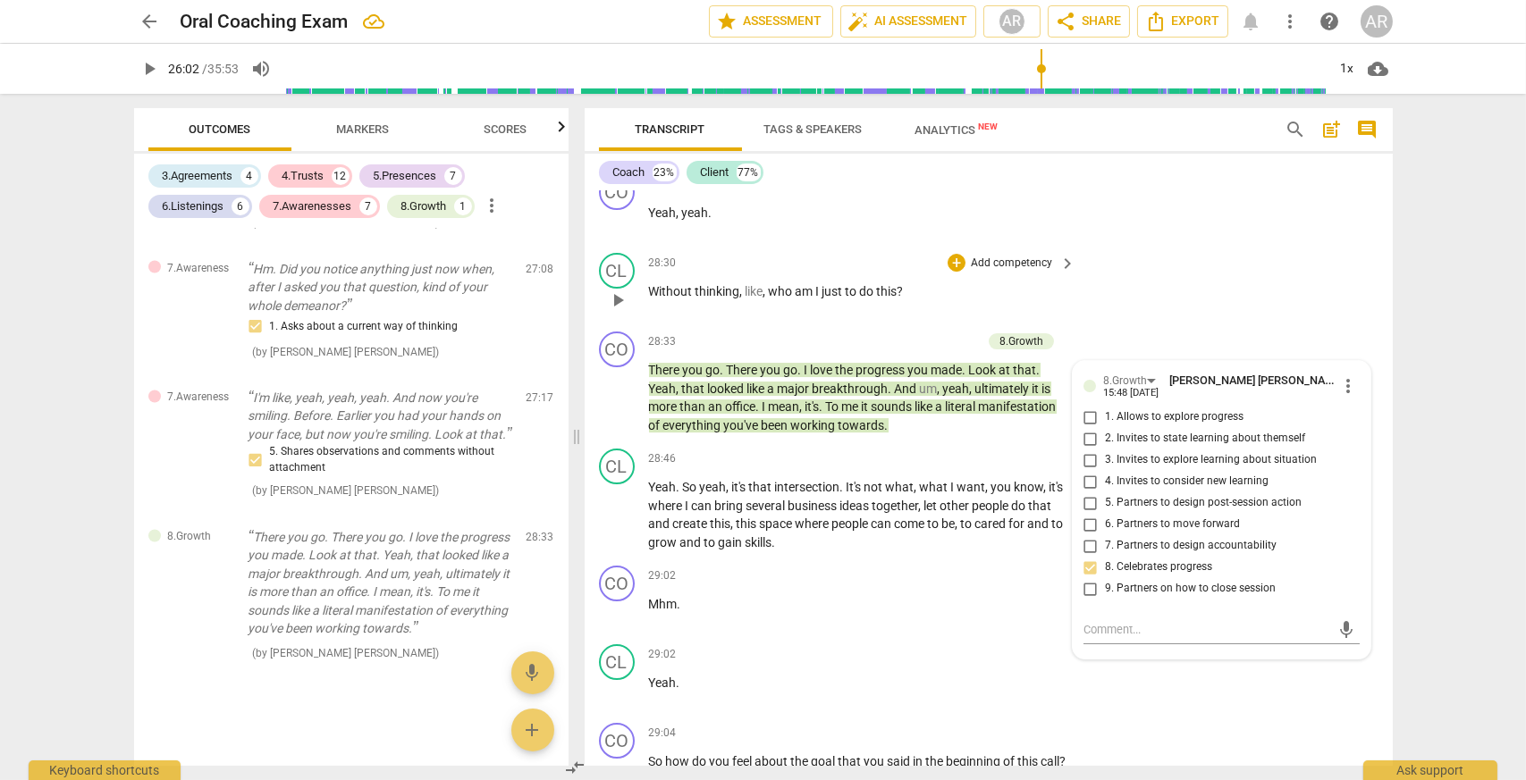
scroll to position [12574, 0]
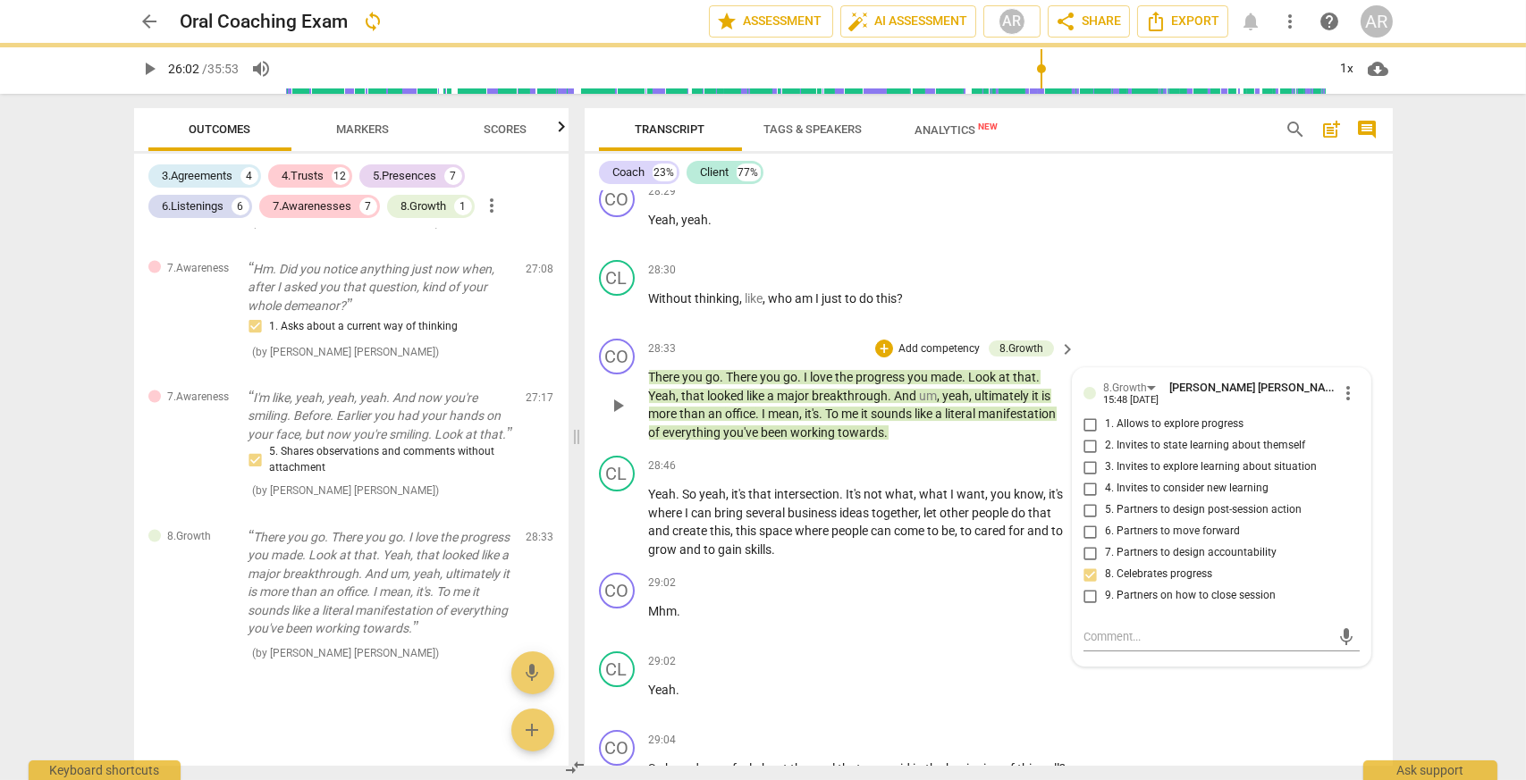
click at [937, 357] on p "Add competency" at bounding box center [938, 349] width 85 height 16
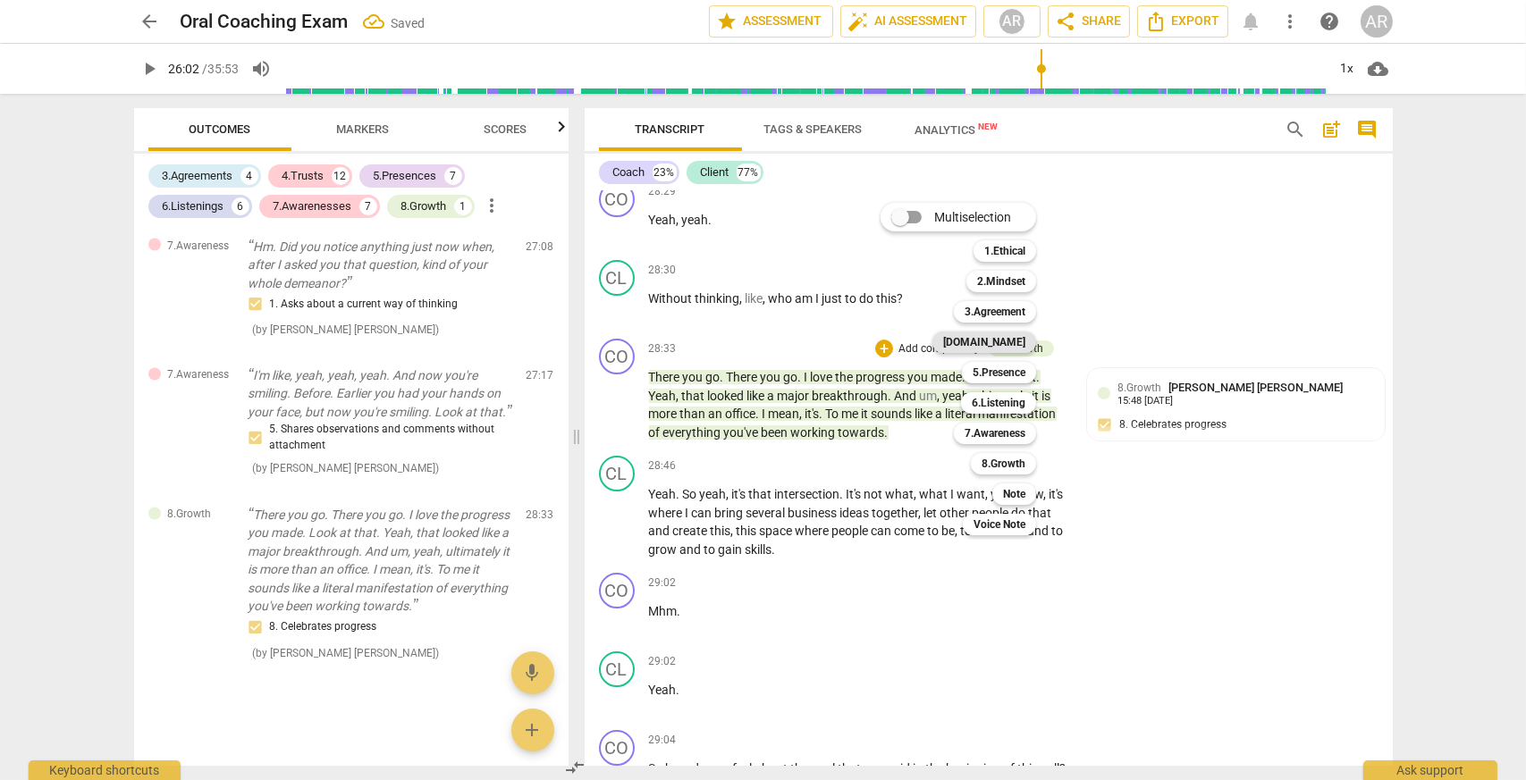
click at [987, 345] on div "[DOMAIN_NAME]" at bounding box center [984, 342] width 104 height 21
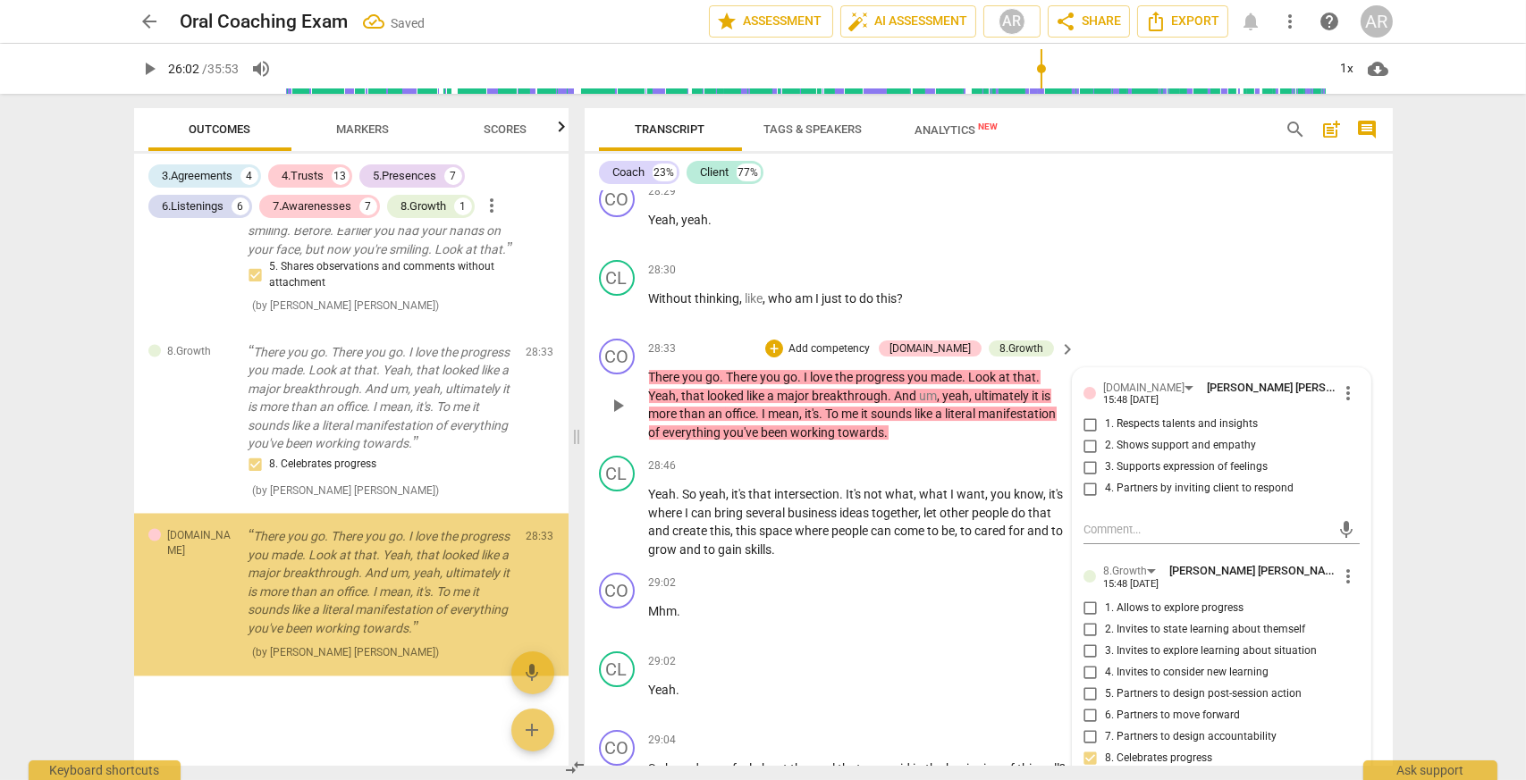
scroll to position [6981, 0]
click at [1084, 435] on input "1. Respects talents and insights" at bounding box center [1090, 424] width 29 height 21
checkbox input "true"
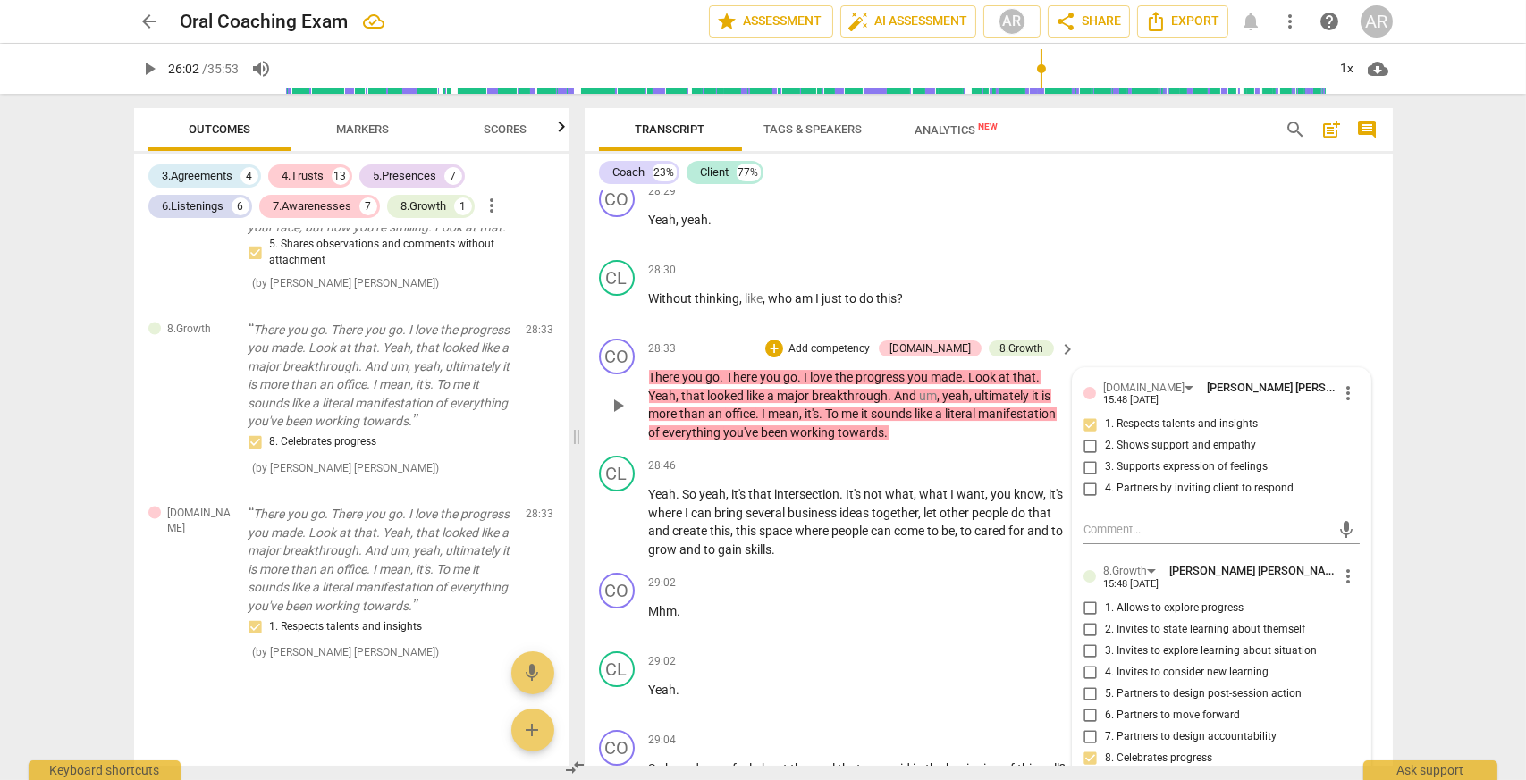
click at [853, 357] on p "Add competency" at bounding box center [828, 349] width 85 height 16
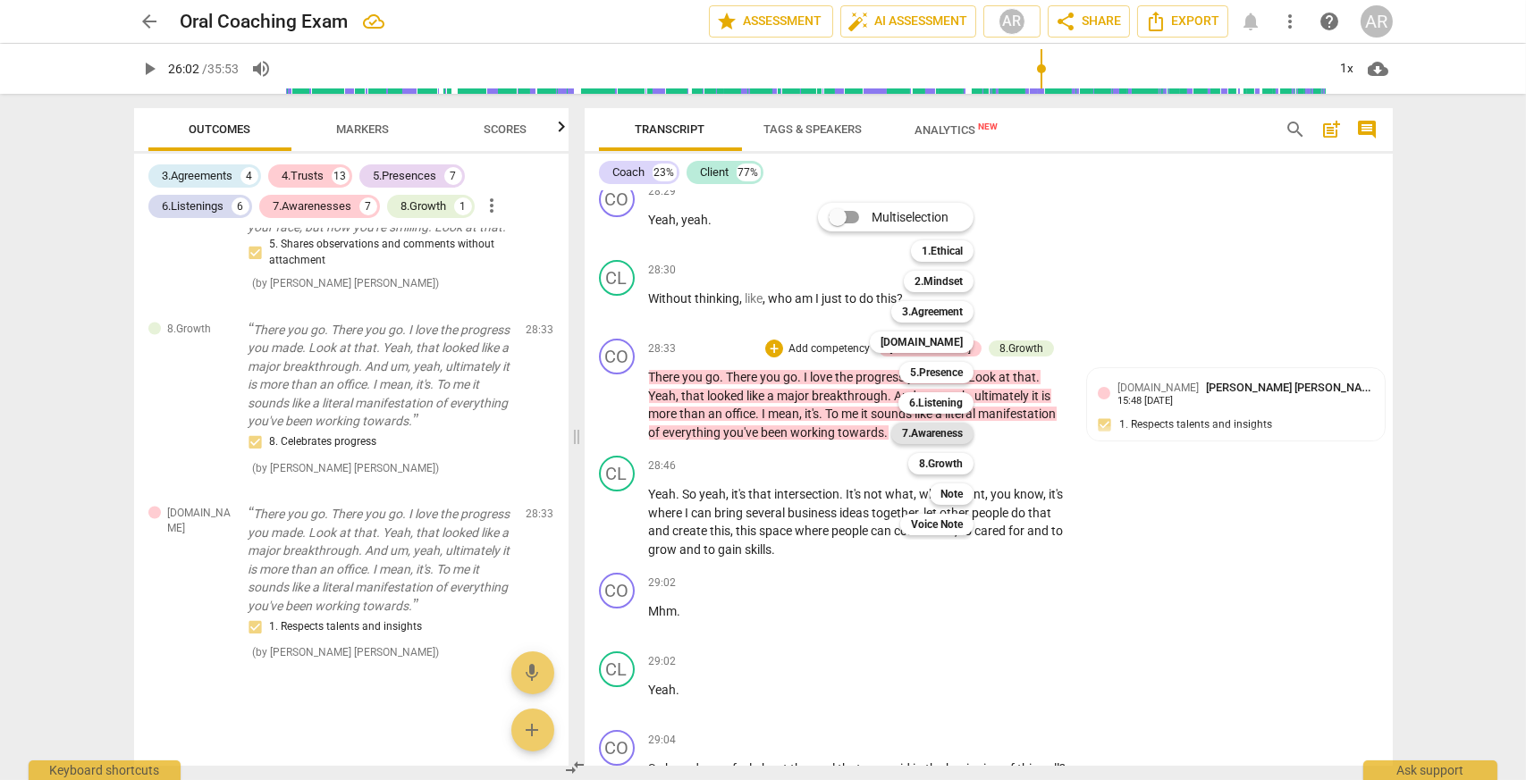
click at [932, 424] on b "7.Awareness" at bounding box center [932, 433] width 61 height 21
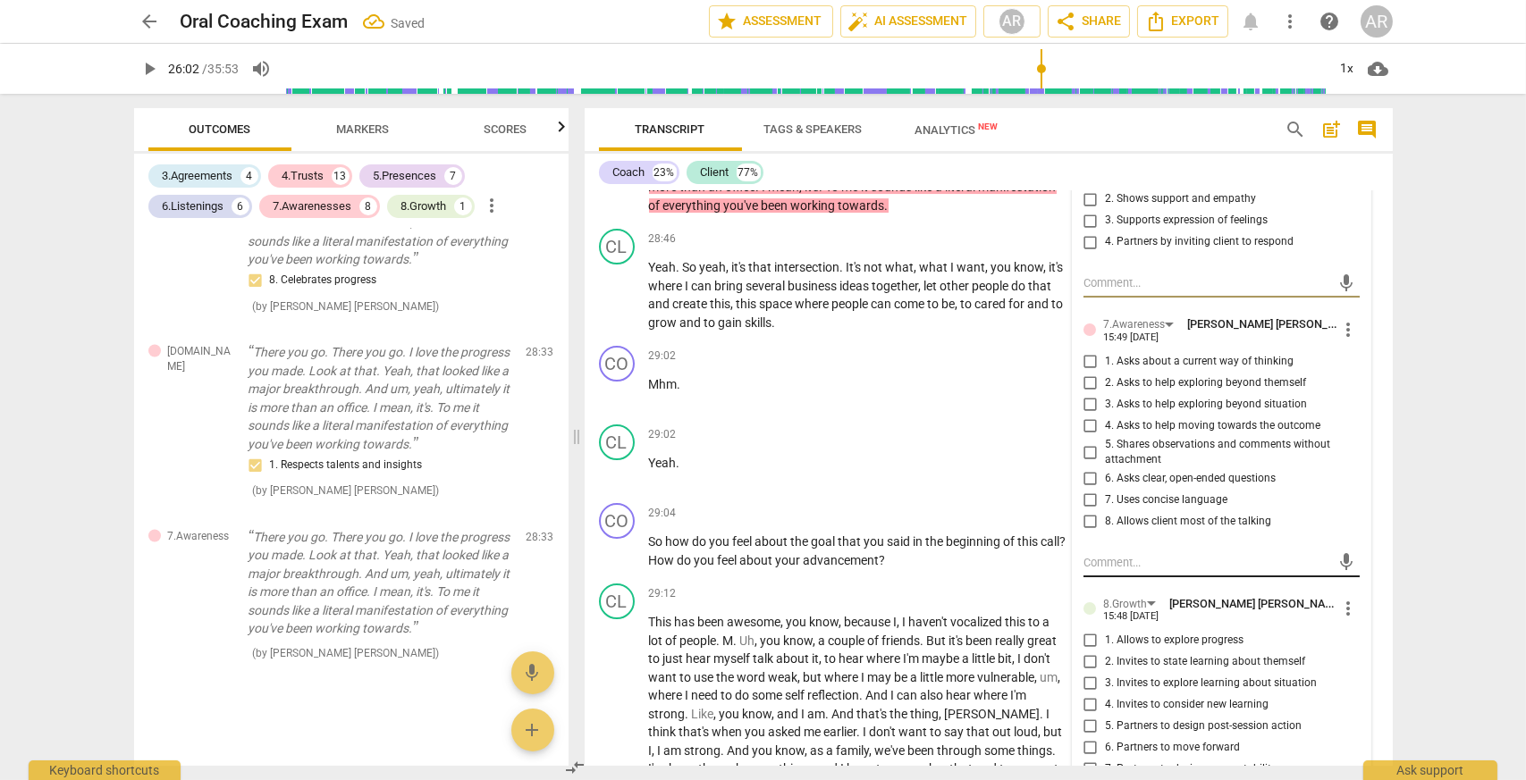
scroll to position [12842, 0]
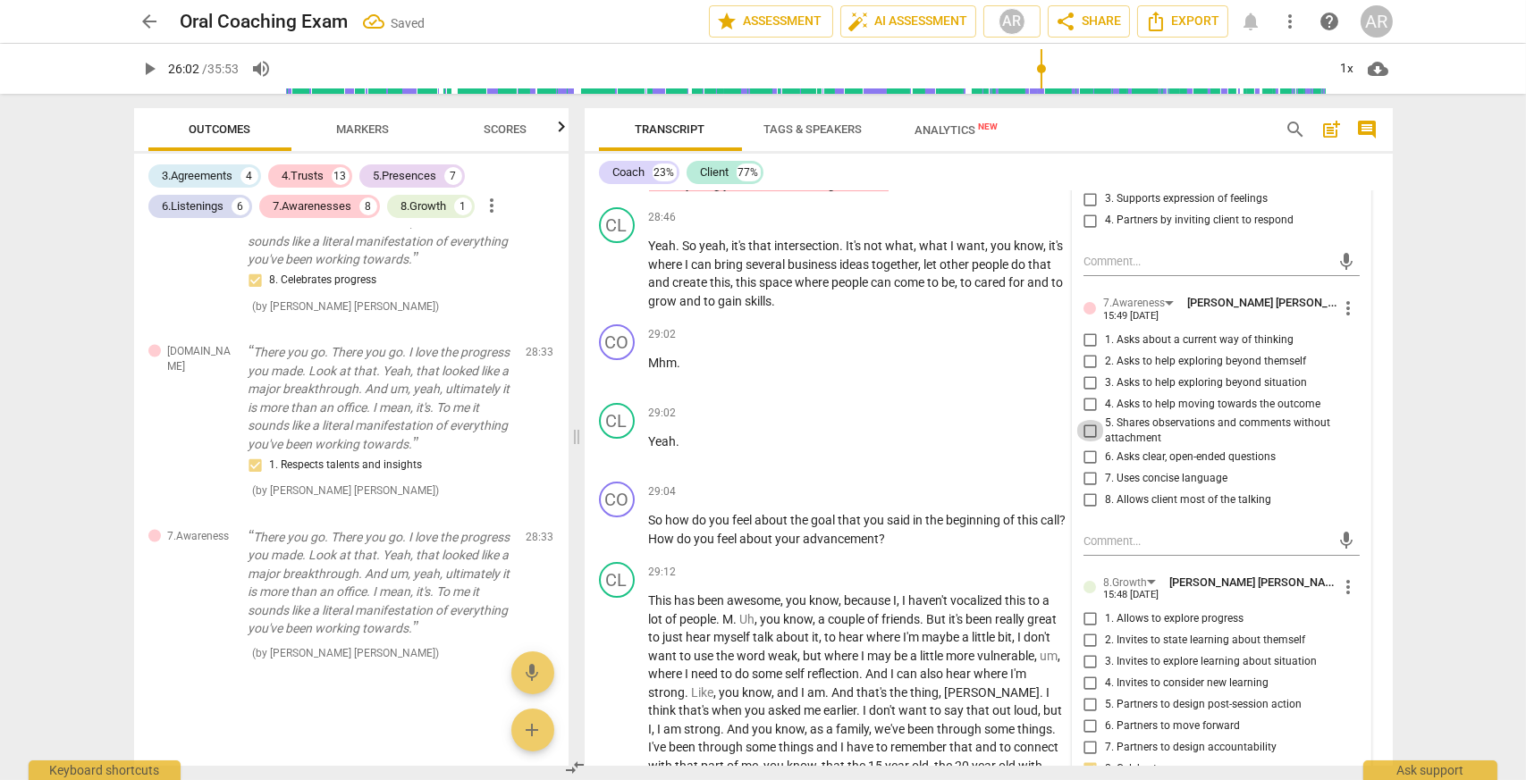
click at [1083, 441] on input "5. Shares observations and comments without attachment" at bounding box center [1090, 430] width 29 height 21
checkbox input "true"
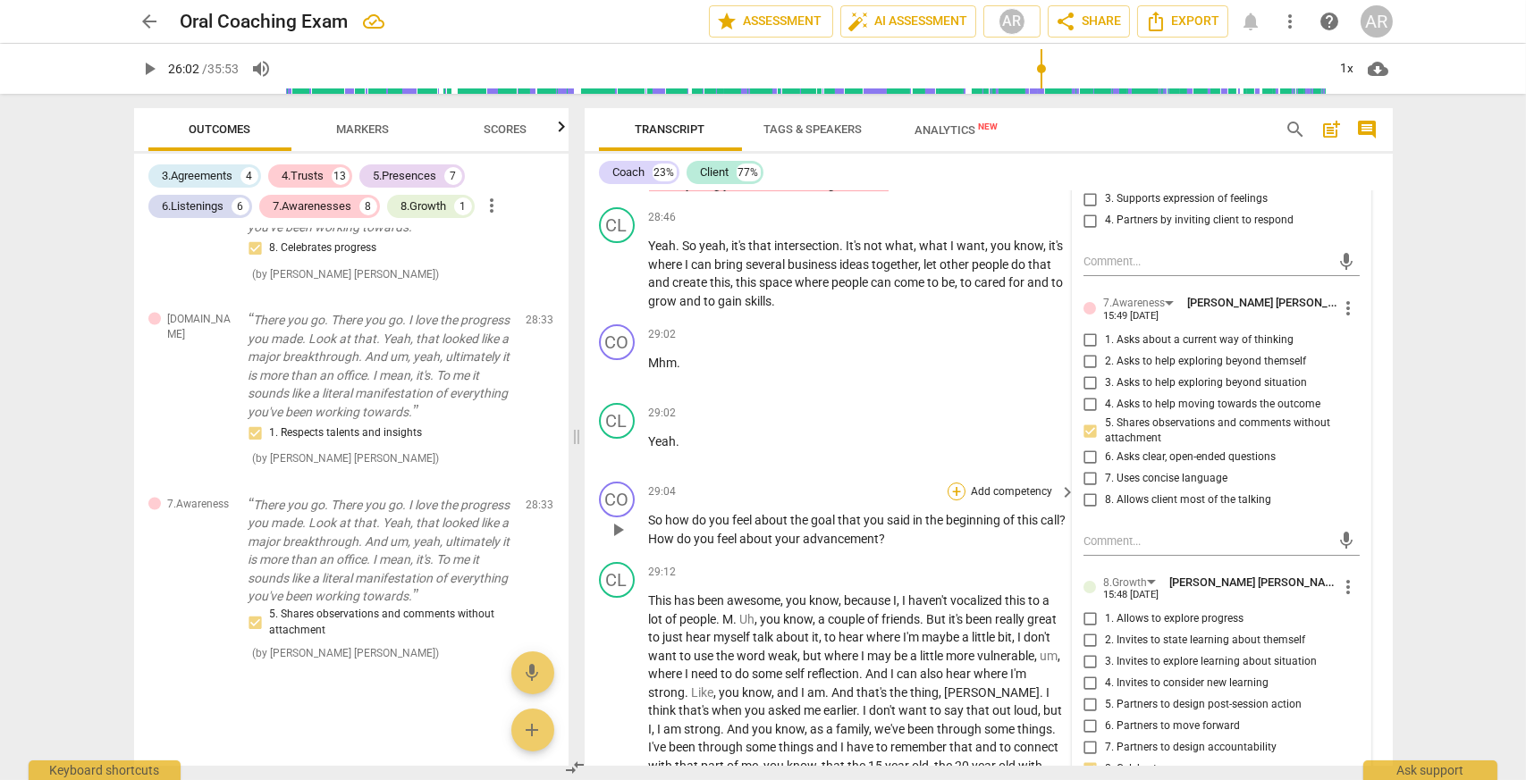
click at [961, 492] on div "+" at bounding box center [956, 492] width 18 height 18
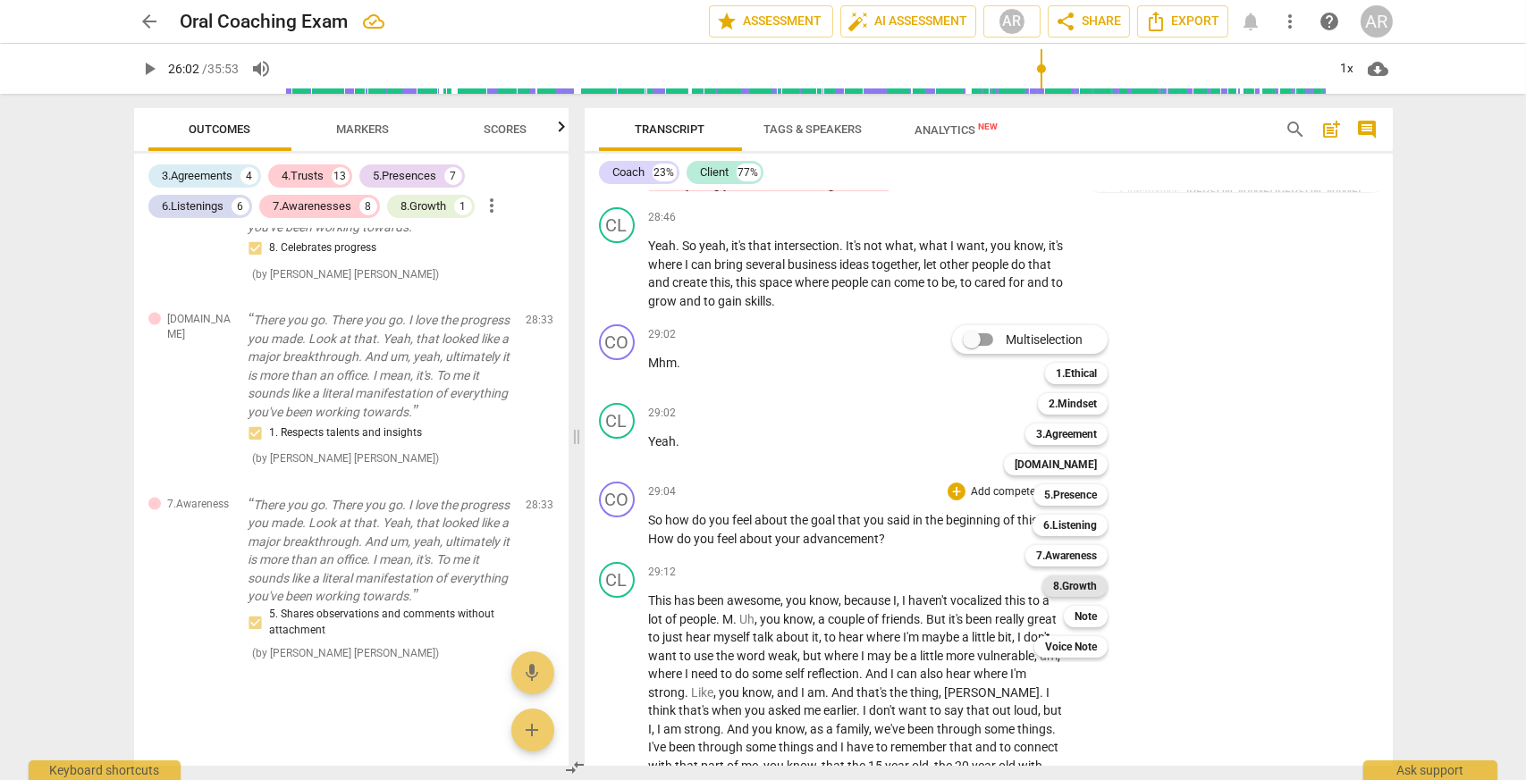
click at [1084, 587] on b "8.Growth" at bounding box center [1075, 586] width 44 height 21
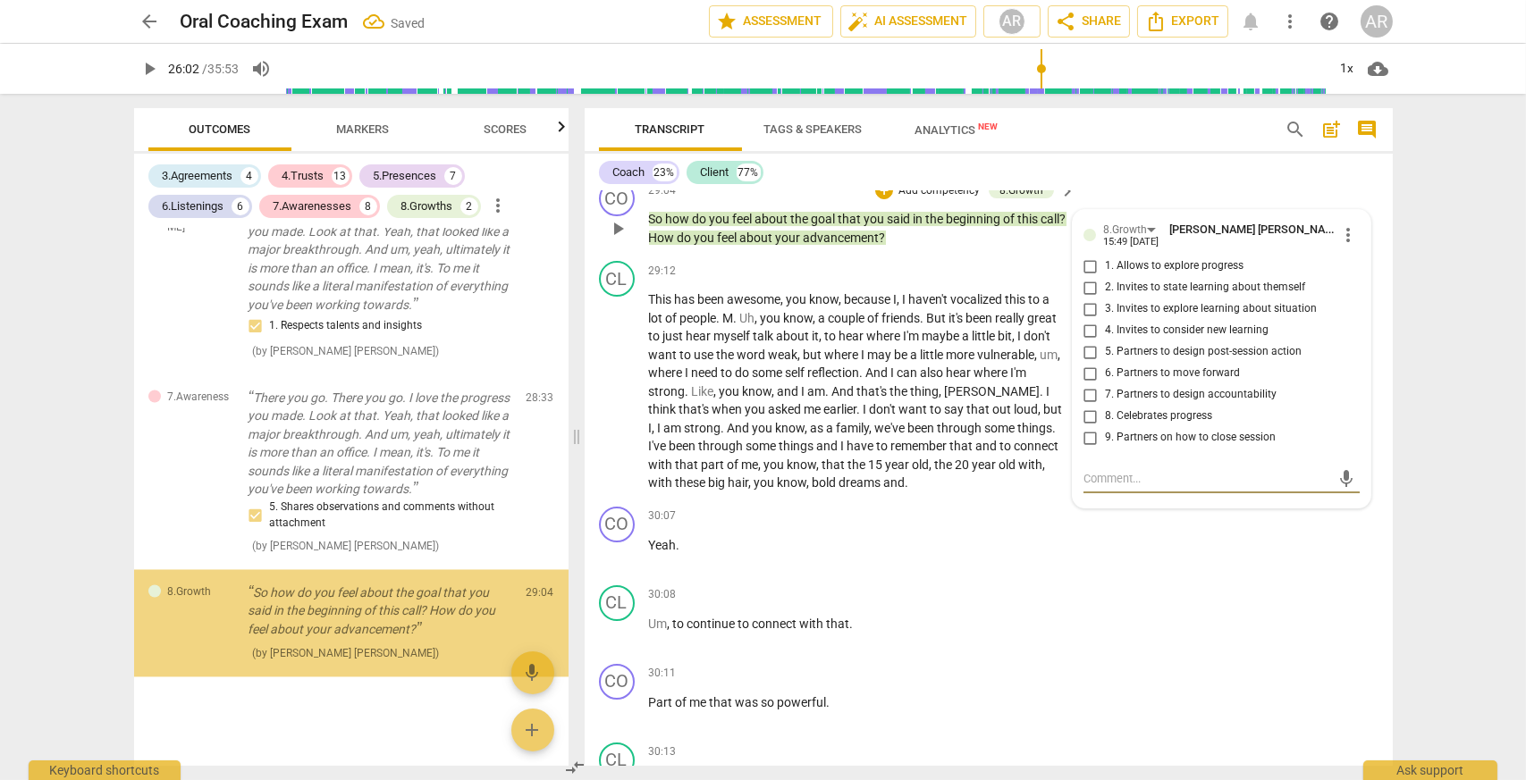
scroll to position [7323, 0]
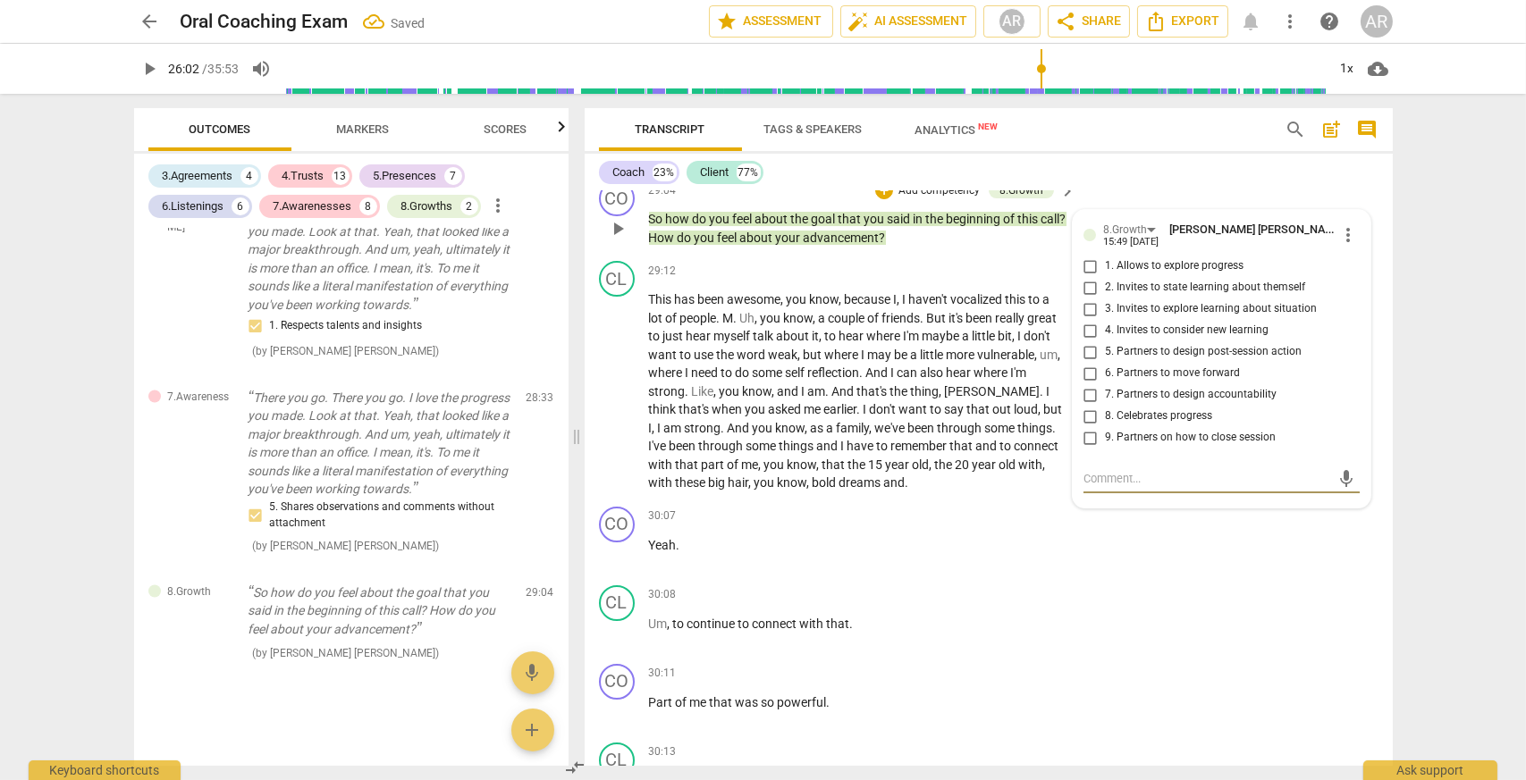
click at [1090, 265] on input "1. Allows to explore progress" at bounding box center [1090, 266] width 29 height 21
checkbox input "true"
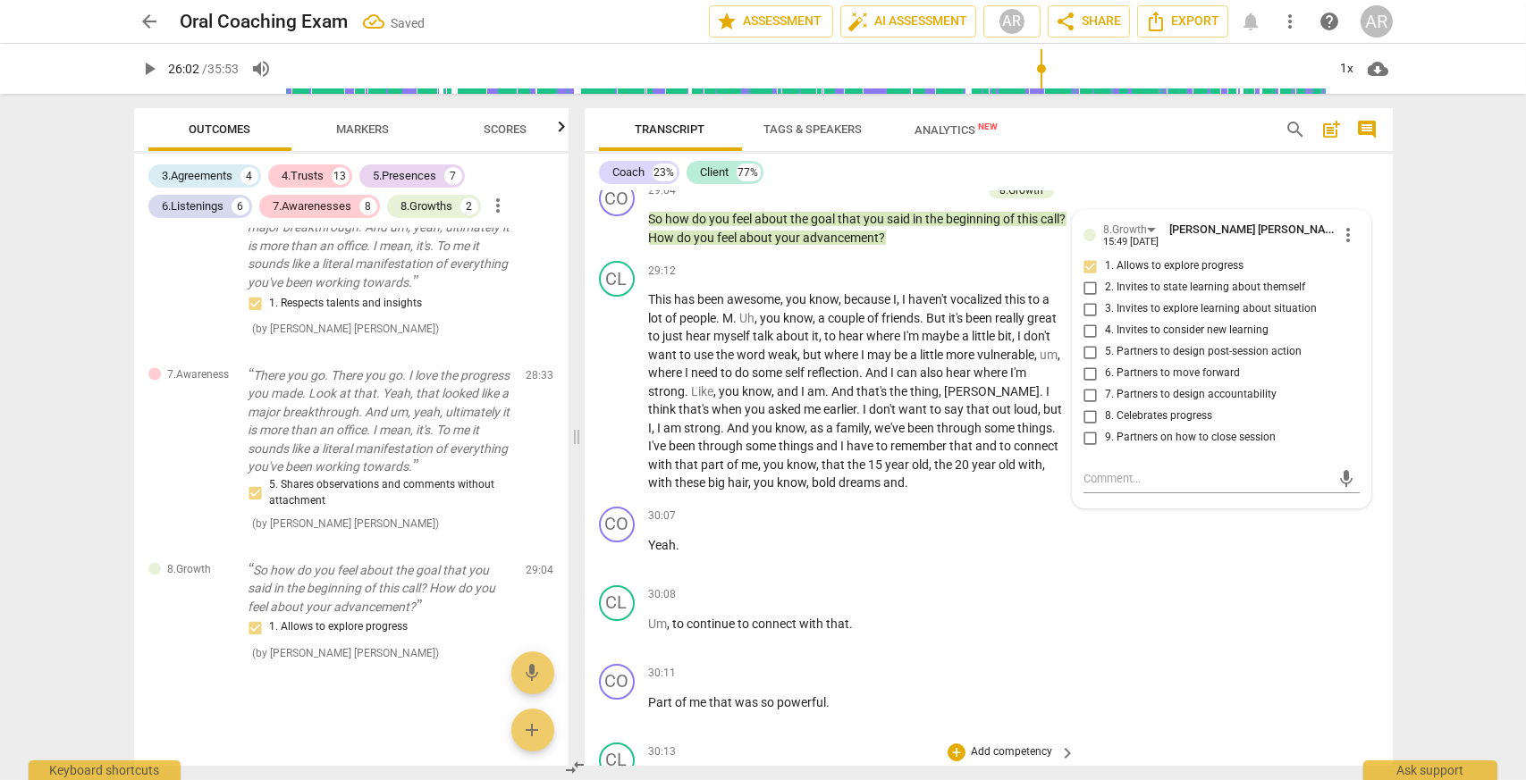
scroll to position [13233, 0]
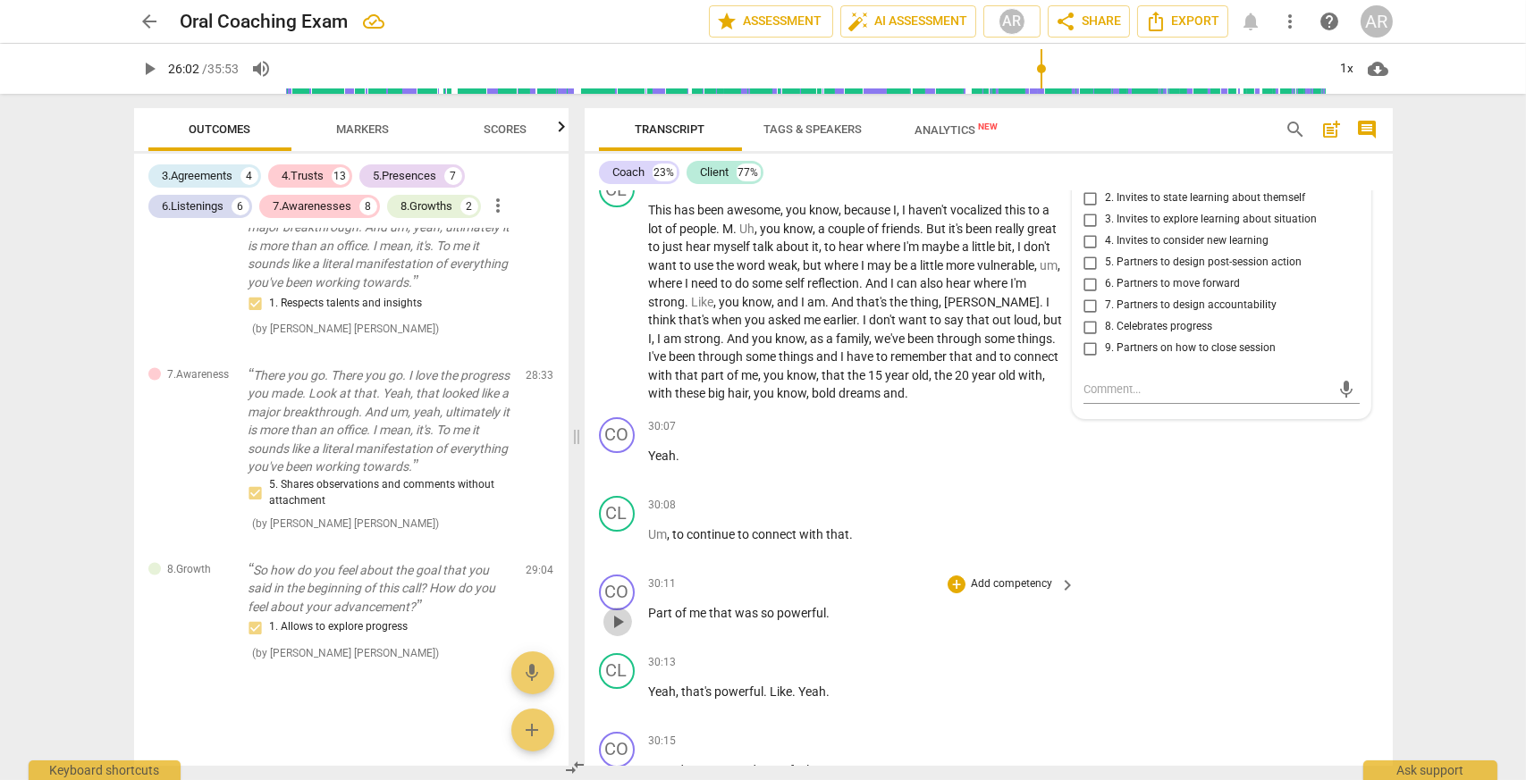
click at [612, 619] on span "play_arrow" at bounding box center [617, 621] width 21 height 21
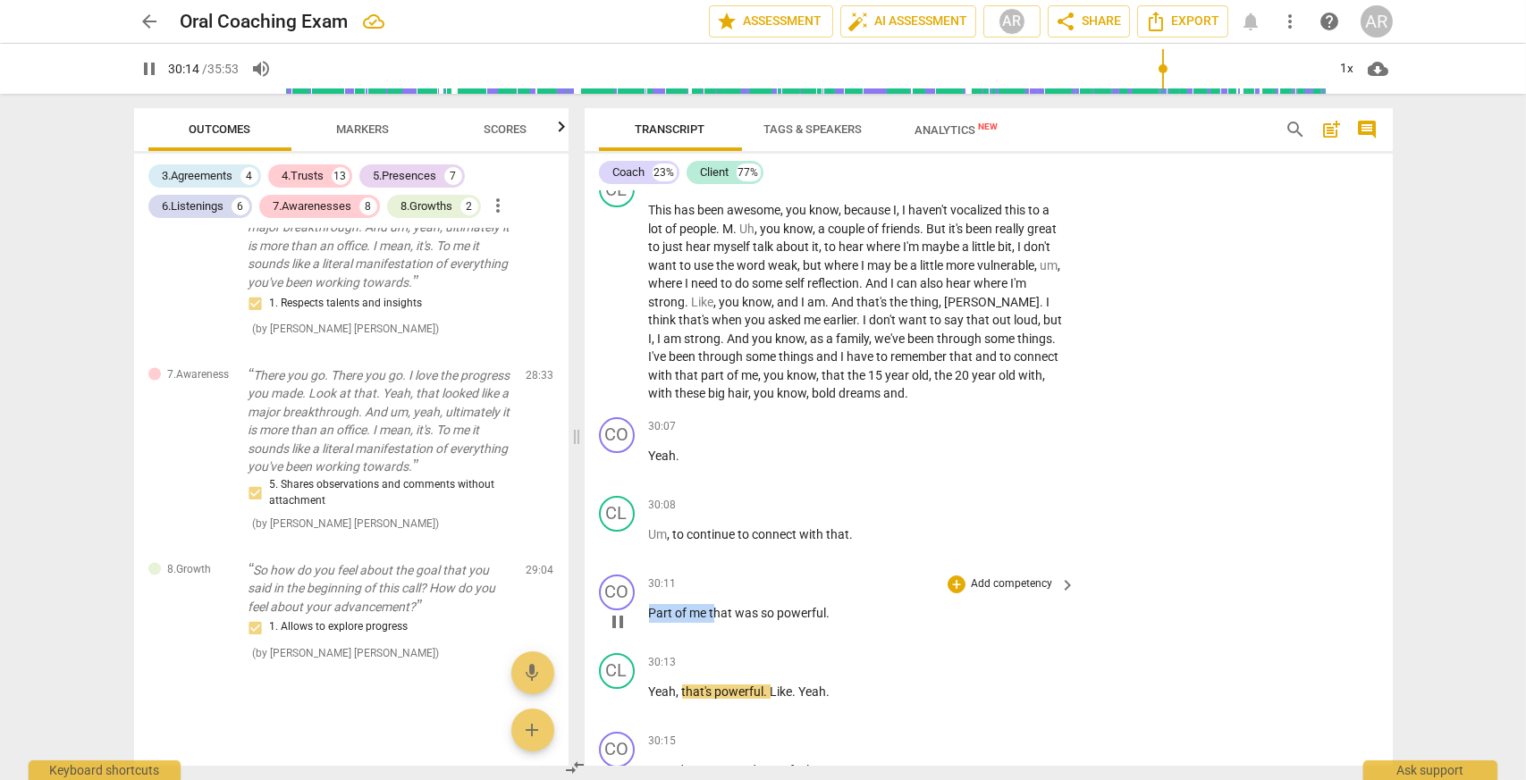
drag, startPoint x: 713, startPoint y: 611, endPoint x: 647, endPoint y: 604, distance: 66.5
click at [649, 604] on p "Part of me that was so powerful ." at bounding box center [858, 613] width 418 height 19
type input "1816"
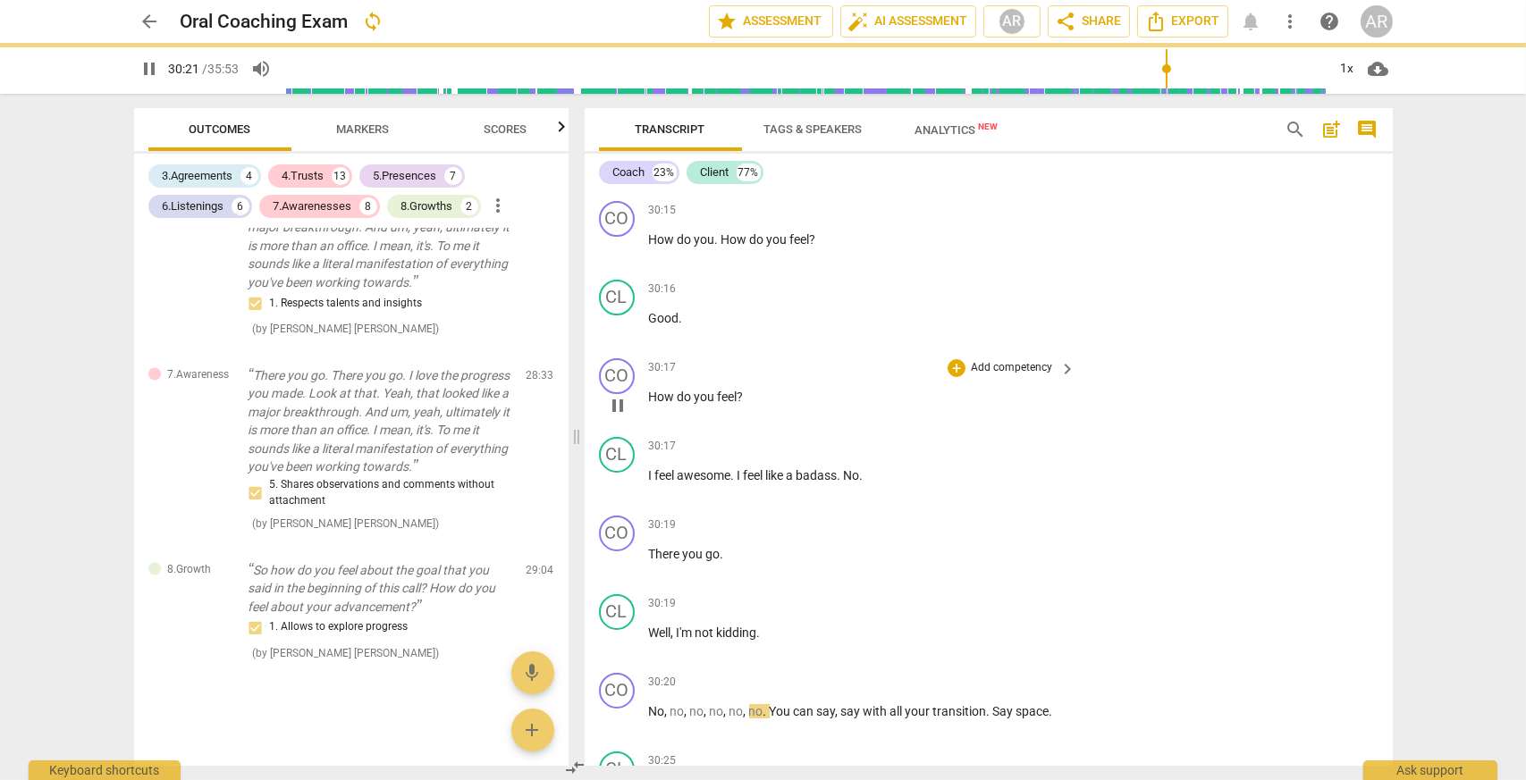
scroll to position [13881, 0]
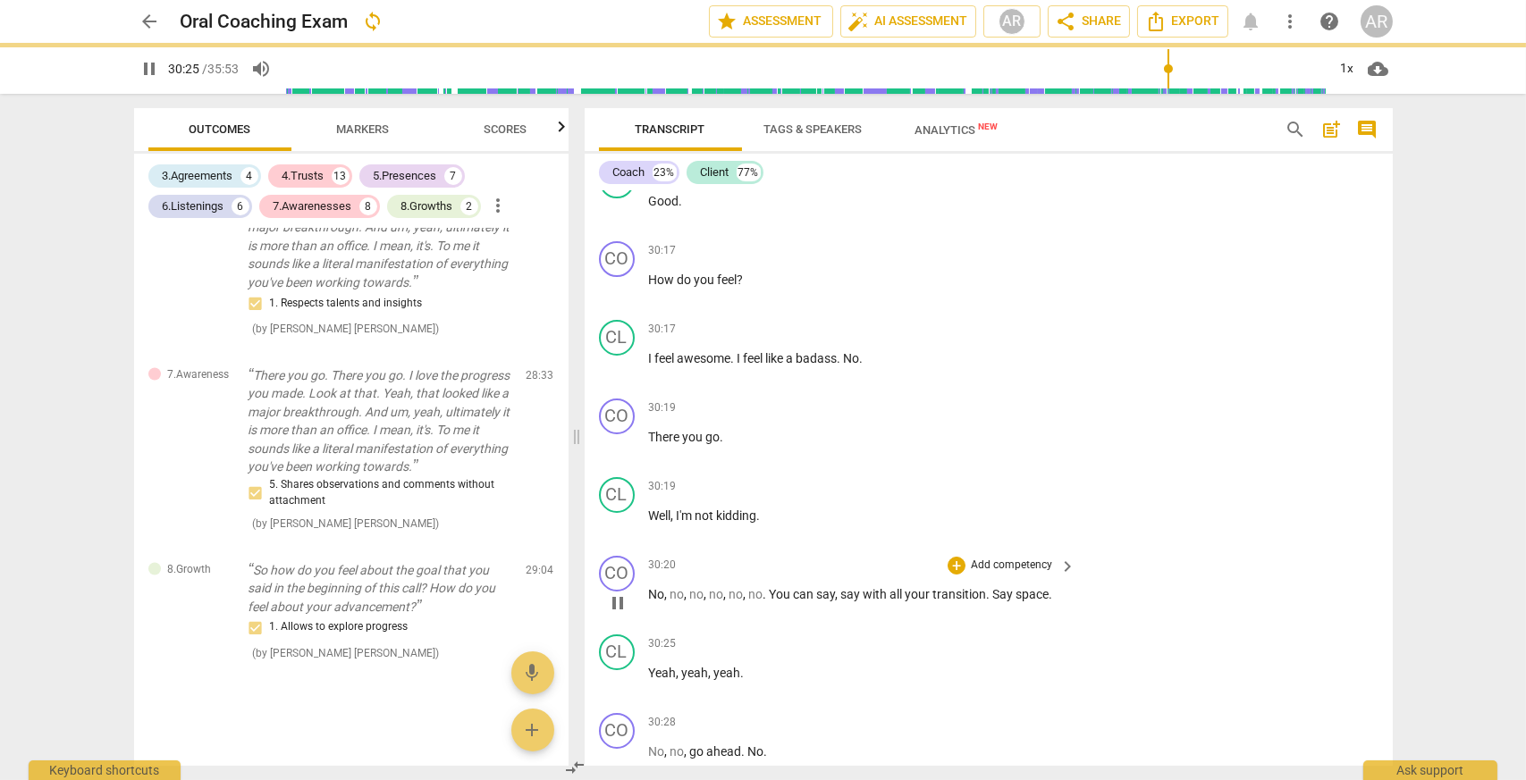
click at [626, 593] on span "pause" at bounding box center [617, 603] width 21 height 21
type input "1826"
drag, startPoint x: 1013, startPoint y: 591, endPoint x: 931, endPoint y: 586, distance: 82.3
click at [931, 586] on p "No , no , no , no , no , no . You can say , say with all your transition . Say …" at bounding box center [858, 594] width 418 height 19
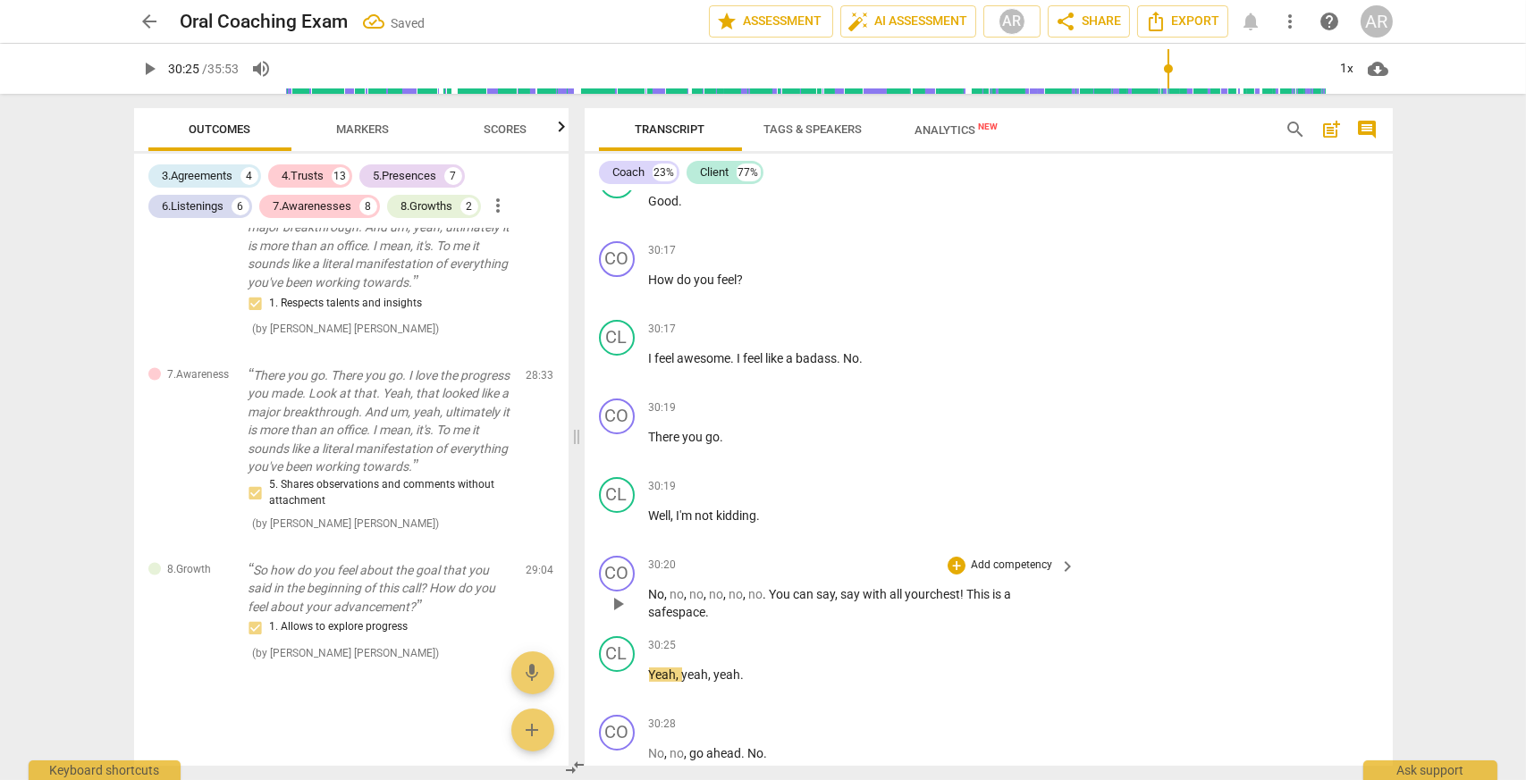
click at [753, 606] on p "No , no , no , no , no , no . You can say , say with all your chest! This is a …" at bounding box center [858, 603] width 418 height 37
click at [952, 557] on div "+" at bounding box center [956, 566] width 18 height 18
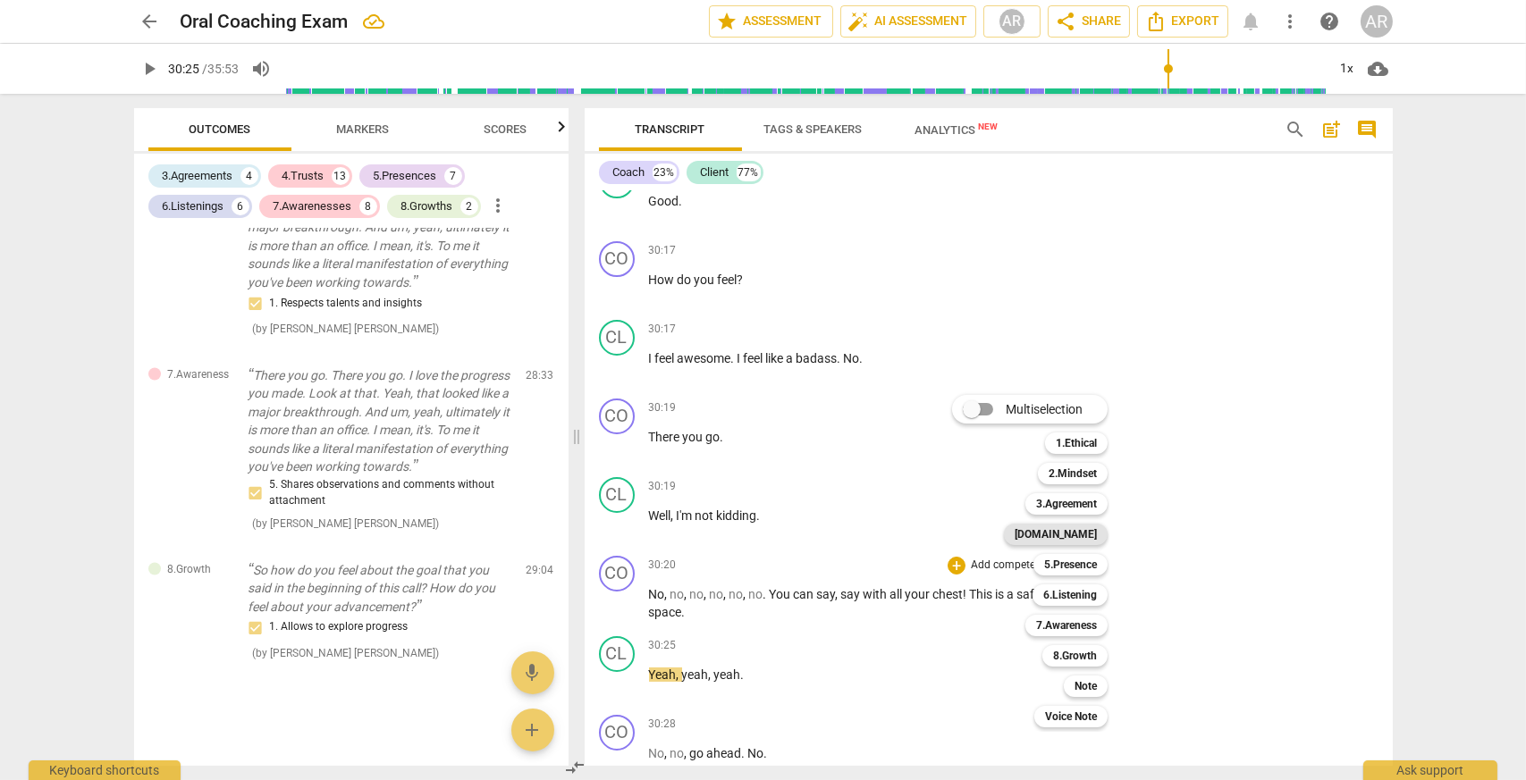
click at [1066, 531] on b "[DOMAIN_NAME]" at bounding box center [1055, 534] width 82 height 21
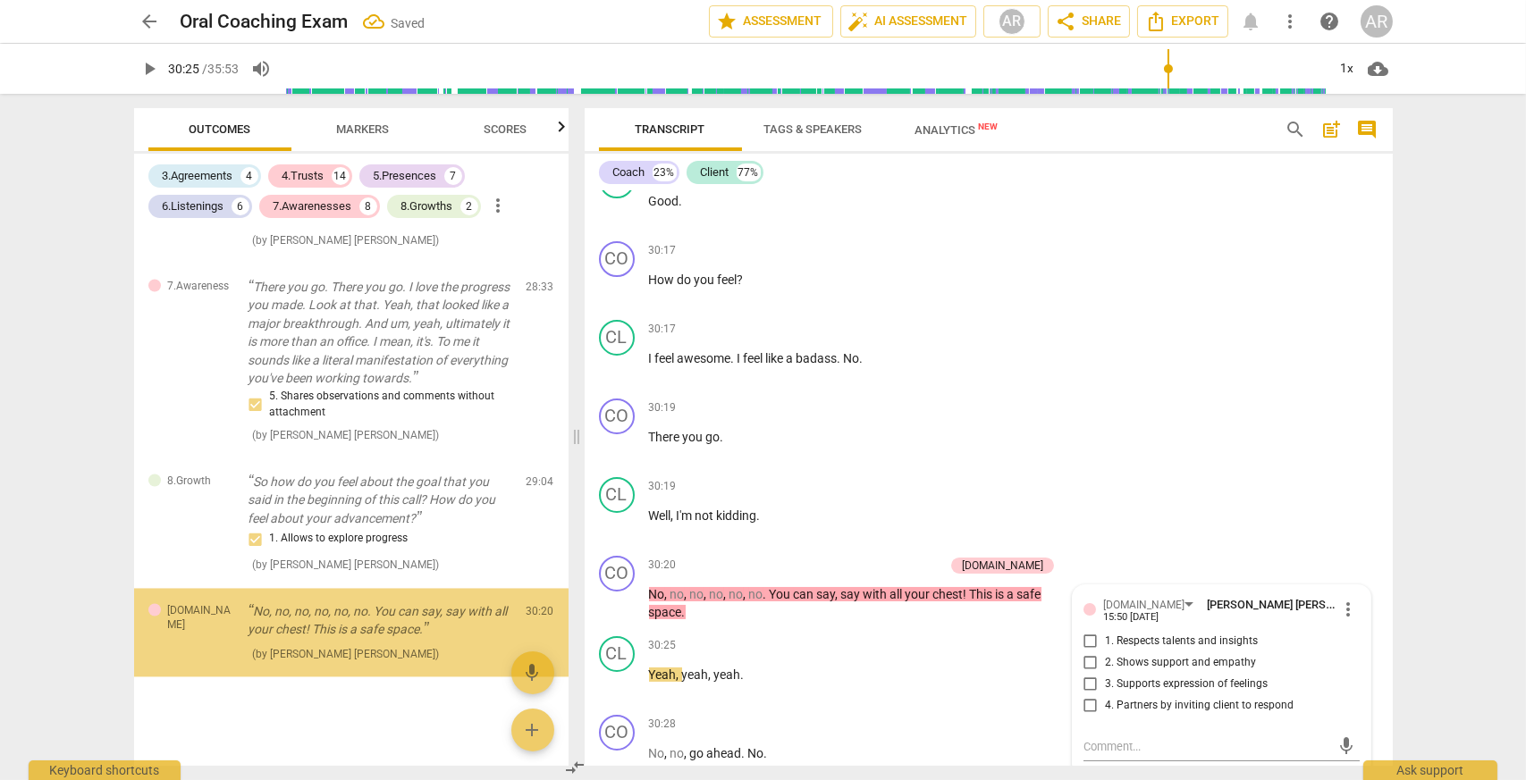
scroll to position [7434, 0]
click at [1087, 659] on input "2. Shows support and empathy" at bounding box center [1090, 662] width 29 height 21
checkbox input "true"
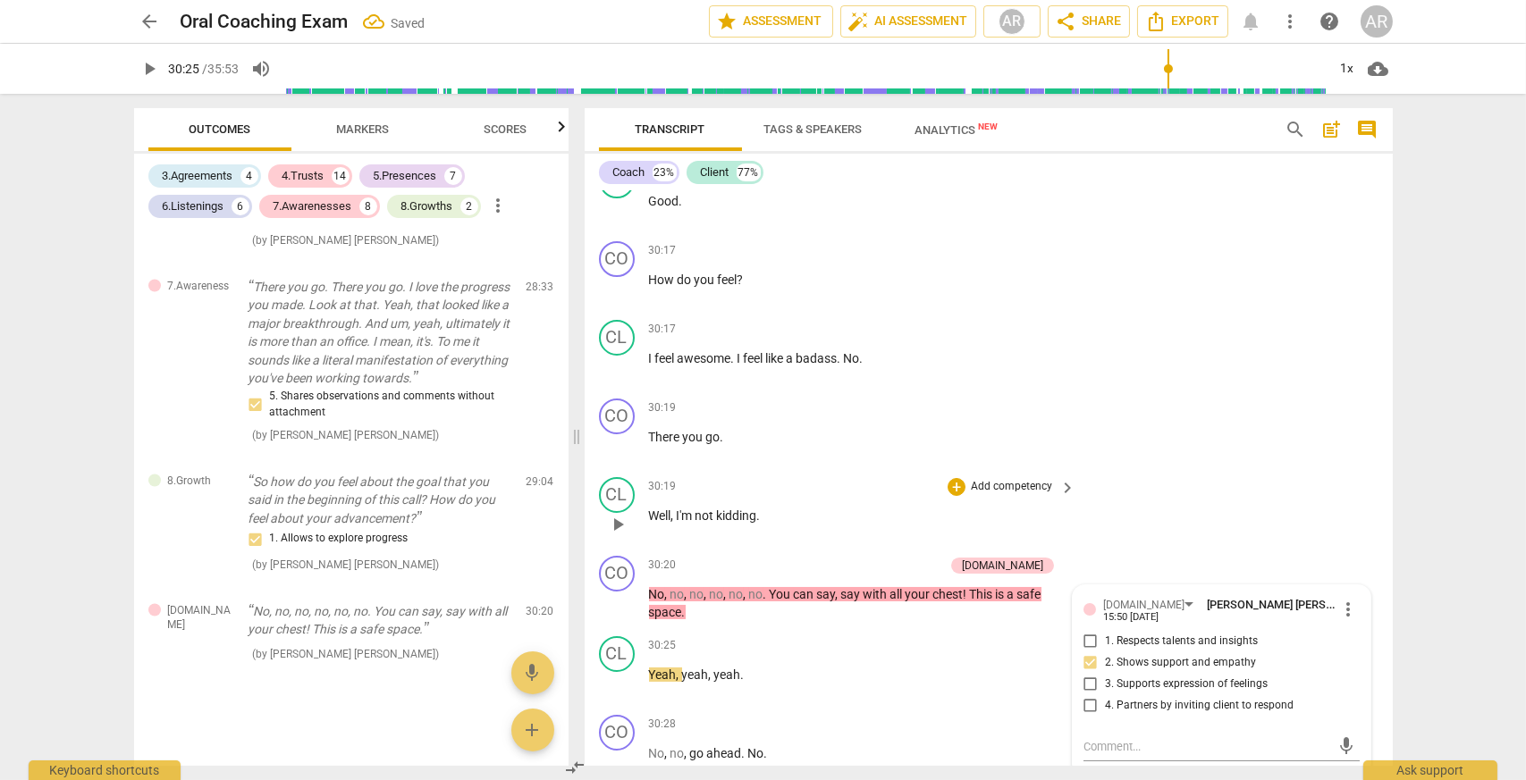
click at [1105, 533] on div "CL play_arrow pause 30:19 + Add competency keyboard_arrow_right Well , I'm not …" at bounding box center [988, 509] width 808 height 79
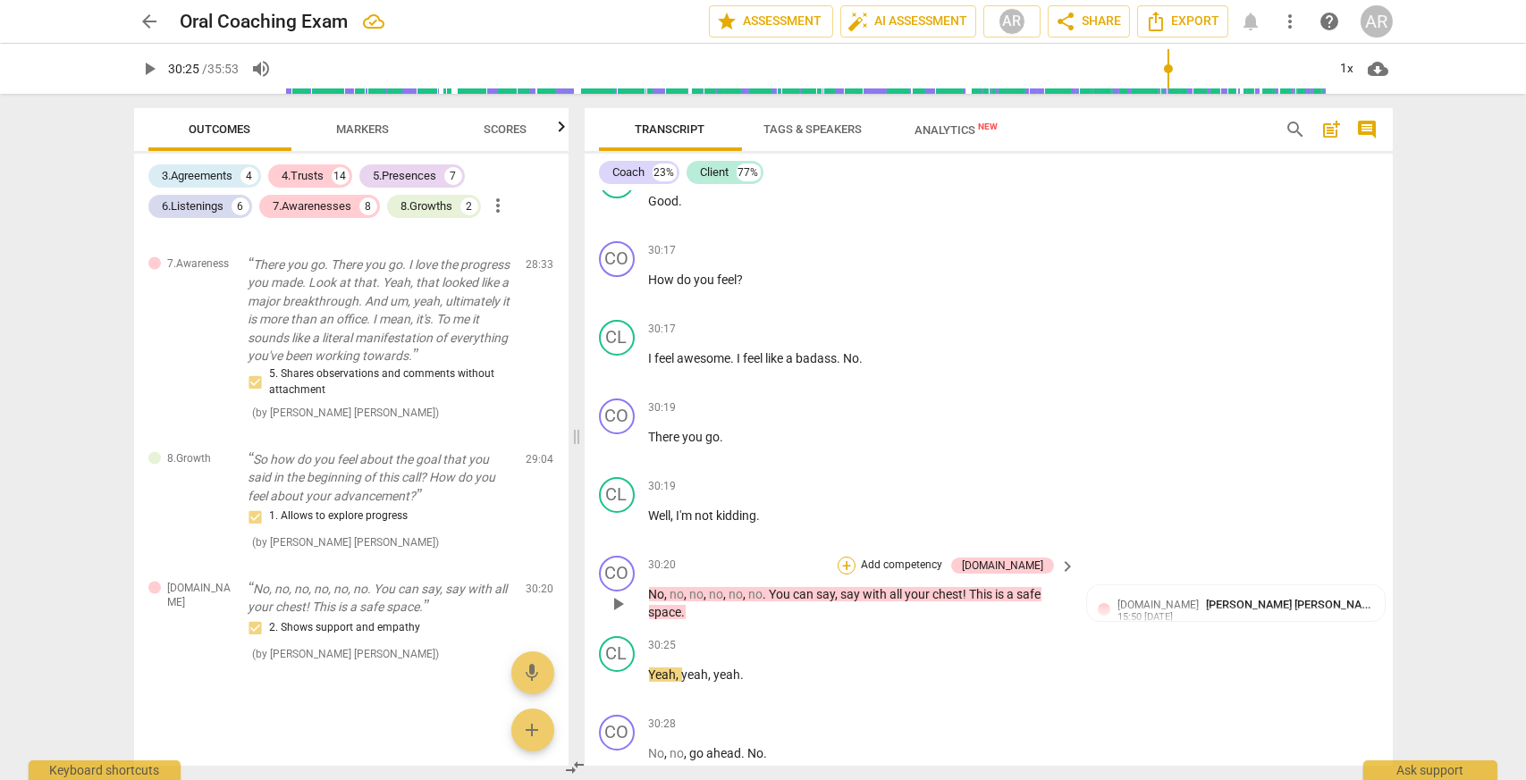
click at [855, 559] on div "+" at bounding box center [846, 566] width 18 height 18
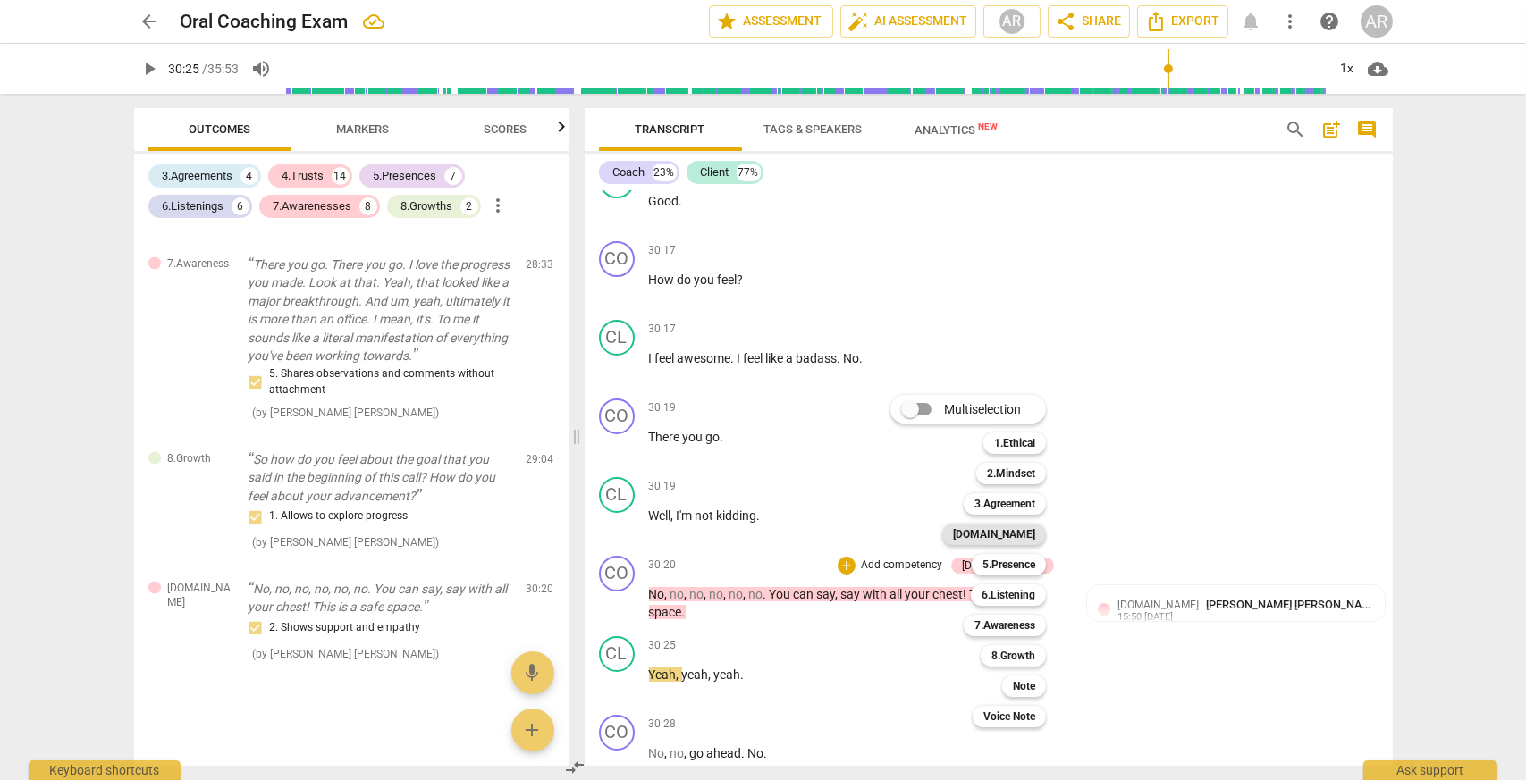
click at [1023, 530] on b "[DOMAIN_NAME]" at bounding box center [994, 534] width 82 height 21
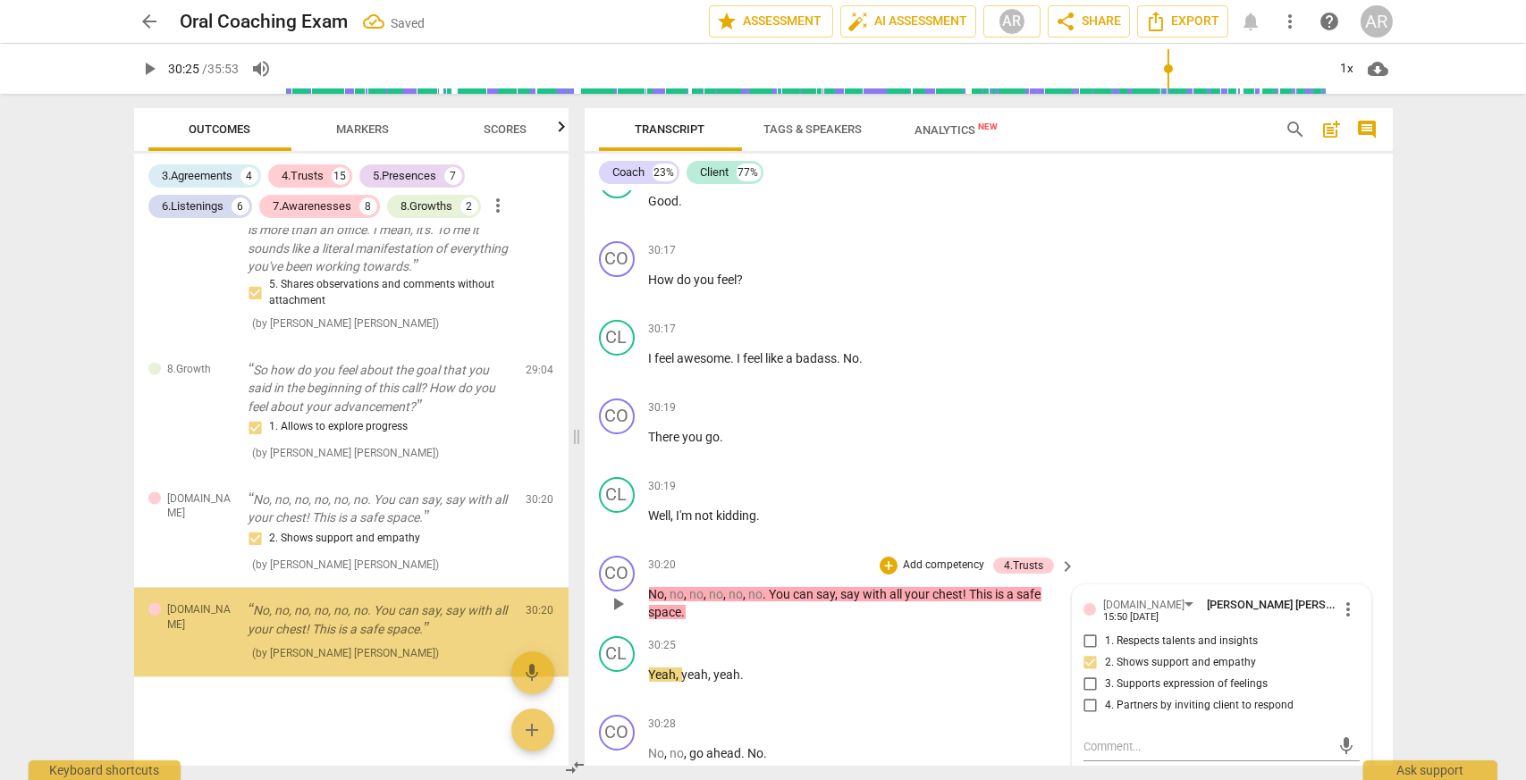
scroll to position [7545, 0]
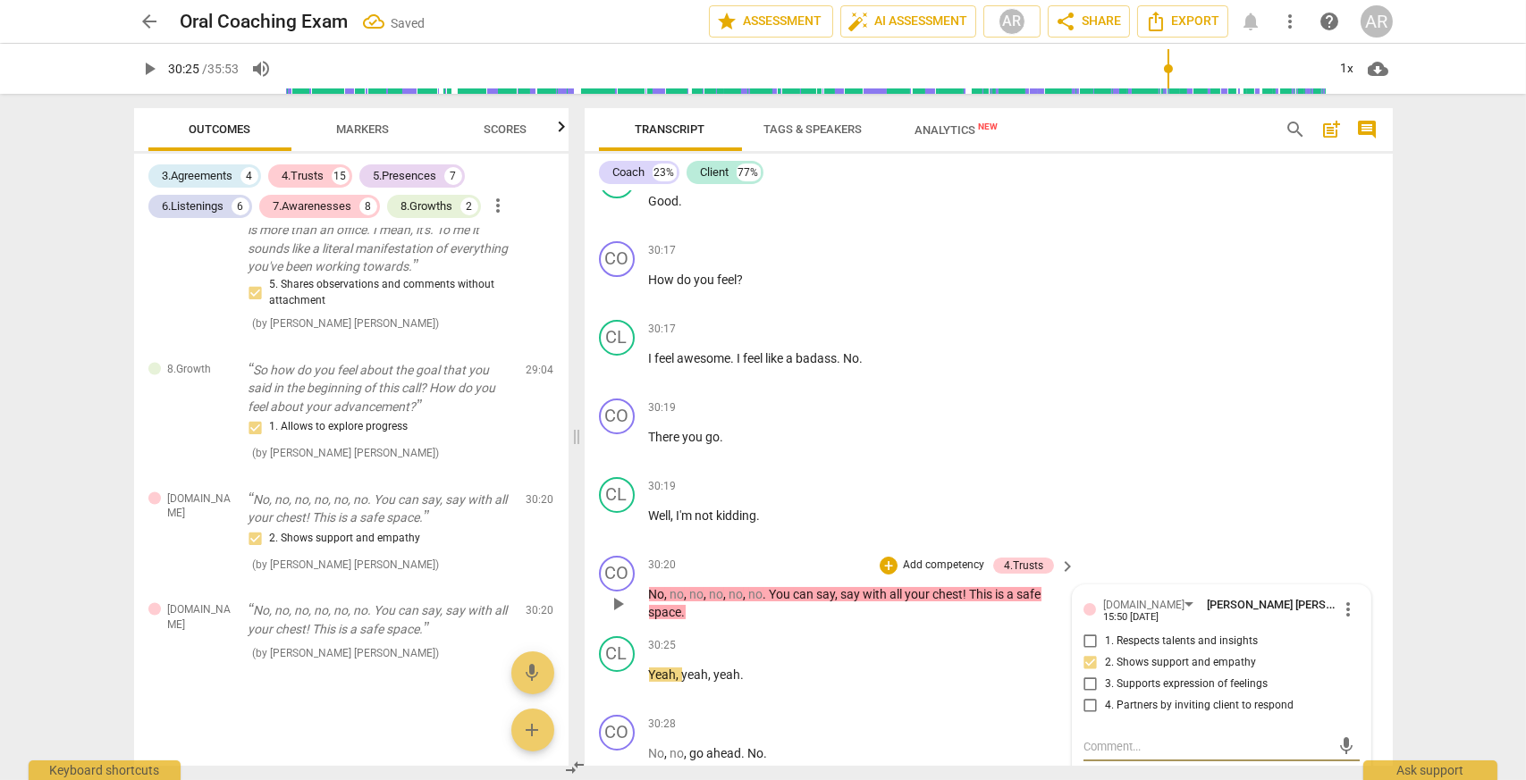
click at [1085, 685] on input "3. Supports expression of feelings" at bounding box center [1090, 684] width 29 height 21
checkbox input "true"
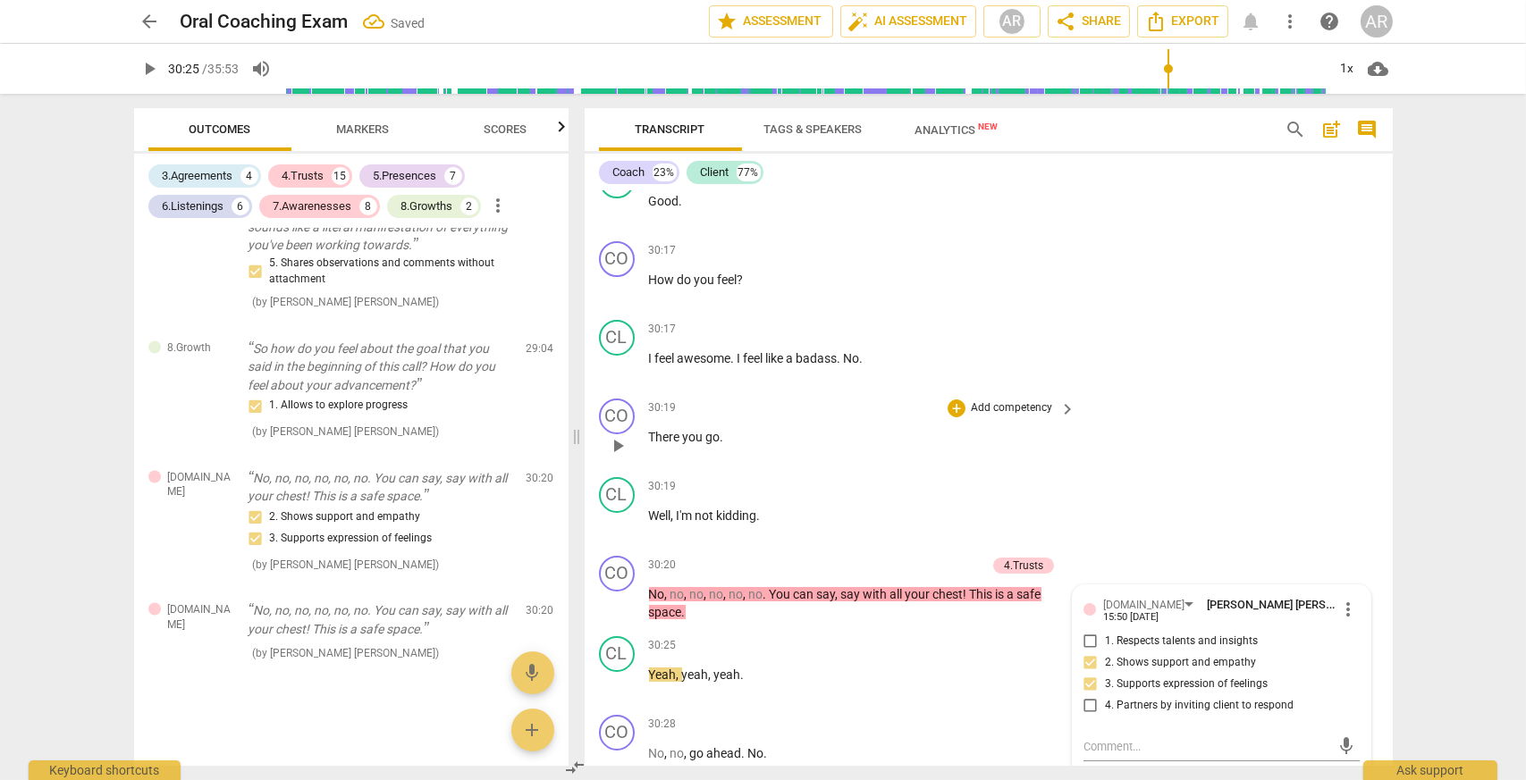
click at [780, 428] on p "There you go ." at bounding box center [858, 437] width 418 height 19
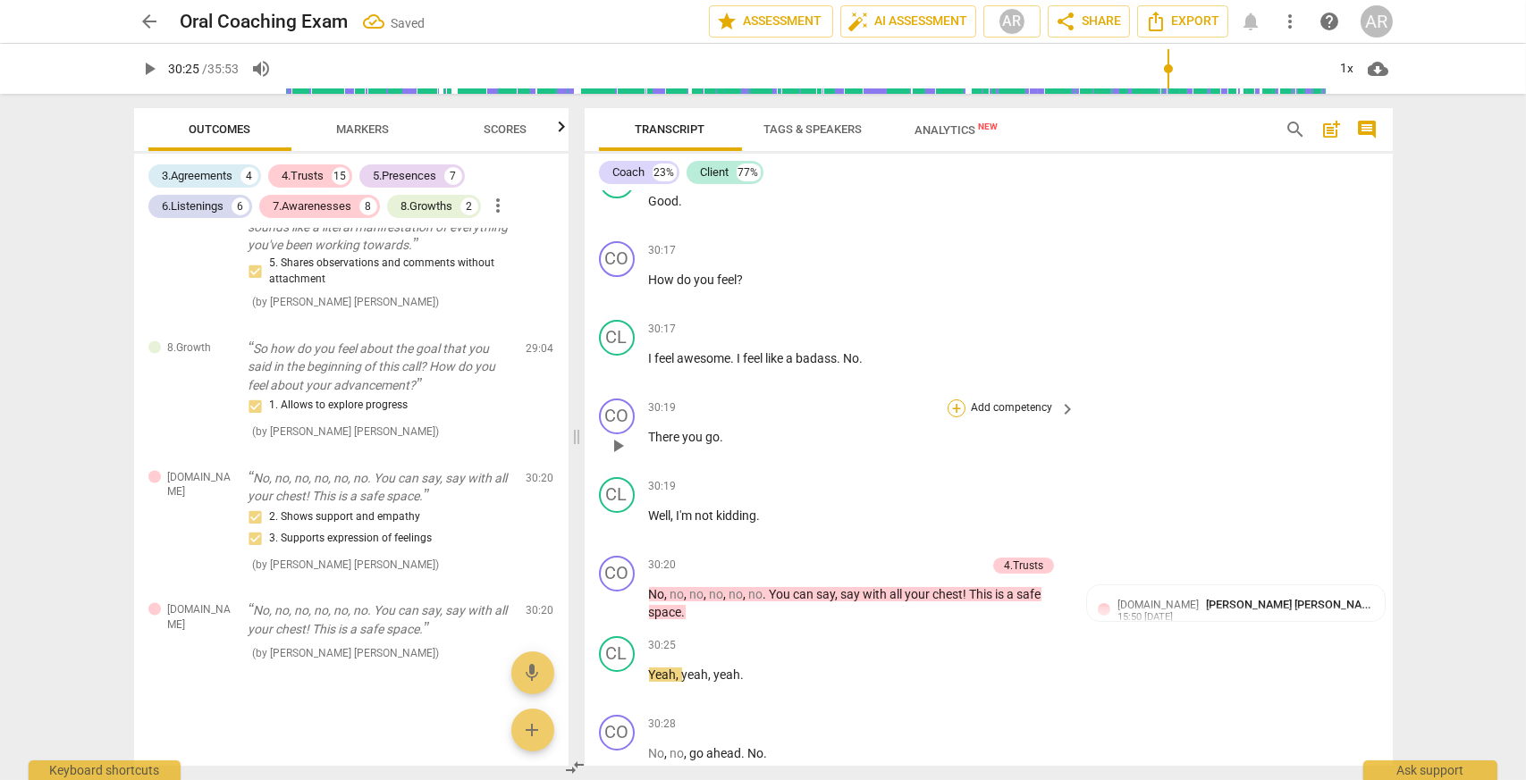
click at [959, 405] on div "+" at bounding box center [956, 408] width 18 height 18
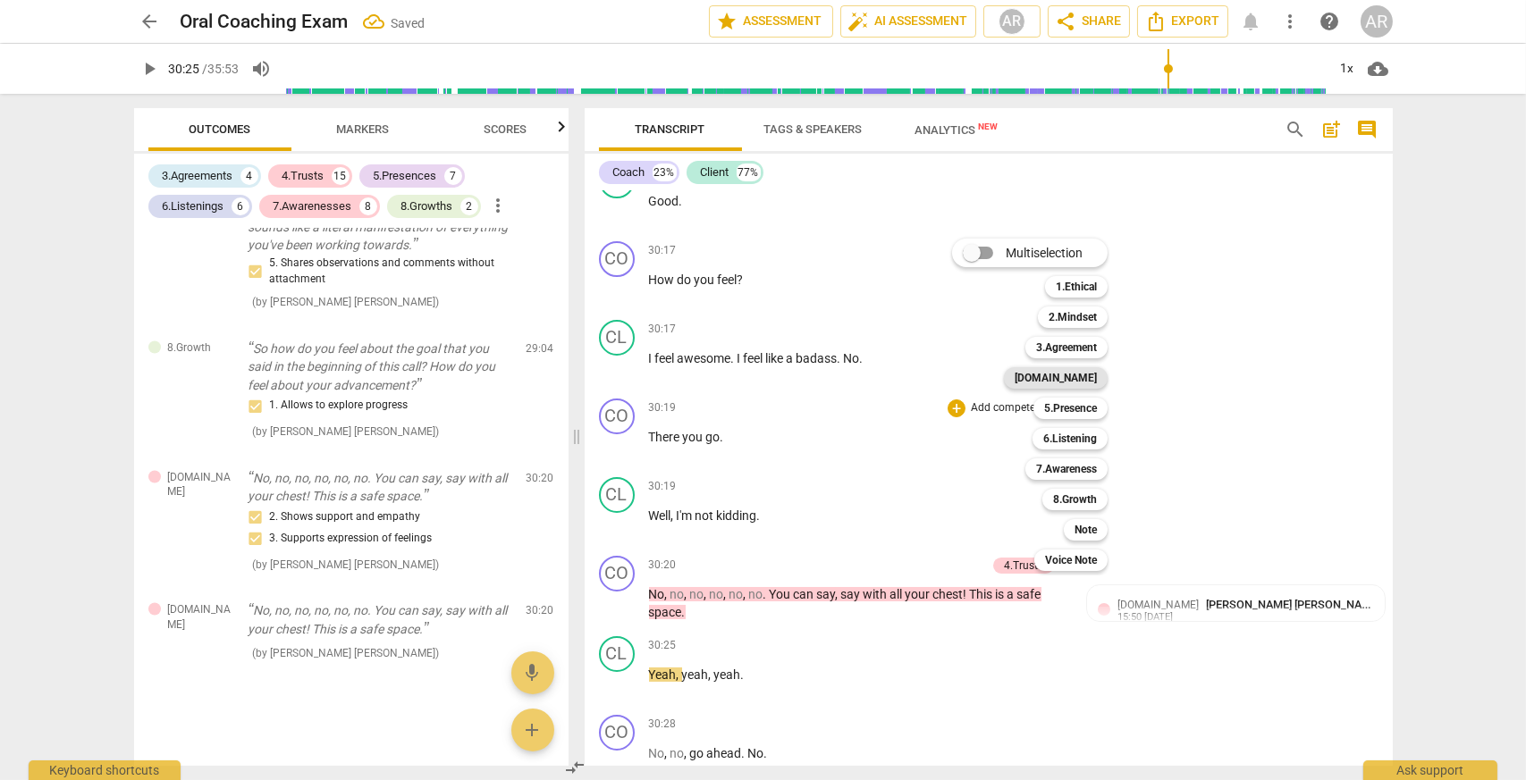
click at [1080, 368] on b "[DOMAIN_NAME]" at bounding box center [1055, 377] width 82 height 21
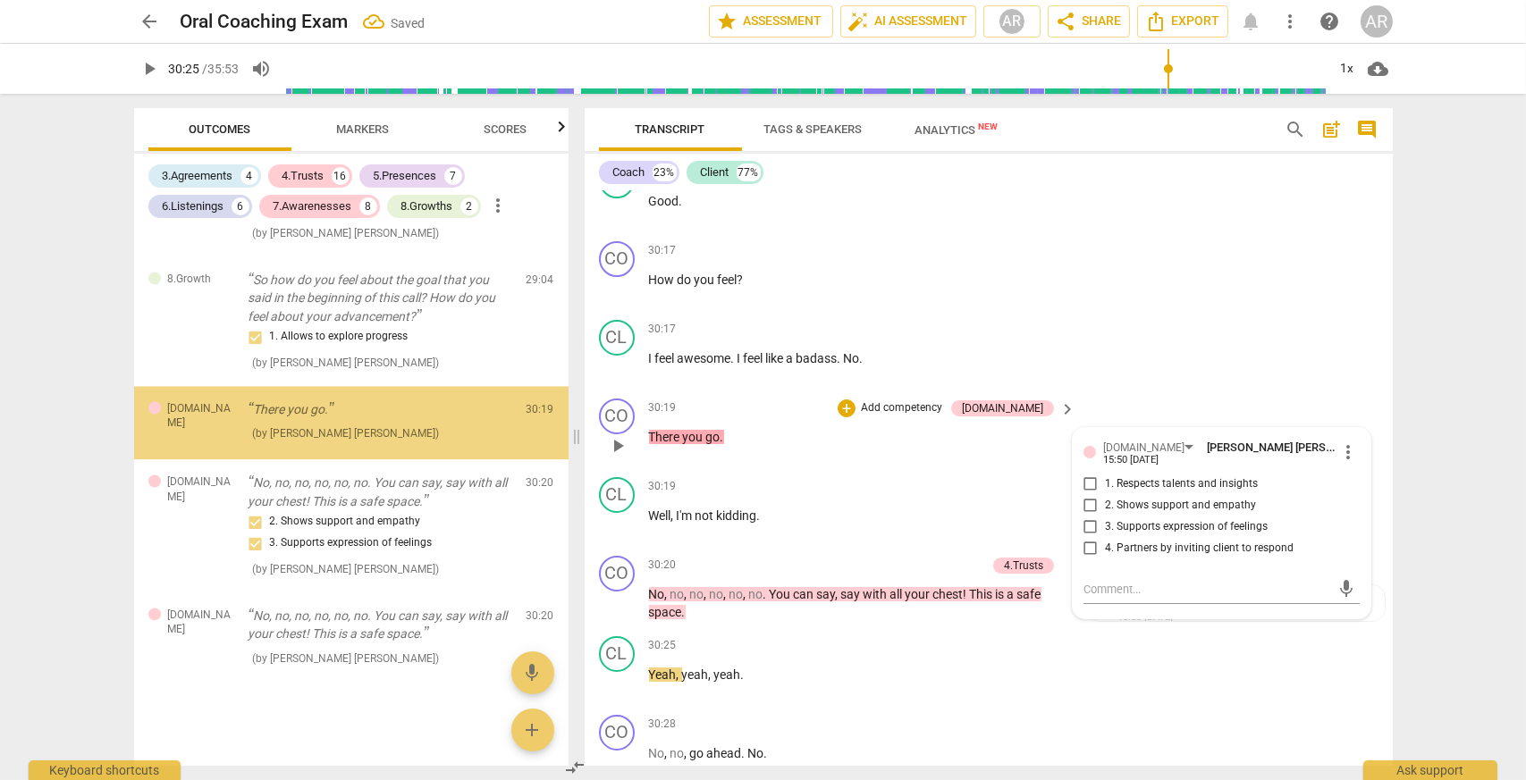
scroll to position [7560, 0]
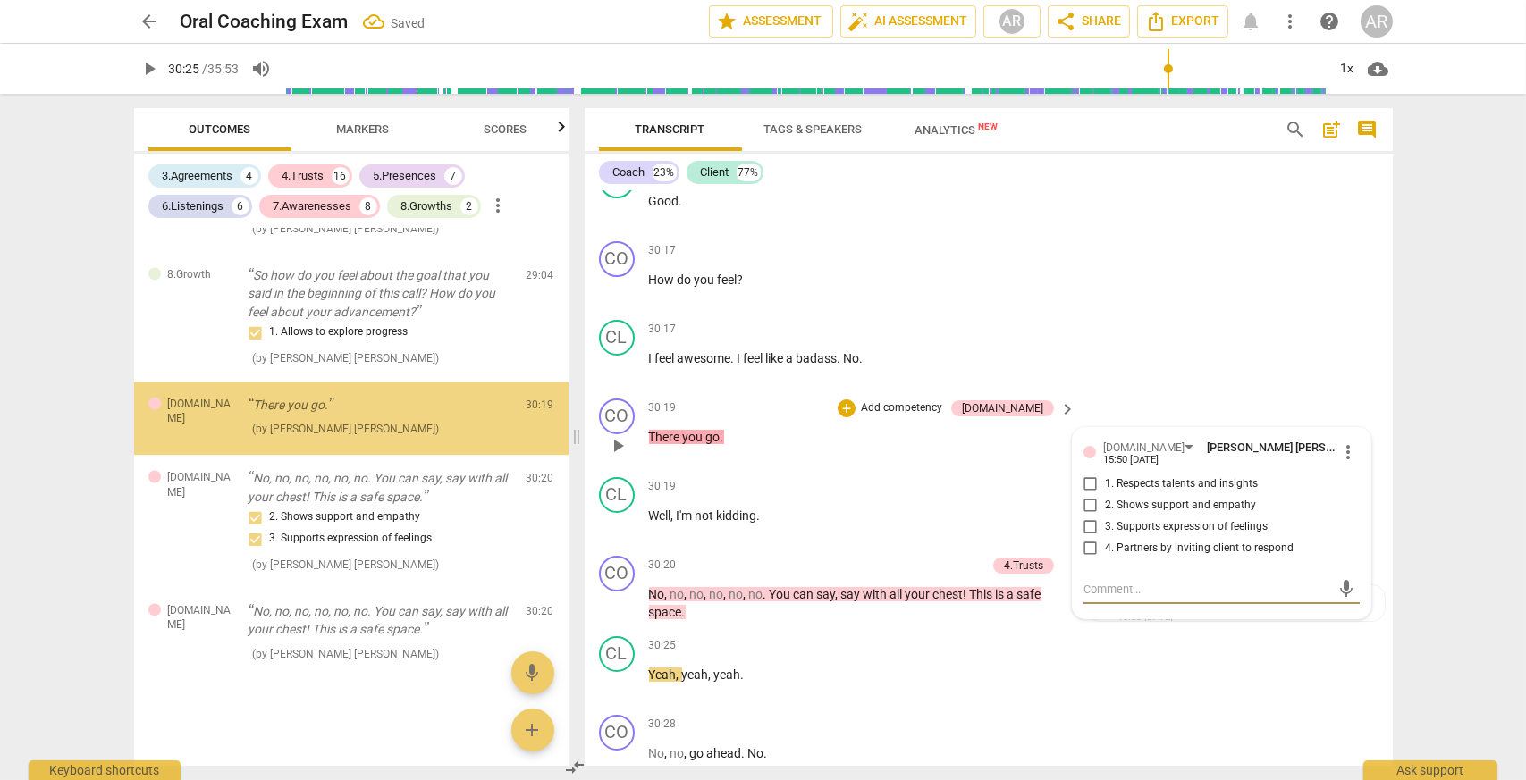
click at [1082, 523] on input "3. Supports expression of feelings" at bounding box center [1090, 527] width 29 height 21
checkbox input "true"
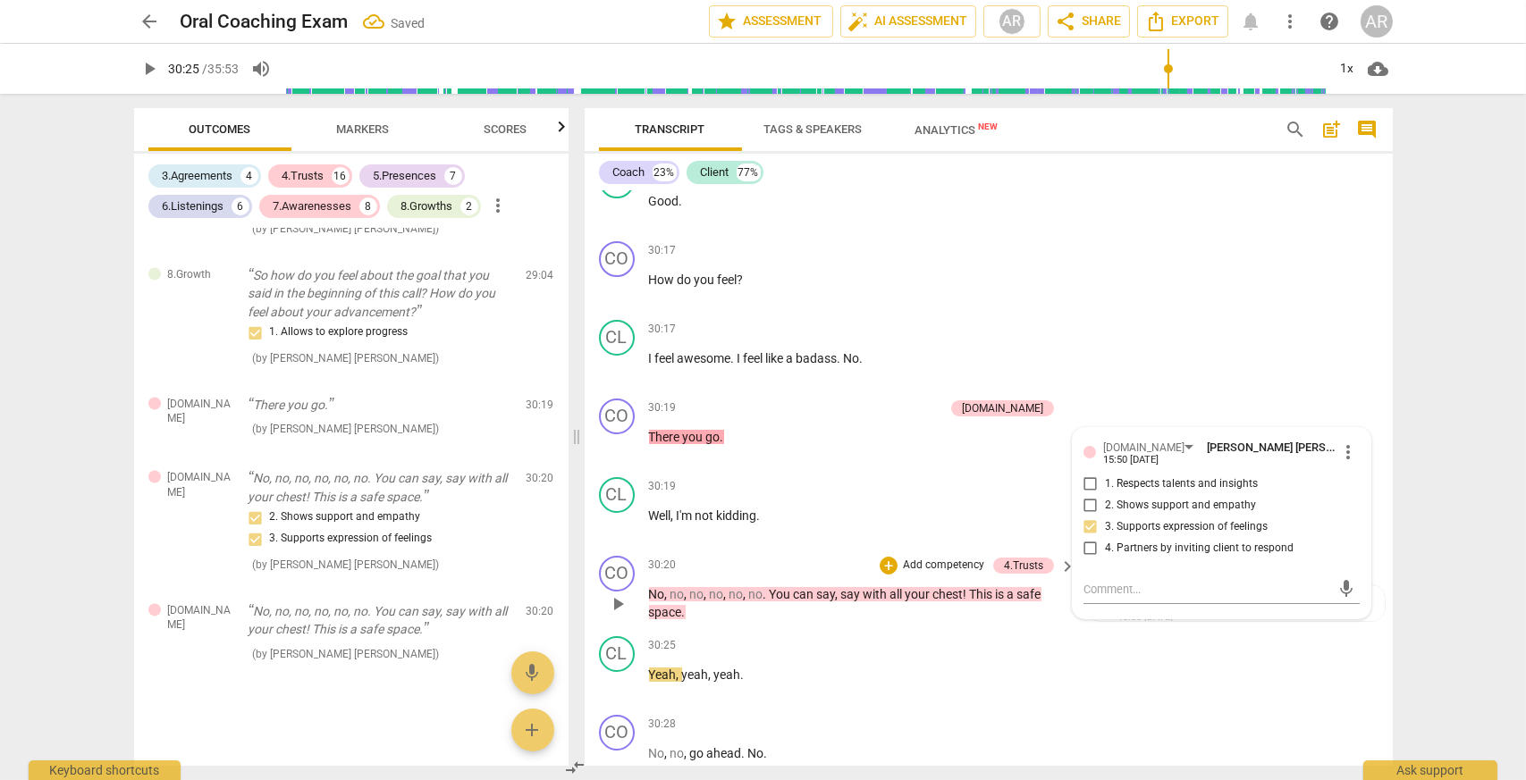
click at [901, 622] on div "CO play_arrow pause 30:20 + Add competency 4.Trusts keyboard_arrow_right No , n…" at bounding box center [988, 589] width 808 height 80
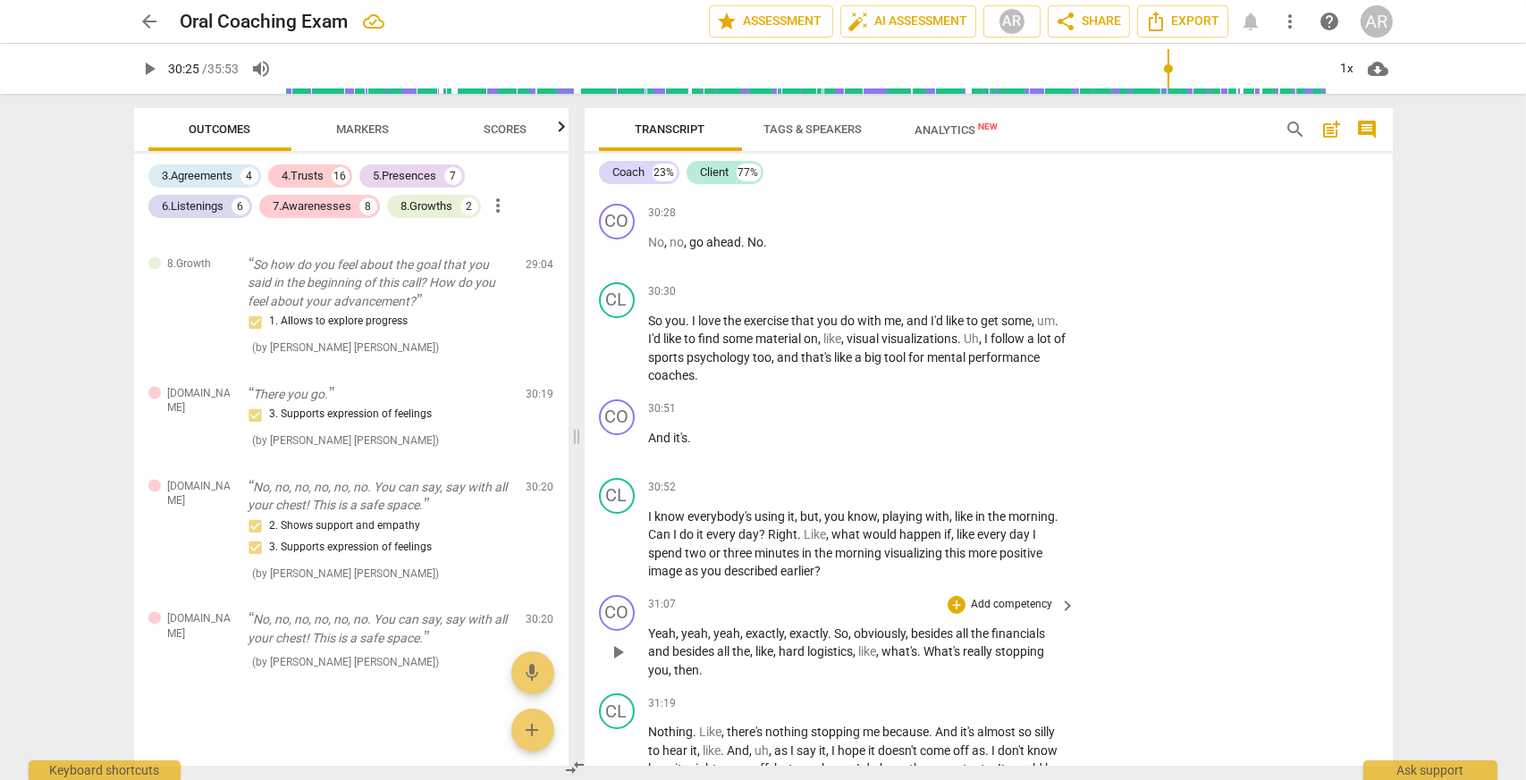
scroll to position [14506, 0]
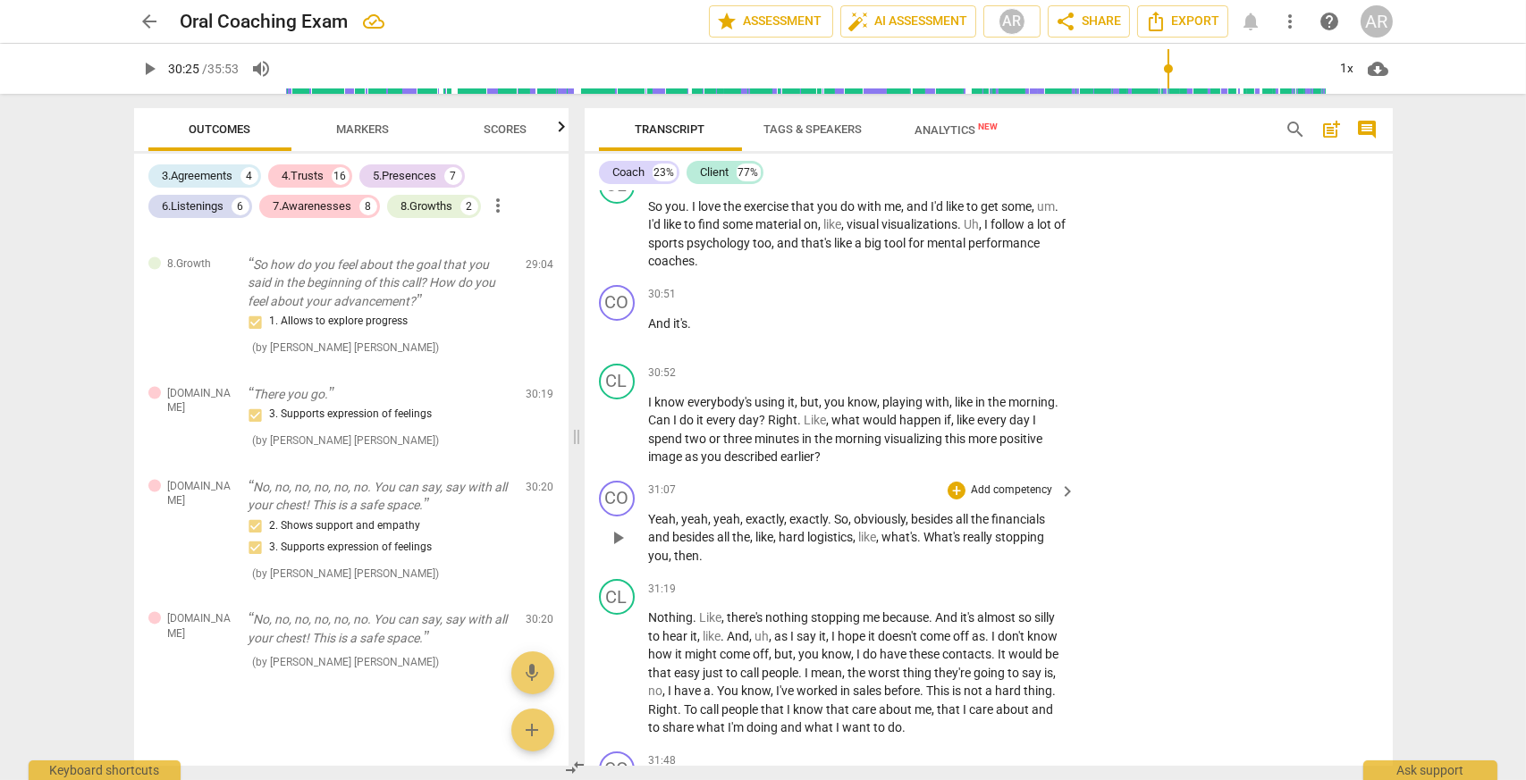
click at [726, 545] on p "Yeah , yeah , yeah , exactly , exactly . So , obviously , besides all the finan…" at bounding box center [858, 537] width 418 height 55
click at [957, 482] on div "+" at bounding box center [956, 491] width 18 height 18
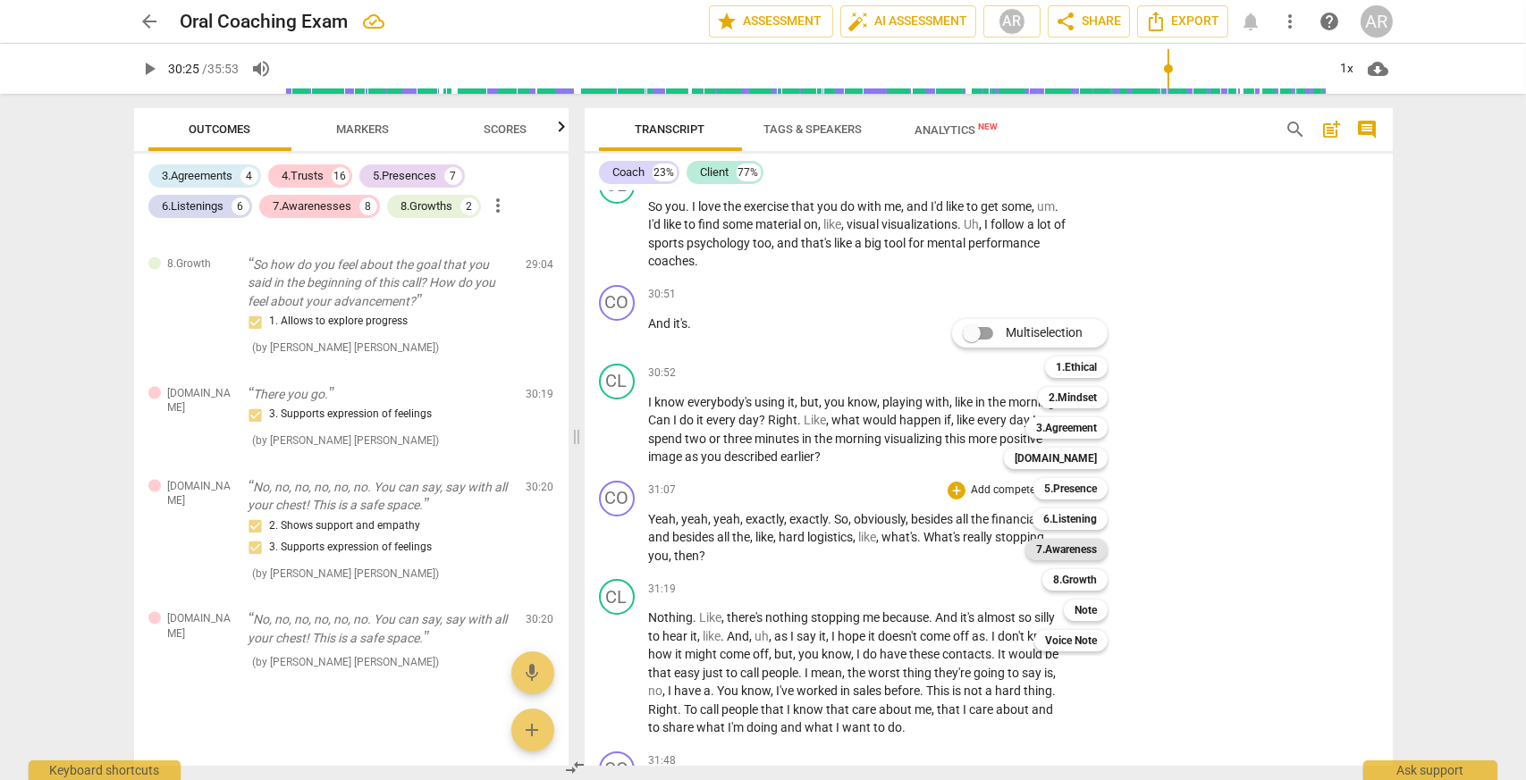
click at [1063, 548] on b "7.Awareness" at bounding box center [1066, 549] width 61 height 21
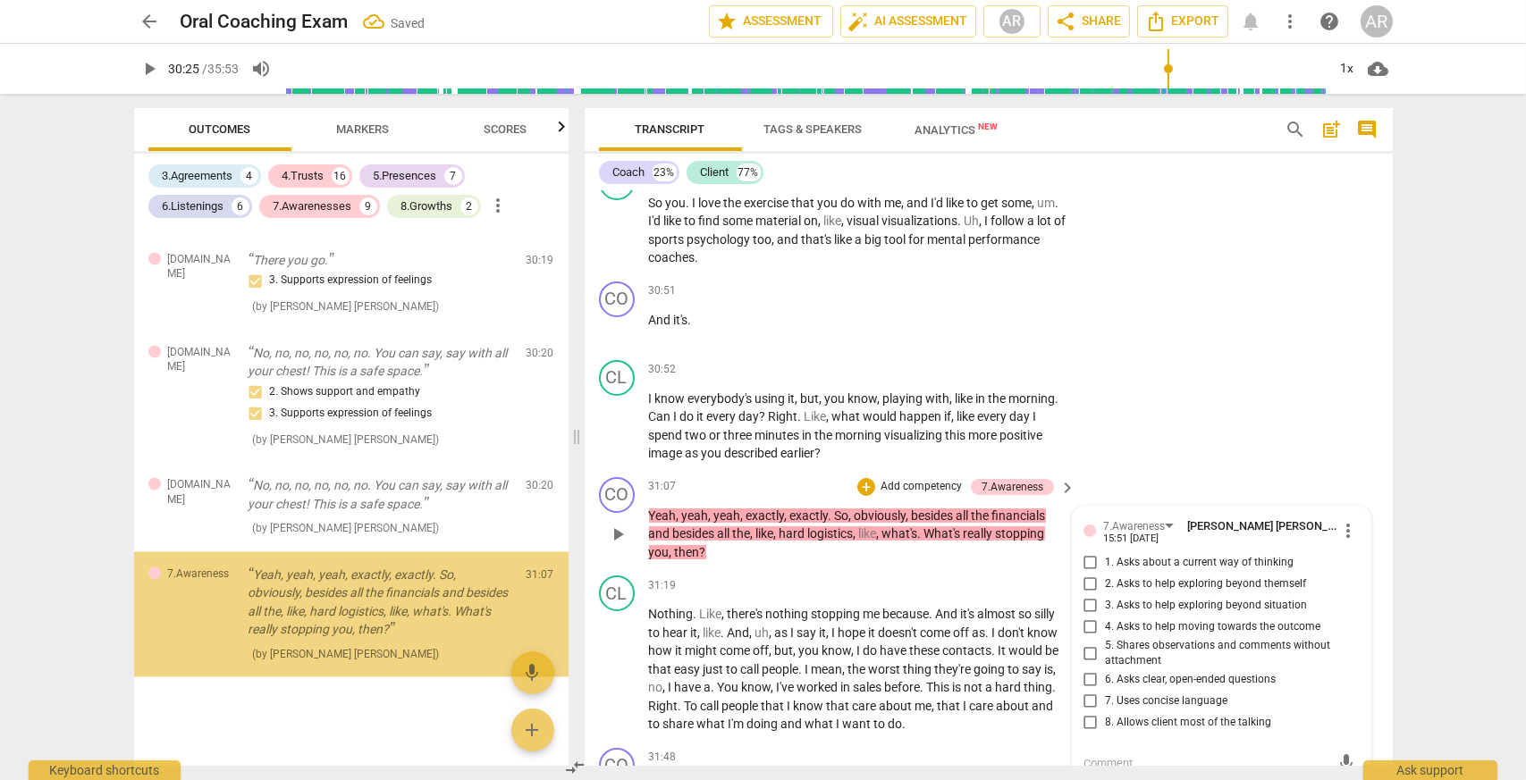
scroll to position [7786, 0]
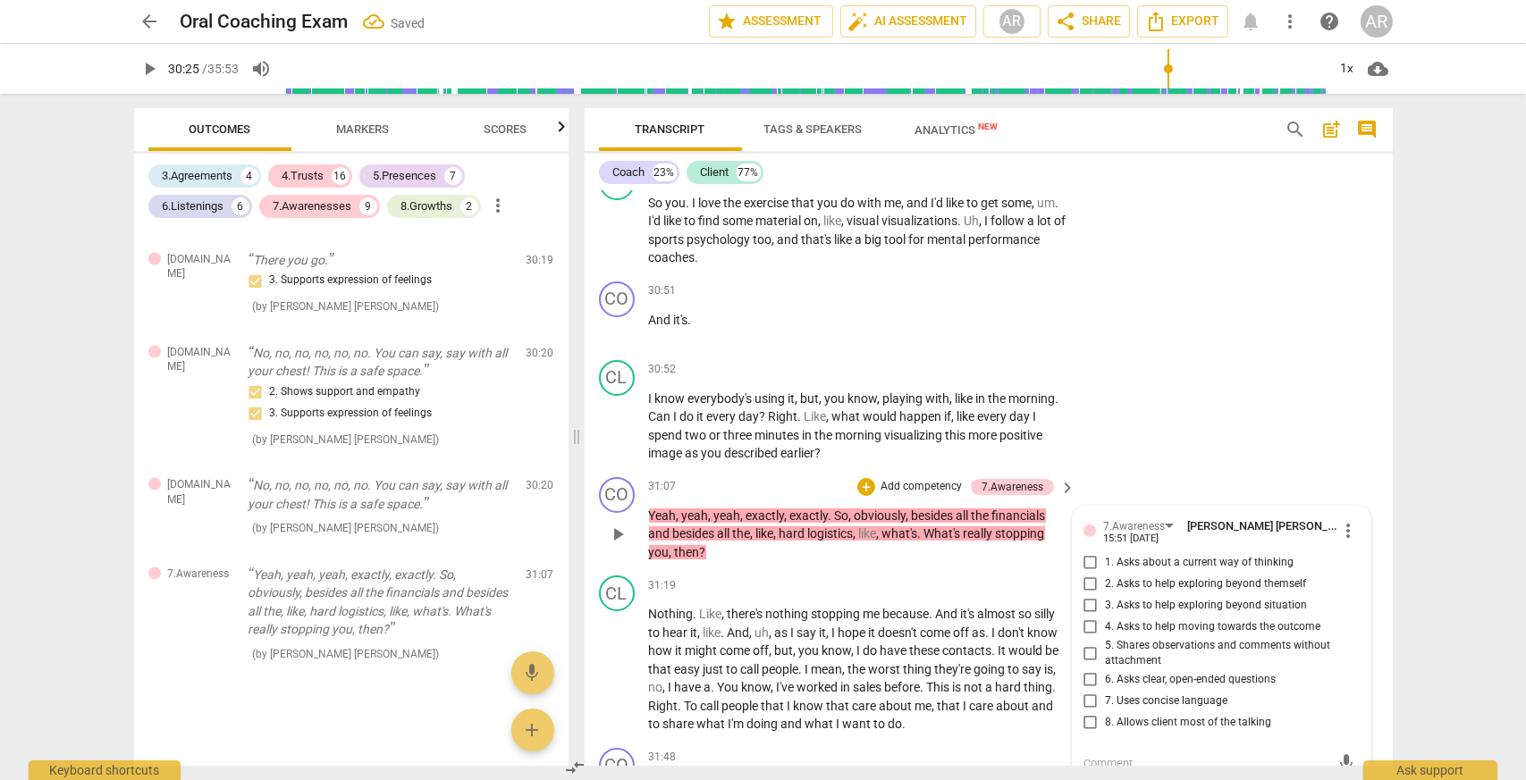
click at [1089, 677] on input "6. Asks clear, open-ended questions" at bounding box center [1090, 679] width 29 height 21
checkbox input "true"
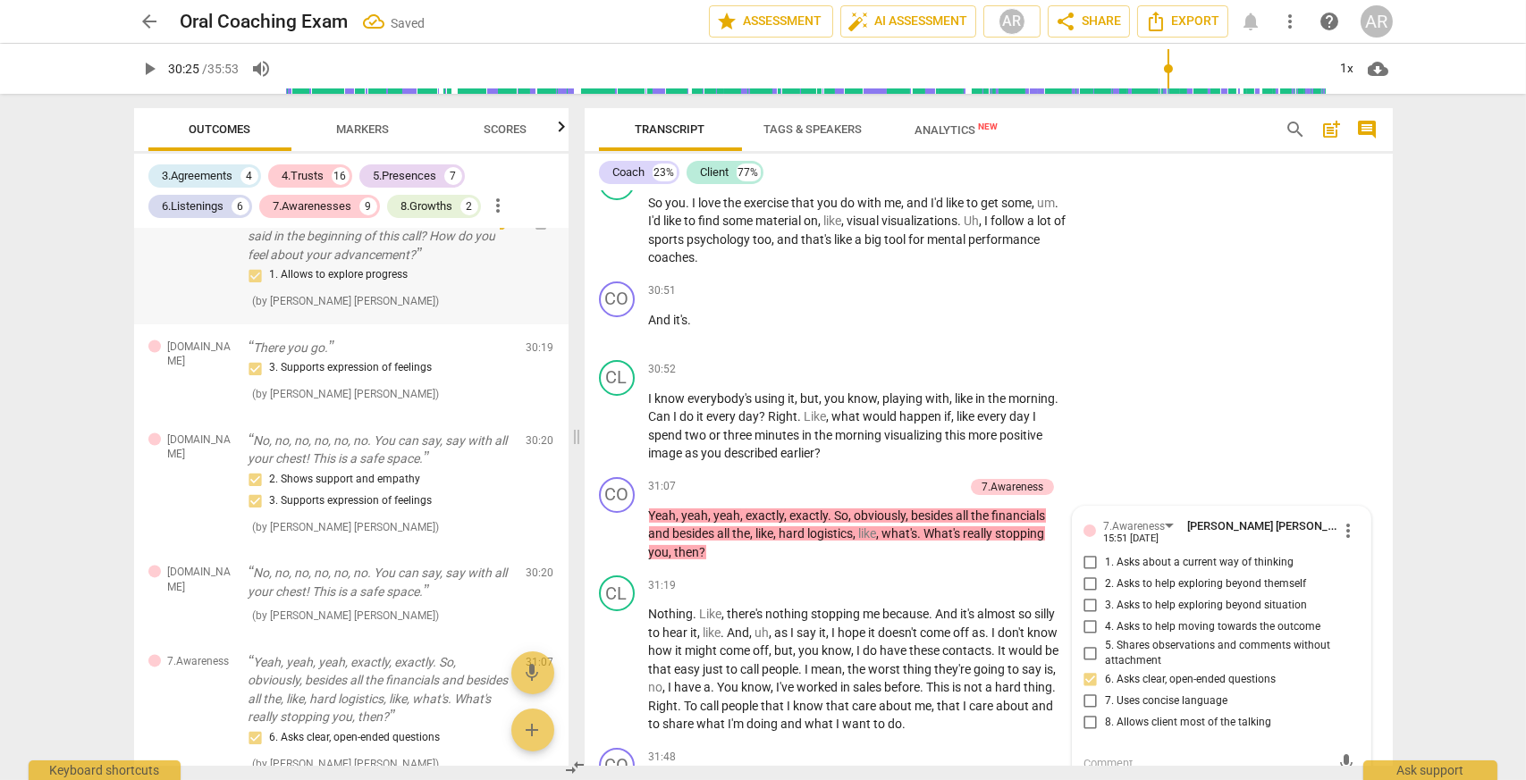
scroll to position [7518, 0]
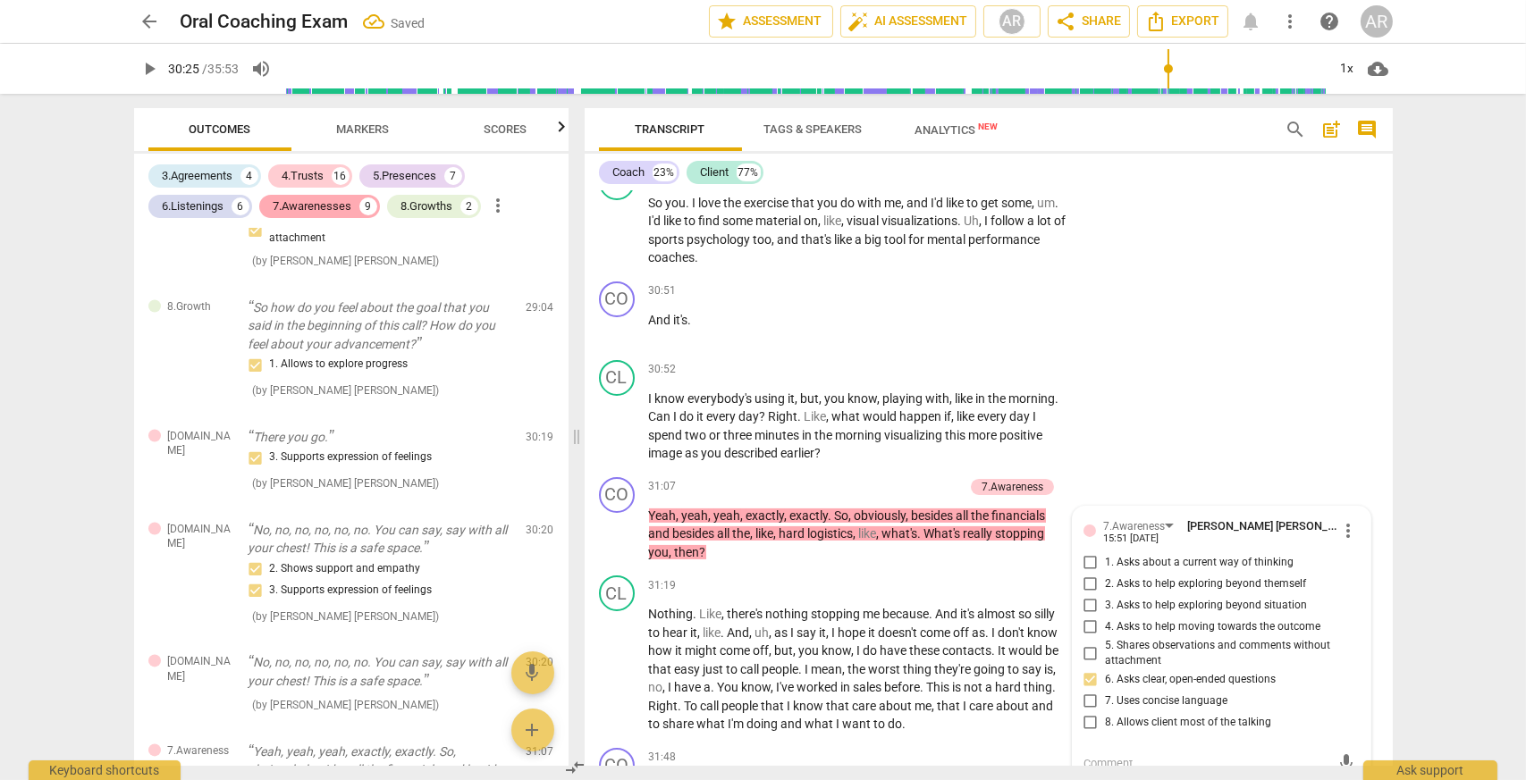
click at [332, 198] on div "7.Awarenesses" at bounding box center [312, 207] width 79 height 18
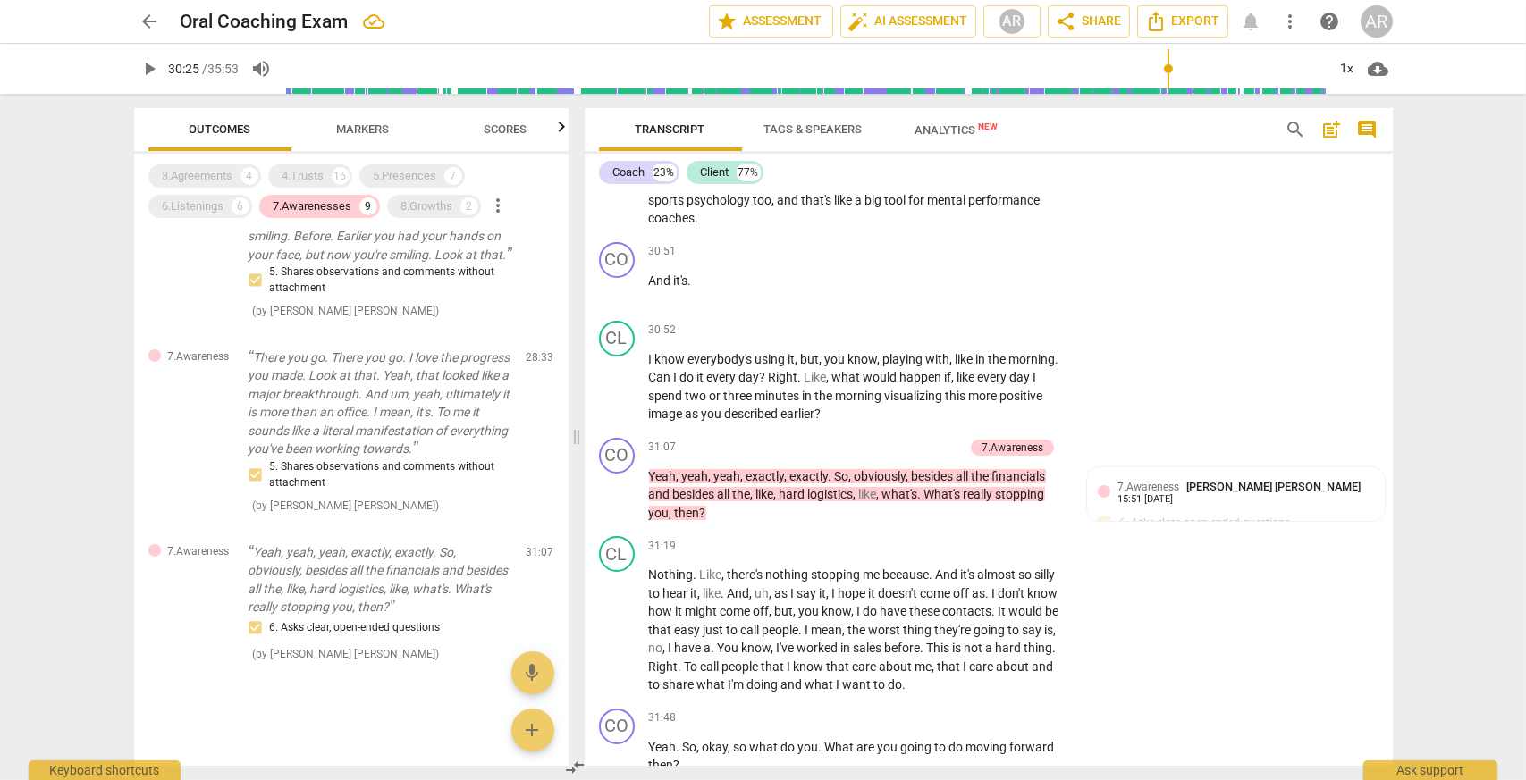
scroll to position [1225, 0]
click at [887, 456] on p "Add competency" at bounding box center [920, 448] width 85 height 16
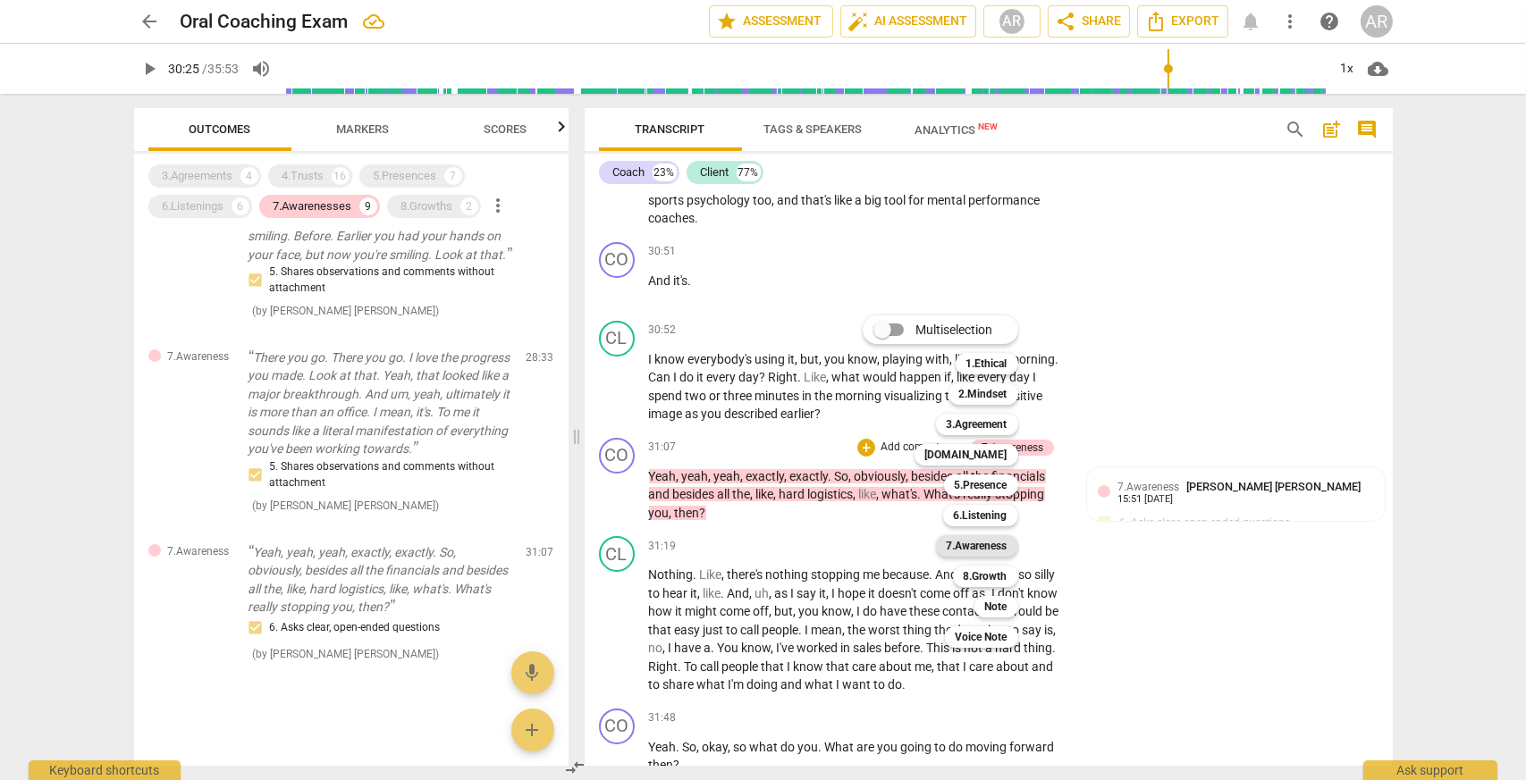
click at [962, 553] on b "7.Awareness" at bounding box center [976, 545] width 61 height 21
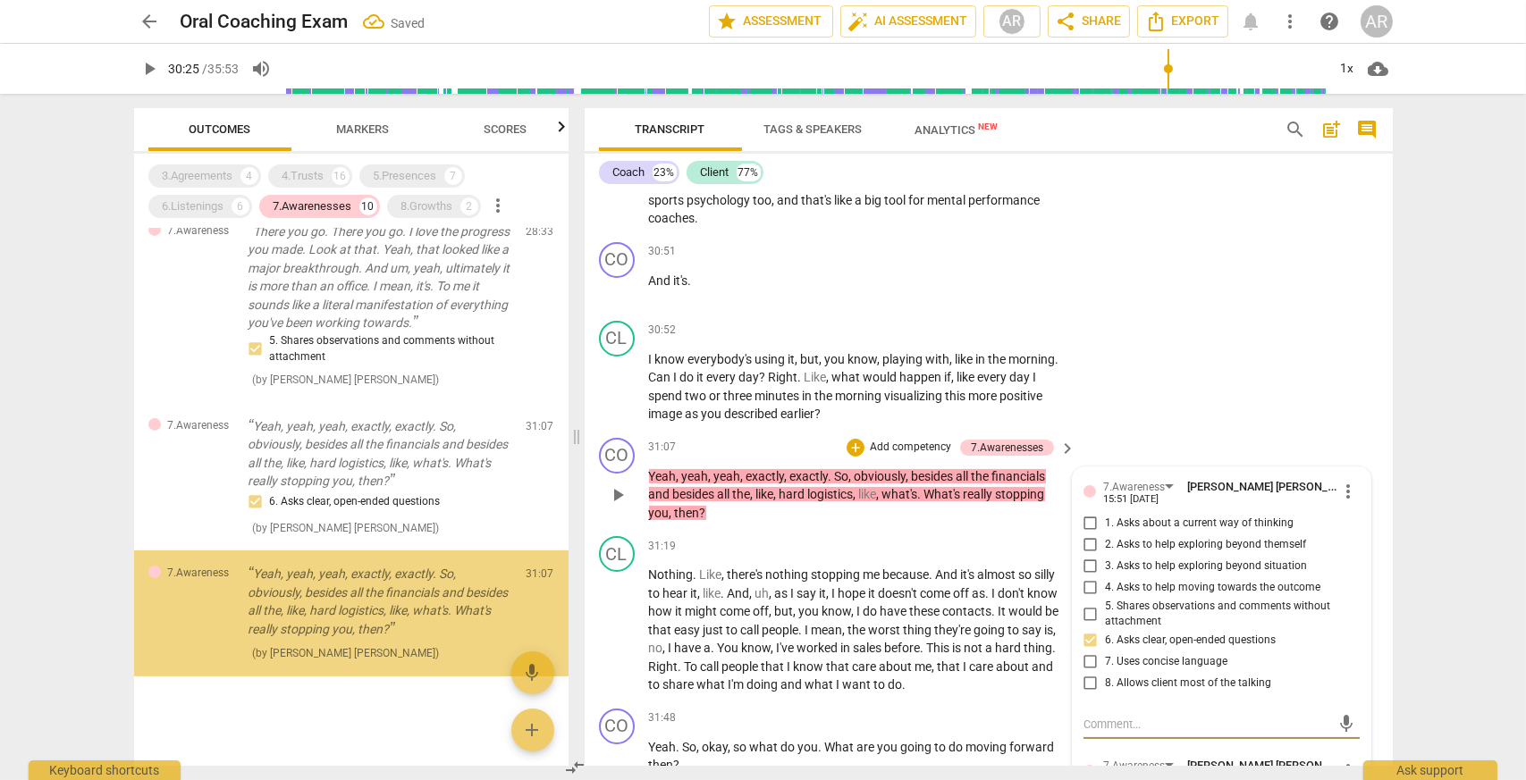
scroll to position [1350, 0]
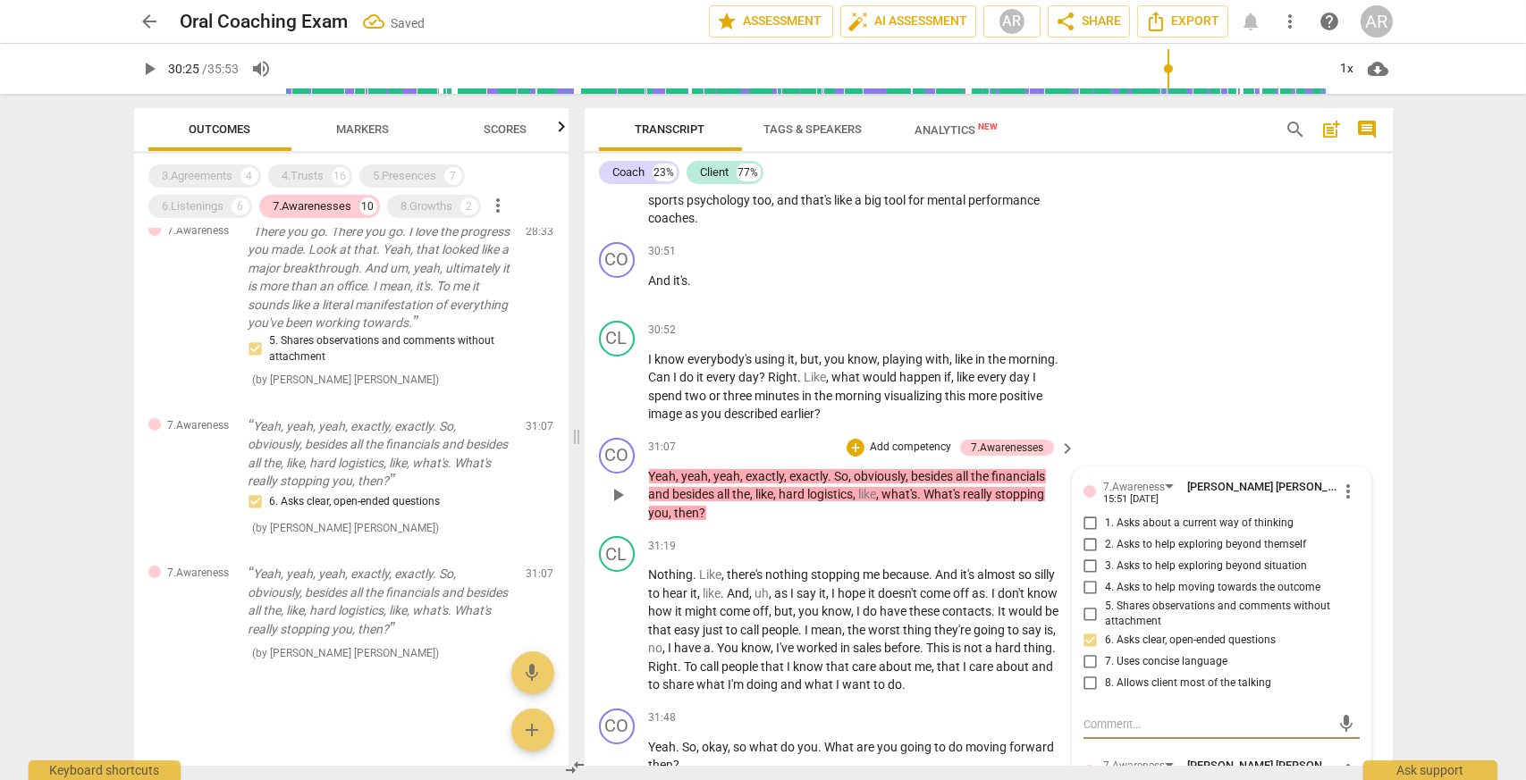
click at [1085, 577] on input "3. Asks to help exploring beyond situation" at bounding box center [1090, 566] width 29 height 21
checkbox input "true"
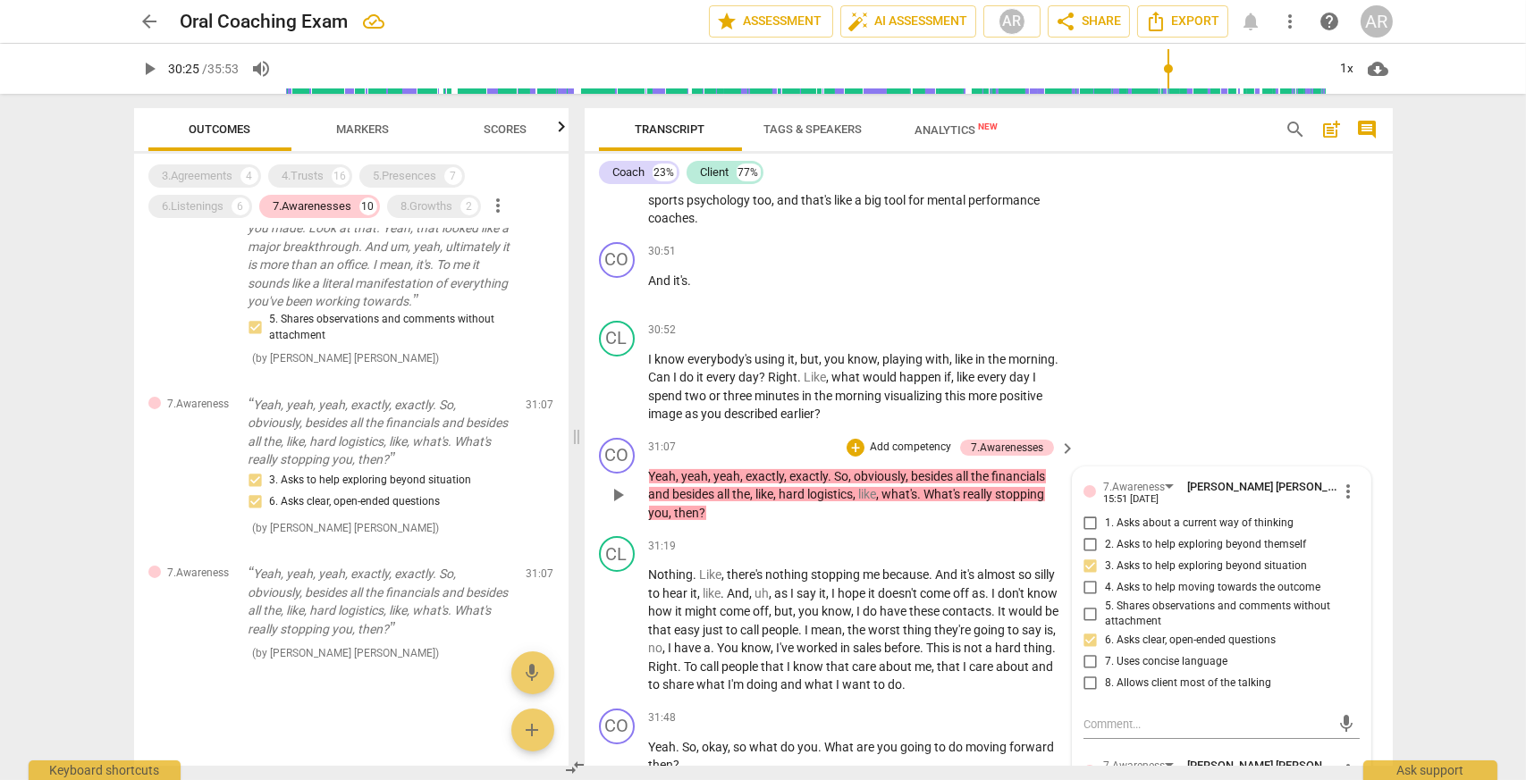
click at [1085, 673] on input "7. Uses concise language" at bounding box center [1090, 661] width 29 height 21
checkbox input "true"
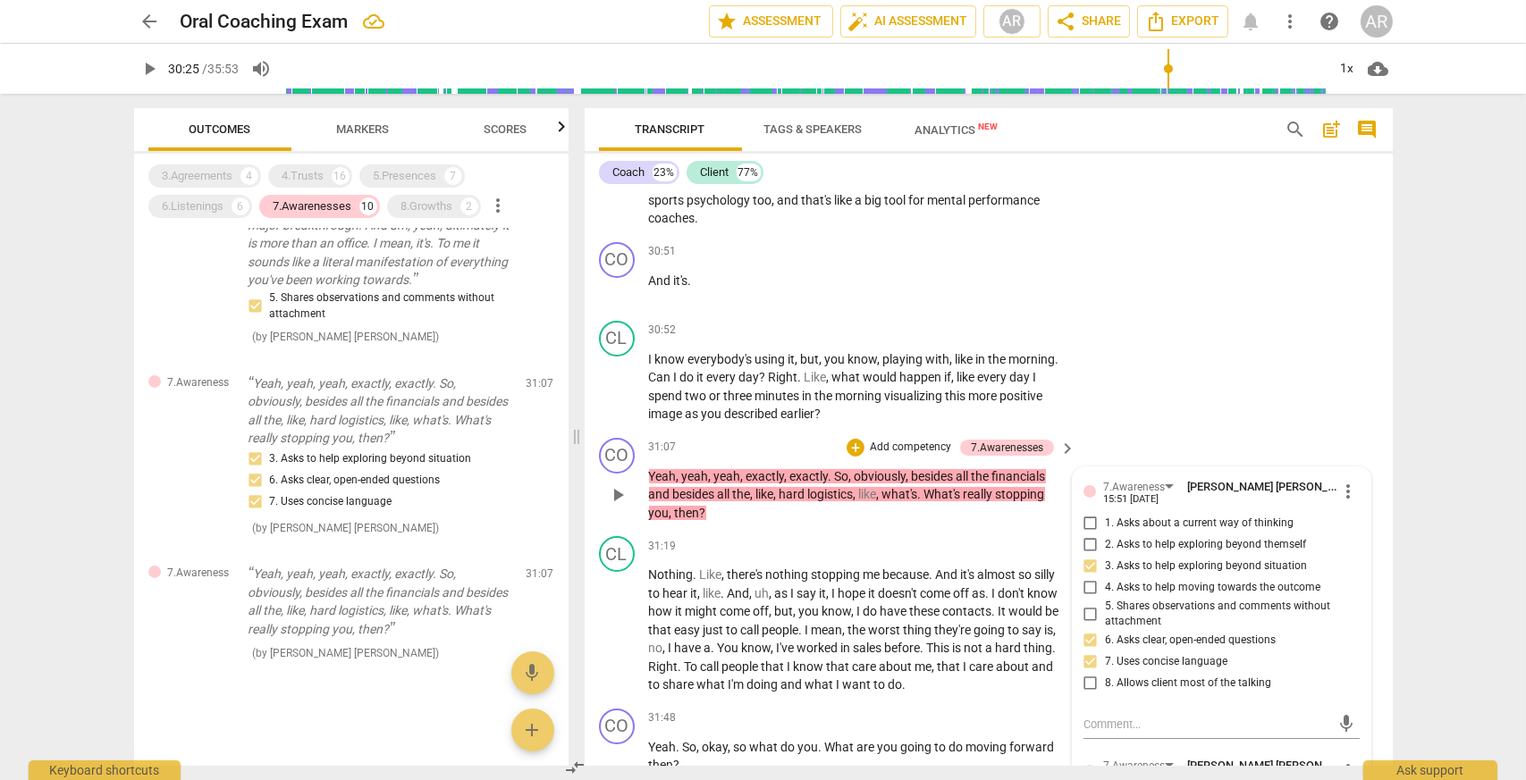
click at [914, 456] on p "Add competency" at bounding box center [910, 448] width 85 height 16
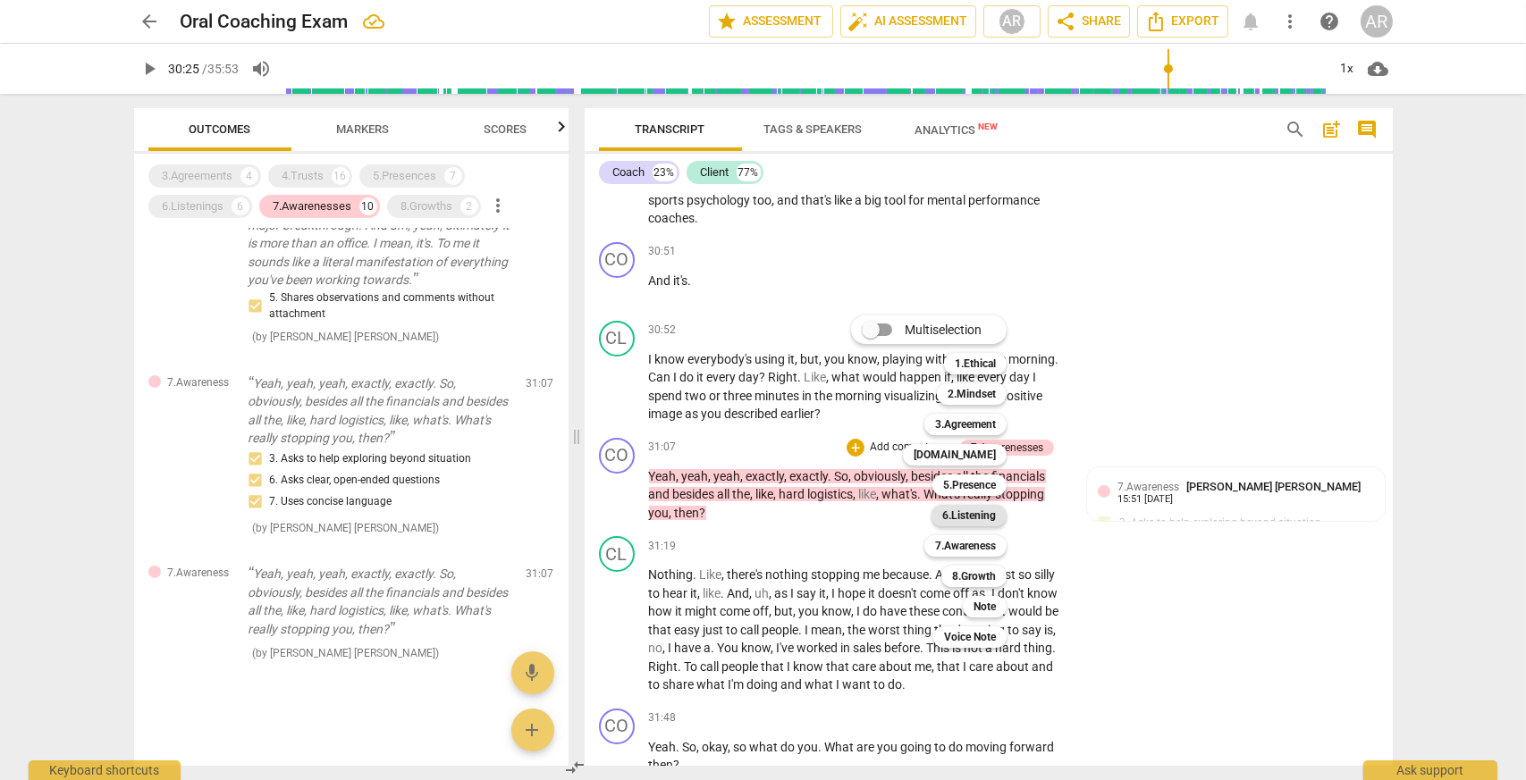
click at [968, 512] on b "6.Listening" at bounding box center [969, 515] width 54 height 21
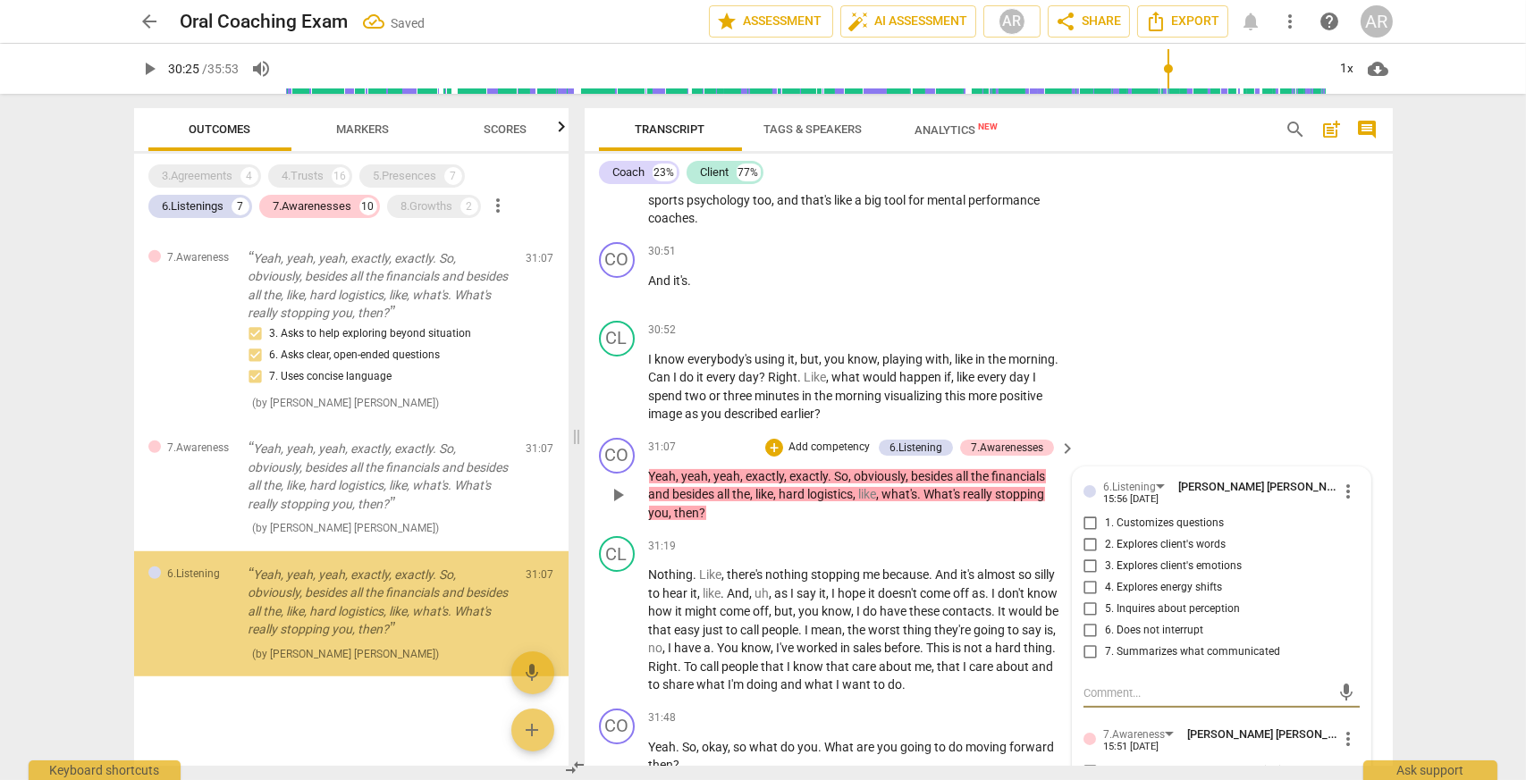
scroll to position [2810, 0]
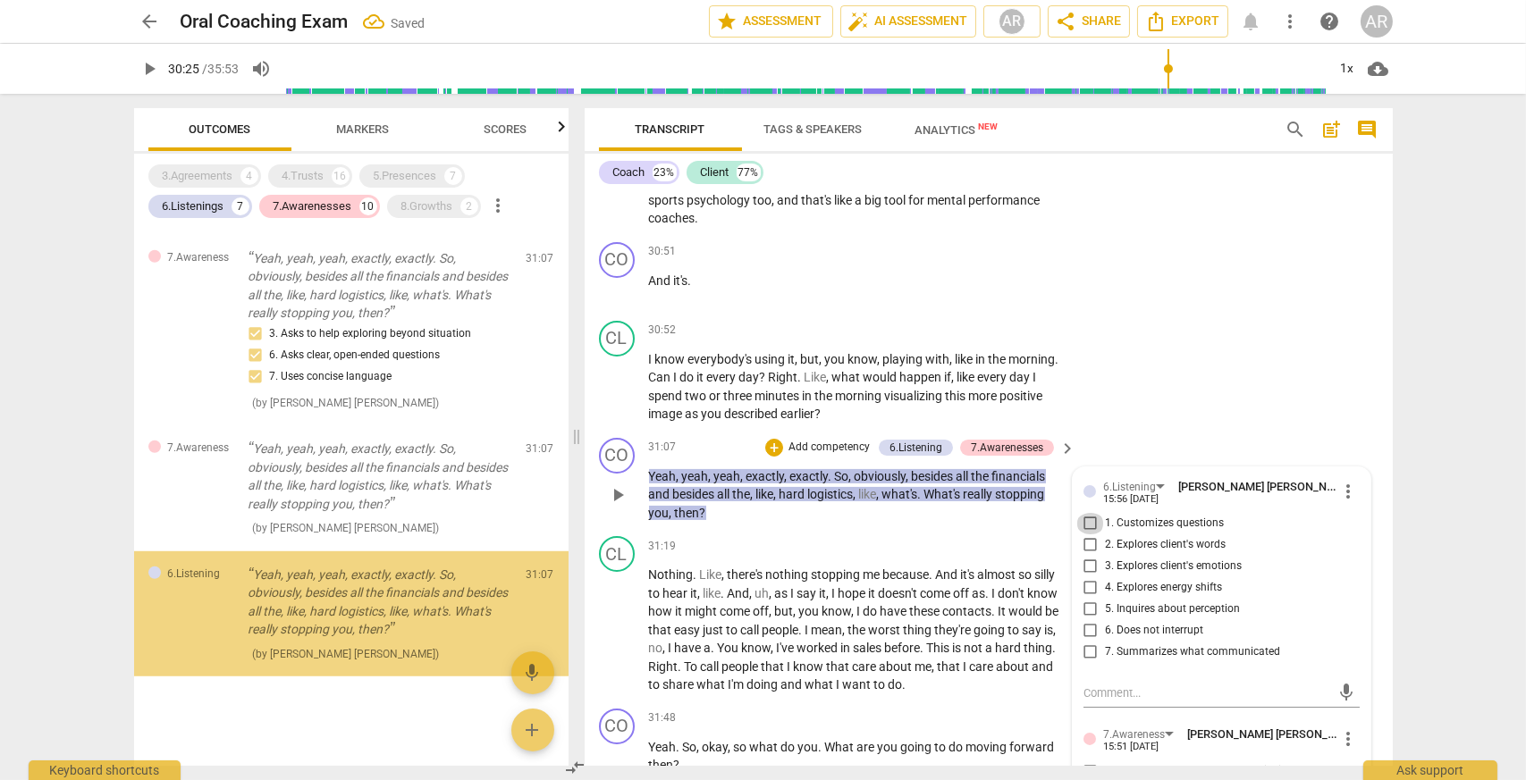
click at [1091, 534] on input "1. Customizes questions" at bounding box center [1090, 523] width 29 height 21
checkbox input "true"
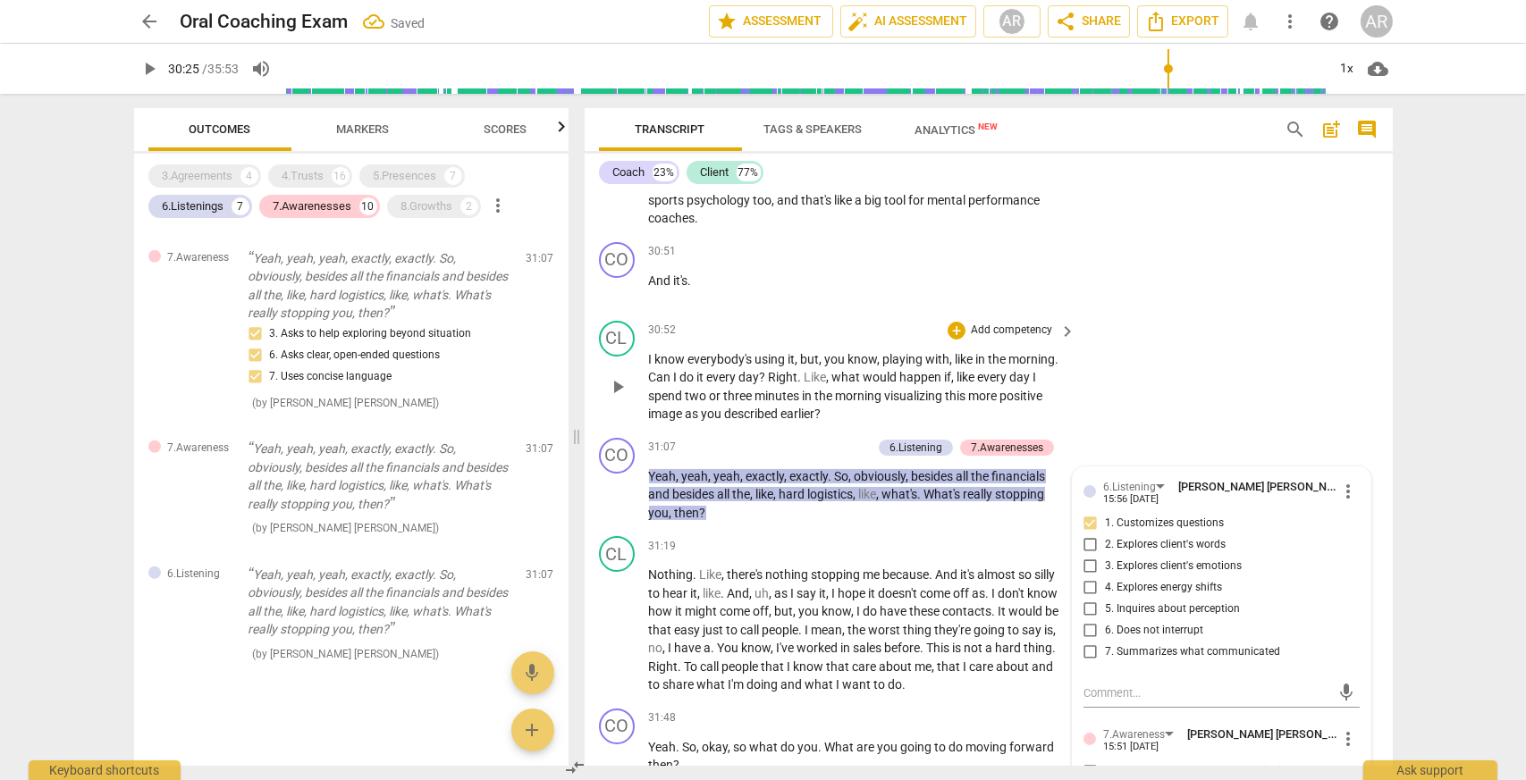
click at [1122, 431] on div "CL play_arrow pause 30:52 + Add competency keyboard_arrow_right I know everybod…" at bounding box center [988, 372] width 808 height 117
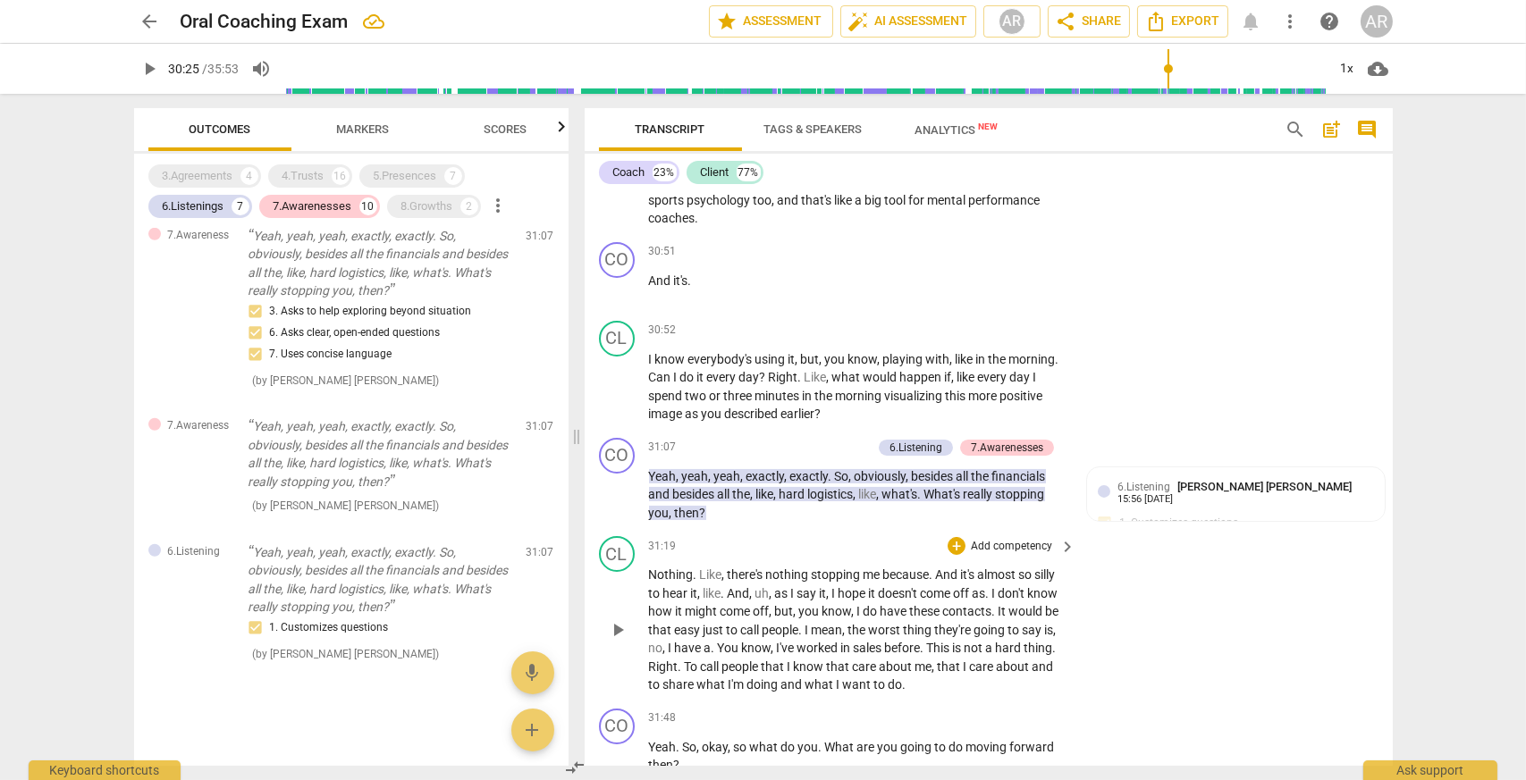
scroll to position [14669, 0]
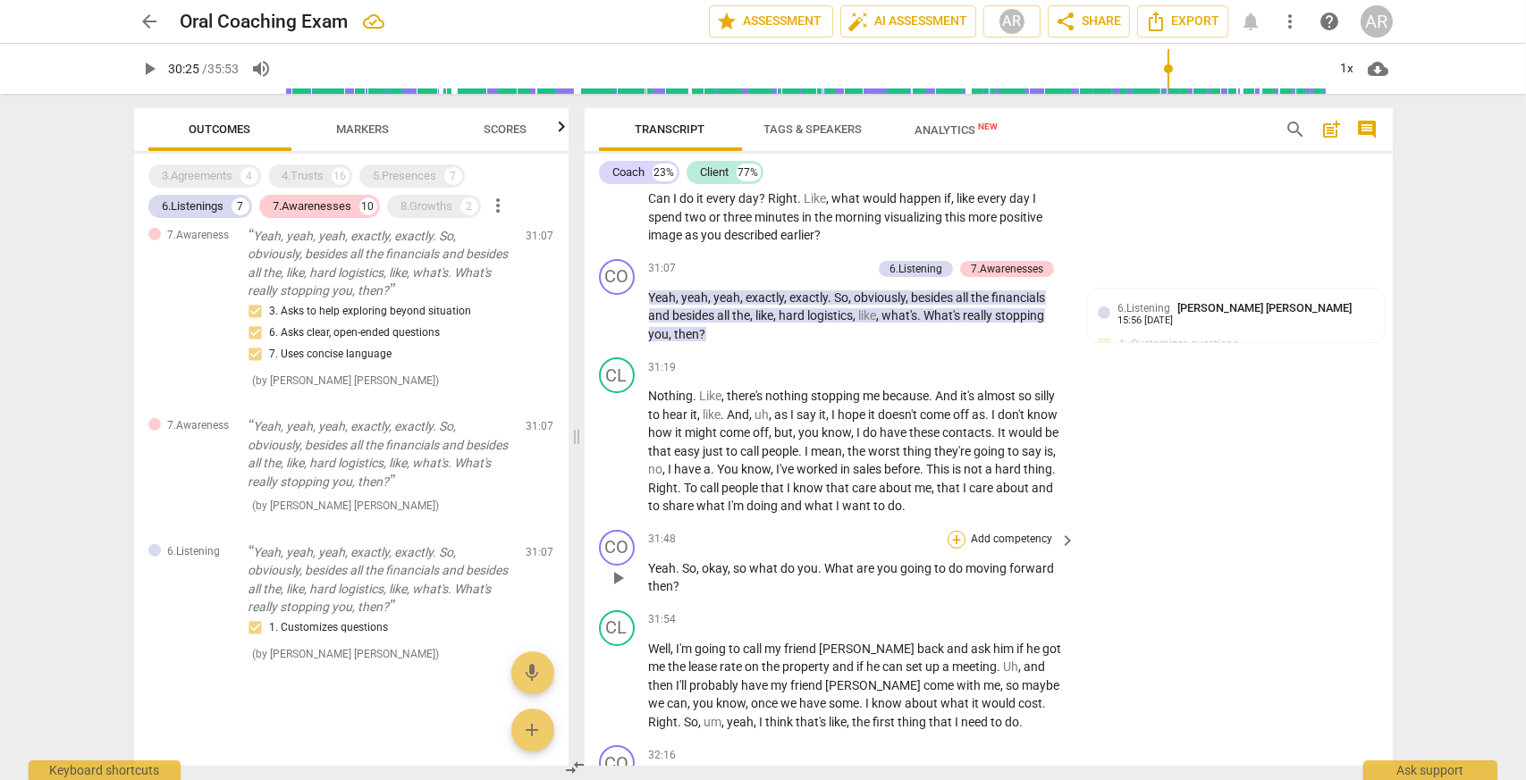
click at [957, 549] on div "+" at bounding box center [956, 540] width 18 height 18
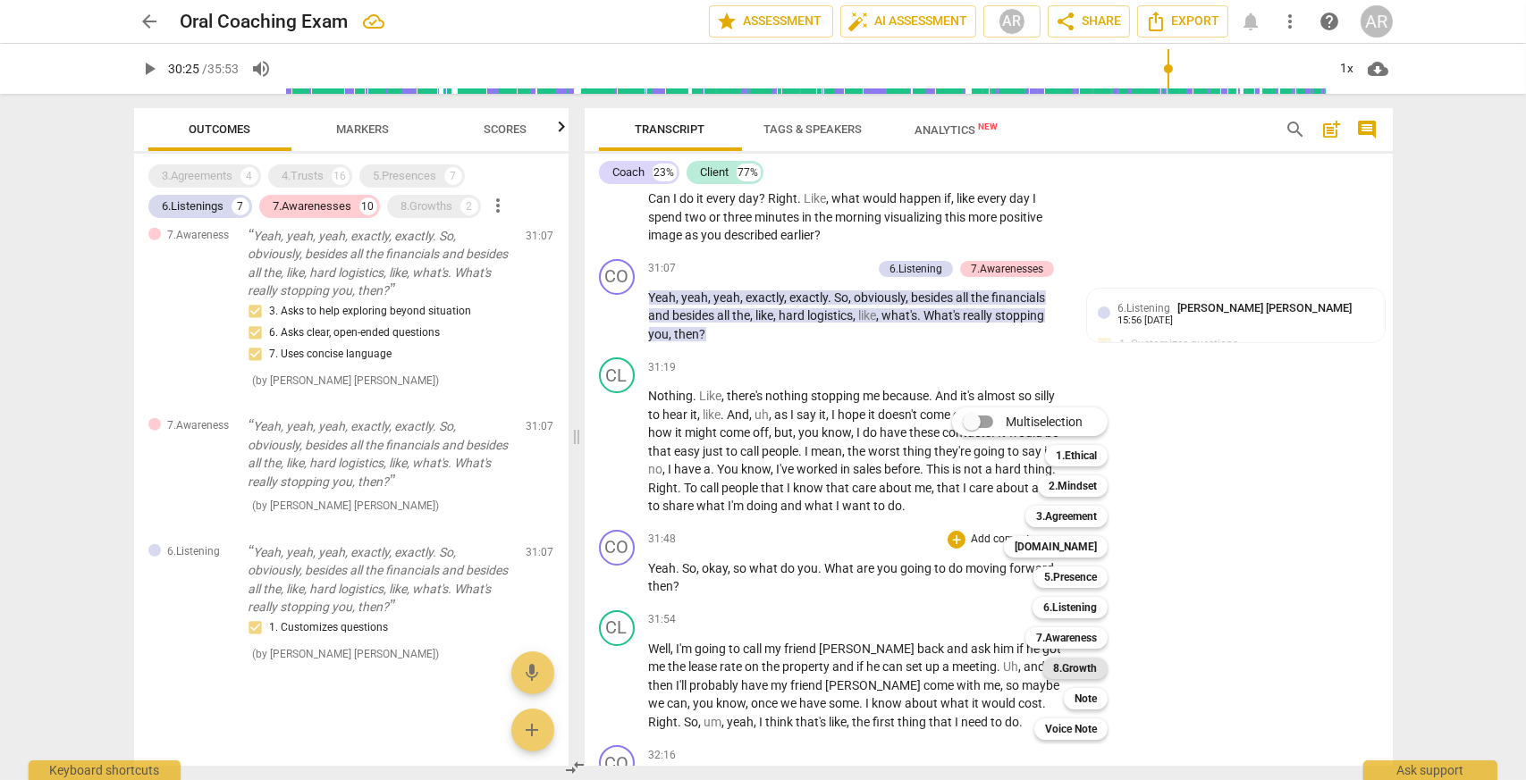
click at [1076, 673] on b "8.Growth" at bounding box center [1075, 668] width 44 height 21
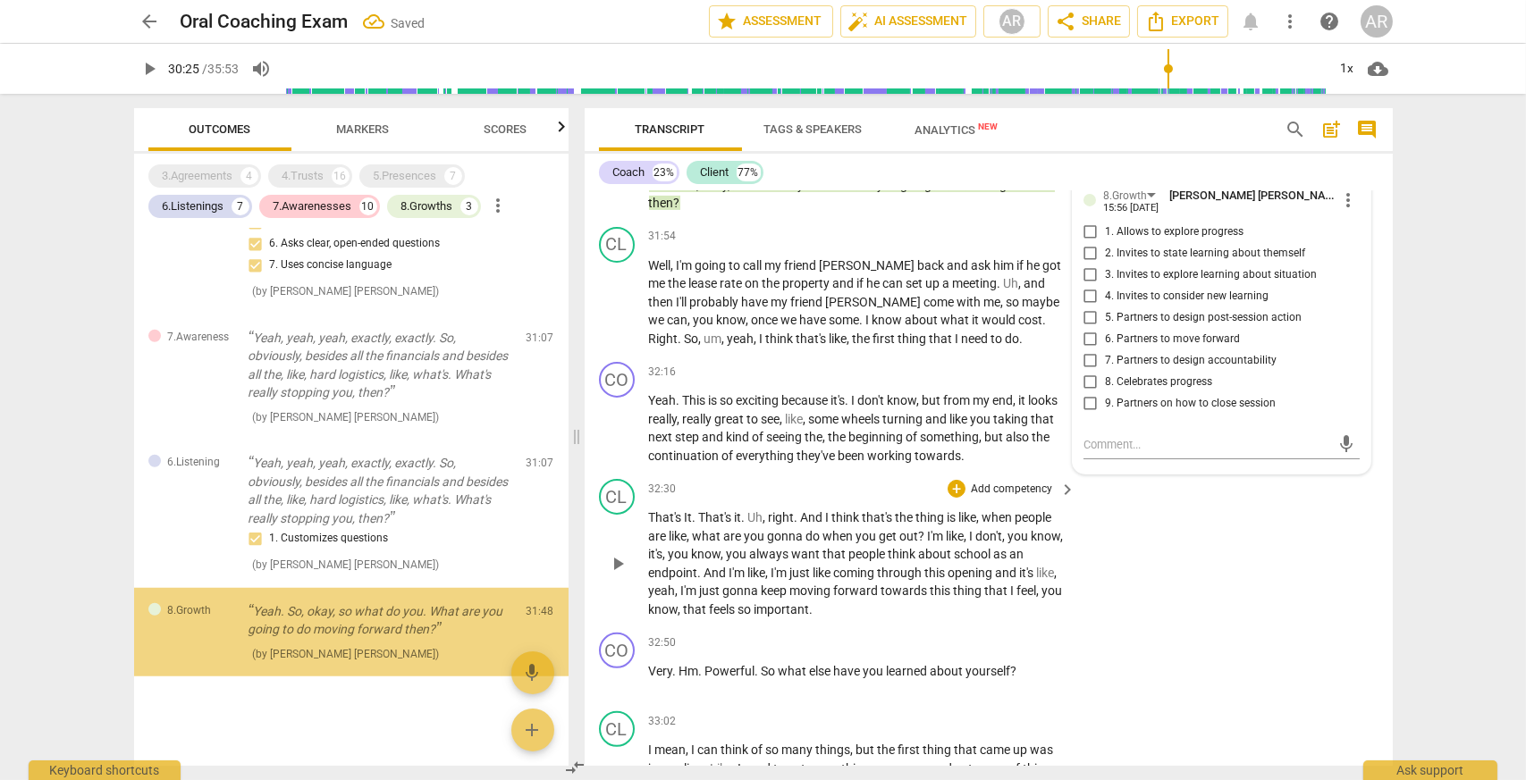
scroll to position [3253, 0]
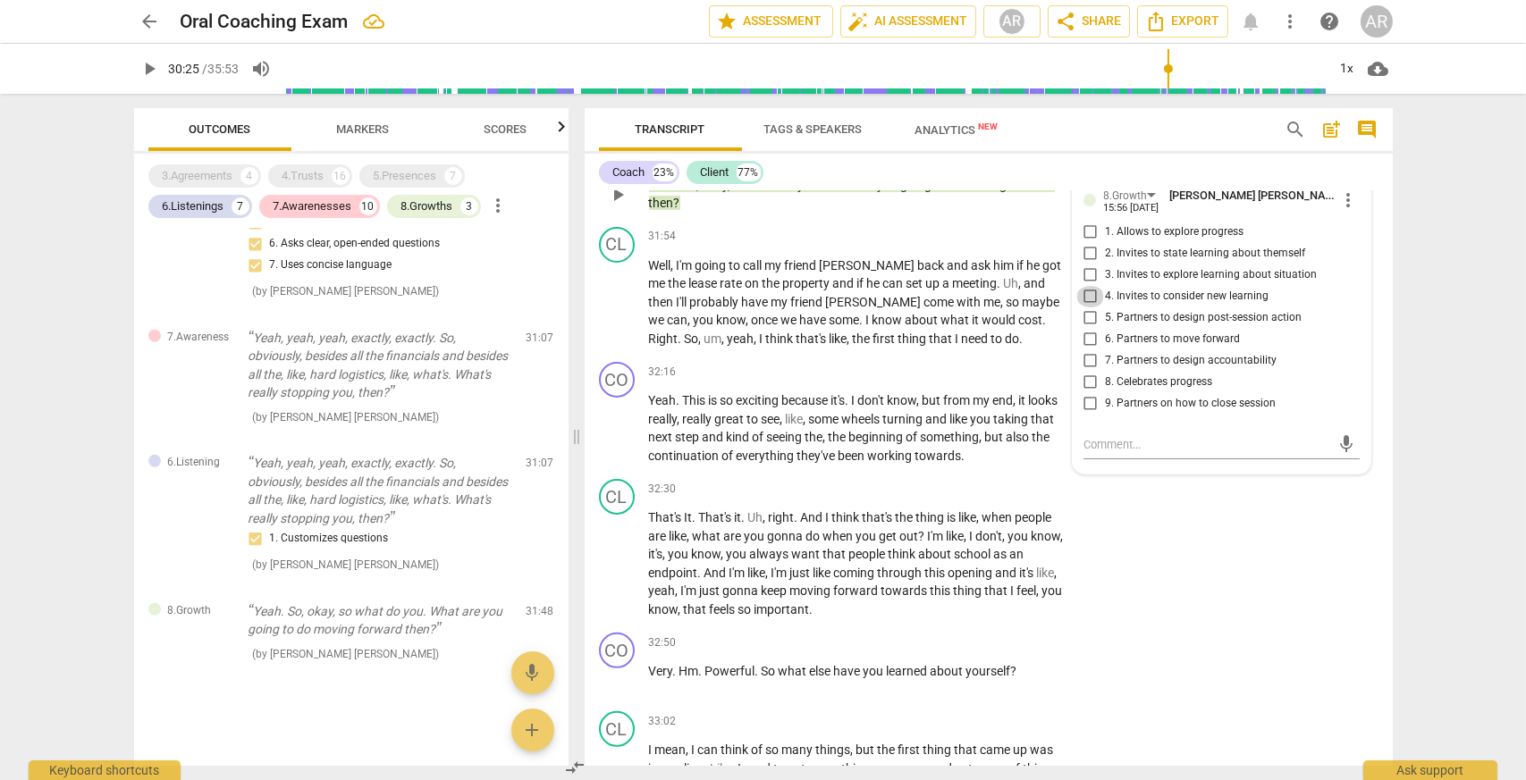
click at [1087, 307] on input "4. Invites to consider new learning" at bounding box center [1090, 296] width 29 height 21
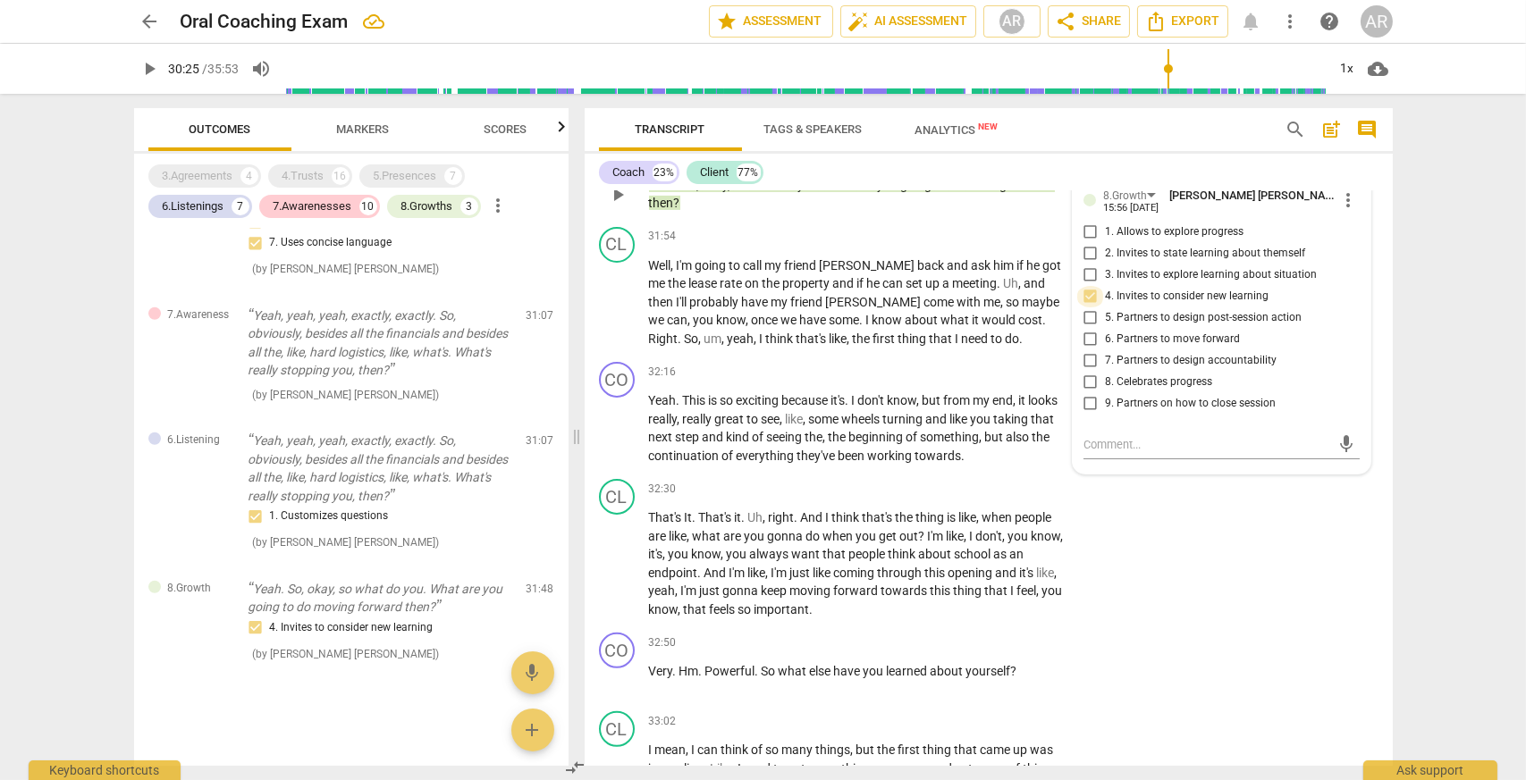
click at [1084, 307] on input "4. Invites to consider new learning" at bounding box center [1090, 296] width 29 height 21
checkbox input "true"
click at [1087, 329] on input "5. Partners to design post-session action" at bounding box center [1090, 317] width 29 height 21
checkbox input "true"
click at [1086, 307] on input "4. Invites to consider new learning" at bounding box center [1090, 296] width 29 height 21
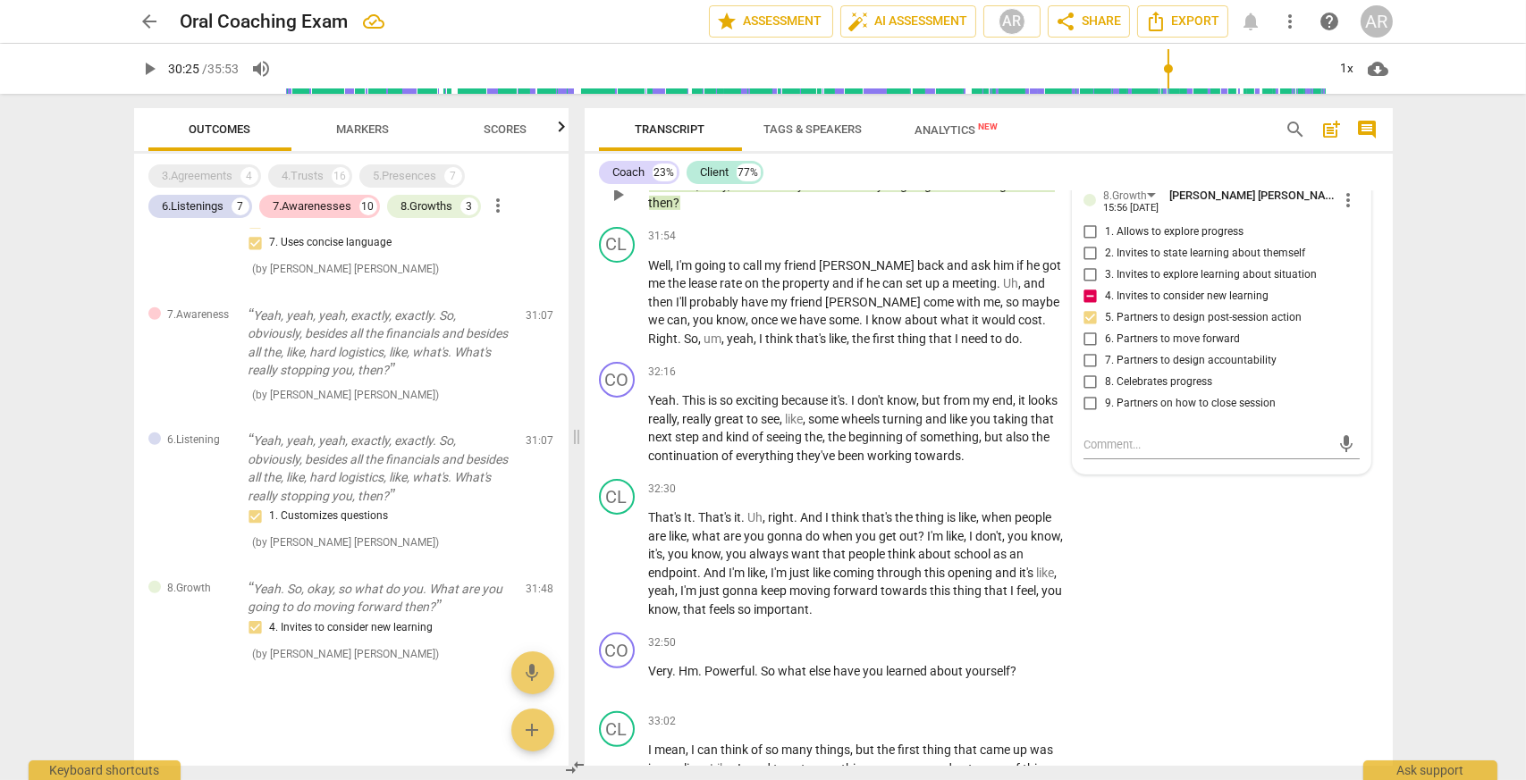
checkbox input "false"
click at [621, 440] on span "play_arrow" at bounding box center [617, 428] width 21 height 21
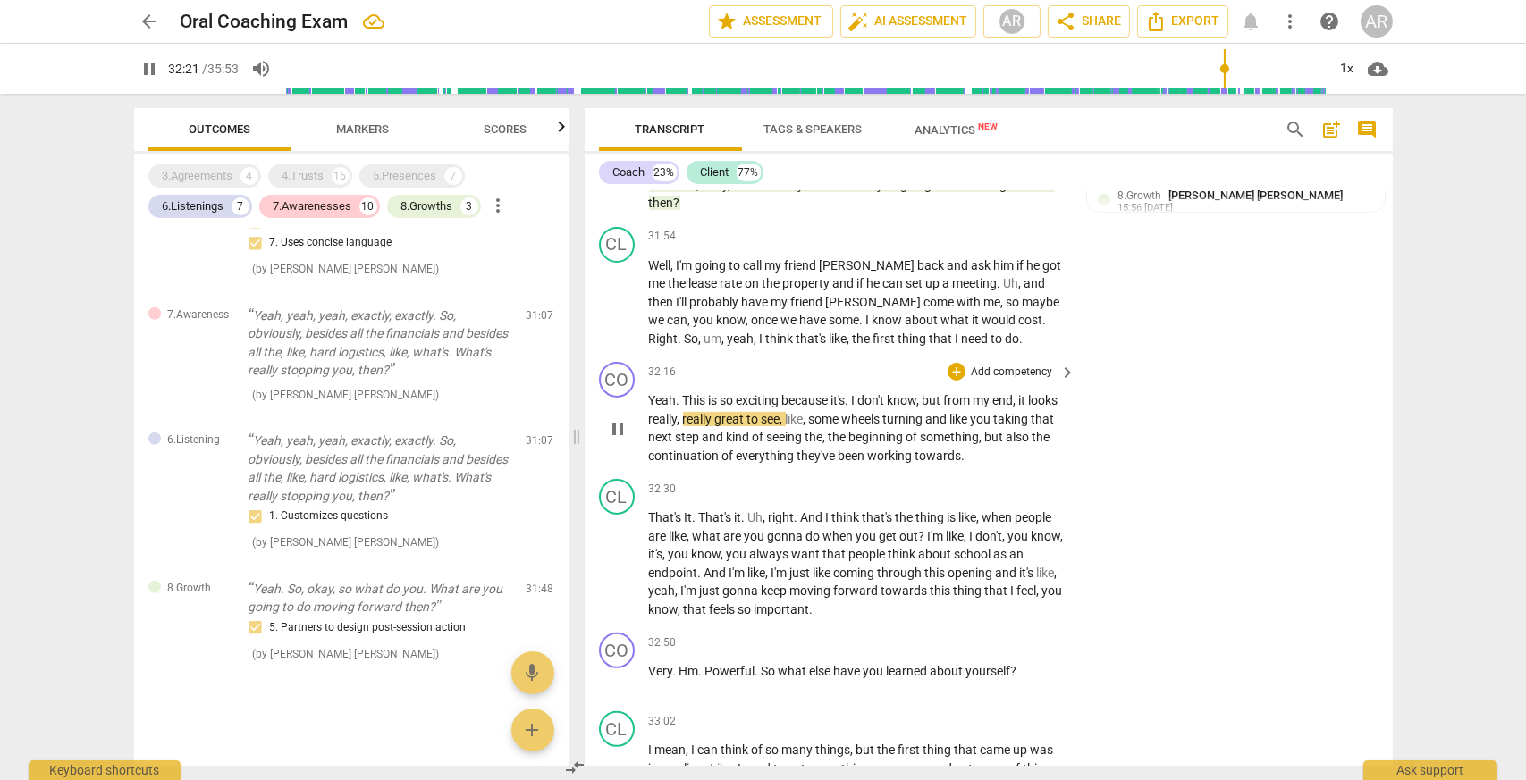
click at [621, 440] on span "pause" at bounding box center [617, 428] width 21 height 21
type input "1942"
click at [947, 381] on div "+ Add competency" at bounding box center [1000, 372] width 106 height 18
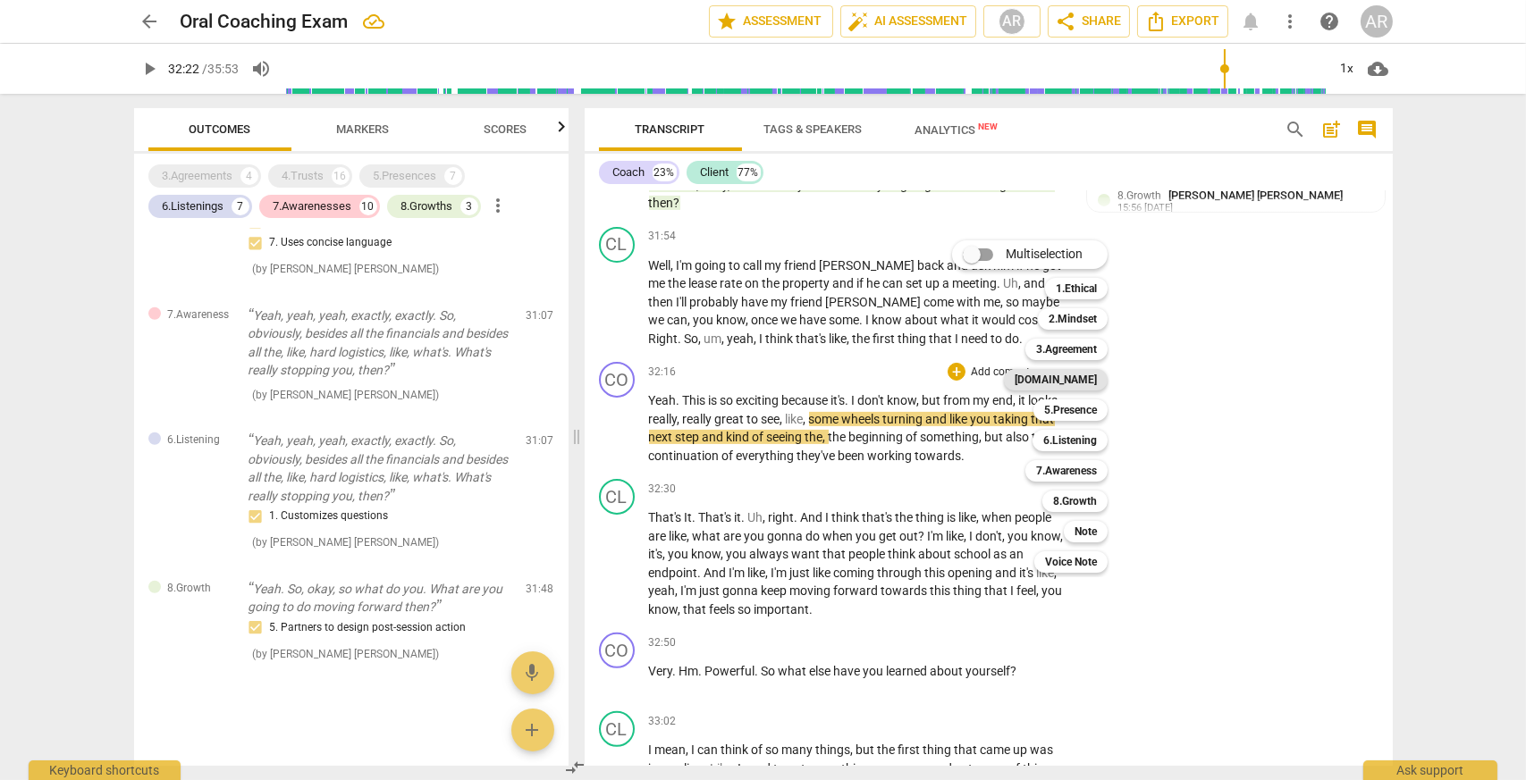
click at [1097, 374] on b "[DOMAIN_NAME]" at bounding box center [1055, 379] width 82 height 21
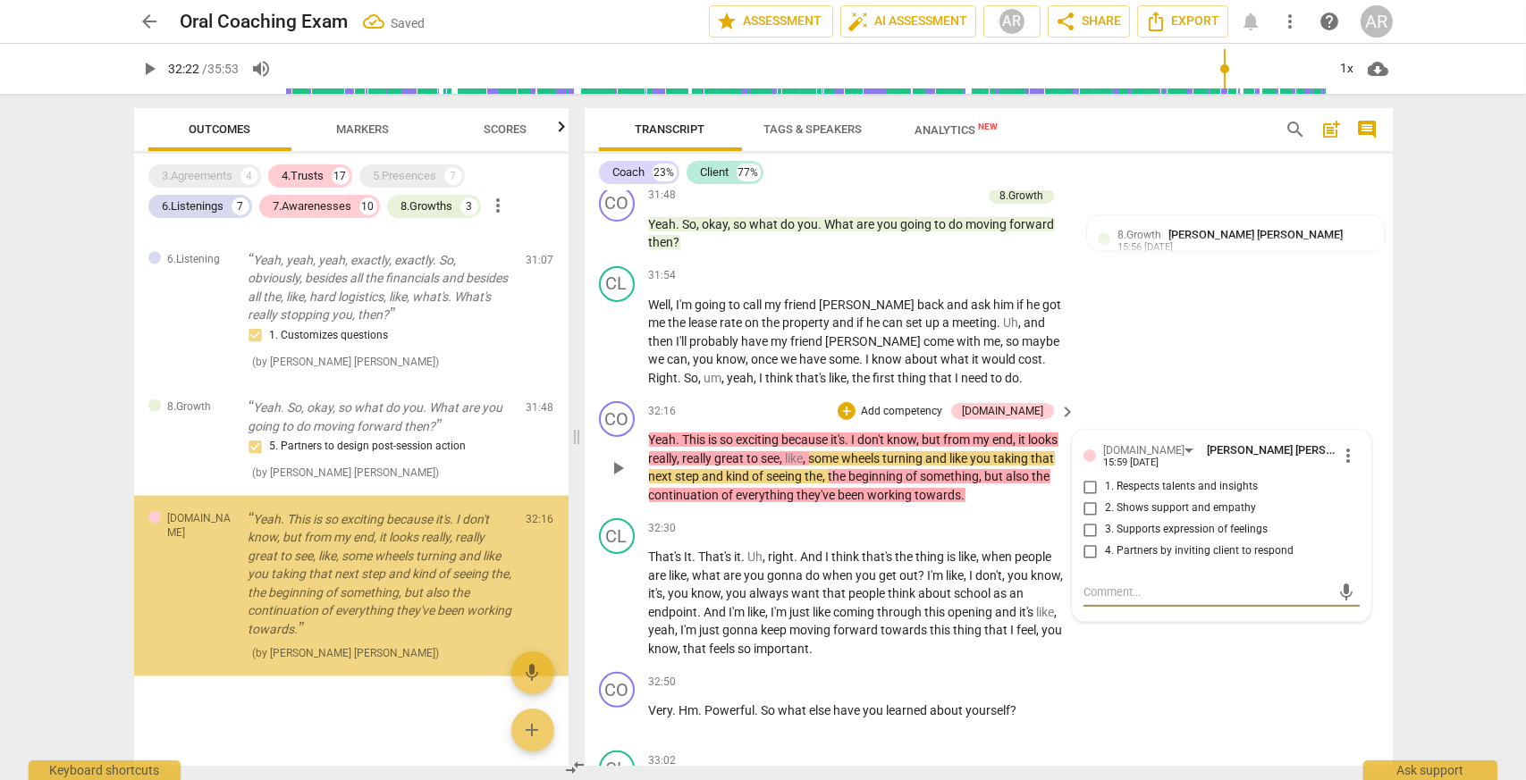
scroll to position [6347, 0]
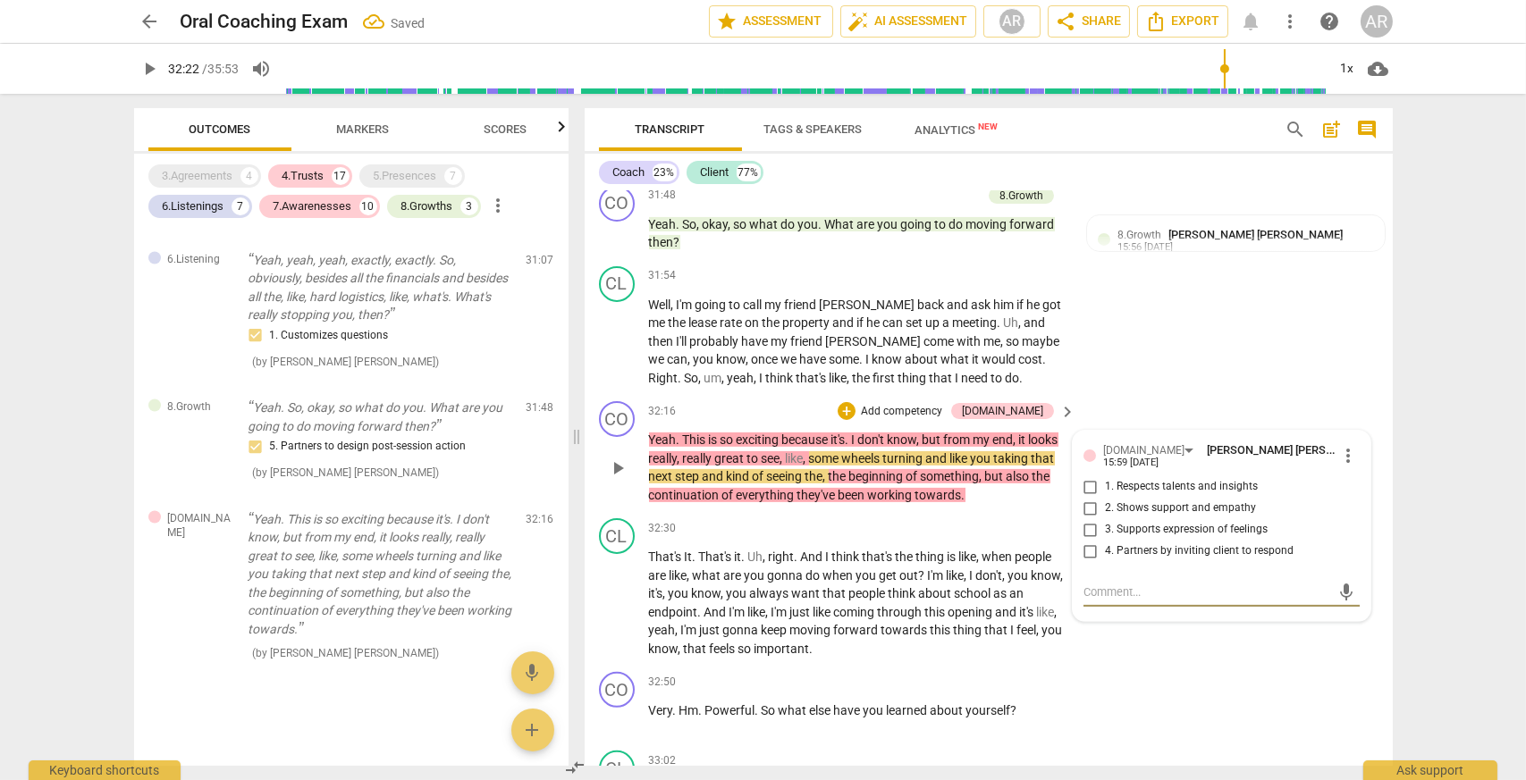
click at [1091, 501] on input "2. Shows support and empathy" at bounding box center [1090, 508] width 29 height 21
checkbox input "true"
click at [944, 404] on p "Add competency" at bounding box center [901, 412] width 85 height 16
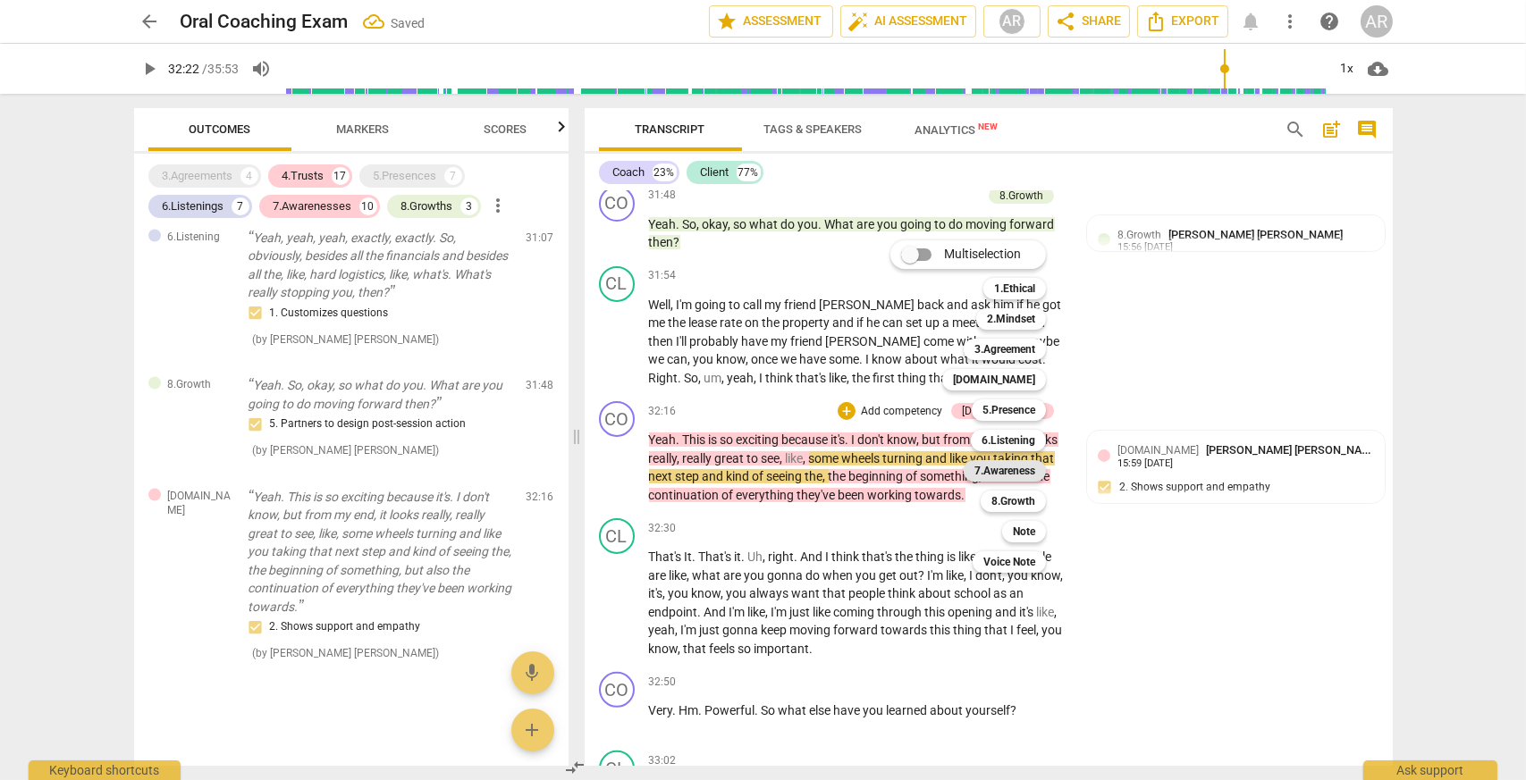
click at [1019, 478] on b "7.Awareness" at bounding box center [1004, 470] width 61 height 21
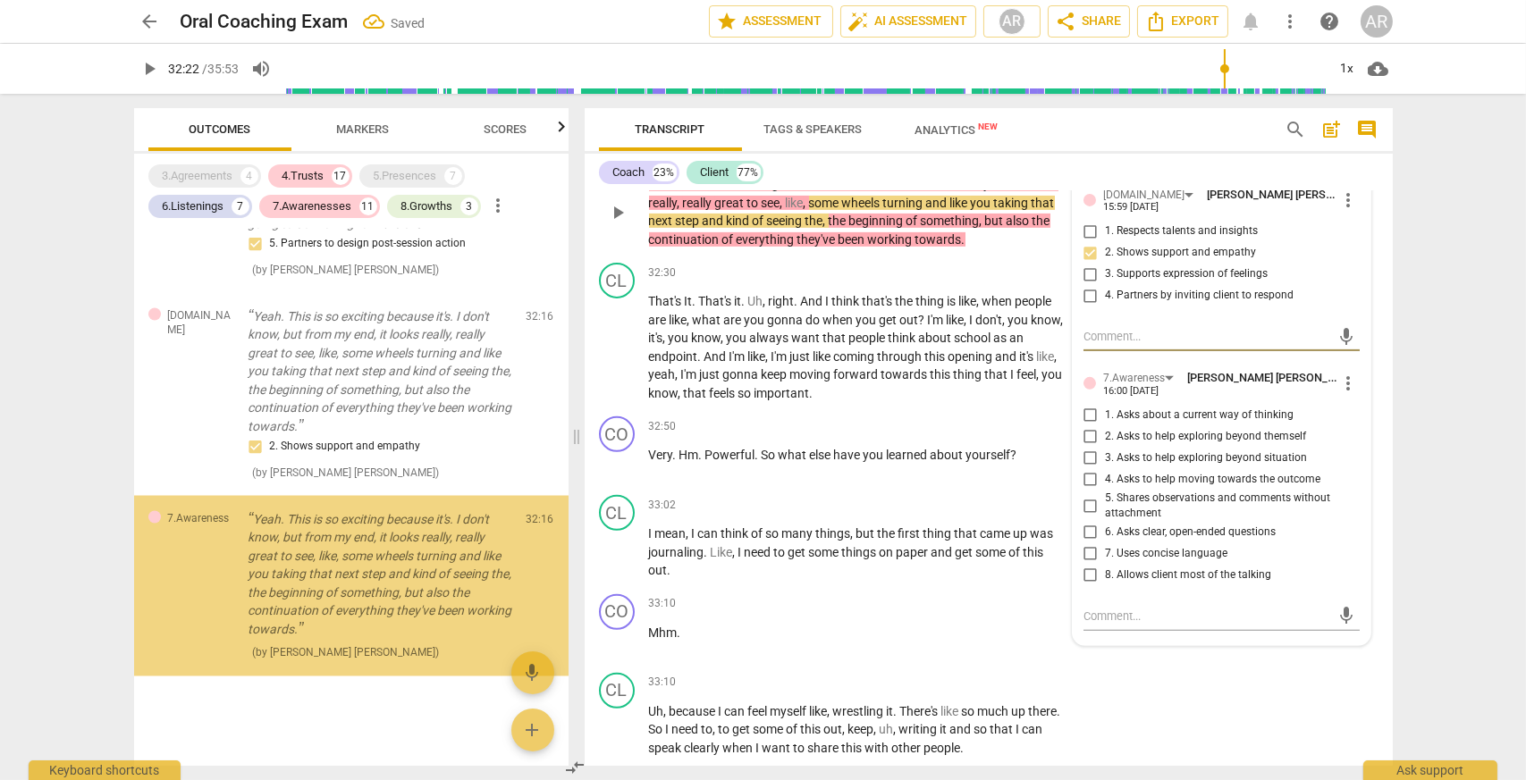
scroll to position [15320, 0]
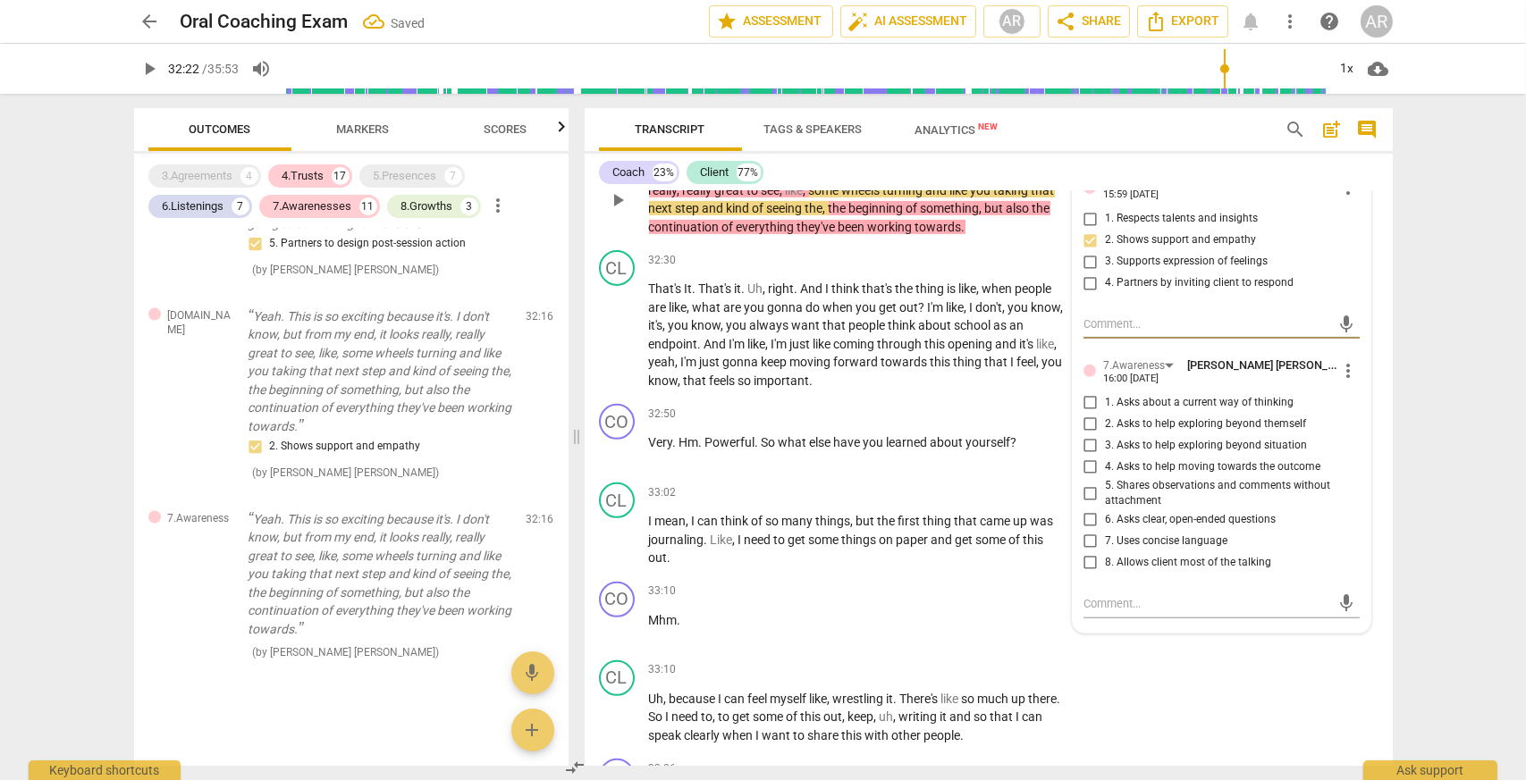
click at [1086, 483] on input "5. Shares observations and comments without attachment" at bounding box center [1090, 493] width 29 height 21
checkbox input "true"
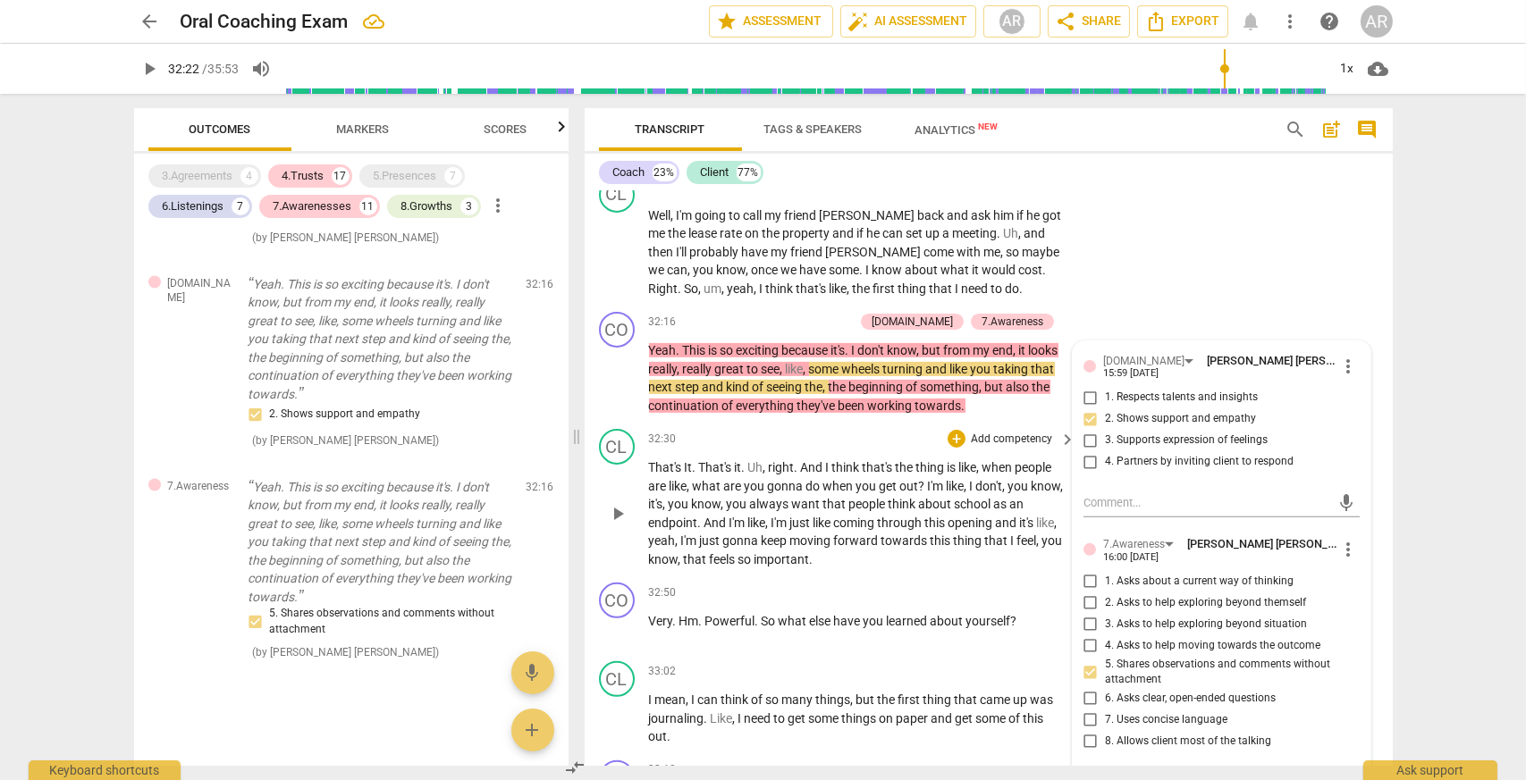
scroll to position [15231, 0]
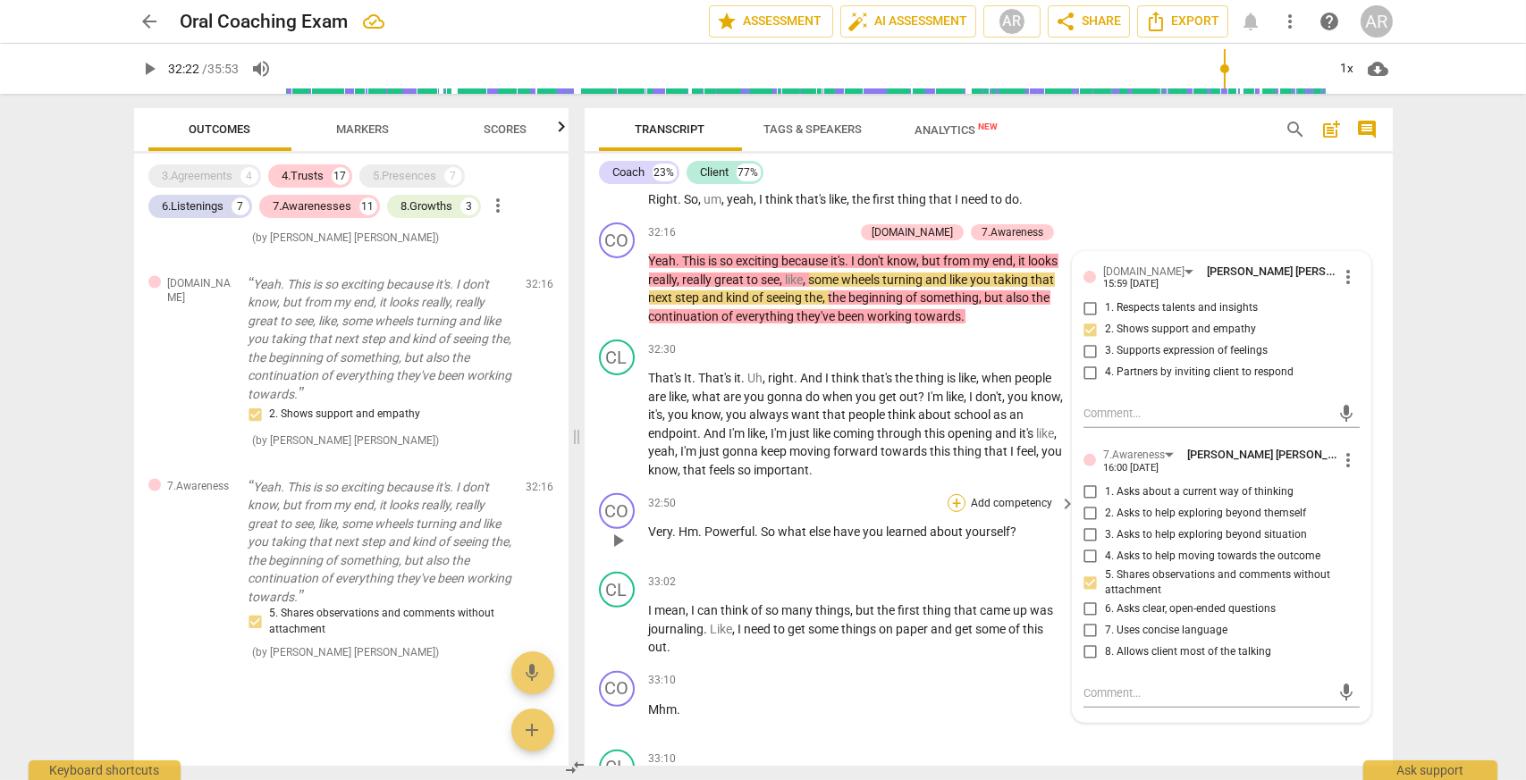
click at [951, 501] on div "+" at bounding box center [956, 503] width 18 height 18
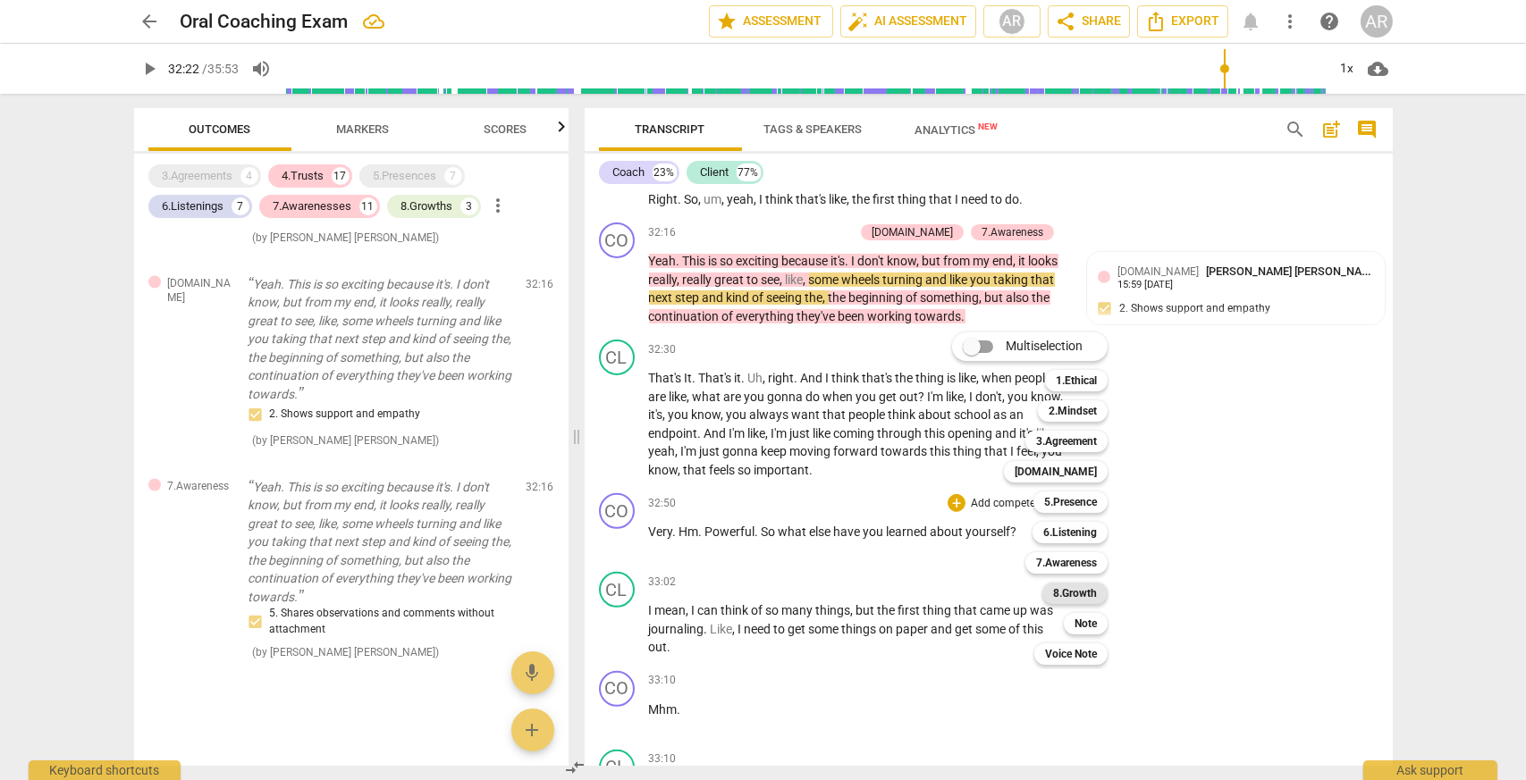
click at [1083, 594] on b "8.Growth" at bounding box center [1075, 593] width 44 height 21
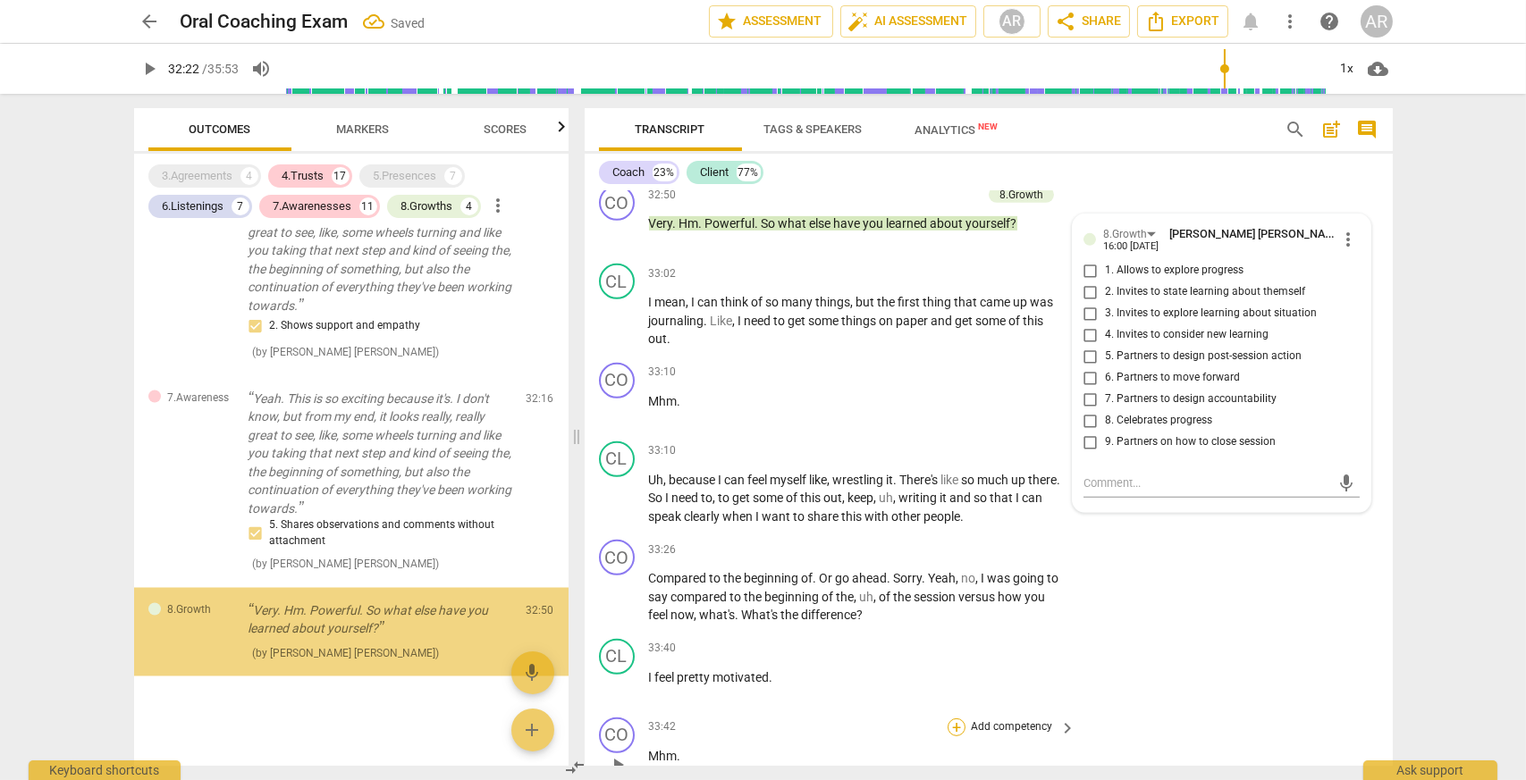
scroll to position [6671, 0]
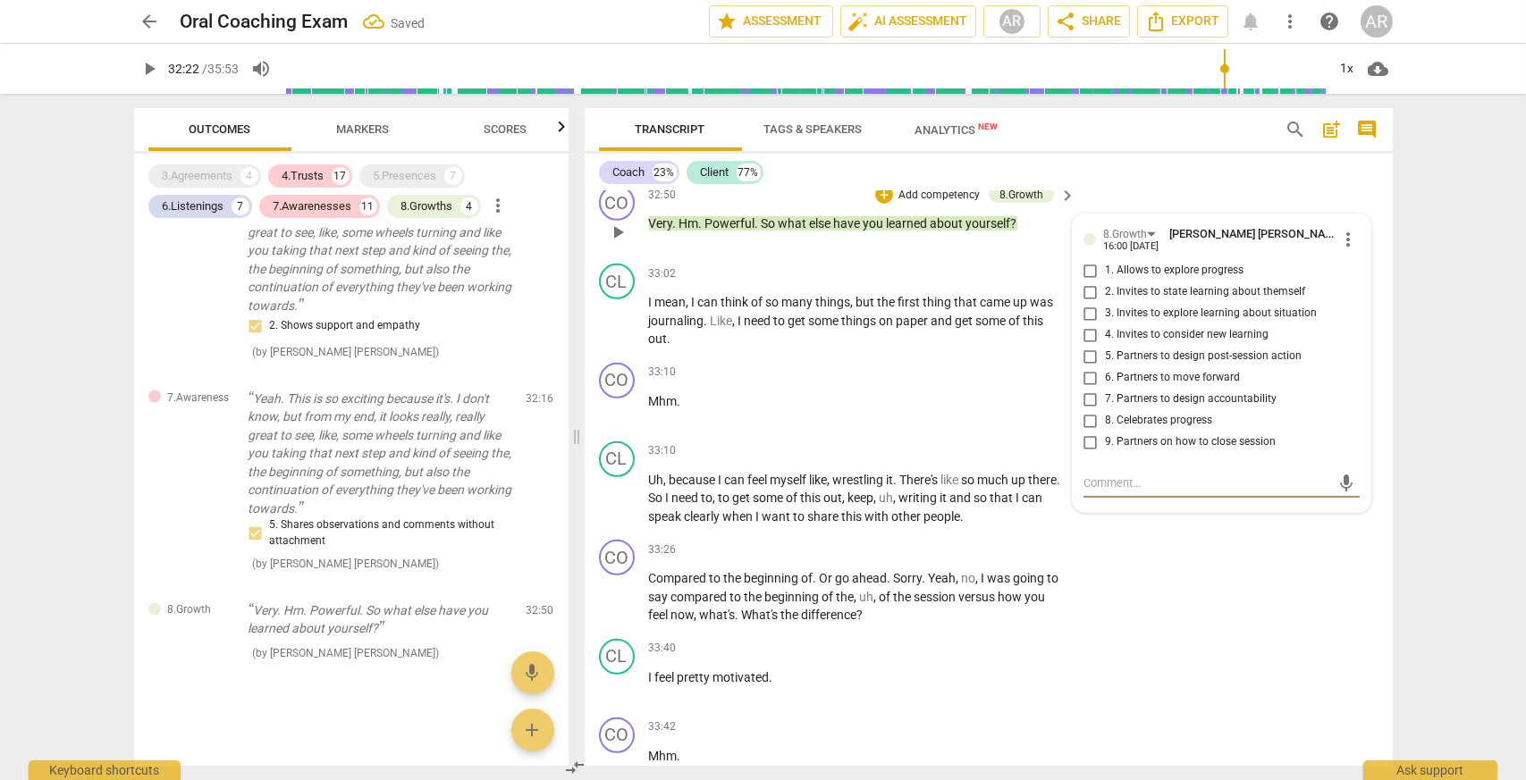
click at [1091, 288] on input "2. Invites to state learning about themself" at bounding box center [1090, 292] width 29 height 21
checkbox input "true"
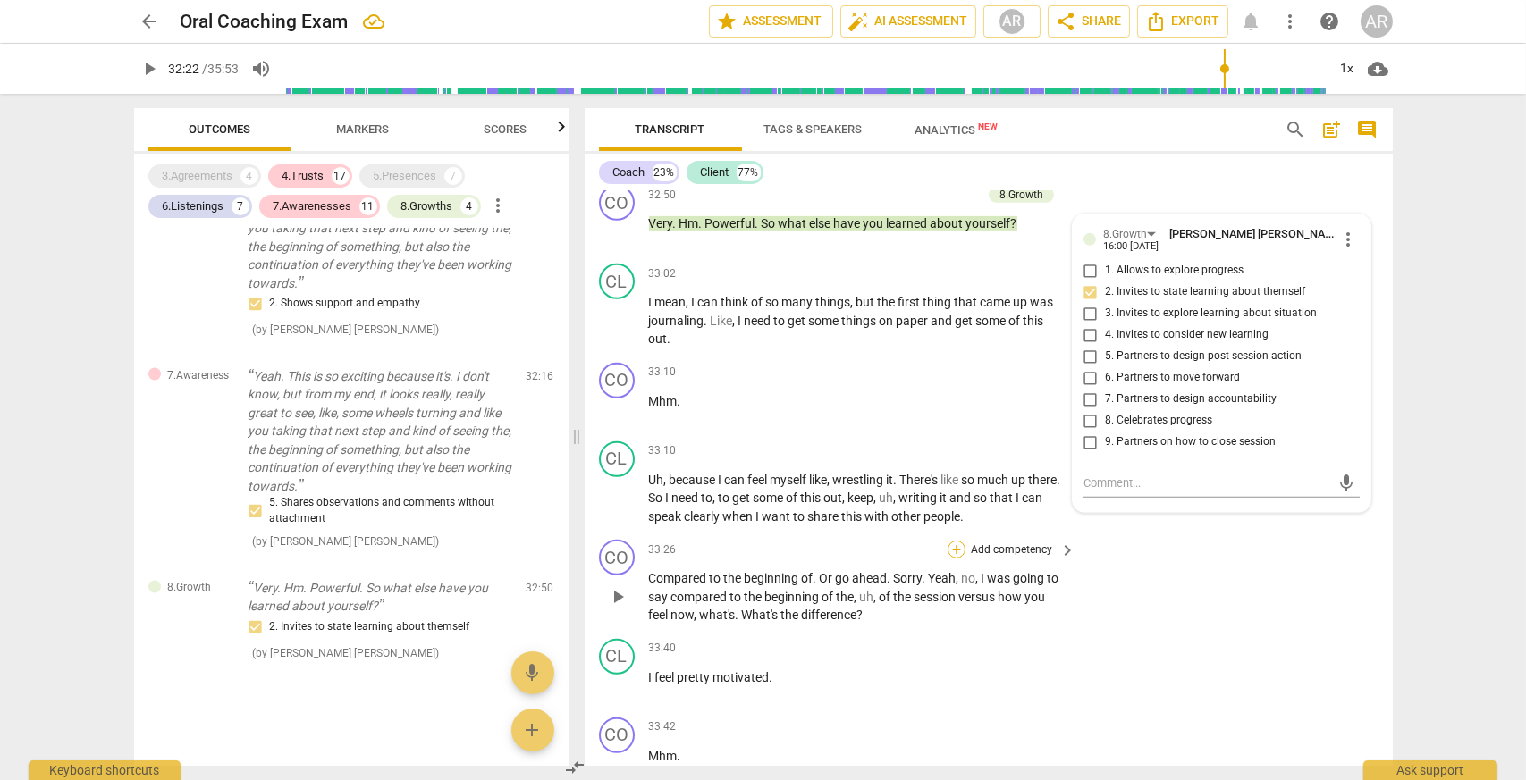
click at [952, 547] on div "+" at bounding box center [956, 550] width 18 height 18
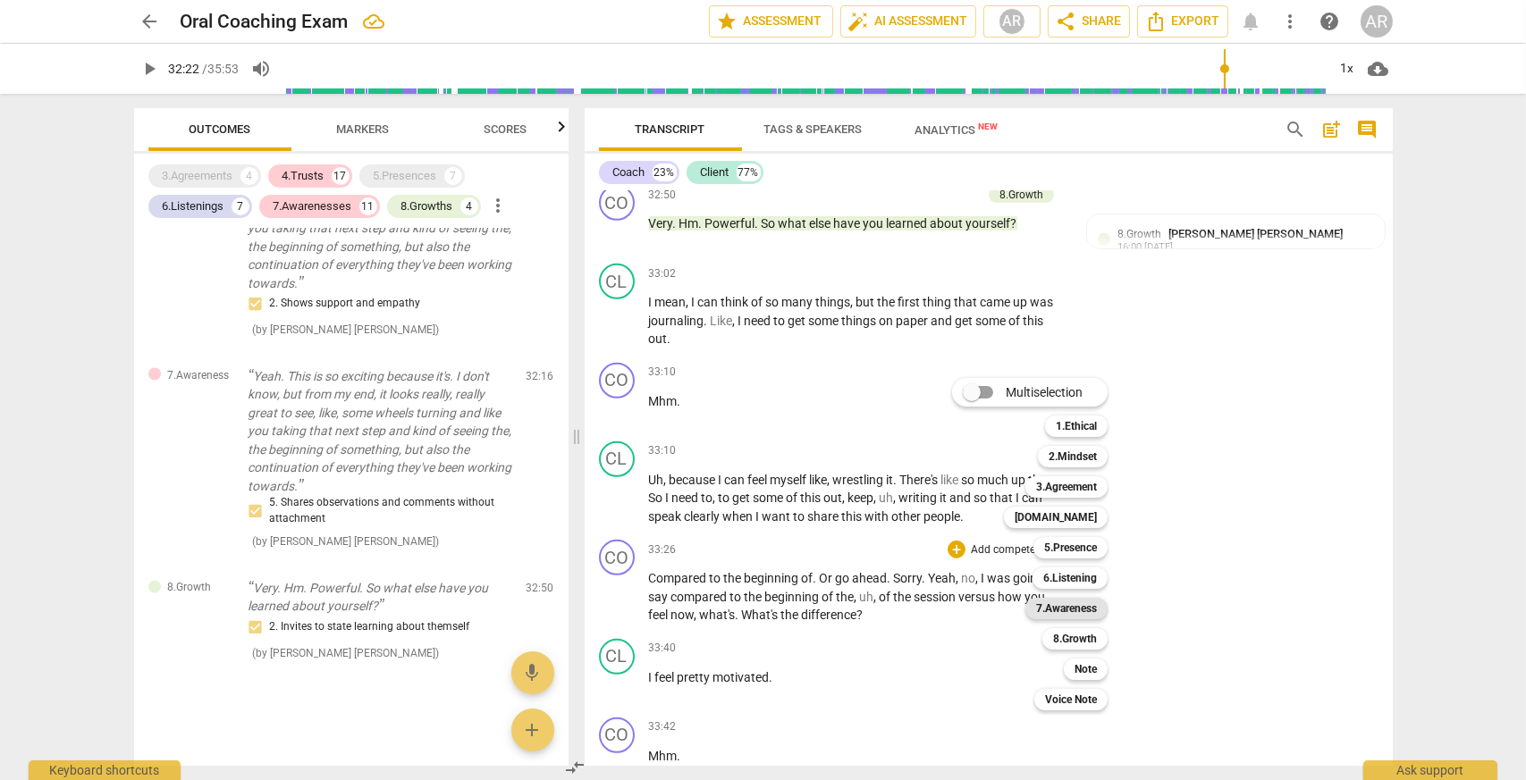
click at [1076, 613] on b "7.Awareness" at bounding box center [1066, 608] width 61 height 21
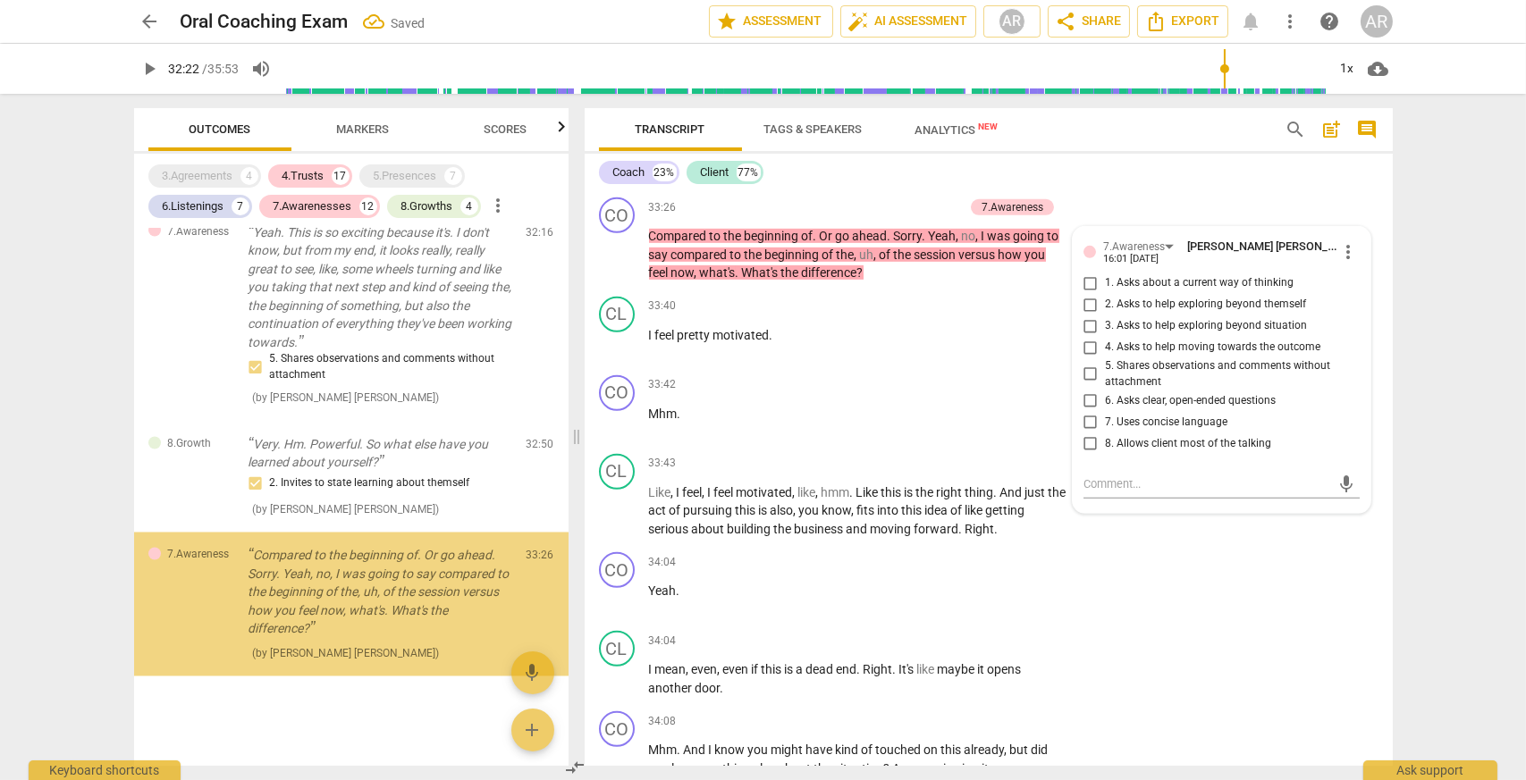
scroll to position [6838, 0]
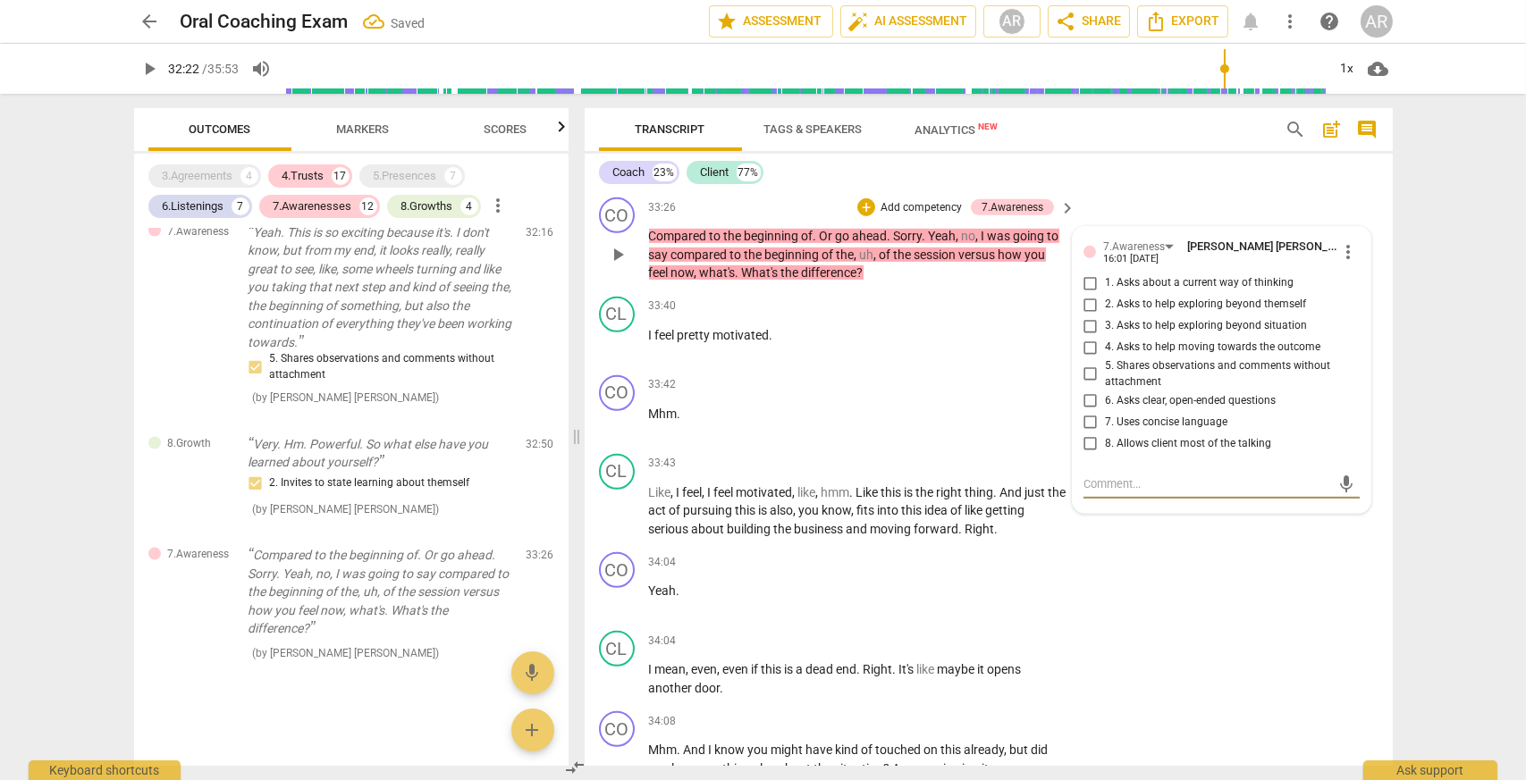
click at [1080, 273] on input "1. Asks about a current way of thinking" at bounding box center [1090, 283] width 29 height 21
checkbox input "true"
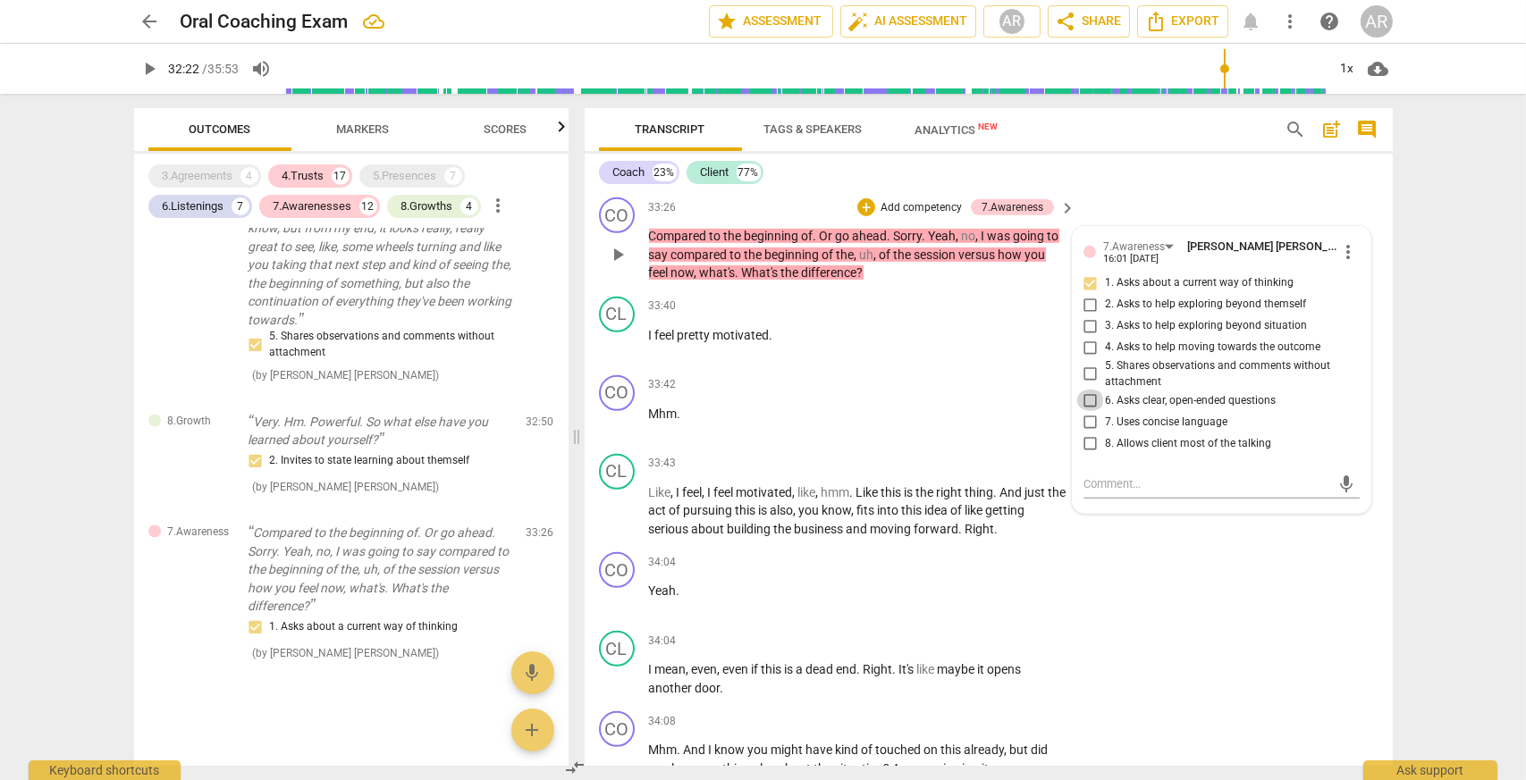
click at [1081, 392] on input "6. Asks clear, open-ended questions" at bounding box center [1090, 400] width 29 height 21
checkbox input "true"
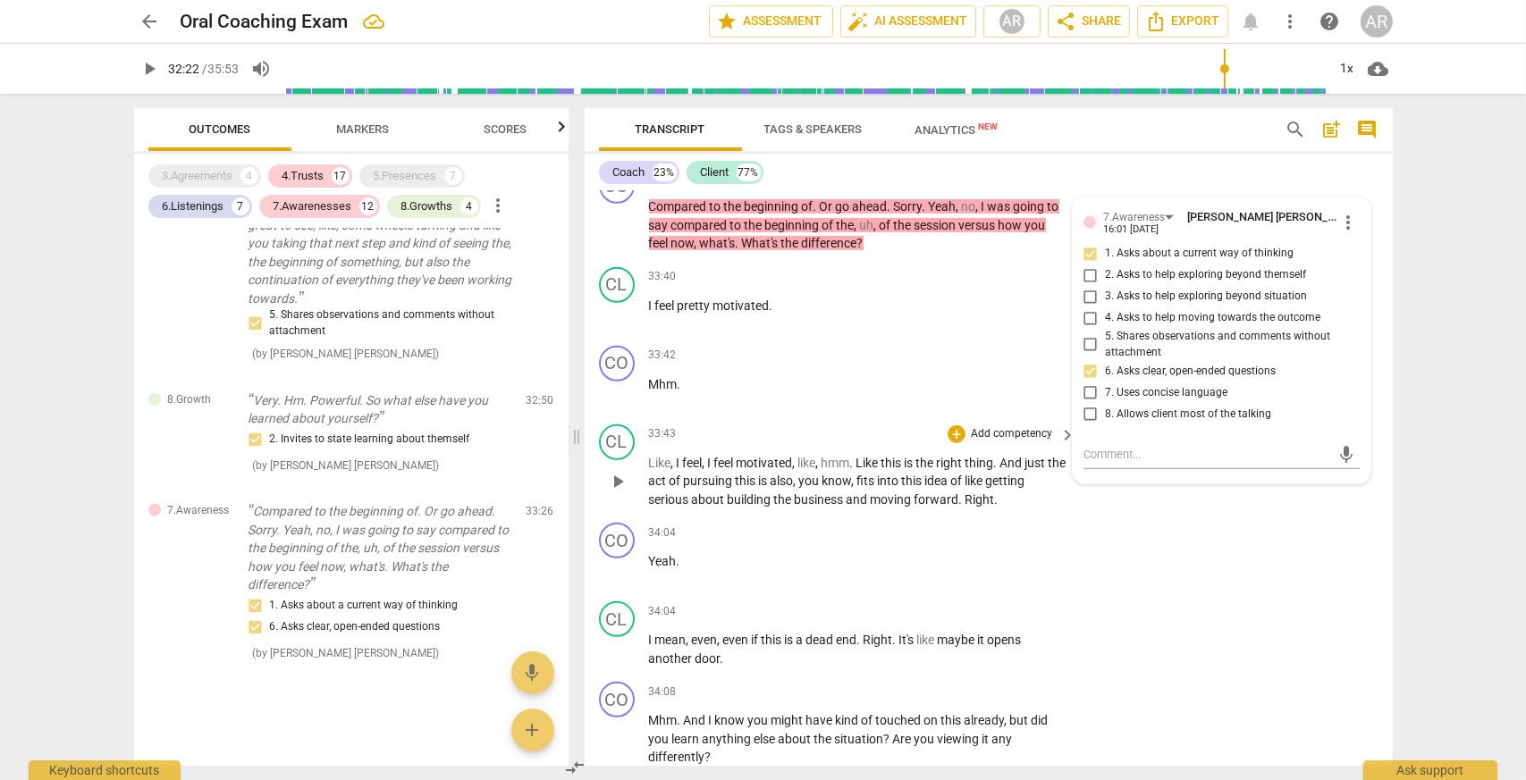
scroll to position [15971, 0]
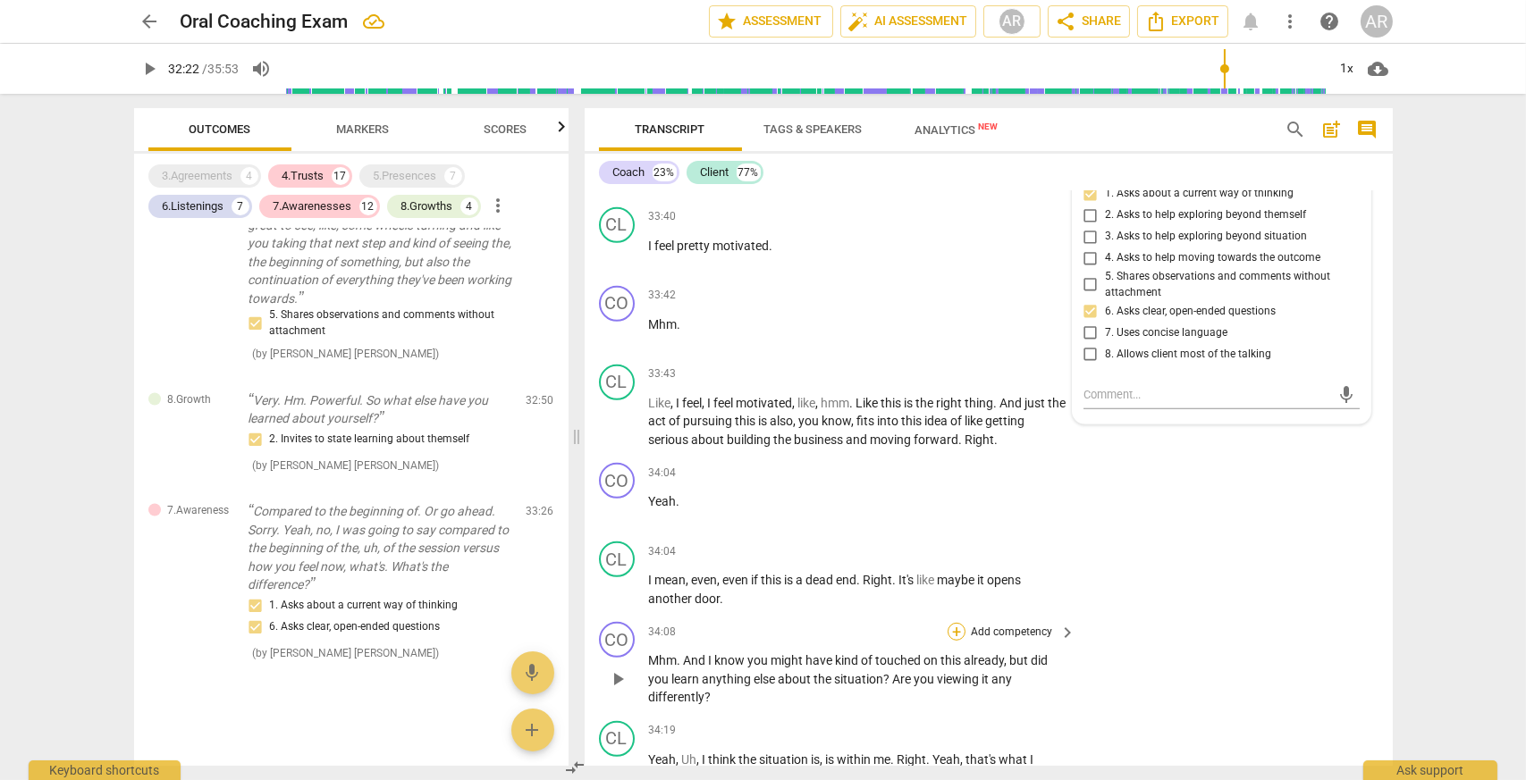
click at [950, 626] on div "+" at bounding box center [956, 632] width 18 height 18
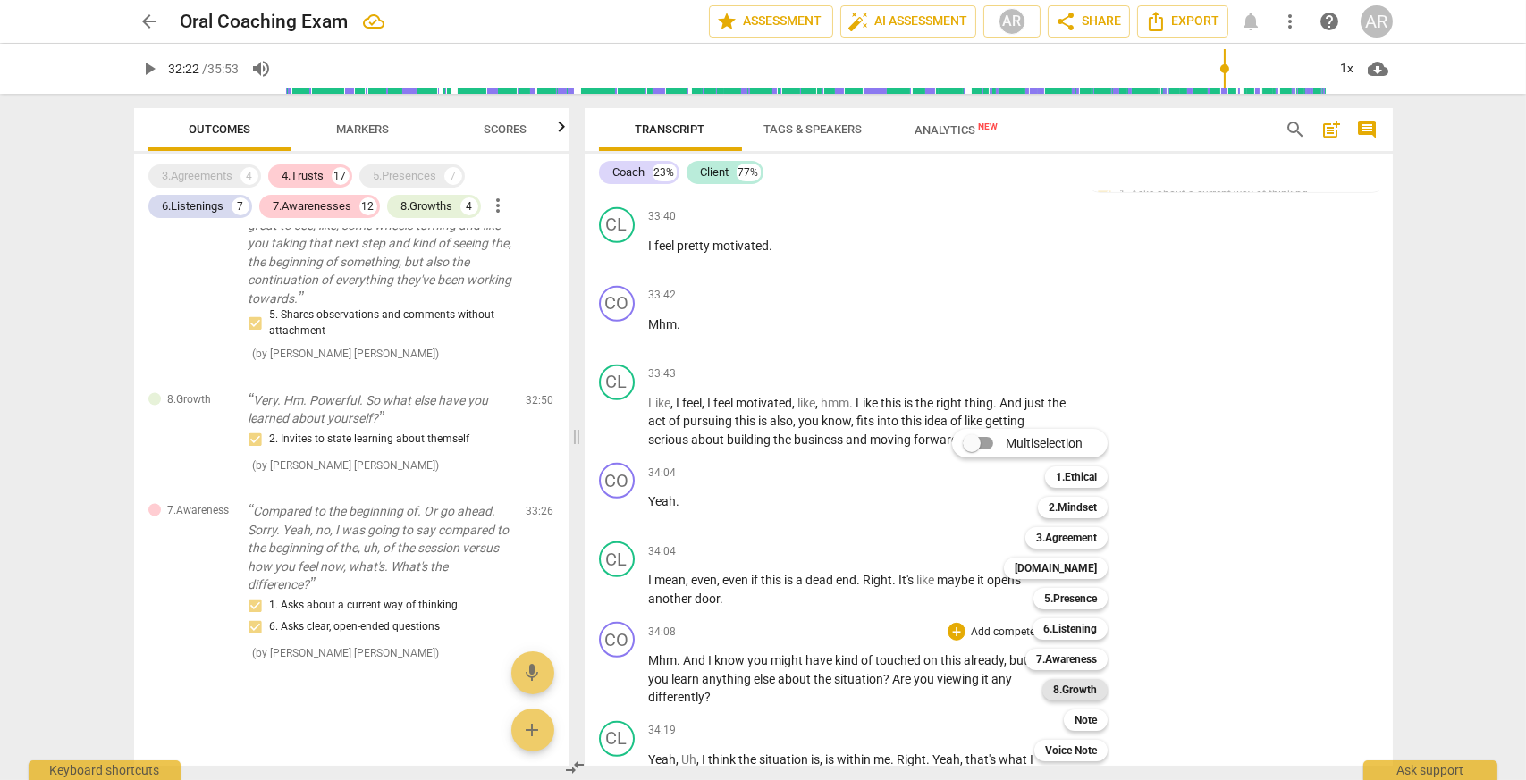
click at [1074, 679] on b "8.Growth" at bounding box center [1075, 689] width 44 height 21
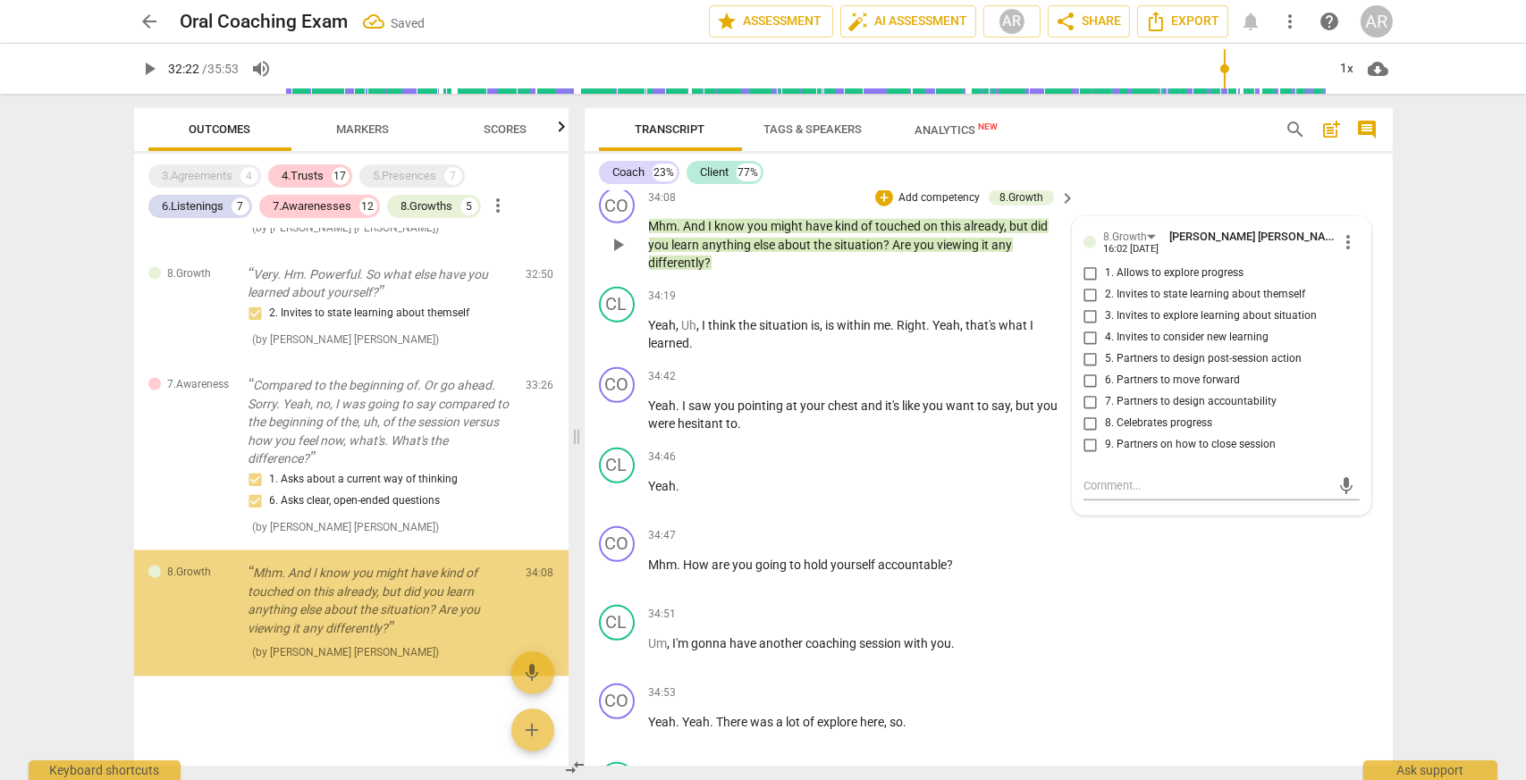
scroll to position [7006, 0]
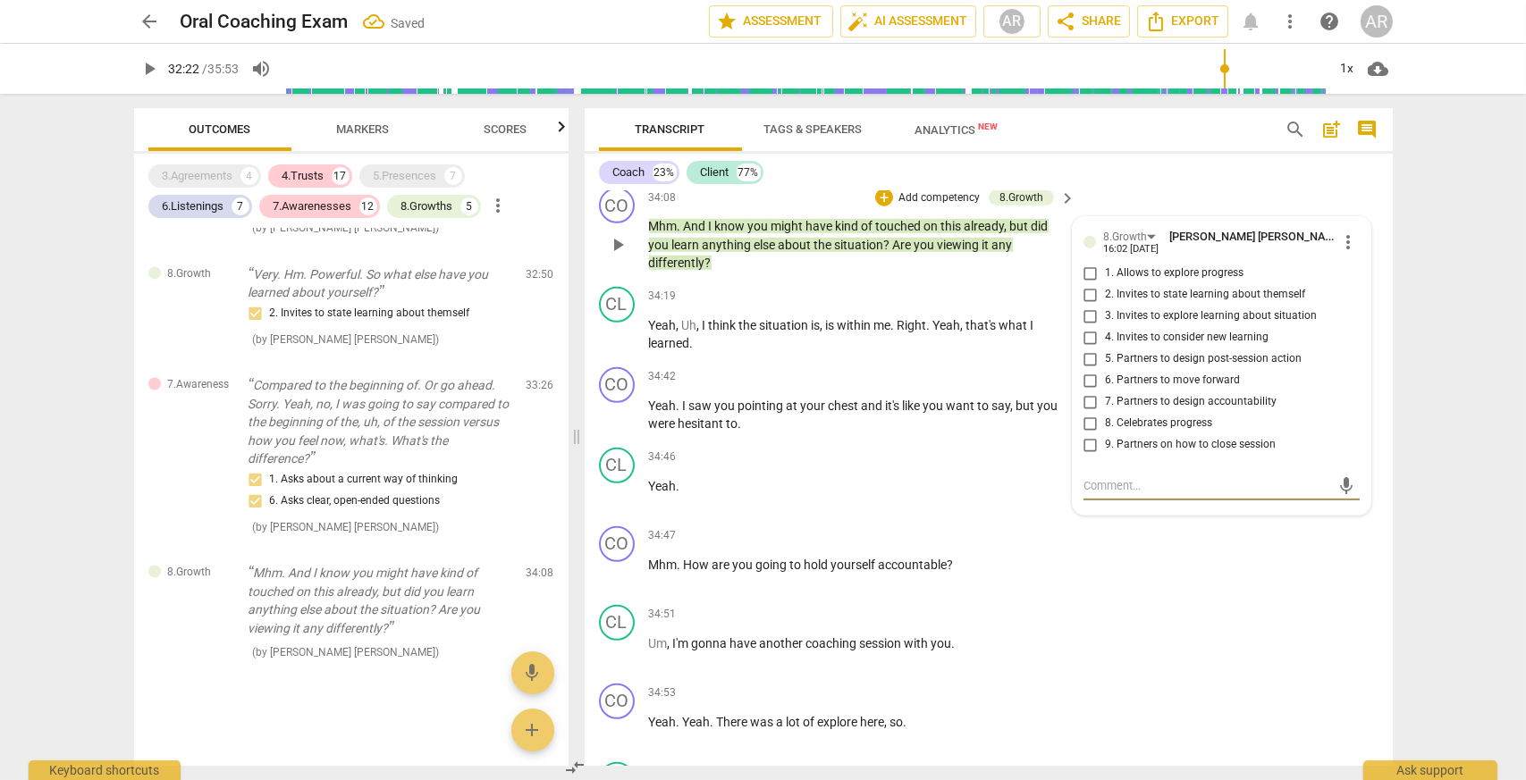
click at [1082, 308] on input "3. Invites to explore learning about situation" at bounding box center [1090, 316] width 29 height 21
checkbox input "true"
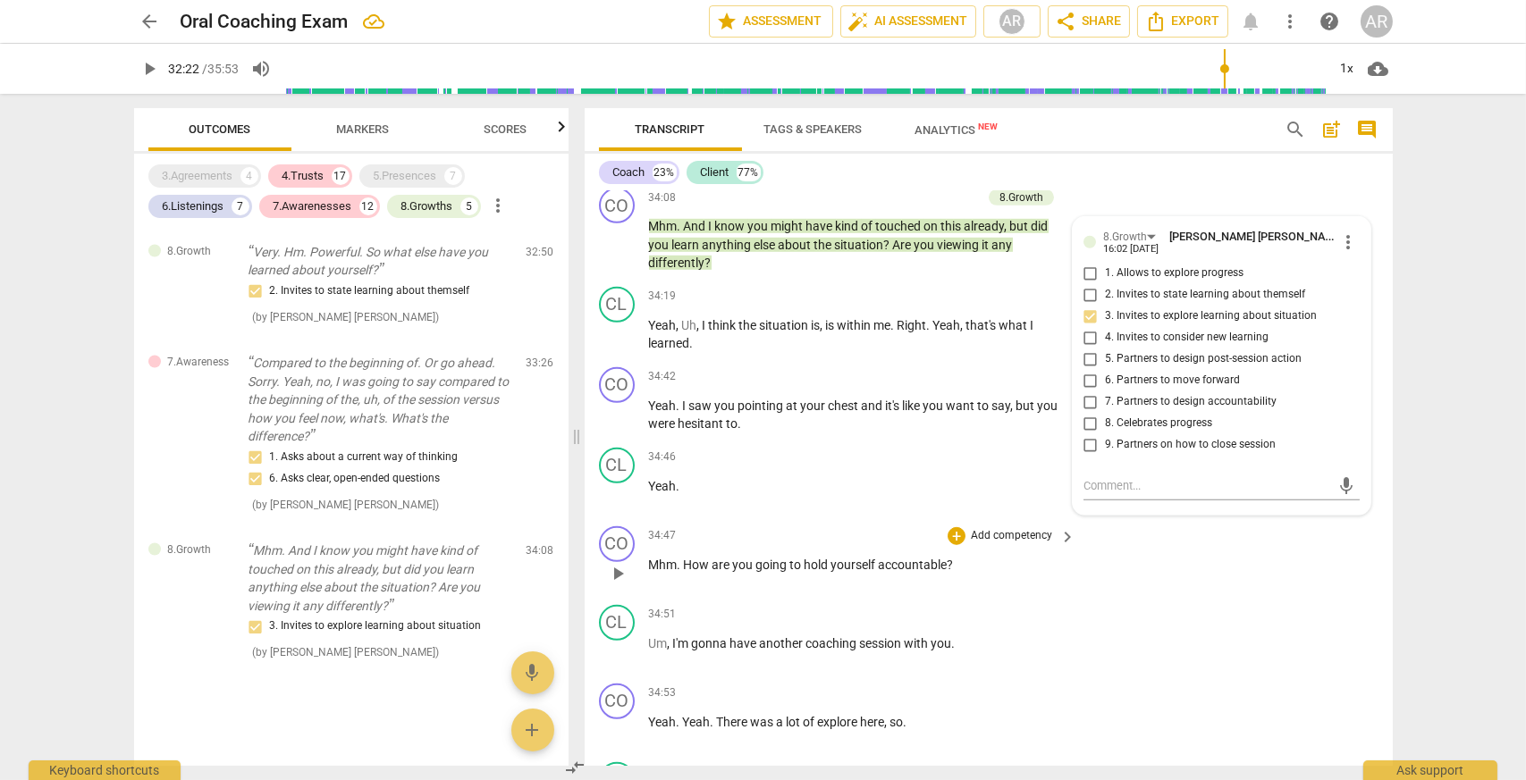
click at [980, 528] on p "Add competency" at bounding box center [1011, 536] width 85 height 16
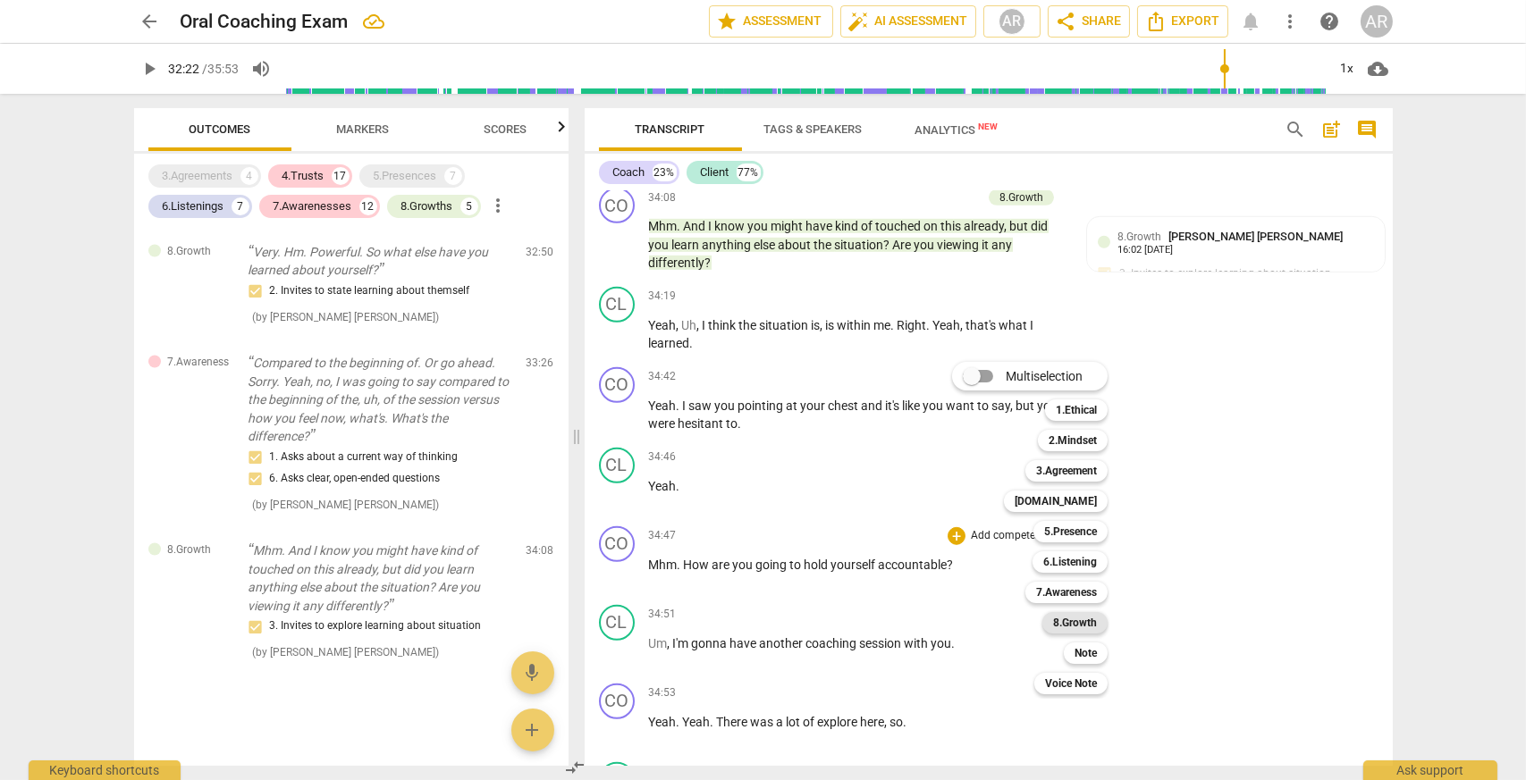
click at [1080, 619] on b "8.Growth" at bounding box center [1075, 622] width 44 height 21
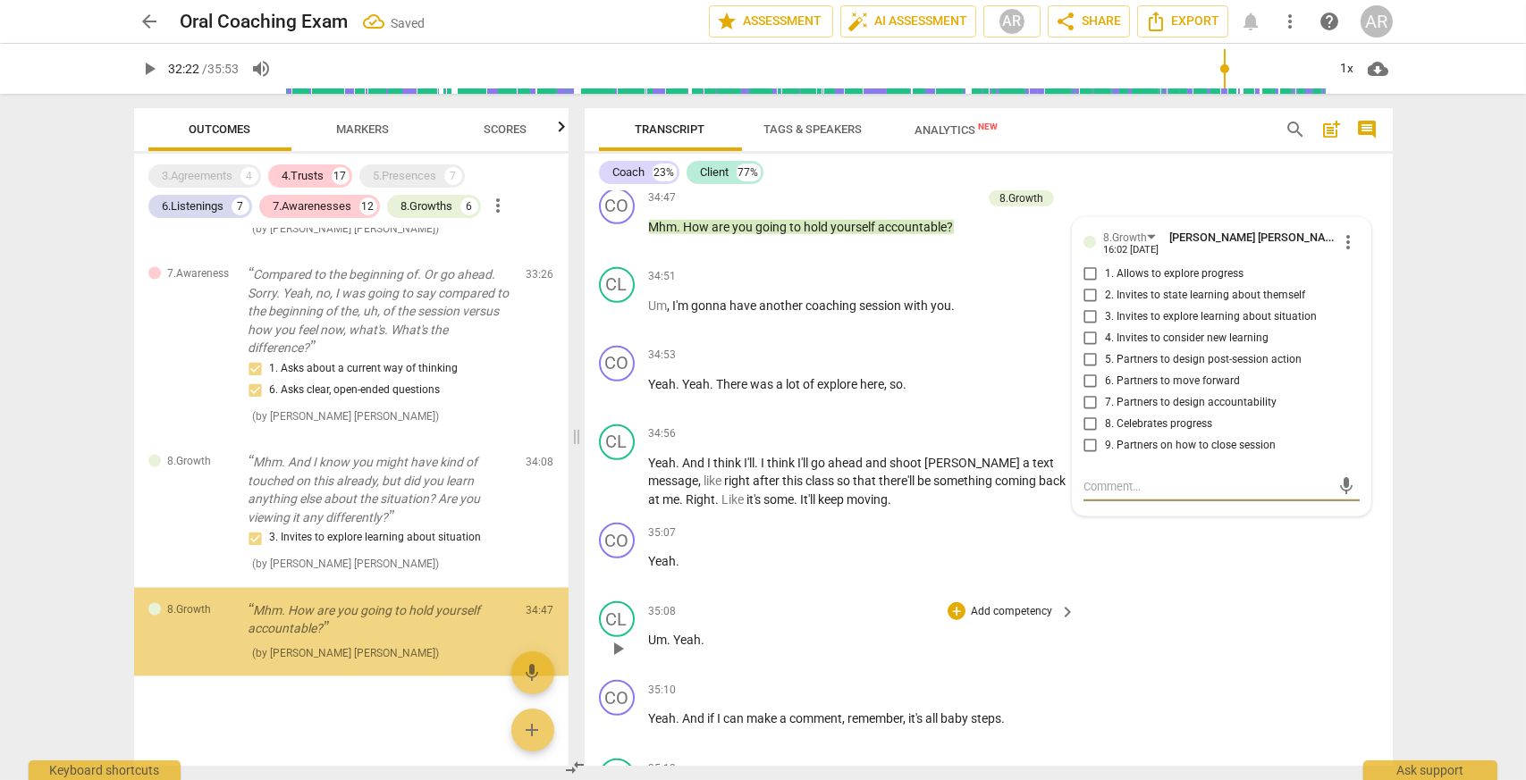
scroll to position [7118, 0]
click at [1152, 395] on span "7. Partners to design accountability" at bounding box center [1191, 403] width 172 height 16
click at [1105, 392] on input "7. Partners to design accountability" at bounding box center [1090, 402] width 29 height 21
checkbox input "true"
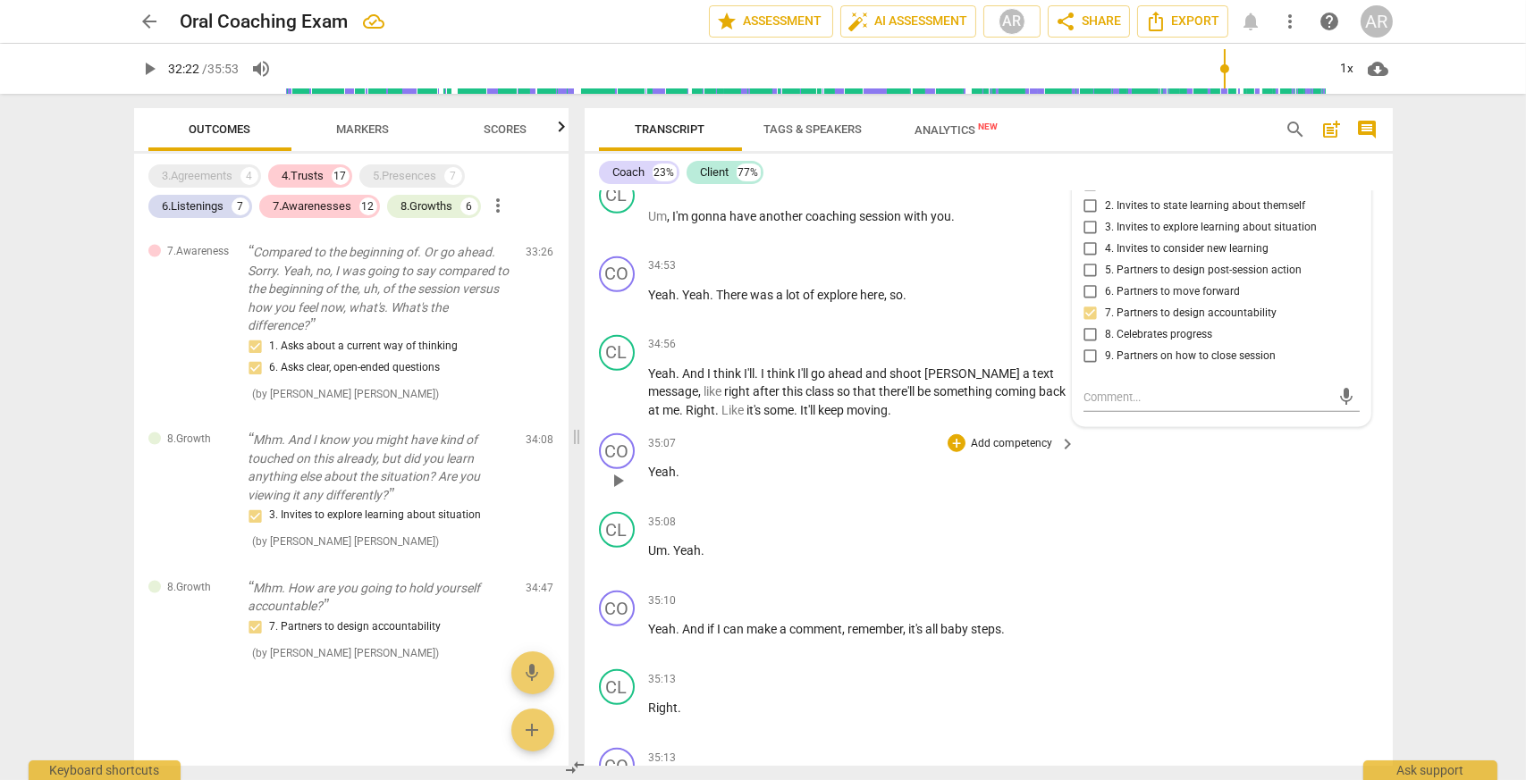
scroll to position [16922, 0]
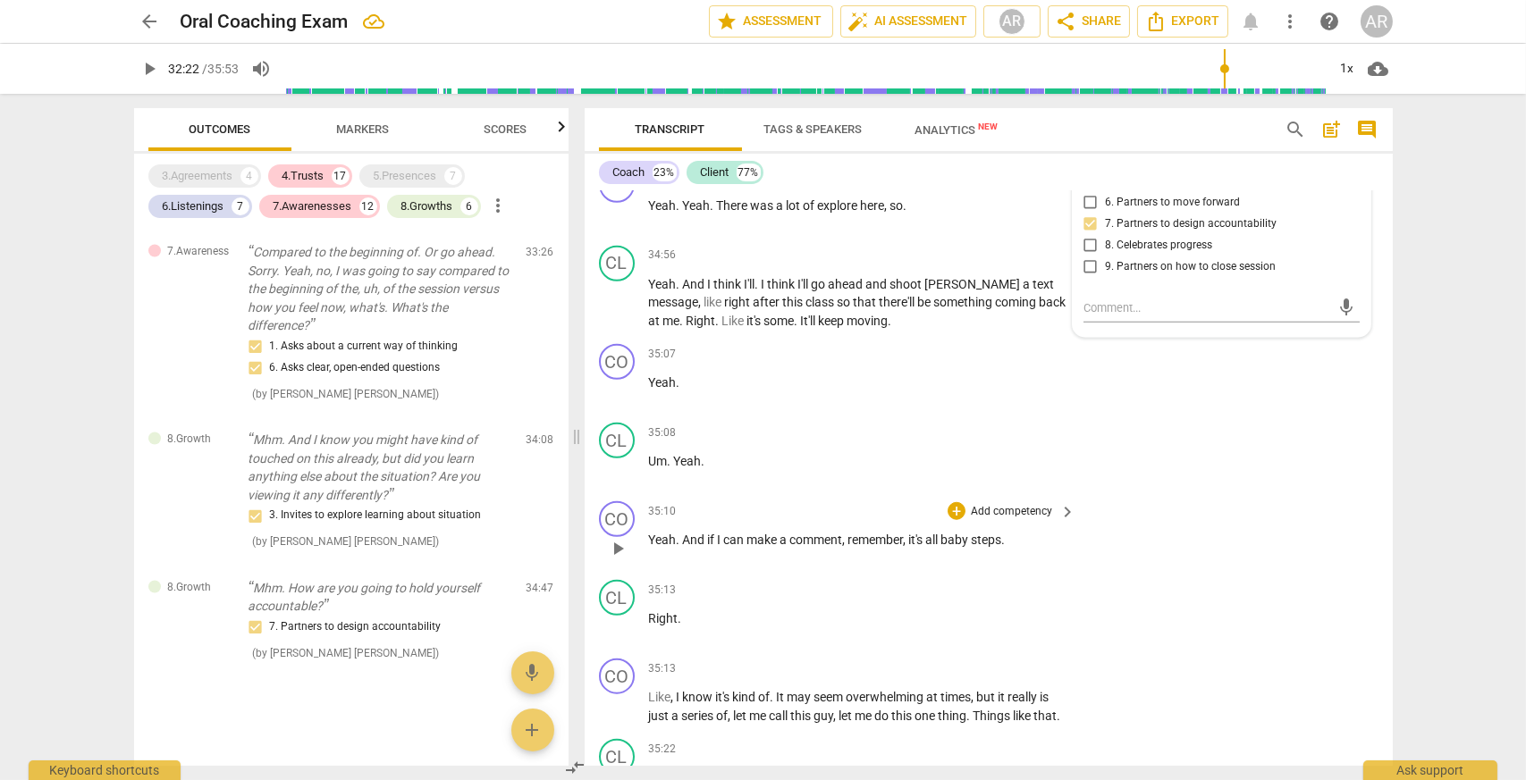
click at [993, 504] on p "Add competency" at bounding box center [1011, 512] width 85 height 16
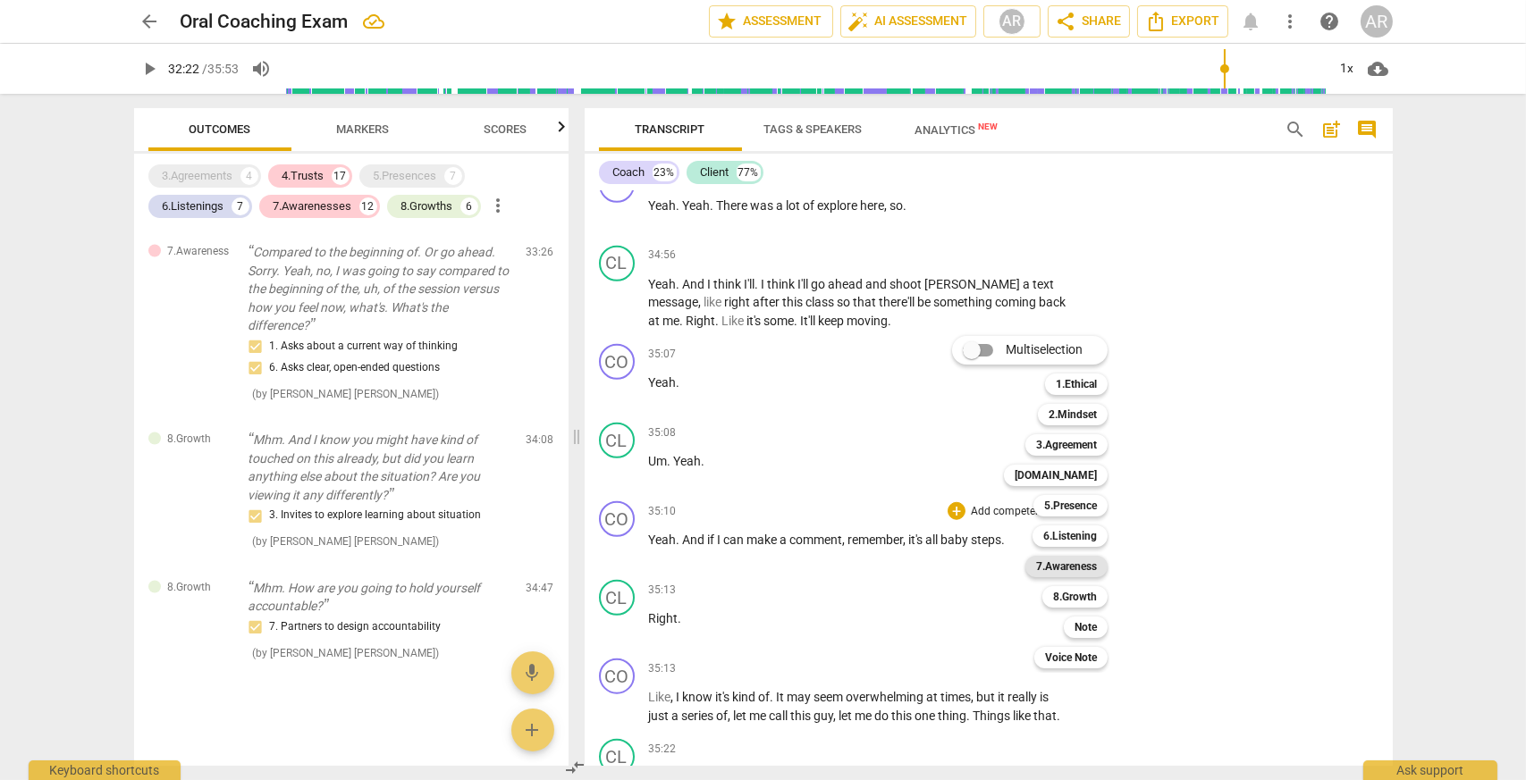
click at [1081, 558] on b "7.Awareness" at bounding box center [1066, 566] width 61 height 21
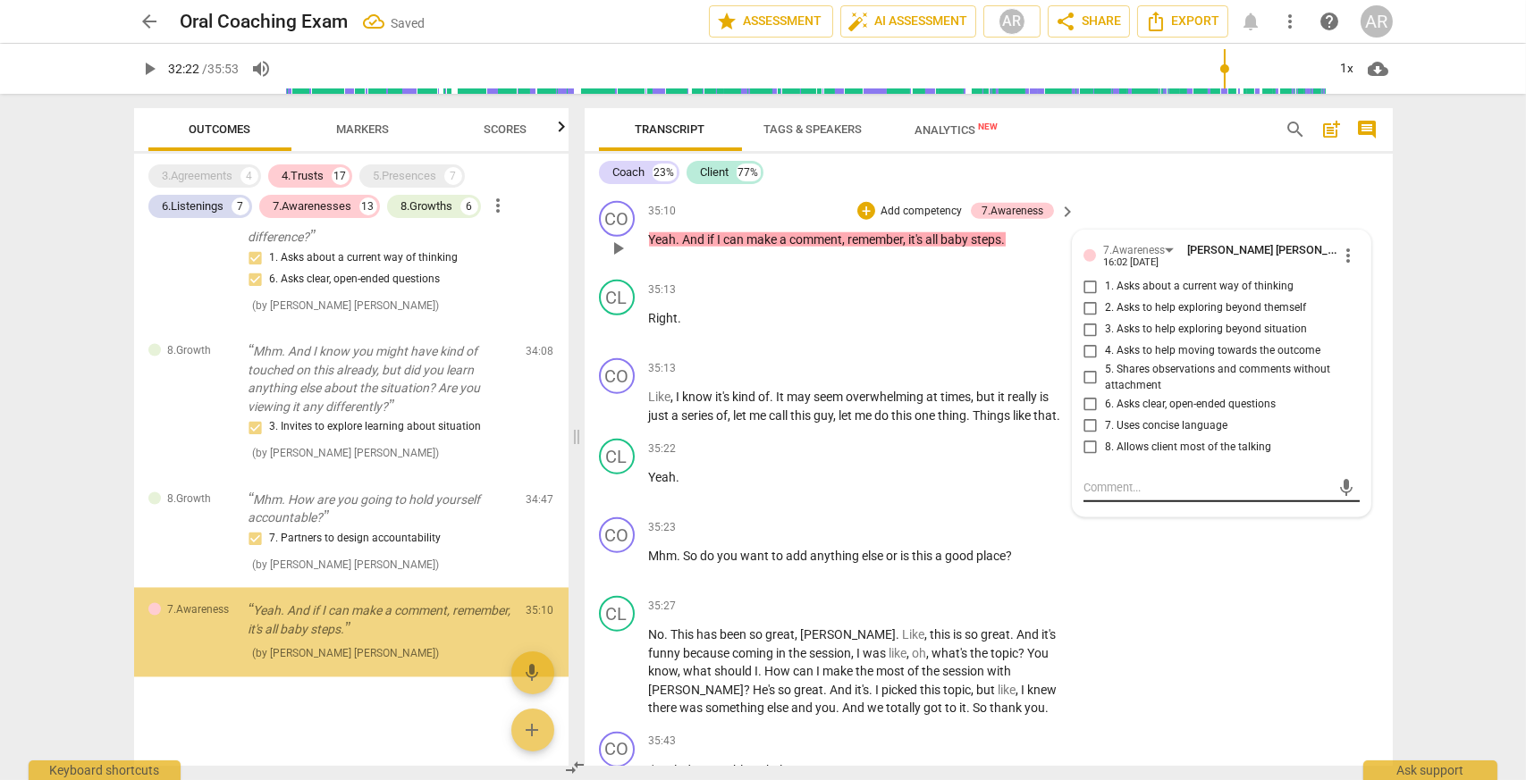
scroll to position [7229, 0]
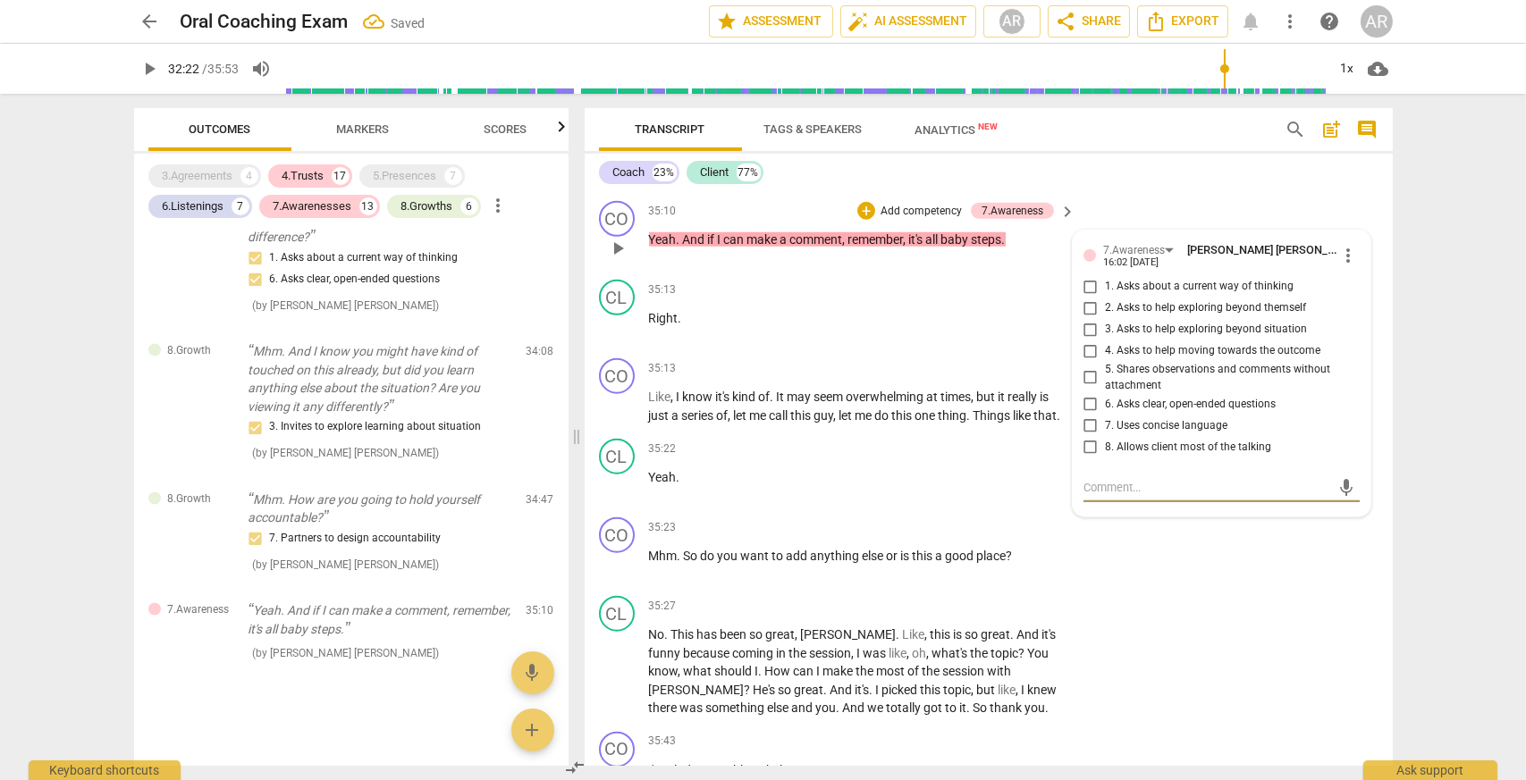
click at [1081, 367] on input "5. Shares observations and comments without attachment" at bounding box center [1090, 377] width 29 height 21
checkbox input "true"
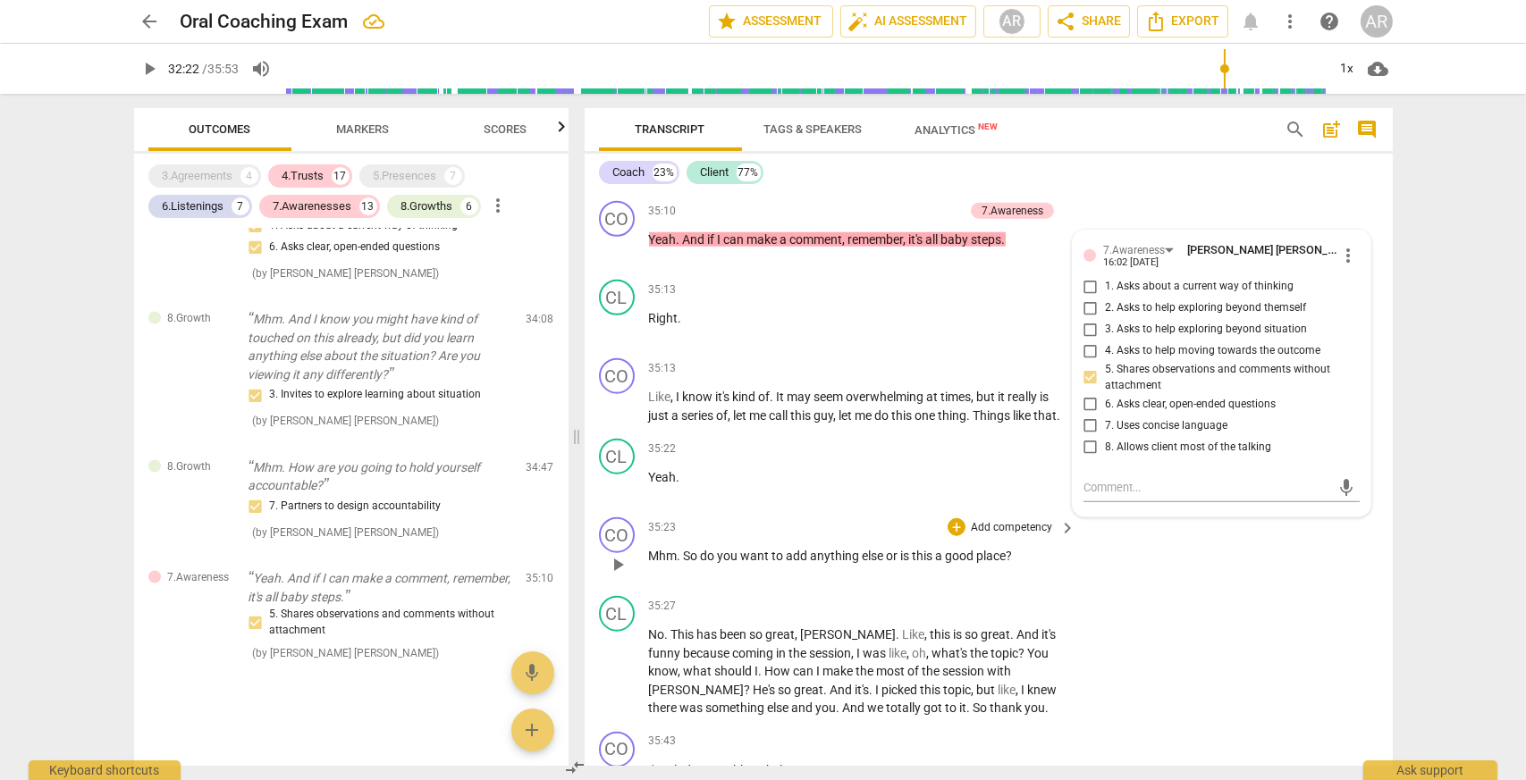
click at [1027, 534] on p "Add competency" at bounding box center [1011, 528] width 85 height 16
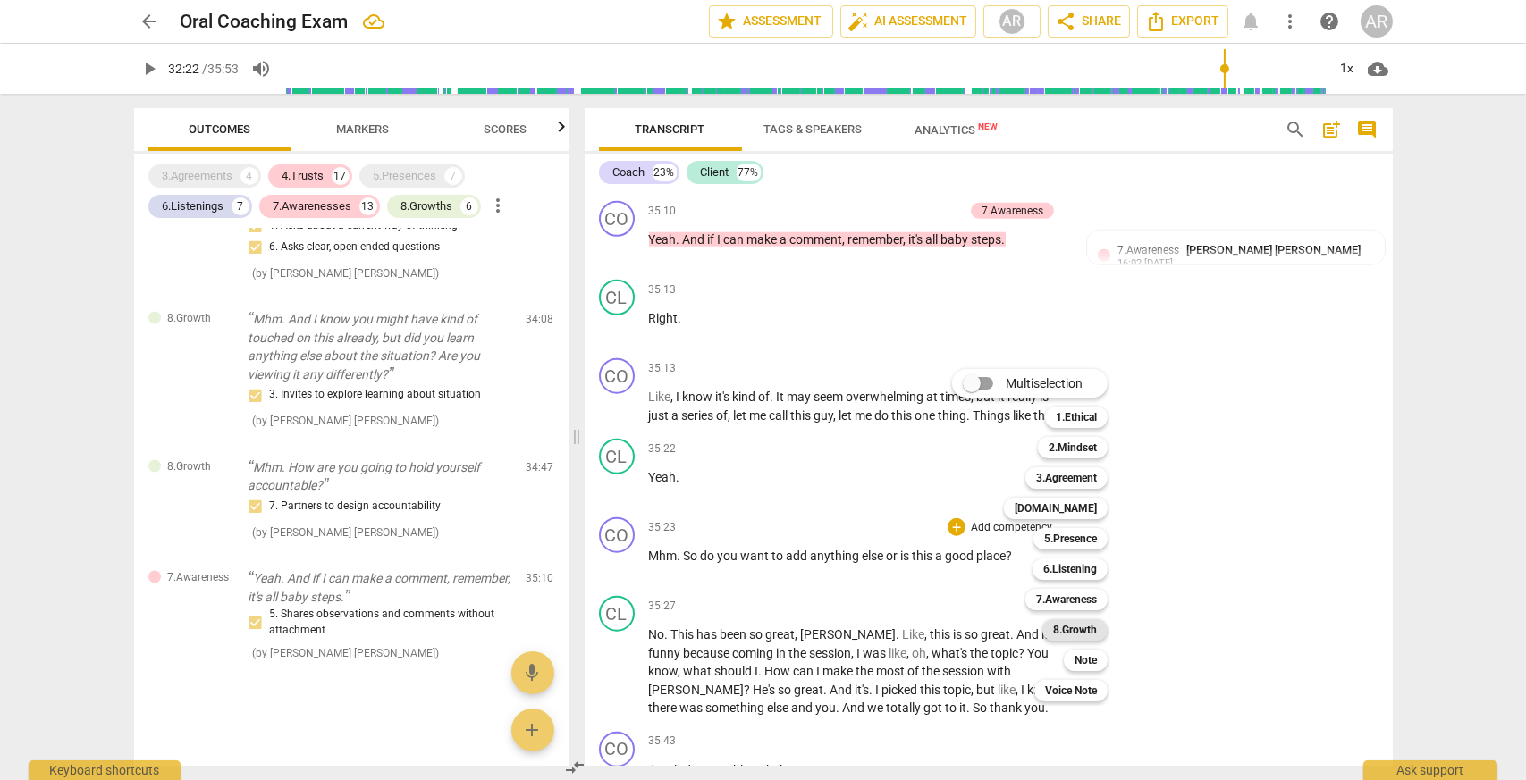
click at [1083, 633] on b "8.Growth" at bounding box center [1075, 629] width 44 height 21
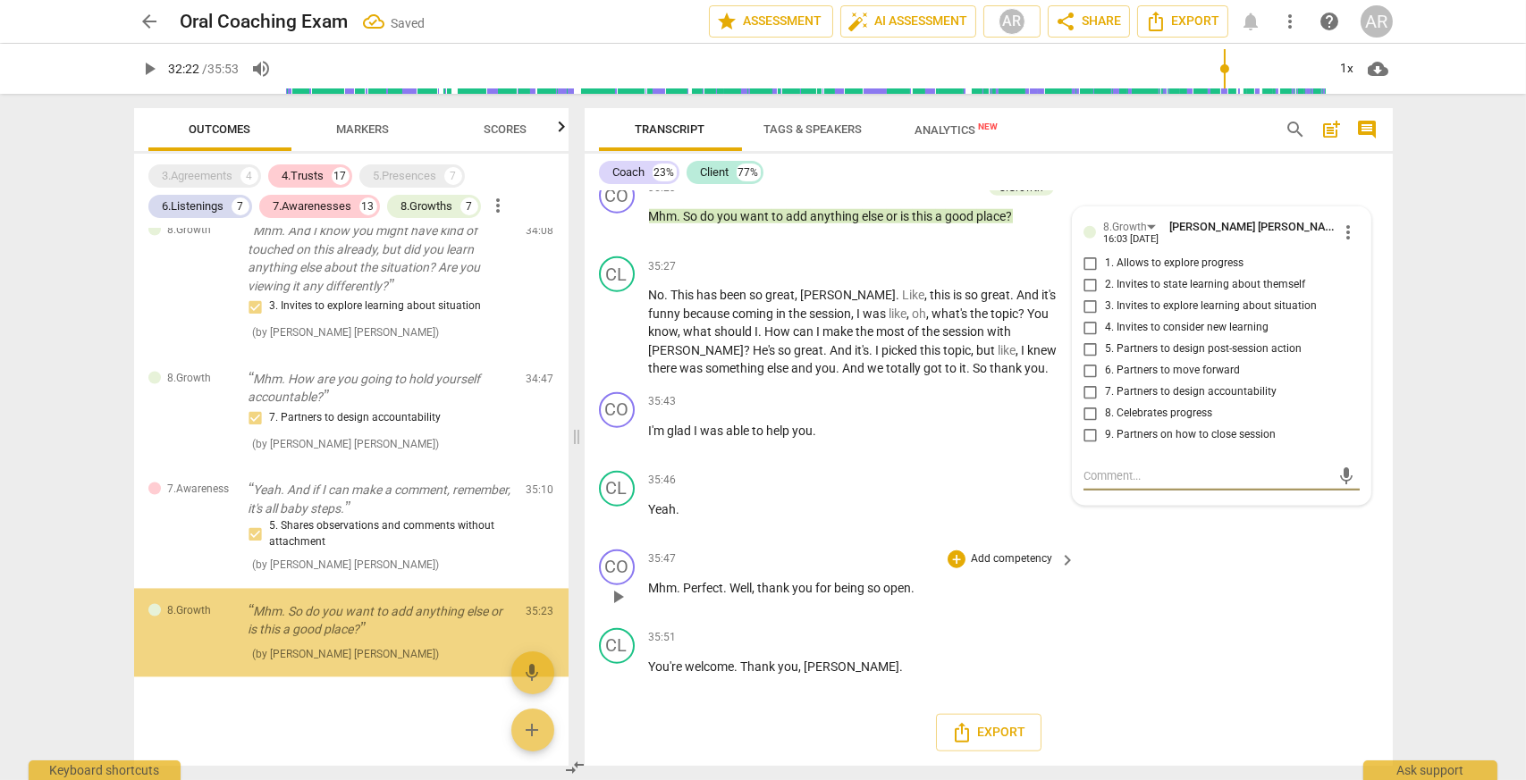
scroll to position [7350, 0]
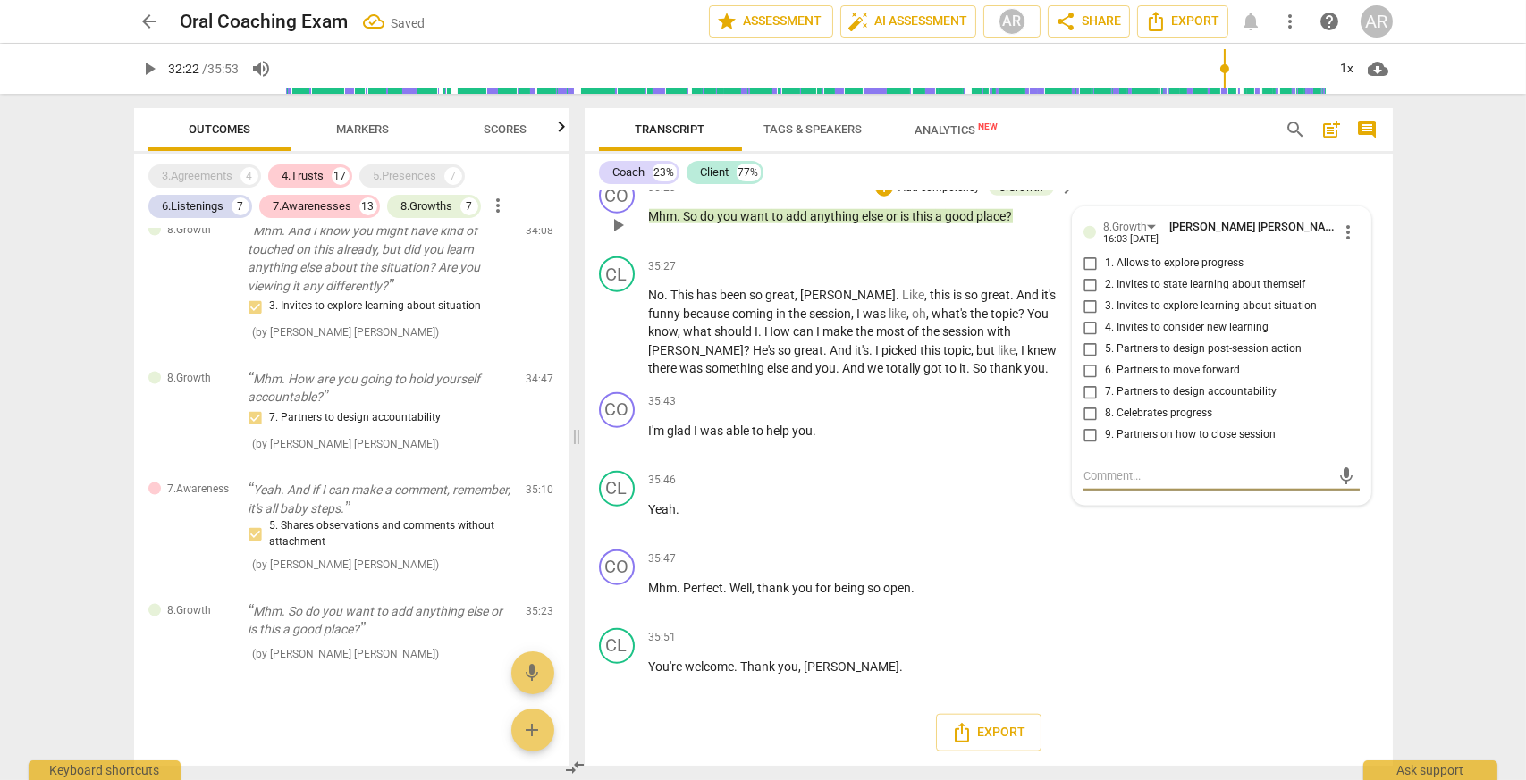
click at [1091, 441] on input "9. Partners on how to close session" at bounding box center [1090, 434] width 29 height 21
checkbox input "true"
click at [1010, 565] on p "Add competency" at bounding box center [1011, 559] width 85 height 16
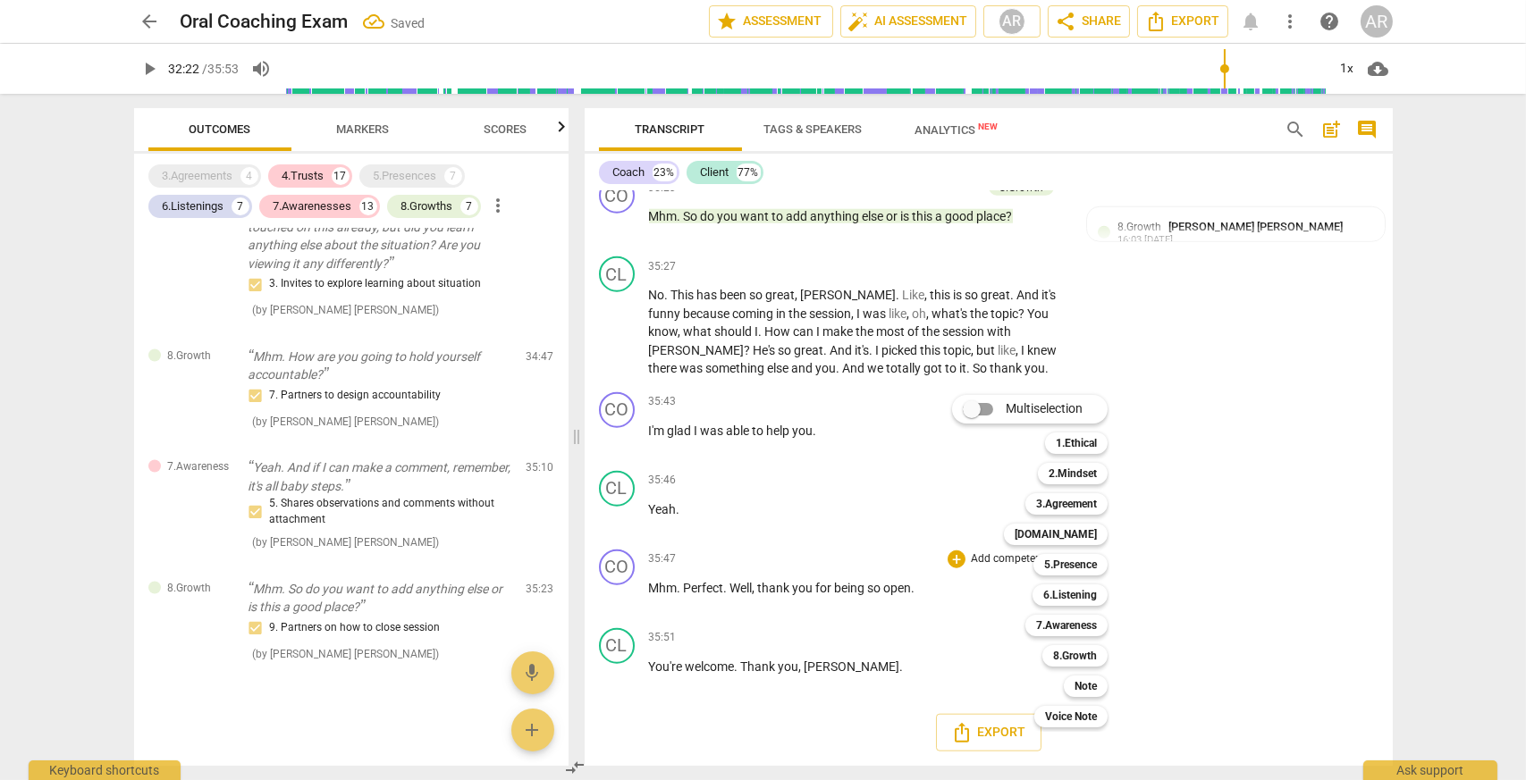
click at [985, 525] on div "Multiselection m 1.Ethical 1 2.Mindset 2 3.Agreement 3 [DOMAIN_NAME] 4 5.Presen…" at bounding box center [1043, 561] width 197 height 341
click at [1068, 533] on b "[DOMAIN_NAME]" at bounding box center [1055, 534] width 82 height 21
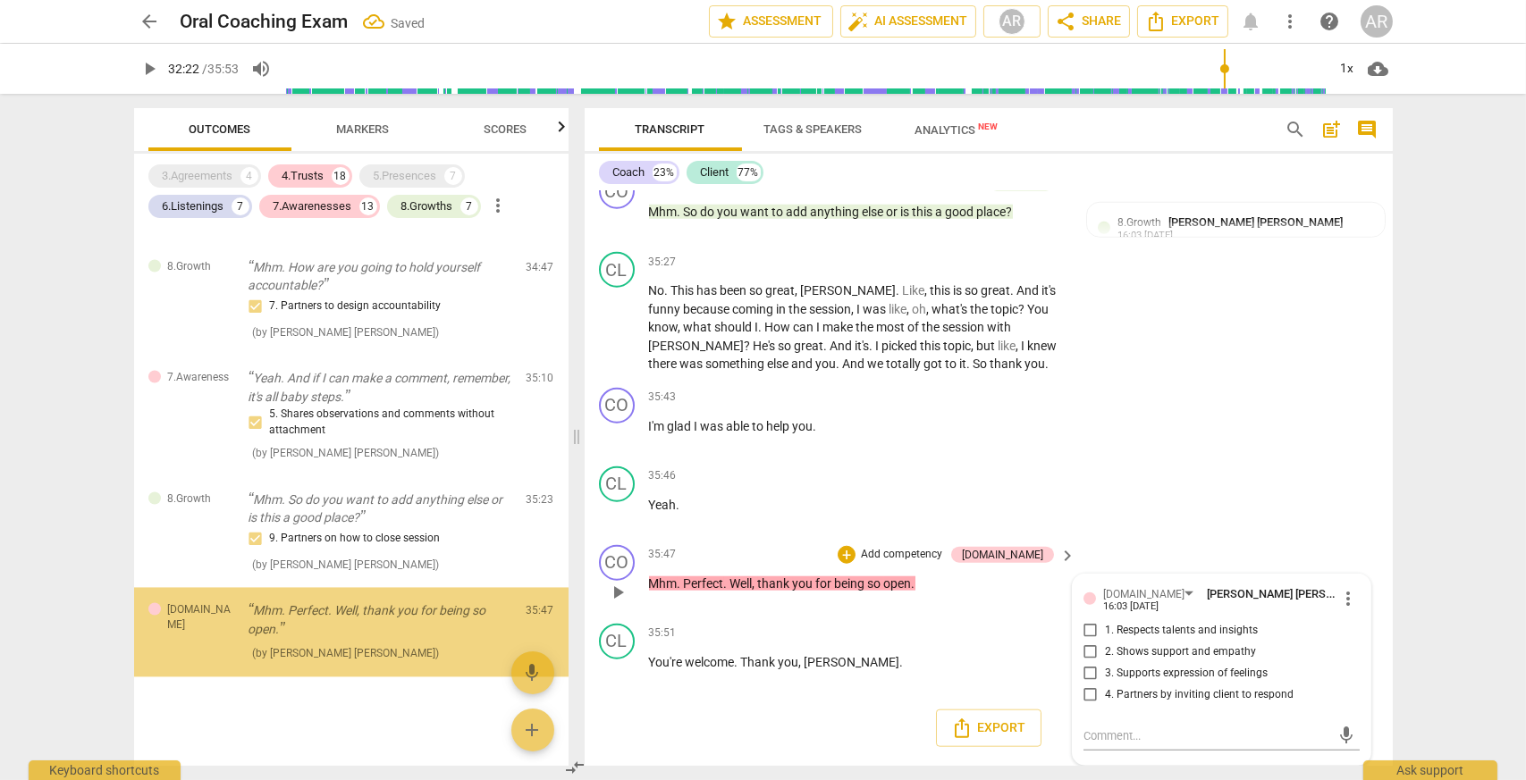
scroll to position [7462, 0]
click at [1087, 637] on input "1. Respects talents and insights" at bounding box center [1090, 630] width 29 height 21
checkbox input "true"
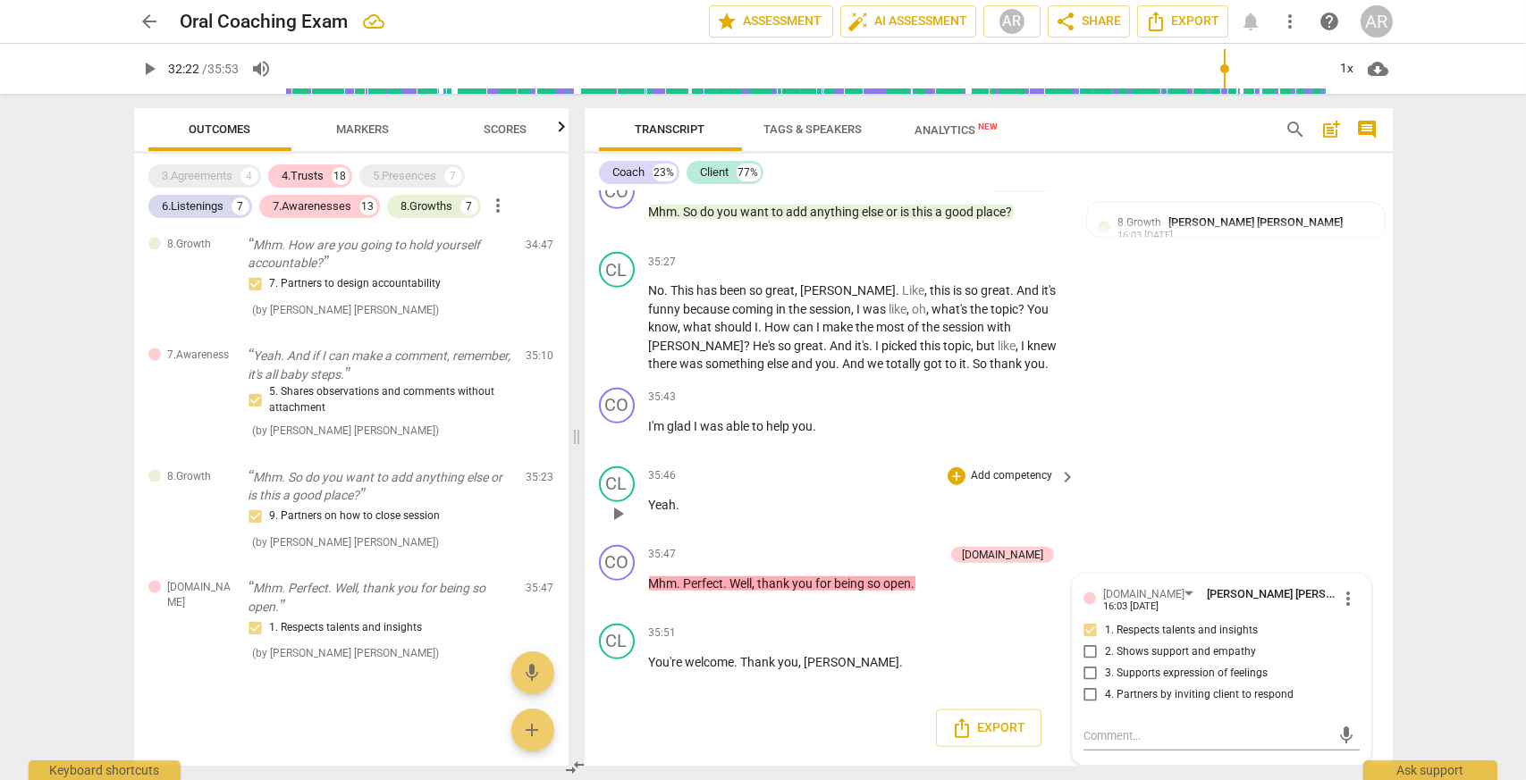
click at [1280, 482] on div "CL play_arrow pause 35:46 + Add competency keyboard_arrow_right Yeah ." at bounding box center [988, 498] width 808 height 79
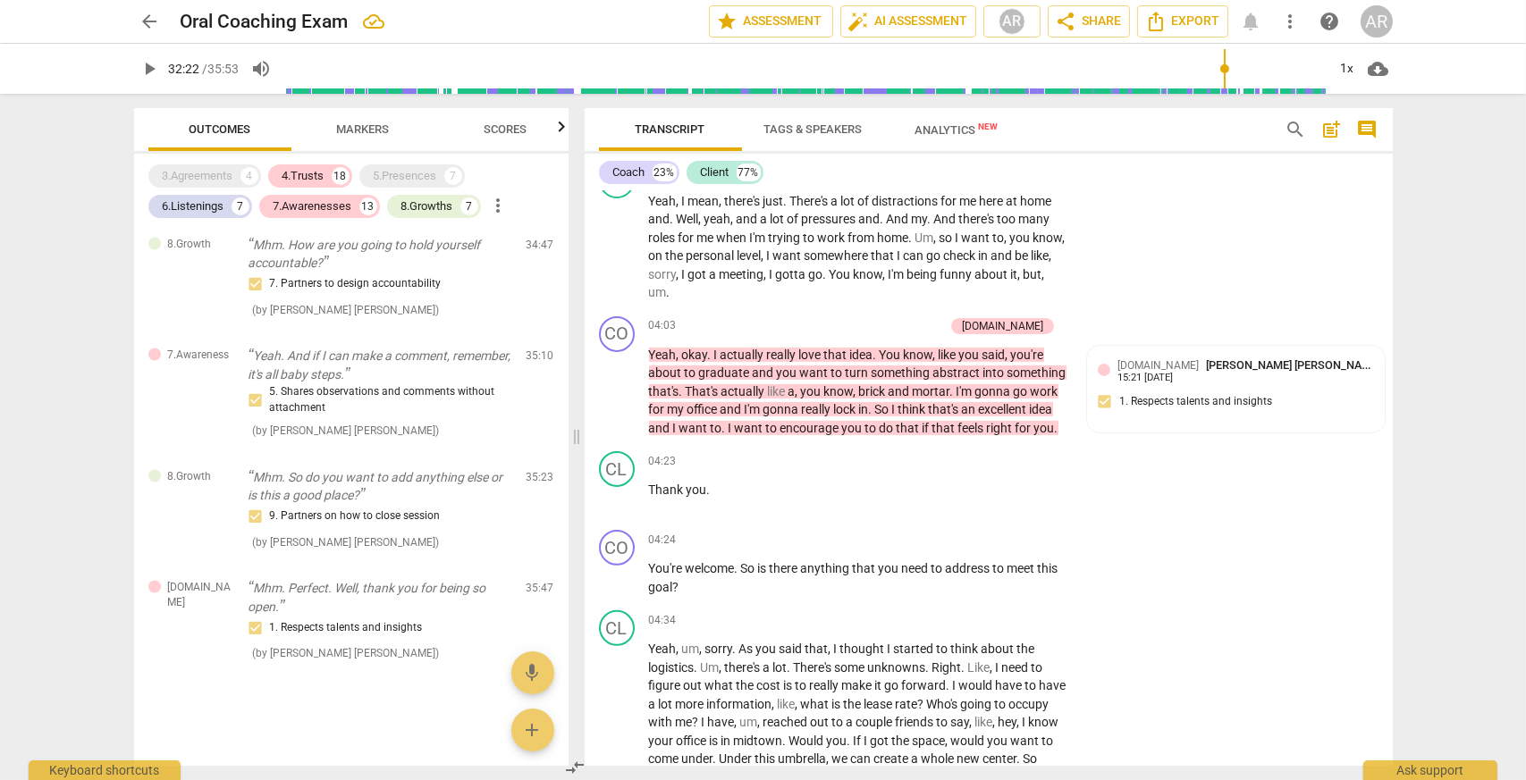
scroll to position [1430, 0]
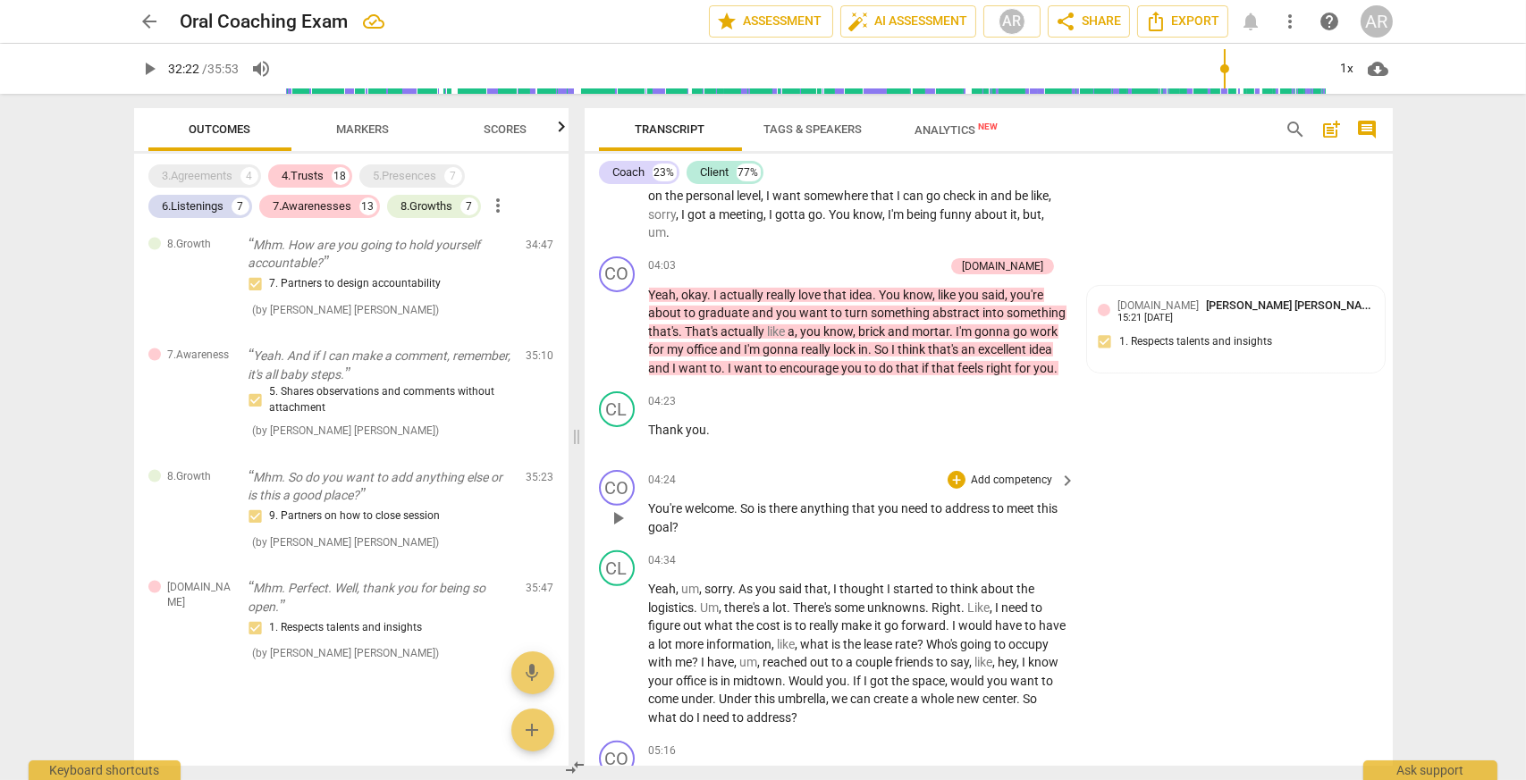
click at [746, 536] on p "You're welcome . So is there anything that you need to address to meet this goa…" at bounding box center [858, 518] width 418 height 37
click at [953, 489] on div "+" at bounding box center [956, 480] width 18 height 18
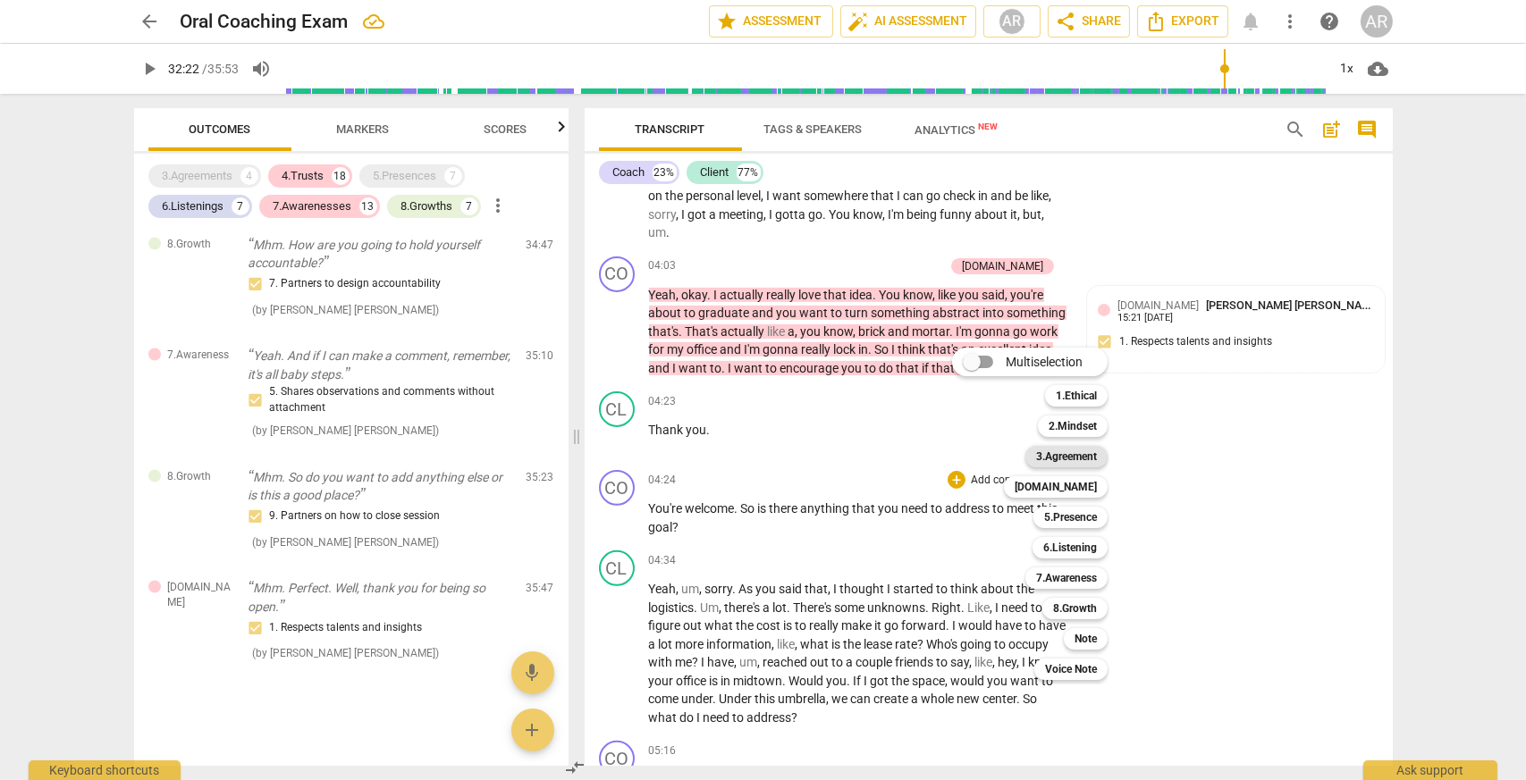
click at [1069, 454] on b "3.Agreement" at bounding box center [1066, 456] width 61 height 21
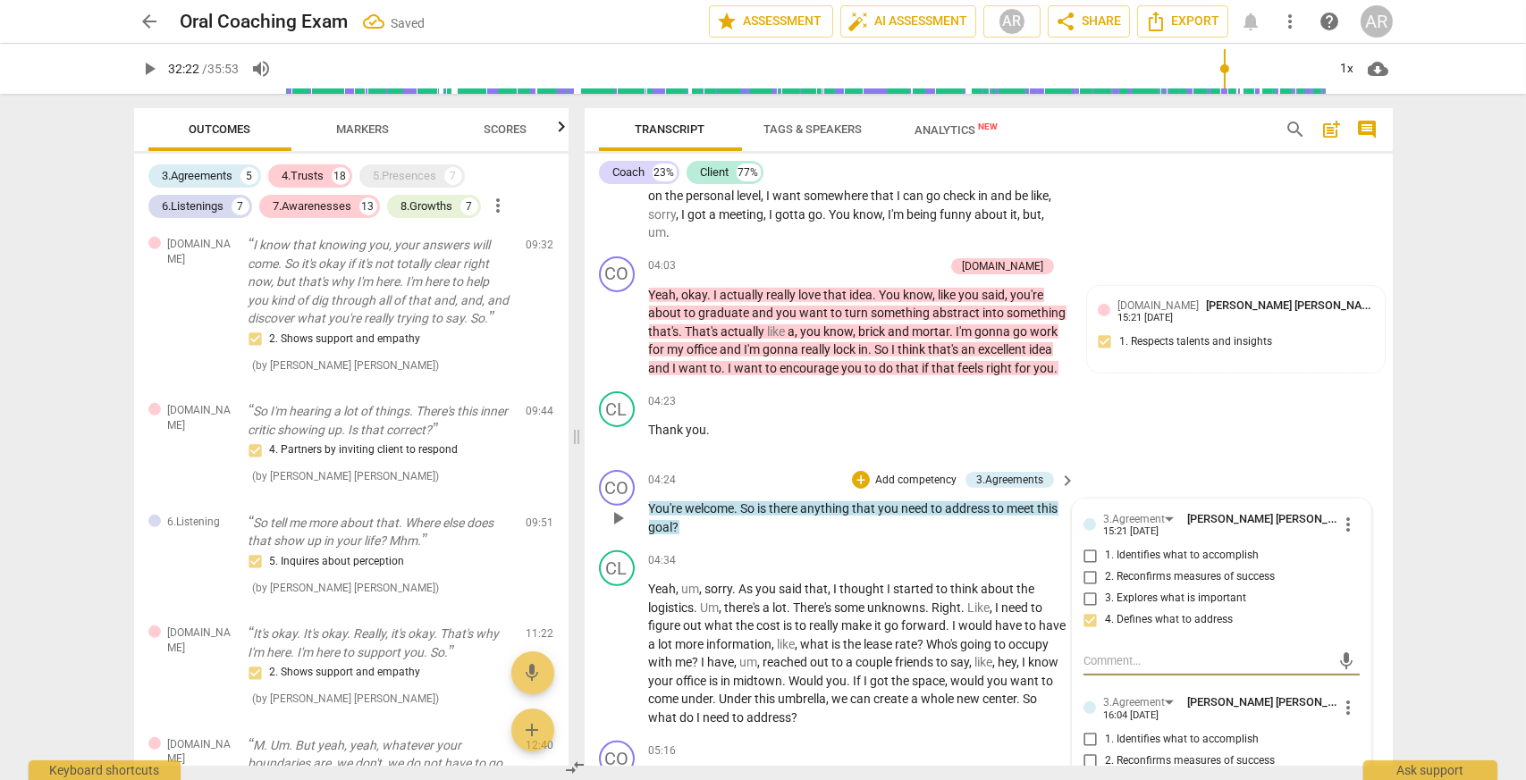
scroll to position [884, 0]
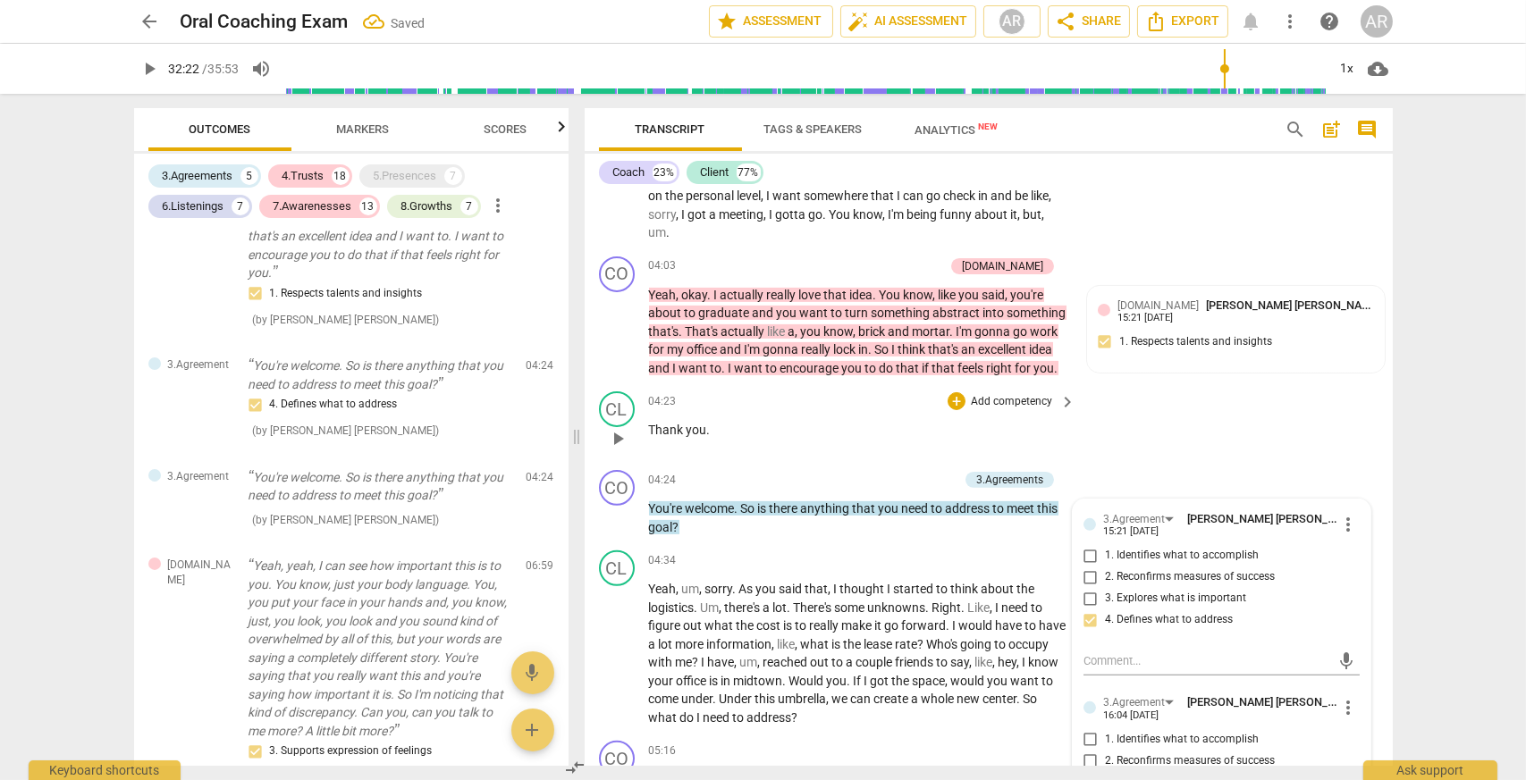
click at [1150, 463] on div "CL play_arrow pause 04:23 + Add competency keyboard_arrow_right Thank you ." at bounding box center [988, 423] width 808 height 79
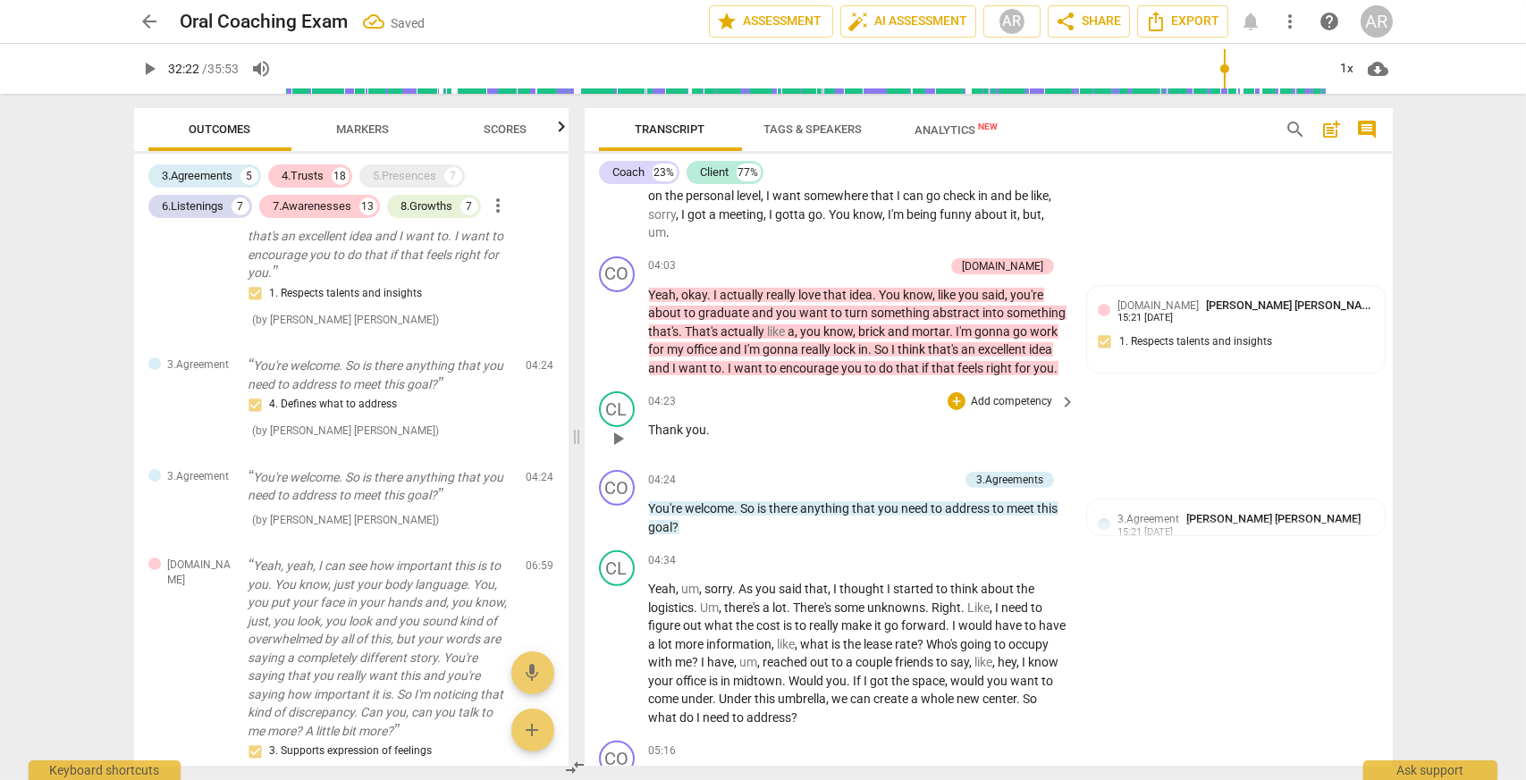
click at [1298, 463] on div "CL play_arrow pause 04:23 + Add competency keyboard_arrow_right Thank you ." at bounding box center [988, 423] width 808 height 79
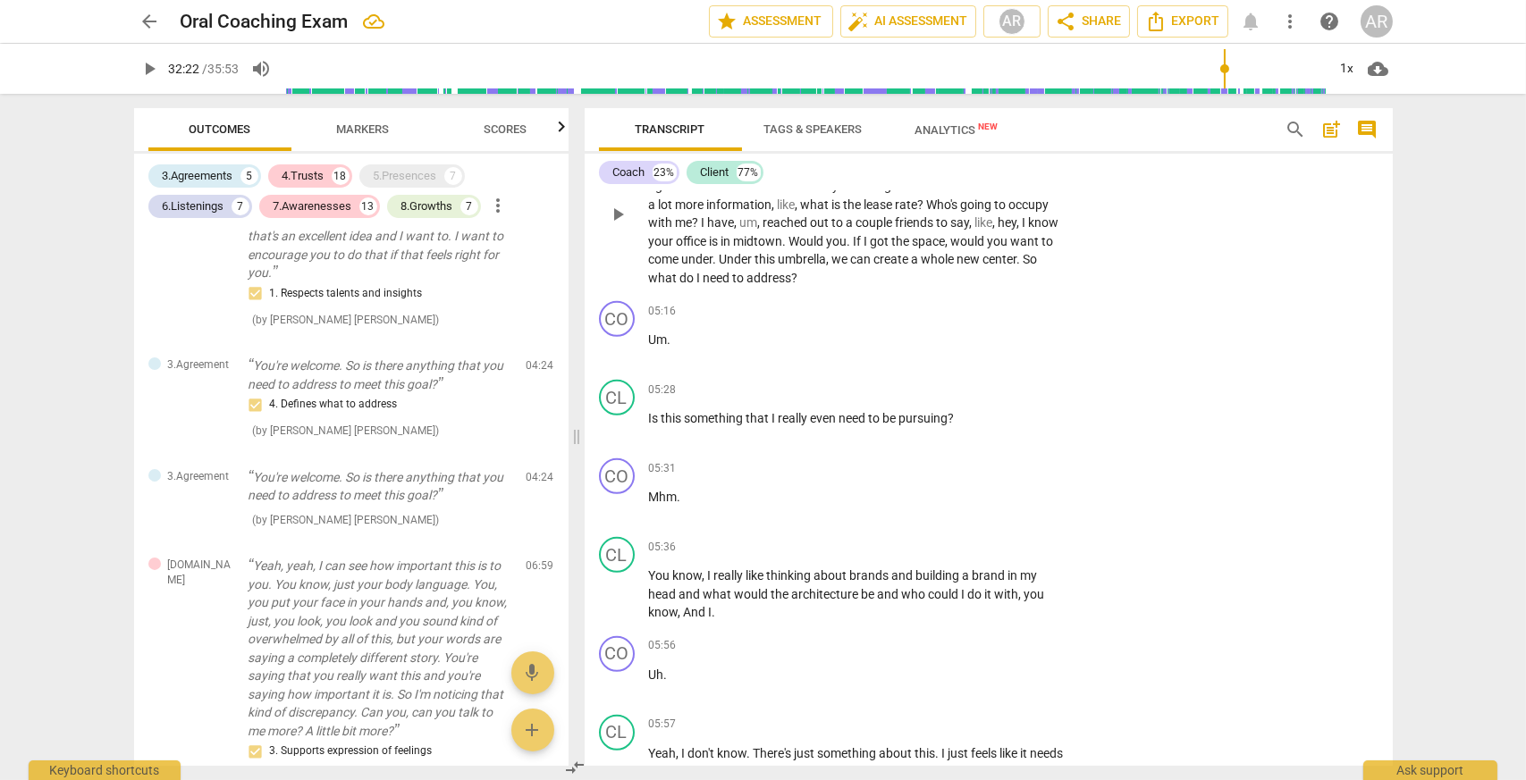
scroll to position [1877, 0]
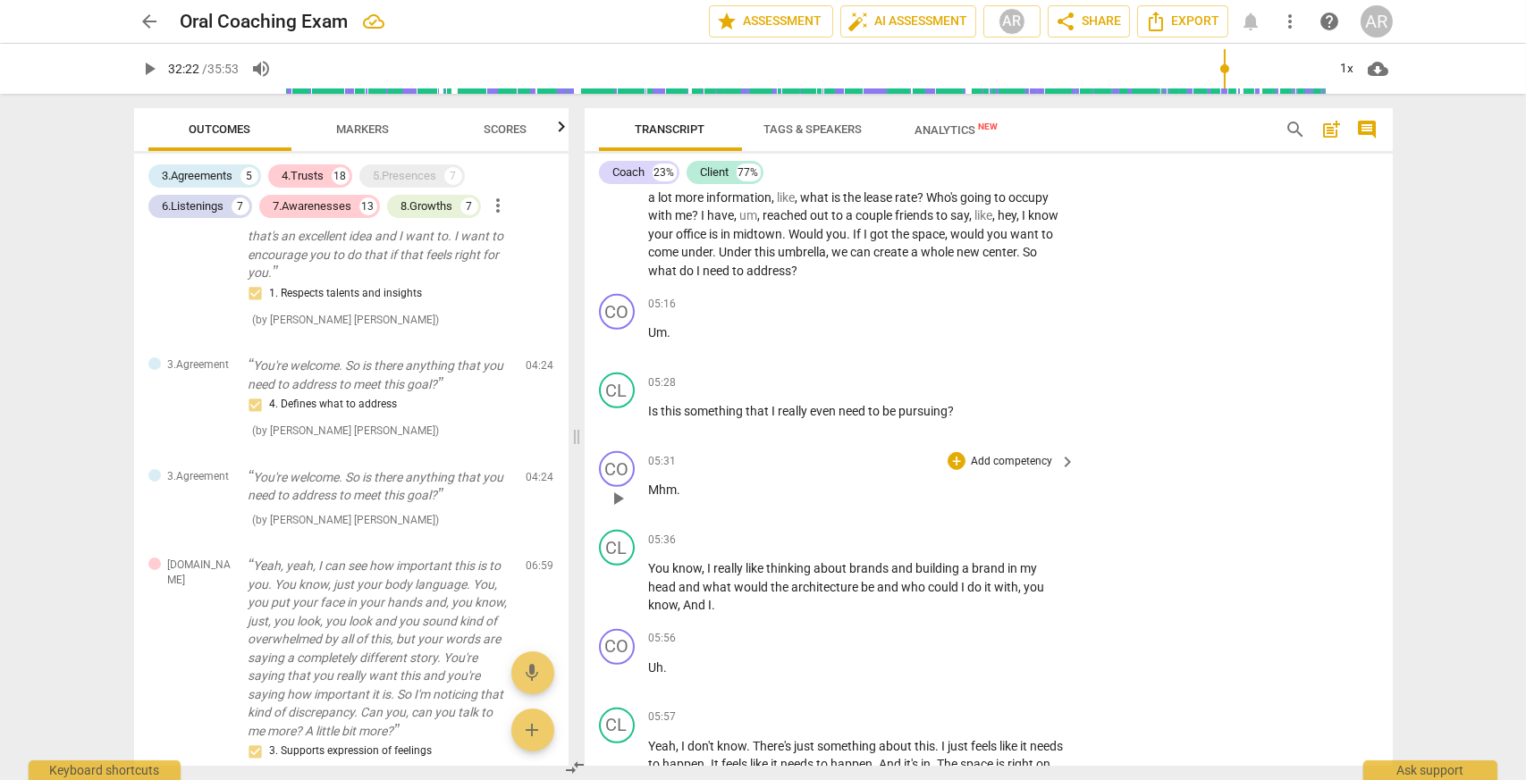
click at [618, 509] on span "play_arrow" at bounding box center [617, 498] width 21 height 21
click at [353, 121] on span "Markers" at bounding box center [363, 130] width 96 height 24
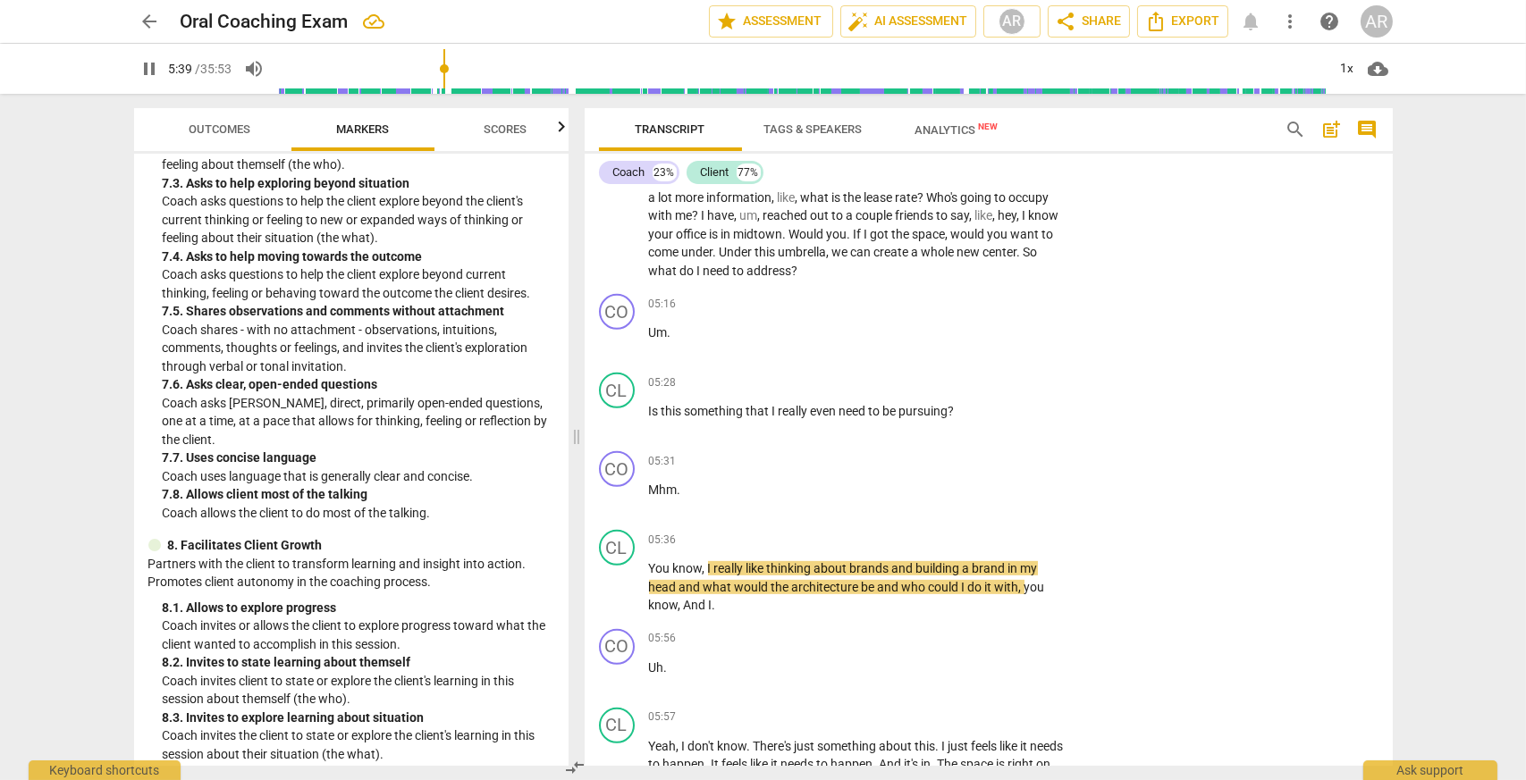
scroll to position [2199, 0]
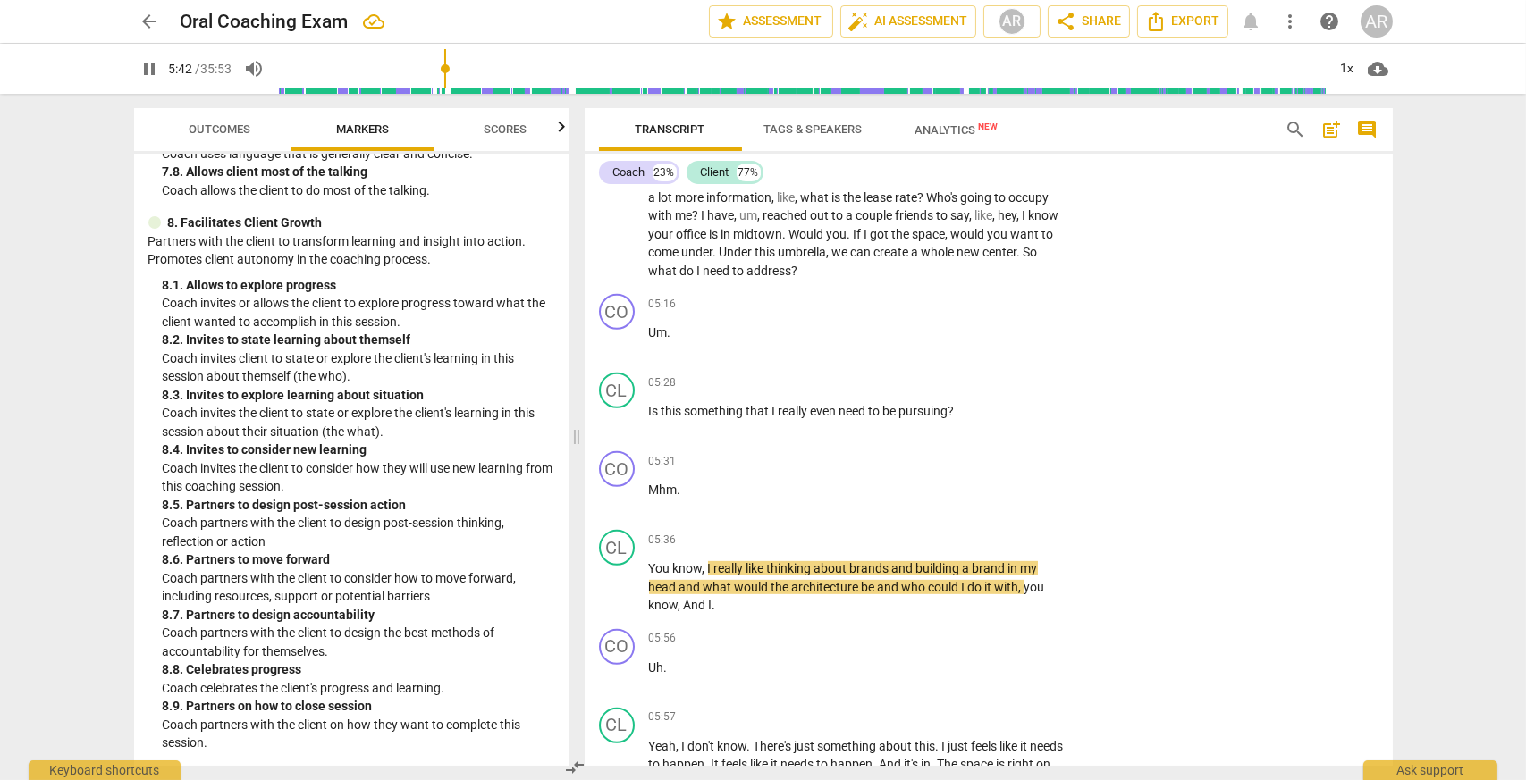
click at [526, 116] on button "Scores" at bounding box center [505, 129] width 143 height 43
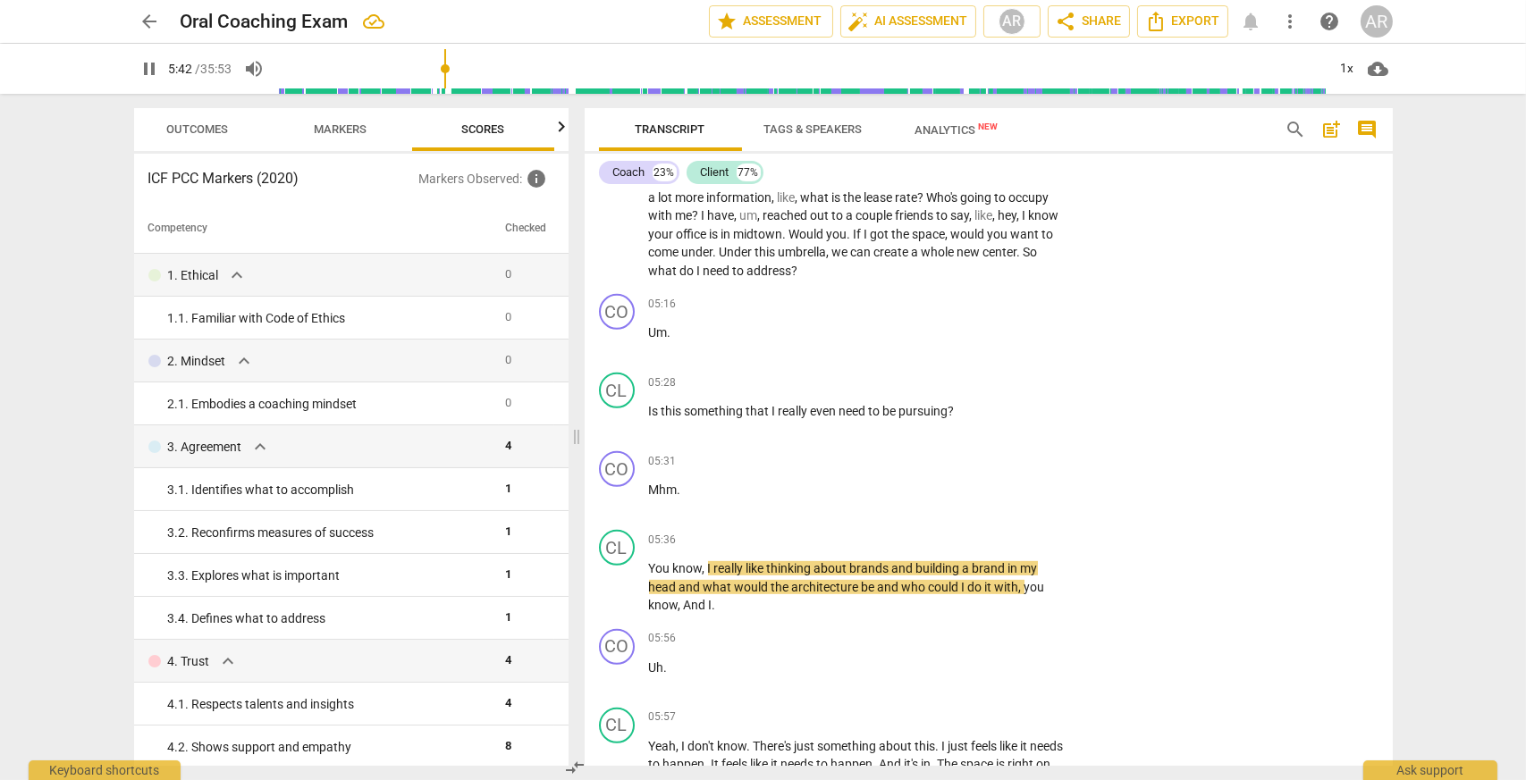
scroll to position [0, 22]
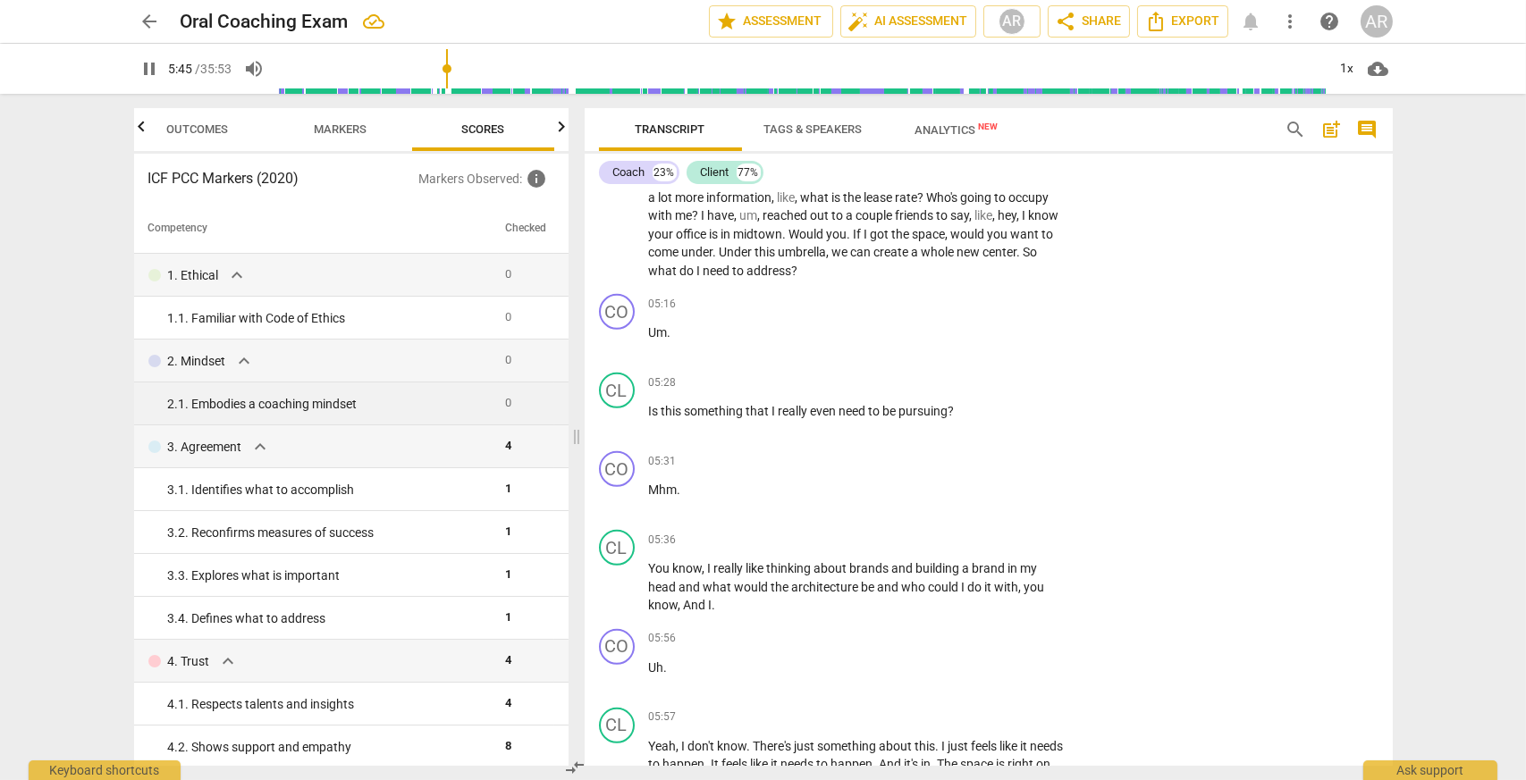
click at [273, 401] on div "2. 1. Embodies a coaching mindset" at bounding box center [330, 404] width 324 height 19
click at [150, 68] on span "pause" at bounding box center [149, 68] width 21 height 21
type input "347"
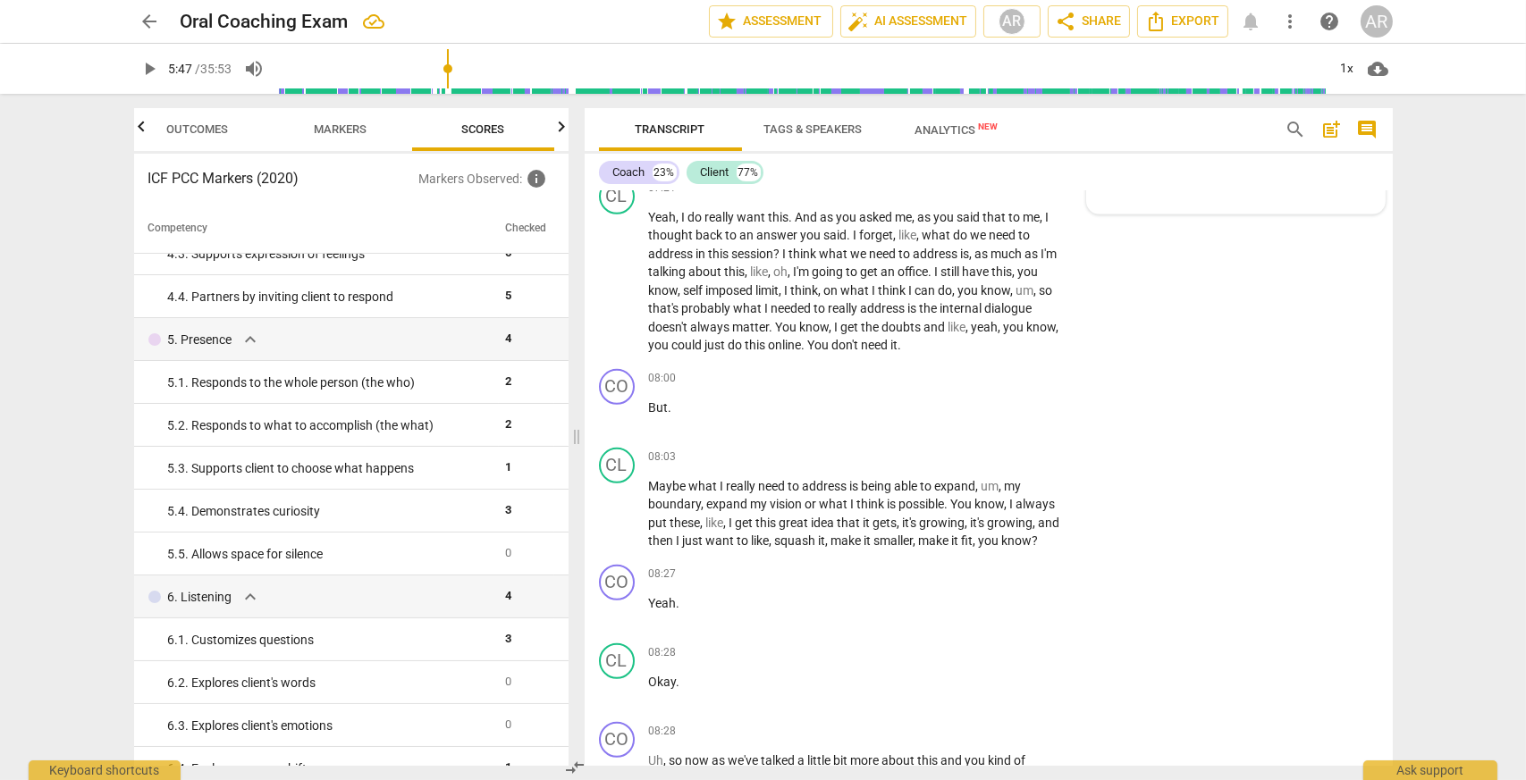
scroll to position [2949, 0]
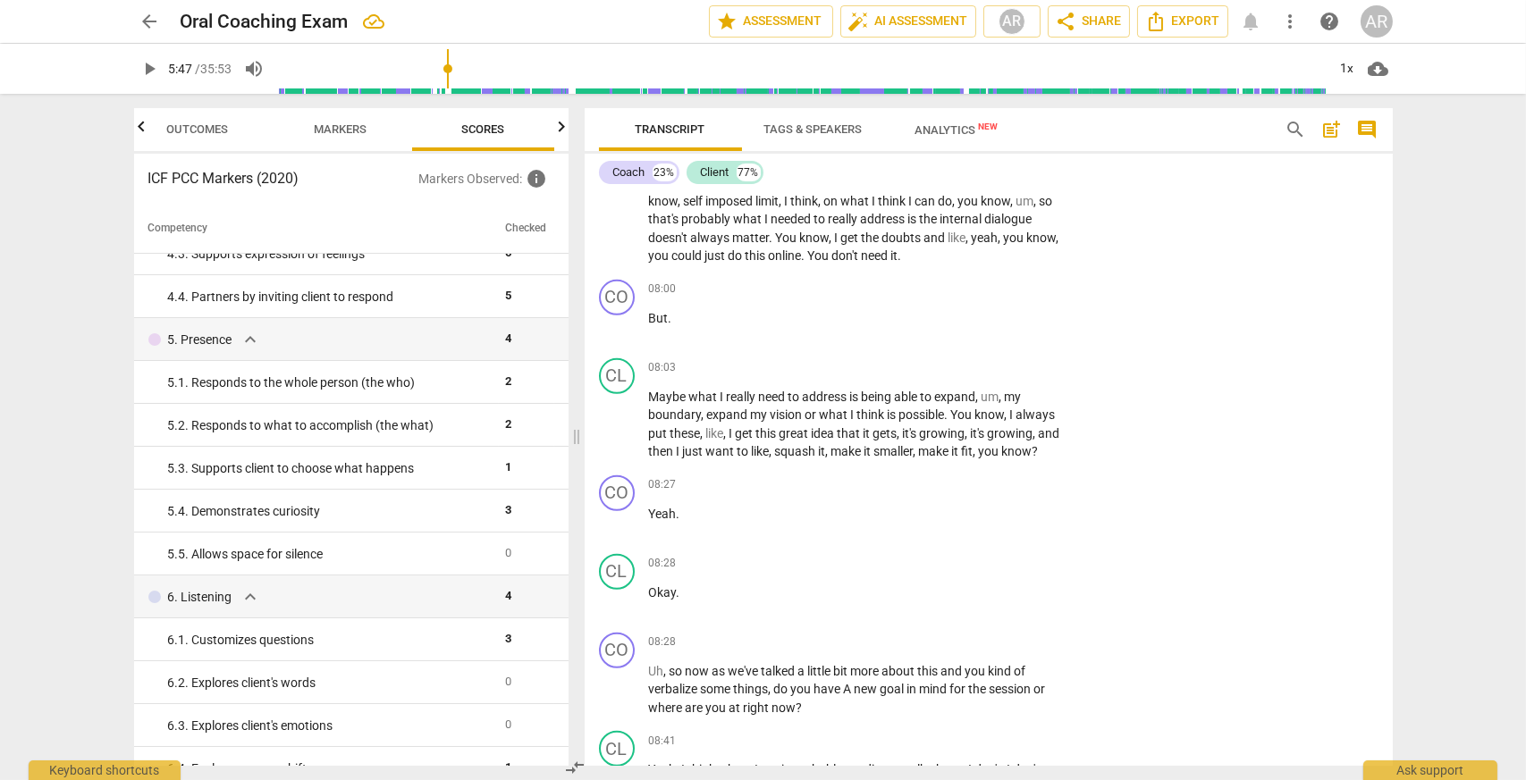
click at [148, 135] on span "Outcomes" at bounding box center [197, 130] width 105 height 24
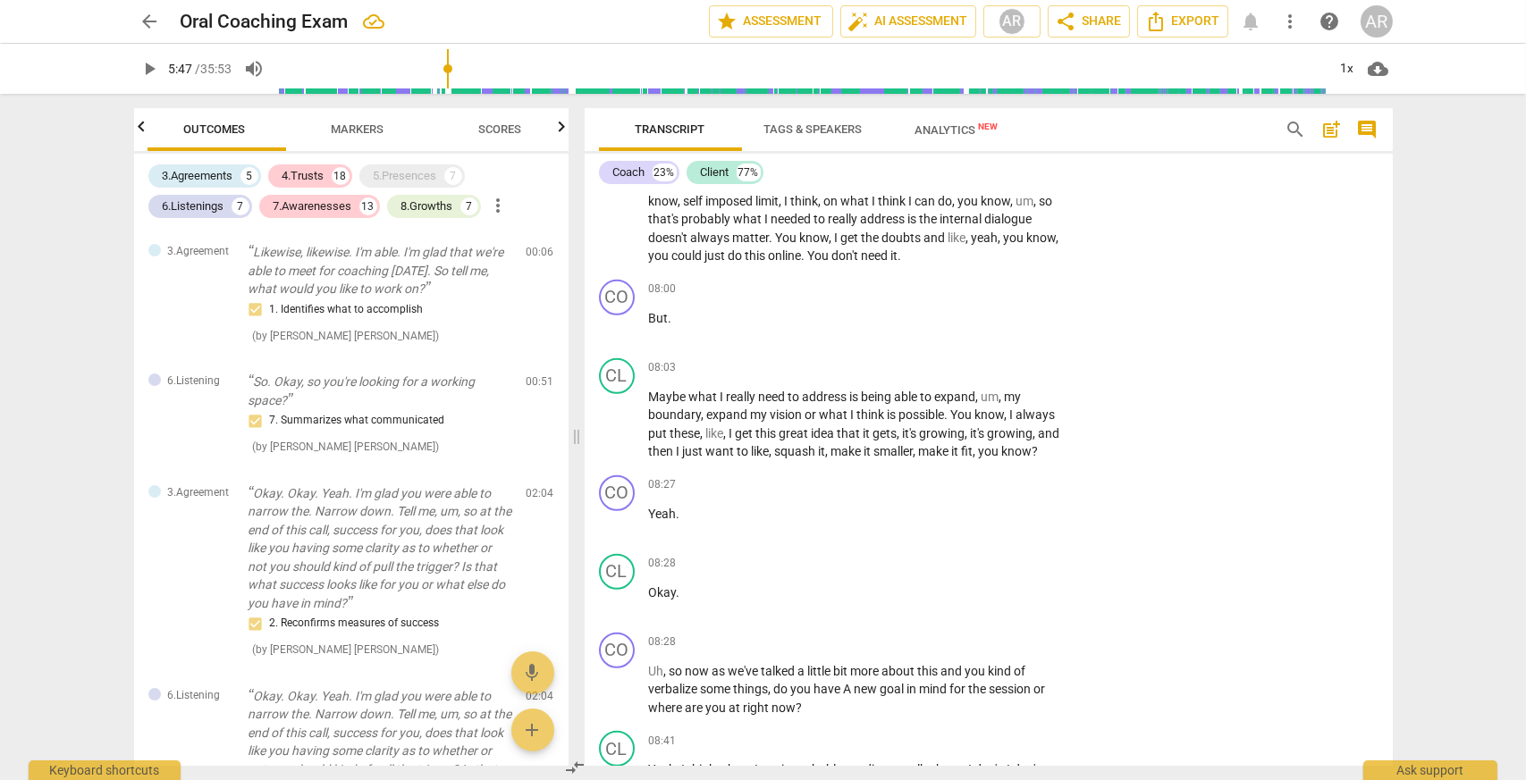
scroll to position [0, 0]
click at [557, 127] on icon "button" at bounding box center [561, 126] width 21 height 21
click at [141, 126] on icon "button" at bounding box center [141, 126] width 6 height 11
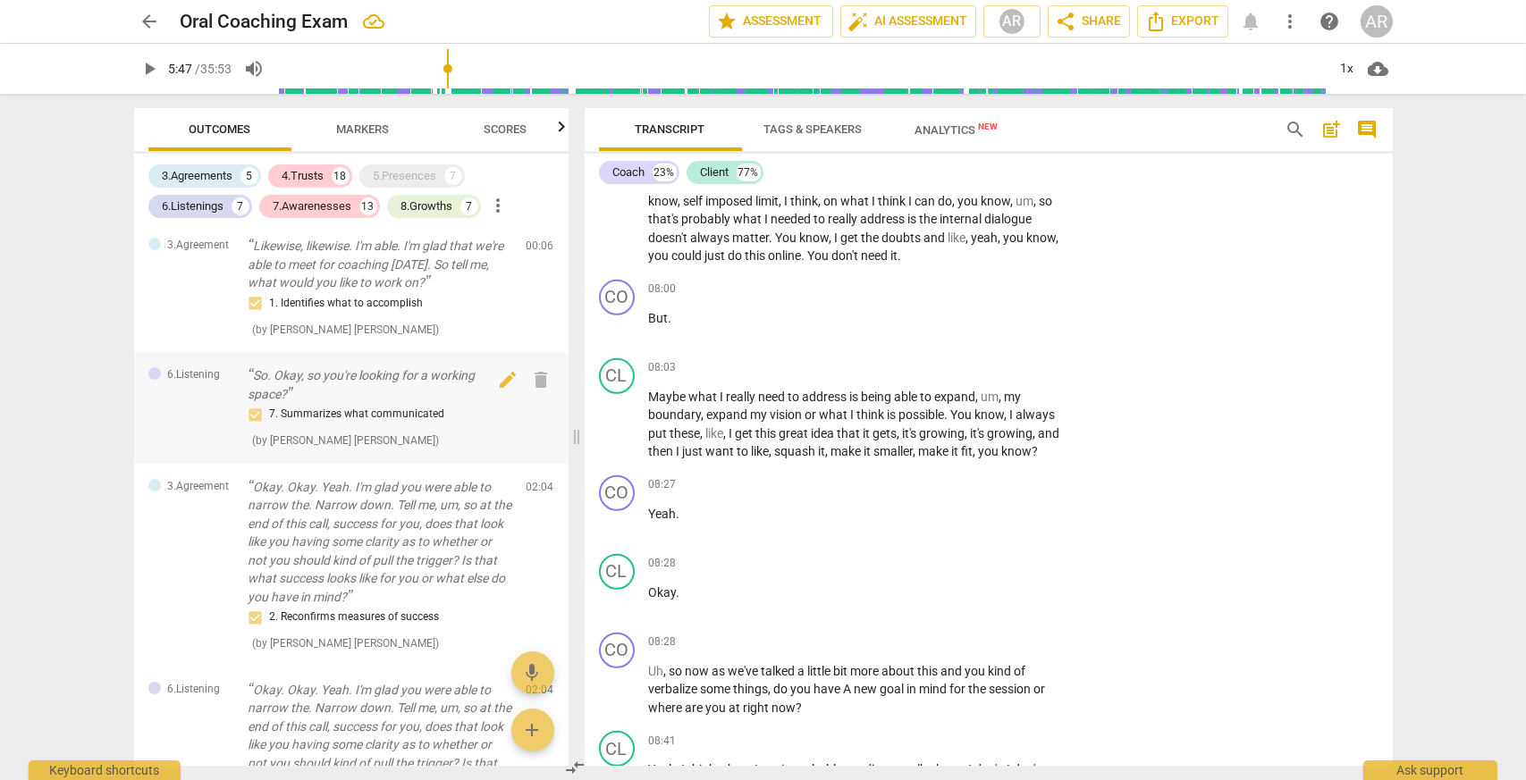
scroll to position [0, 0]
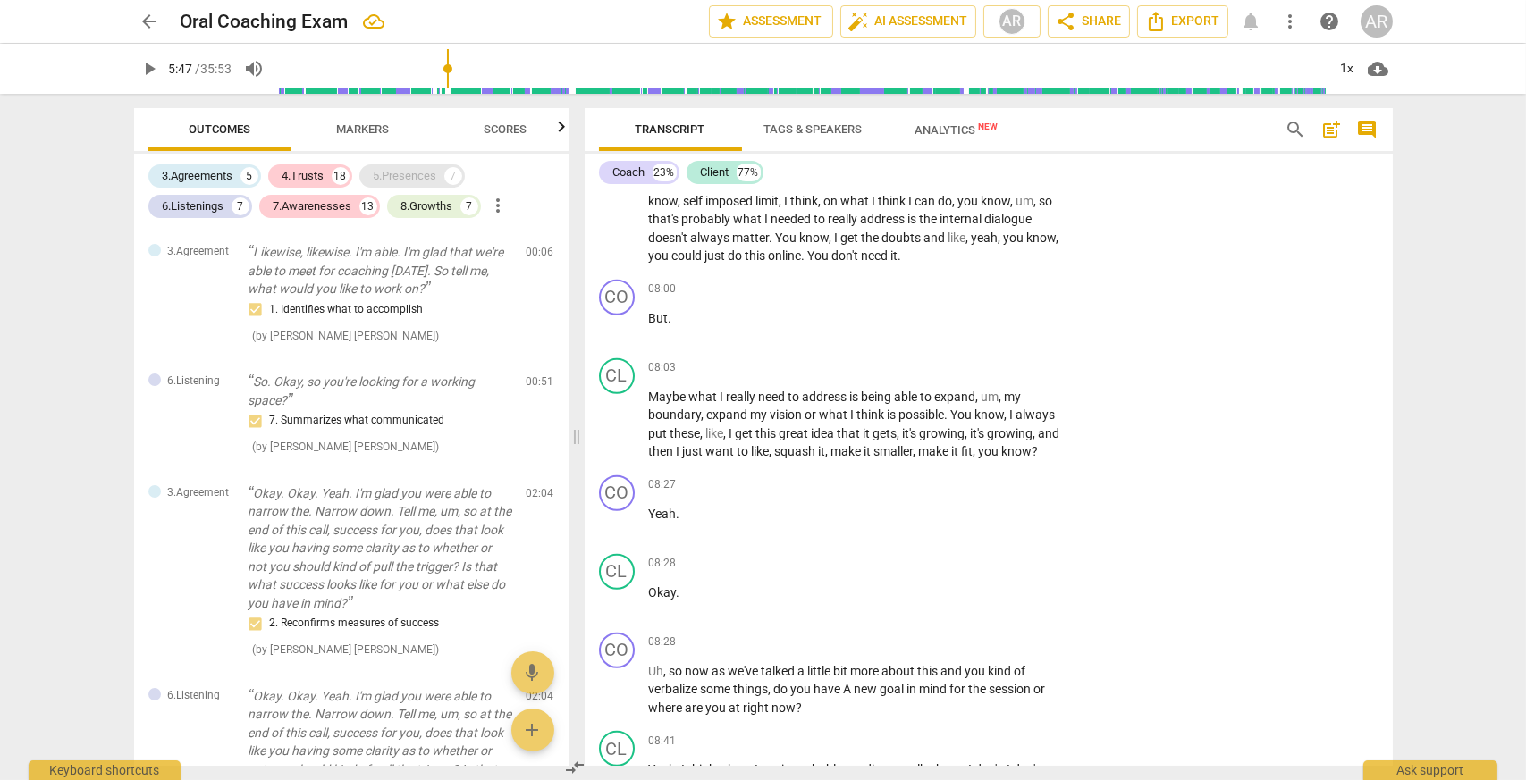
click at [407, 175] on div "5.Presences" at bounding box center [405, 176] width 63 height 18
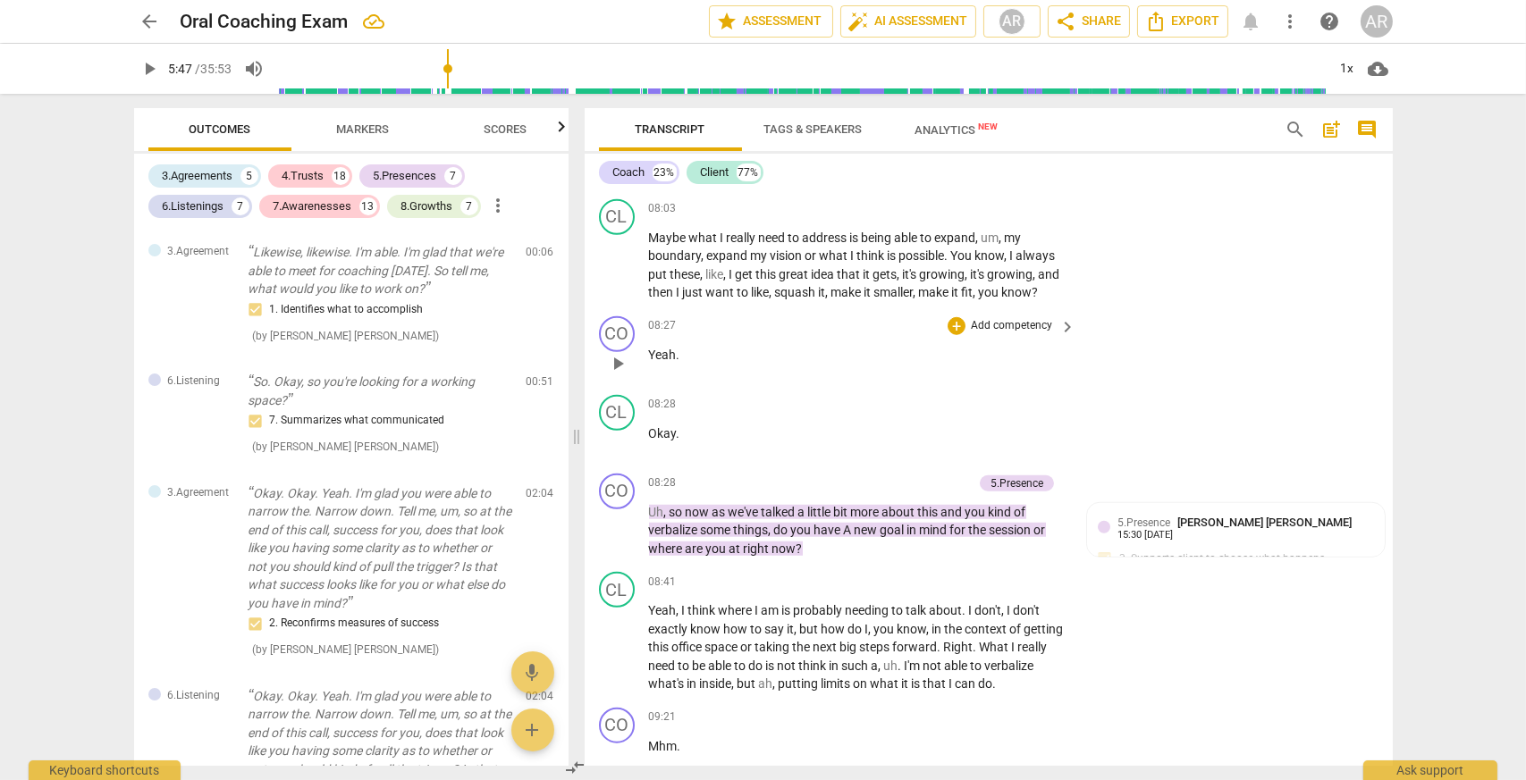
scroll to position [3217, 0]
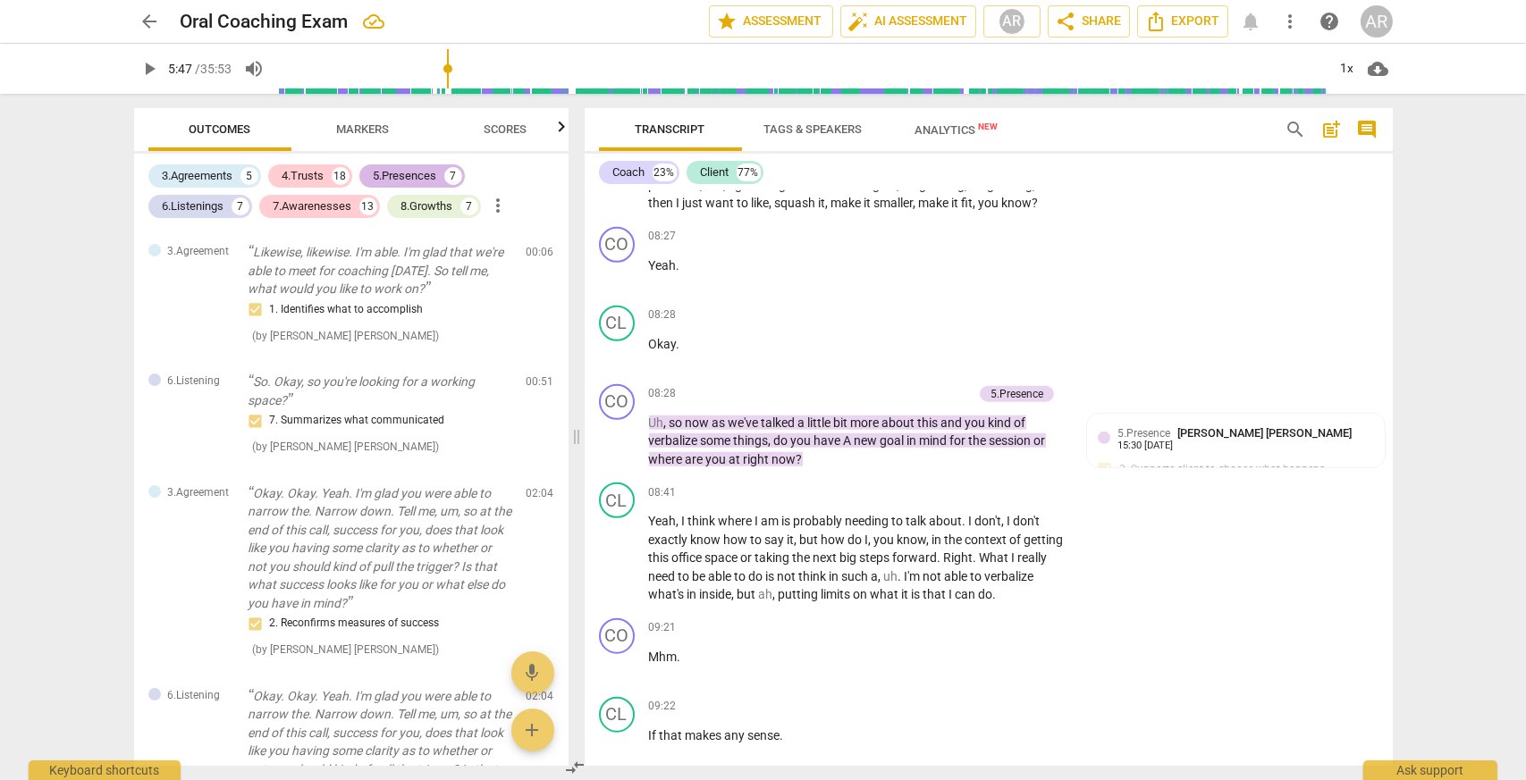
click at [403, 177] on div "5.Presences" at bounding box center [405, 176] width 63 height 18
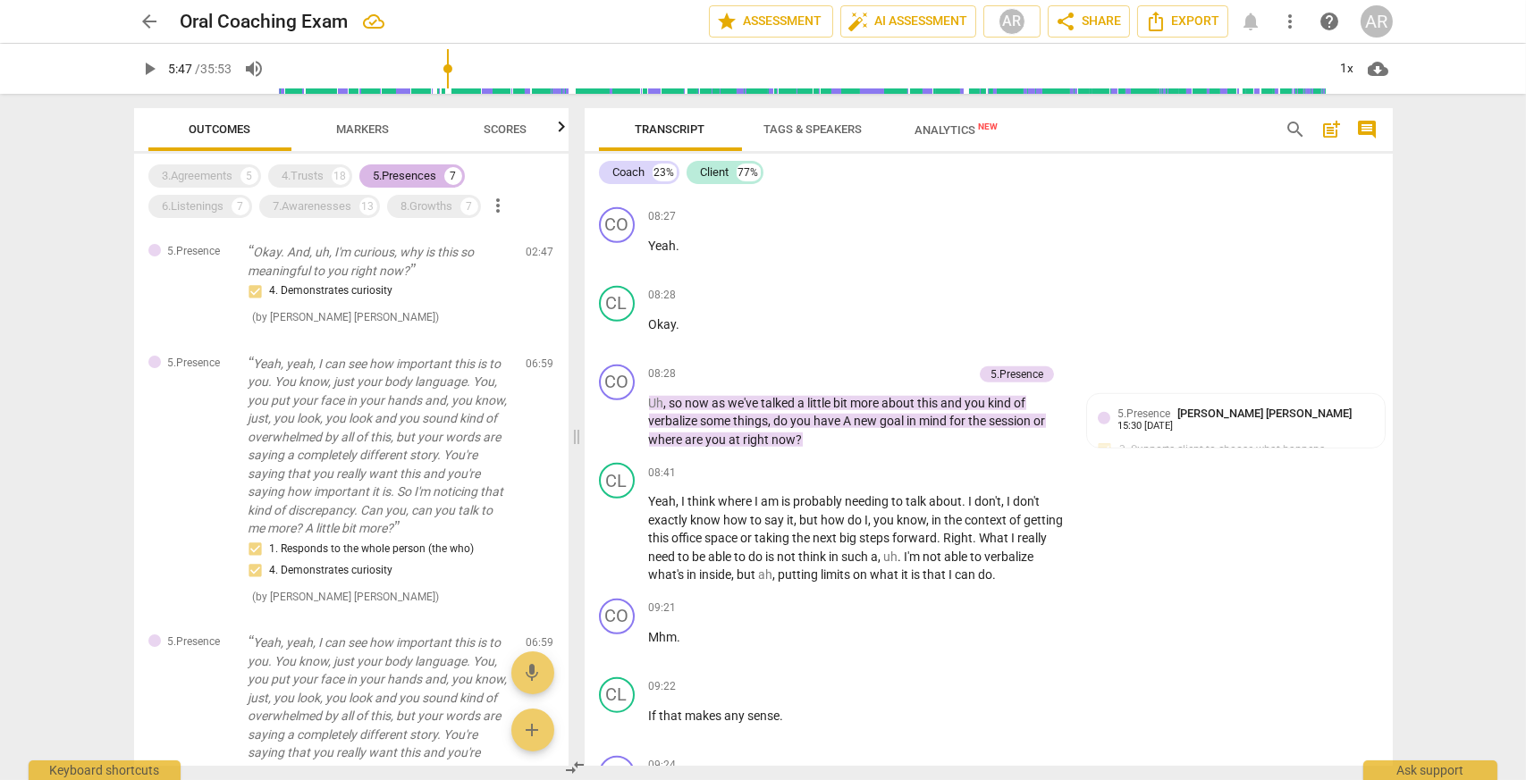
click at [403, 177] on div "5.Presences" at bounding box center [405, 176] width 63 height 18
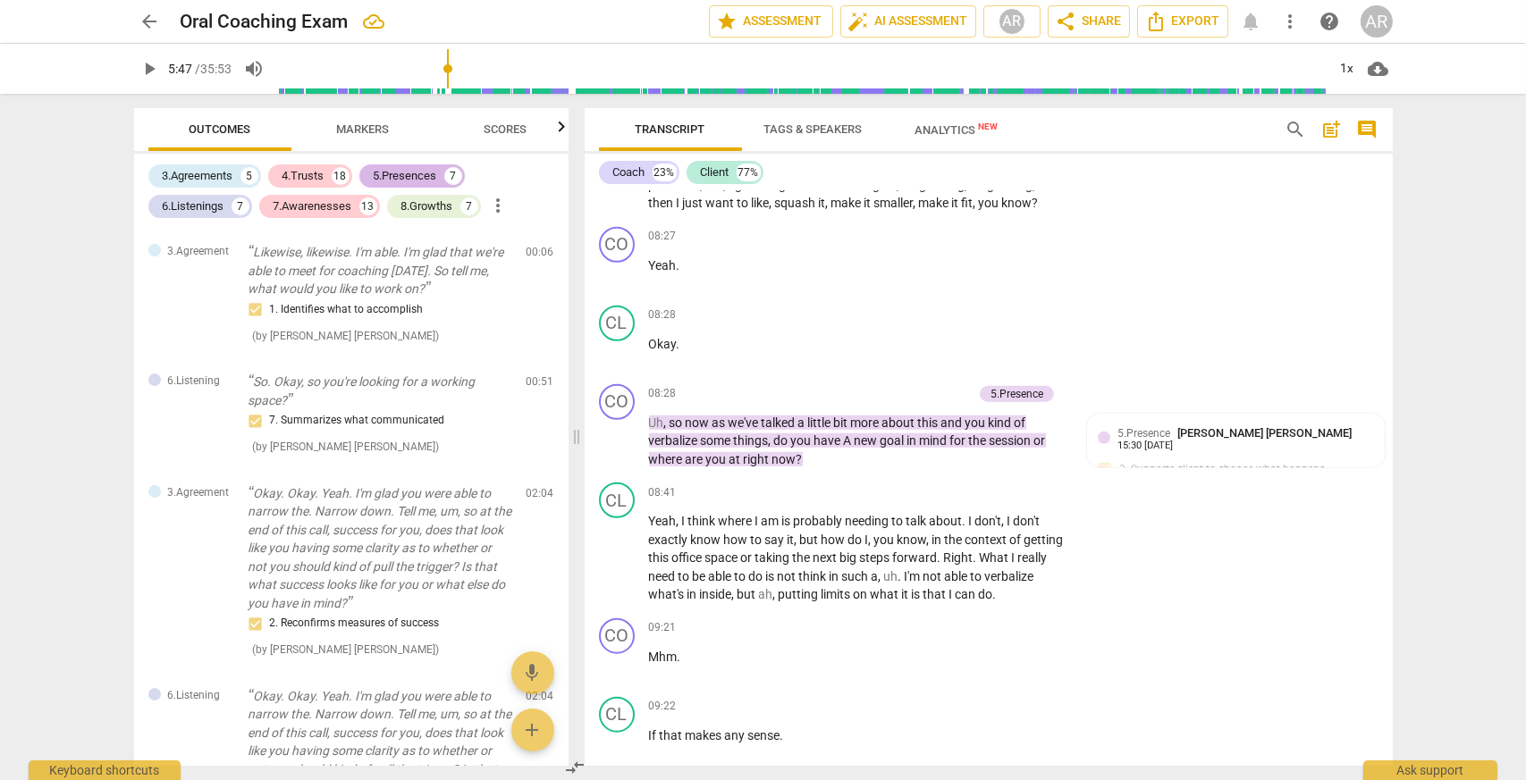
click at [403, 177] on div "5.Presences" at bounding box center [405, 176] width 63 height 18
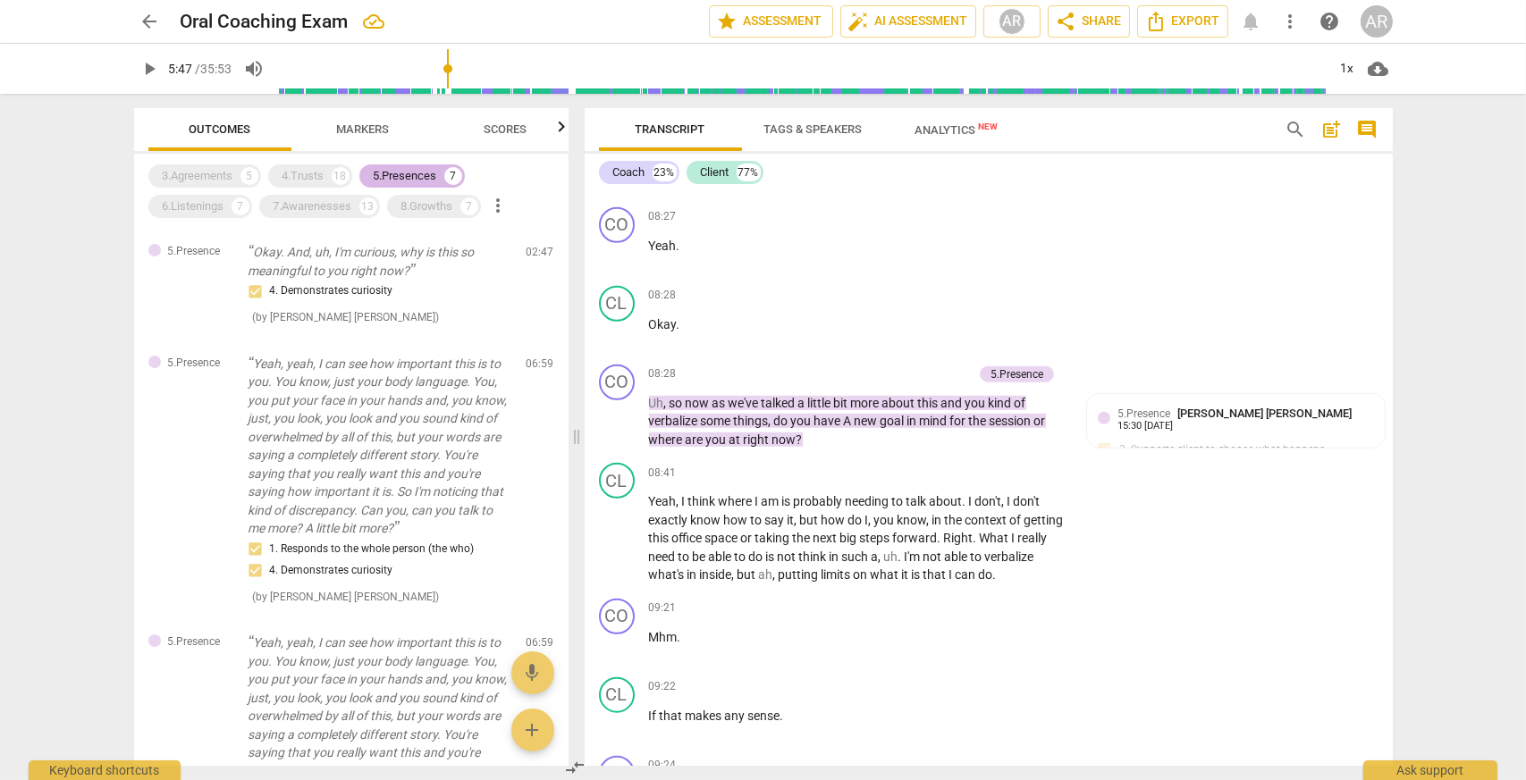
click at [403, 177] on div "5.Presences" at bounding box center [405, 176] width 63 height 18
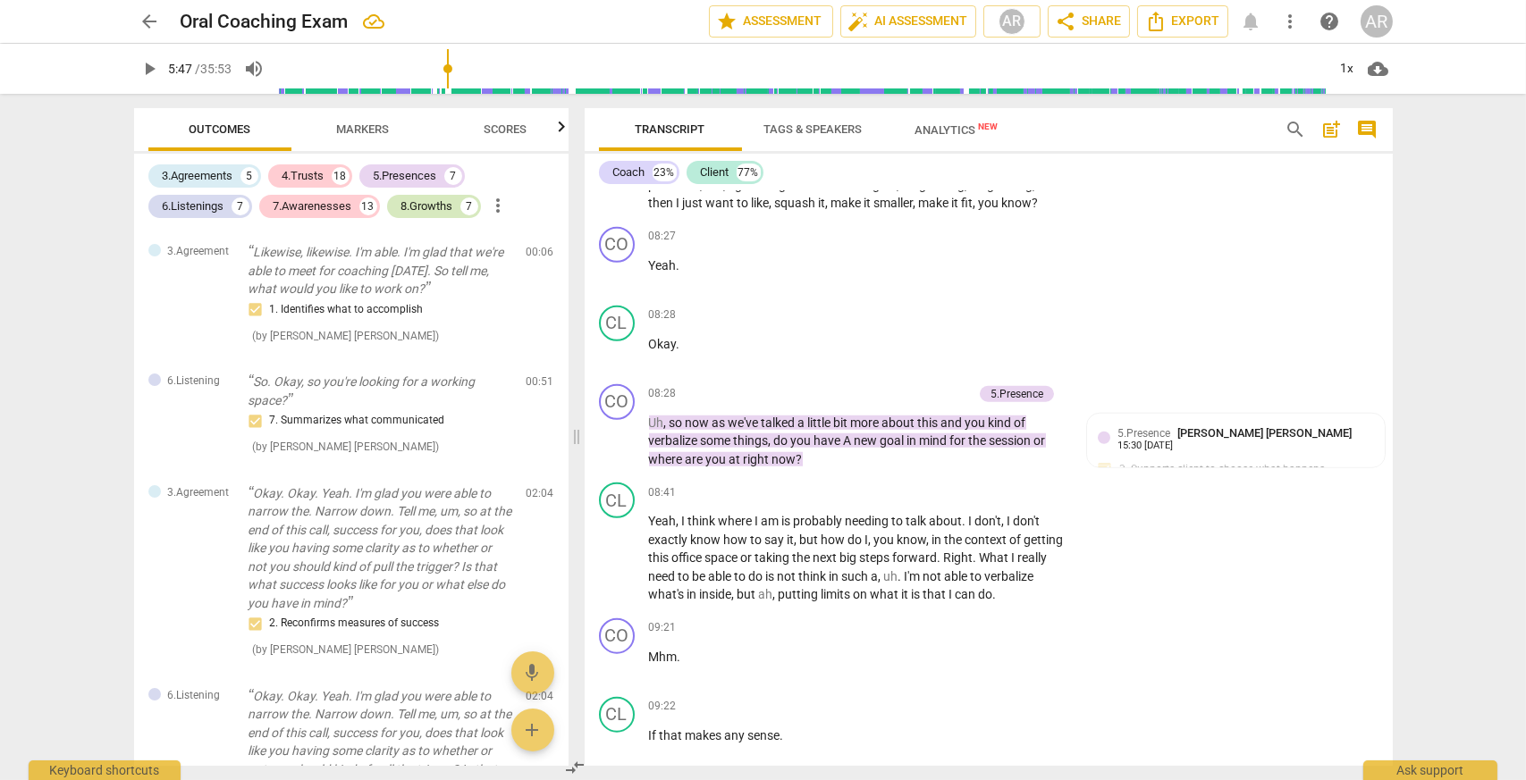
click at [433, 208] on div "8.Growths" at bounding box center [427, 207] width 52 height 18
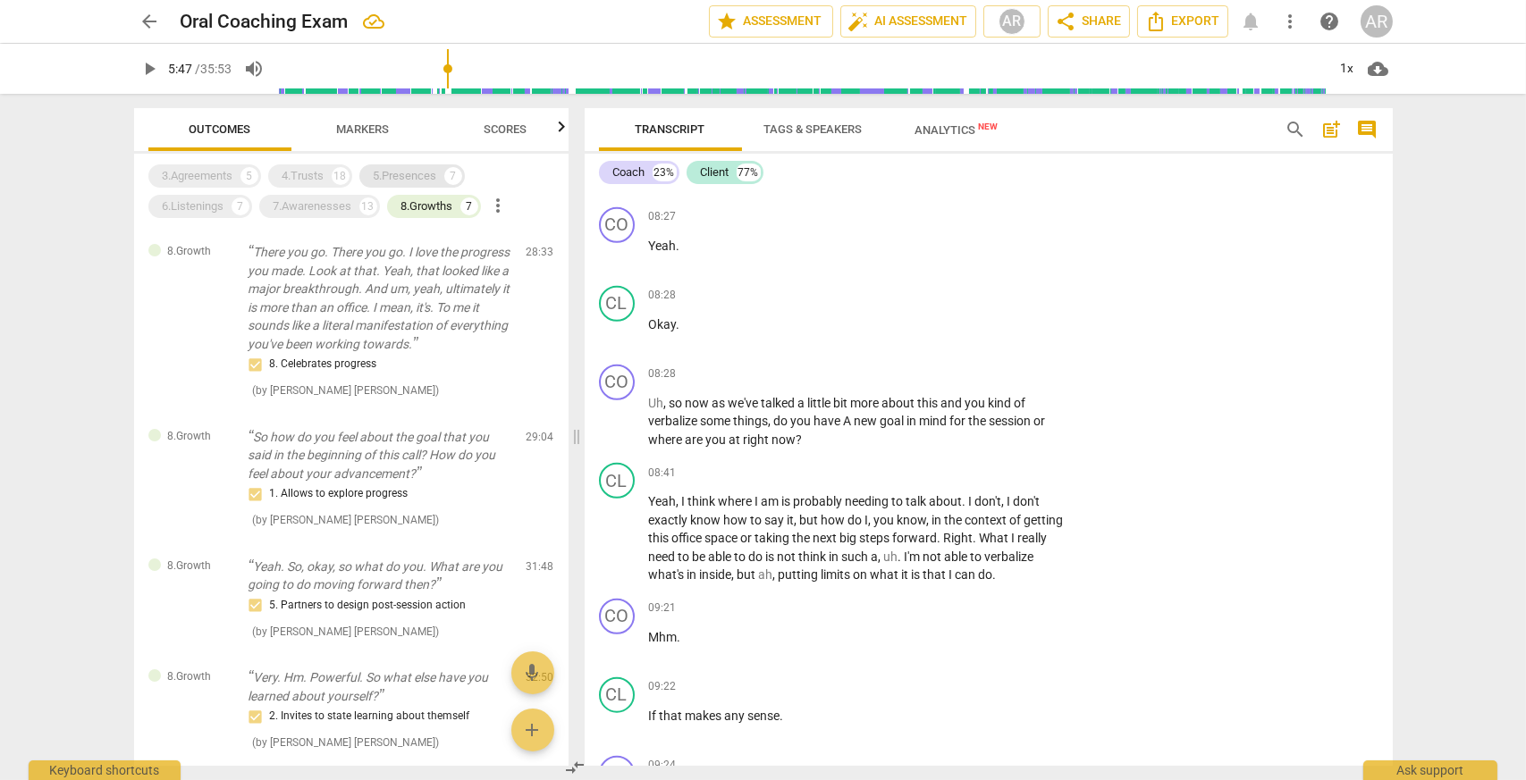
click at [429, 179] on div "5.Presences" at bounding box center [405, 176] width 63 height 18
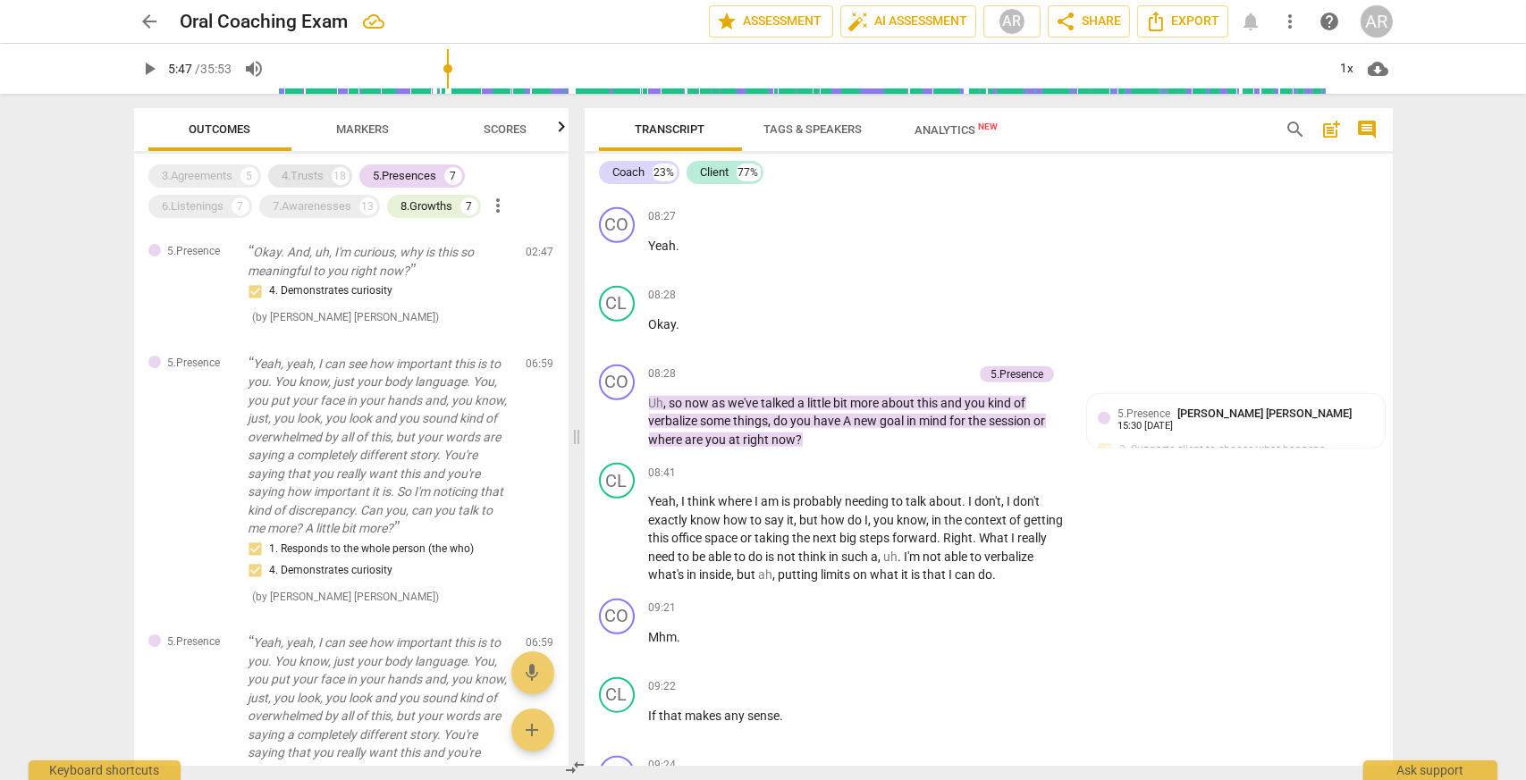
drag, startPoint x: 332, startPoint y: 183, endPoint x: 295, endPoint y: 175, distance: 38.4
click at [332, 182] on div "4.Trusts 18" at bounding box center [310, 175] width 84 height 23
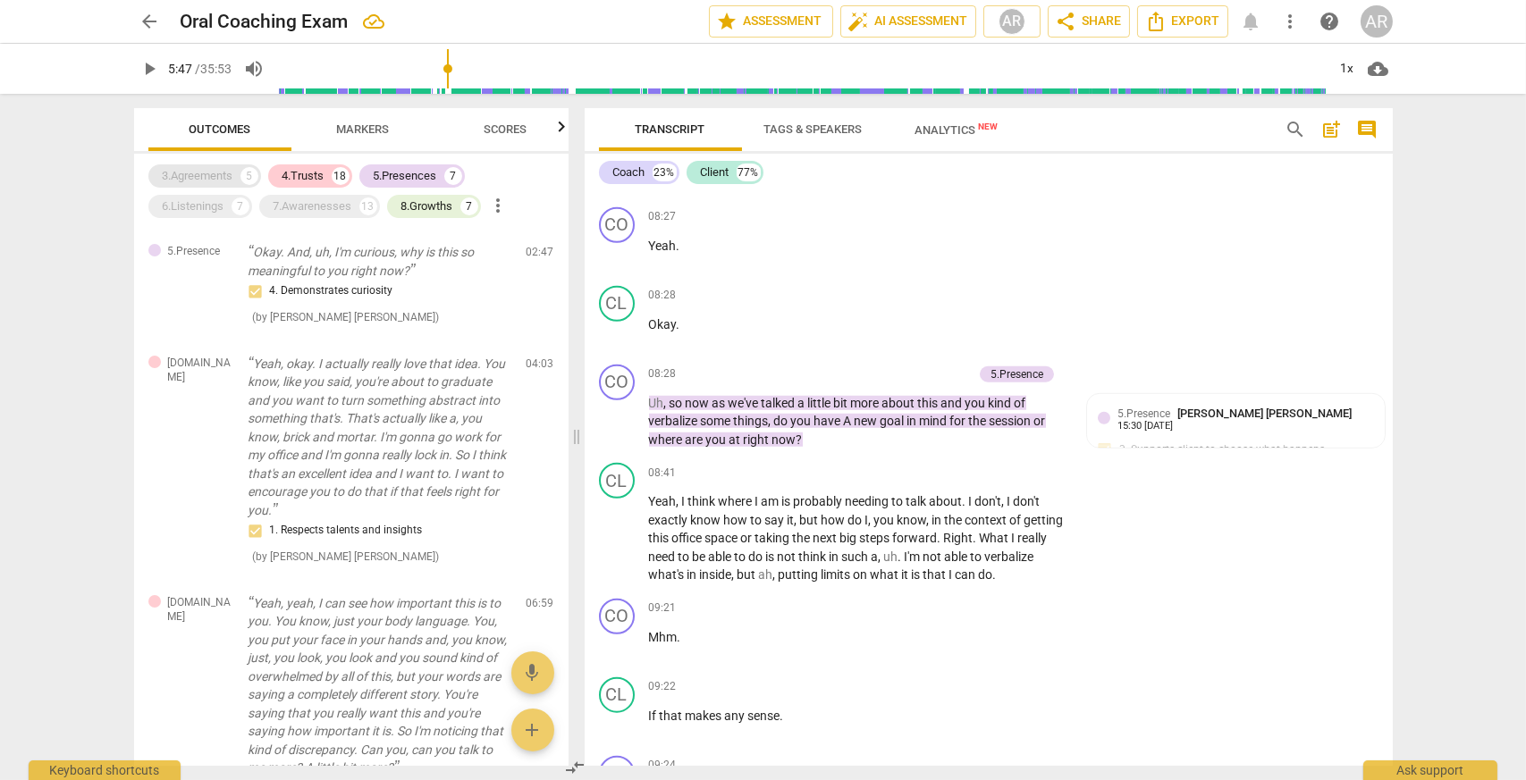
click at [221, 167] on div "3.Agreements" at bounding box center [198, 176] width 71 height 18
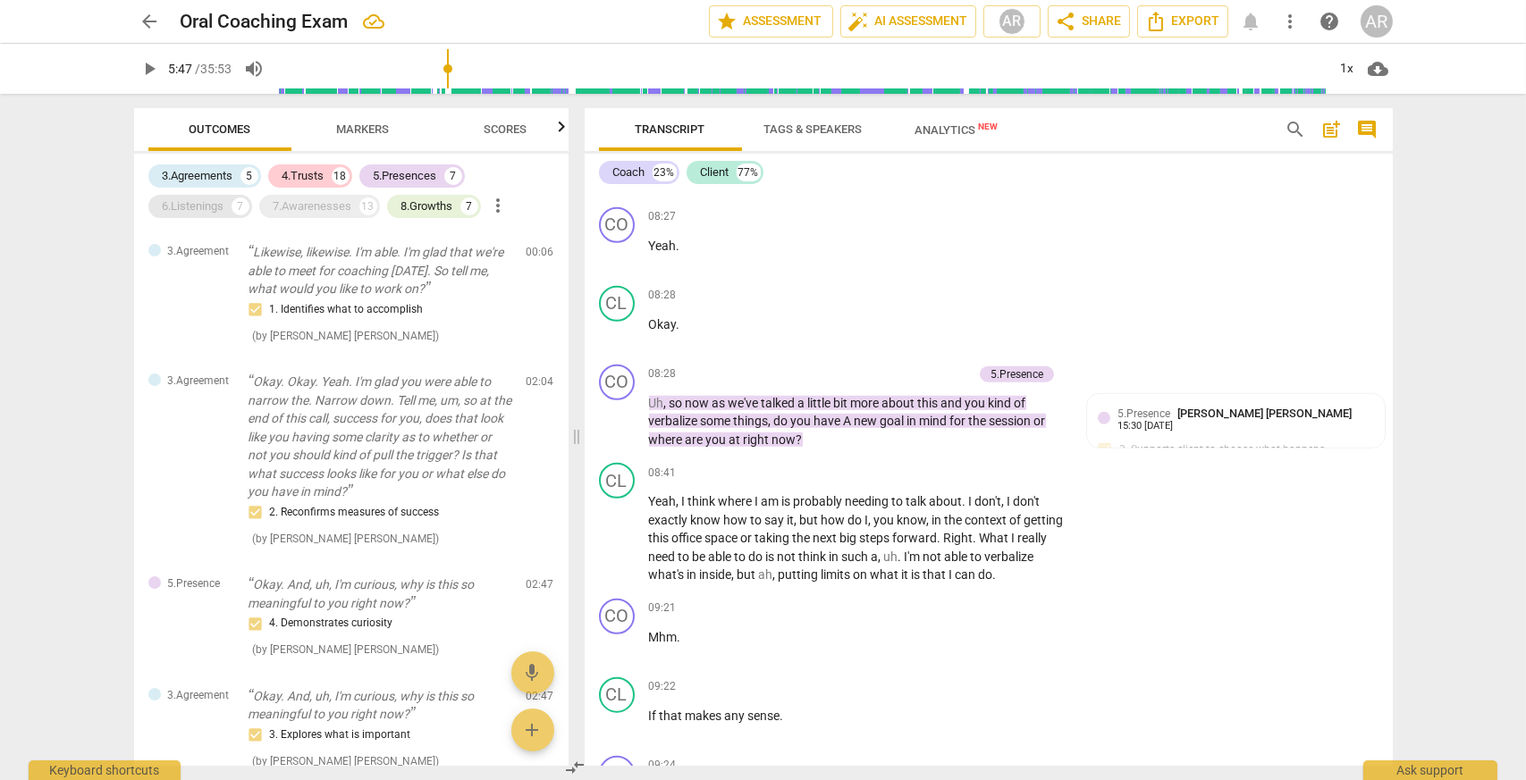
click at [201, 204] on div "6.Listenings" at bounding box center [194, 207] width 62 height 18
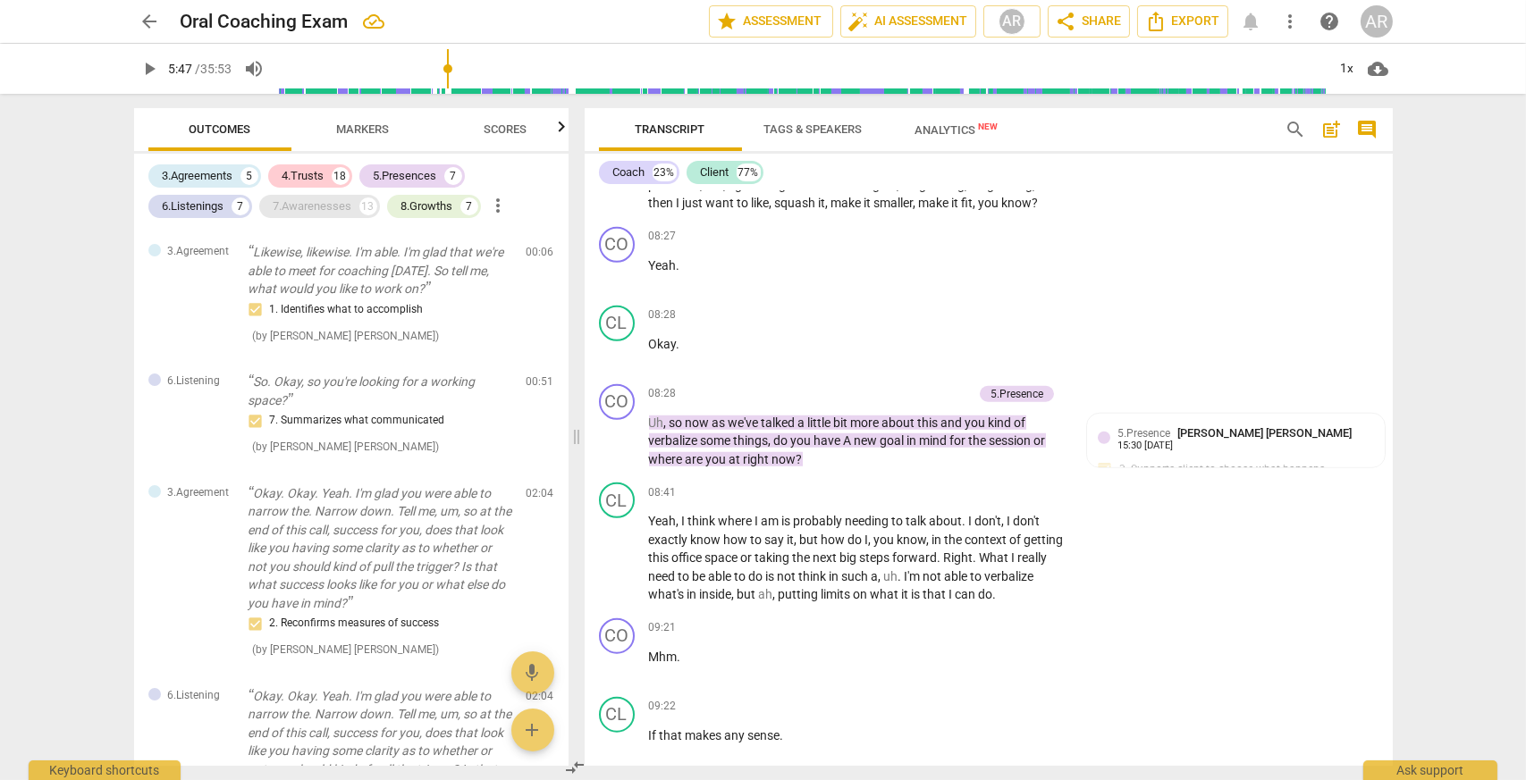
click at [300, 198] on div "7.Awarenesses" at bounding box center [312, 207] width 79 height 18
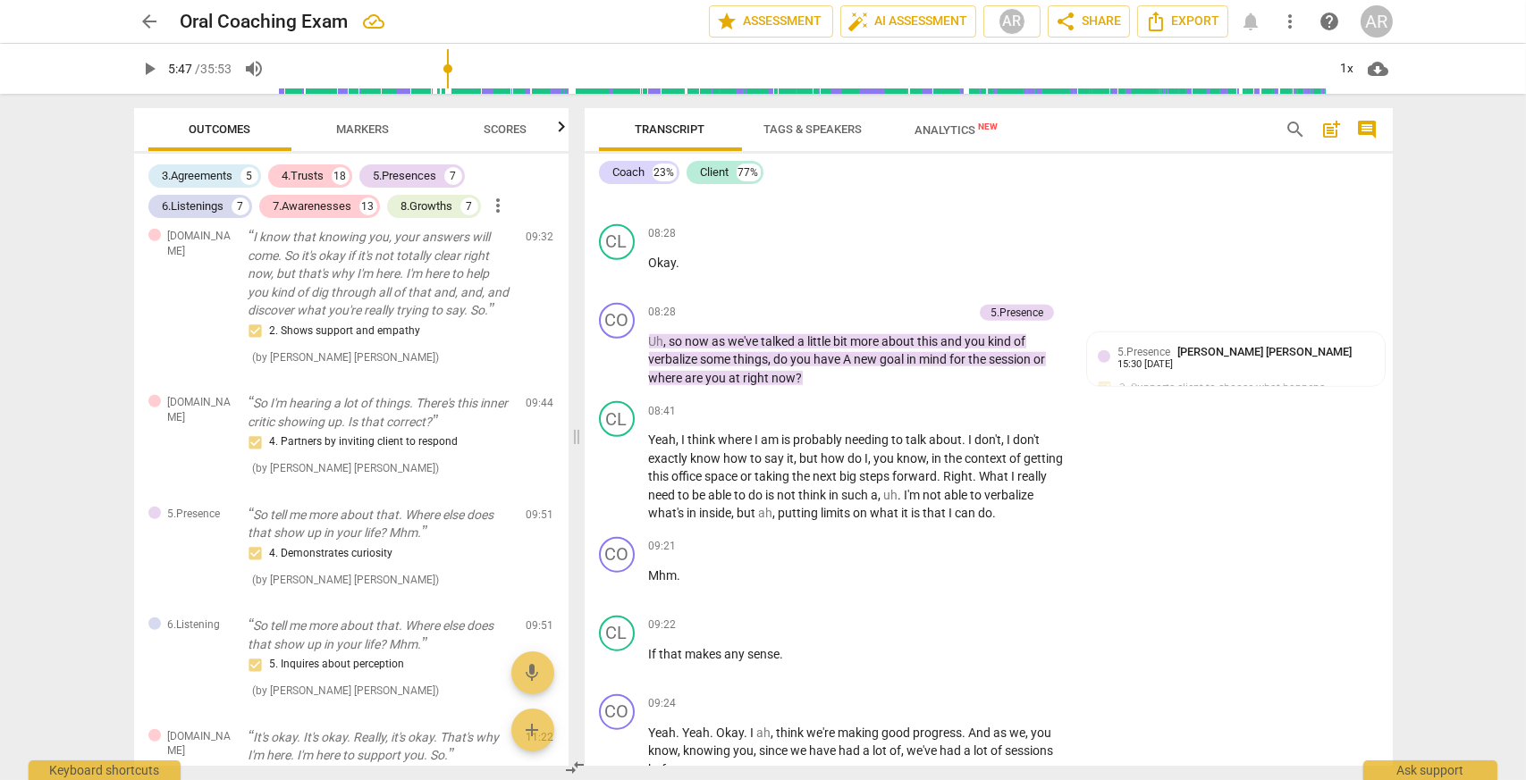
scroll to position [3307, 0]
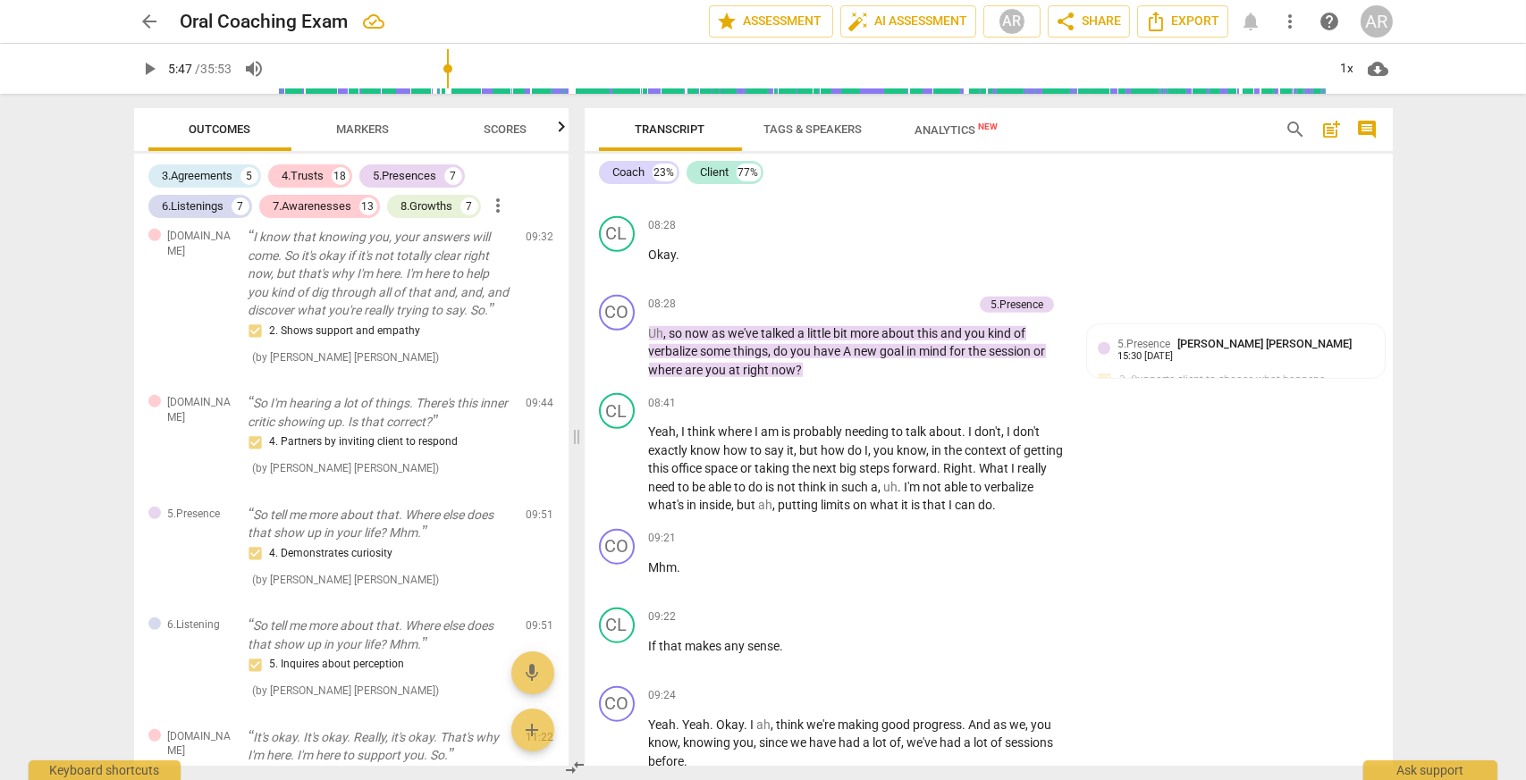
click at [953, 118] on span "Analytics New" at bounding box center [956, 129] width 126 height 27
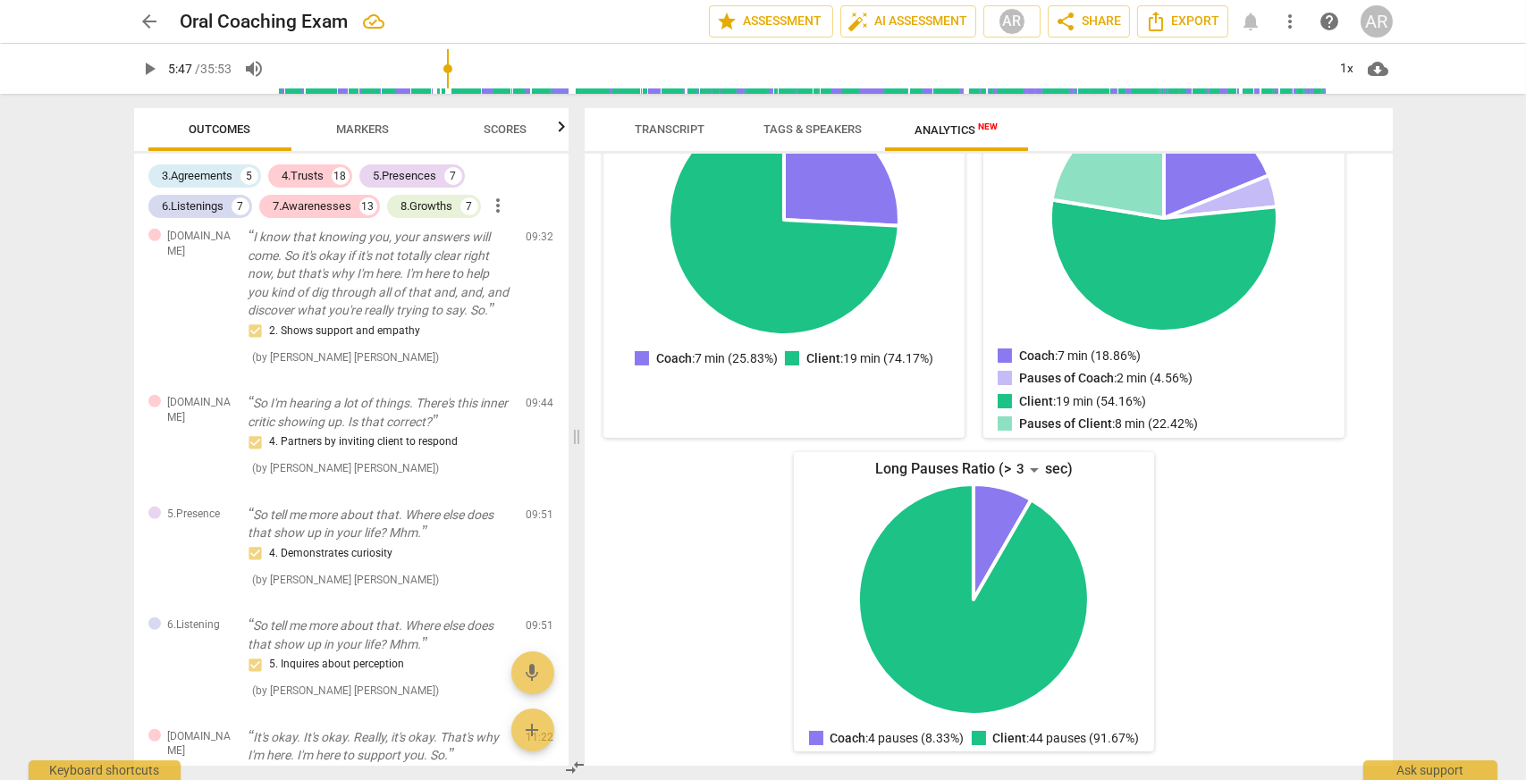
scroll to position [0, 0]
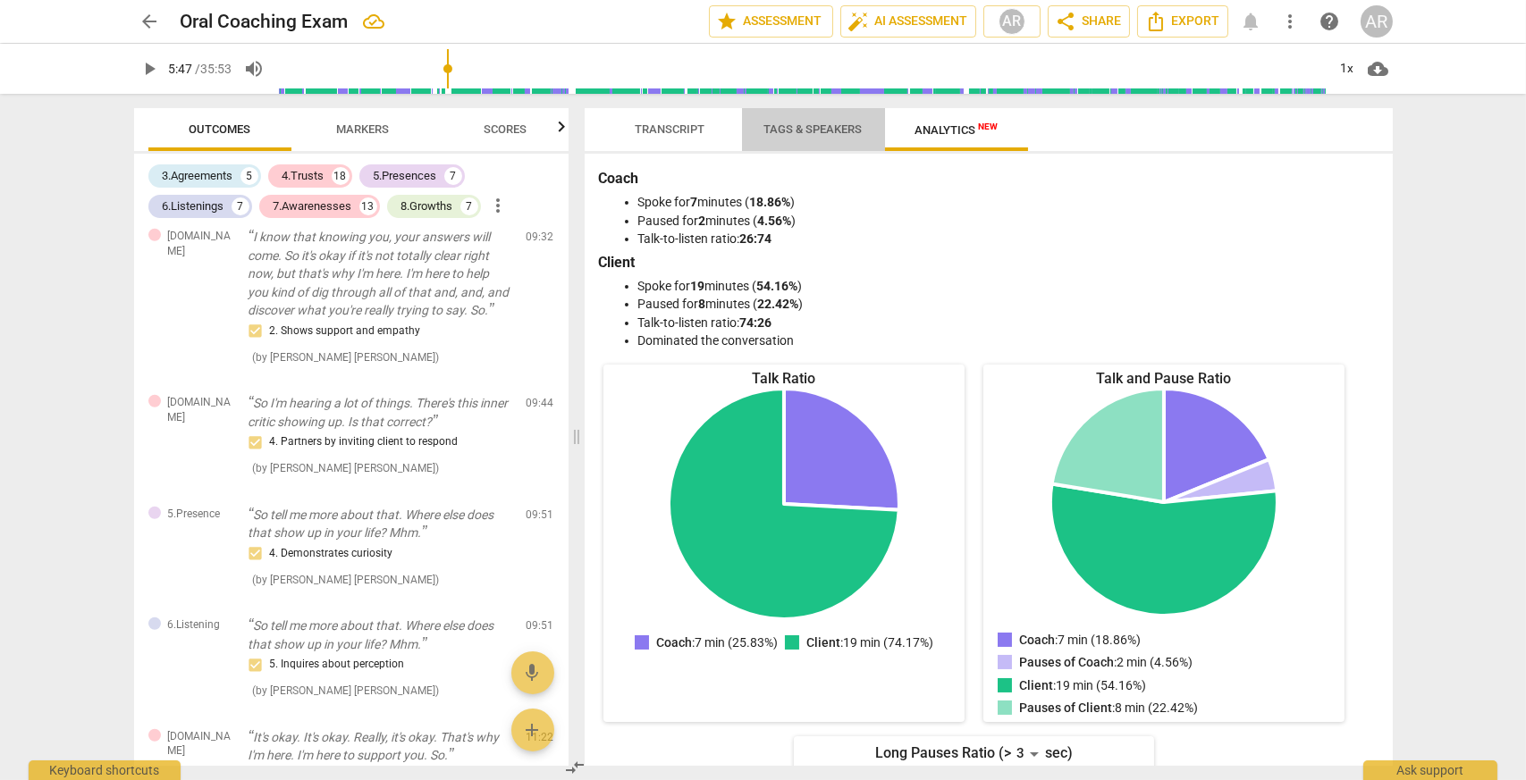
click at [809, 142] on button "Tags & Speakers" at bounding box center [813, 129] width 143 height 43
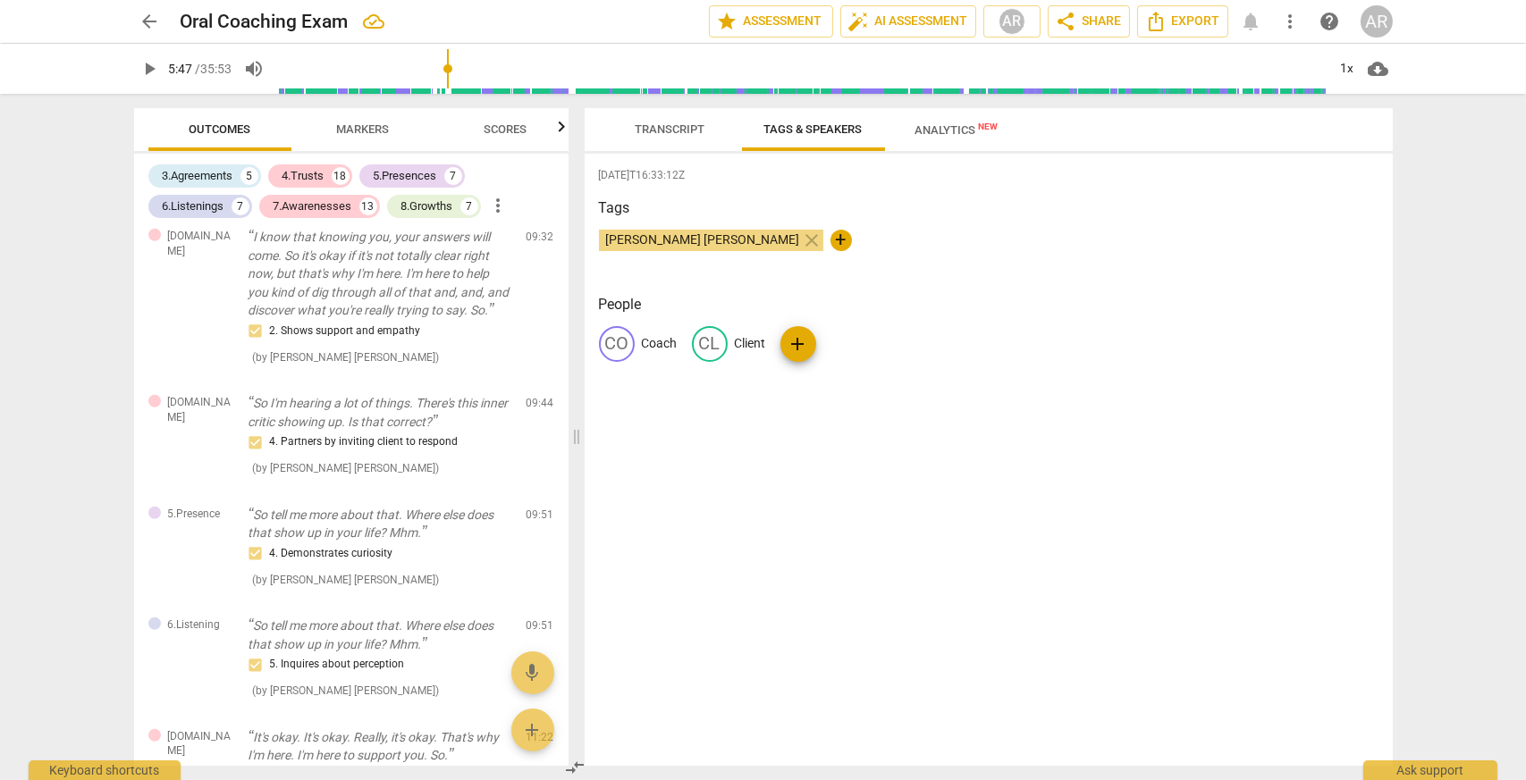
click at [667, 125] on span "Transcript" at bounding box center [670, 128] width 70 height 13
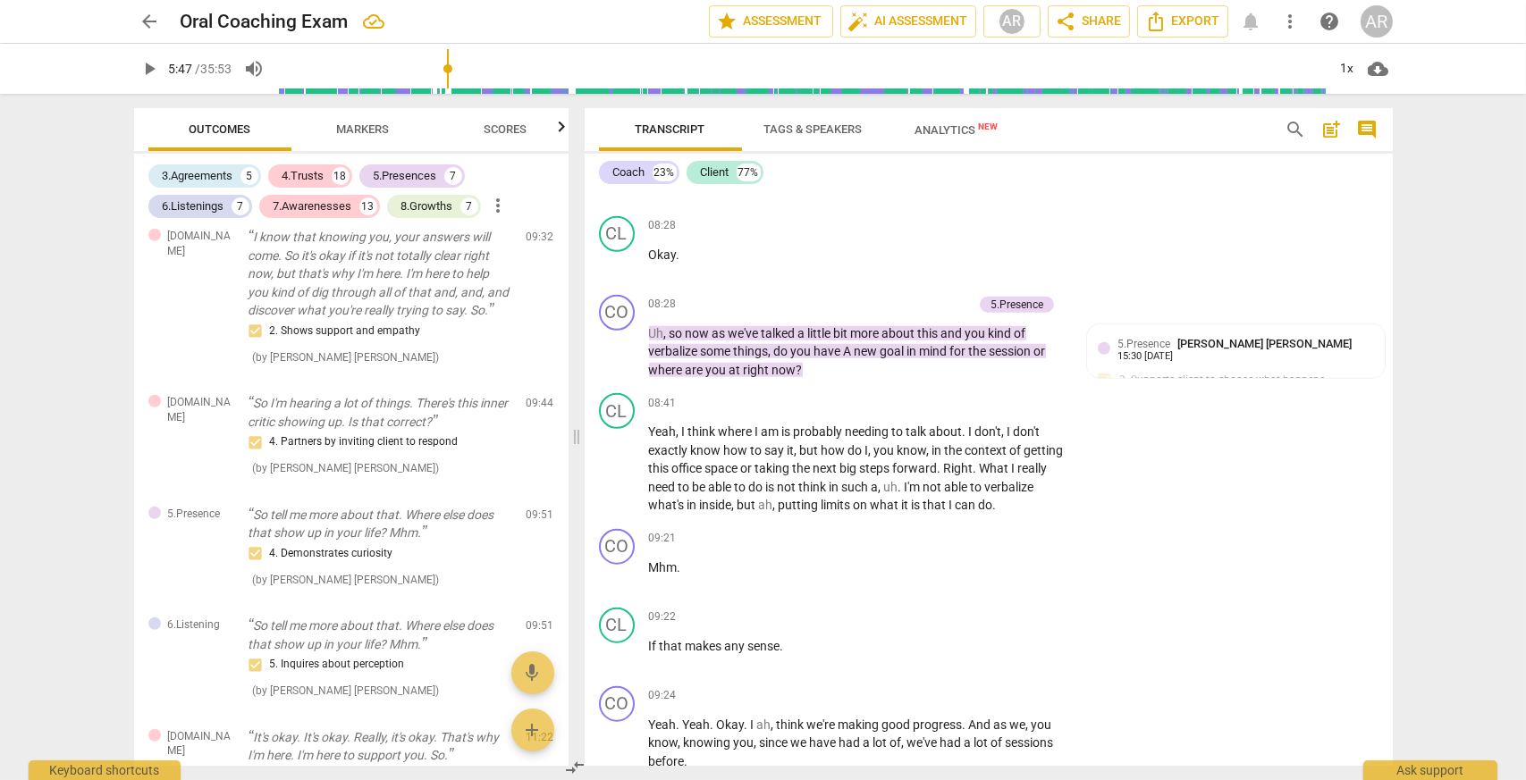
click at [1372, 132] on span "comment" at bounding box center [1367, 129] width 21 height 21
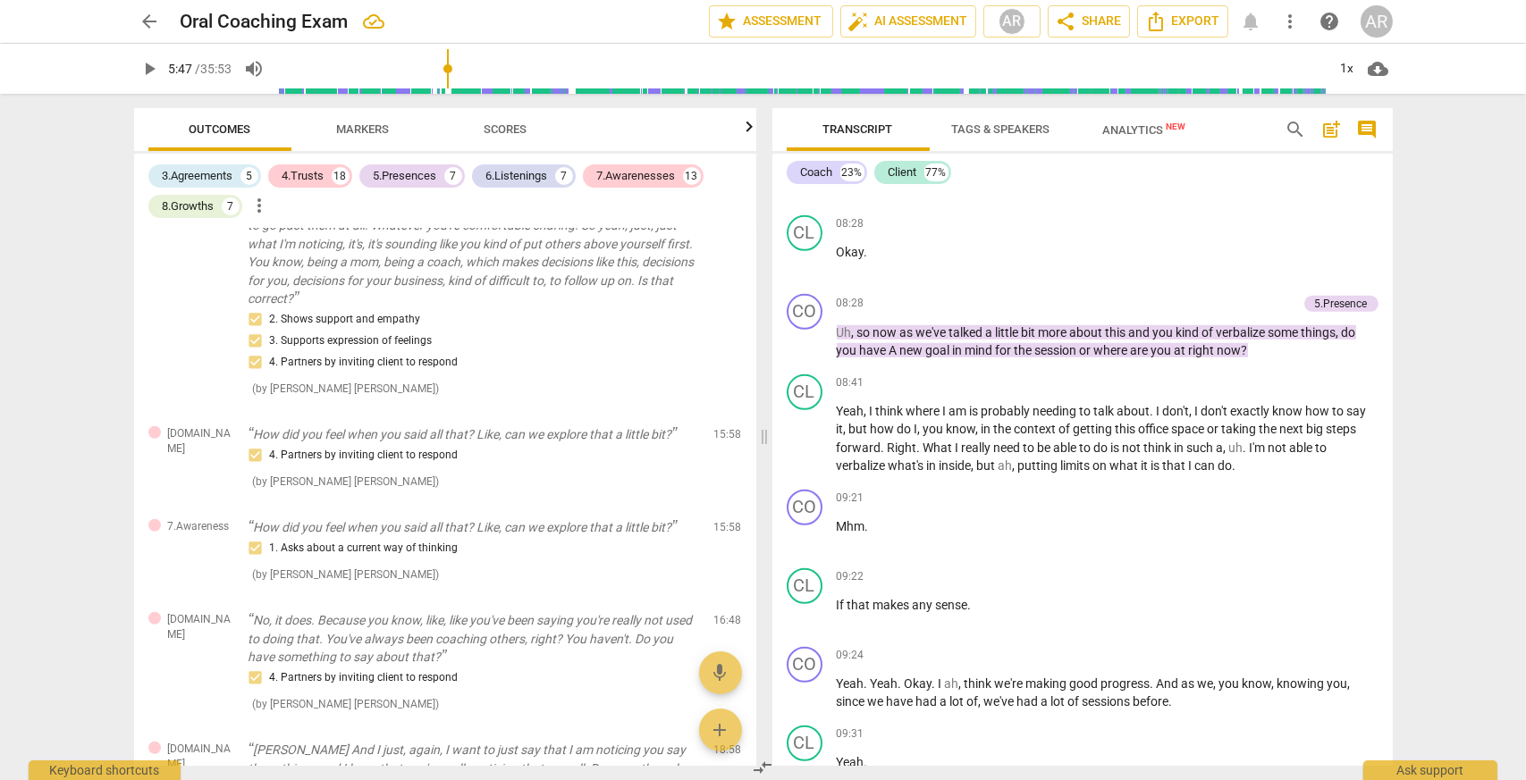
scroll to position [1934, 0]
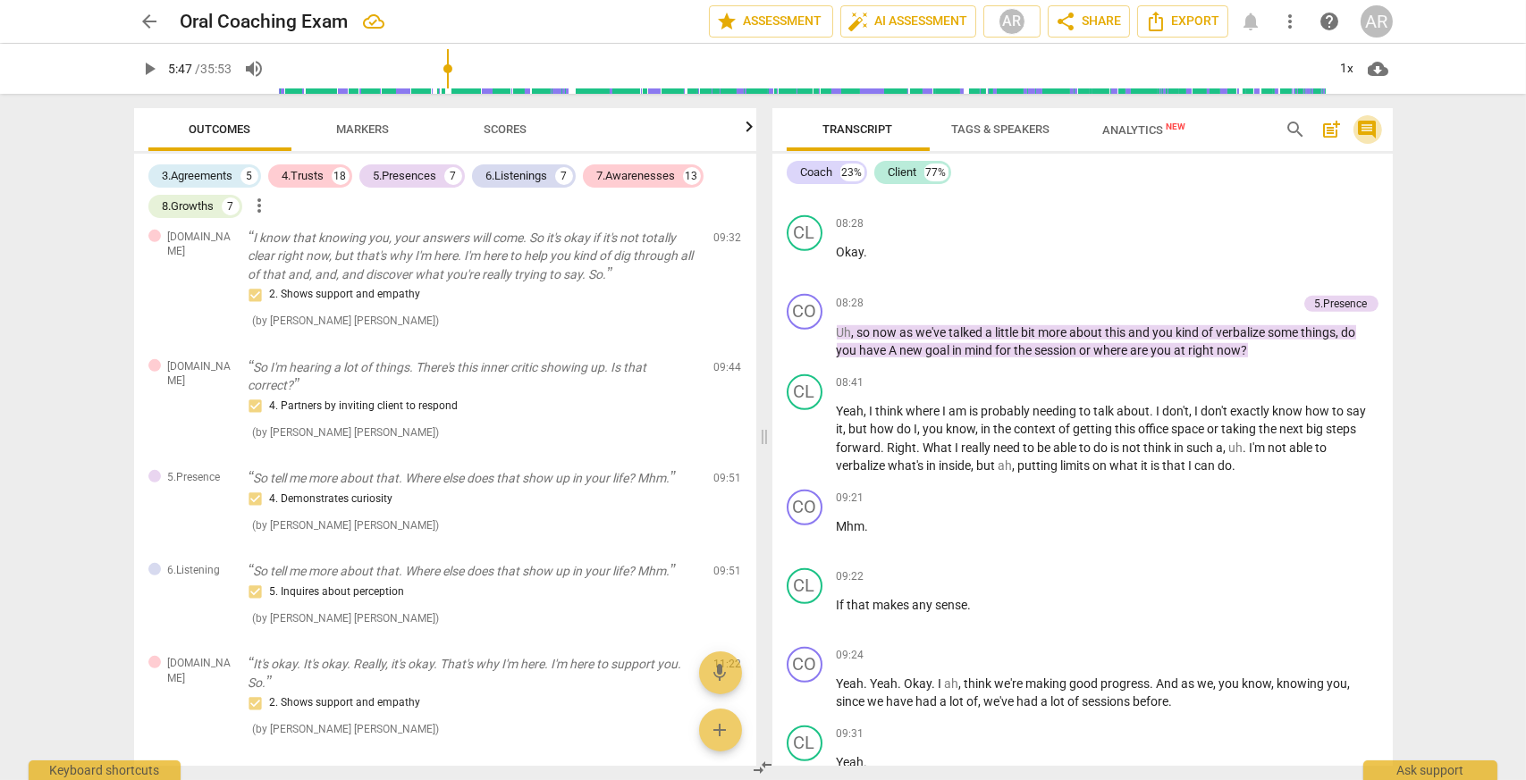
click at [1372, 132] on span "comment" at bounding box center [1367, 129] width 21 height 21
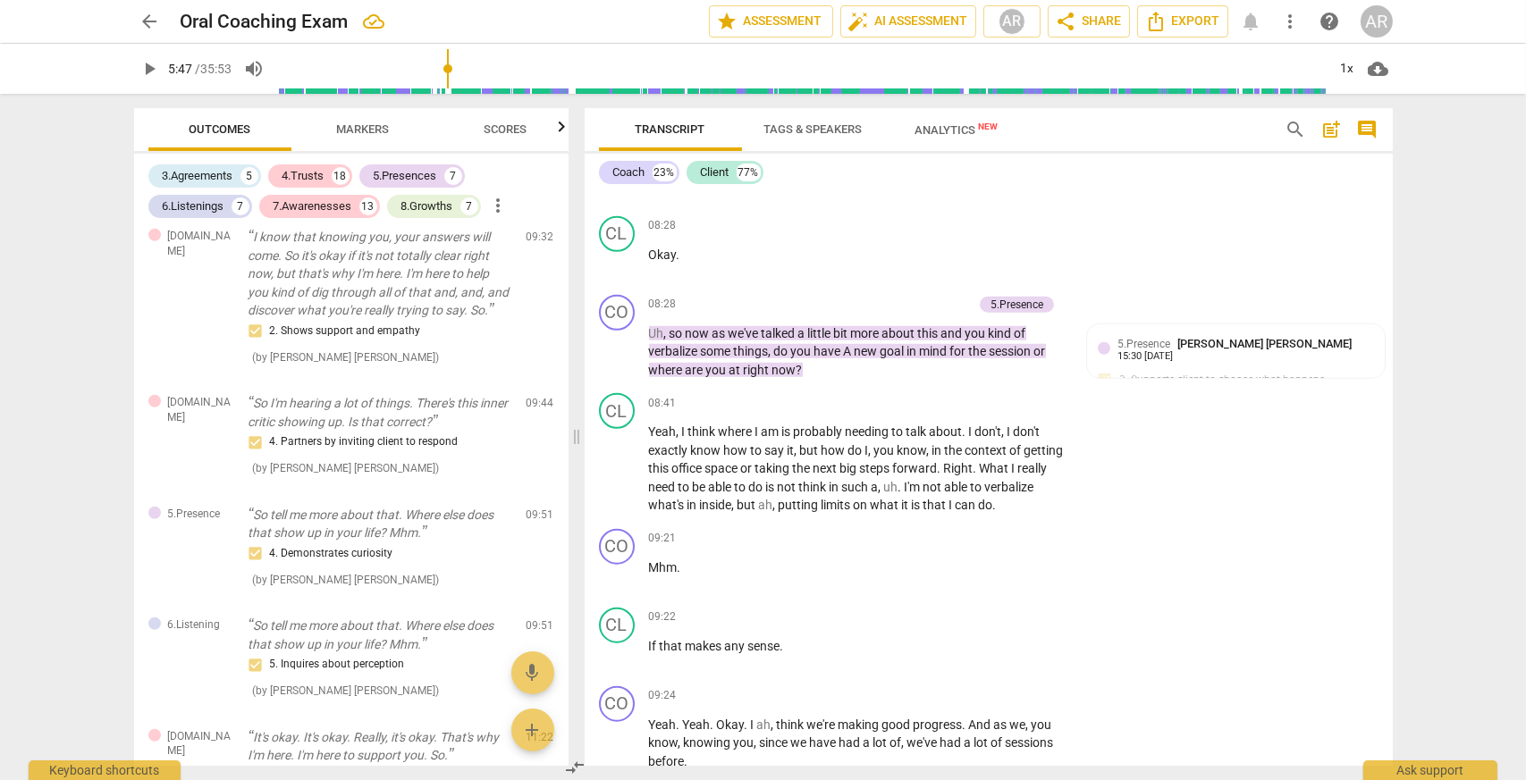
click at [1372, 132] on span "comment" at bounding box center [1367, 129] width 21 height 21
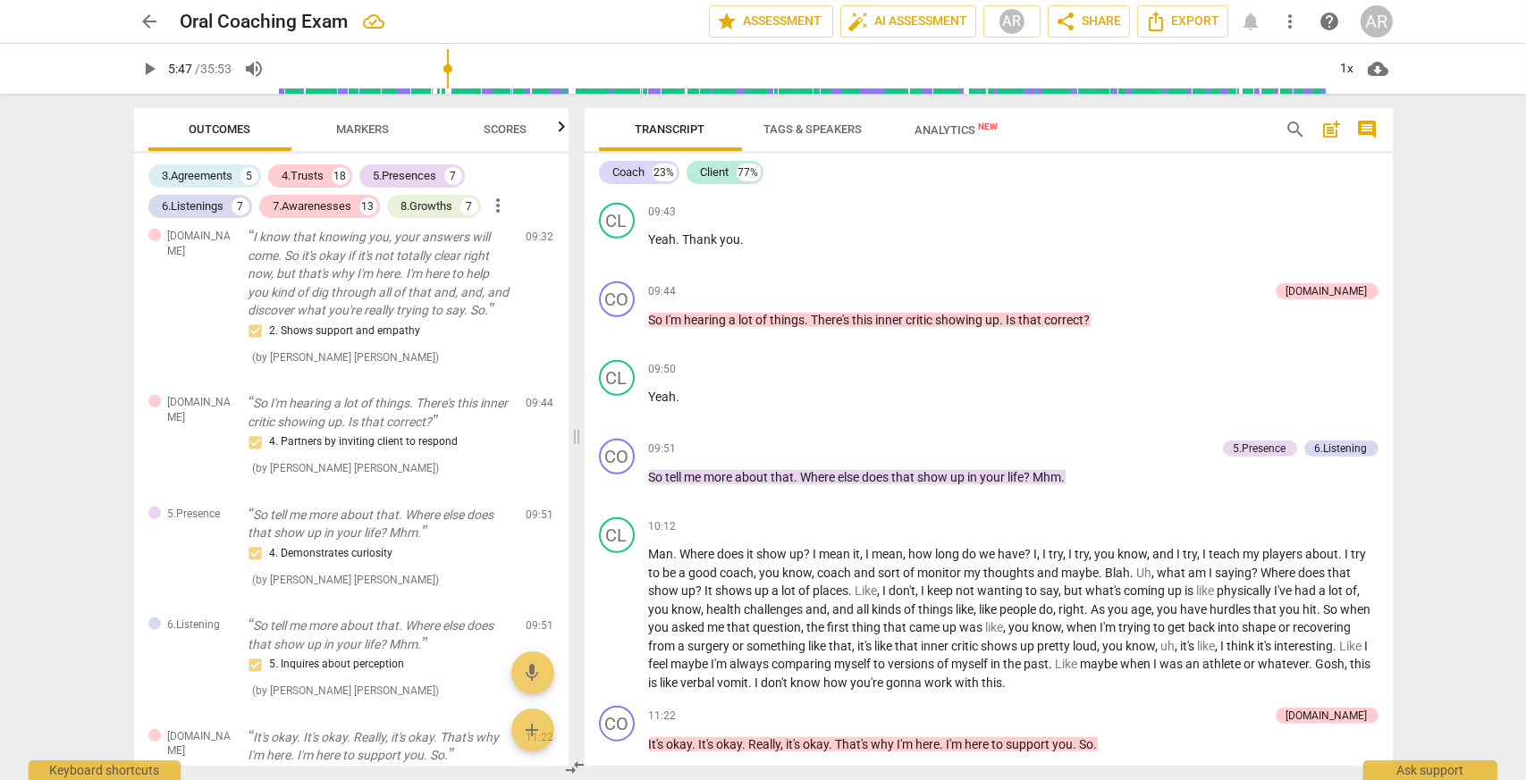
scroll to position [1934, 0]
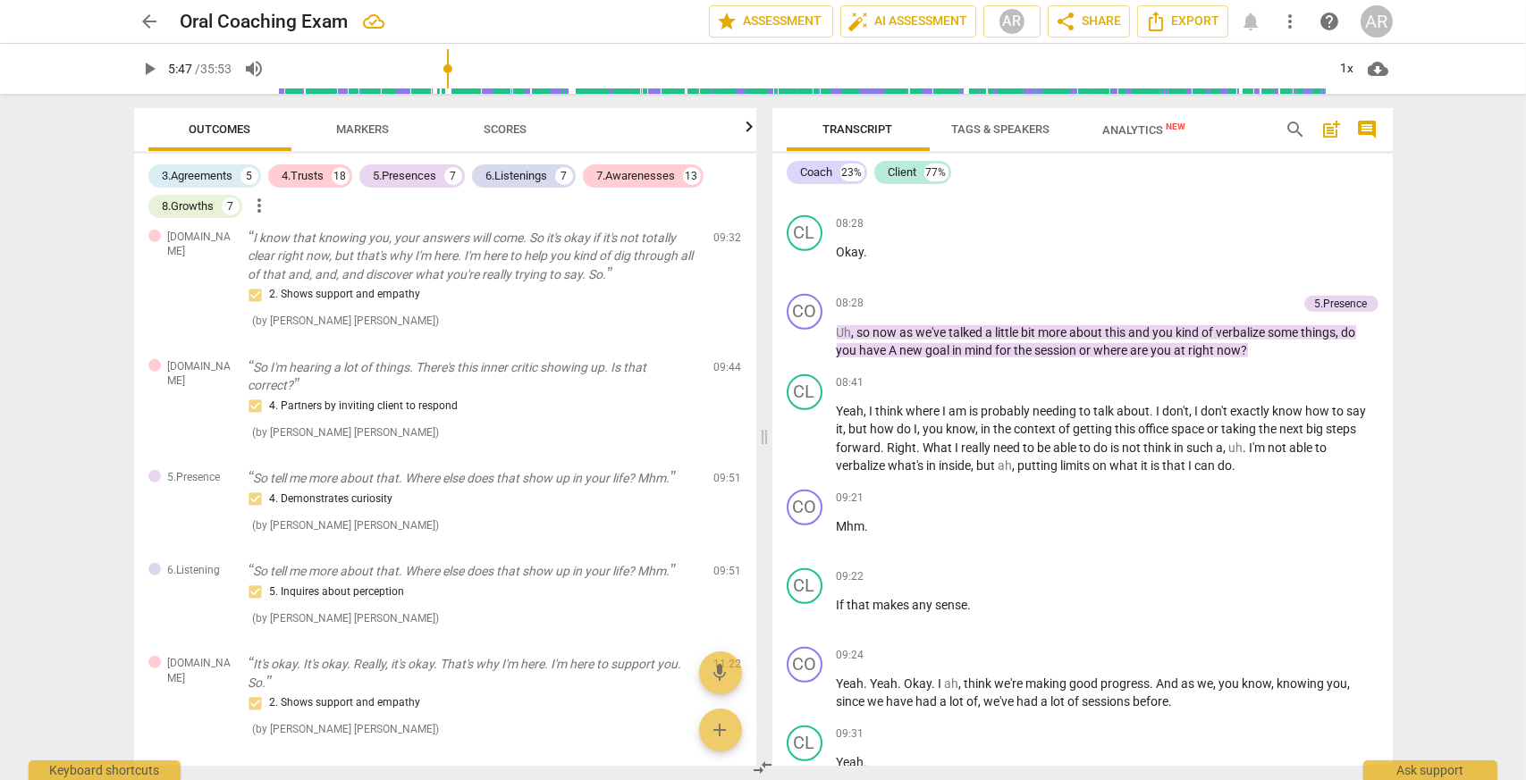
click at [1372, 132] on span "comment" at bounding box center [1367, 129] width 21 height 21
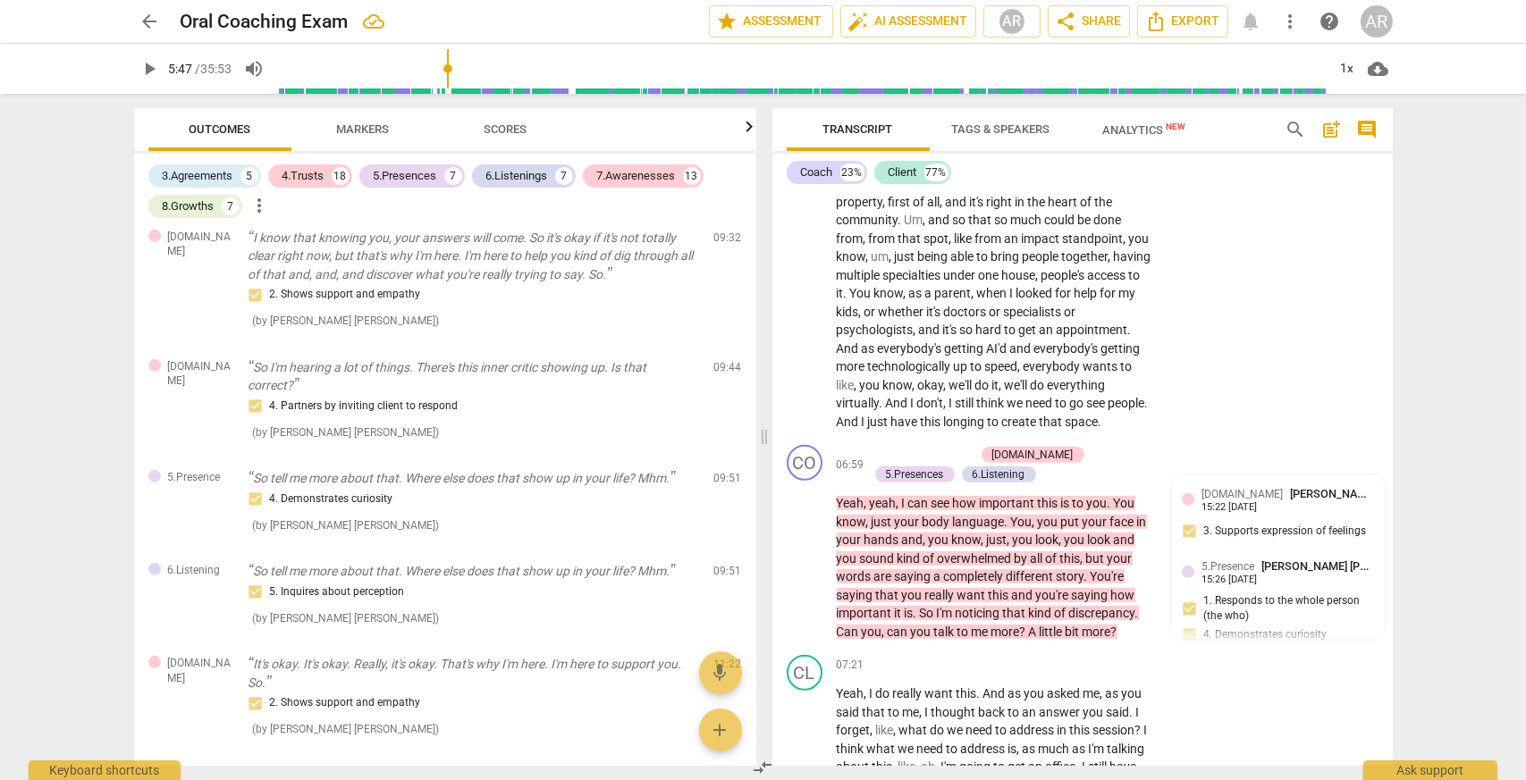
scroll to position [2502, 0]
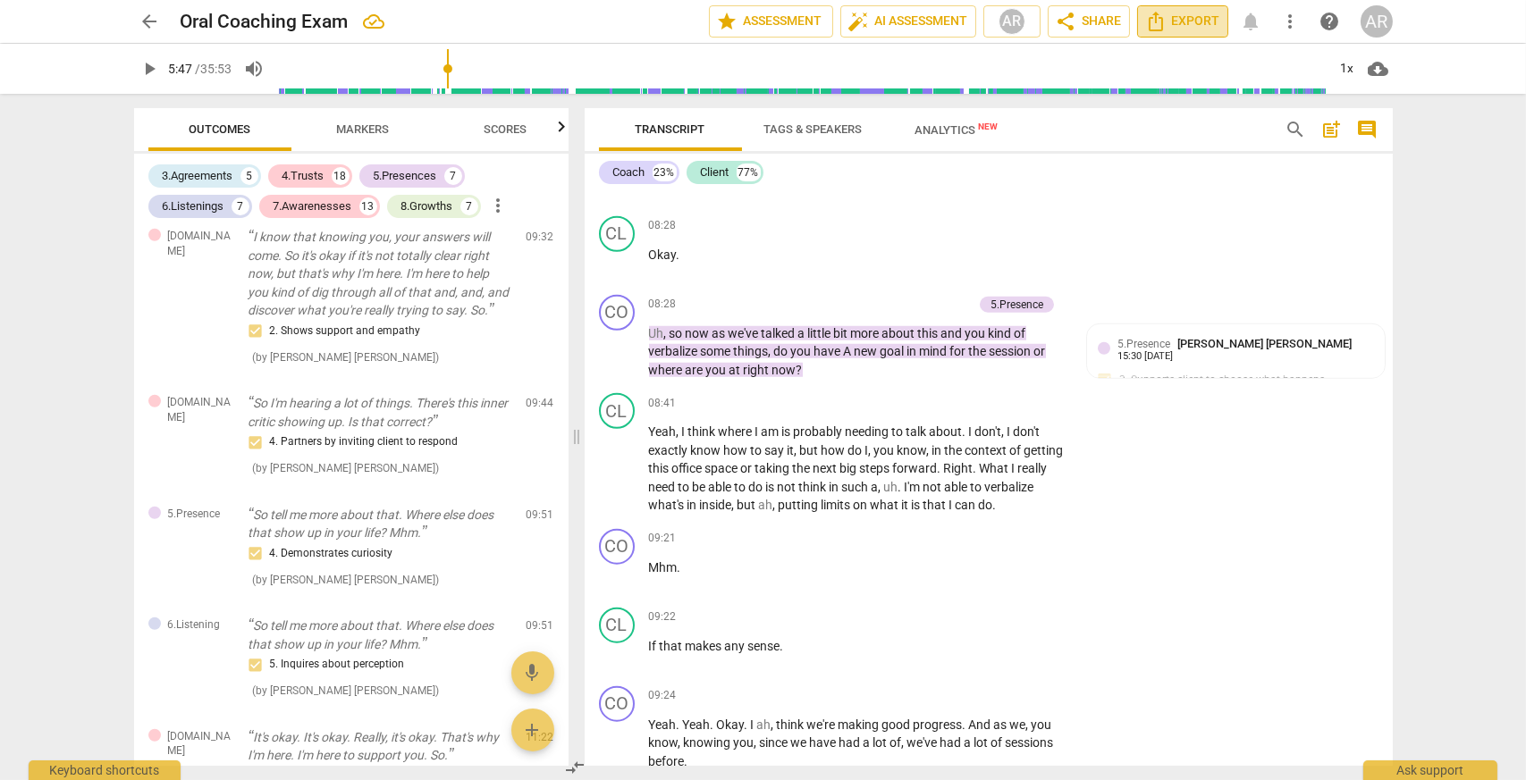
click at [1186, 17] on span "Export" at bounding box center [1182, 21] width 75 height 21
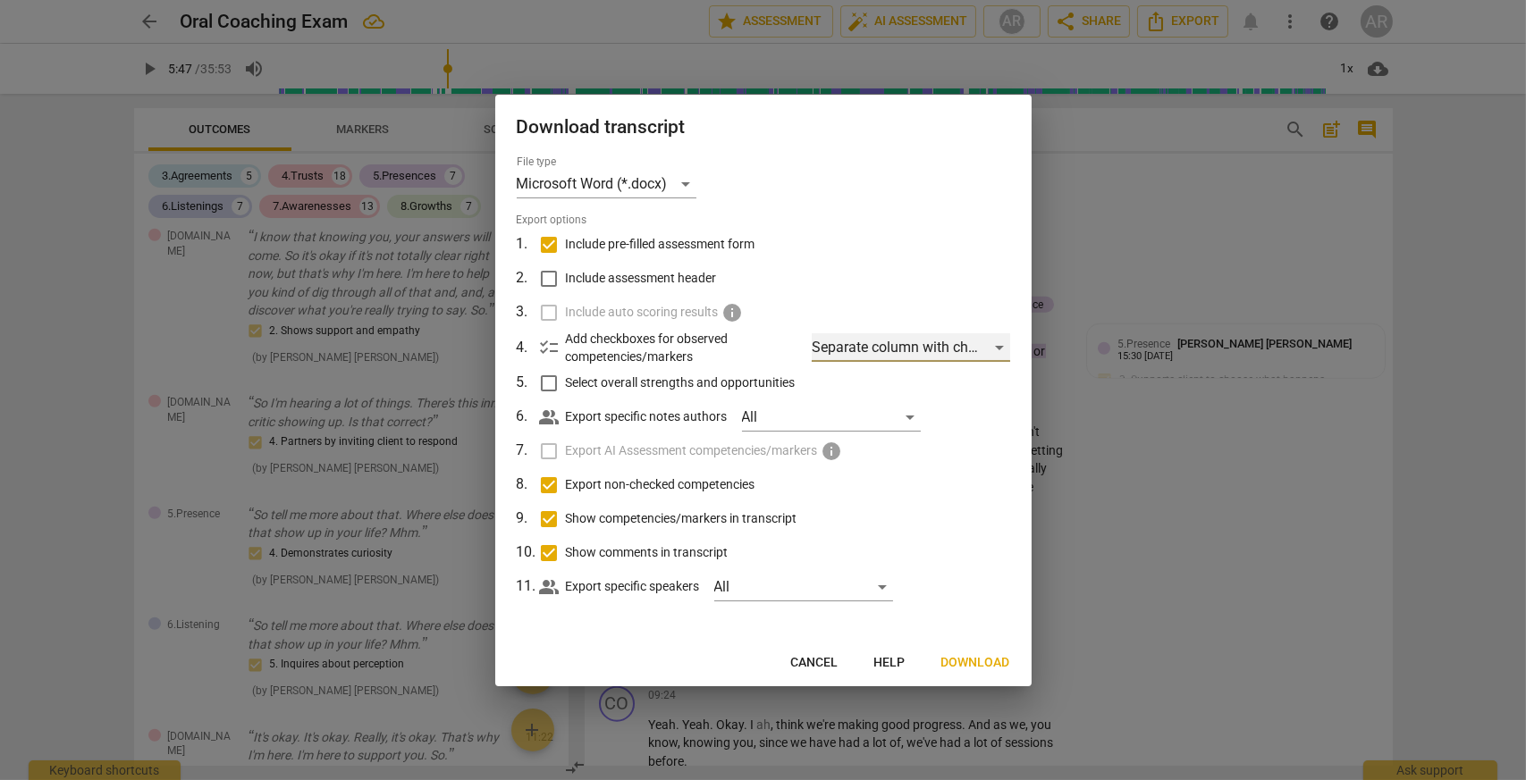
click at [909, 349] on div "Separate column with check marks" at bounding box center [910, 347] width 198 height 29
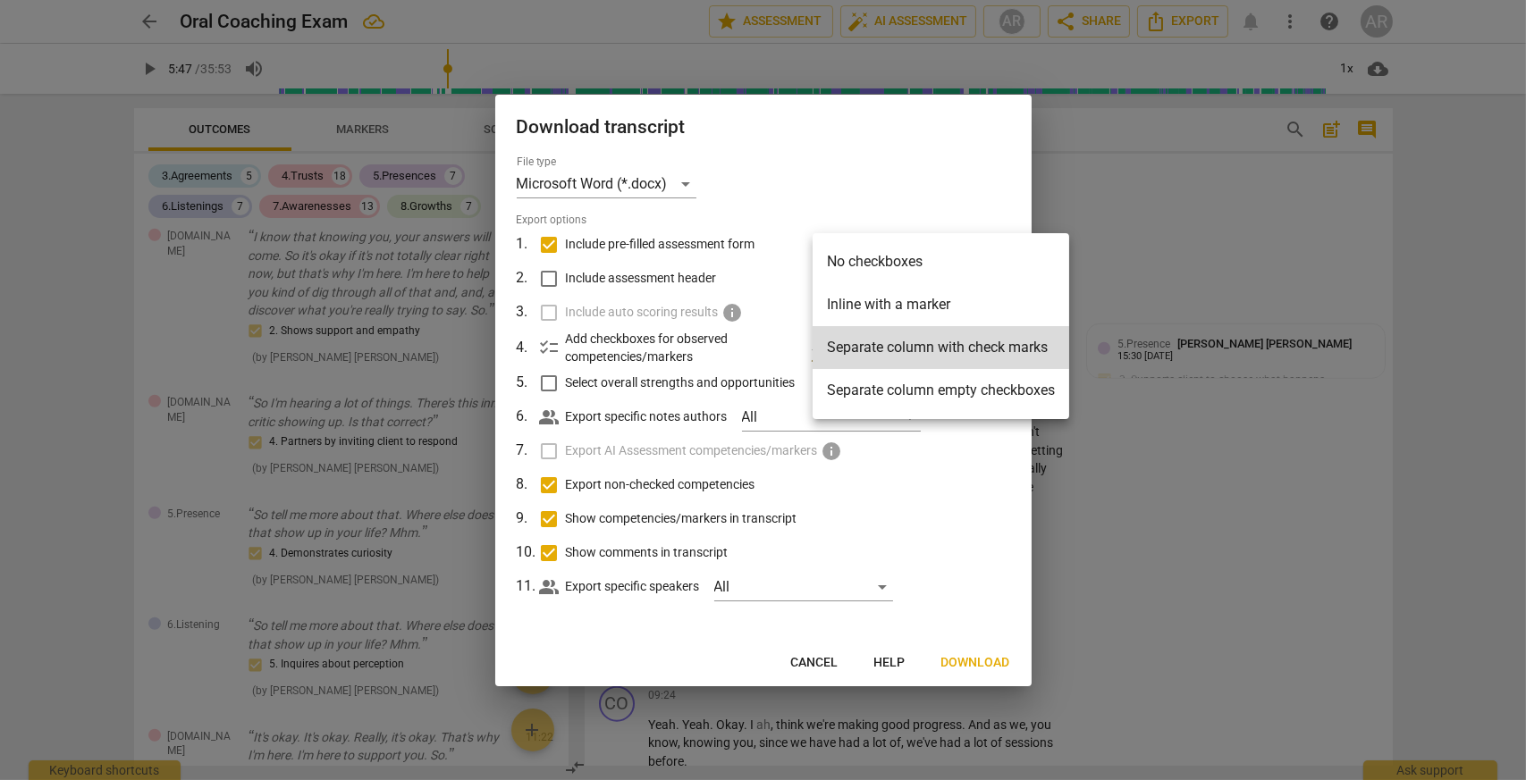
click at [919, 198] on div at bounding box center [763, 390] width 1526 height 780
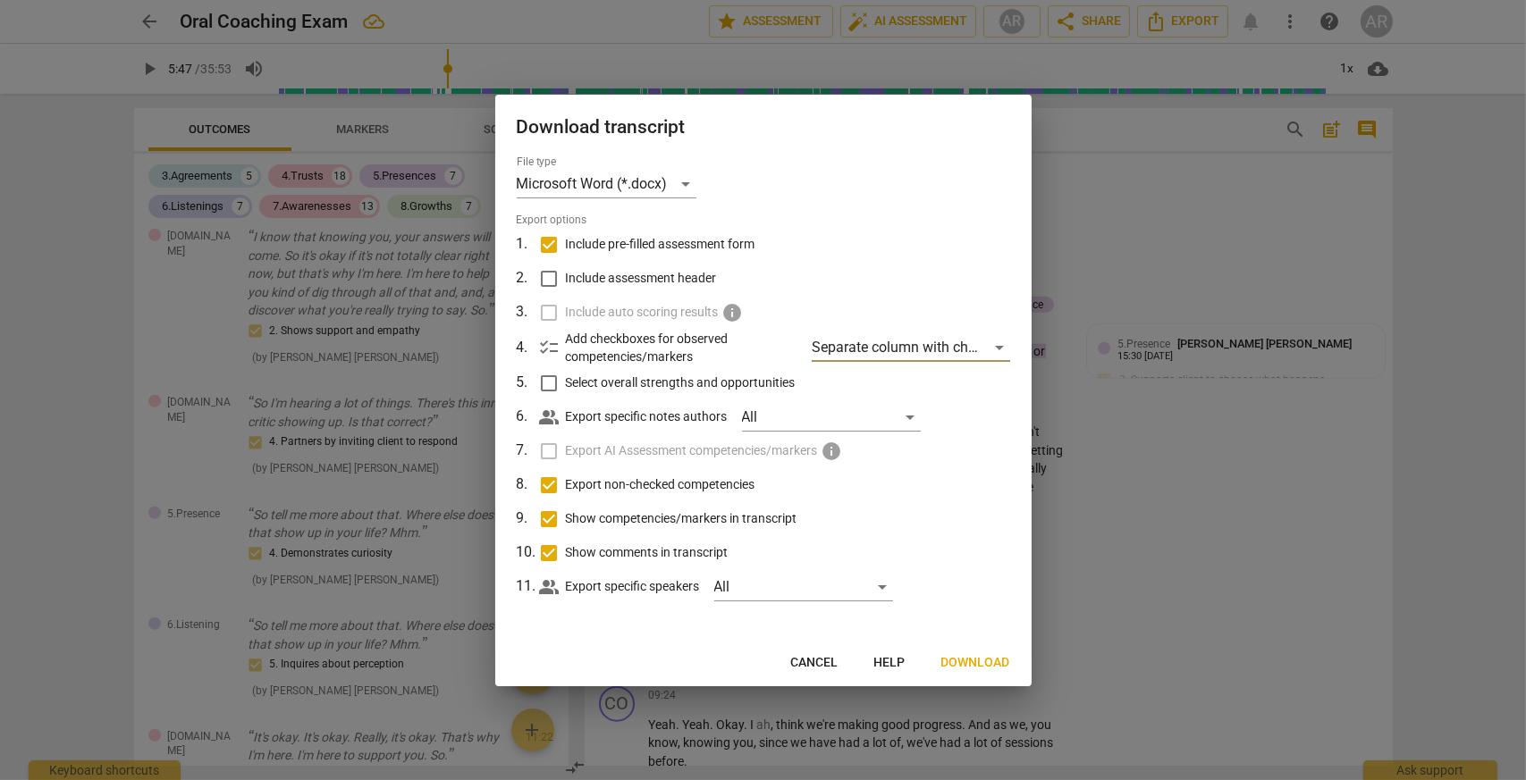
click at [809, 672] on button "Cancel" at bounding box center [815, 663] width 76 height 32
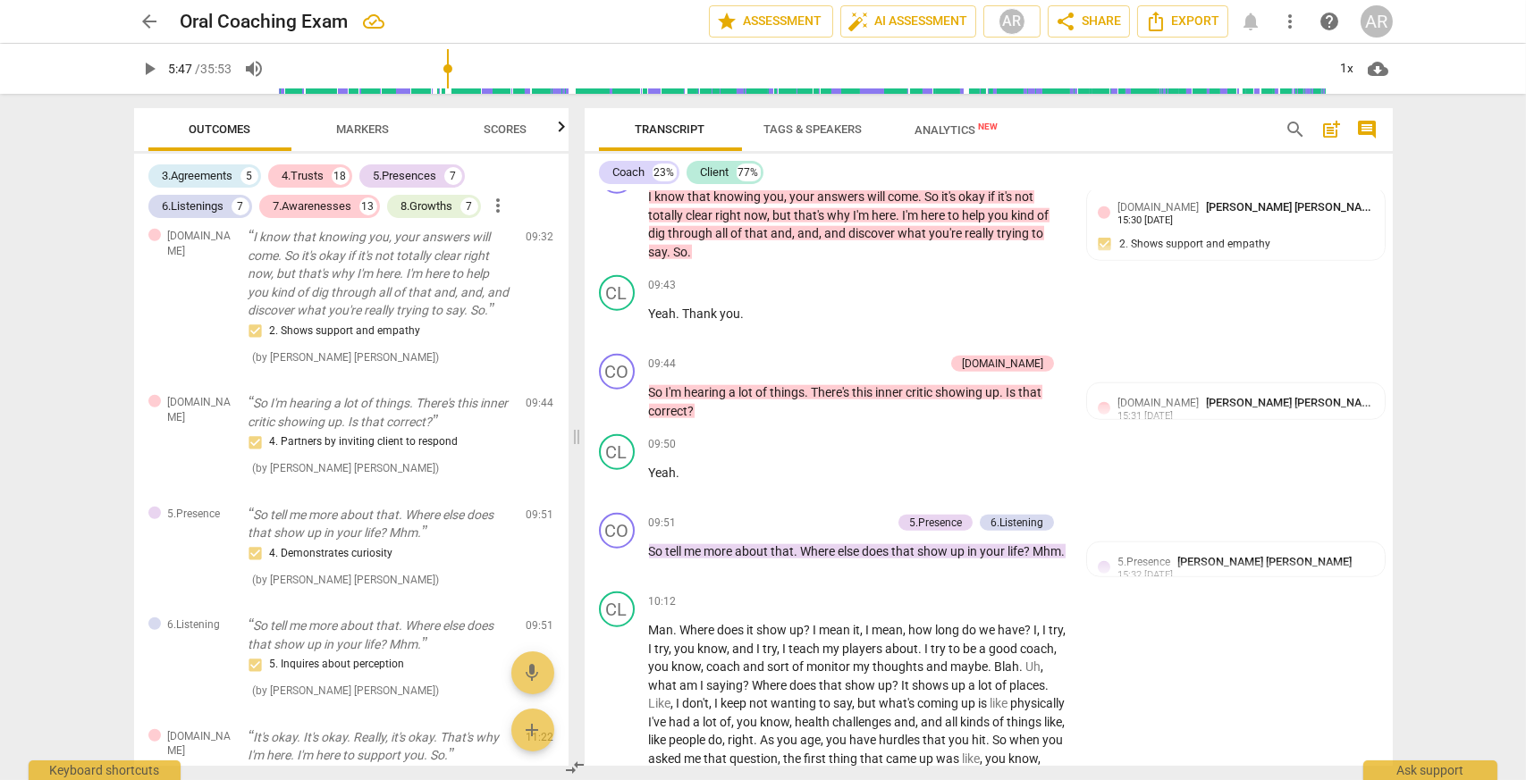
scroll to position [4022, 0]
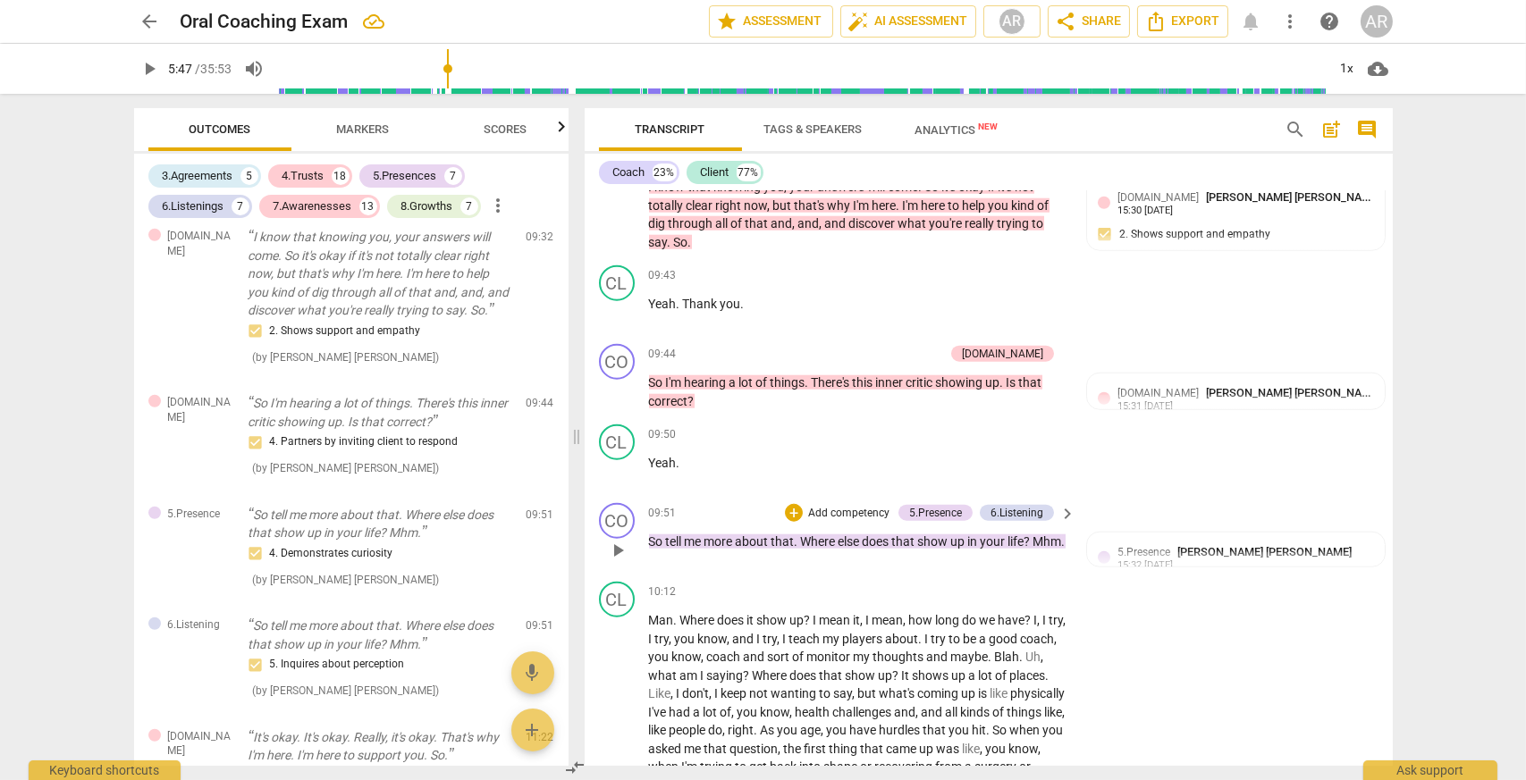
click at [847, 522] on p "Add competency" at bounding box center [848, 514] width 85 height 16
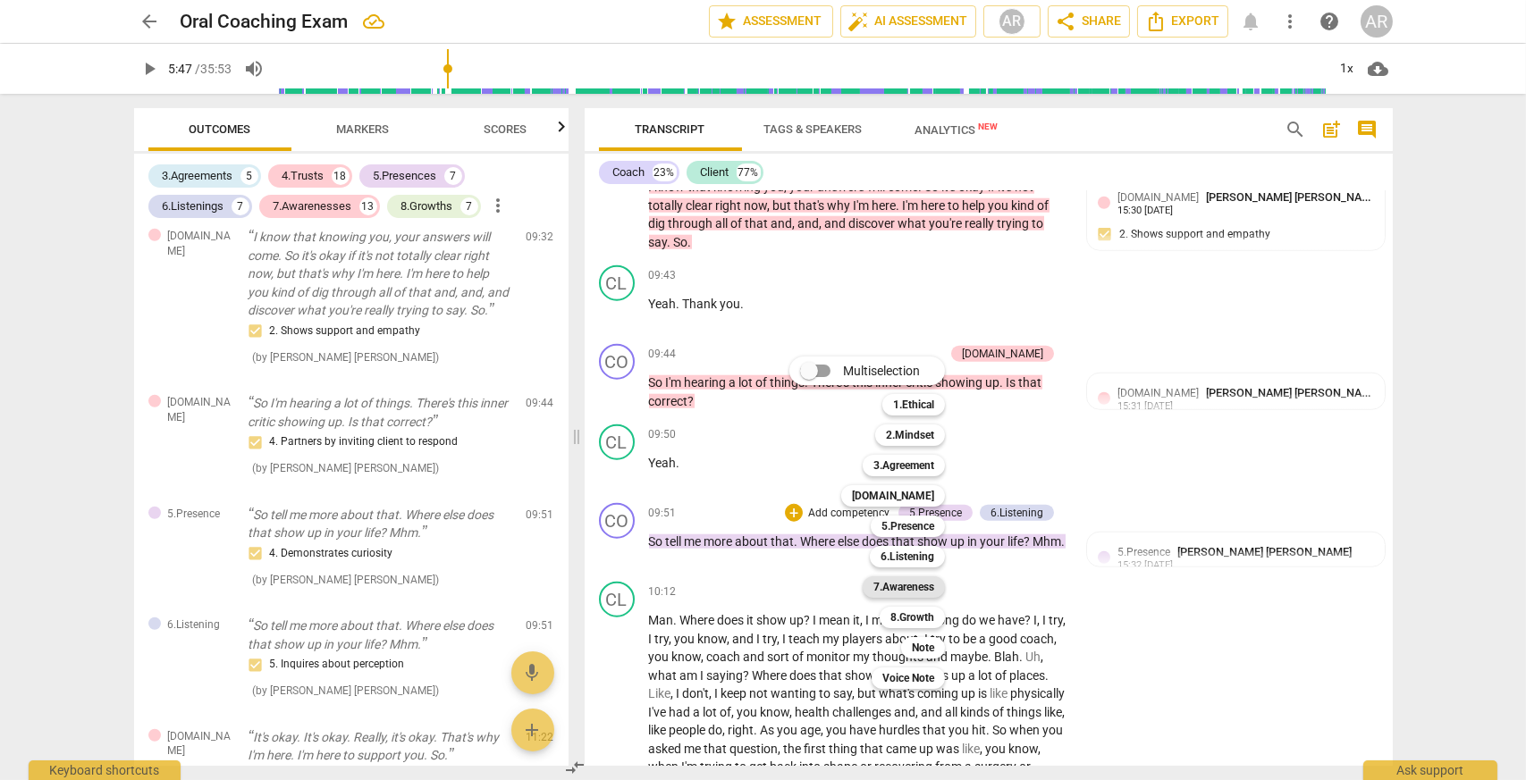
click at [916, 584] on b "7.Awareness" at bounding box center [903, 586] width 61 height 21
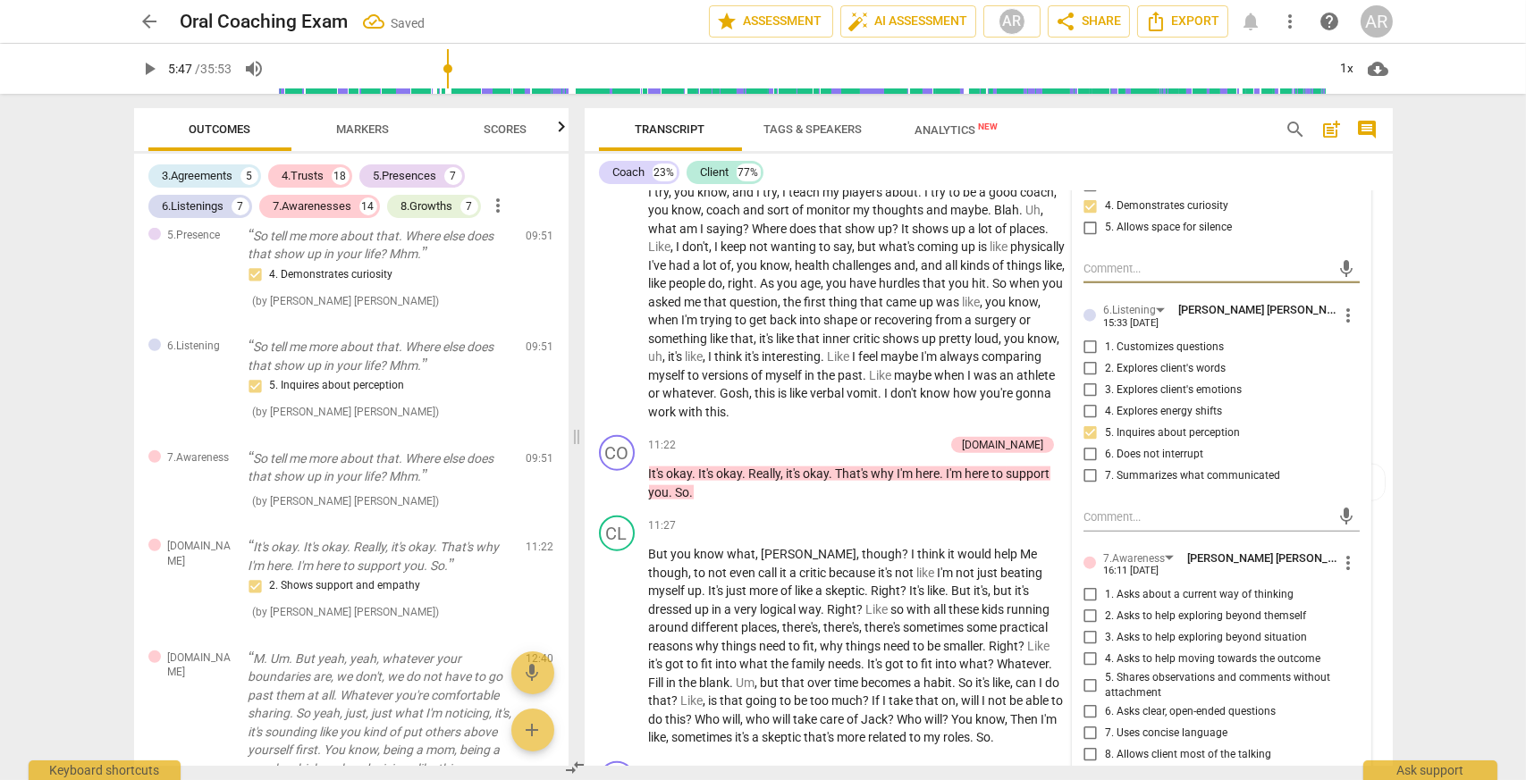
scroll to position [4558, 0]
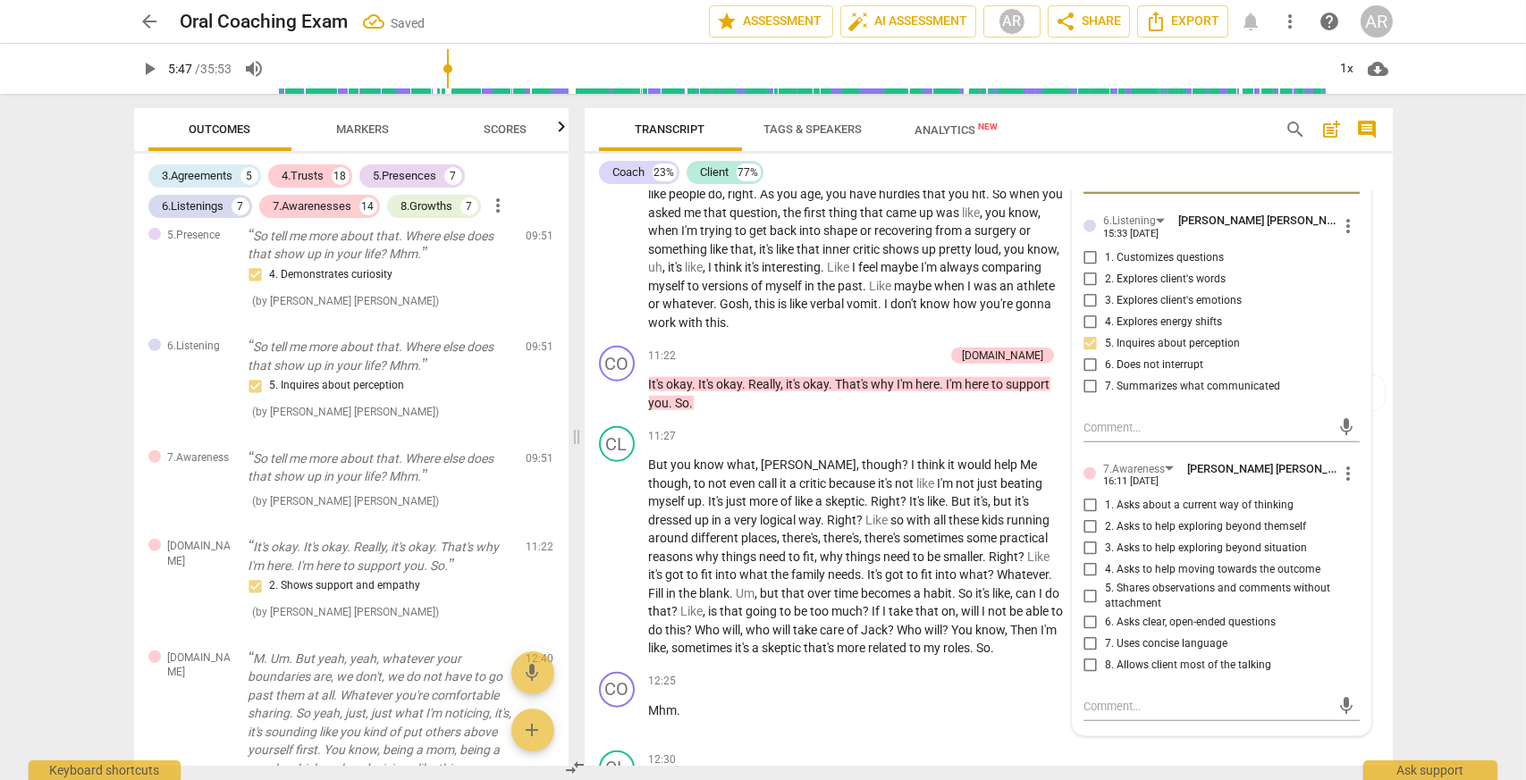
click at [1089, 651] on input "7. Uses concise language" at bounding box center [1090, 644] width 29 height 21
checkbox input "true"
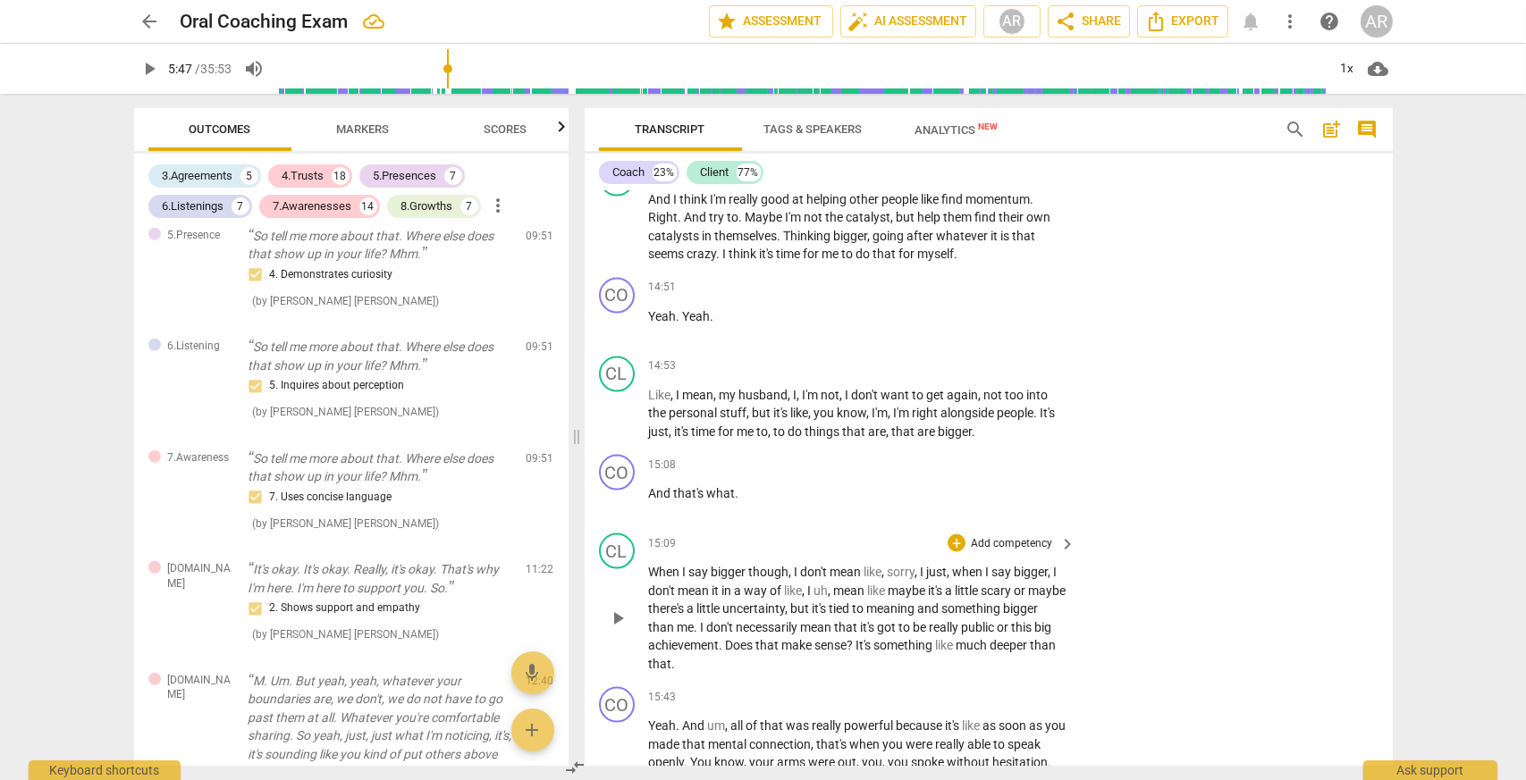
scroll to position [6166, 0]
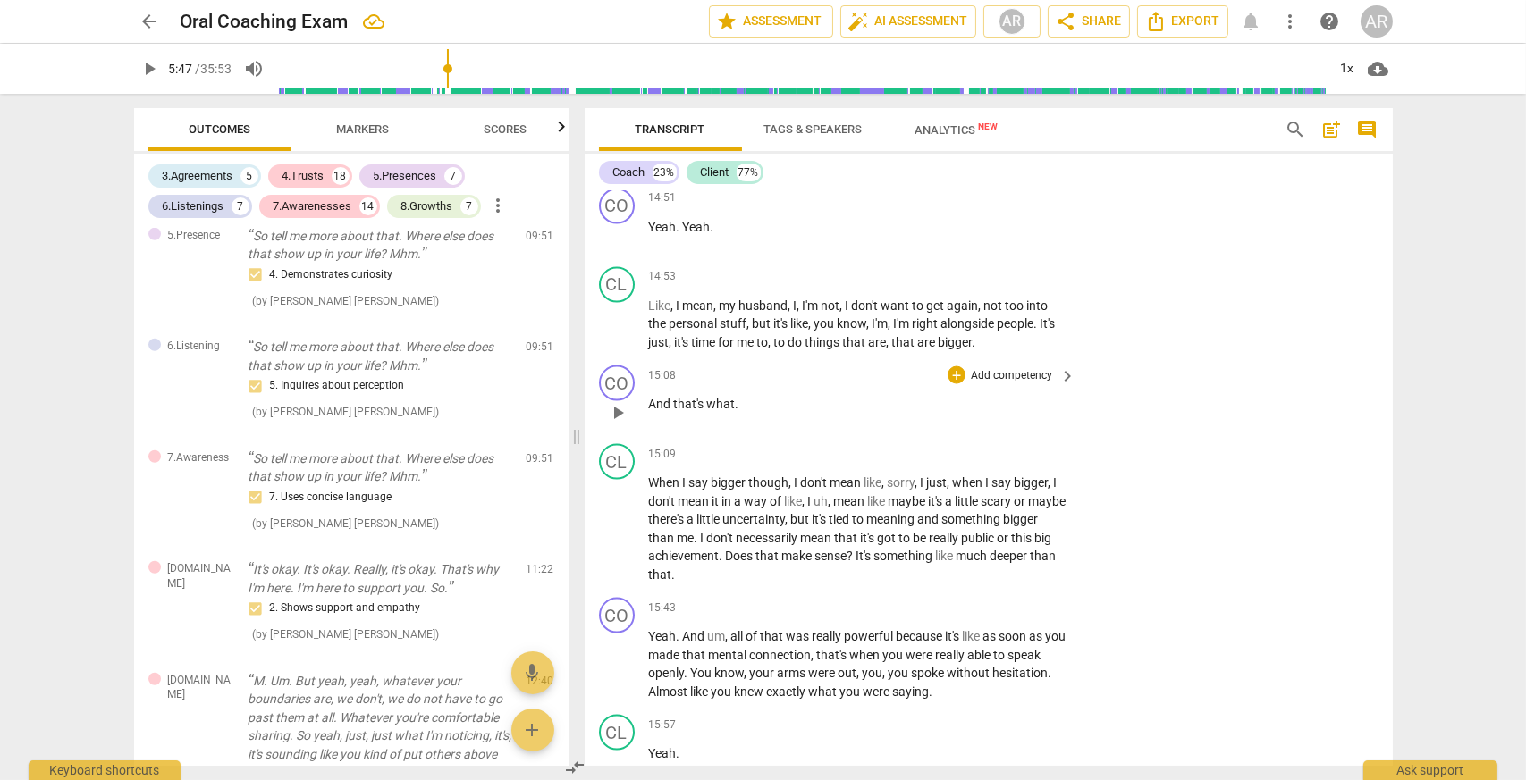
click at [614, 423] on span "play_arrow" at bounding box center [617, 412] width 21 height 21
click at [614, 423] on span "pause" at bounding box center [617, 412] width 21 height 21
type input "911"
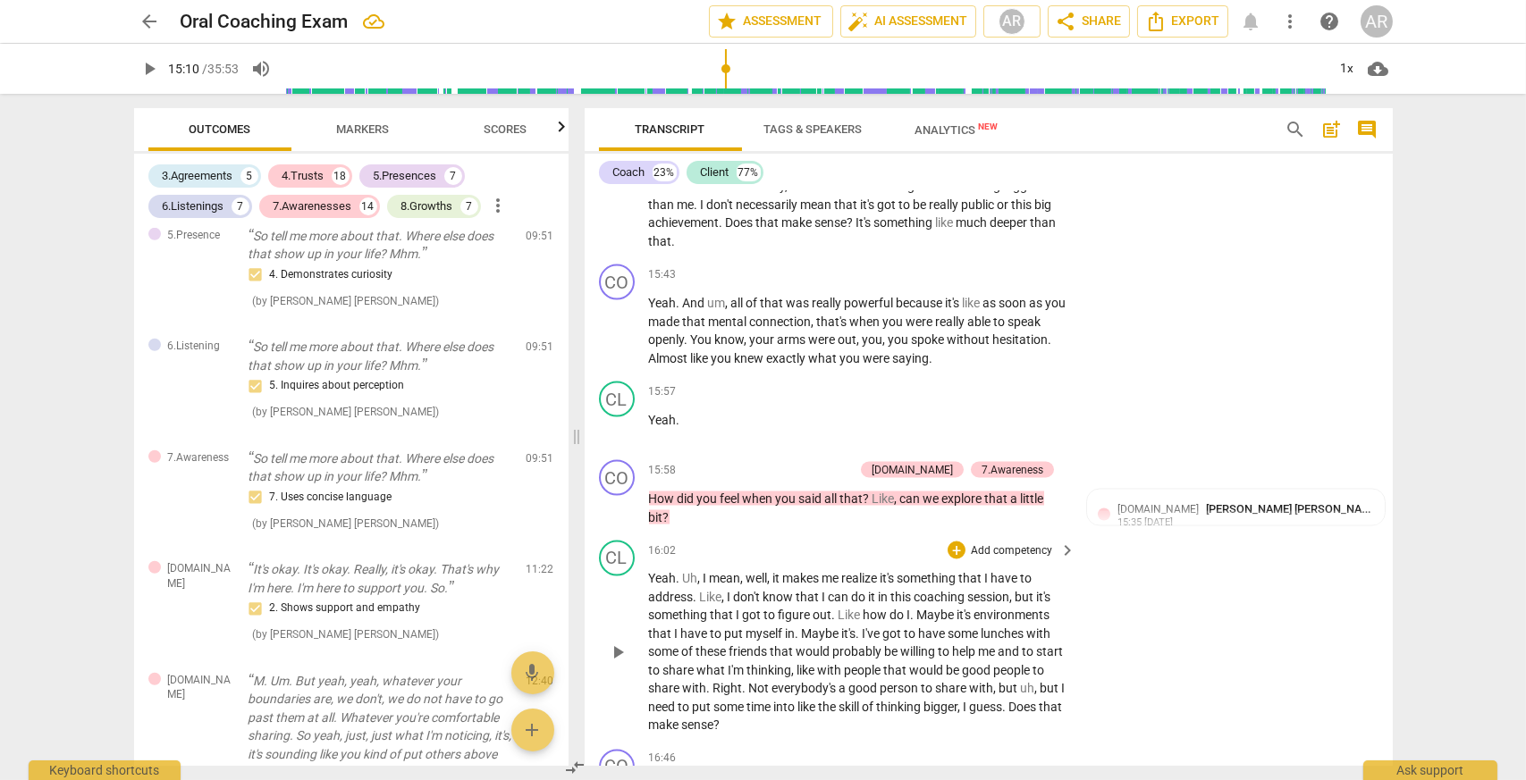
scroll to position [6524, 0]
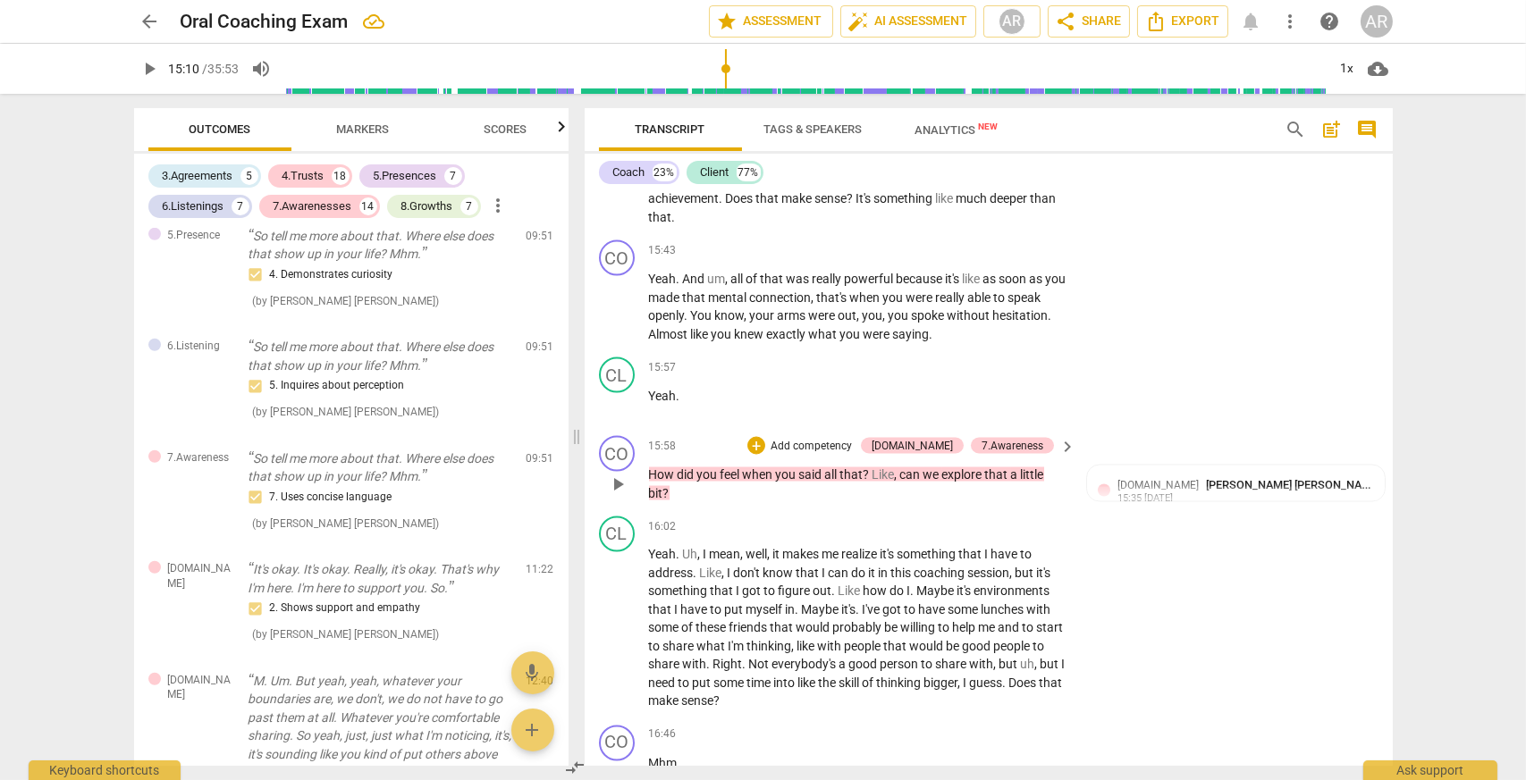
click at [836, 455] on p "Add competency" at bounding box center [811, 447] width 85 height 16
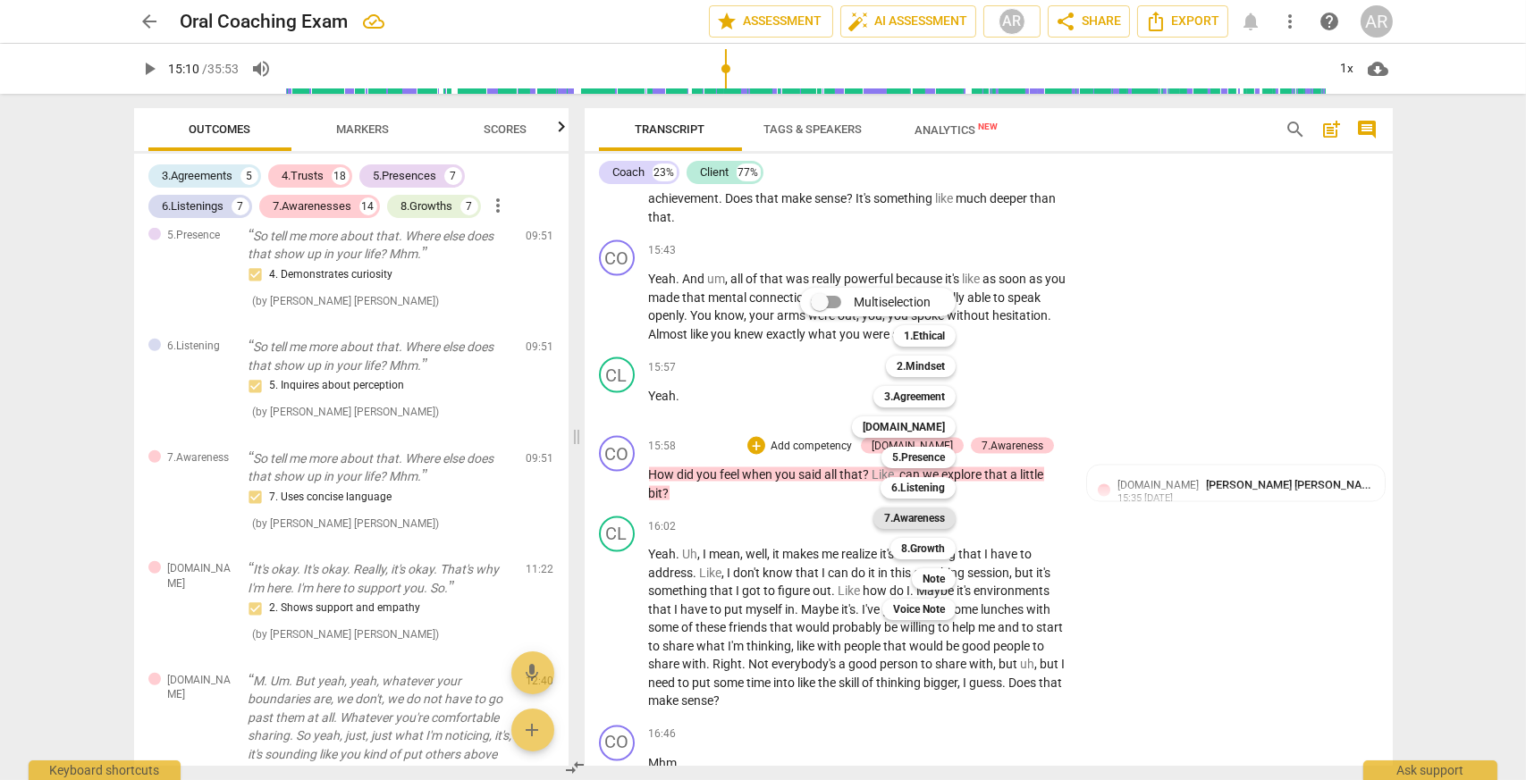
click at [940, 519] on b "7.Awareness" at bounding box center [914, 518] width 61 height 21
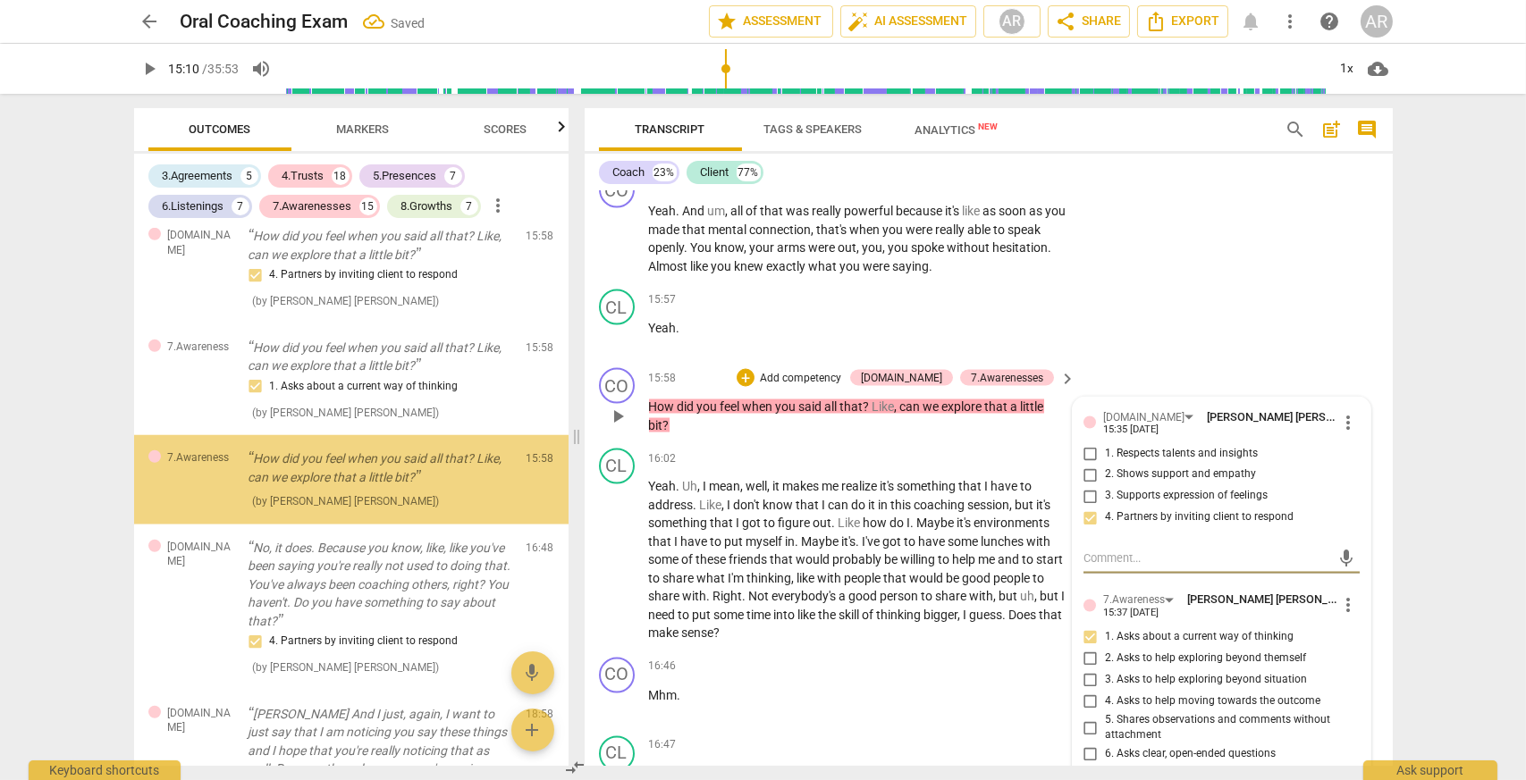
scroll to position [6703, 0]
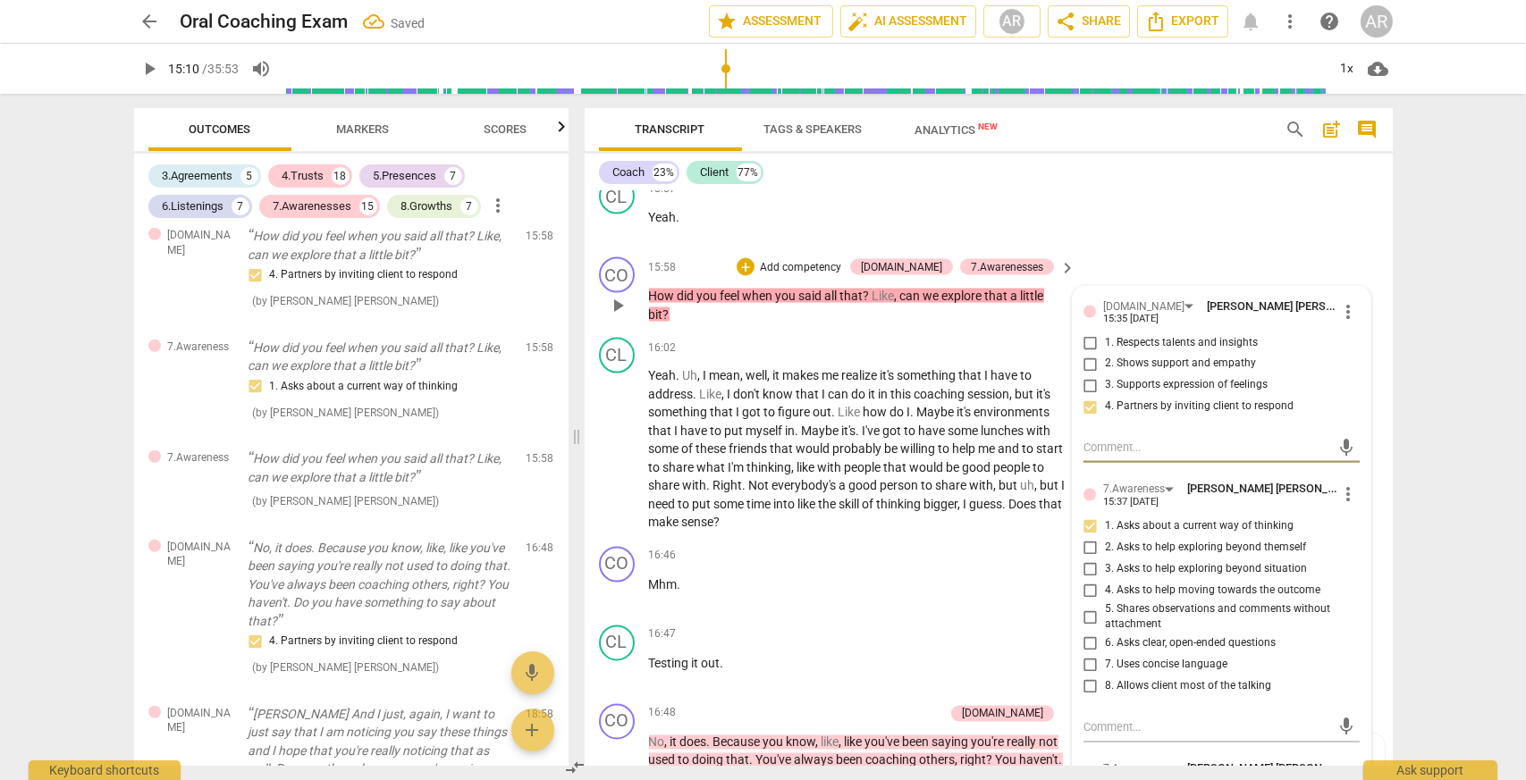
click at [1084, 672] on input "7. Uses concise language" at bounding box center [1090, 665] width 29 height 21
checkbox input "true"
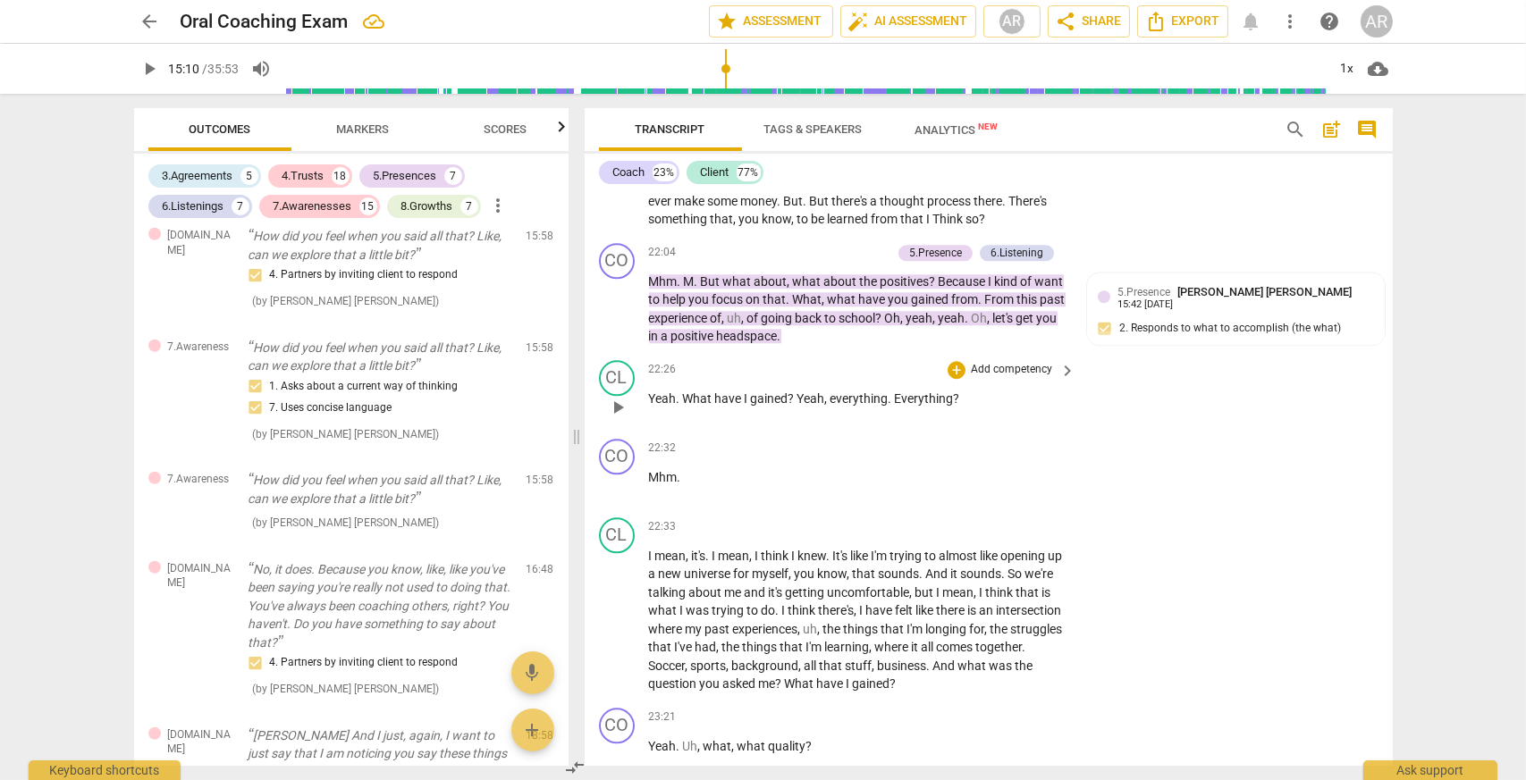
scroll to position [9294, 0]
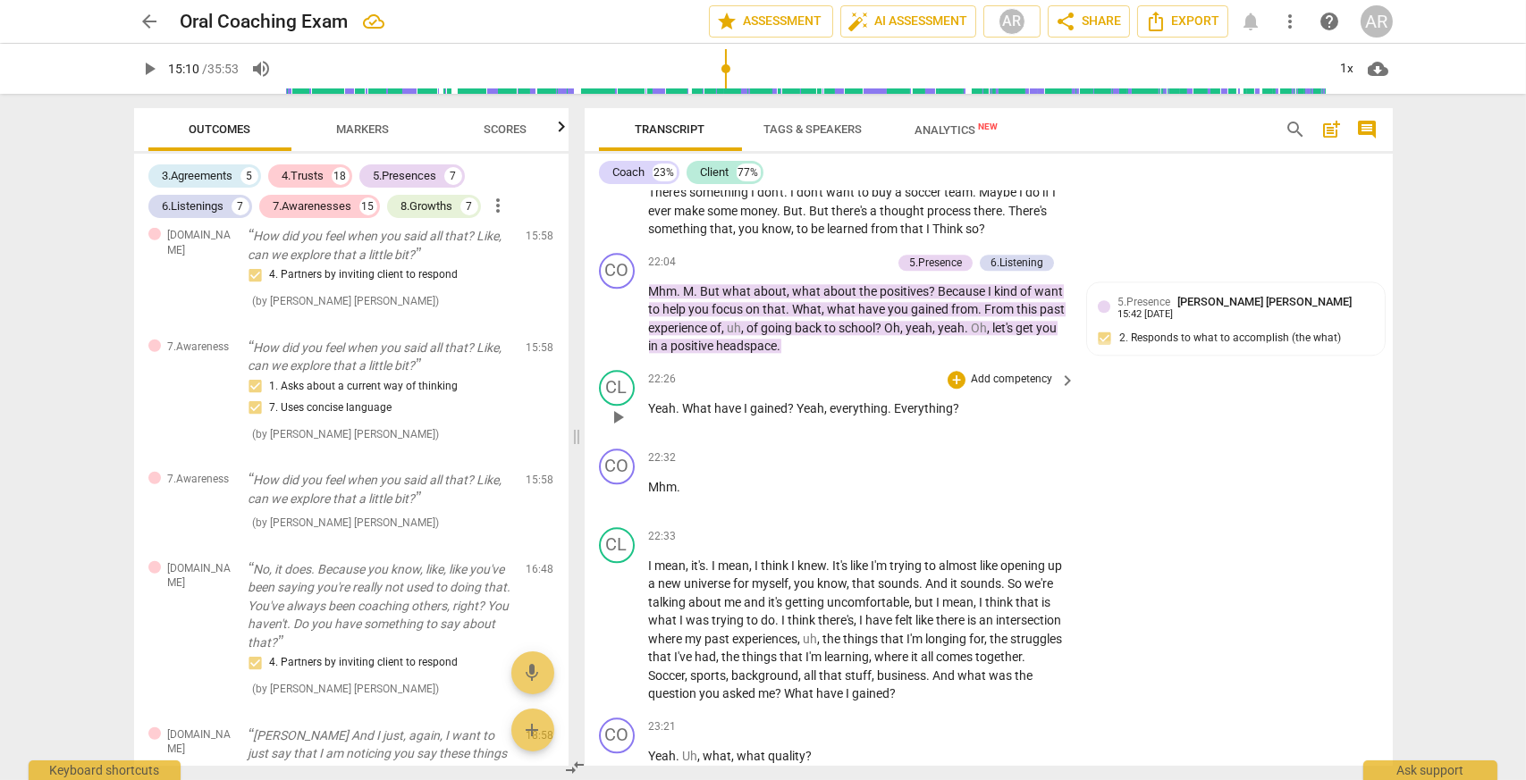
click at [612, 416] on span "play_arrow" at bounding box center [617, 417] width 21 height 21
click at [618, 424] on span "pause" at bounding box center [617, 417] width 21 height 21
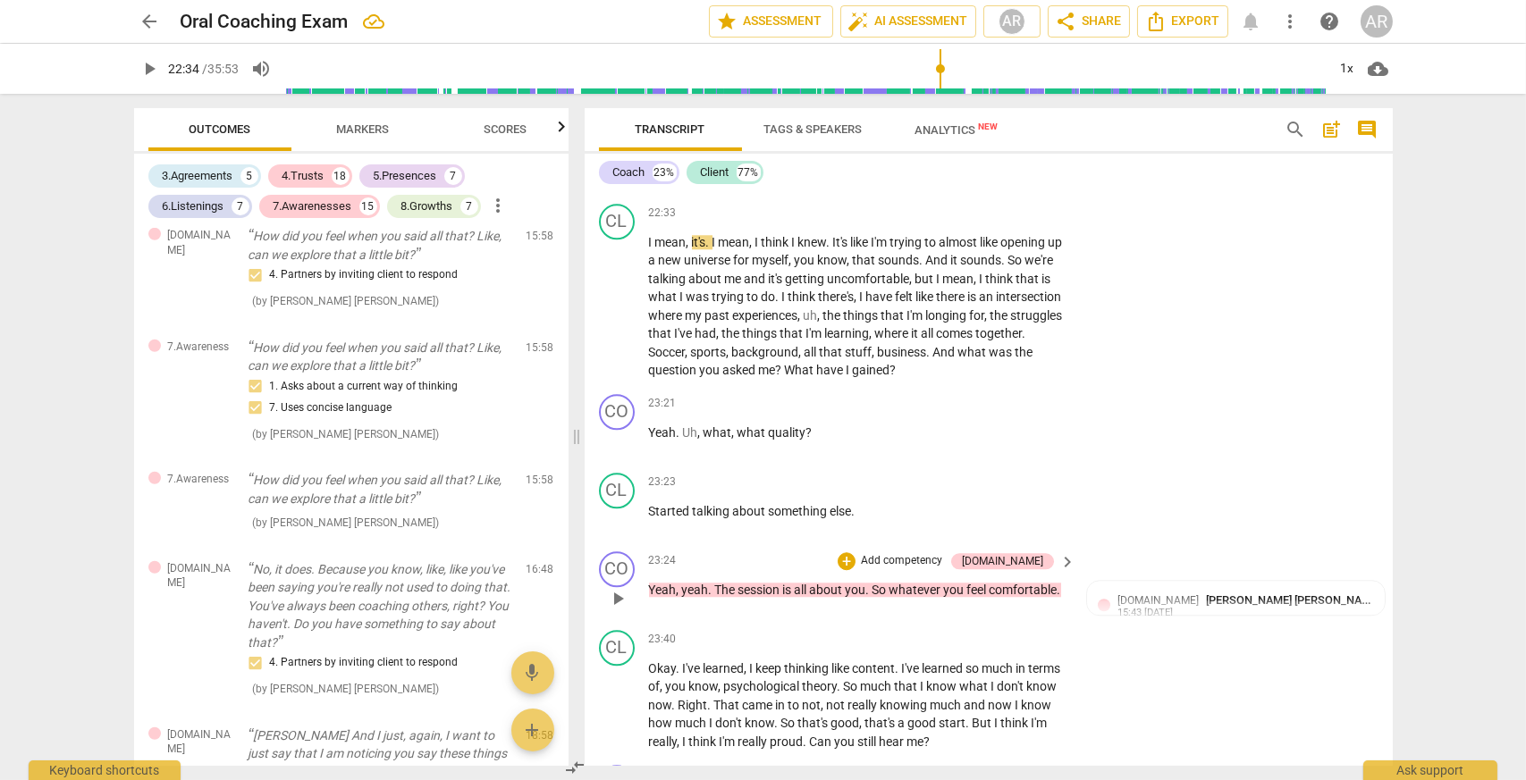
scroll to position [9652, 0]
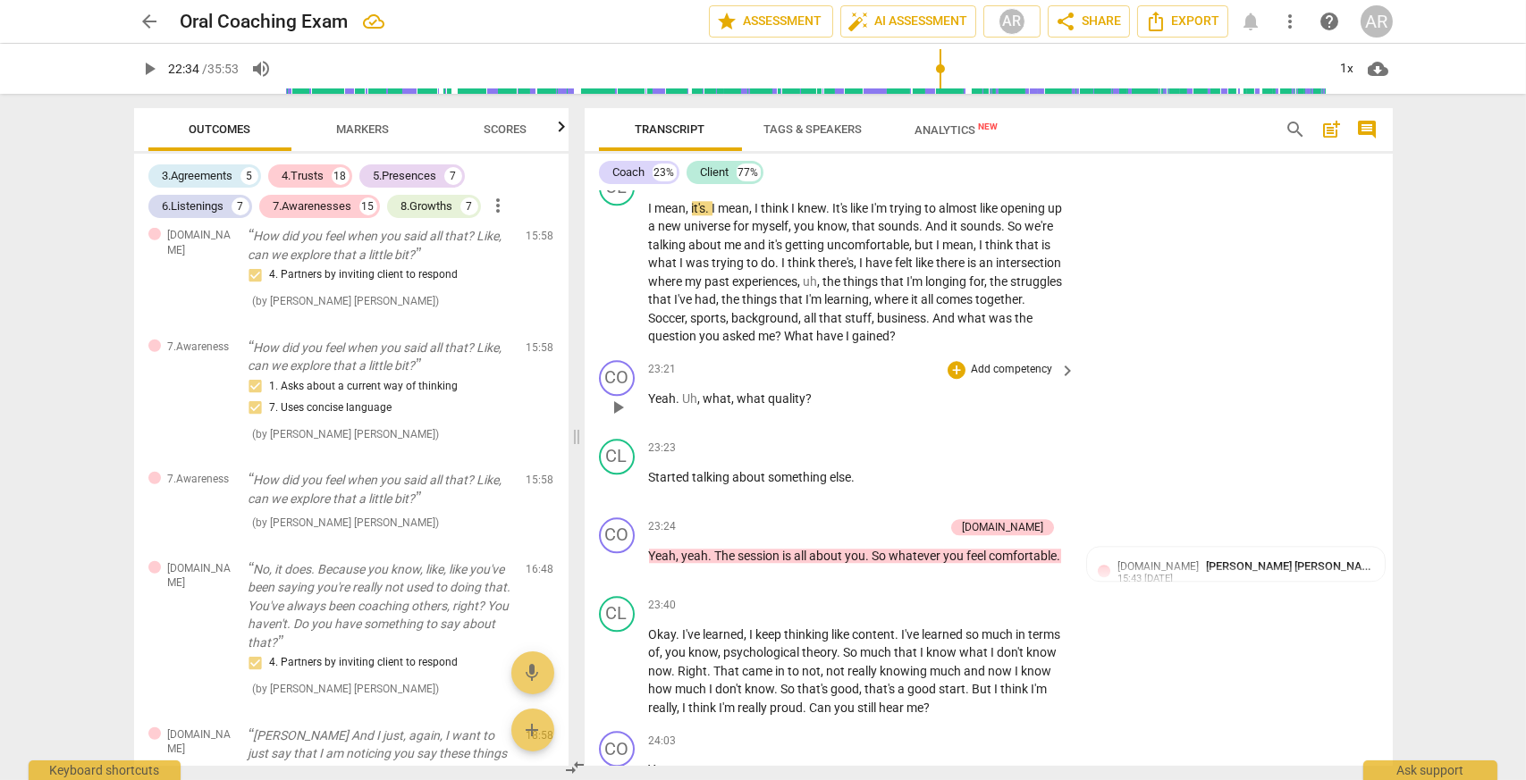
click at [611, 411] on span "play_arrow" at bounding box center [617, 407] width 21 height 21
click at [625, 410] on span "pause" at bounding box center [617, 407] width 21 height 21
type input "1410"
click at [947, 372] on div "+" at bounding box center [956, 370] width 18 height 18
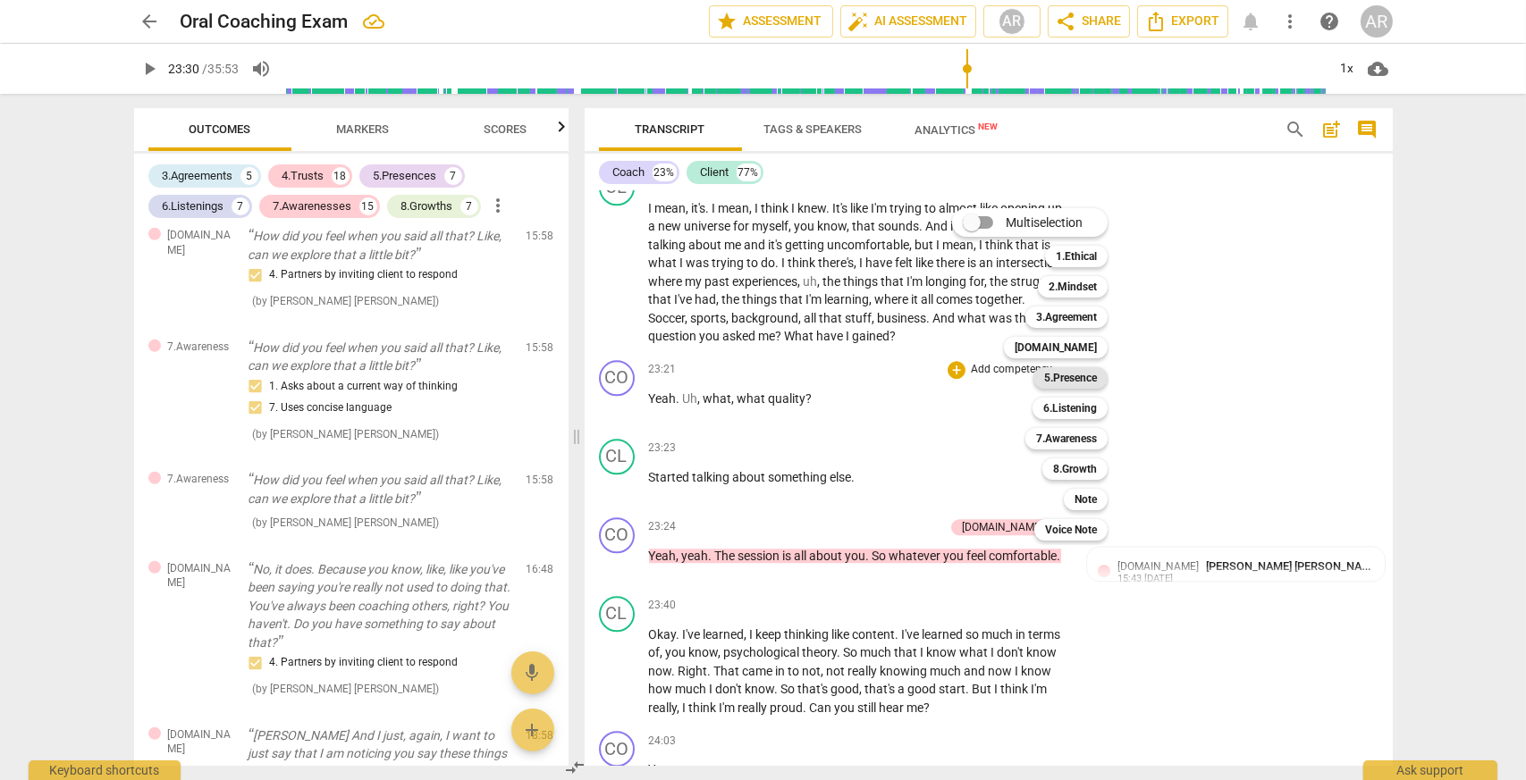
click at [1062, 383] on b "5.Presence" at bounding box center [1070, 377] width 53 height 21
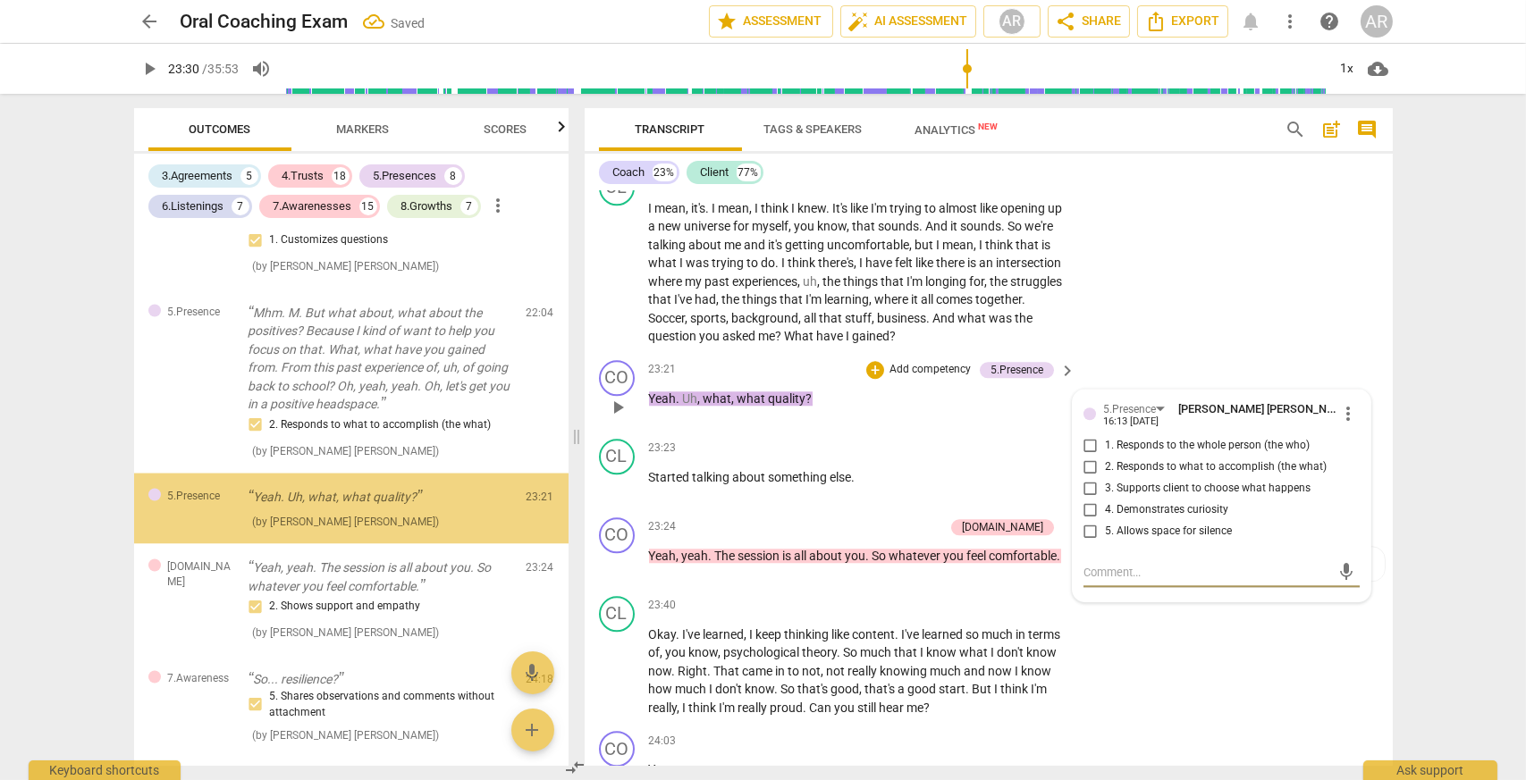
scroll to position [6142, 0]
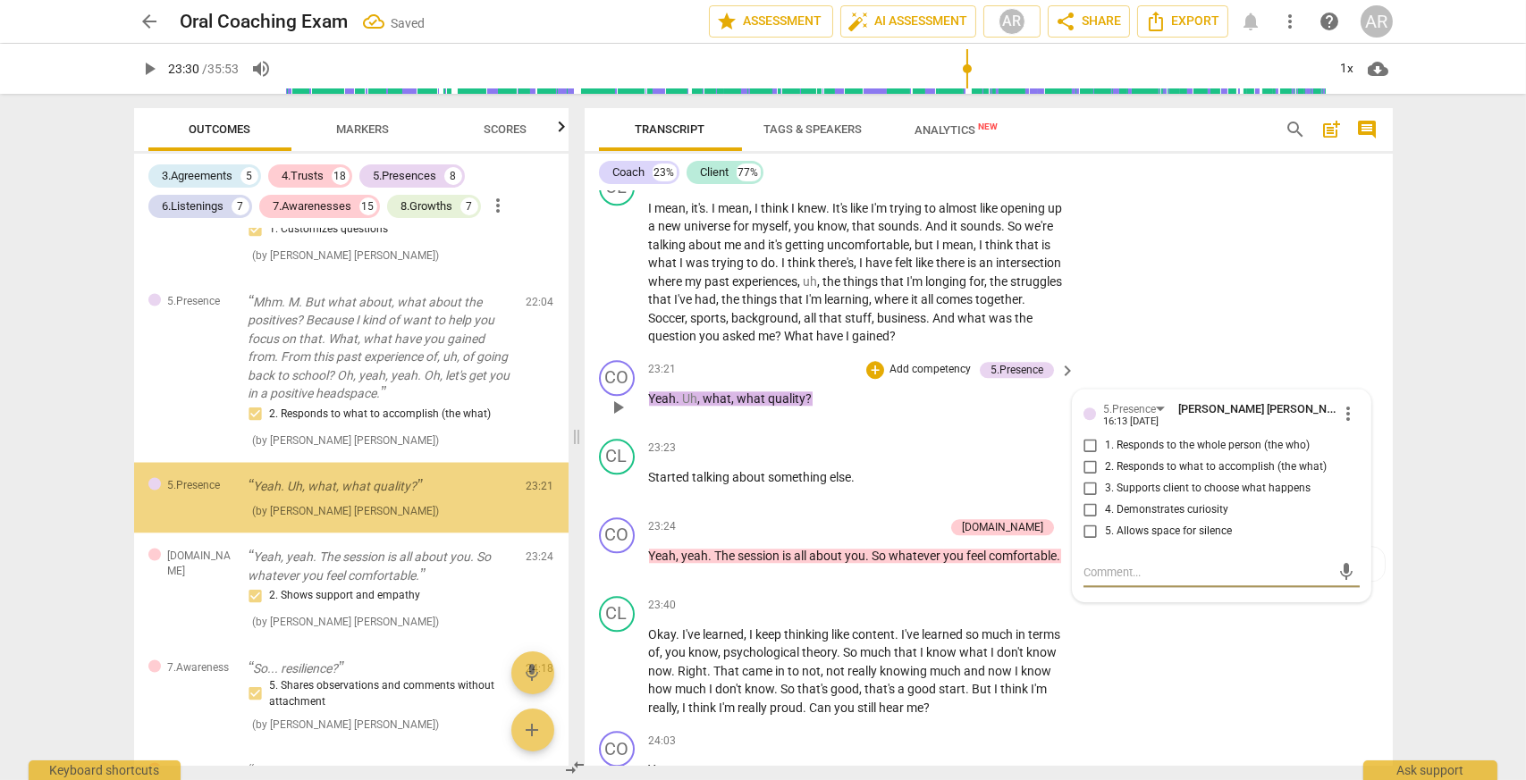
click at [1085, 515] on input "4. Demonstrates curiosity" at bounding box center [1090, 510] width 29 height 21
checkbox input "true"
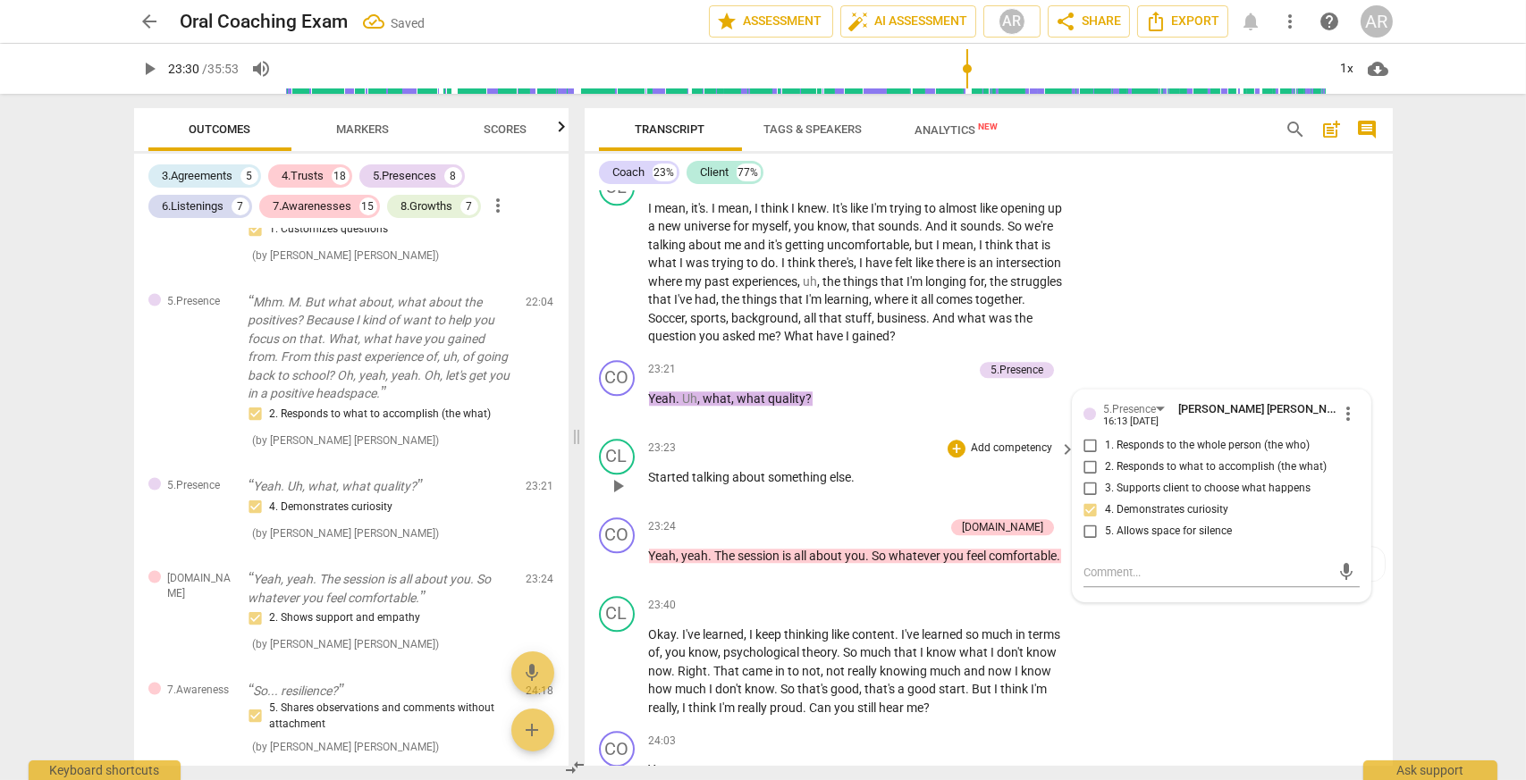
type input "1410"
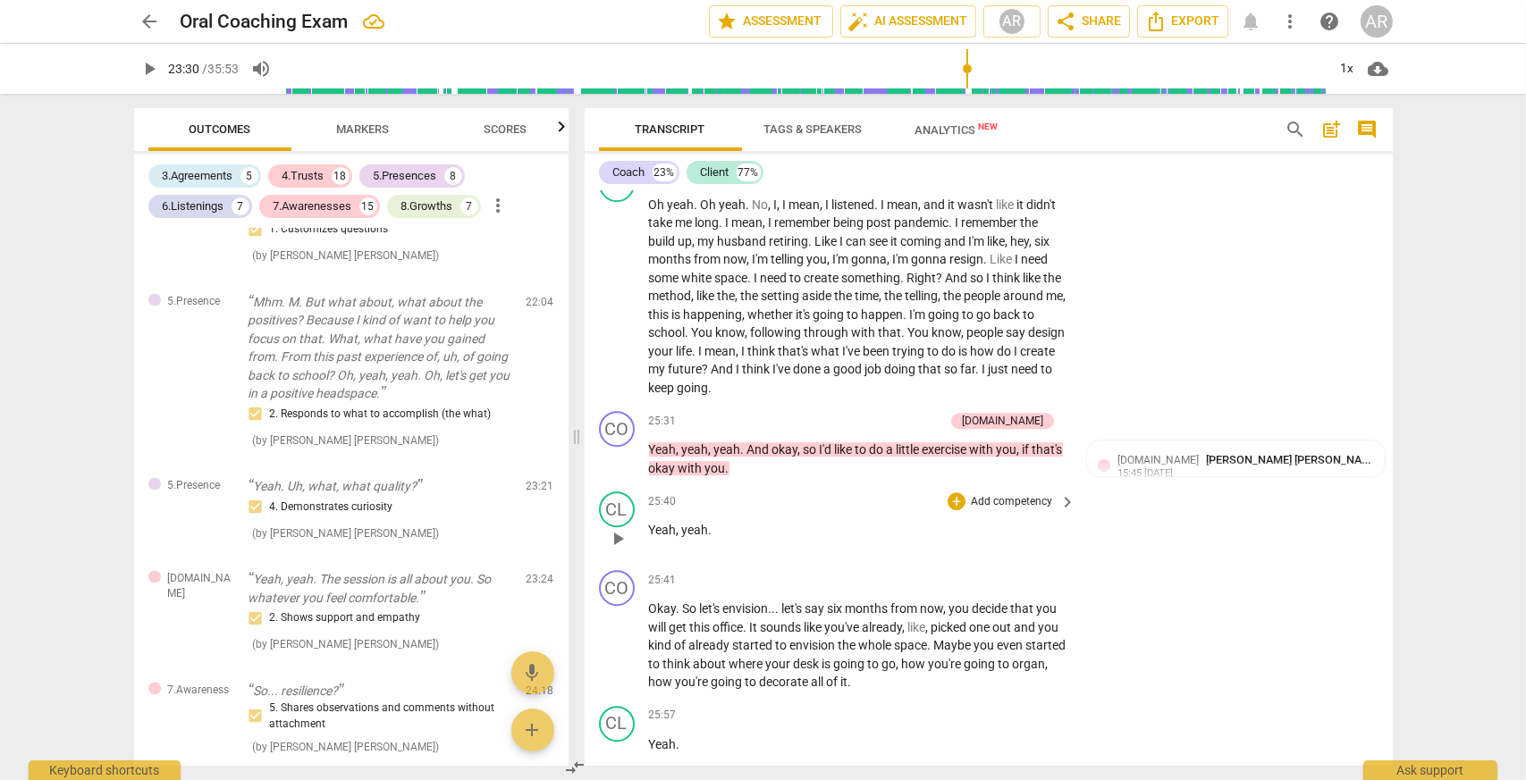
scroll to position [10813, 0]
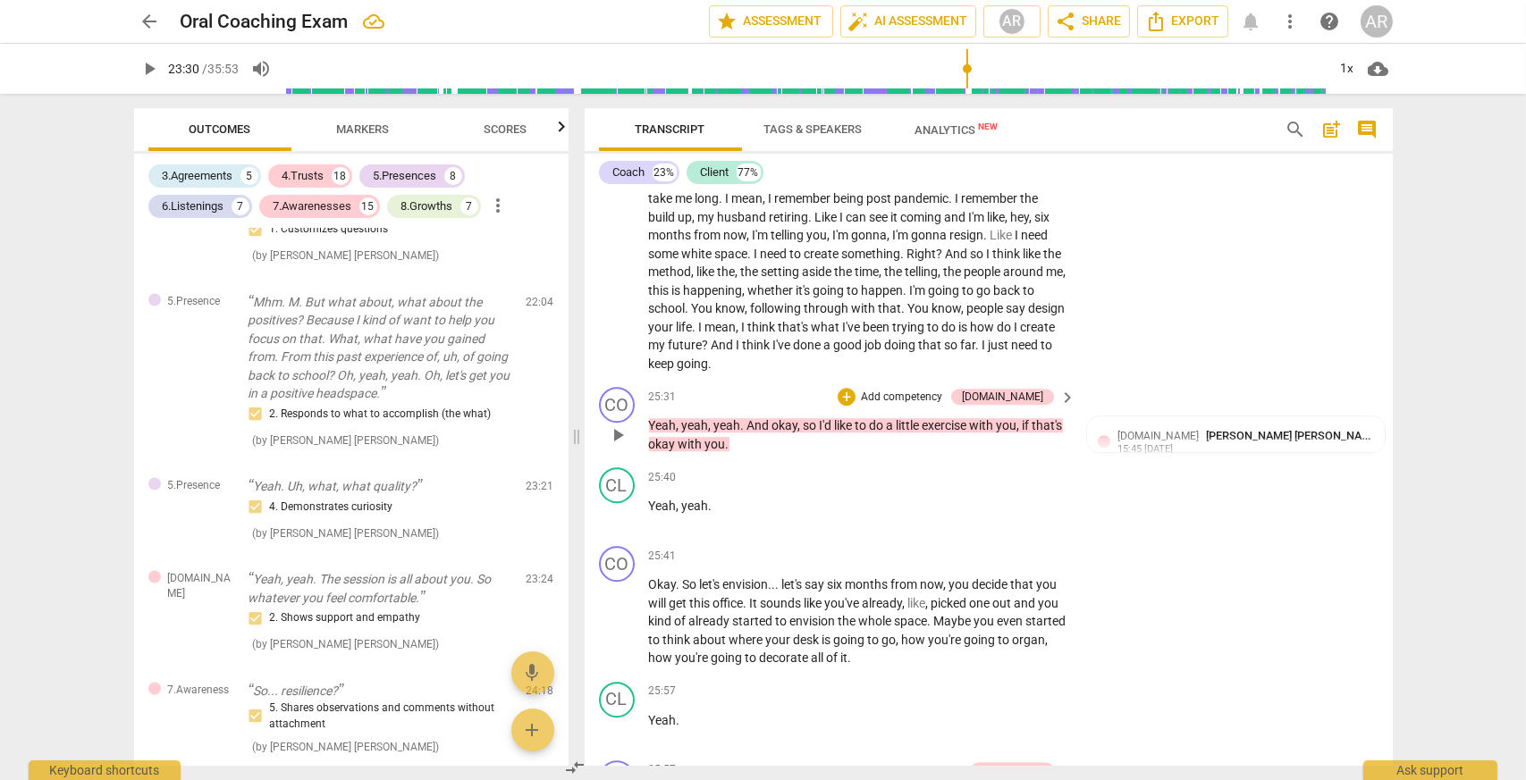
click at [926, 397] on p "Add competency" at bounding box center [901, 398] width 85 height 16
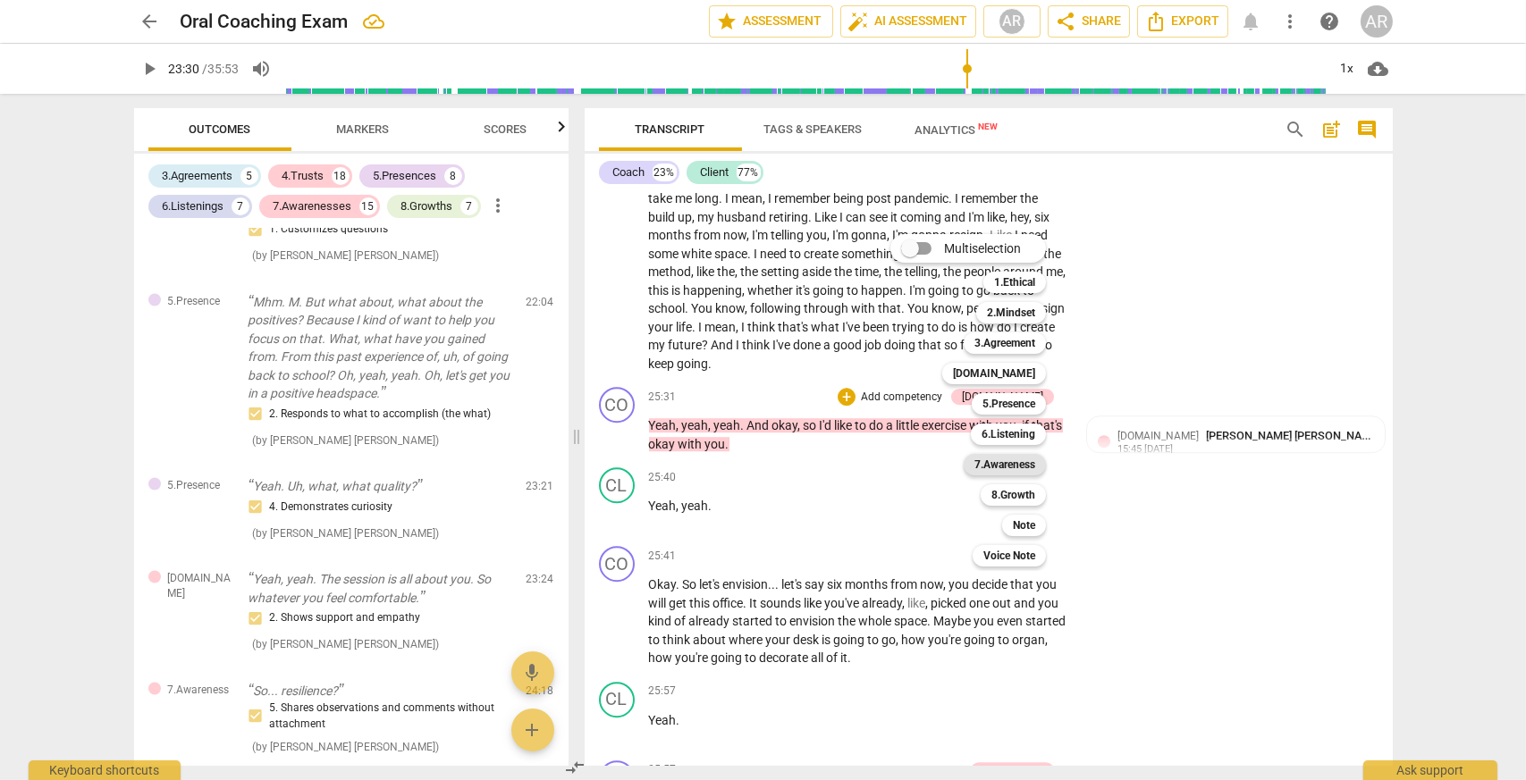
click at [1022, 462] on b "7.Awareness" at bounding box center [1004, 464] width 61 height 21
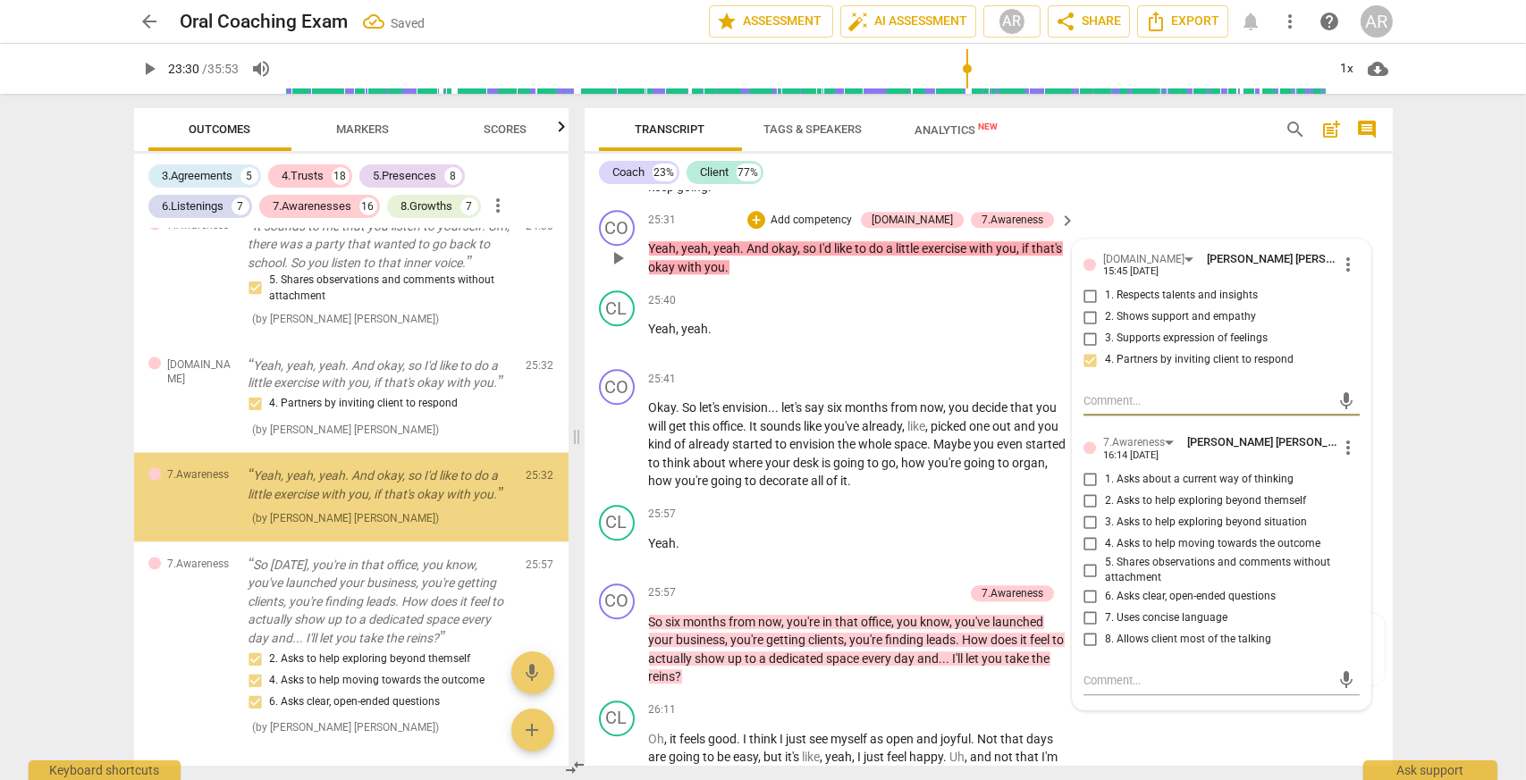
scroll to position [10992, 0]
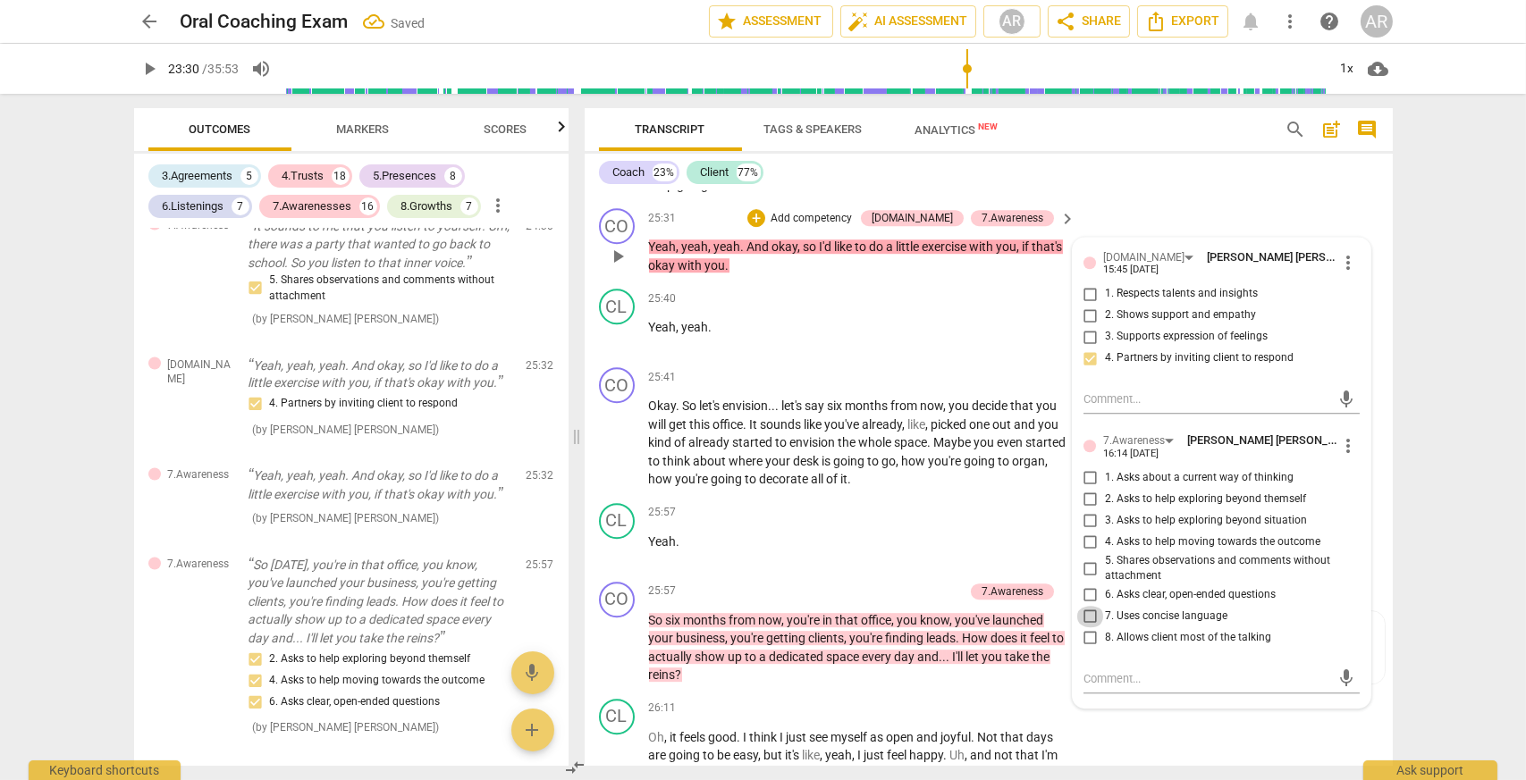
click at [1088, 617] on input "7. Uses concise language" at bounding box center [1090, 616] width 29 height 21
checkbox input "true"
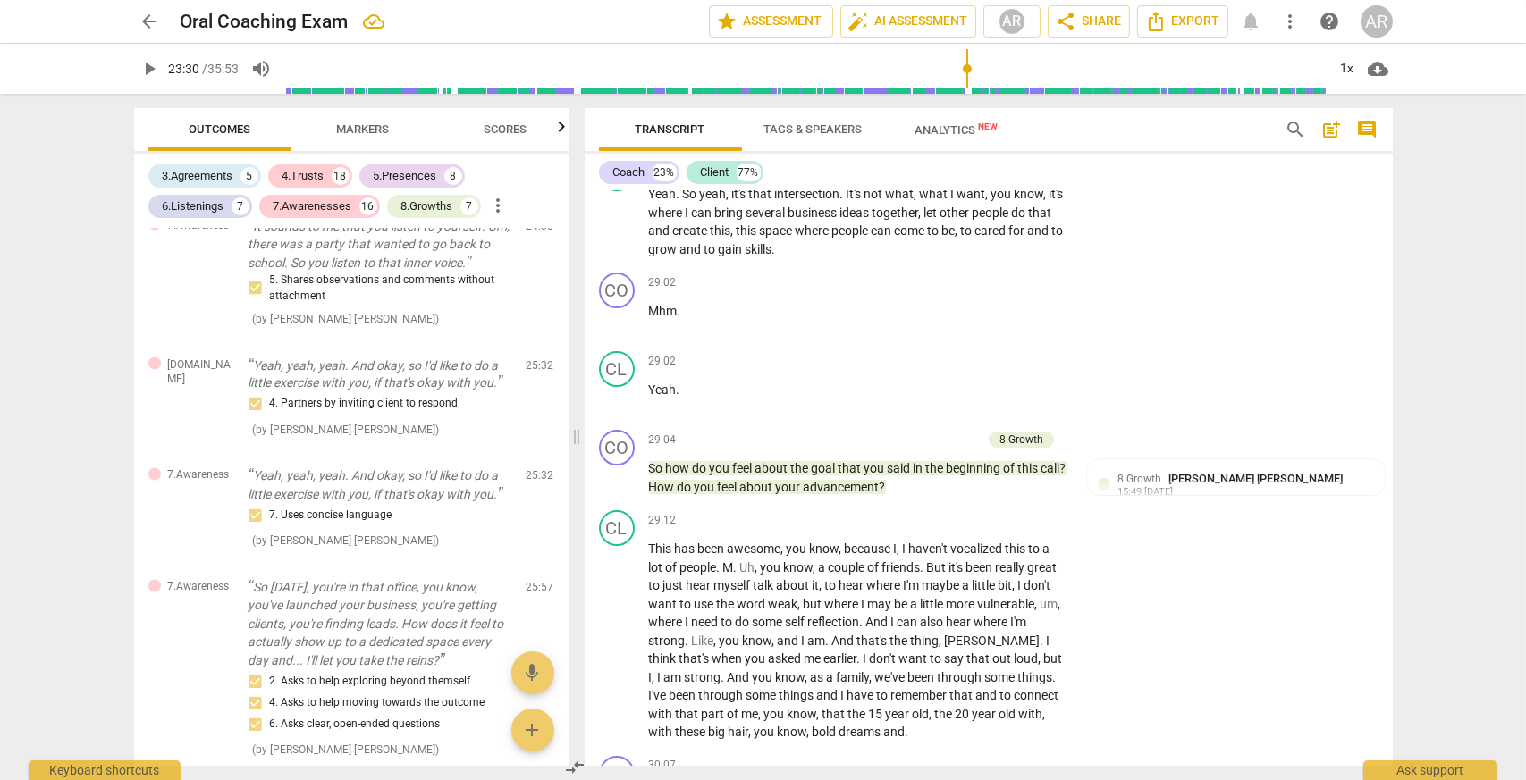
scroll to position [12958, 0]
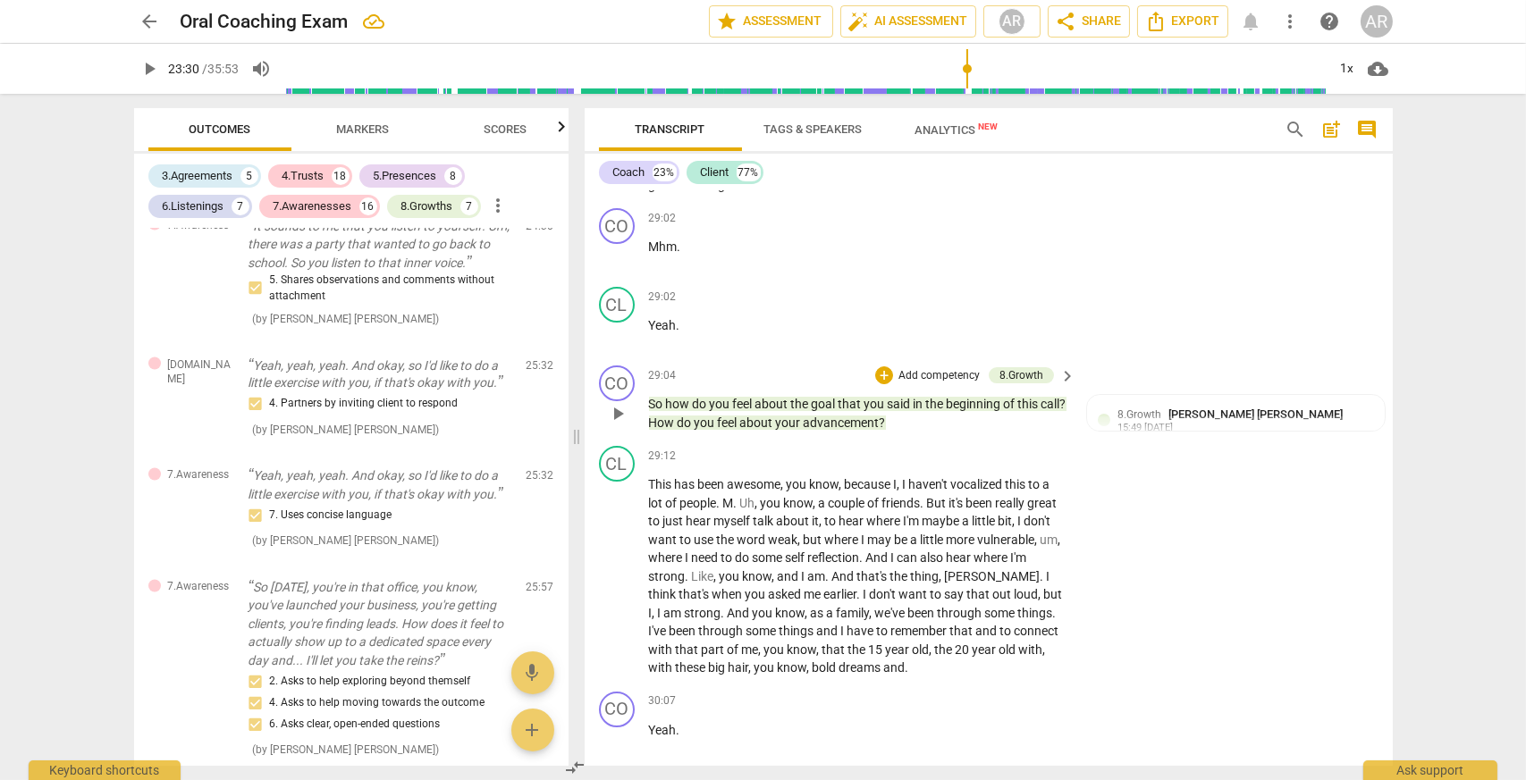
click at [929, 374] on p "Add competency" at bounding box center [938, 376] width 85 height 16
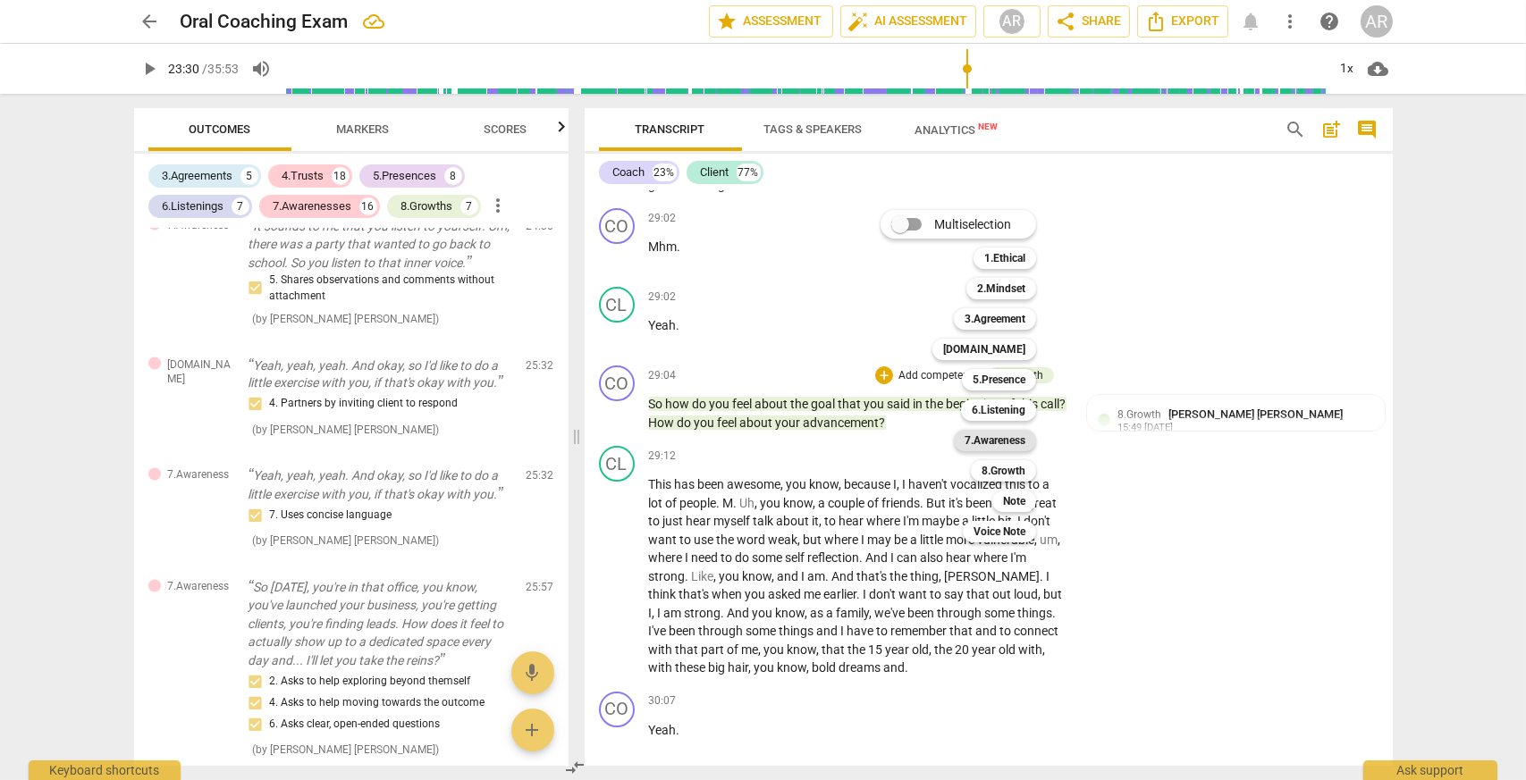
click at [1006, 440] on b "7.Awareness" at bounding box center [994, 440] width 61 height 21
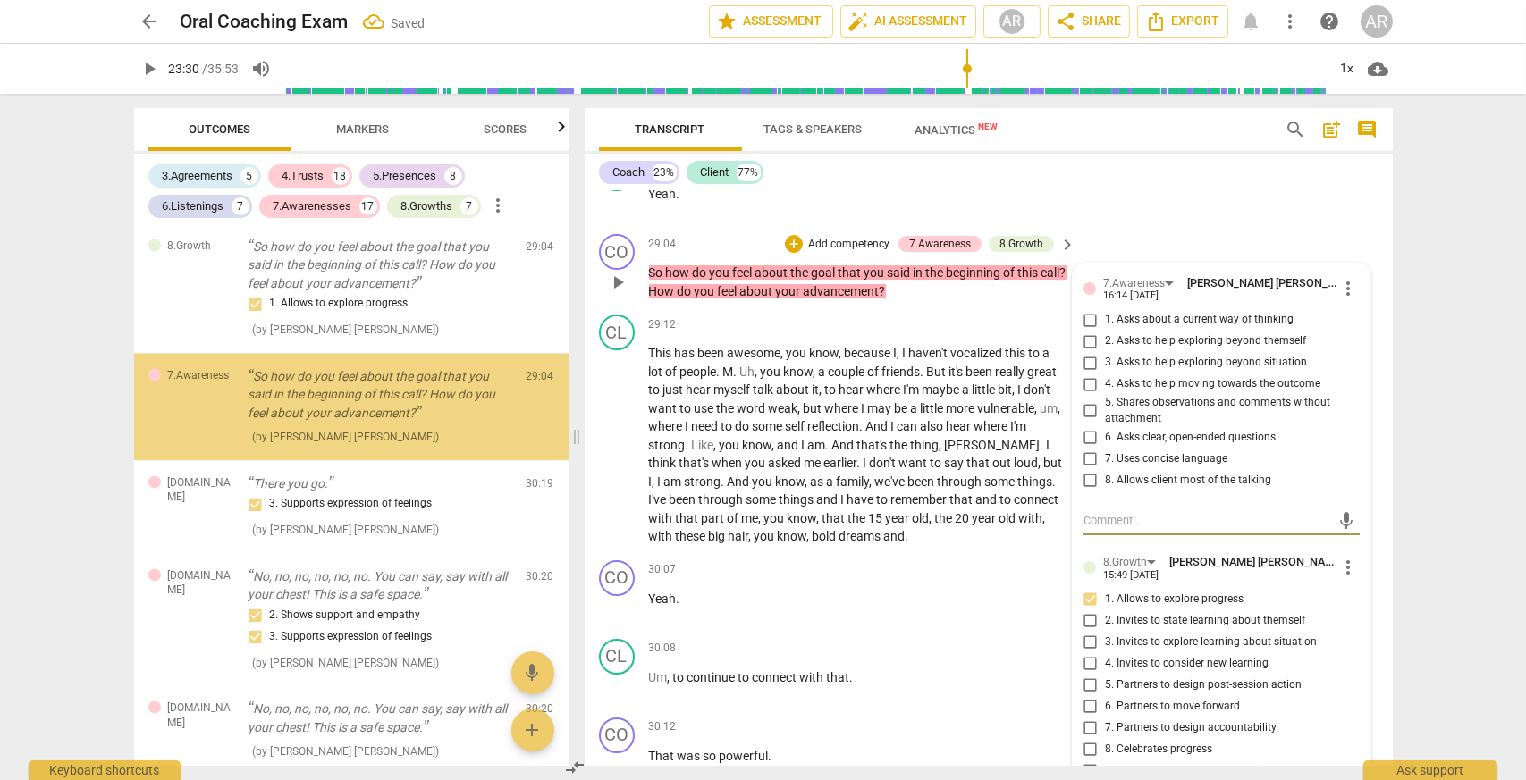
scroll to position [13137, 0]
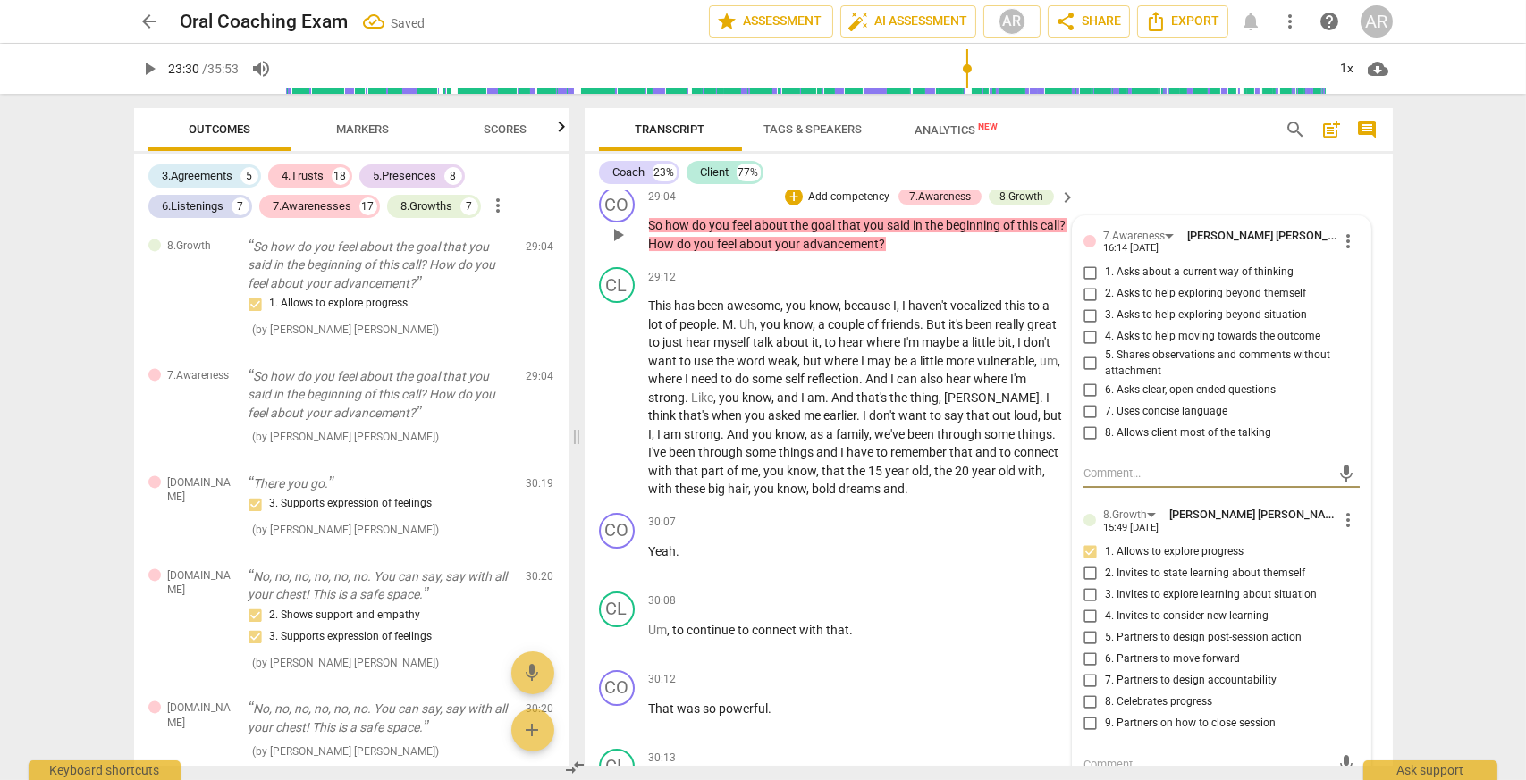
click at [1086, 418] on input "7. Uses concise language" at bounding box center [1090, 410] width 29 height 21
checkbox input "true"
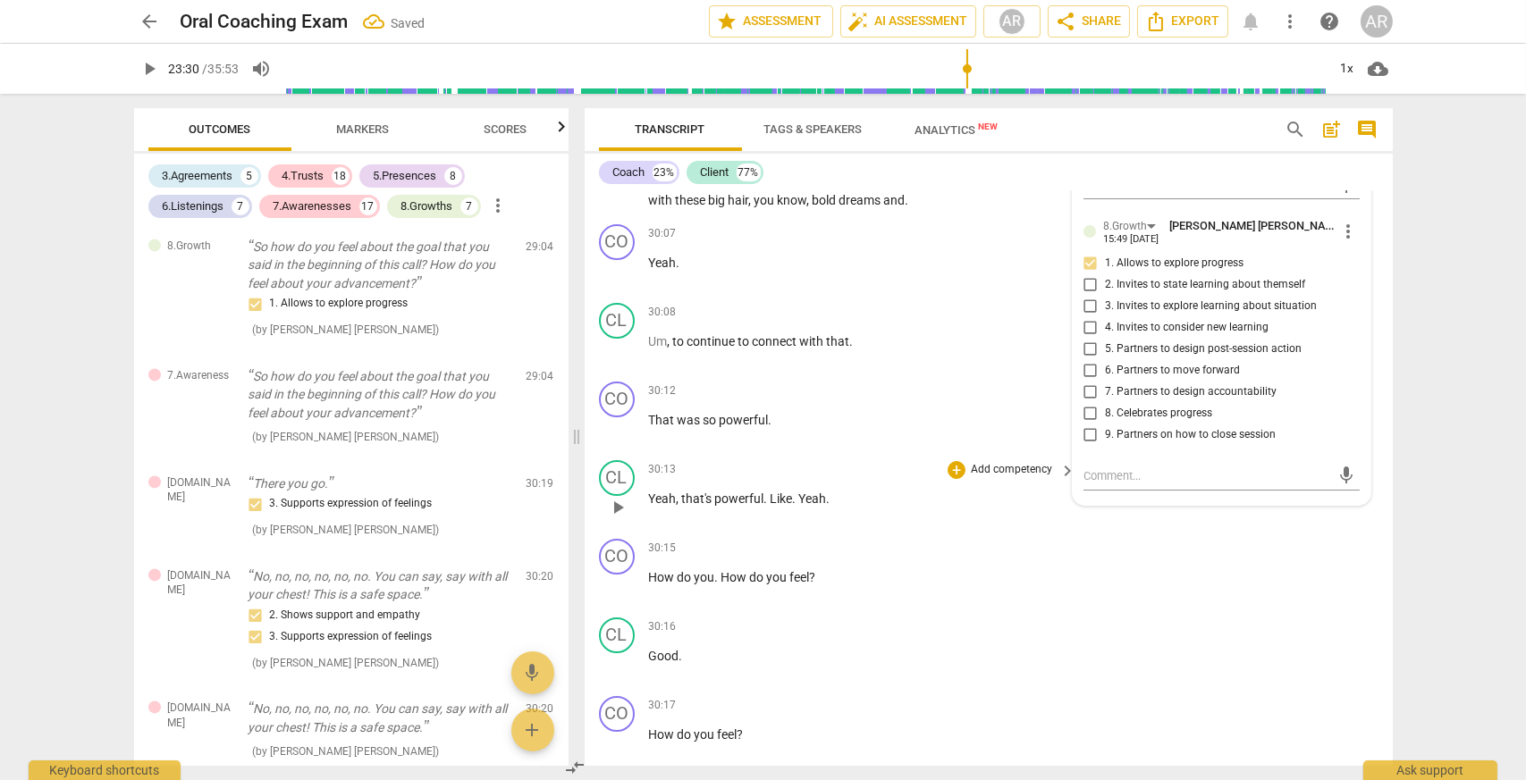
scroll to position [13495, 0]
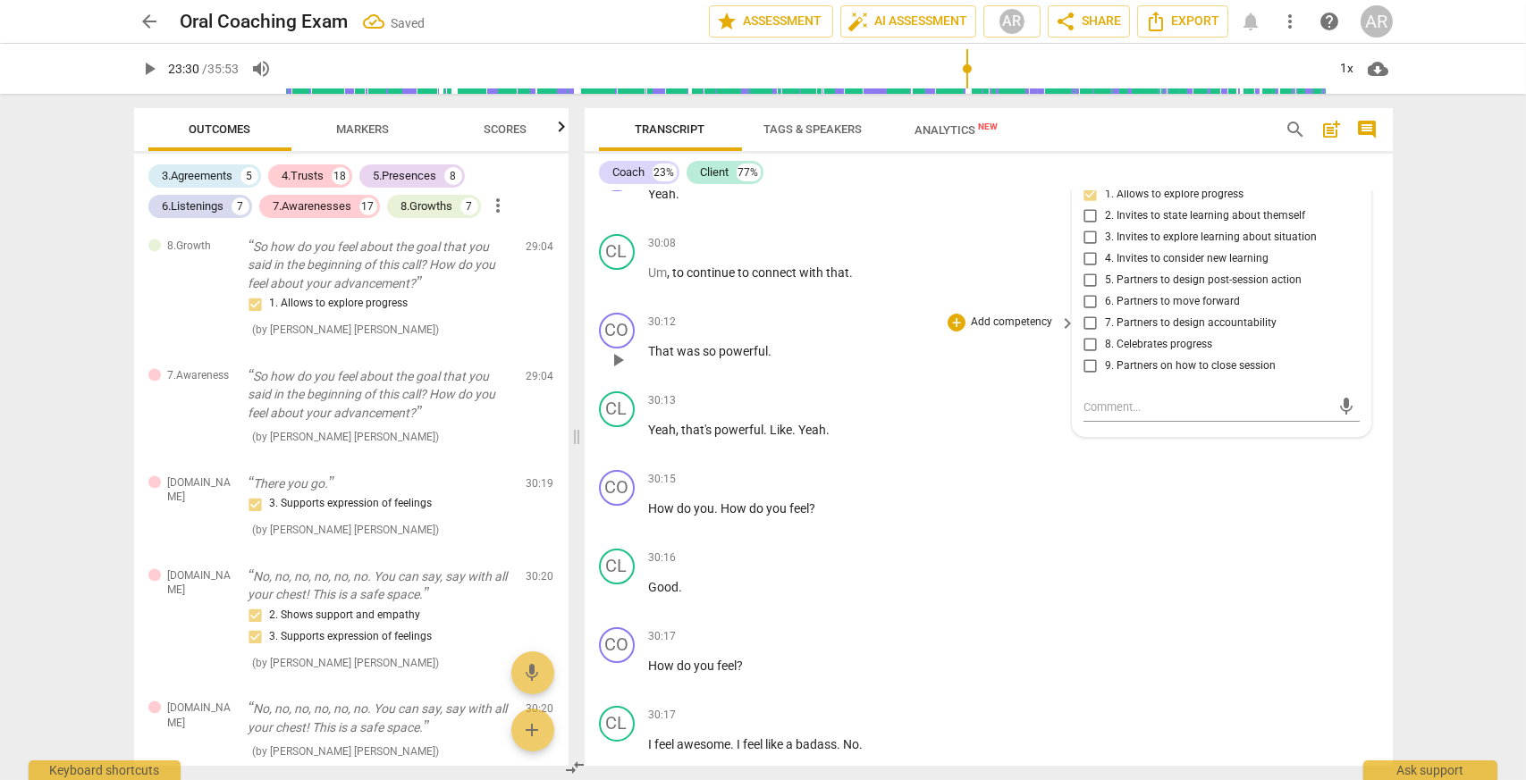
click at [618, 362] on span "play_arrow" at bounding box center [617, 359] width 21 height 21
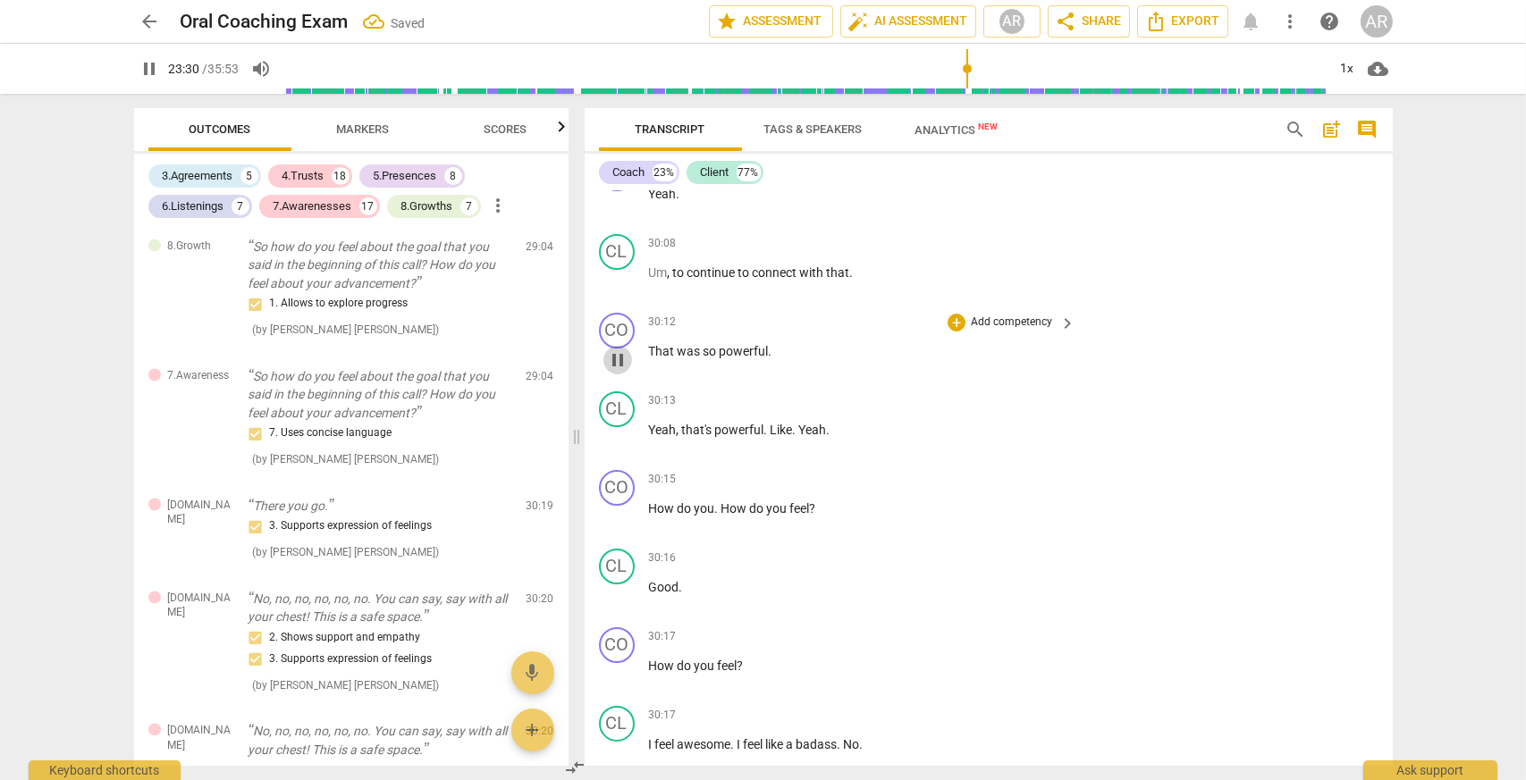
click at [618, 358] on span "pause" at bounding box center [617, 359] width 21 height 21
click at [622, 360] on span "play_arrow" at bounding box center [617, 359] width 21 height 21
click at [622, 440] on span "pause" at bounding box center [617, 438] width 21 height 21
click at [619, 436] on span "play_arrow" at bounding box center [617, 438] width 21 height 21
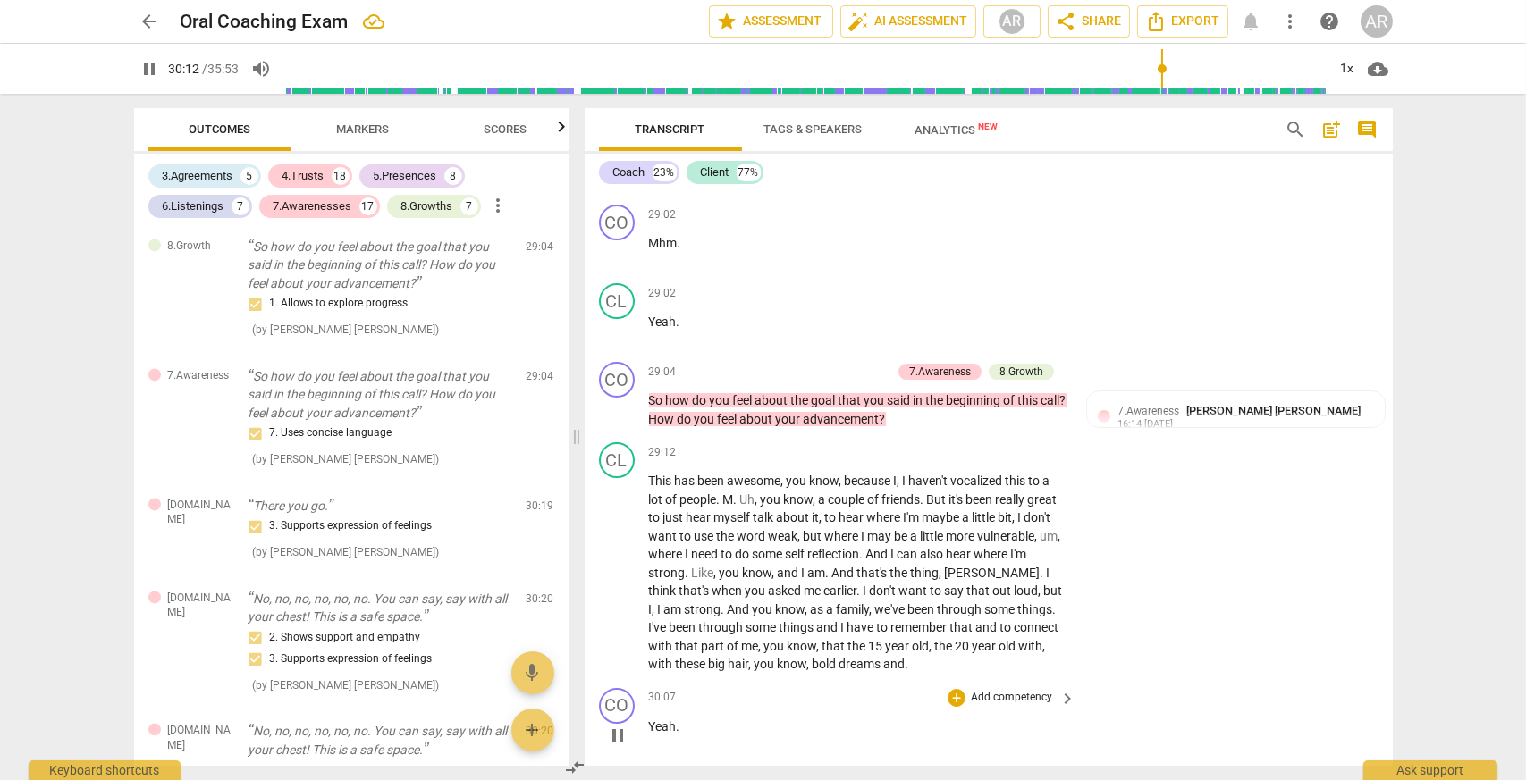
scroll to position [12958, 0]
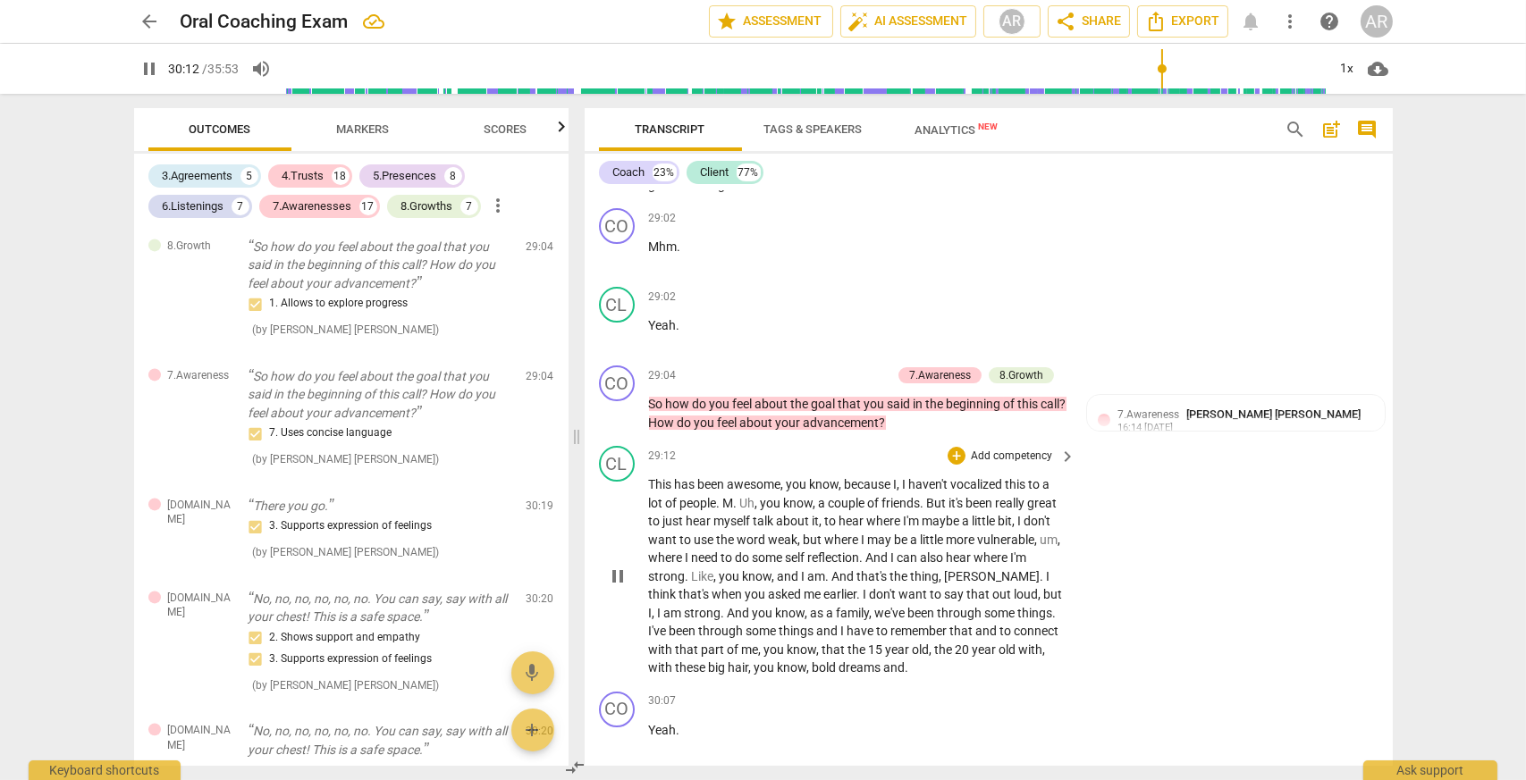
click at [777, 513] on p "This has been awesome , you know , because I , I haven't vocalized this to a lo…" at bounding box center [858, 576] width 418 height 202
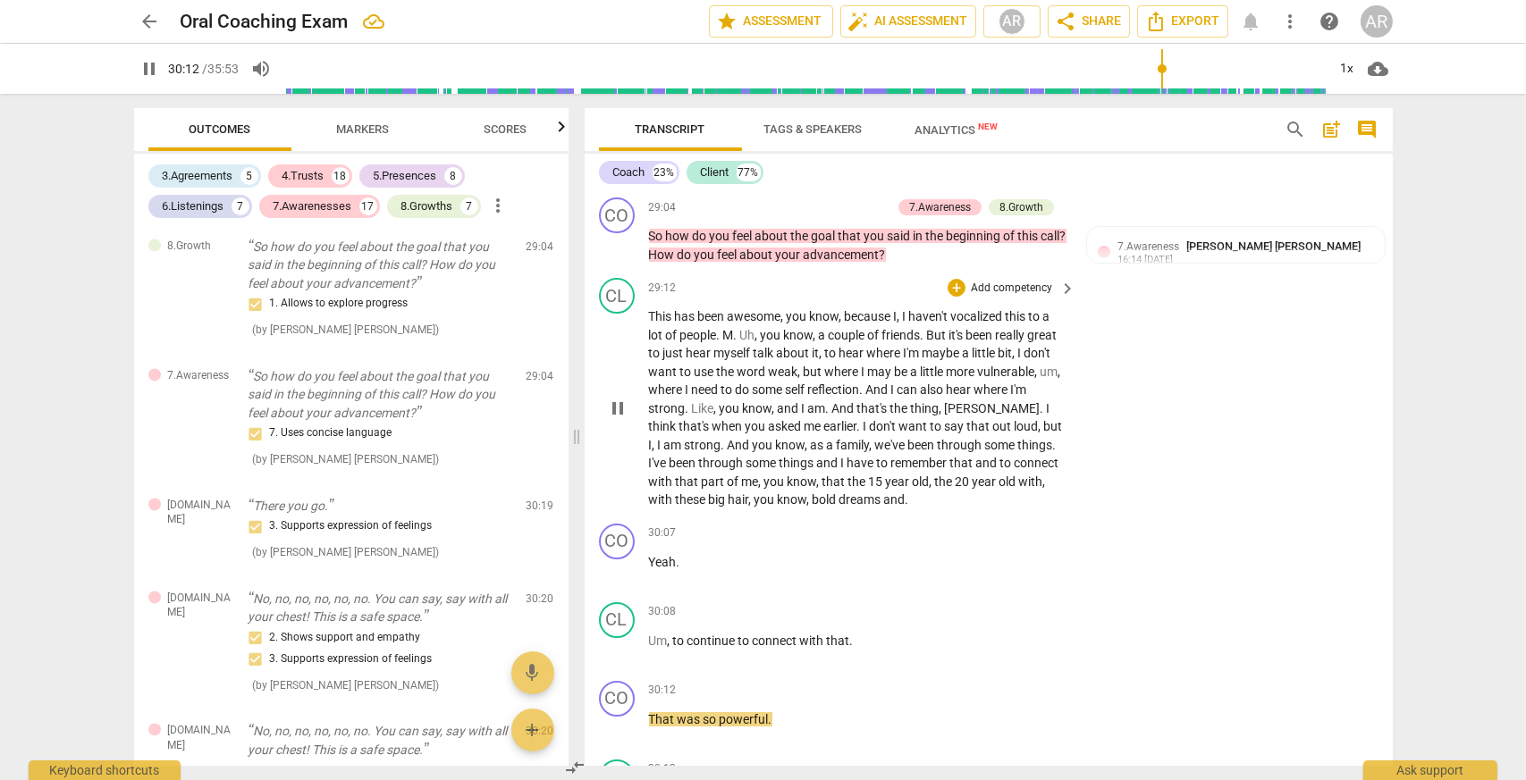
scroll to position [13137, 0]
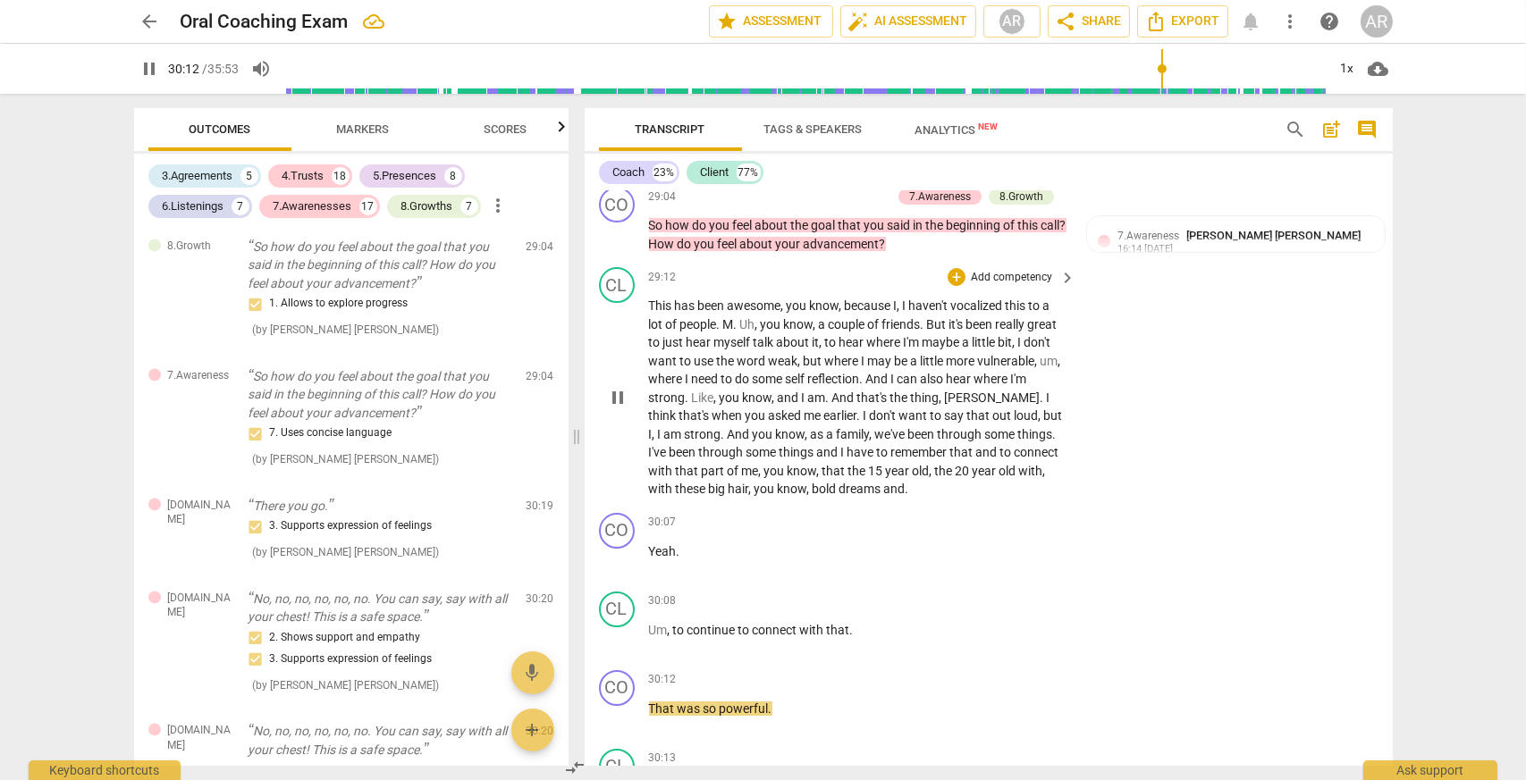
click at [606, 387] on span "pause" at bounding box center [617, 397] width 29 height 21
click at [613, 397] on span "play_arrow" at bounding box center [617, 397] width 21 height 21
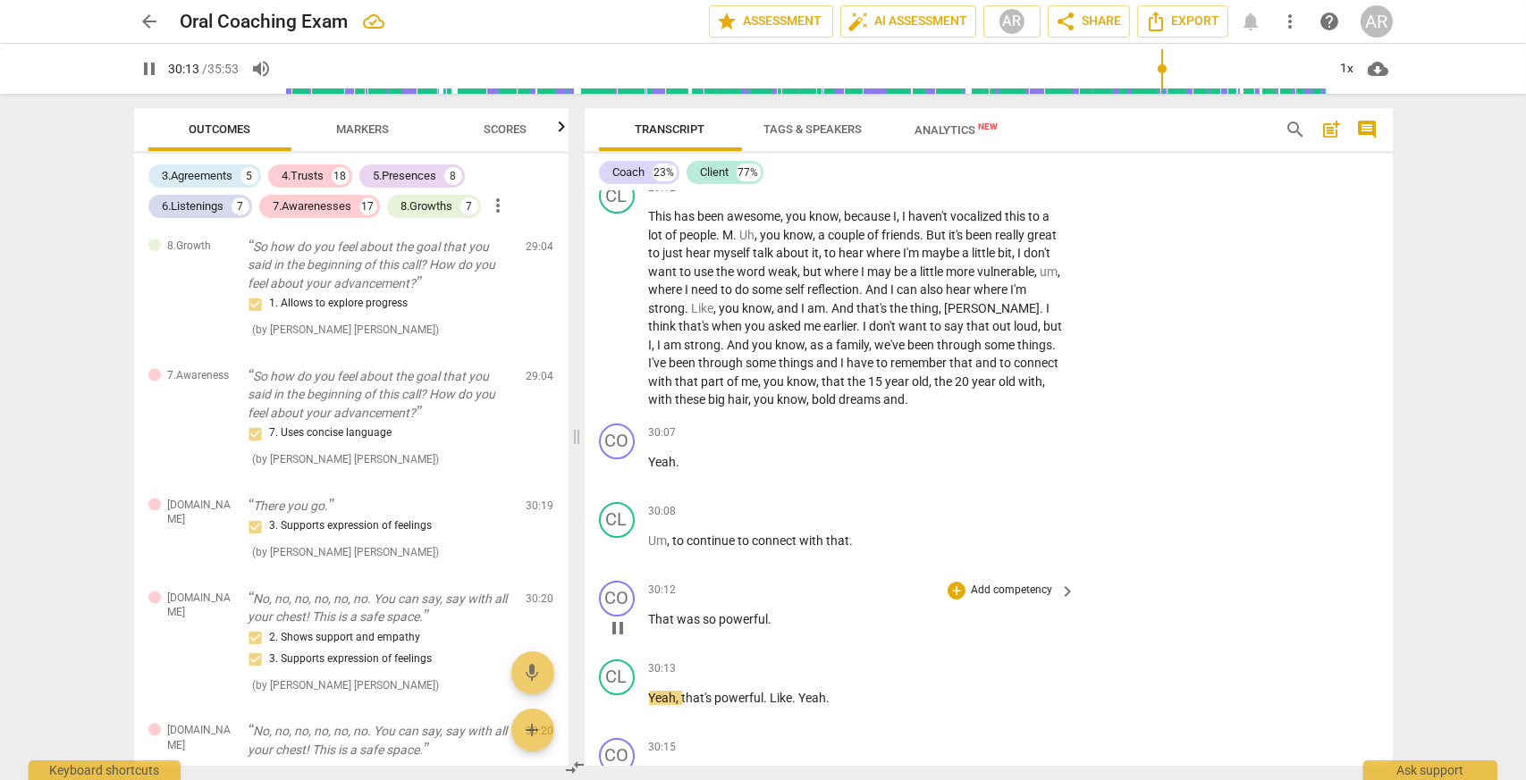
click at [614, 629] on span "pause" at bounding box center [617, 628] width 21 height 21
click at [614, 629] on span "play_arrow" at bounding box center [617, 628] width 21 height 21
click at [625, 621] on span "pause" at bounding box center [617, 628] width 21 height 21
type input "1814"
click at [969, 591] on p "Add competency" at bounding box center [1011, 591] width 85 height 16
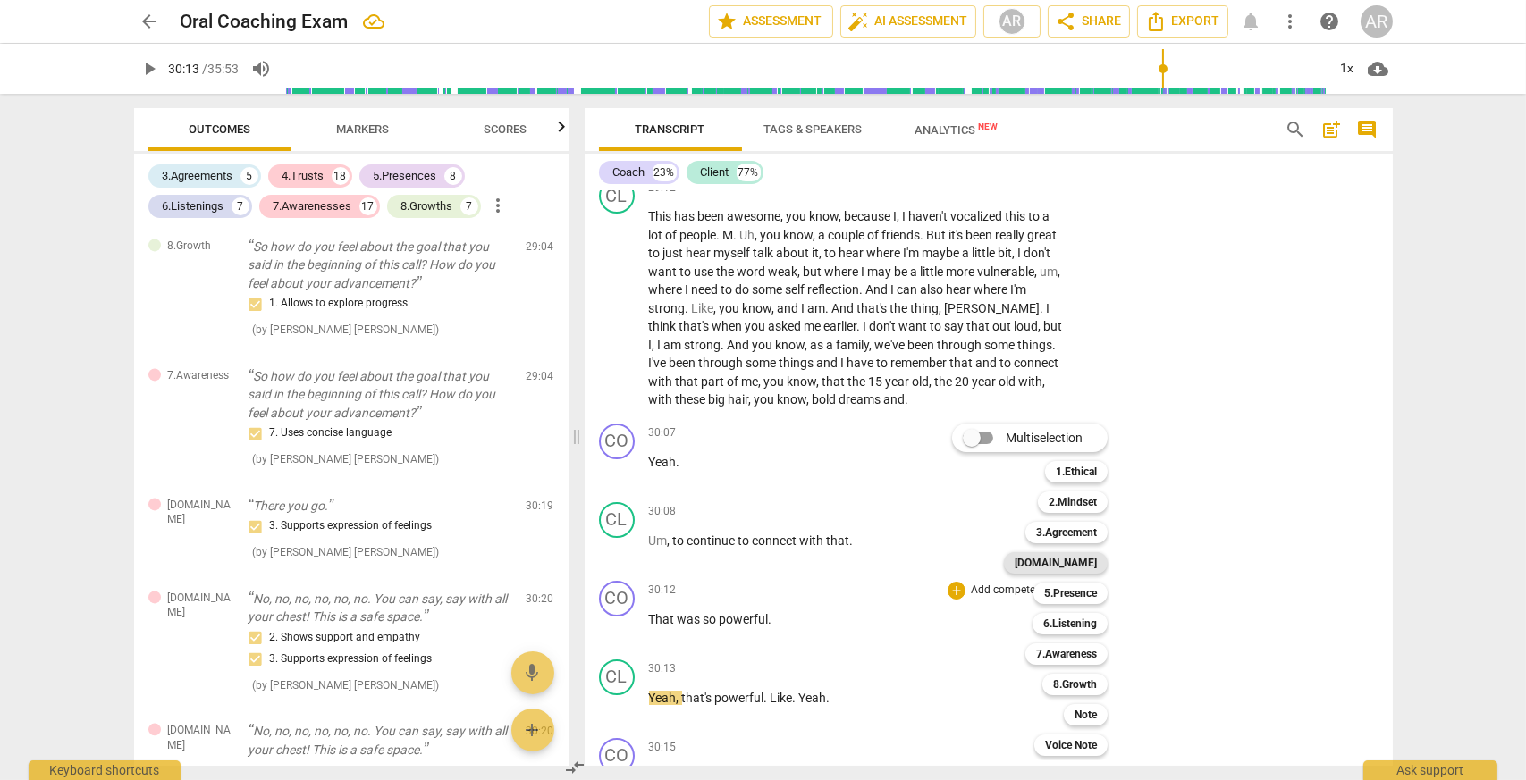
click at [1083, 559] on b "[DOMAIN_NAME]" at bounding box center [1055, 562] width 82 height 21
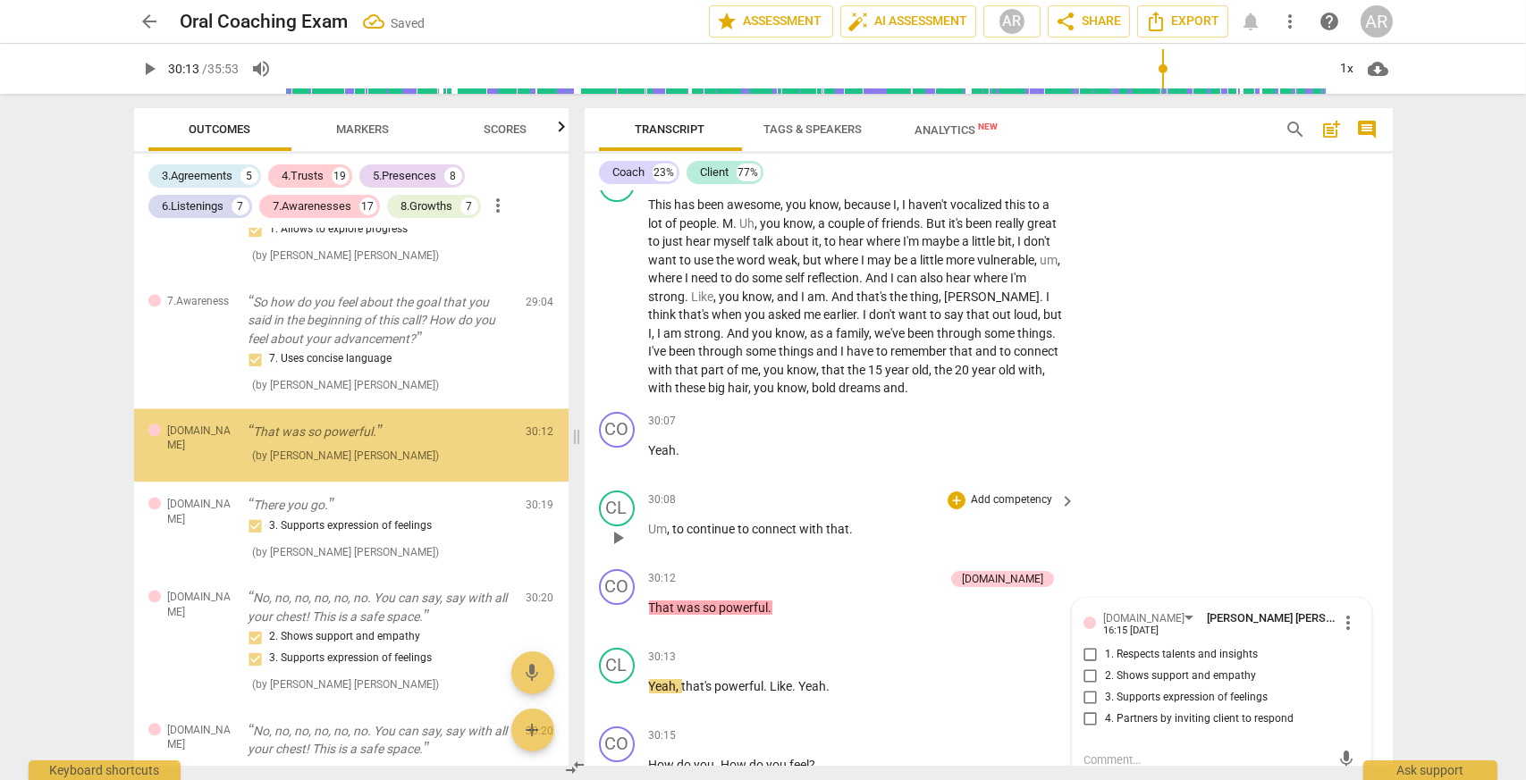
scroll to position [8204, 0]
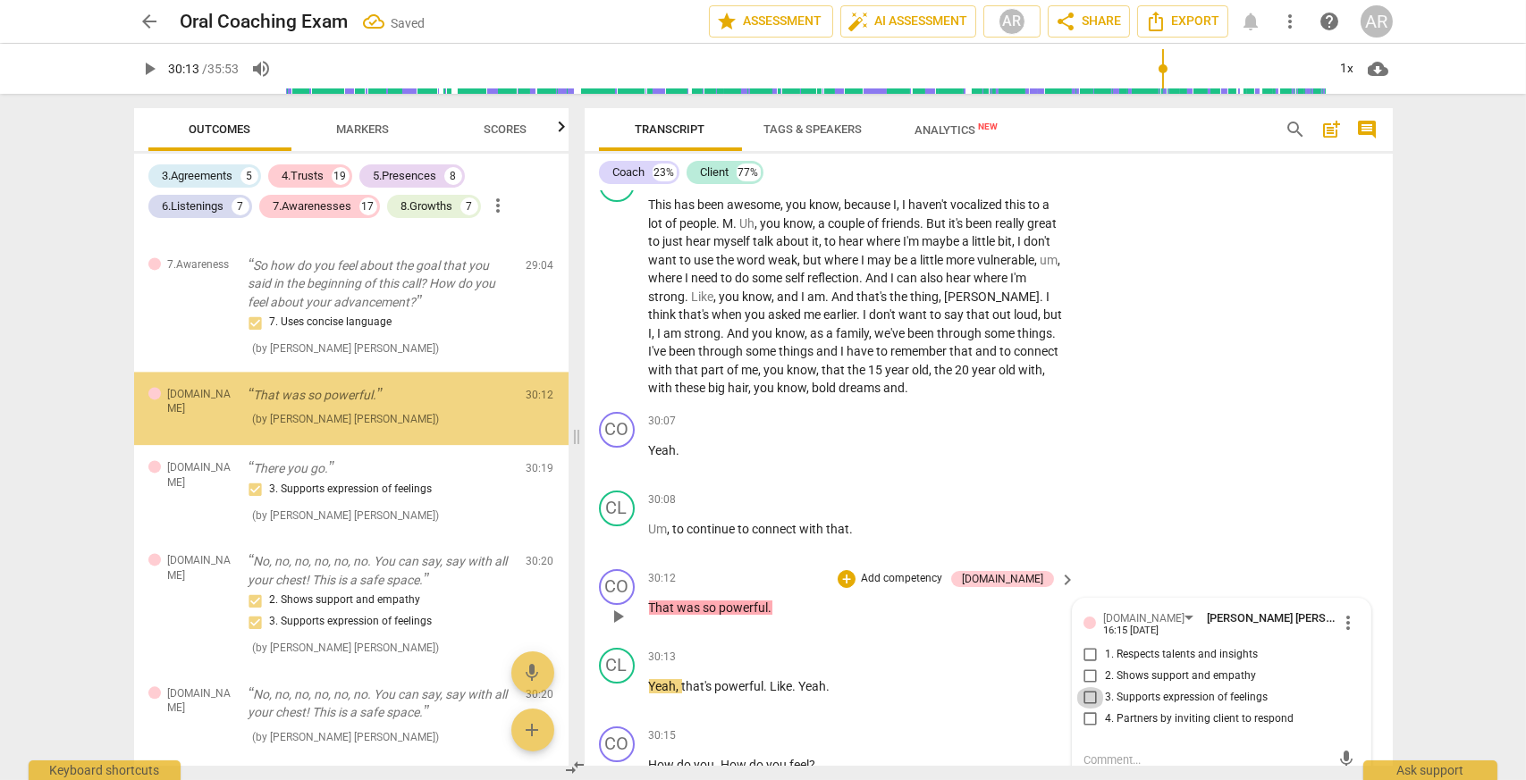
click at [1093, 700] on input "3. Supports expression of feelings" at bounding box center [1090, 697] width 29 height 21
checkbox input "true"
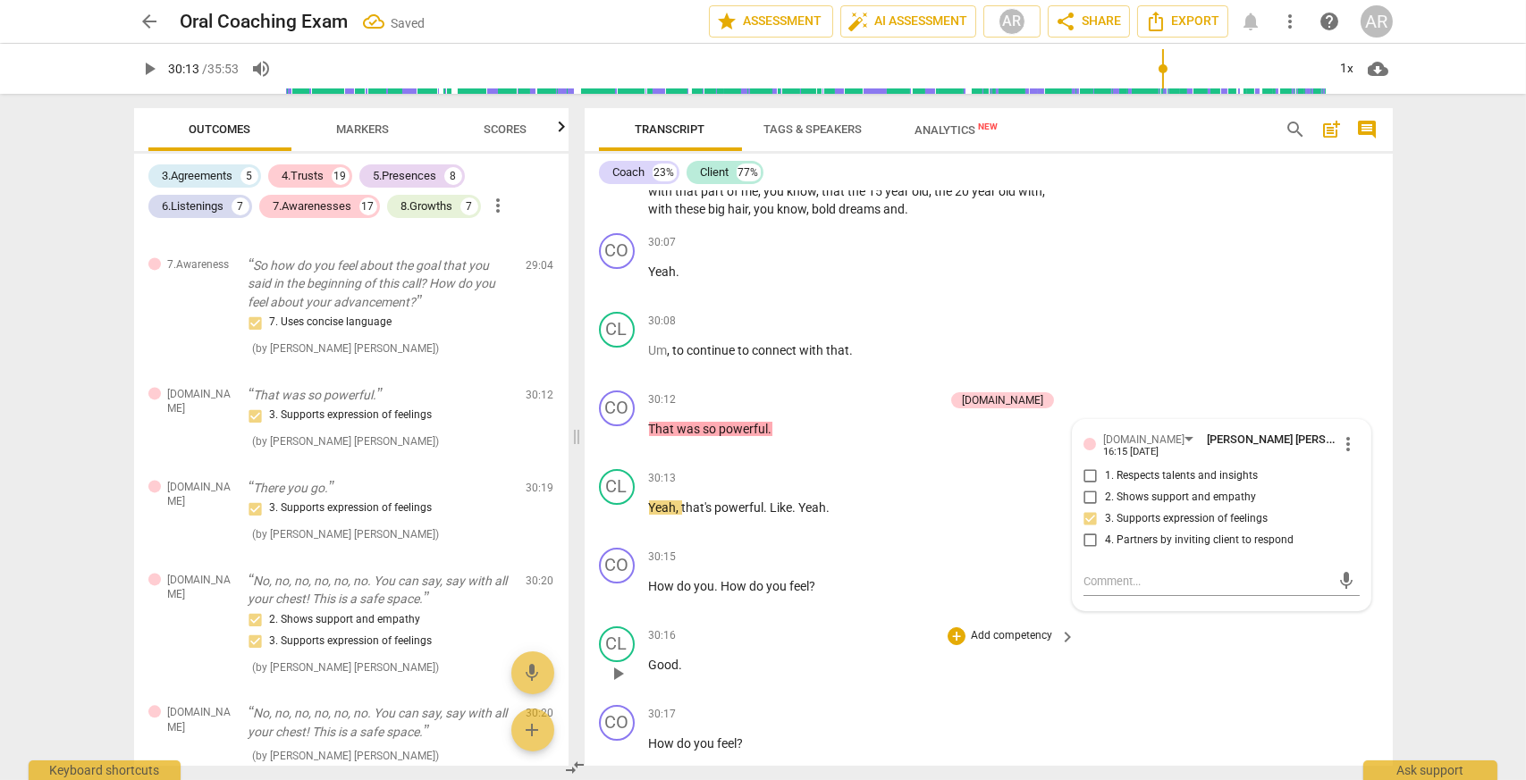
scroll to position [13595, 0]
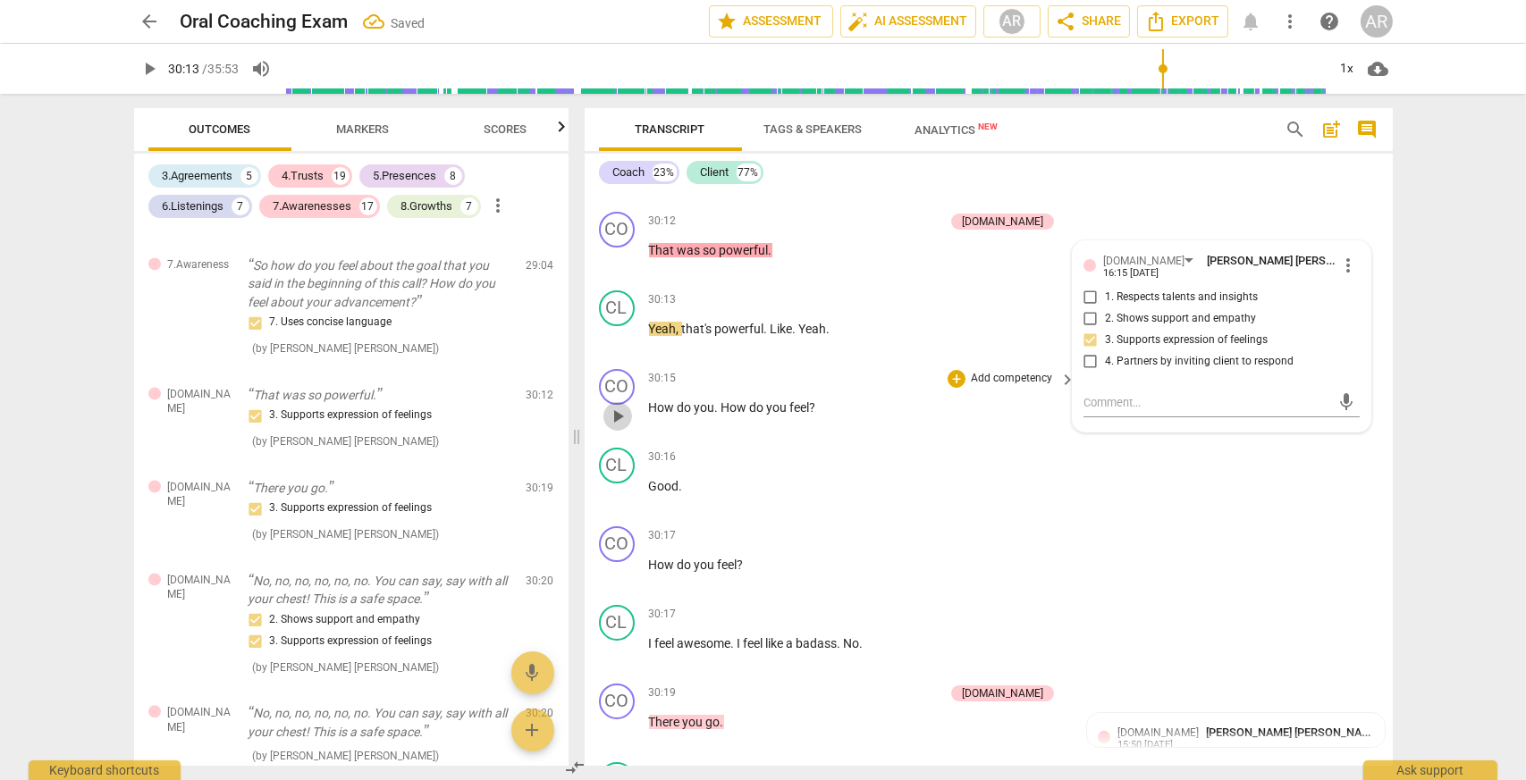
click at [626, 408] on span "play_arrow" at bounding box center [617, 416] width 21 height 21
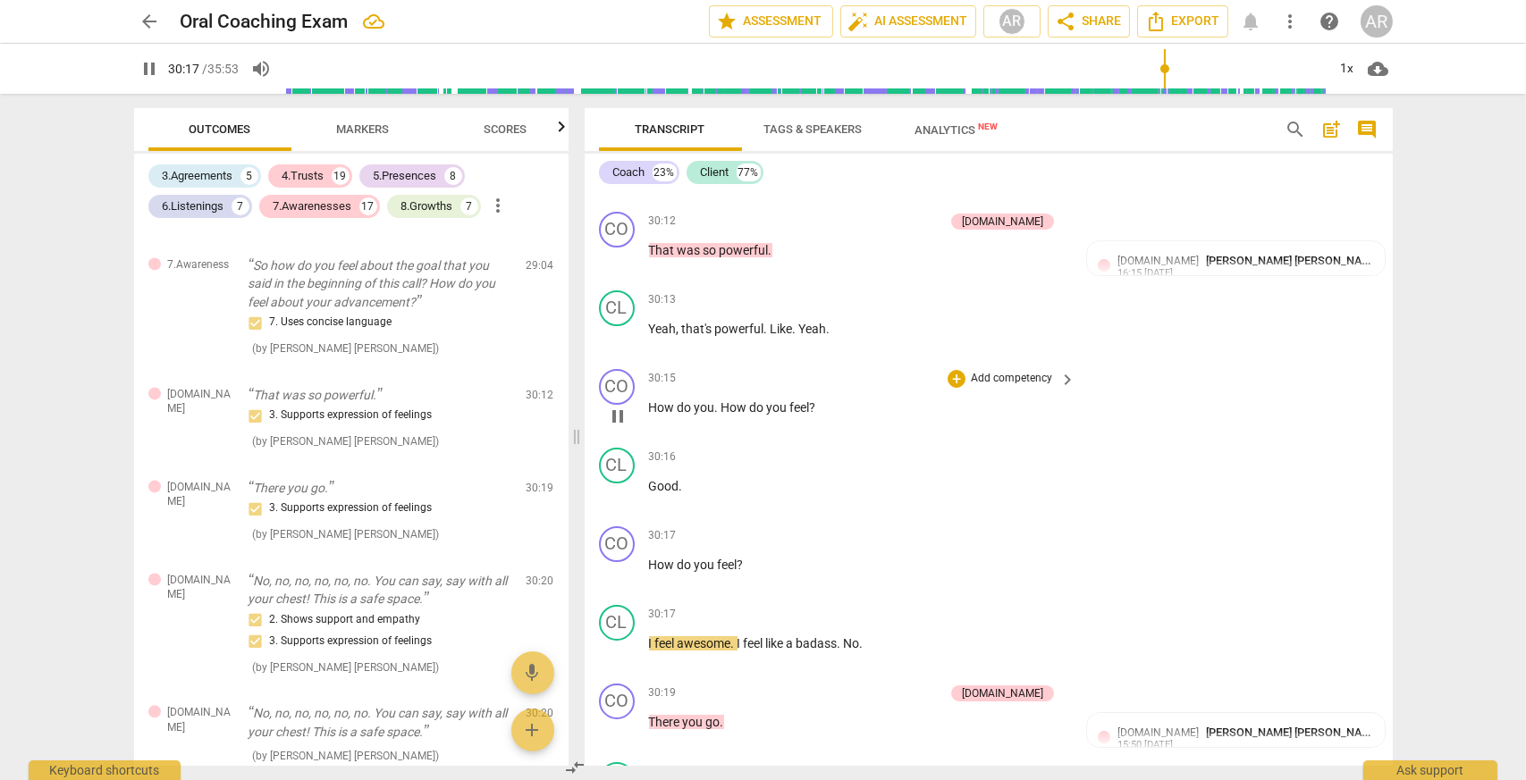
click at [619, 412] on span "pause" at bounding box center [617, 416] width 21 height 21
type input "1818"
click at [962, 372] on div "+ Add competency" at bounding box center [1000, 379] width 106 height 18
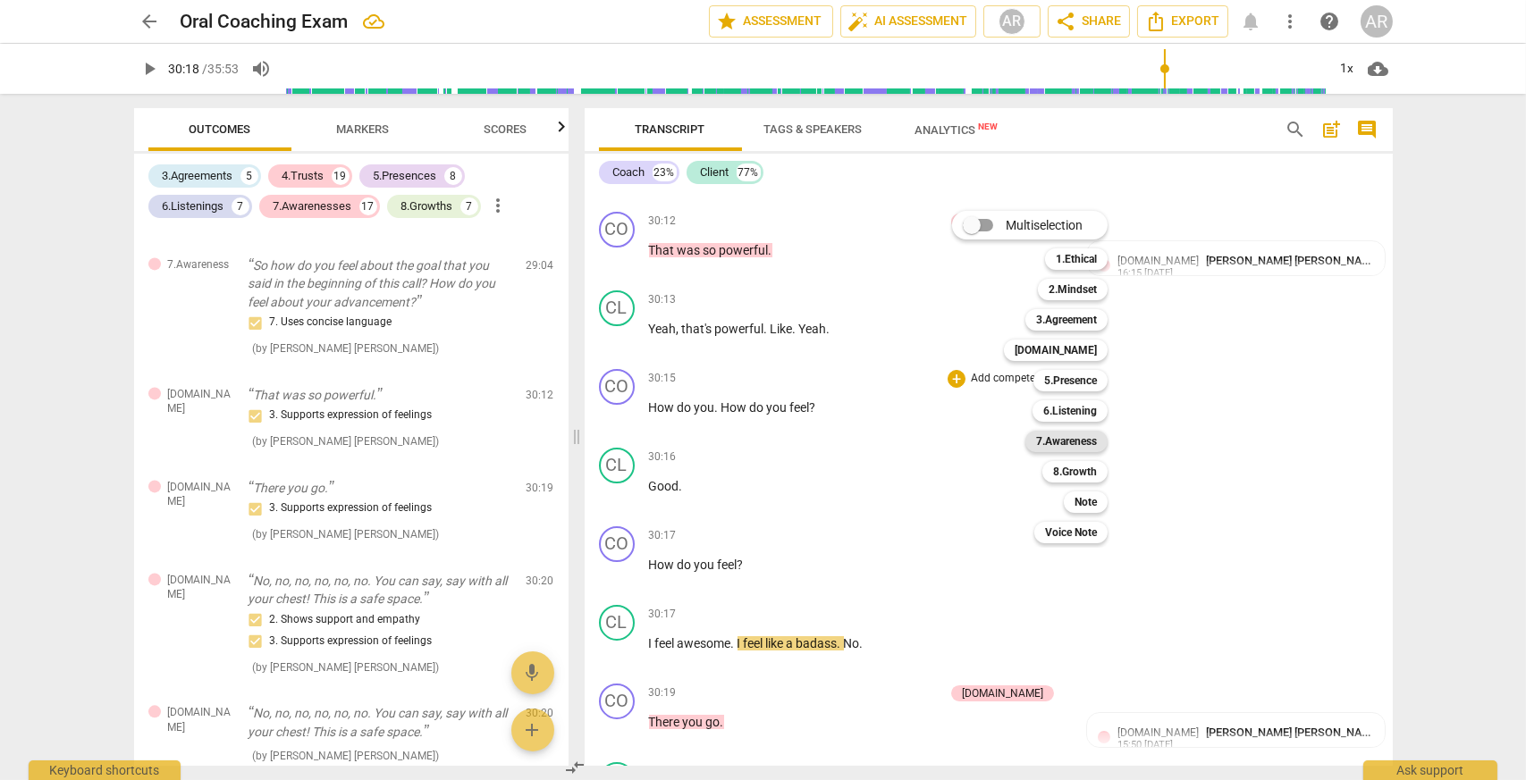
click at [1078, 440] on b "7.Awareness" at bounding box center [1066, 441] width 61 height 21
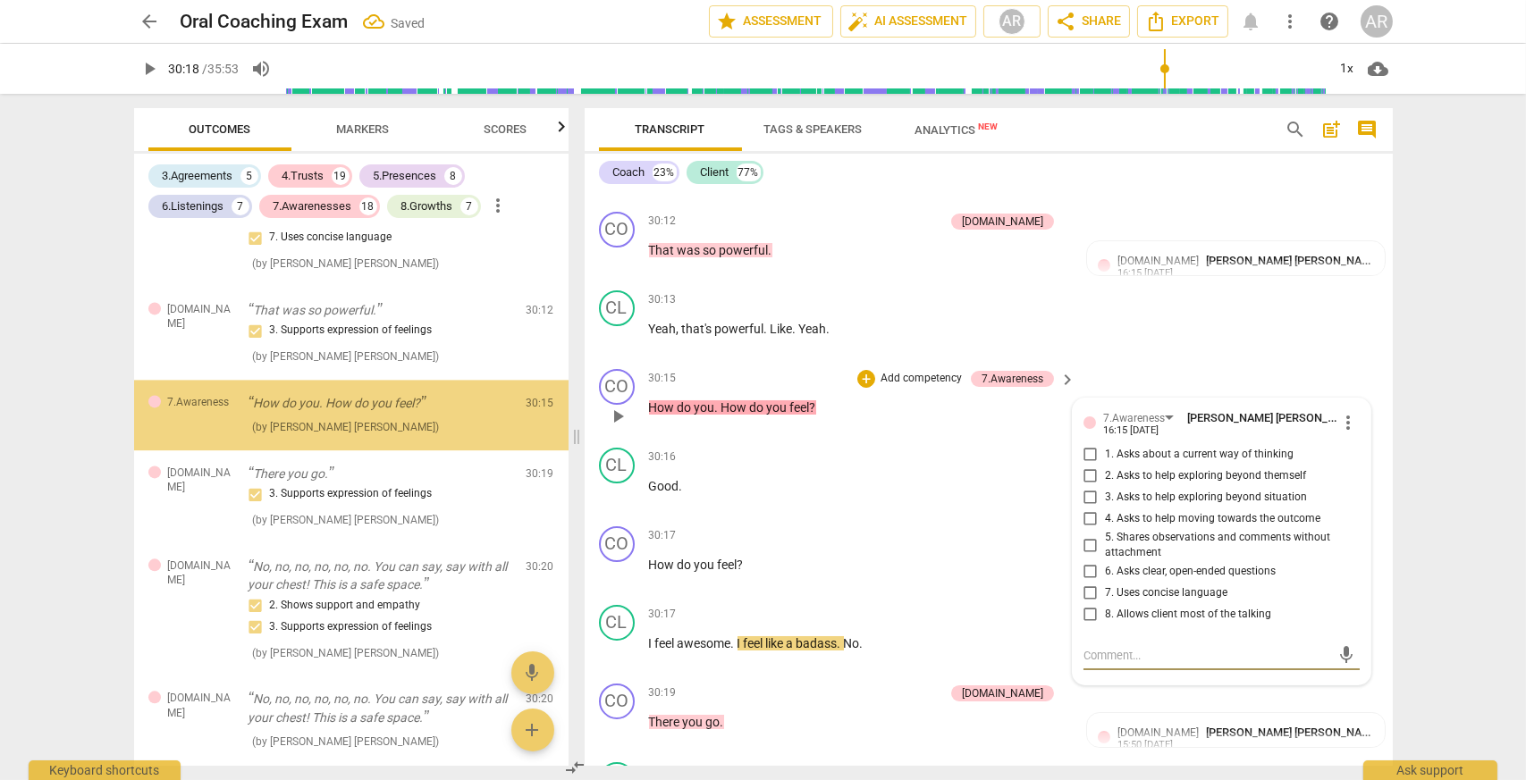
scroll to position [8297, 0]
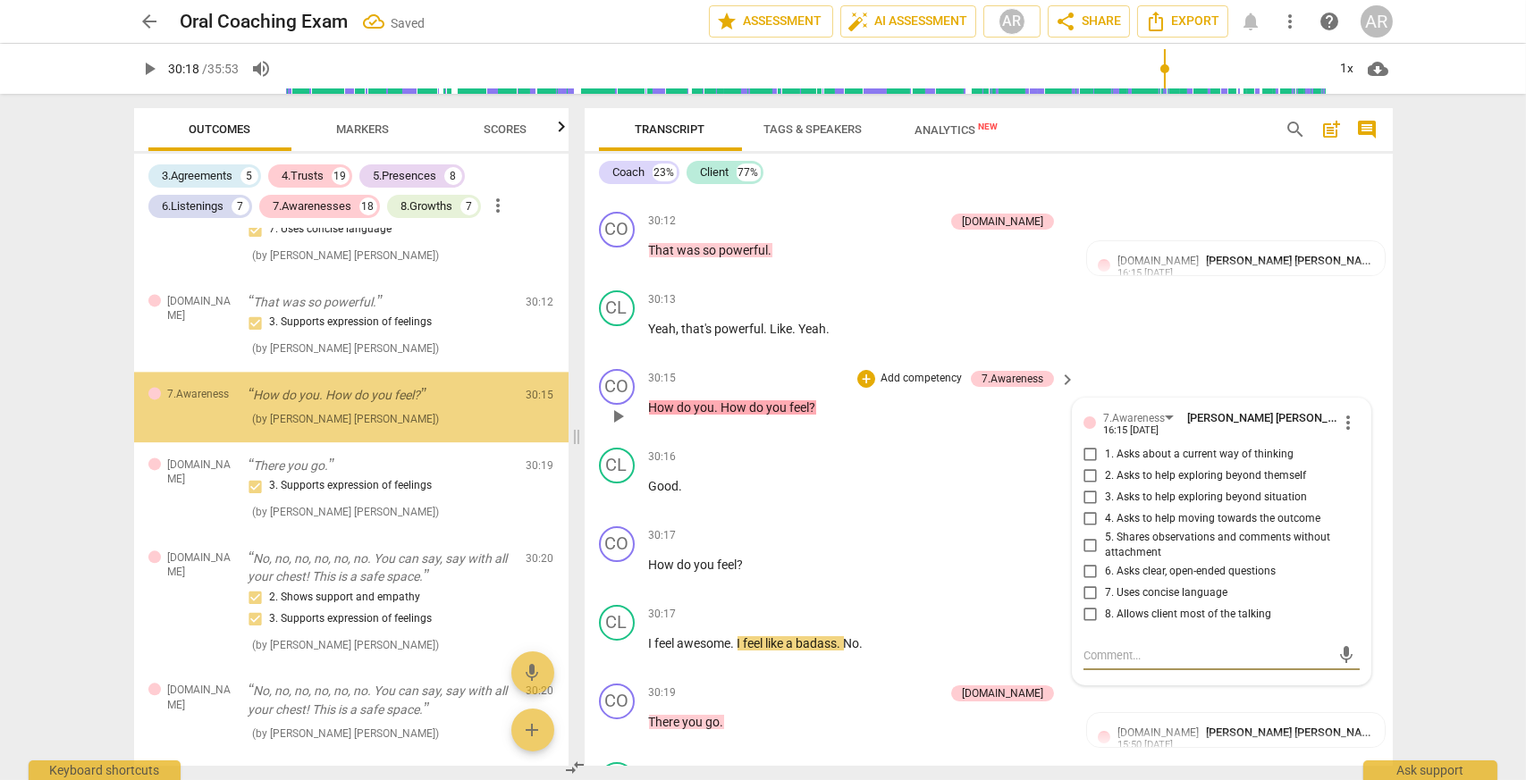
click at [1086, 457] on input "1. Asks about a current way of thinking" at bounding box center [1090, 454] width 29 height 21
checkbox input "true"
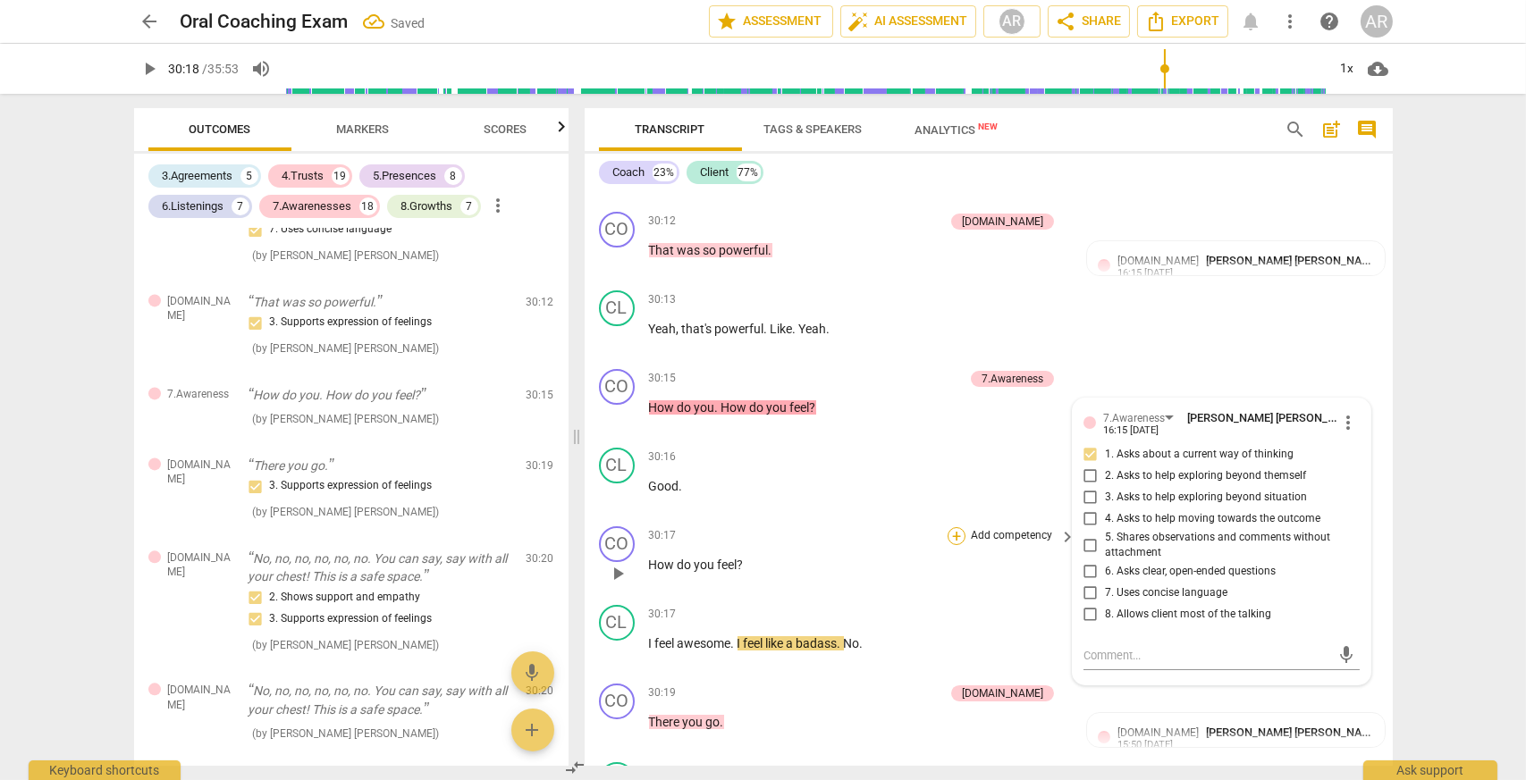
click at [951, 534] on div "+" at bounding box center [956, 536] width 18 height 18
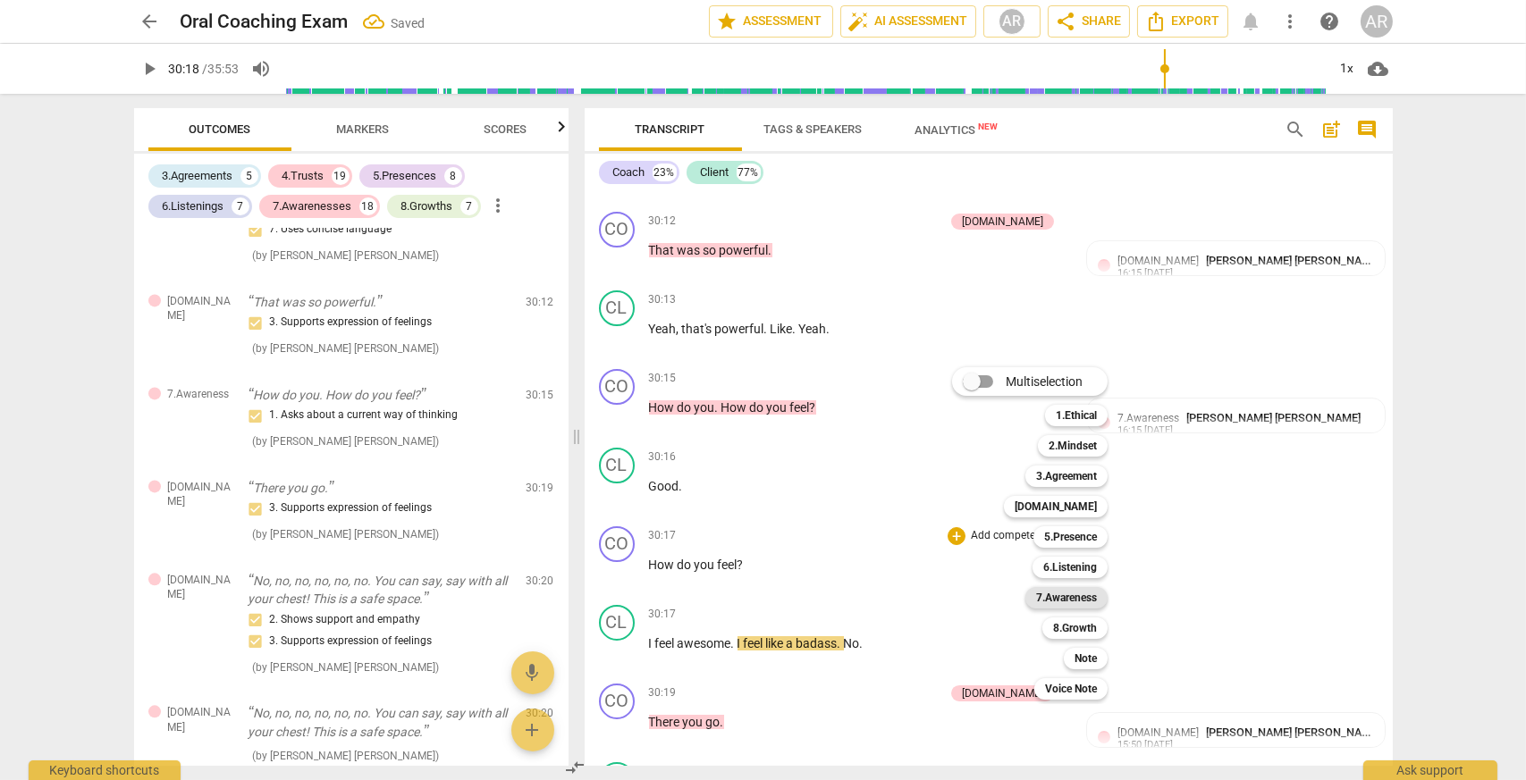
click at [1074, 592] on b "7.Awareness" at bounding box center [1066, 597] width 61 height 21
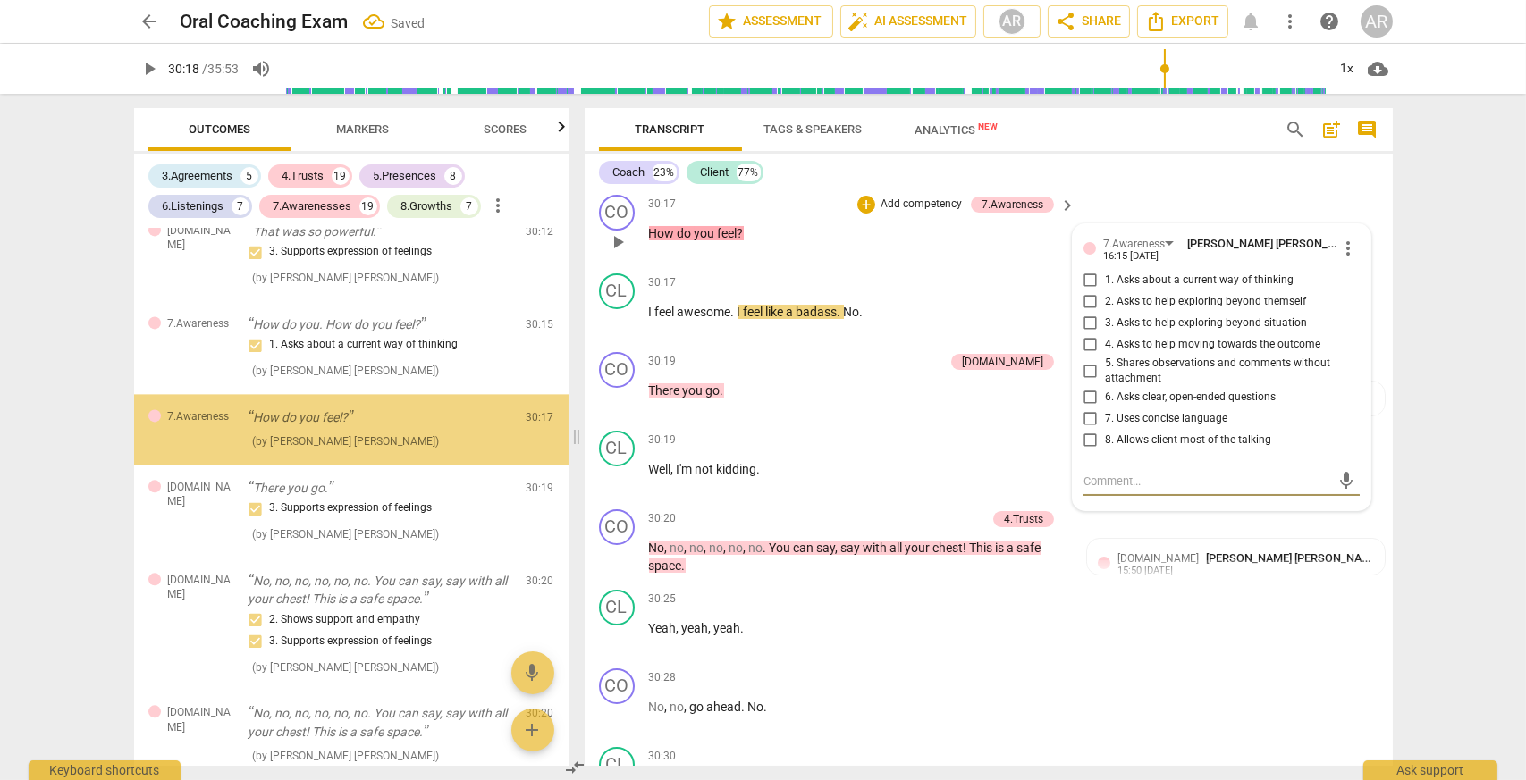
scroll to position [8390, 0]
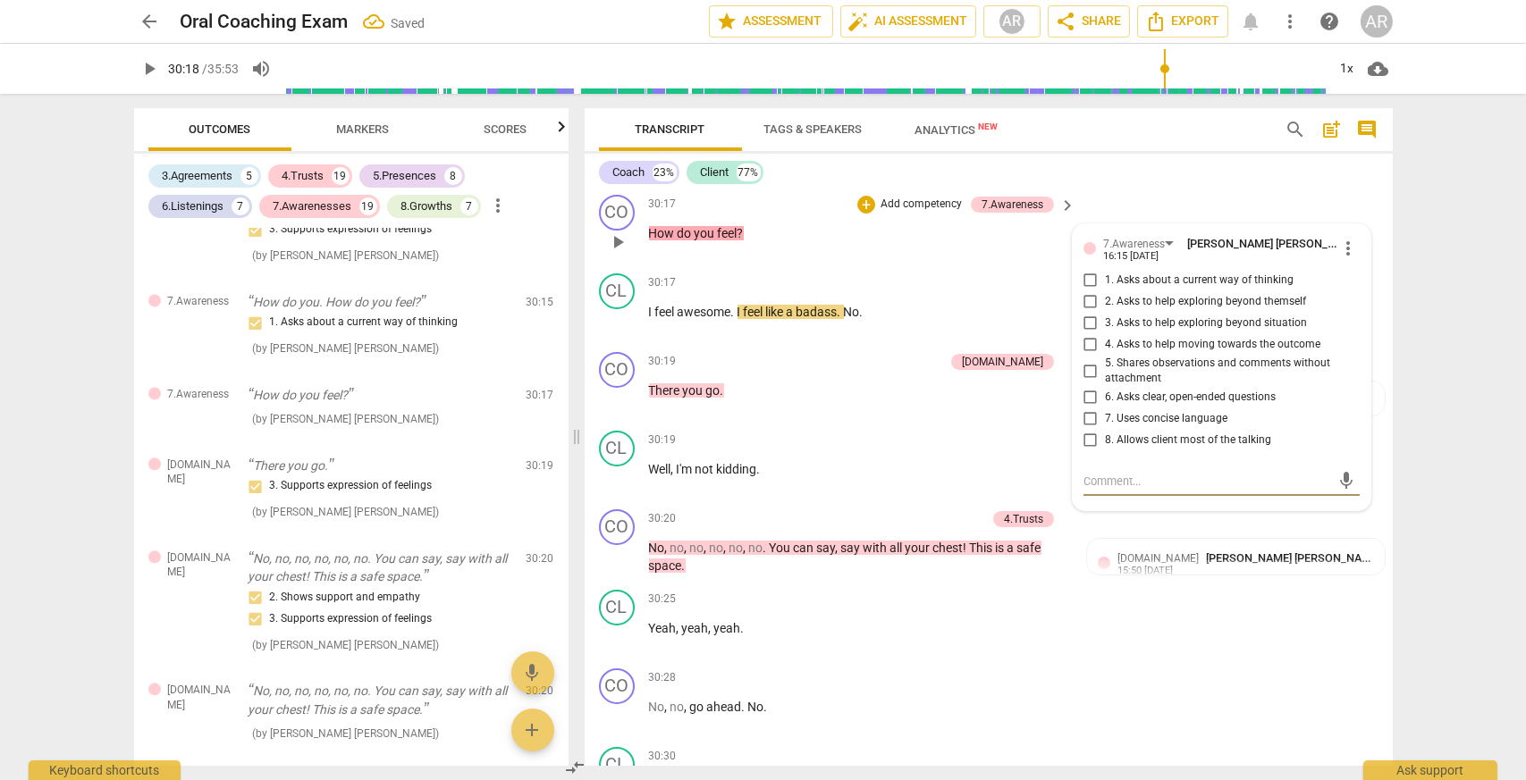
click at [1087, 274] on input "1. Asks about a current way of thinking" at bounding box center [1090, 280] width 29 height 21
checkbox input "true"
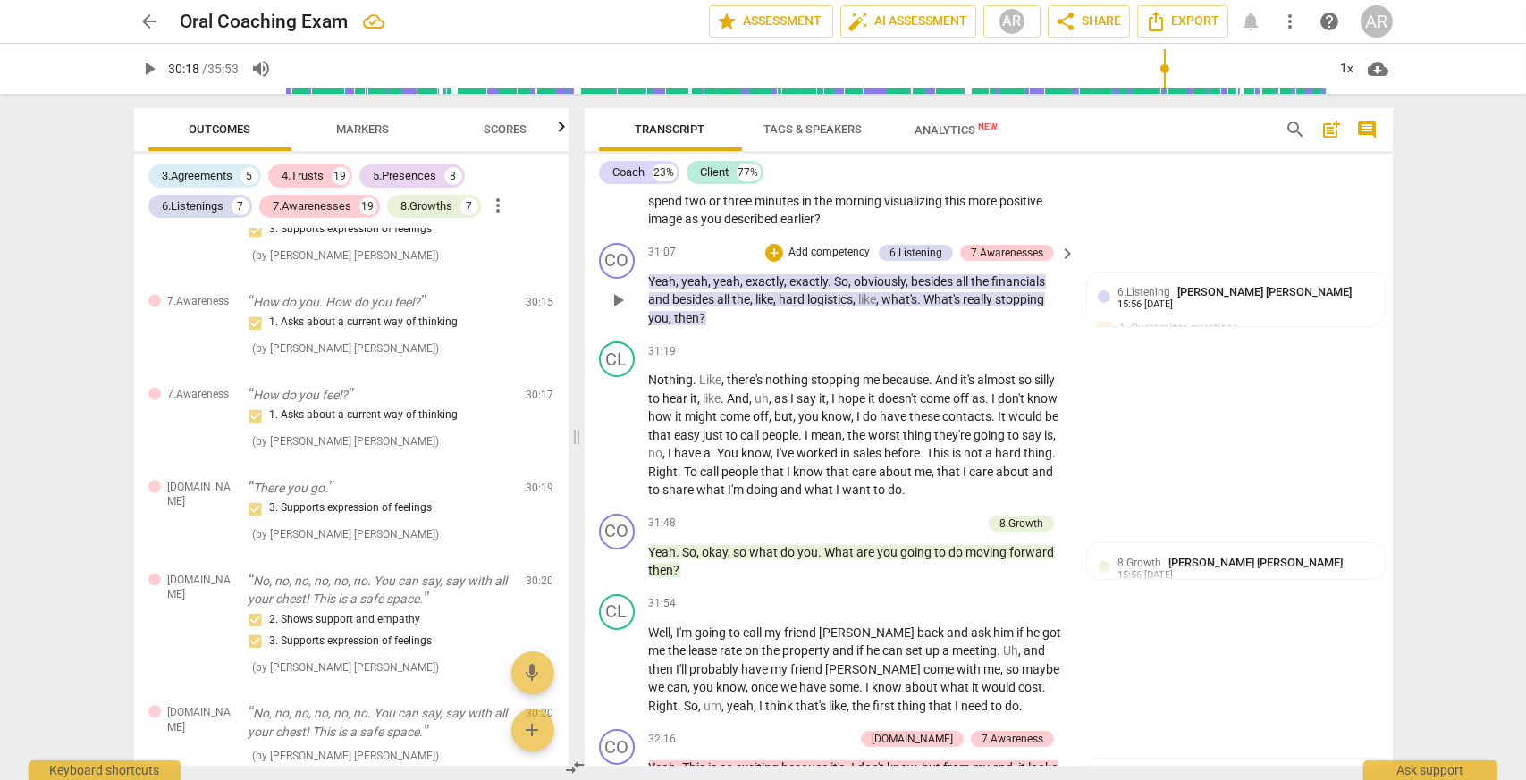
scroll to position [14821, 0]
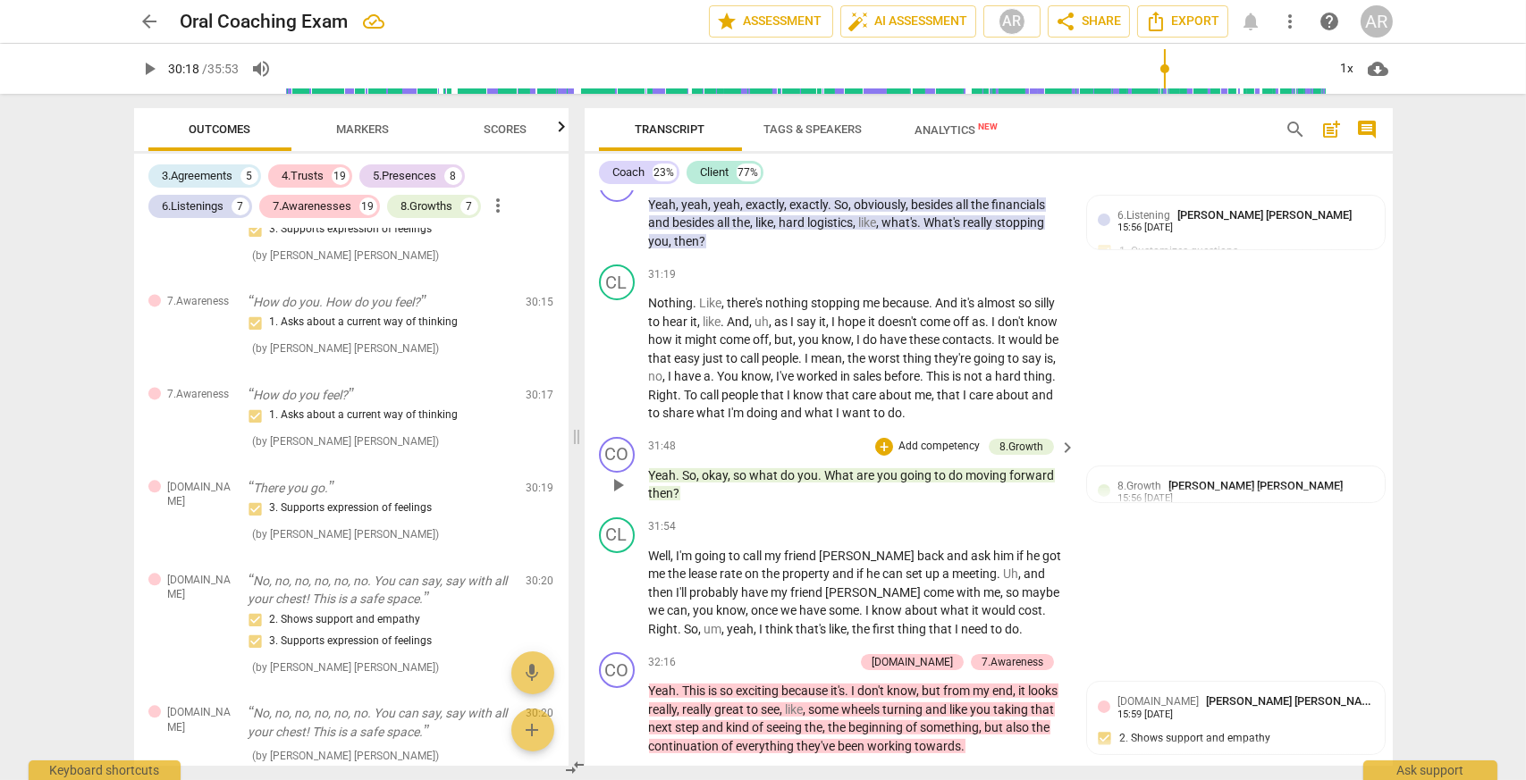
click at [922, 439] on p "Add competency" at bounding box center [938, 447] width 85 height 16
click at [1002, 512] on b "7.Awareness" at bounding box center [994, 505] width 61 height 21
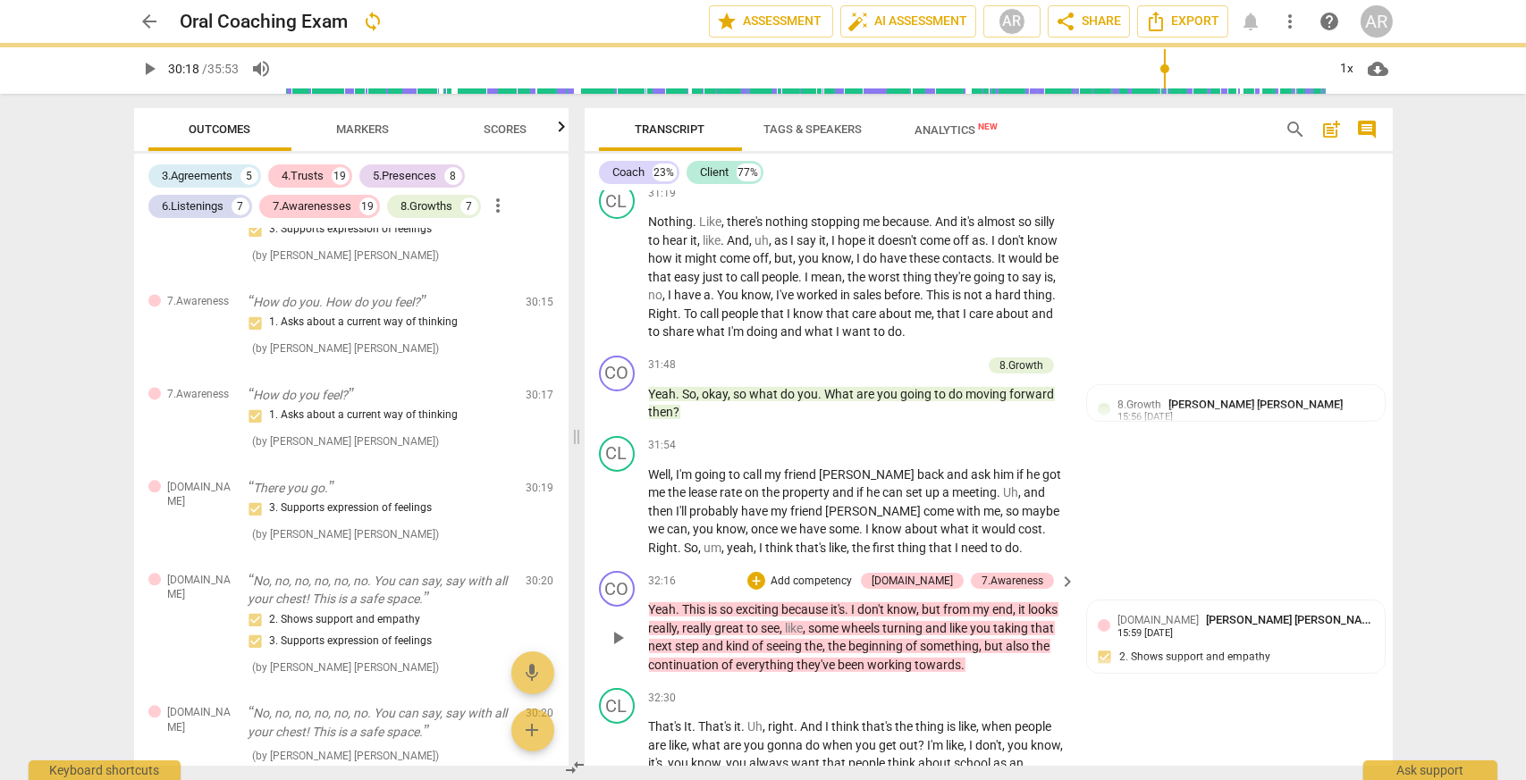
scroll to position [14910, 0]
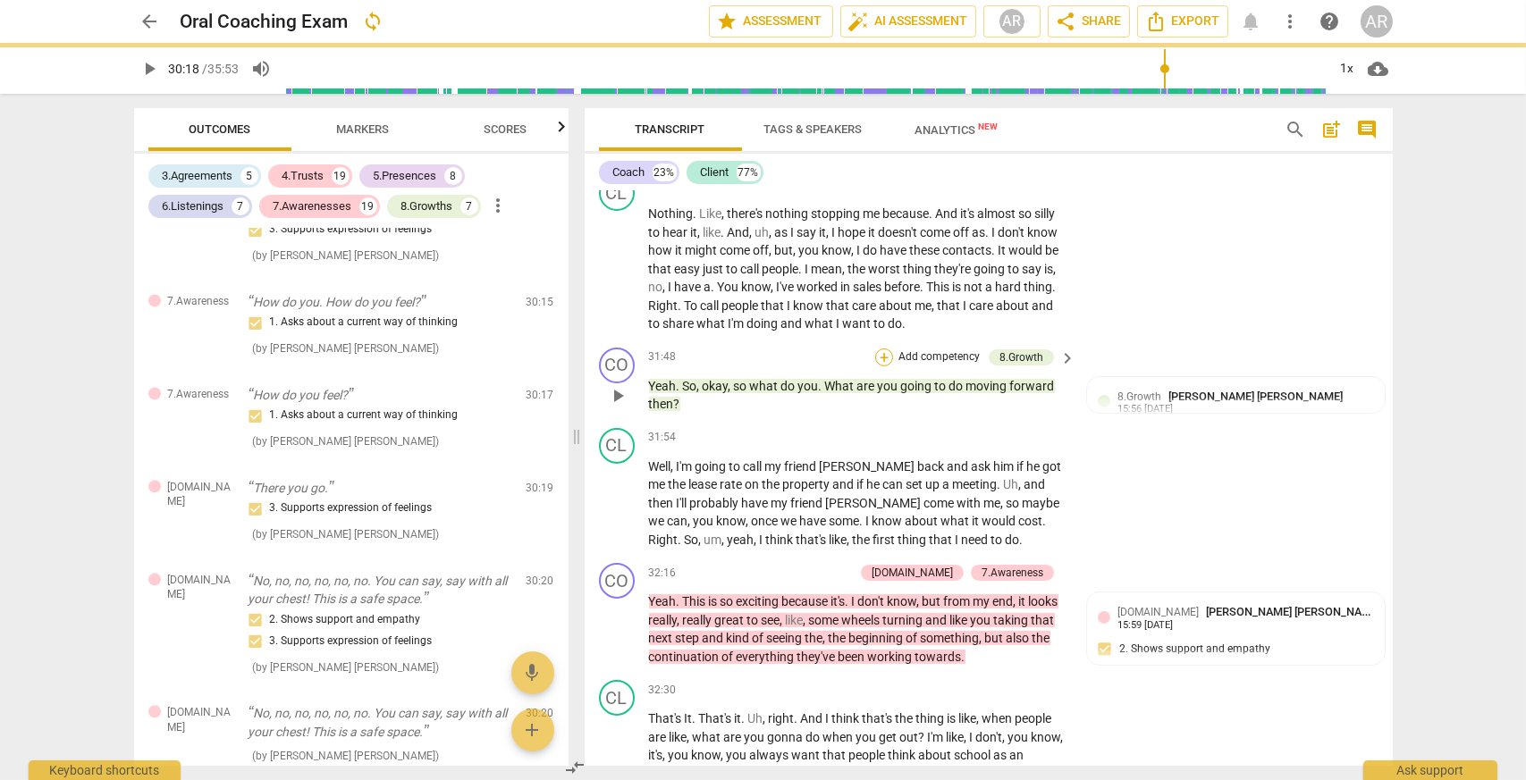
click at [883, 356] on div "+" at bounding box center [884, 358] width 18 height 18
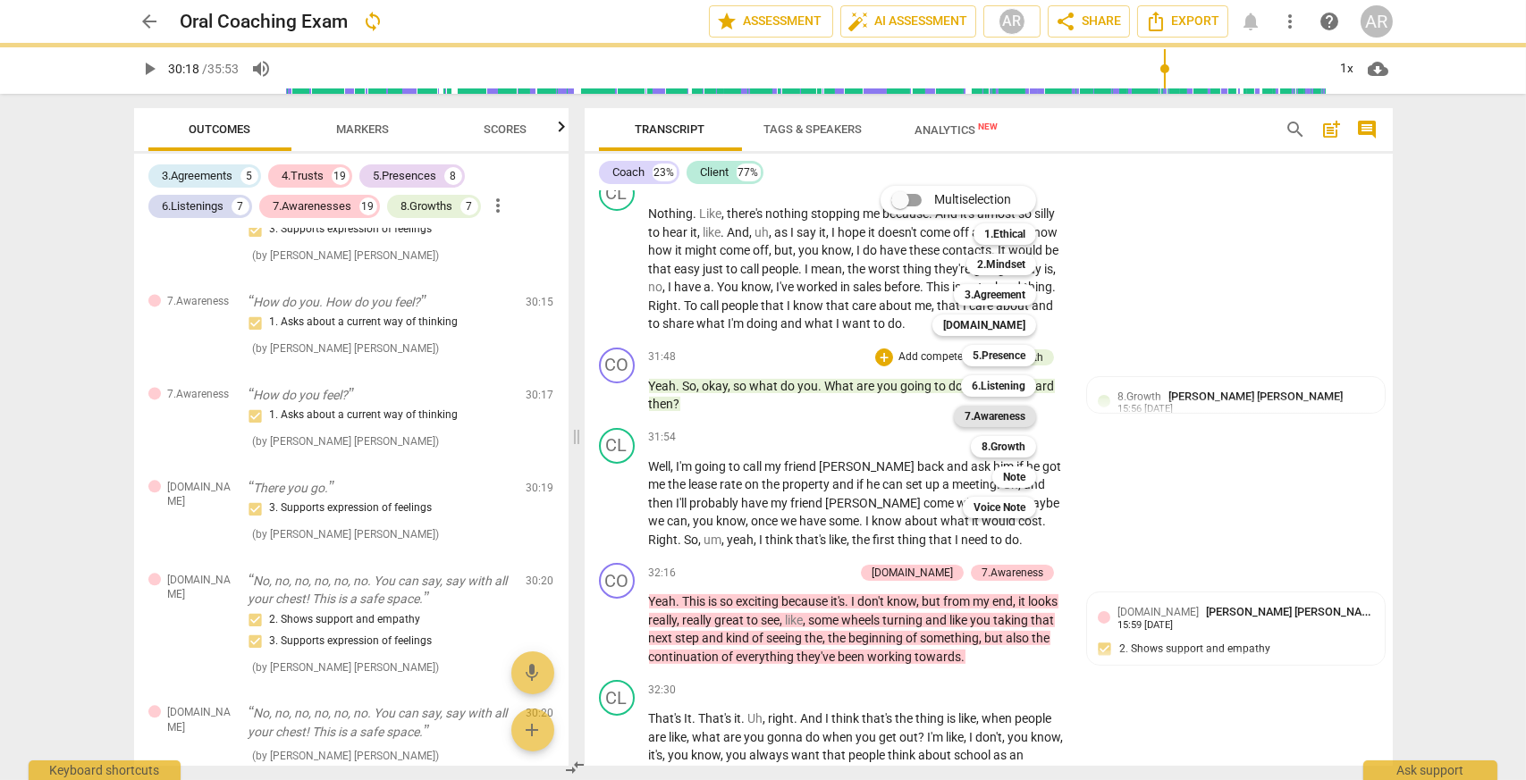
click at [1025, 419] on b "7.Awareness" at bounding box center [994, 416] width 61 height 21
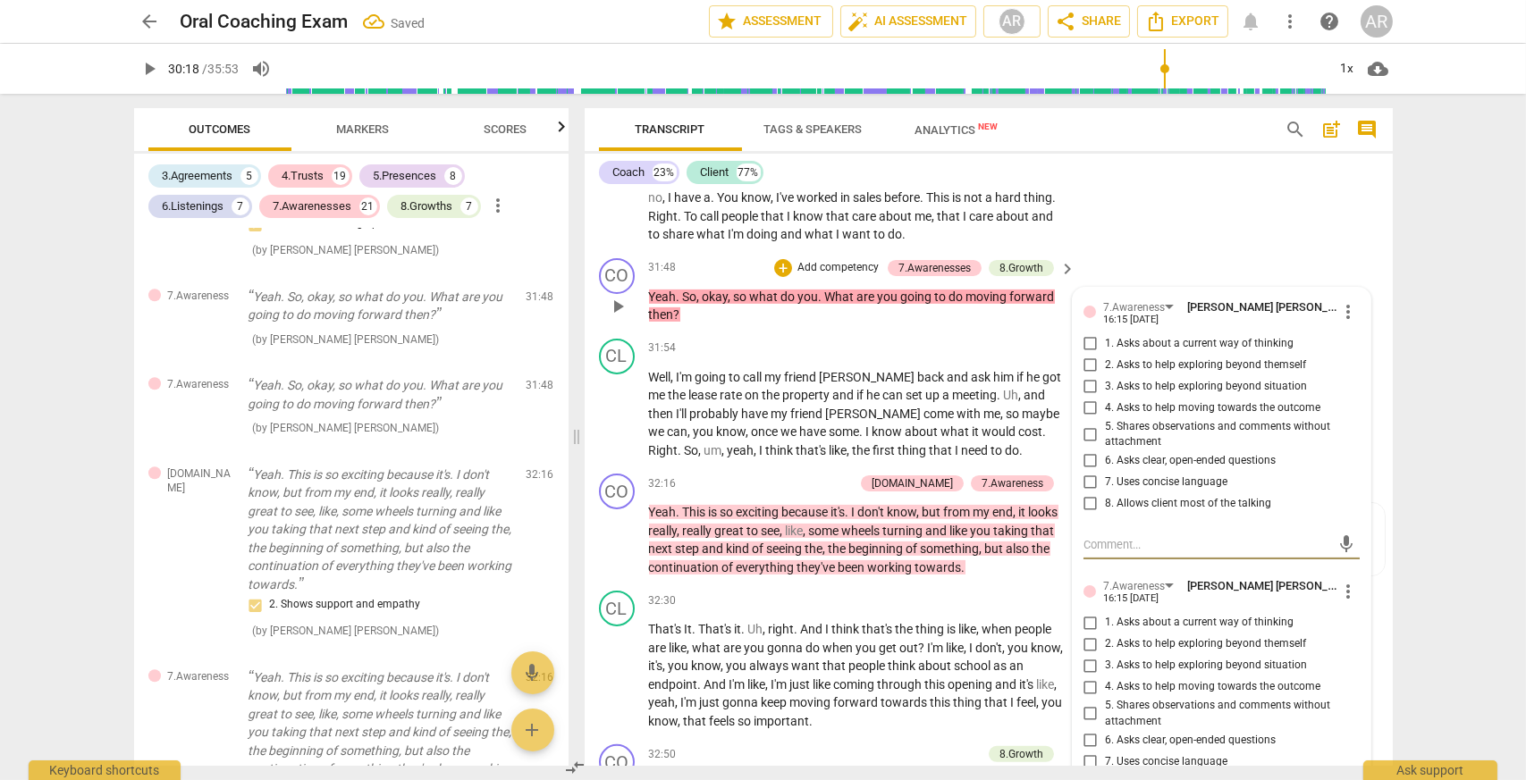
scroll to position [15089, 0]
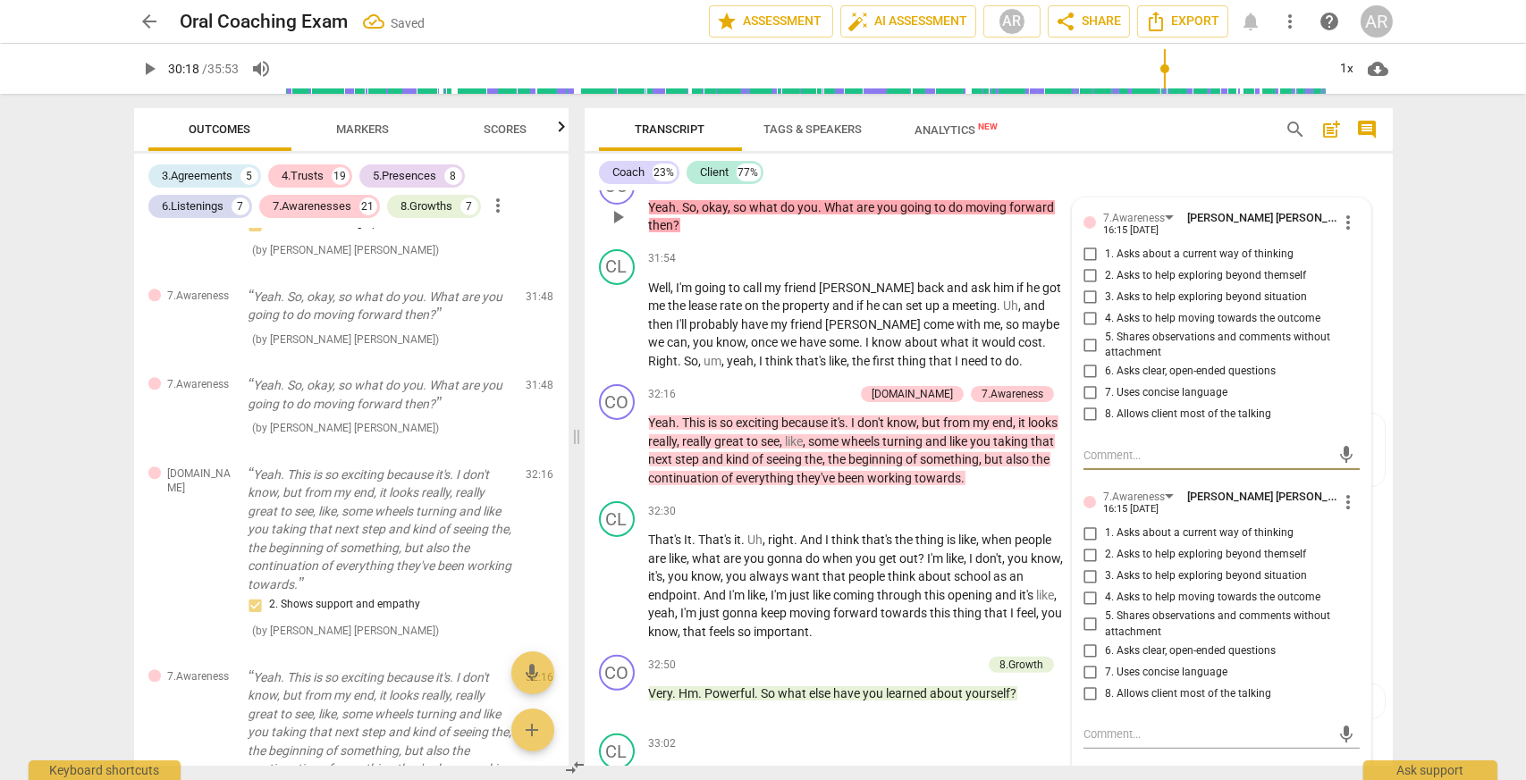
click at [1341, 499] on span "more_vert" at bounding box center [1348, 502] width 21 height 21
click at [1348, 533] on li "Delete" at bounding box center [1363, 530] width 62 height 34
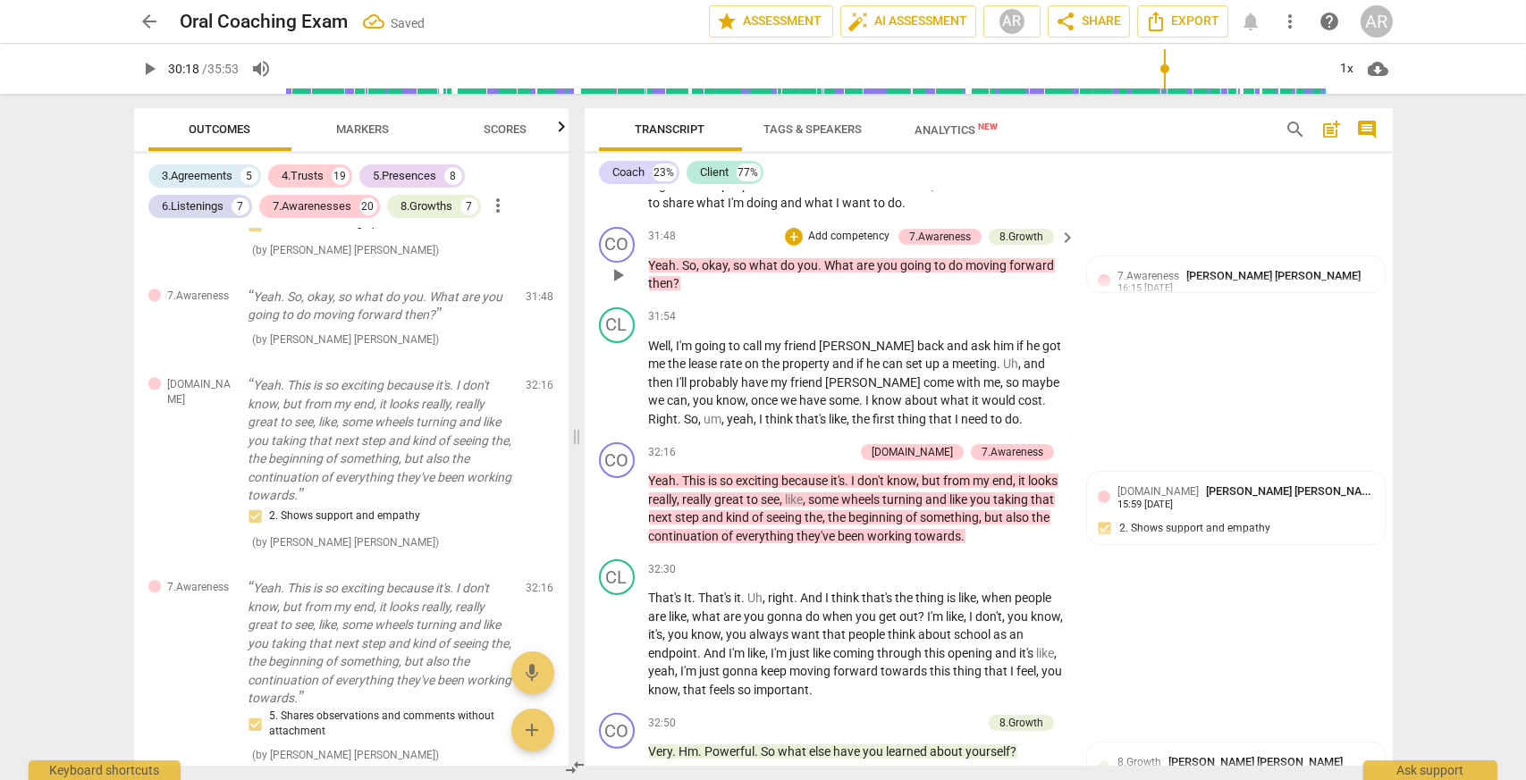
scroll to position [14999, 0]
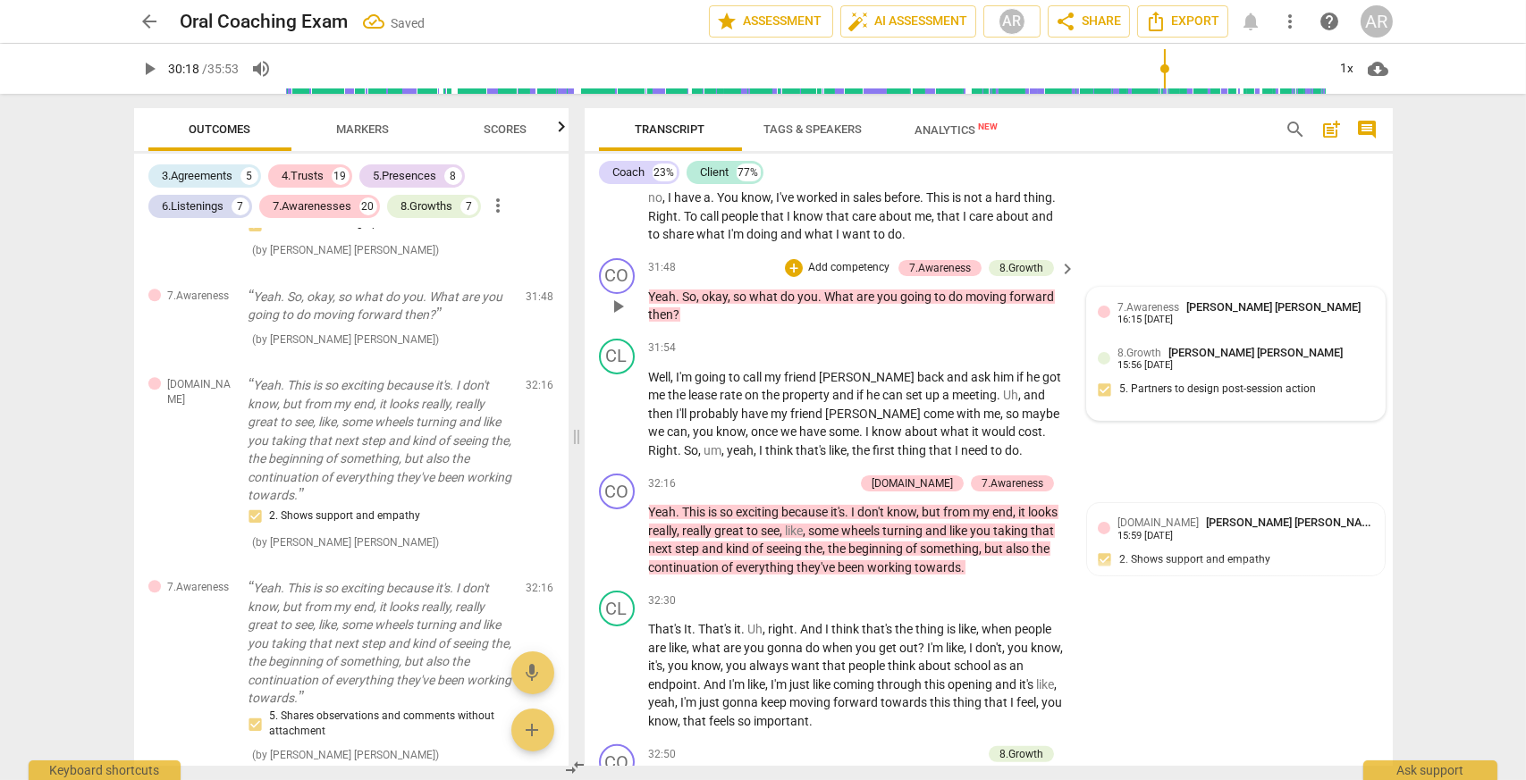
click at [1144, 305] on span "7.Awareness" at bounding box center [1148, 307] width 62 height 13
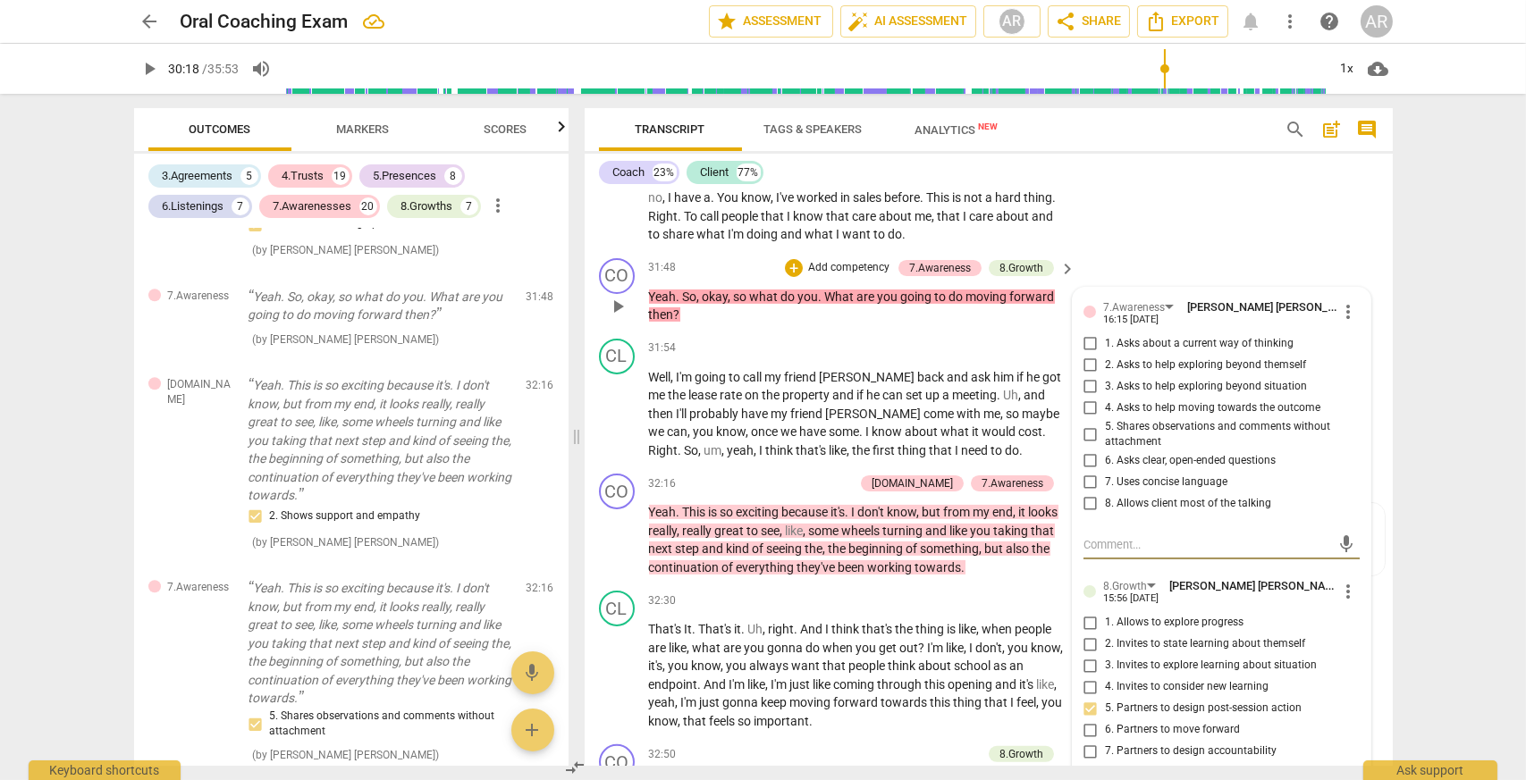
click at [1084, 455] on input "6. Asks clear, open-ended questions" at bounding box center [1090, 460] width 29 height 21
checkbox input "true"
click at [1089, 475] on input "7. Uses concise language" at bounding box center [1090, 482] width 29 height 21
checkbox input "true"
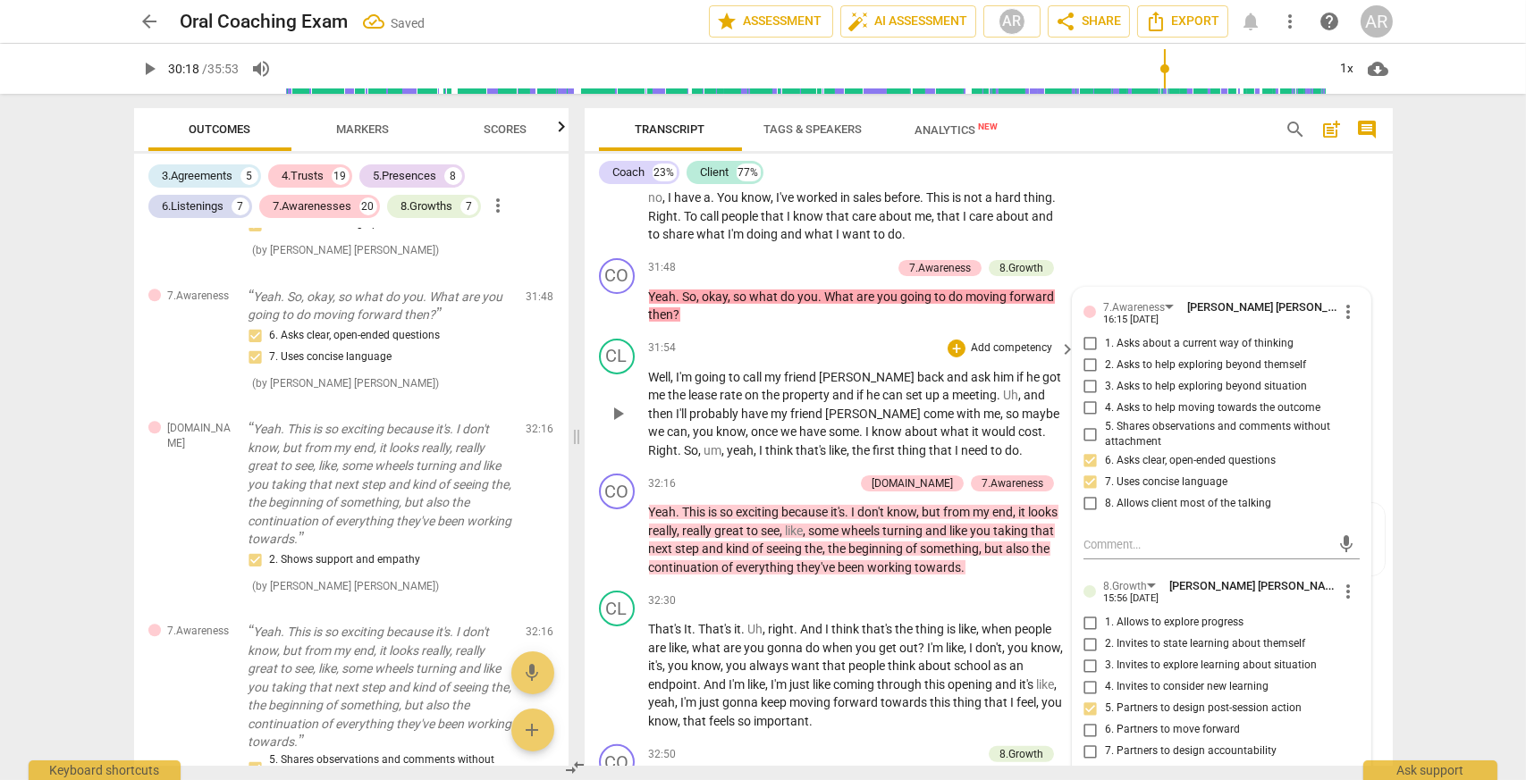
click at [1017, 378] on span "if" at bounding box center [1022, 377] width 10 height 14
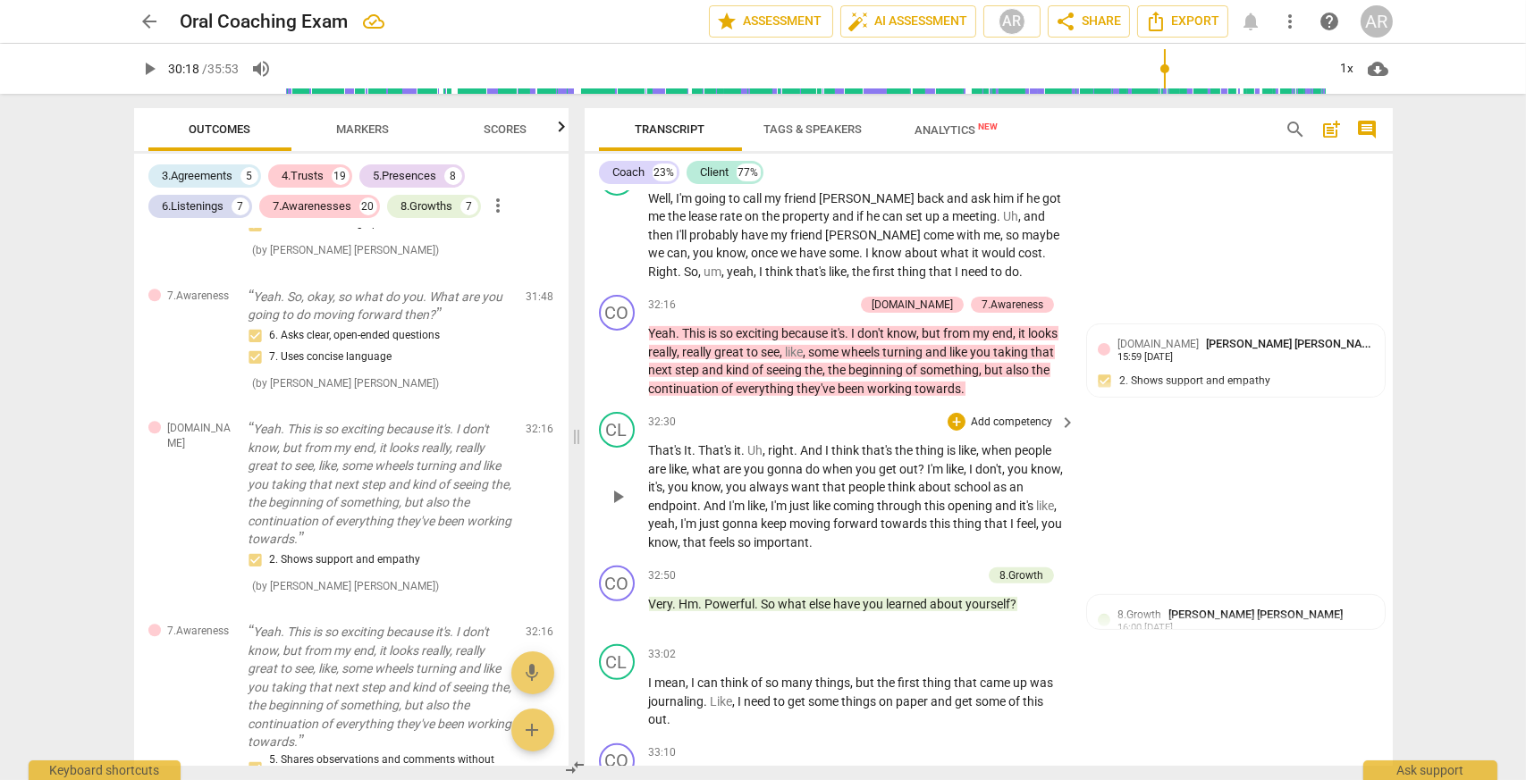
scroll to position [15268, 0]
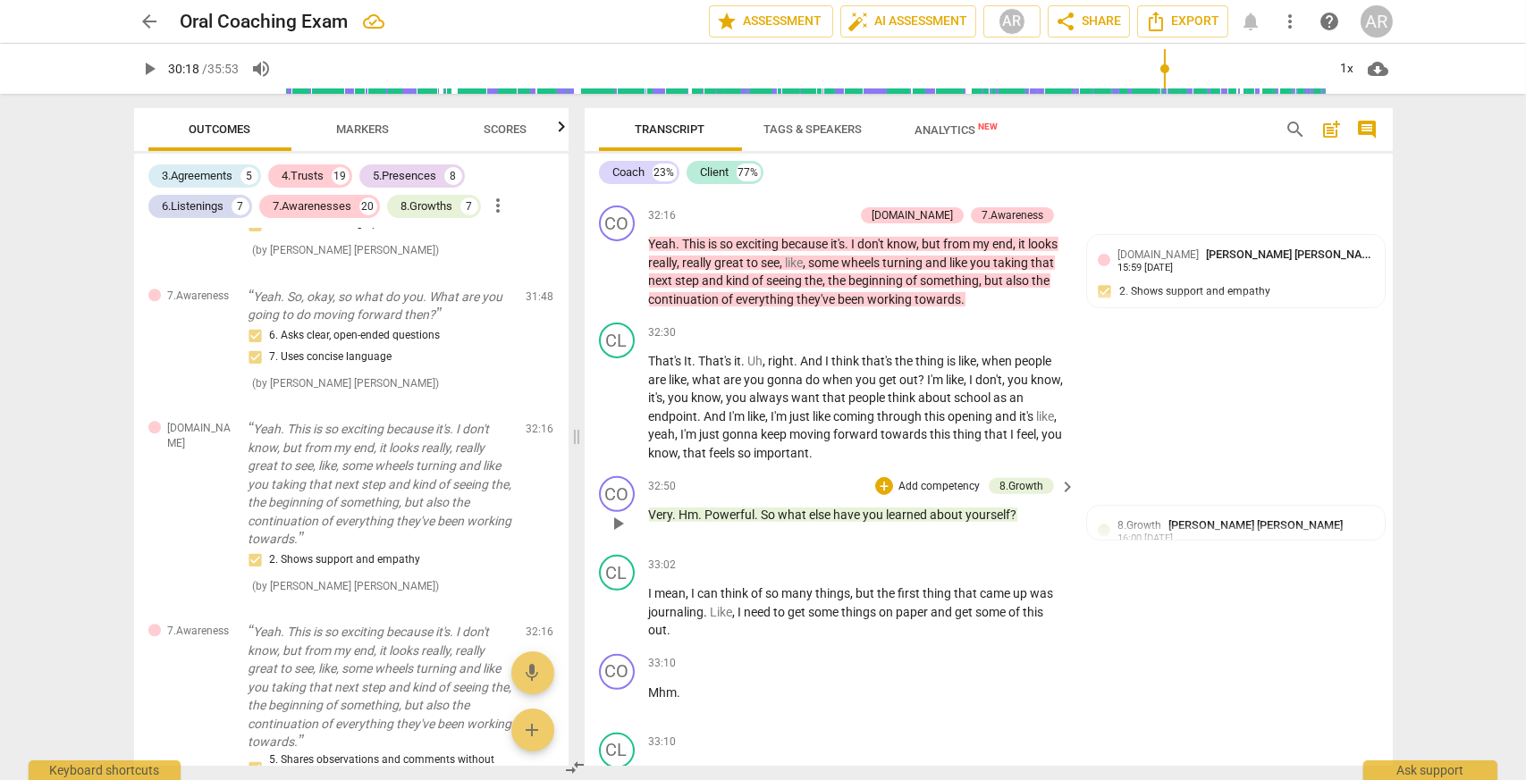
click at [907, 482] on p "Add competency" at bounding box center [938, 487] width 85 height 16
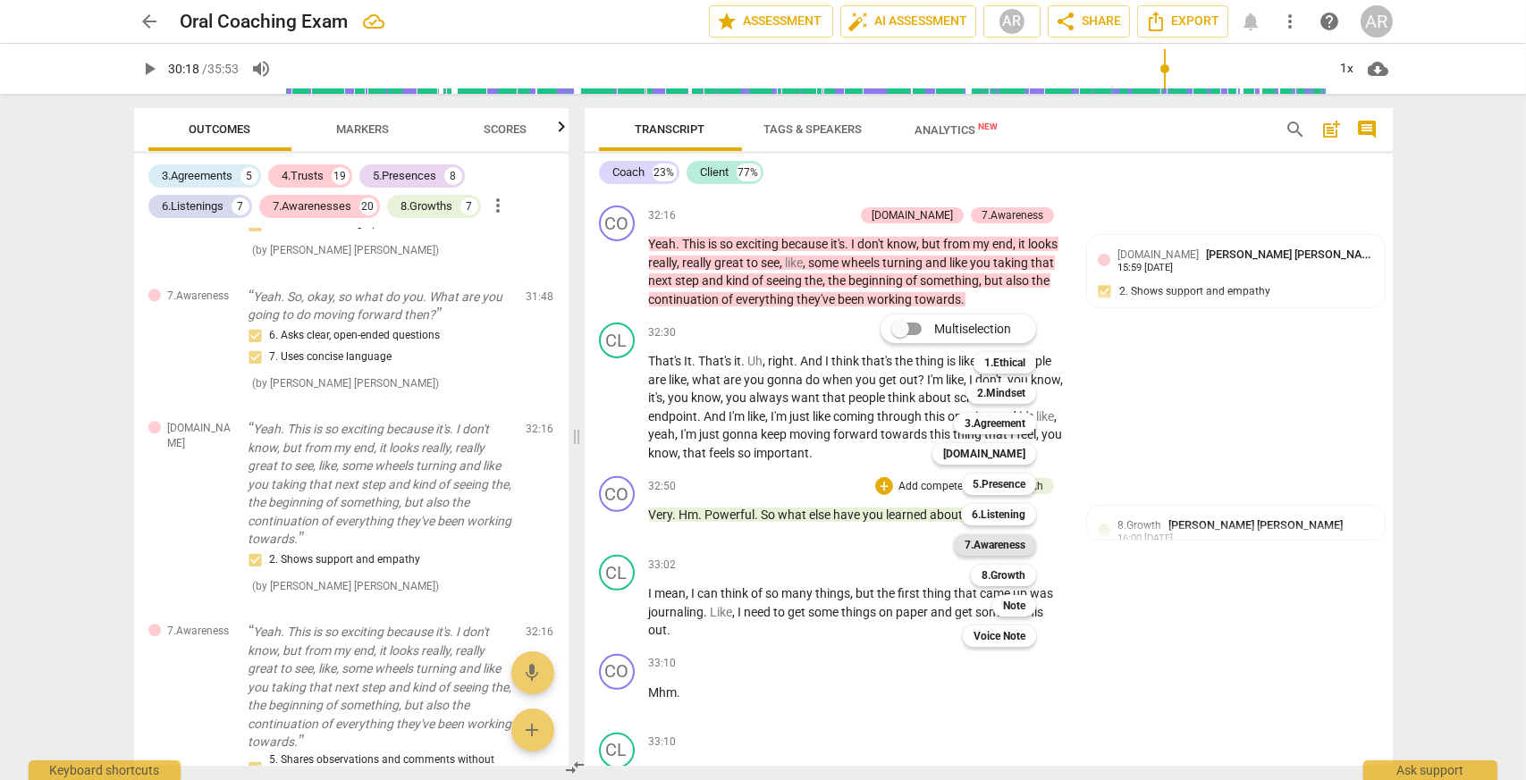
click at [1012, 541] on b "7.Awareness" at bounding box center [994, 544] width 61 height 21
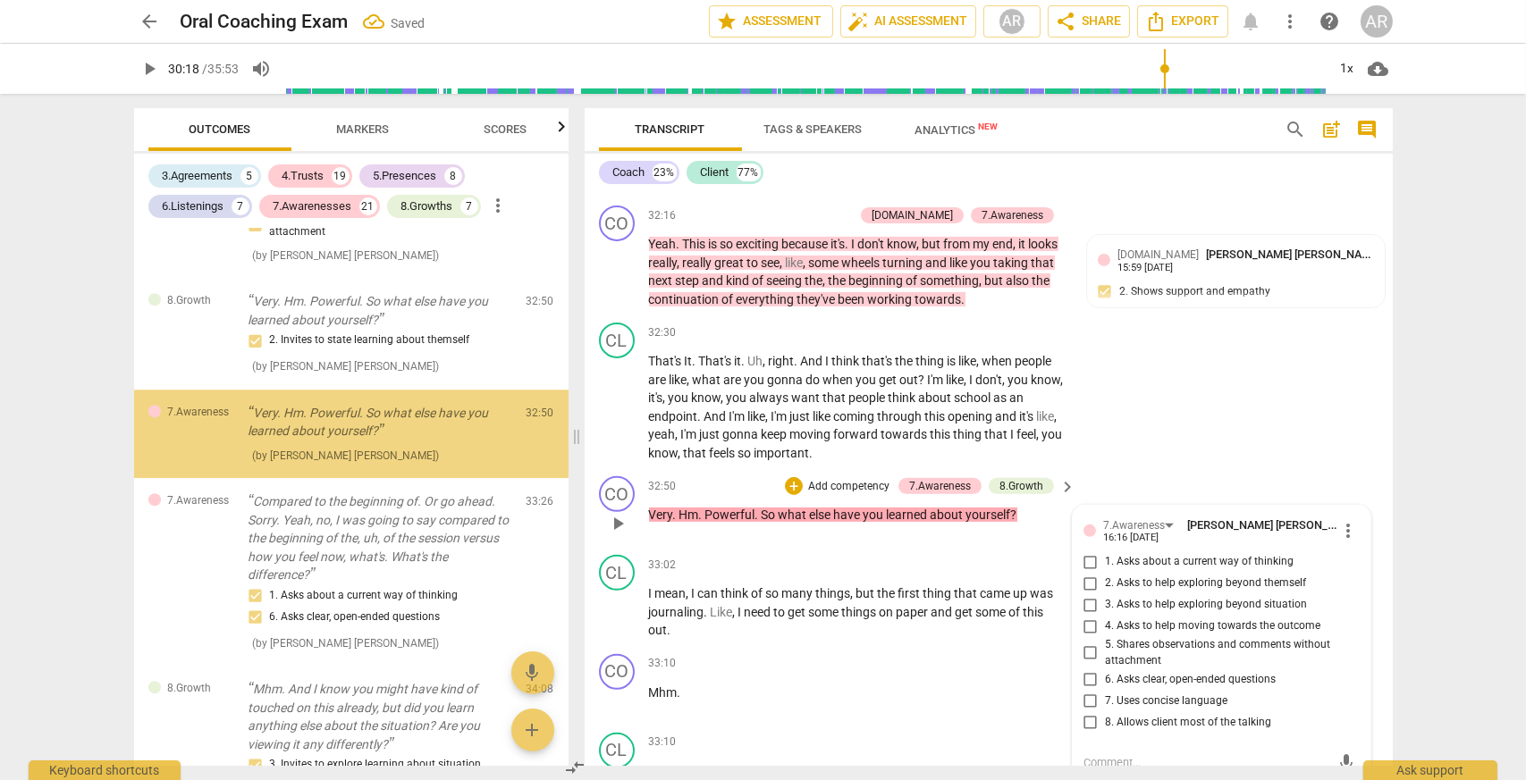
scroll to position [10042, 0]
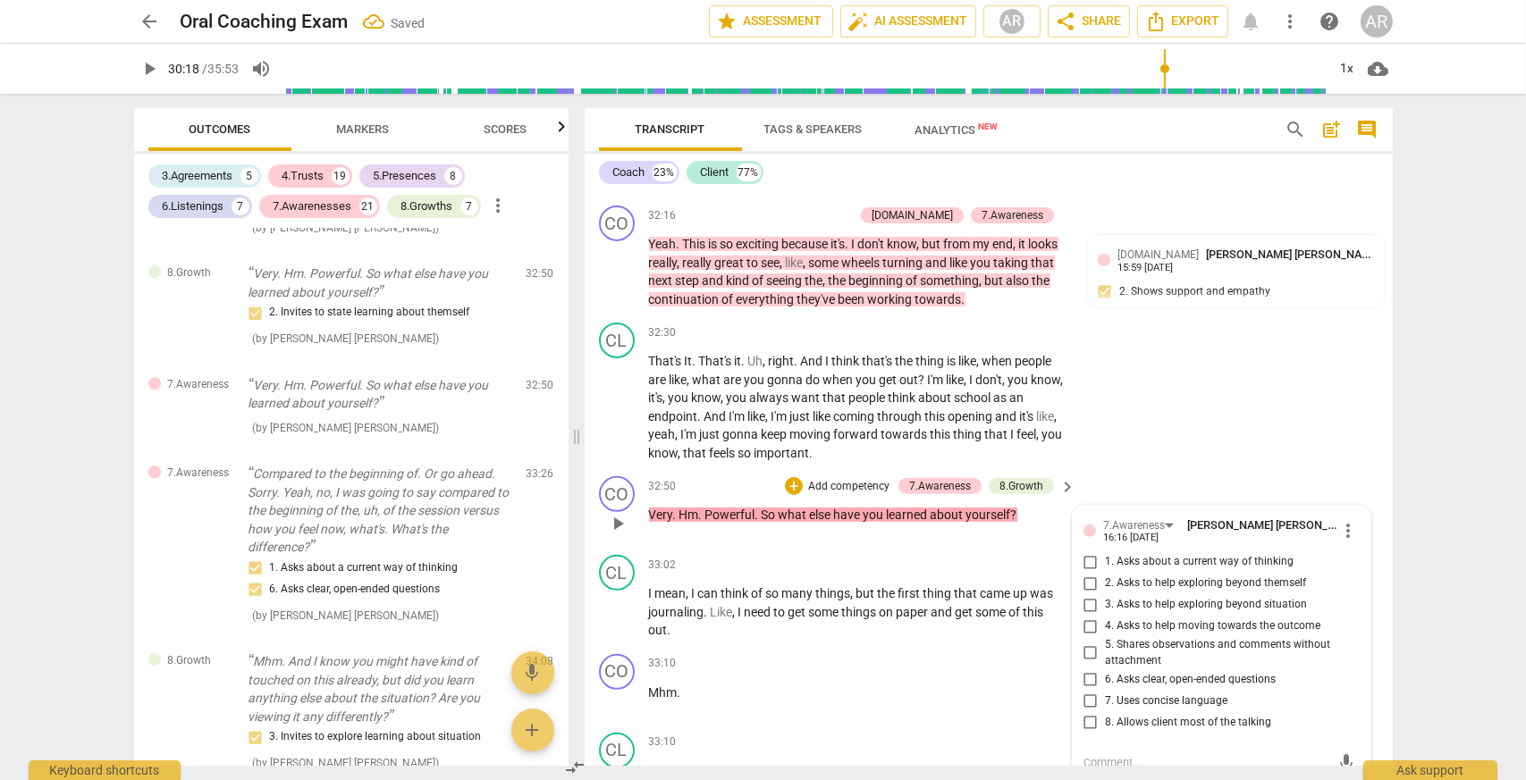
click at [1090, 670] on input "6. Asks clear, open-ended questions" at bounding box center [1090, 678] width 29 height 21
checkbox input "true"
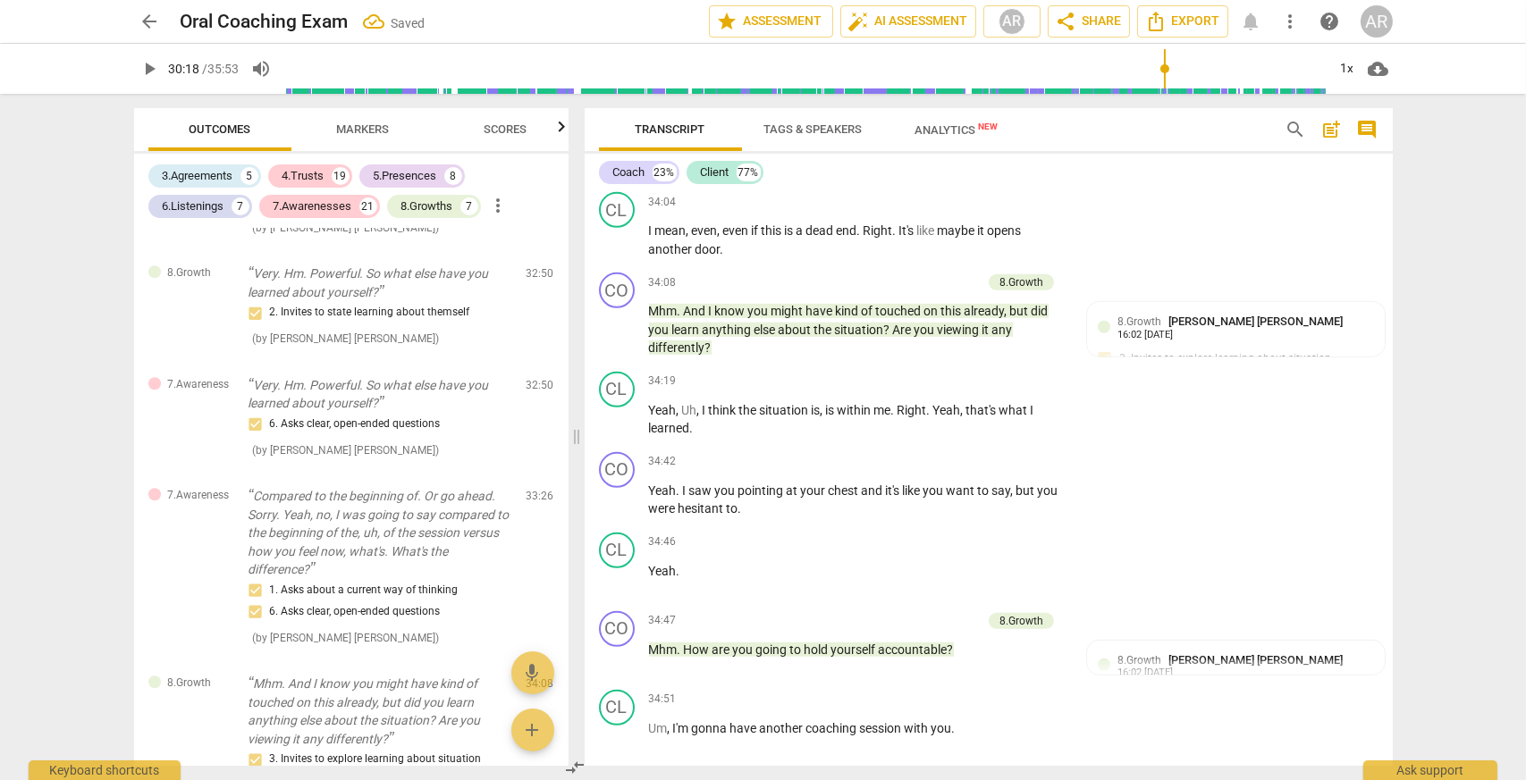
scroll to position [16429, 0]
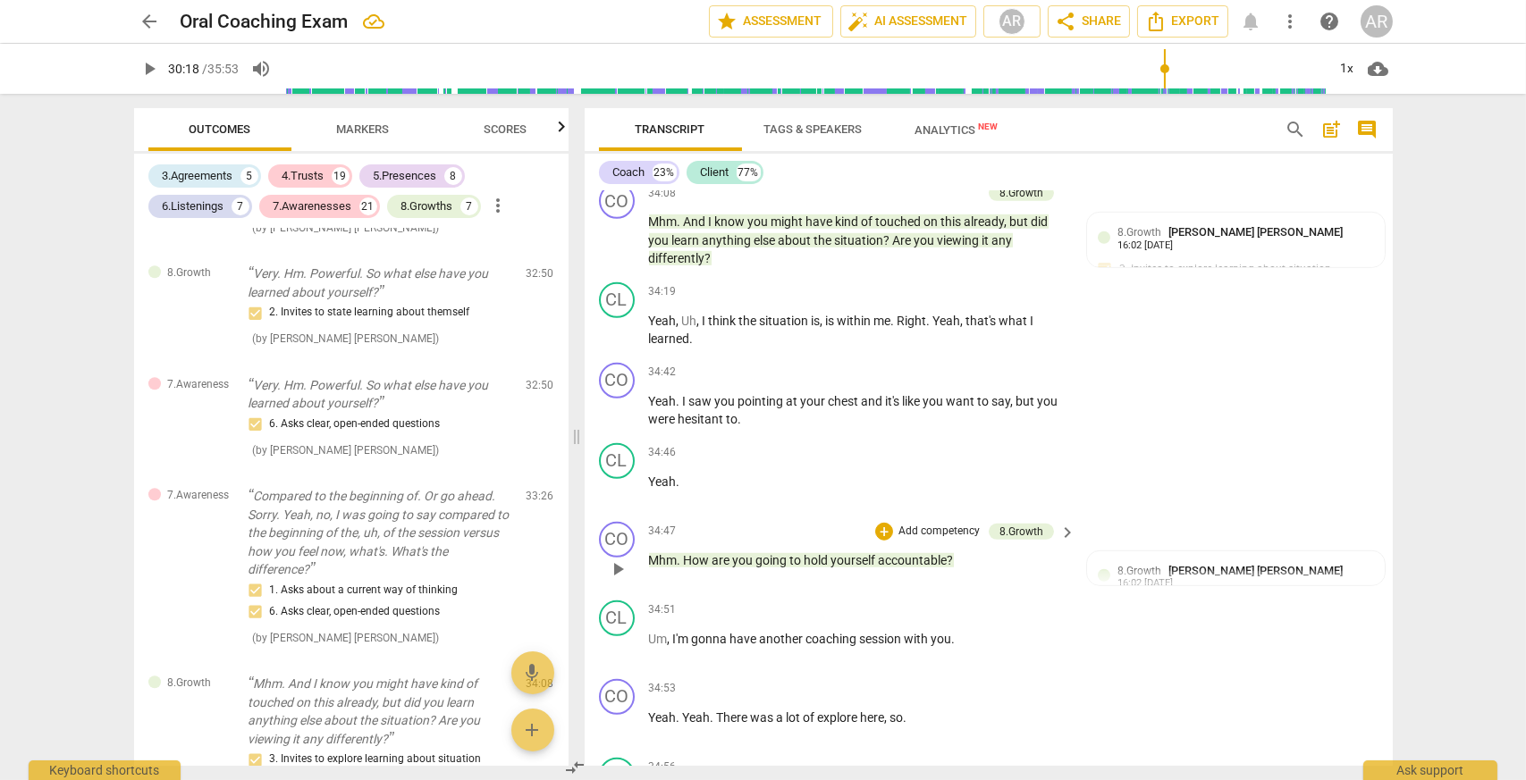
click at [934, 524] on p "Add competency" at bounding box center [938, 532] width 85 height 16
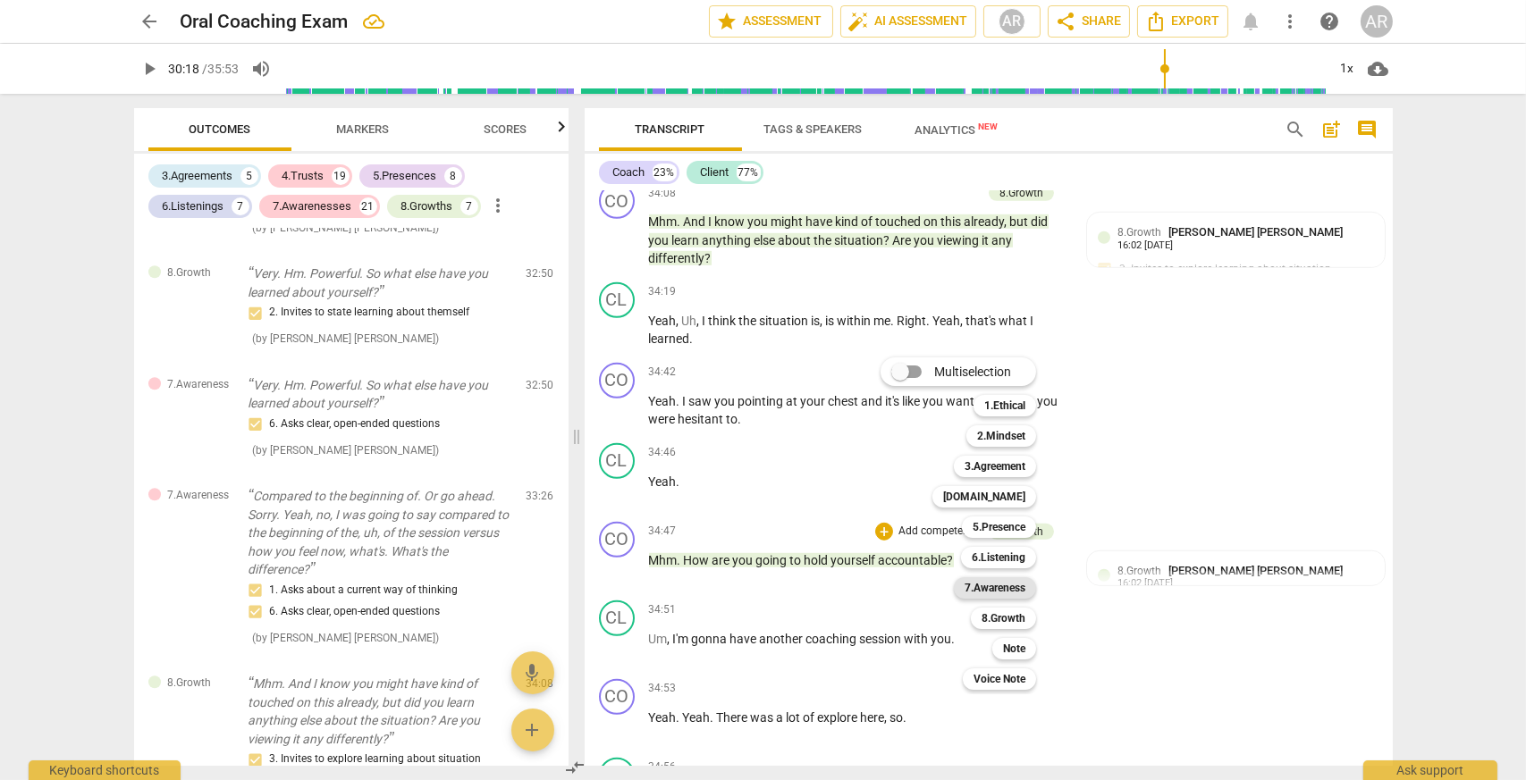
click at [1013, 593] on b "7.Awareness" at bounding box center [994, 587] width 61 height 21
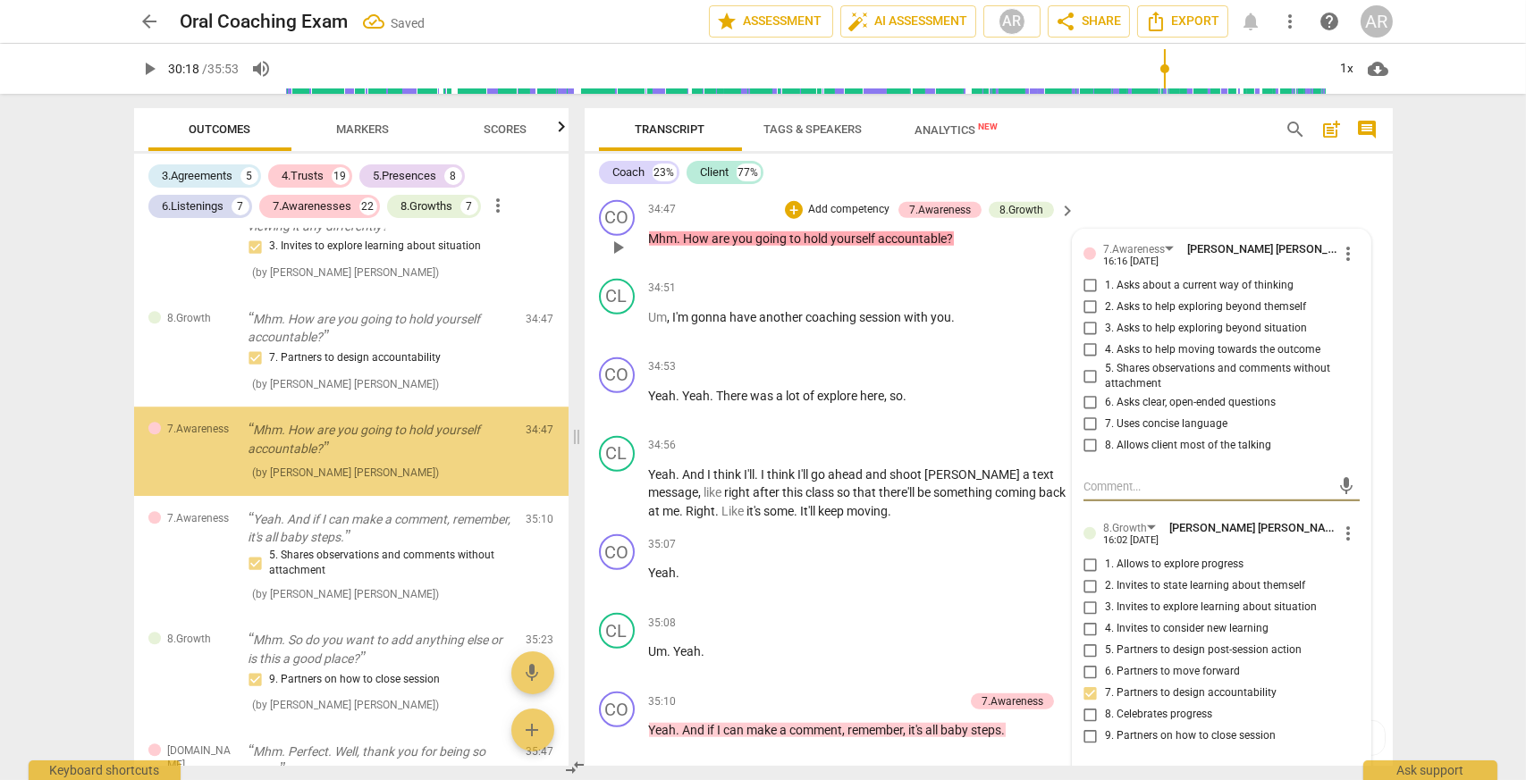
scroll to position [10600, 0]
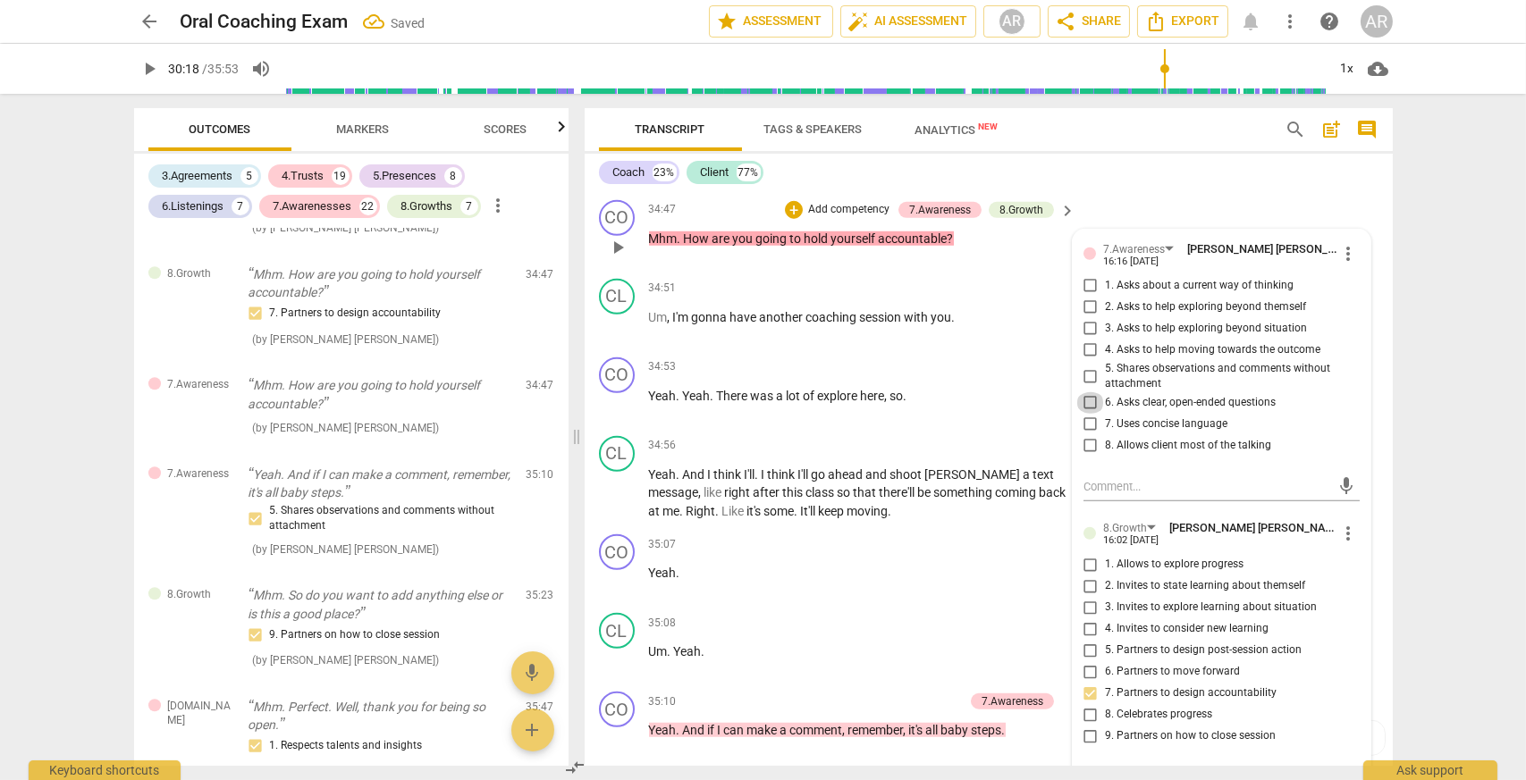
click at [1087, 393] on input "6. Asks clear, open-ended questions" at bounding box center [1090, 402] width 29 height 21
checkbox input "true"
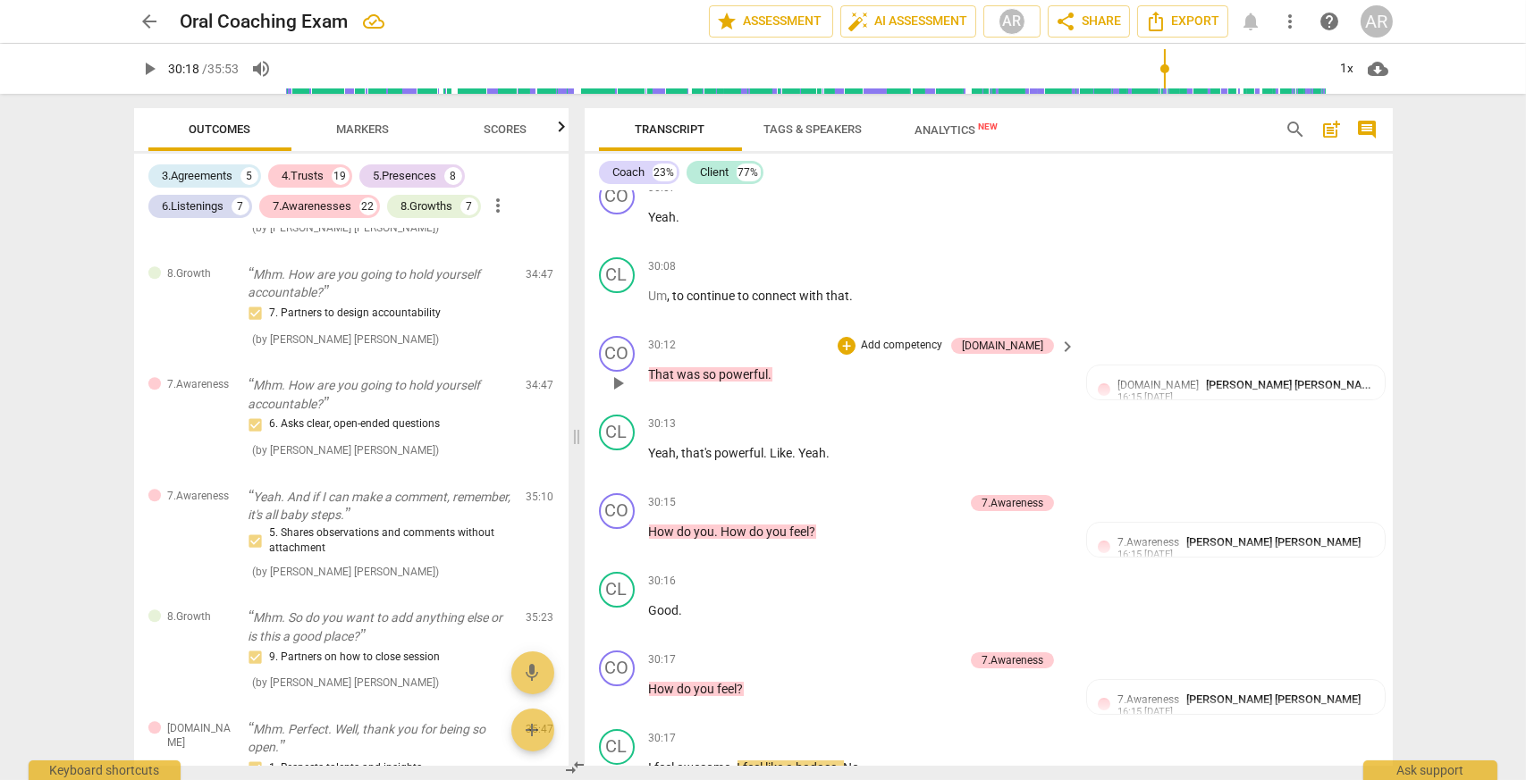
scroll to position [13476, 0]
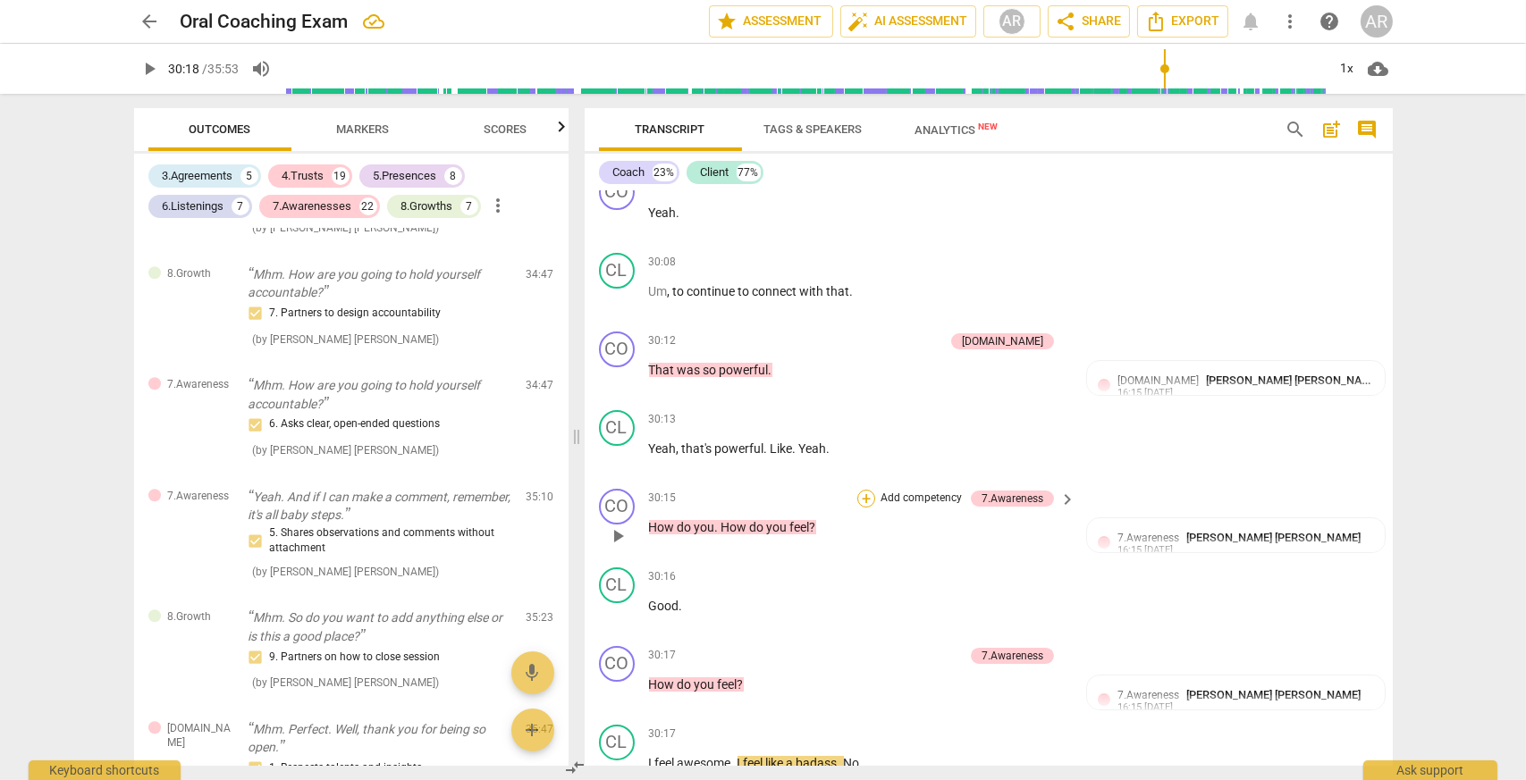
click at [868, 492] on div "+" at bounding box center [866, 499] width 18 height 18
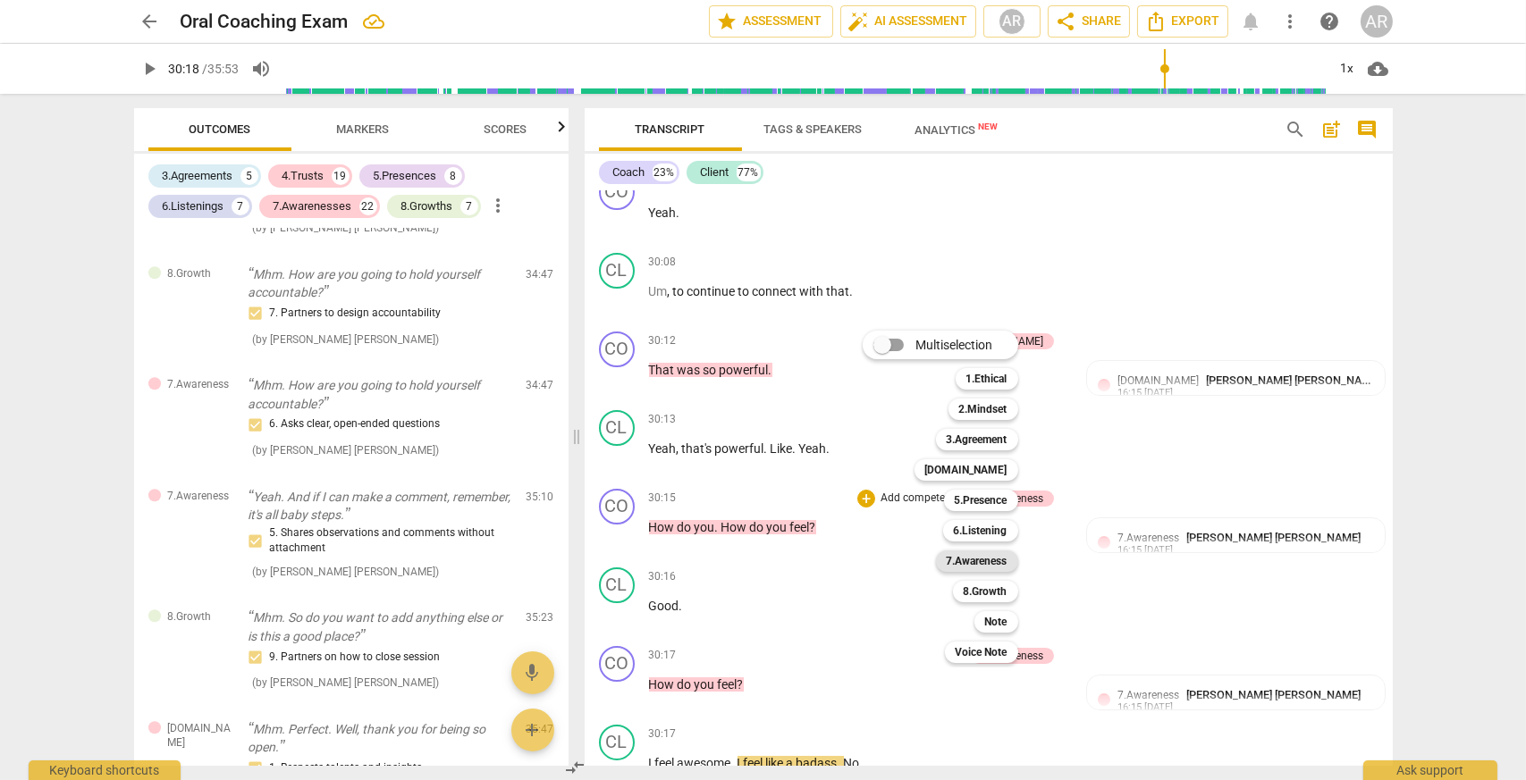
click at [1001, 563] on b "7.Awareness" at bounding box center [976, 561] width 61 height 21
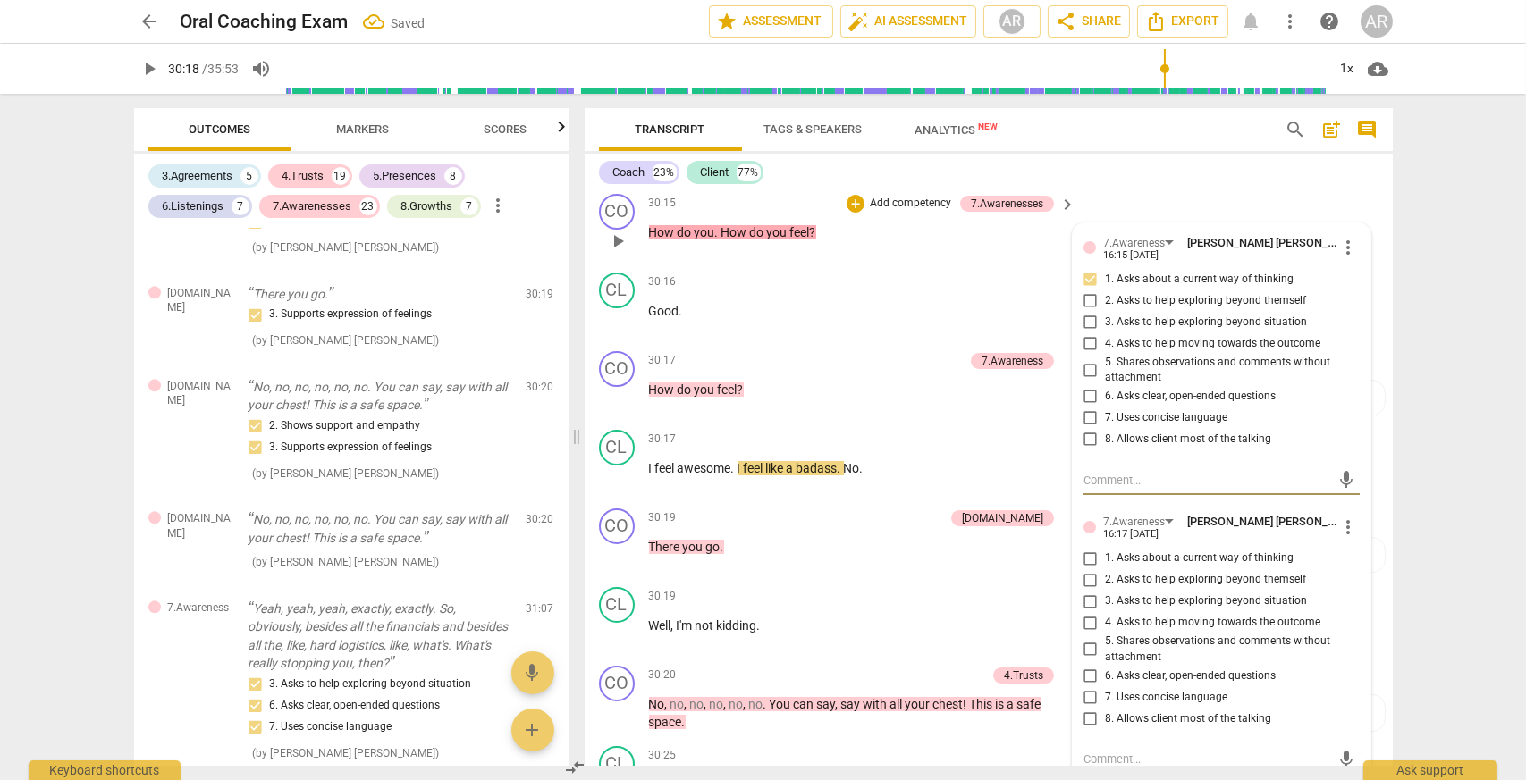
scroll to position [8390, 0]
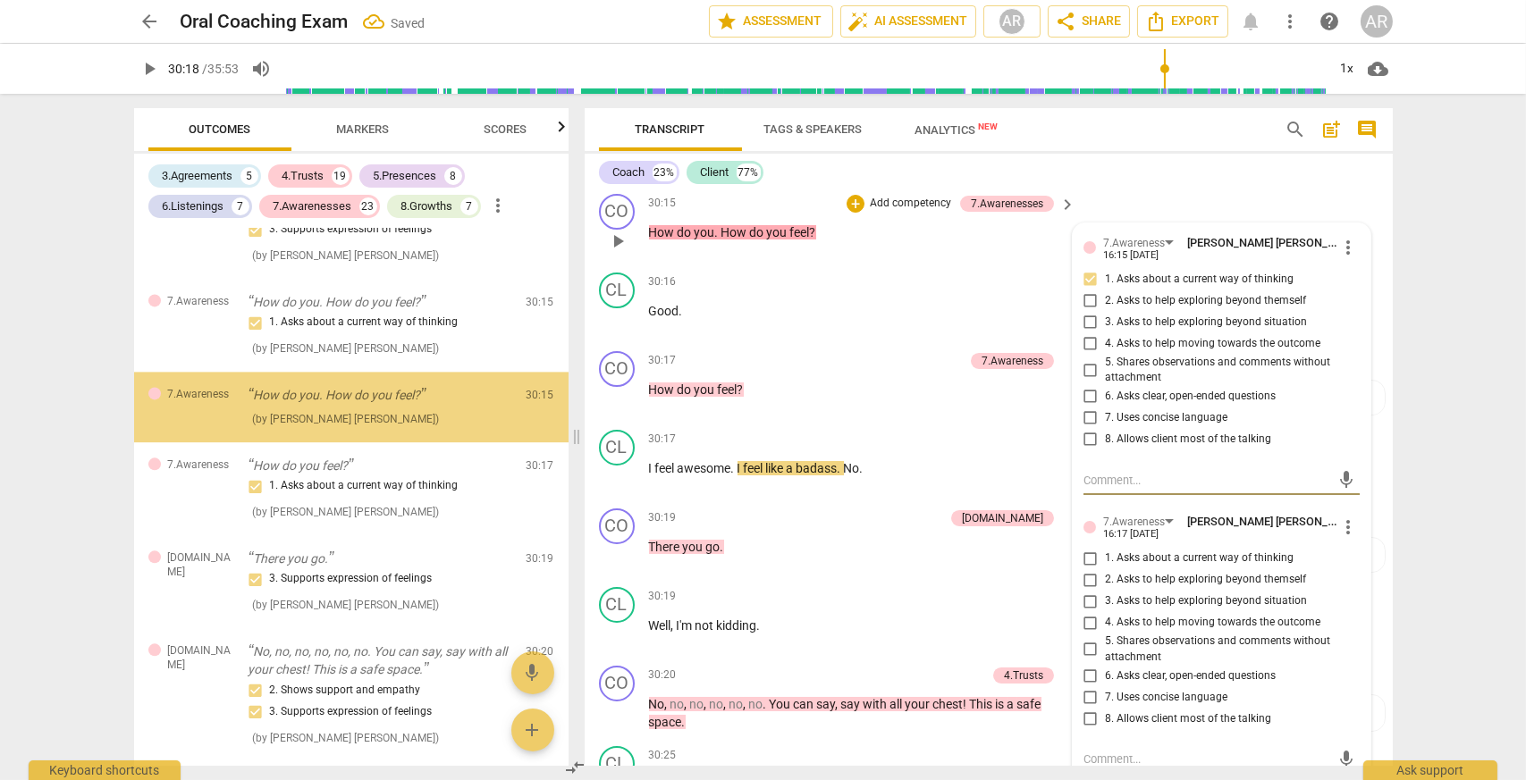
click at [1088, 394] on input "6. Asks clear, open-ended questions" at bounding box center [1090, 396] width 29 height 21
checkbox input "true"
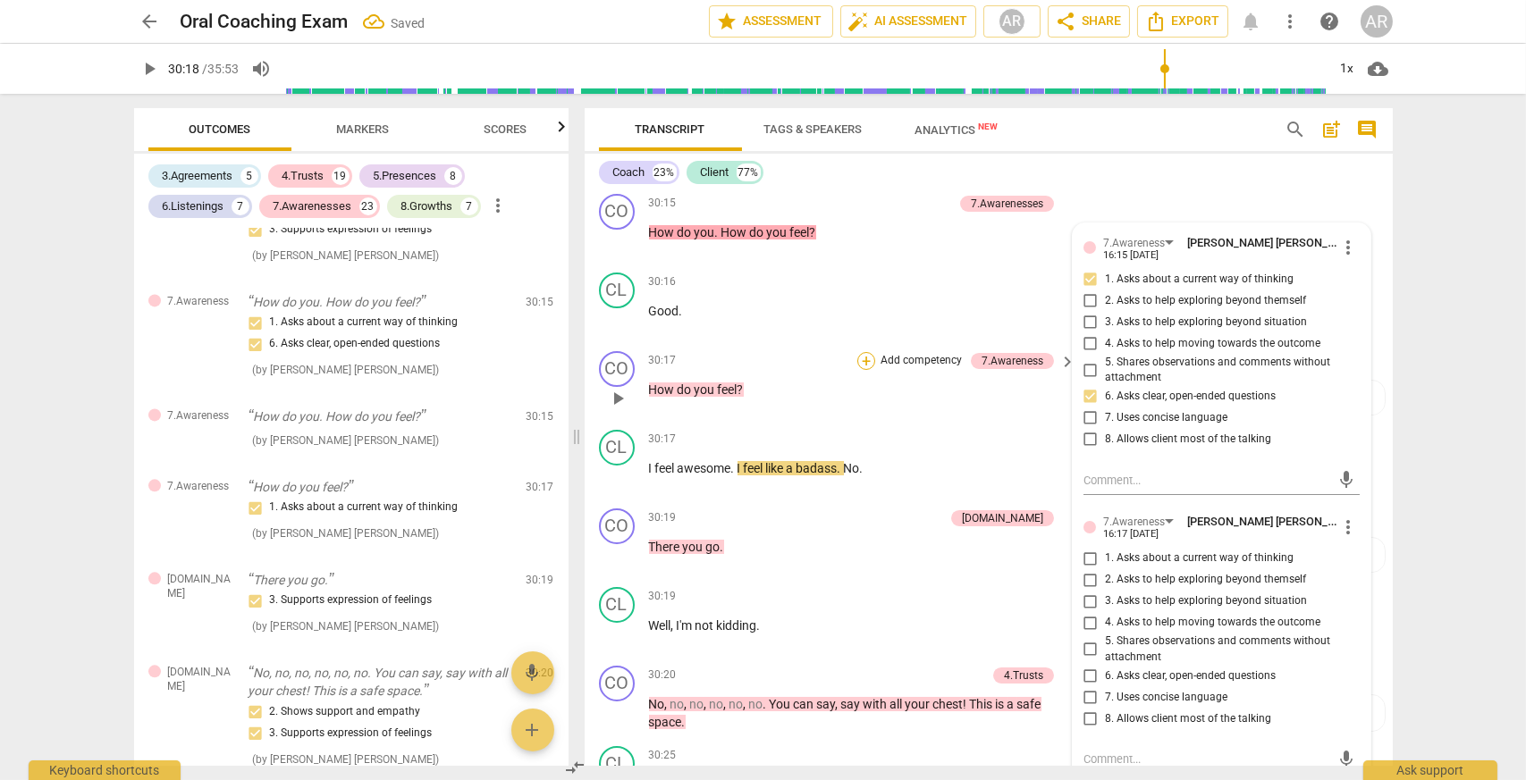
click at [867, 360] on div "+" at bounding box center [866, 361] width 18 height 18
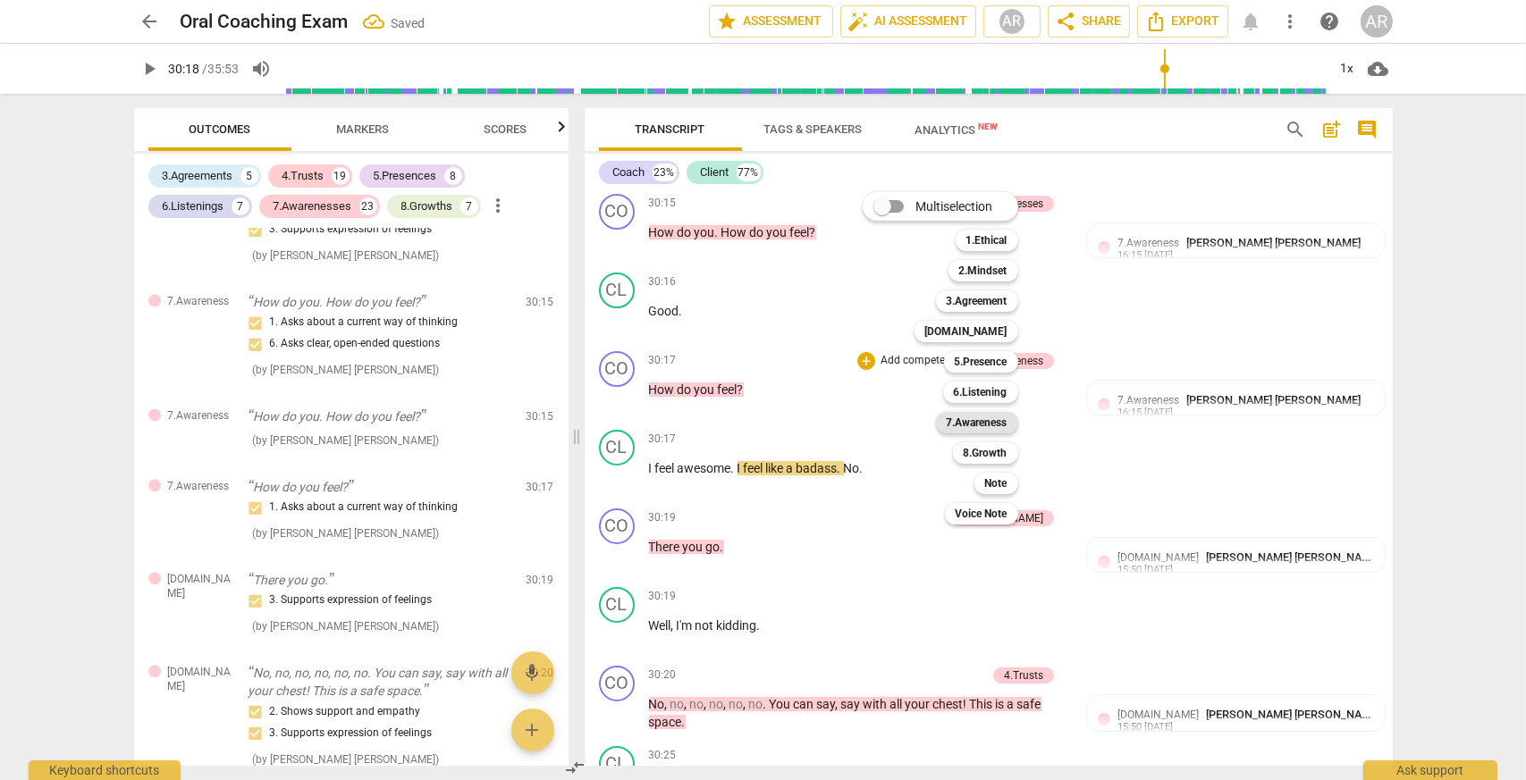
click at [988, 417] on b "7.Awareness" at bounding box center [976, 422] width 61 height 21
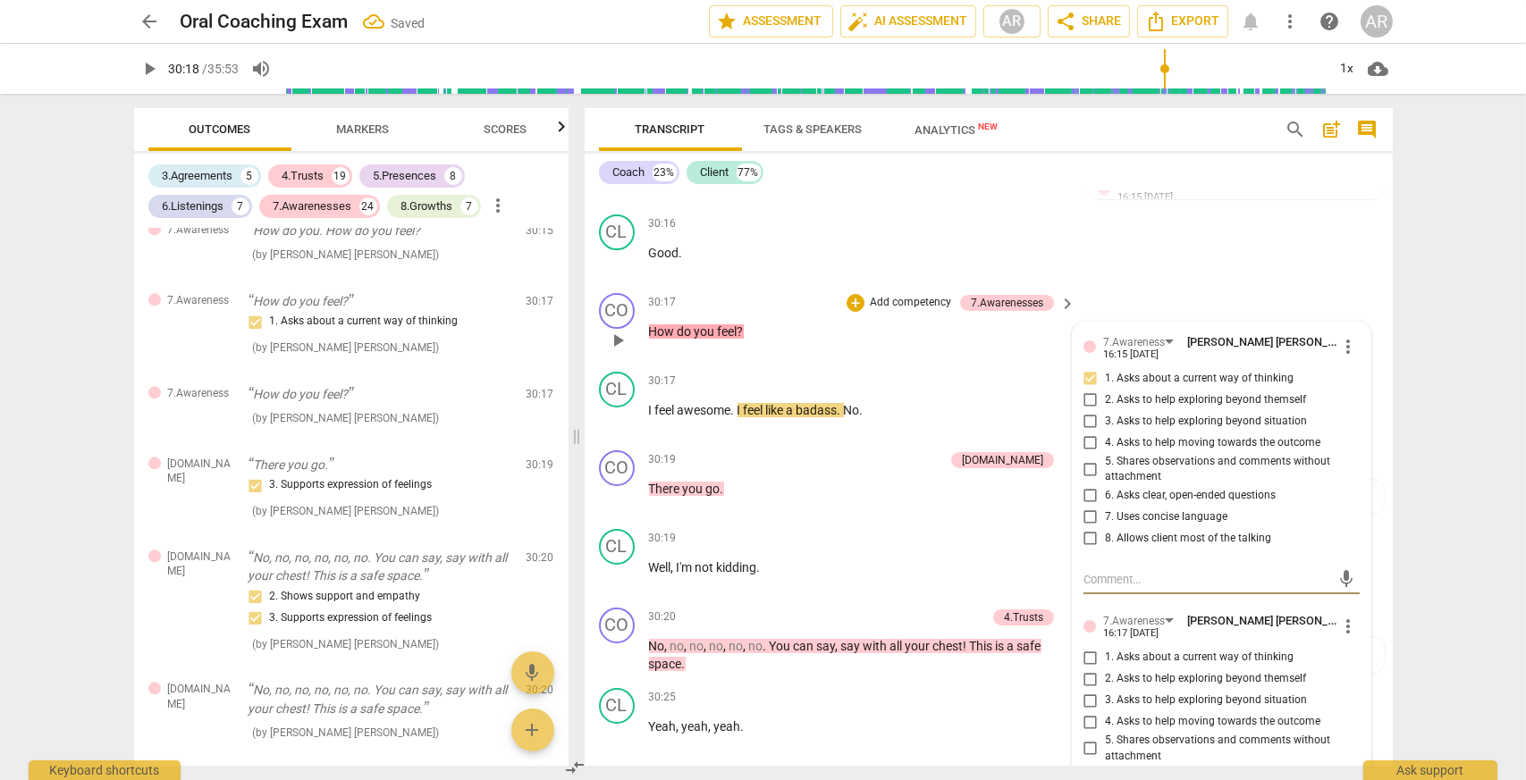
scroll to position [13860, 0]
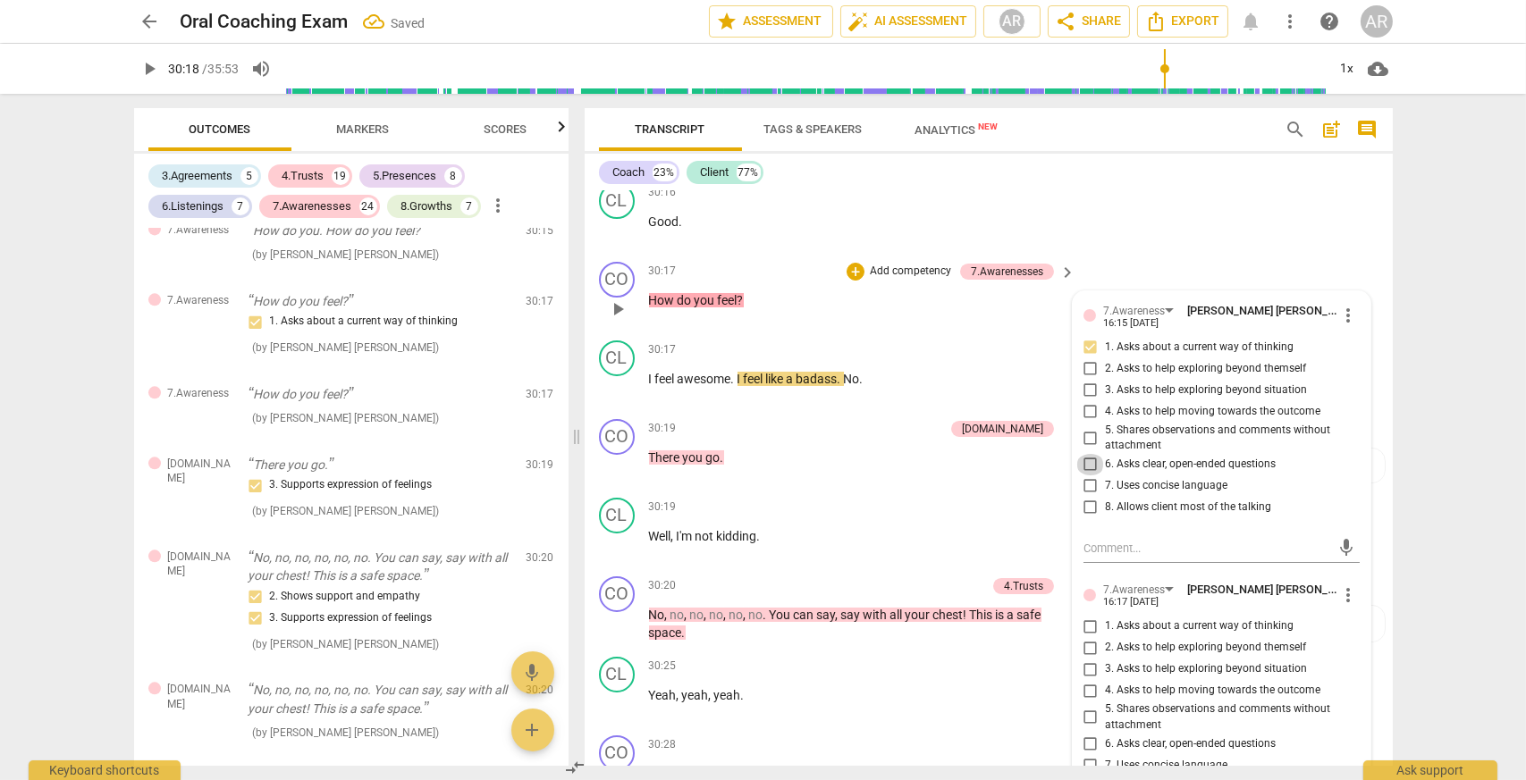
click at [1081, 461] on input "6. Asks clear, open-ended questions" at bounding box center [1090, 464] width 29 height 21
checkbox input "true"
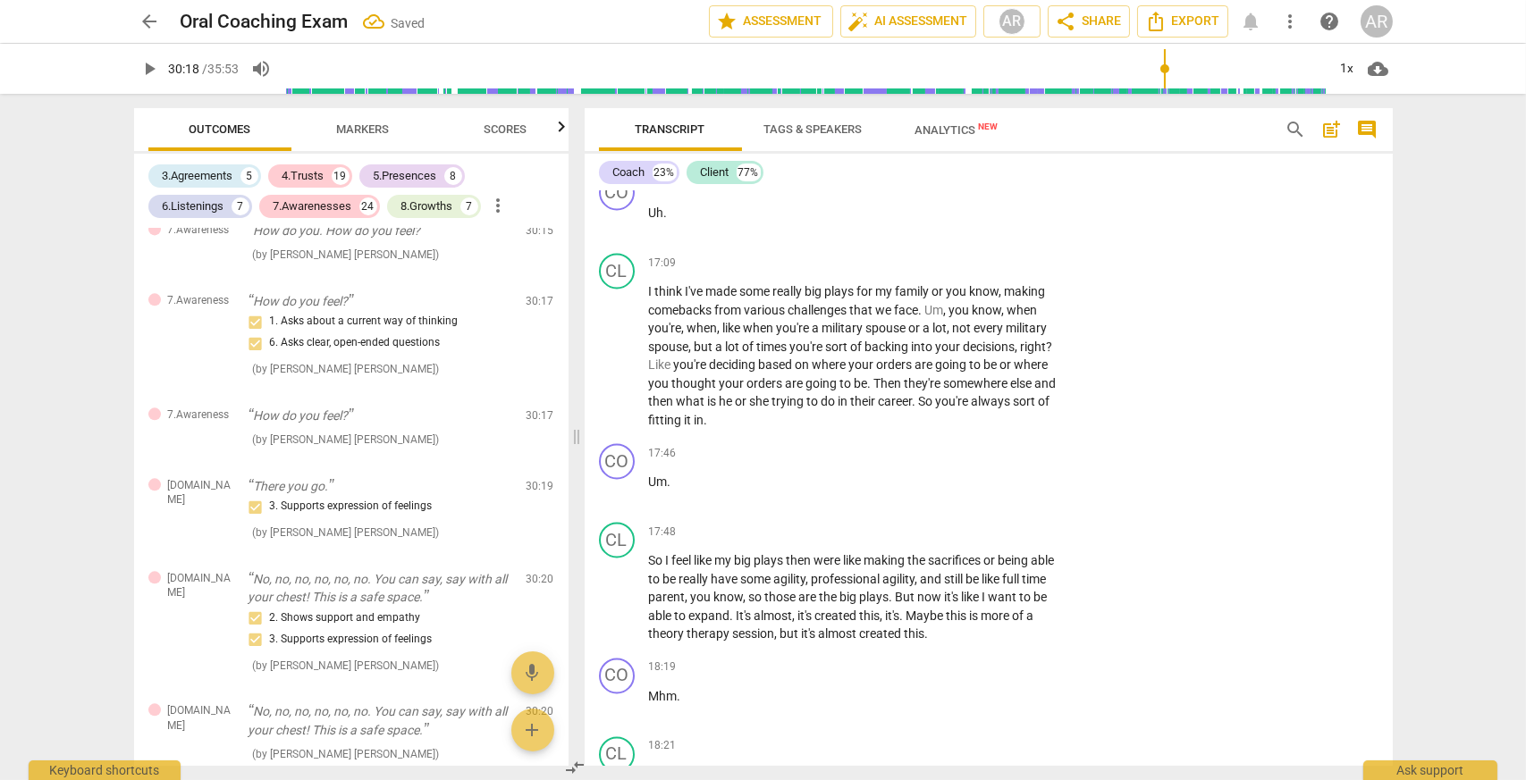
scroll to position [7281, 0]
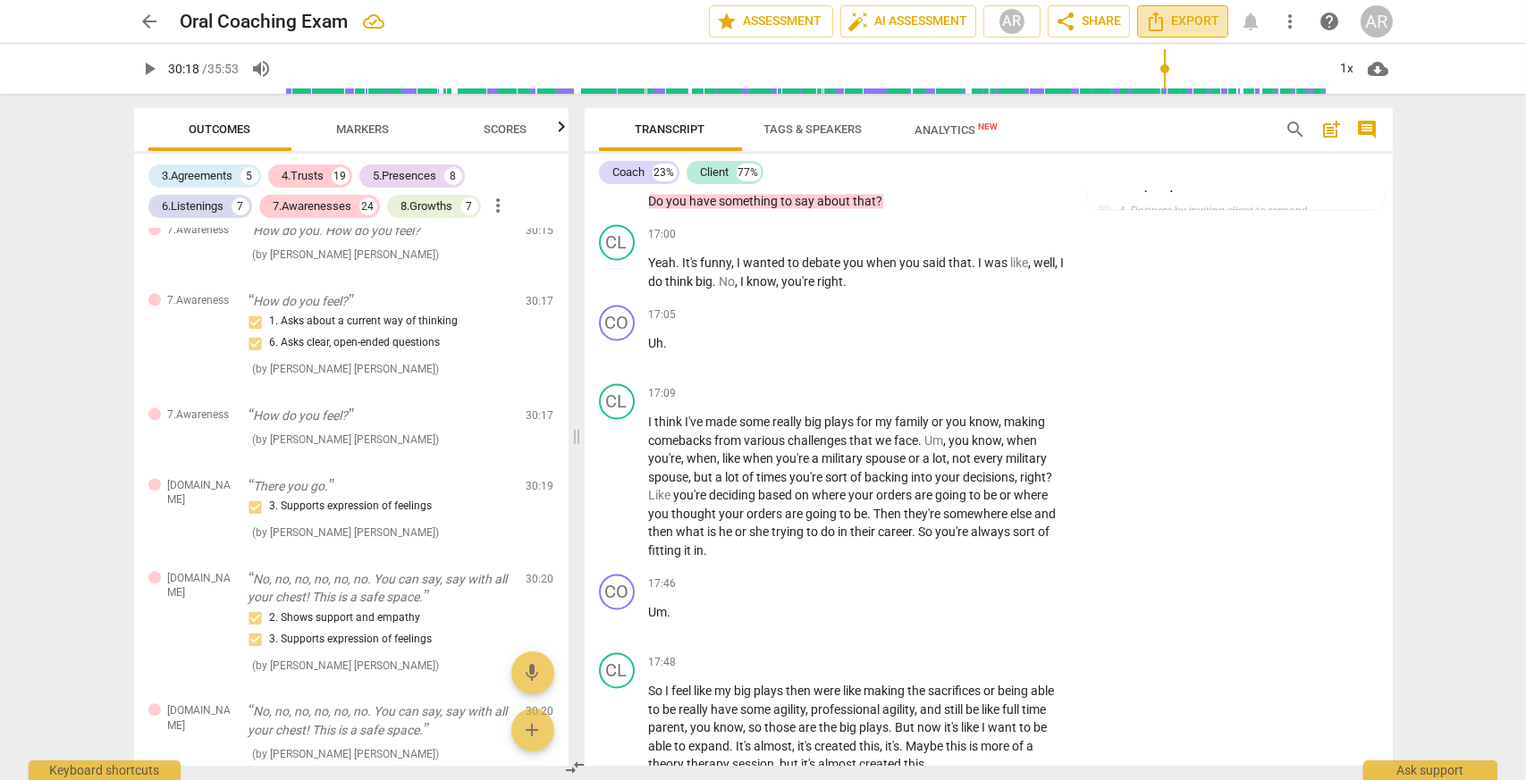
click at [1163, 18] on icon "Export" at bounding box center [1155, 22] width 14 height 20
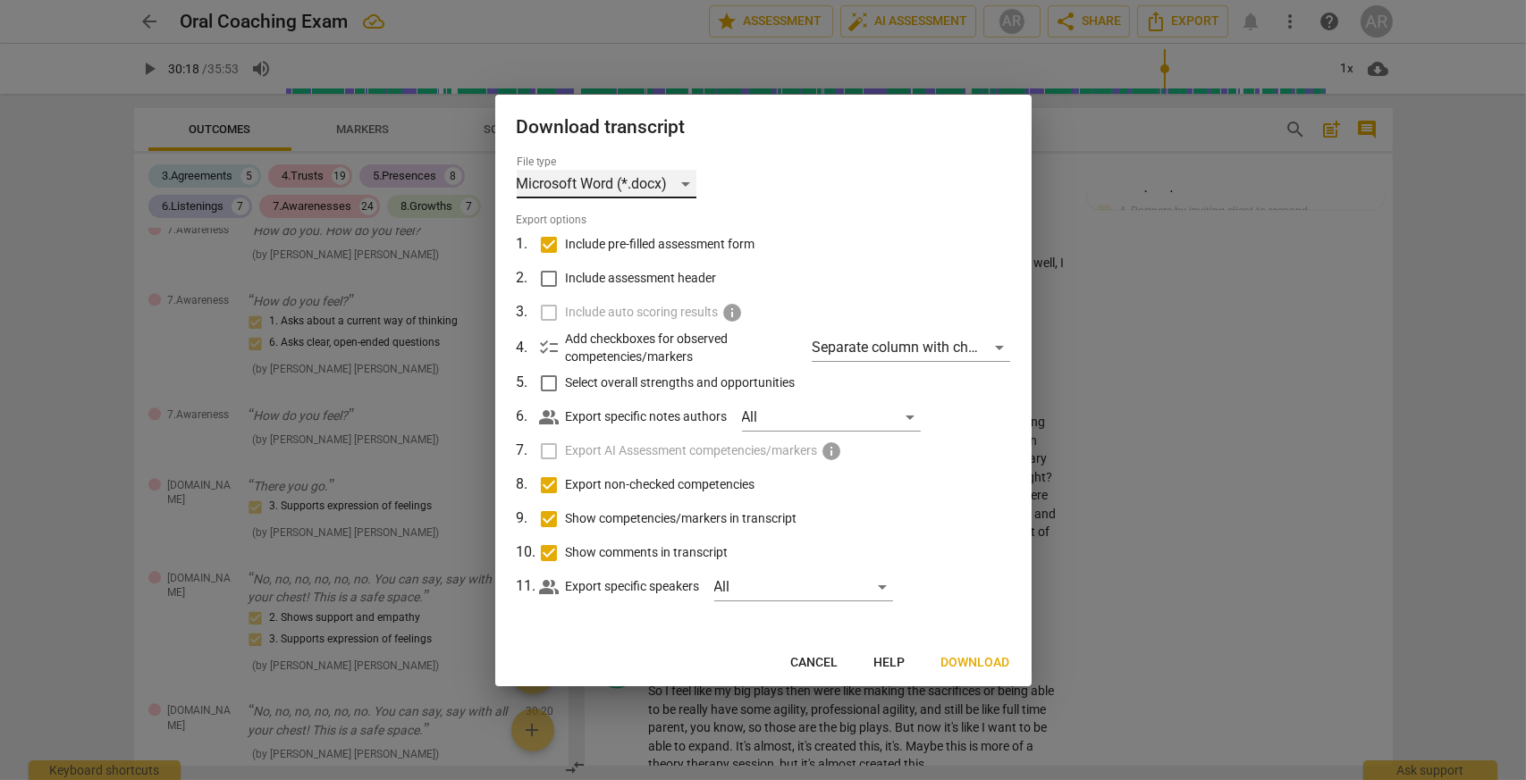
click at [686, 181] on div "Microsoft Word (*.docx)" at bounding box center [607, 184] width 180 height 29
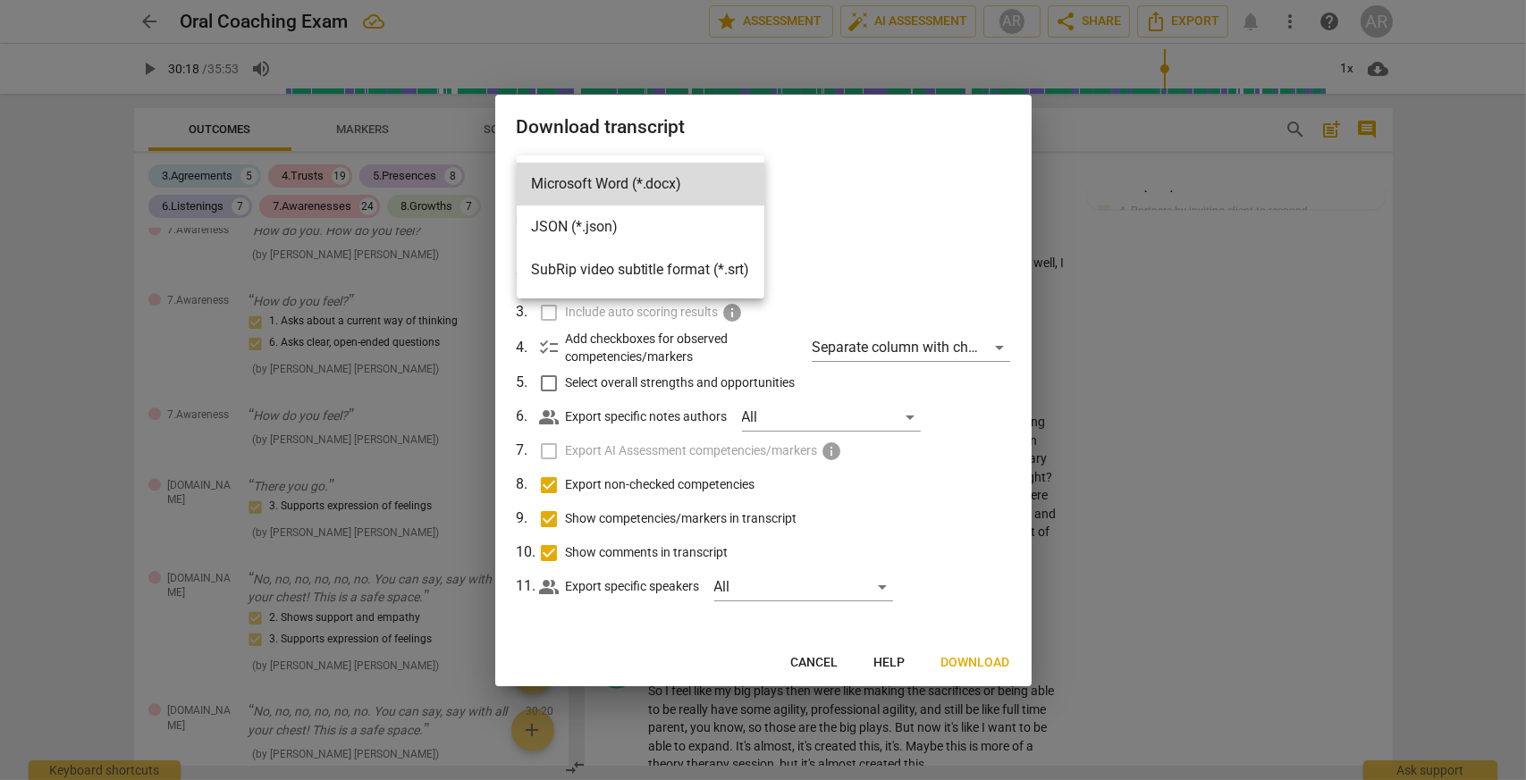
click at [891, 180] on div at bounding box center [763, 390] width 1526 height 780
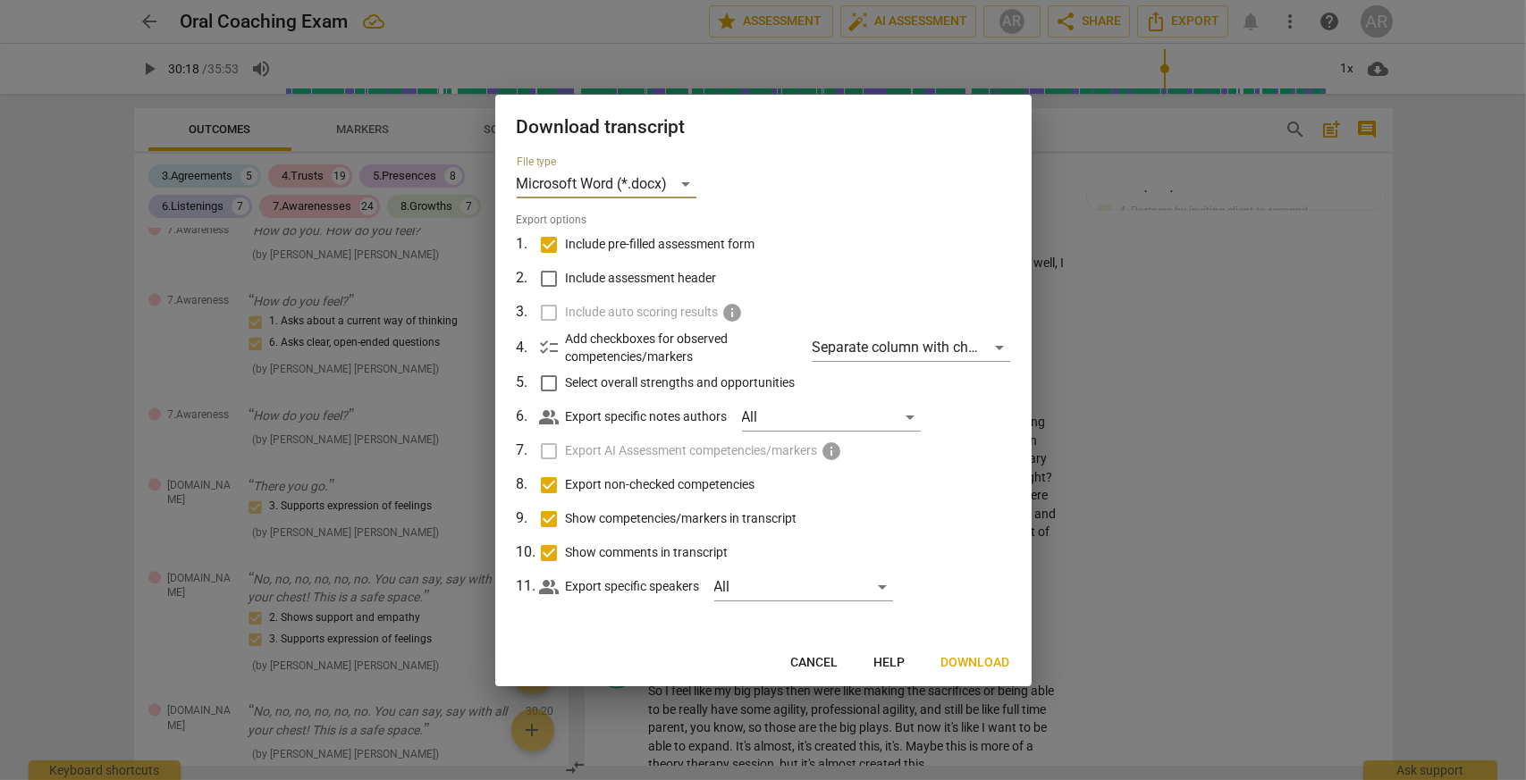
click at [965, 660] on span "Download" at bounding box center [975, 663] width 69 height 18
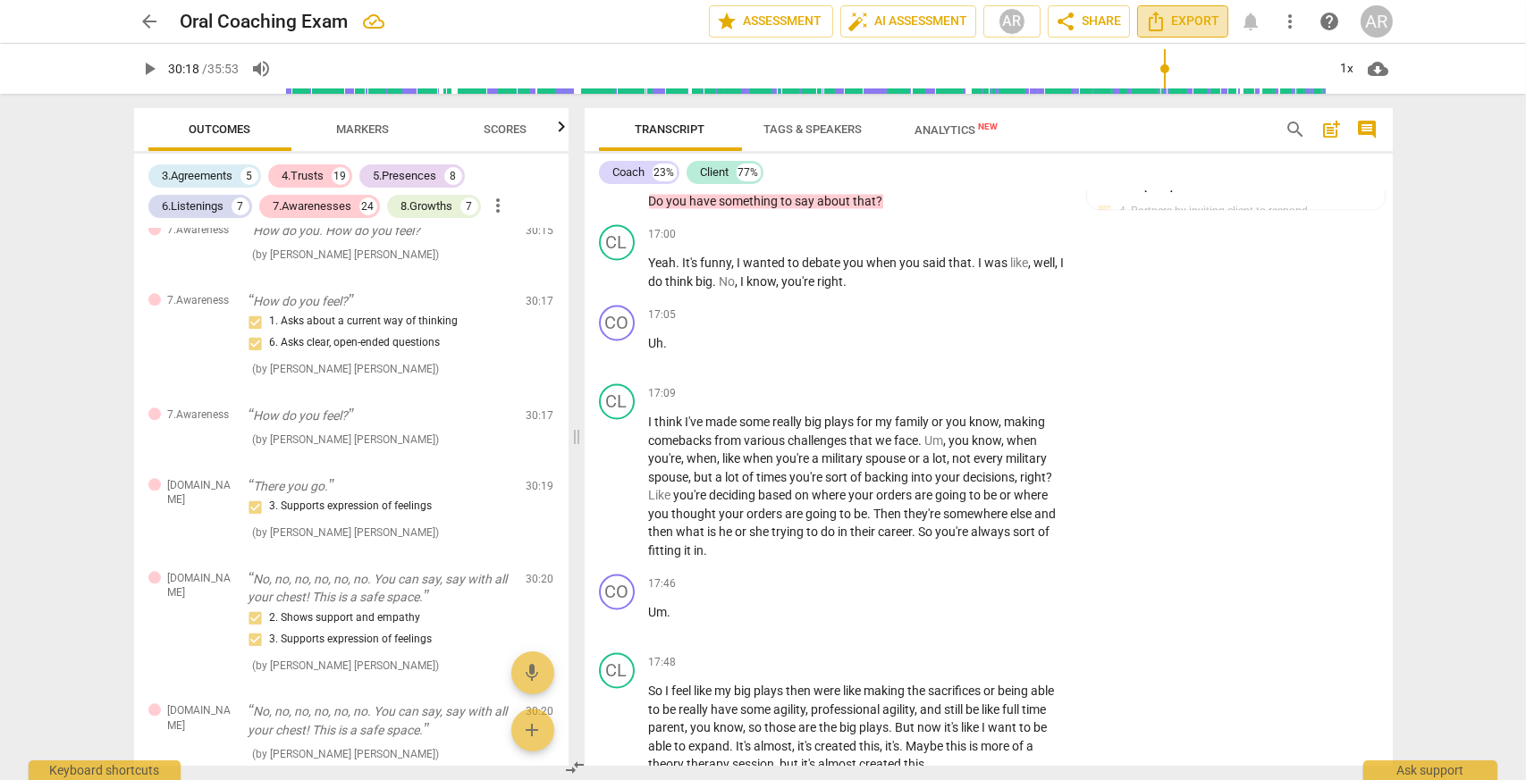
click at [1189, 21] on span "Export" at bounding box center [1182, 21] width 75 height 21
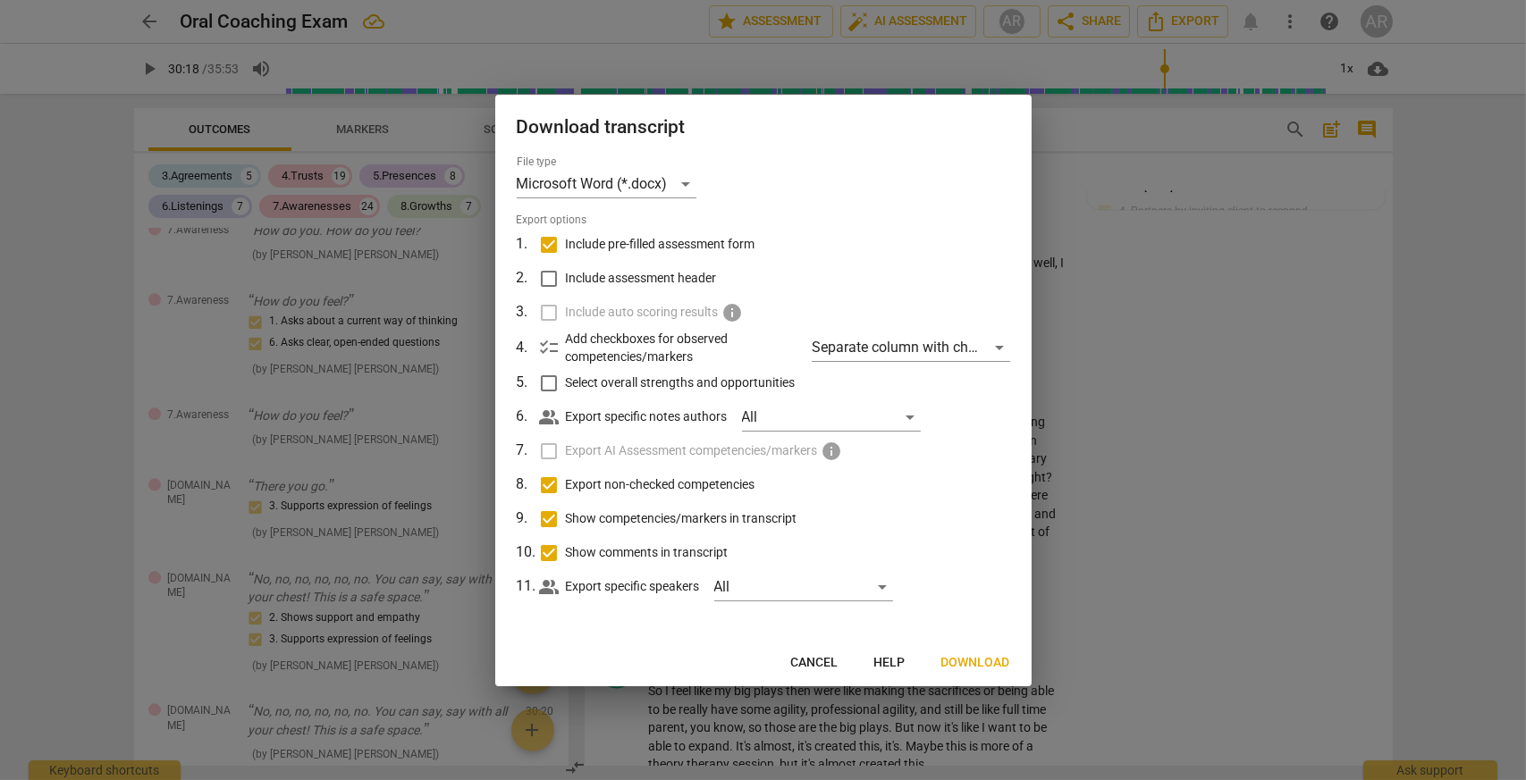
click at [827, 660] on span "Cancel" at bounding box center [814, 663] width 47 height 18
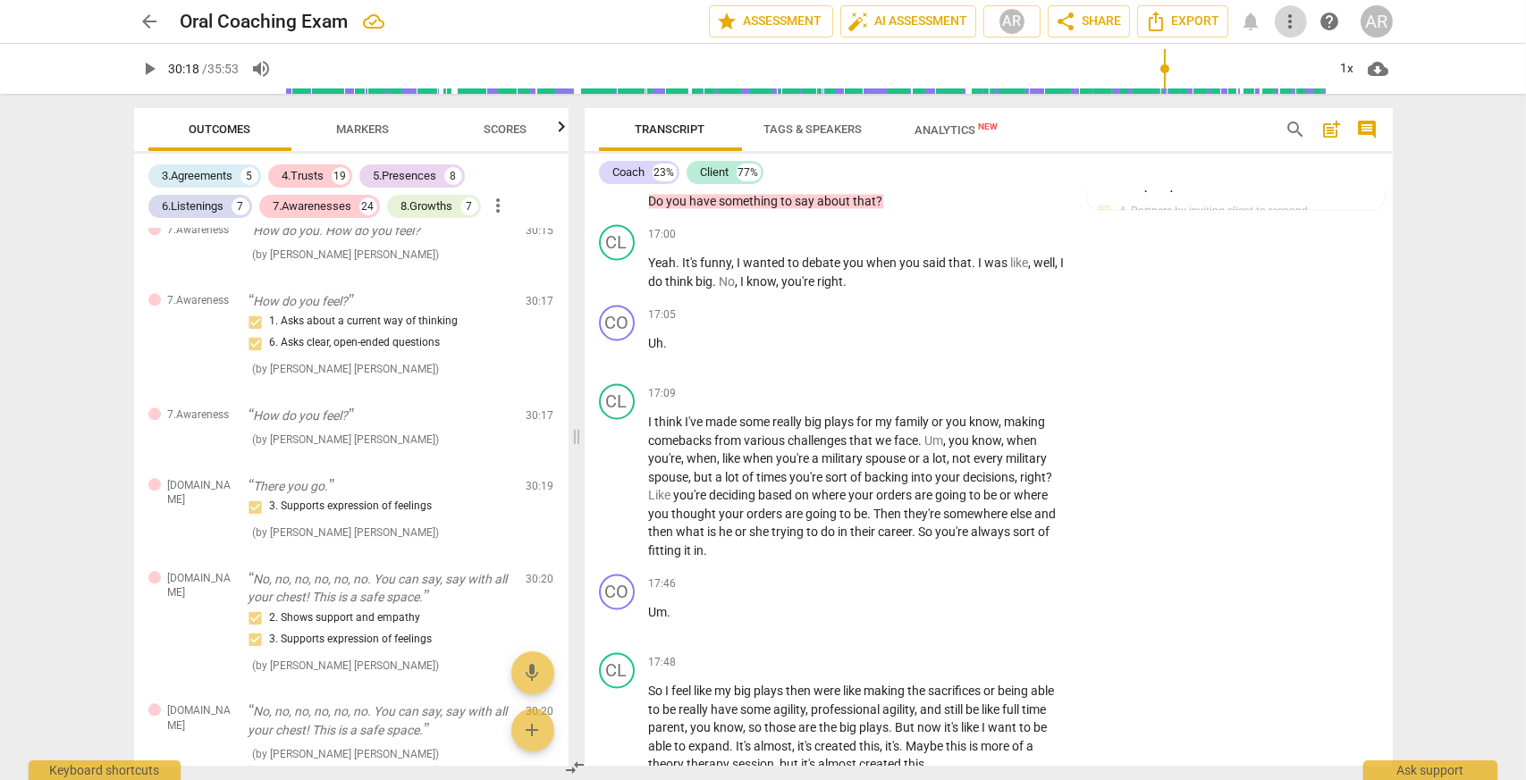
click at [1289, 24] on span "more_vert" at bounding box center [1290, 21] width 21 height 21
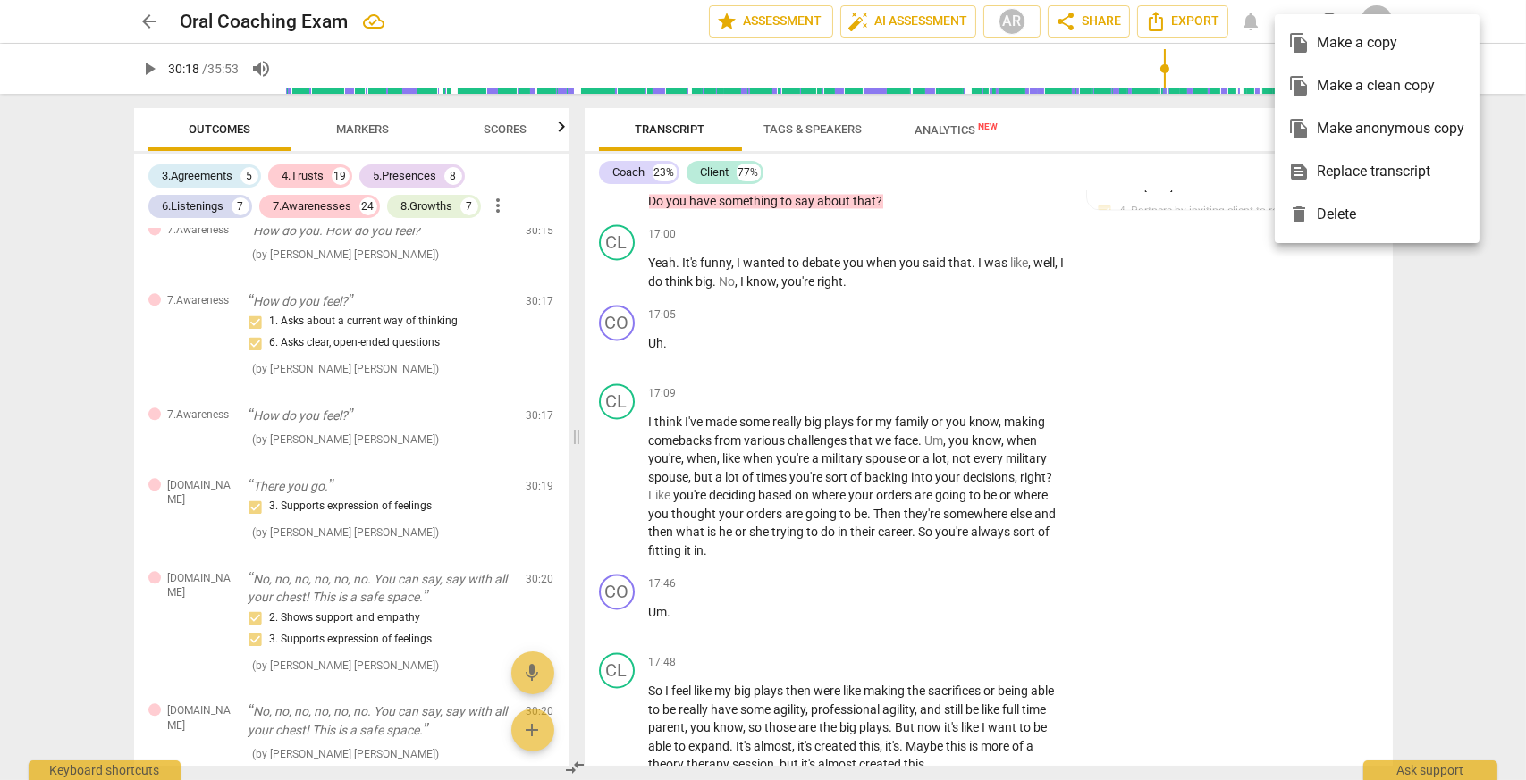
click at [1481, 3] on div at bounding box center [763, 390] width 1526 height 780
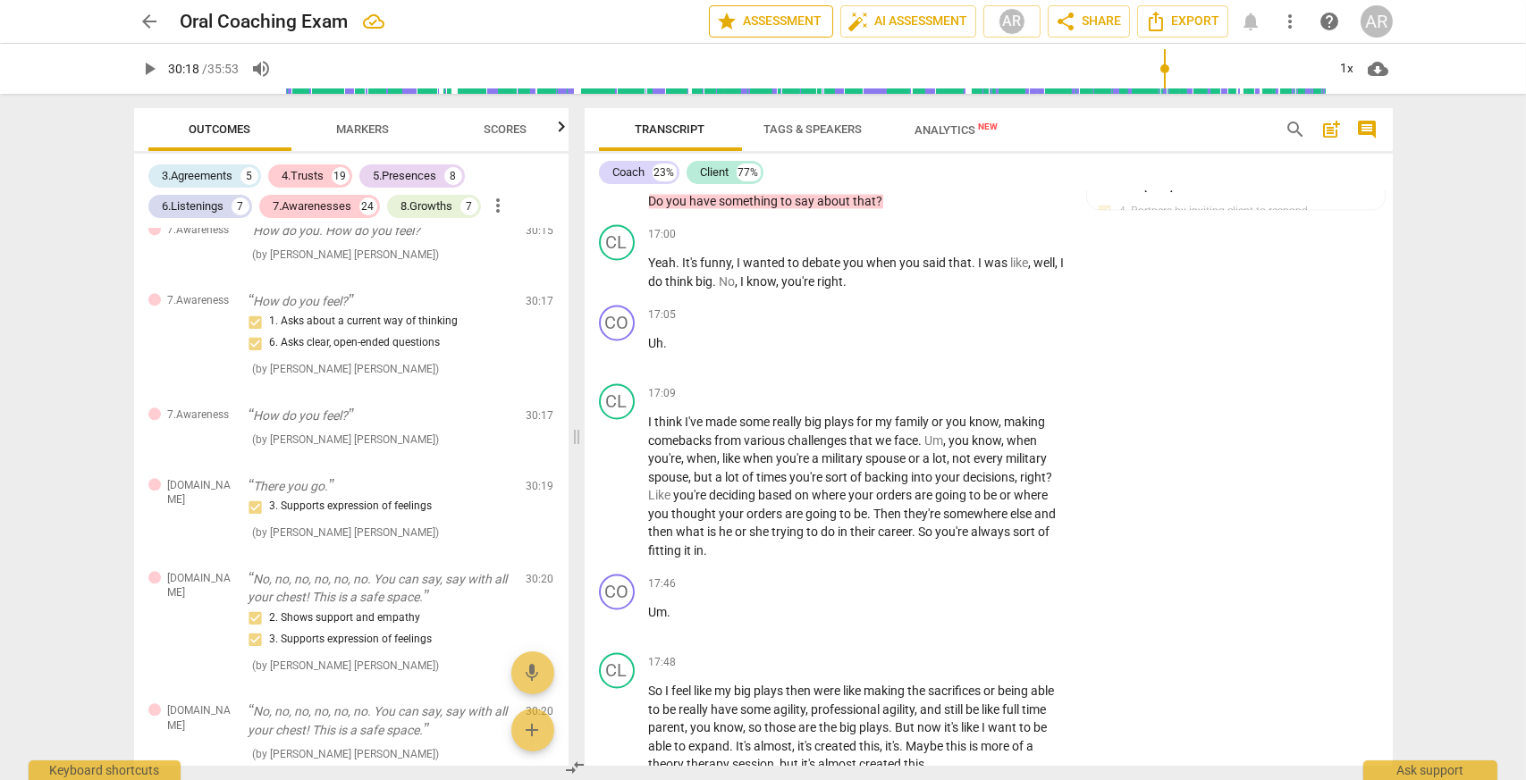
click at [759, 20] on span "star Assessment" at bounding box center [771, 21] width 108 height 21
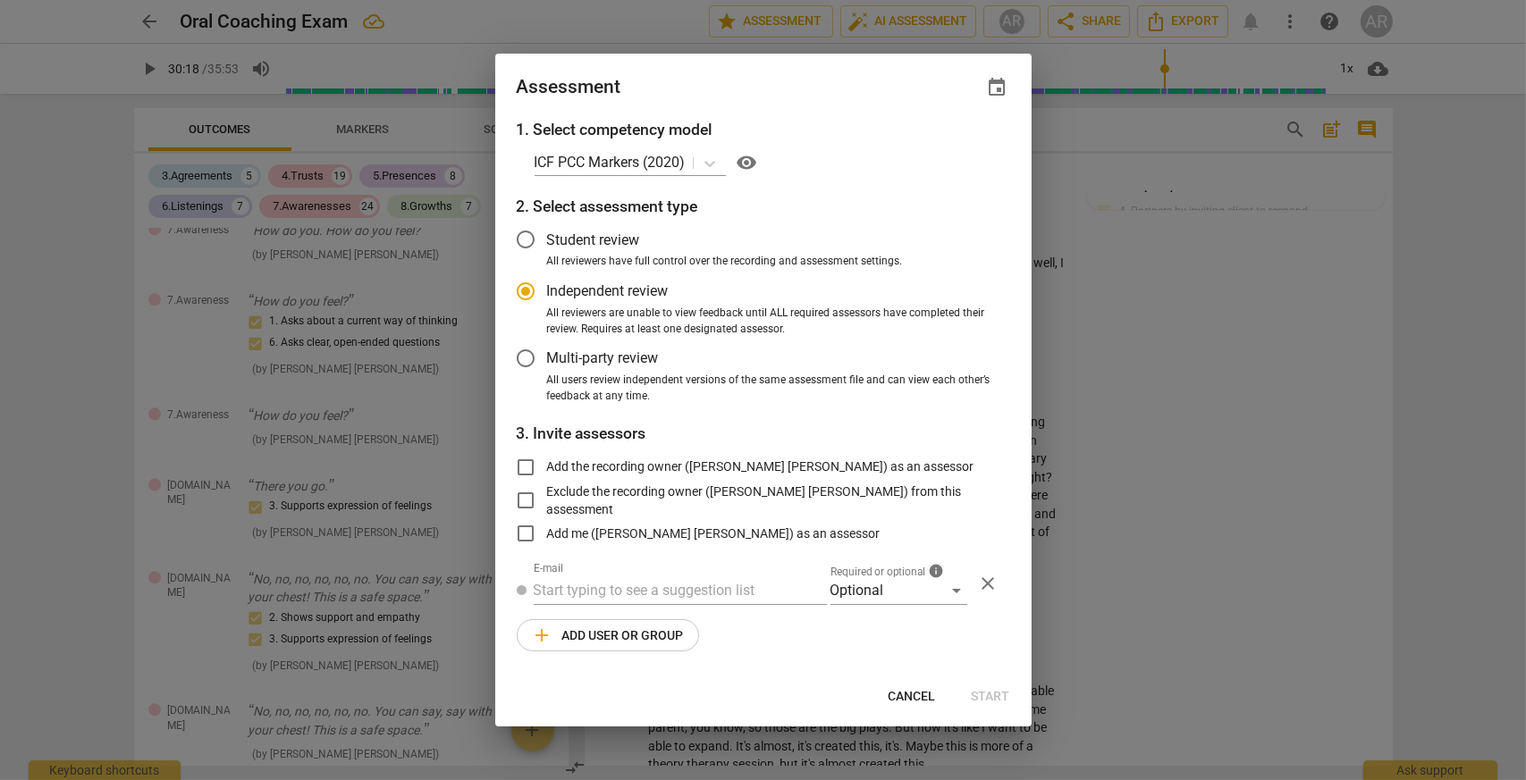
click at [915, 702] on span "Cancel" at bounding box center [911, 697] width 47 height 18
radio input "false"
